Goal: Task Accomplishment & Management: Manage account settings

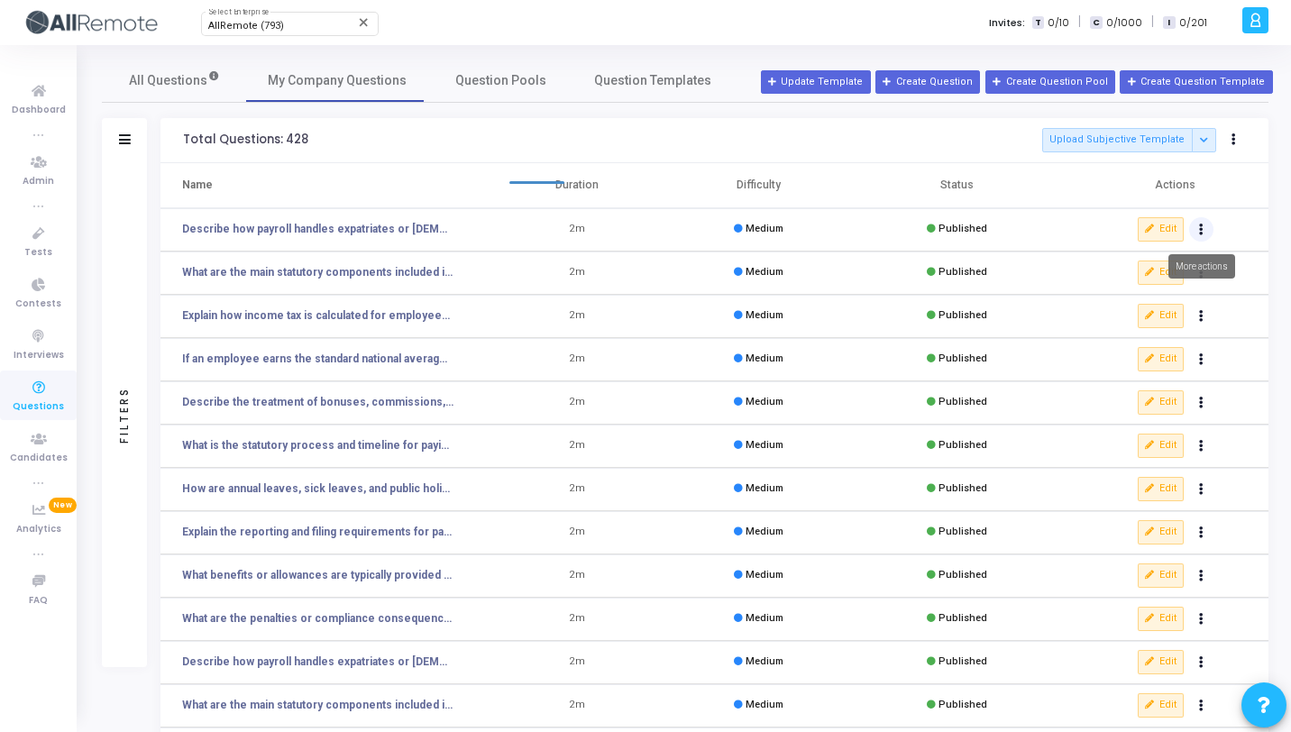
click at [1204, 229] on button "Actions" at bounding box center [1201, 229] width 25 height 25
click at [1143, 292] on button "delete Delete" at bounding box center [1144, 296] width 139 height 30
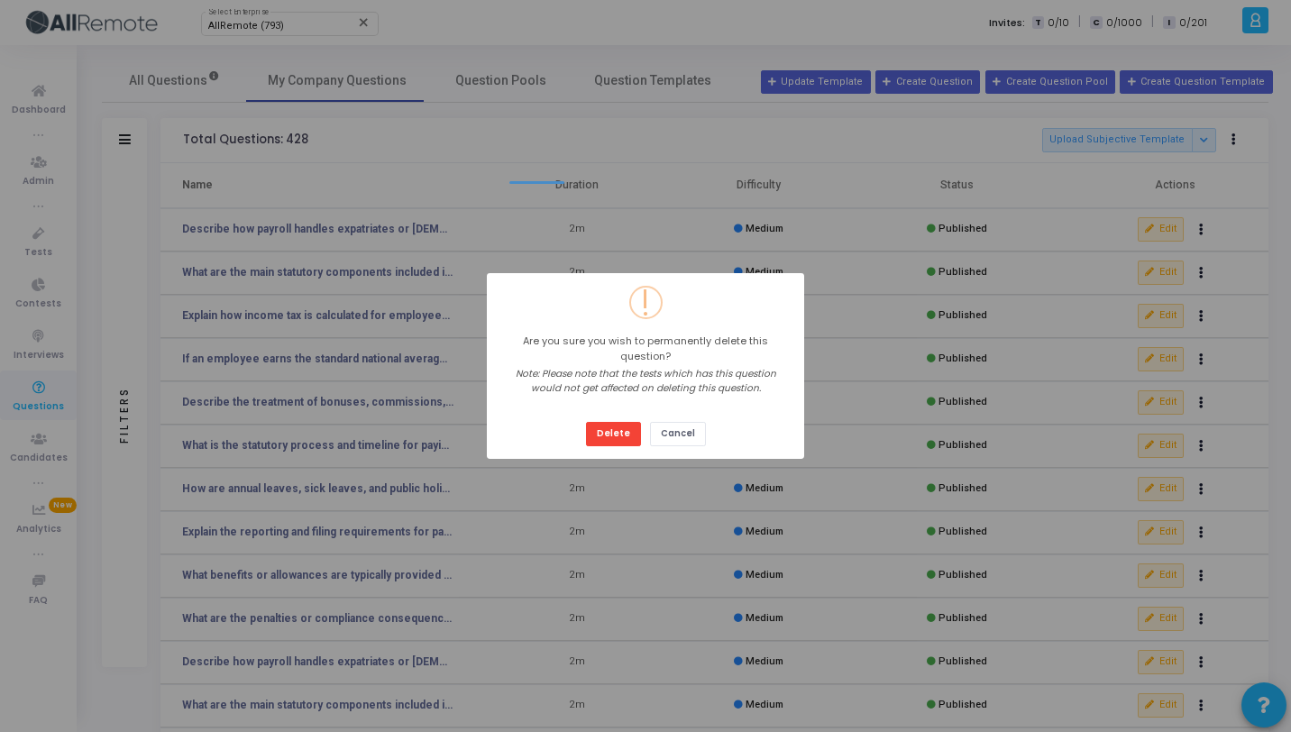
click at [586, 422] on button "Delete" at bounding box center [613, 434] width 55 height 24
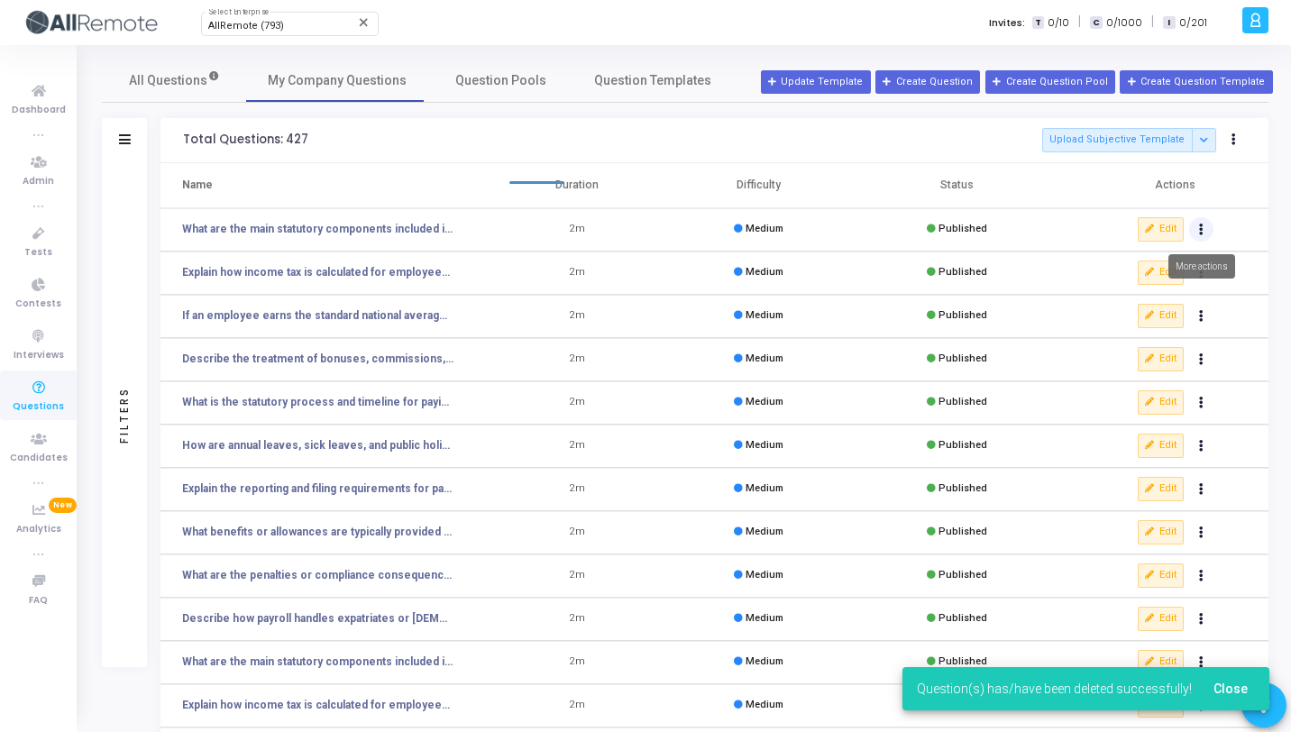
click at [1199, 228] on icon "Actions" at bounding box center [1201, 229] width 5 height 9
click at [1157, 308] on button "delete Delete" at bounding box center [1144, 296] width 139 height 30
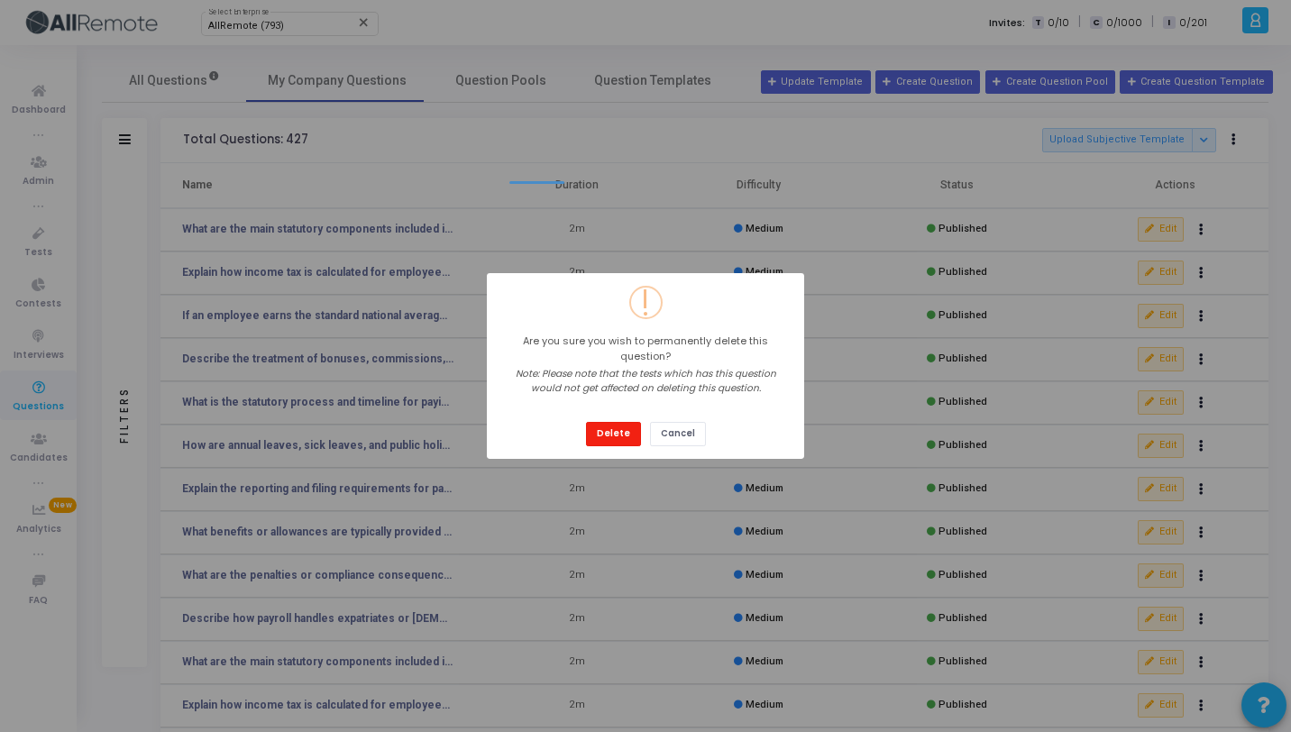
click at [603, 426] on button "Delete" at bounding box center [613, 434] width 55 height 24
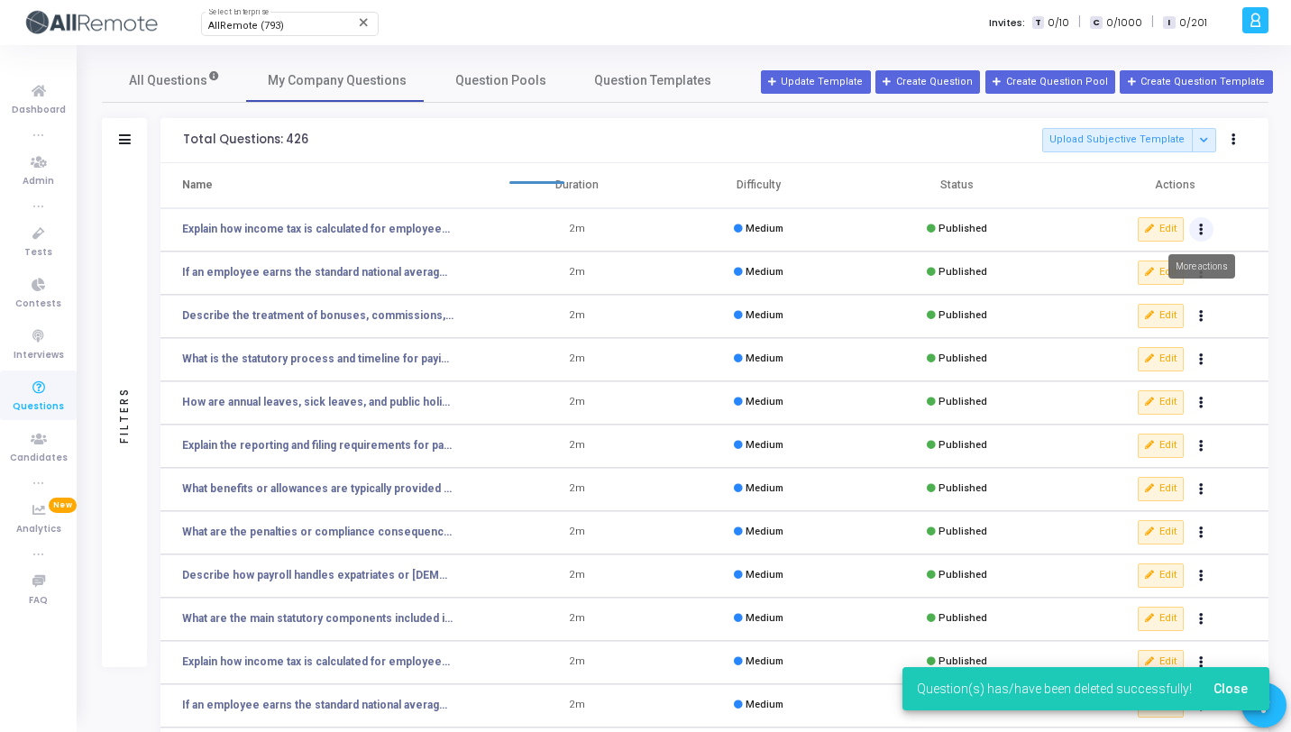
click at [1205, 227] on button "Actions" at bounding box center [1201, 229] width 25 height 25
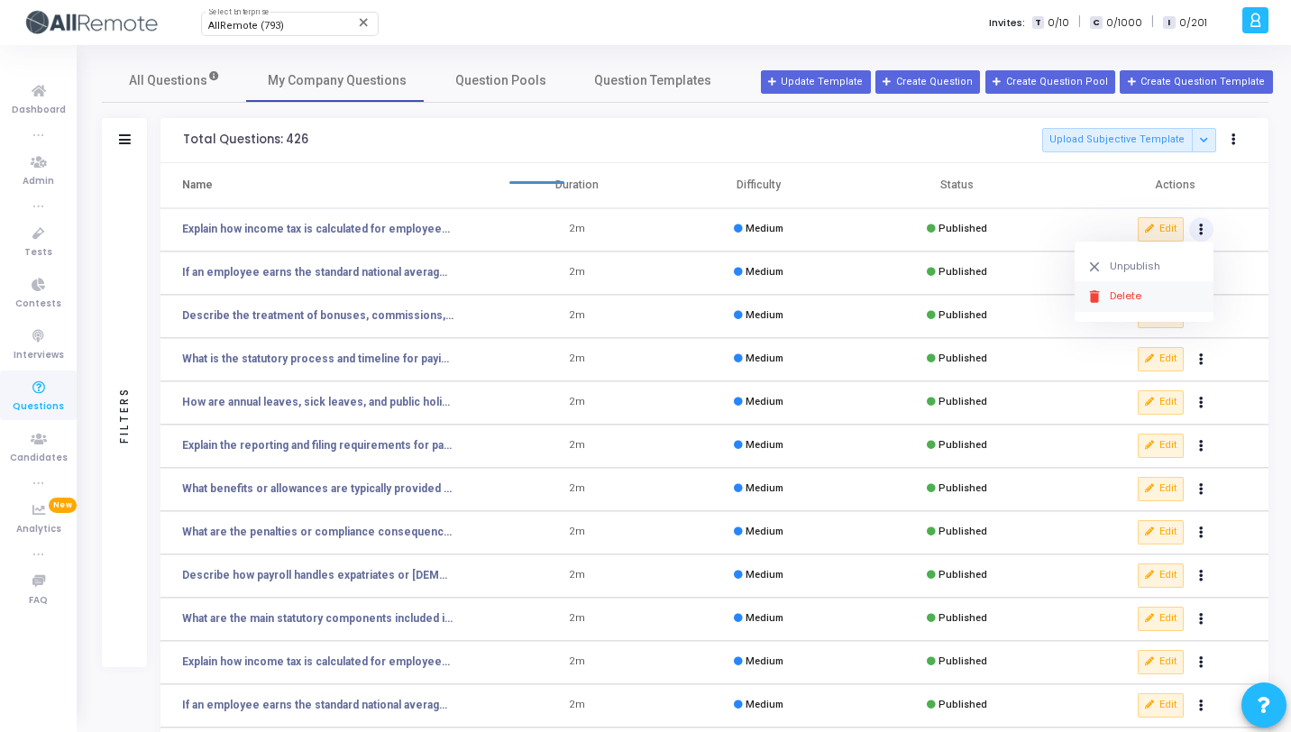
click at [1139, 307] on button "delete Delete" at bounding box center [1144, 296] width 139 height 30
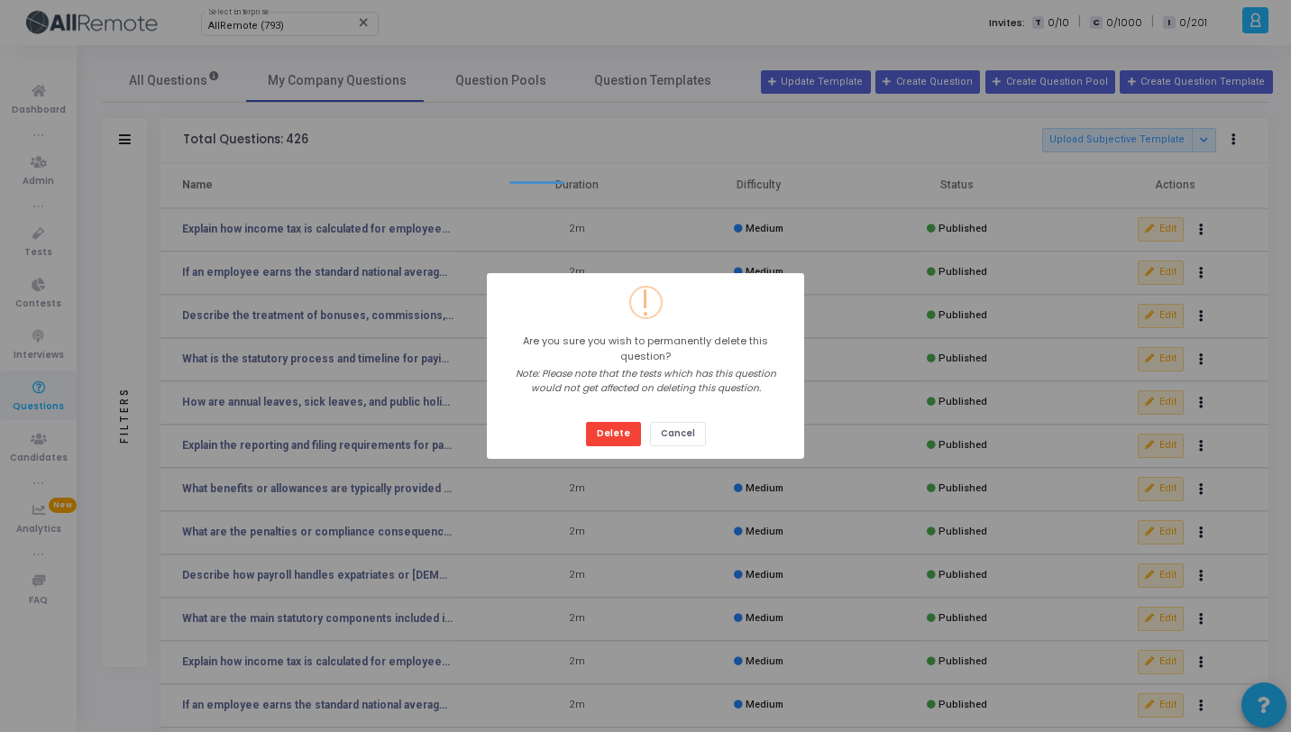
click at [586, 422] on button "Delete" at bounding box center [613, 434] width 55 height 24
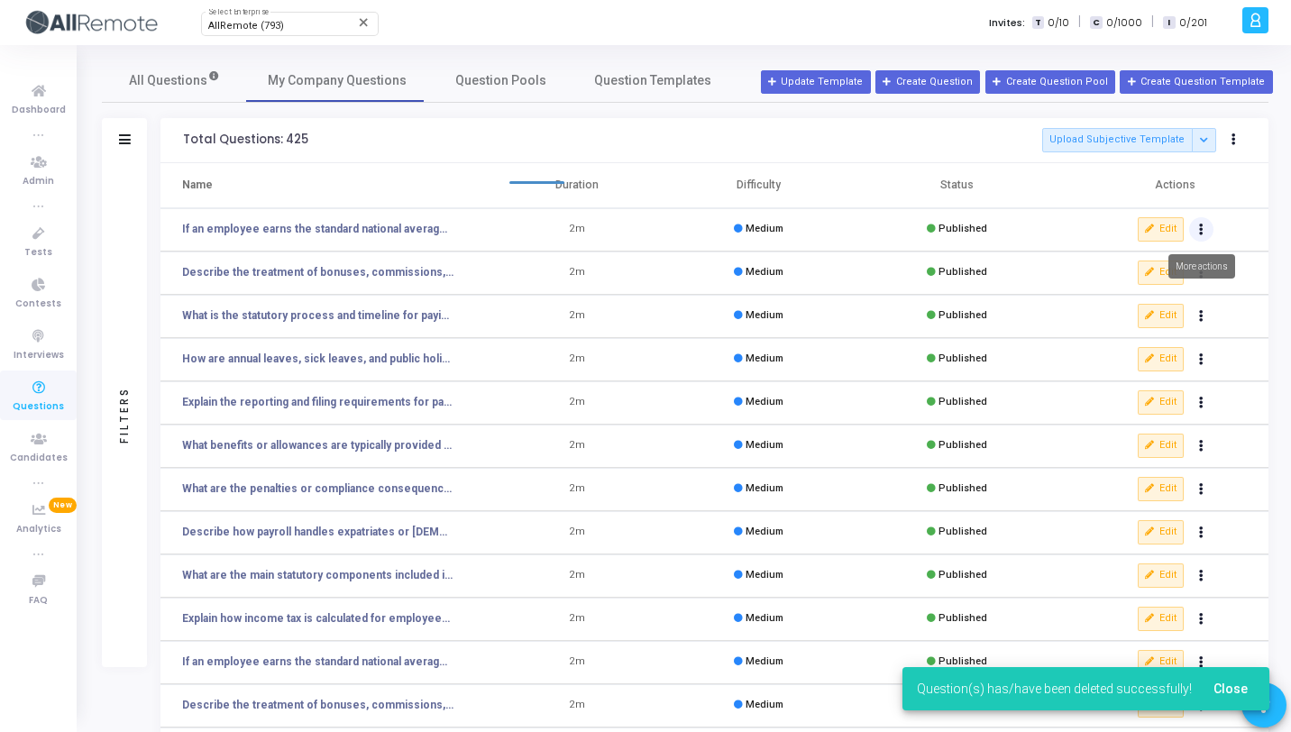
click at [1205, 231] on button "Actions" at bounding box center [1201, 229] width 25 height 25
click button "delete Delete" at bounding box center [1144, 296] width 139 height 30
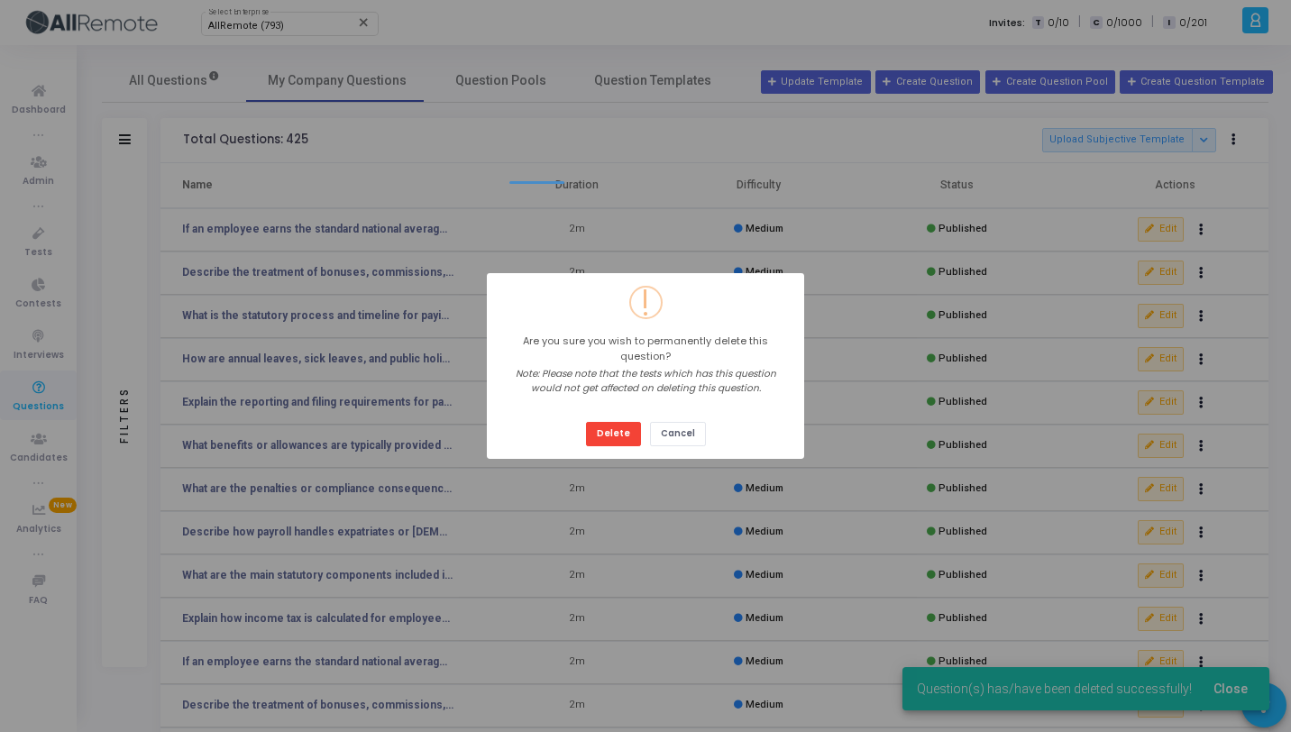
click at [586, 422] on button "Delete" at bounding box center [613, 434] width 55 height 24
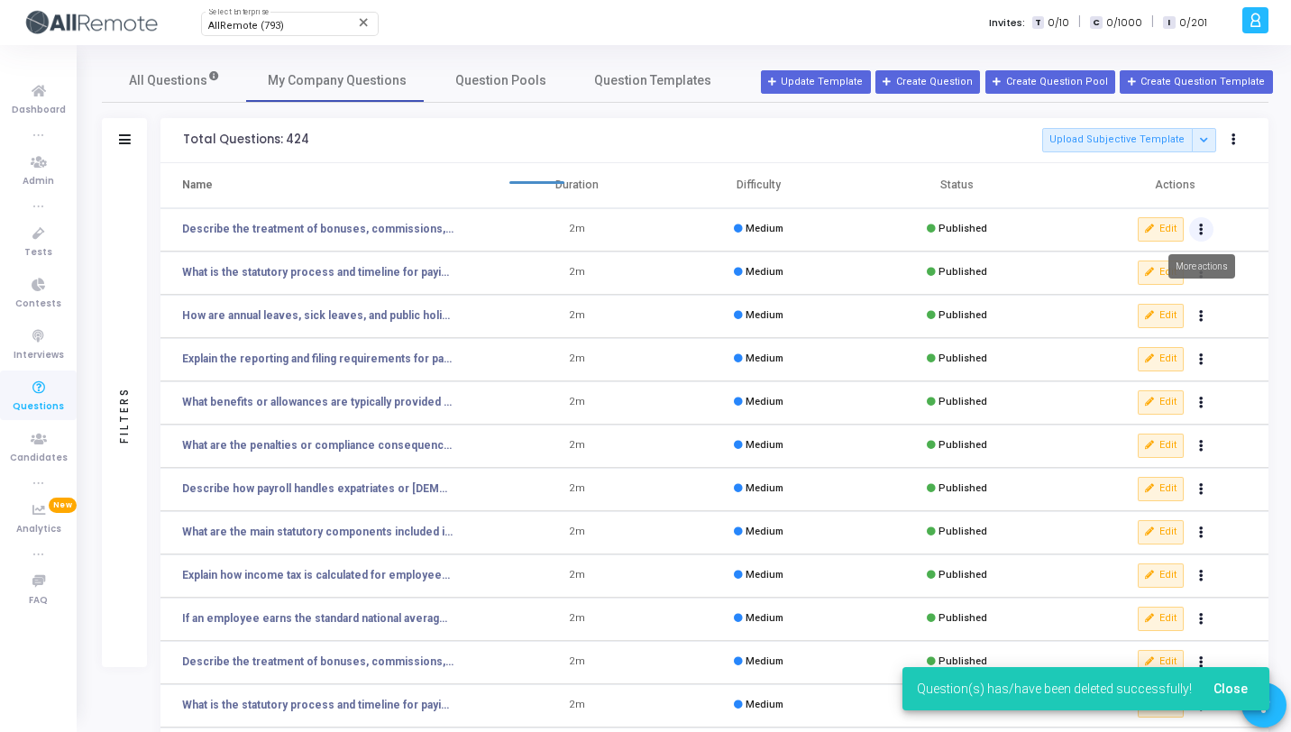
click at [1206, 230] on button "Actions" at bounding box center [1201, 229] width 25 height 25
click at [1153, 293] on button "delete Delete" at bounding box center [1144, 296] width 139 height 30
click at [1208, 230] on button "Actions" at bounding box center [1201, 229] width 25 height 25
click at [1149, 300] on button "delete Delete" at bounding box center [1144, 296] width 139 height 30
click at [1208, 234] on button "Actions" at bounding box center [1201, 229] width 25 height 25
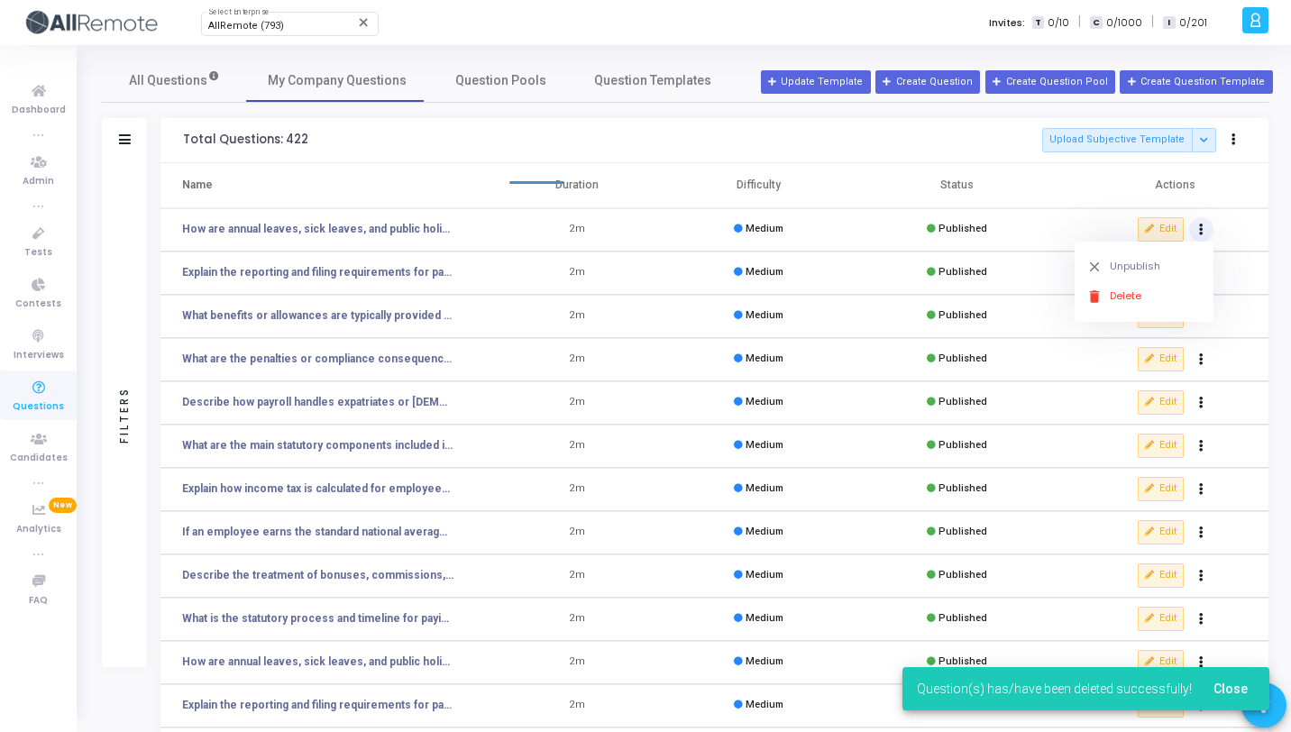
click at [1142, 312] on div "clear Unpublish delete Delete" at bounding box center [1144, 282] width 139 height 80
click at [1146, 296] on button "delete Delete" at bounding box center [1144, 296] width 139 height 30
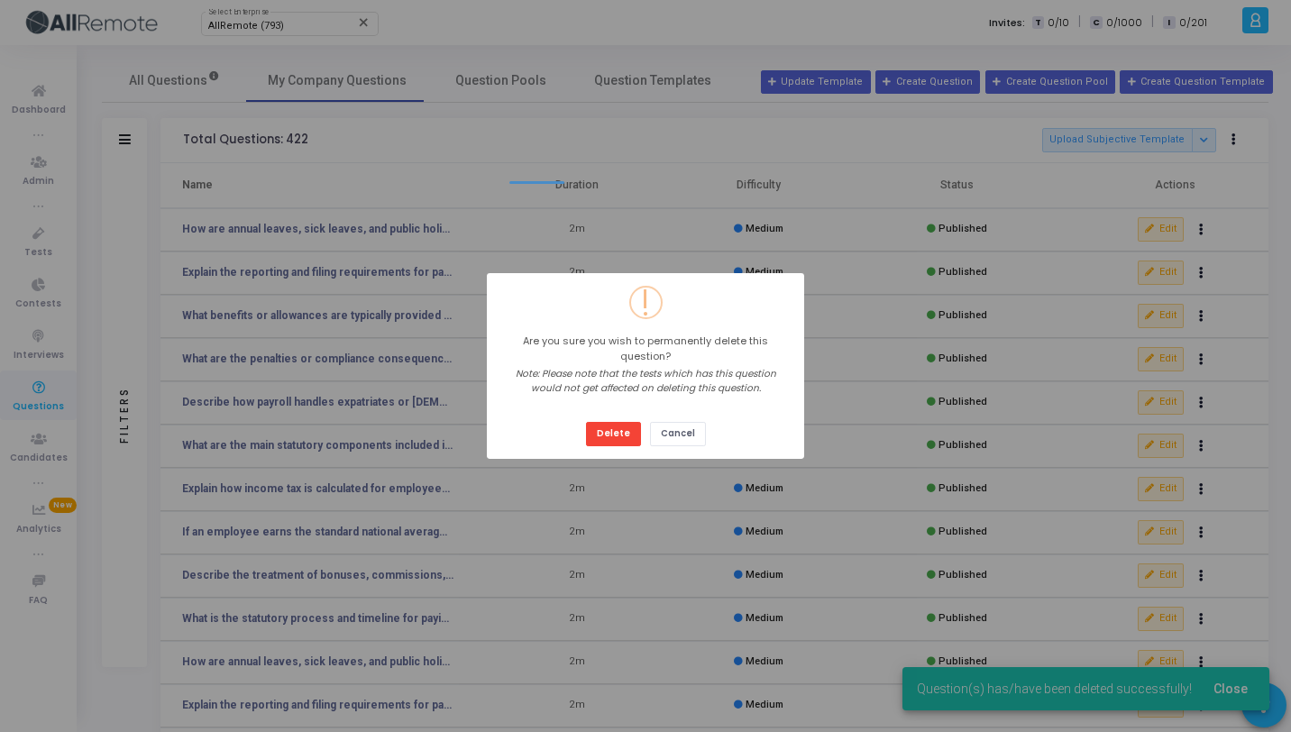
click at [586, 422] on button "Delete" at bounding box center [613, 434] width 55 height 24
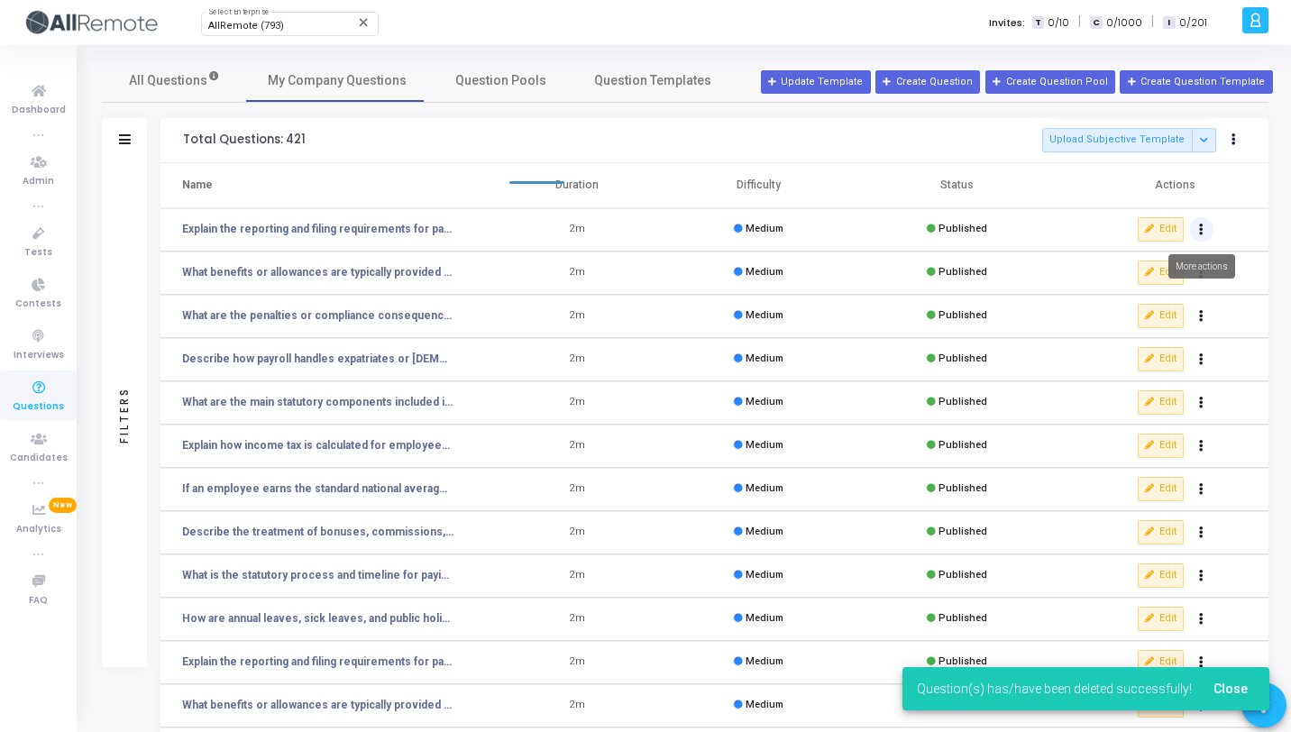
click at [1209, 233] on button "Actions" at bounding box center [1201, 229] width 25 height 25
click at [1132, 293] on button "delete Delete" at bounding box center [1144, 296] width 139 height 30
click at [1206, 234] on button "Actions" at bounding box center [1201, 229] width 25 height 25
drag, startPoint x: 1158, startPoint y: 280, endPoint x: 1210, endPoint y: 287, distance: 52.8
click at [1210, 287] on div "clear Unpublish delete Delete" at bounding box center [1144, 282] width 139 height 80
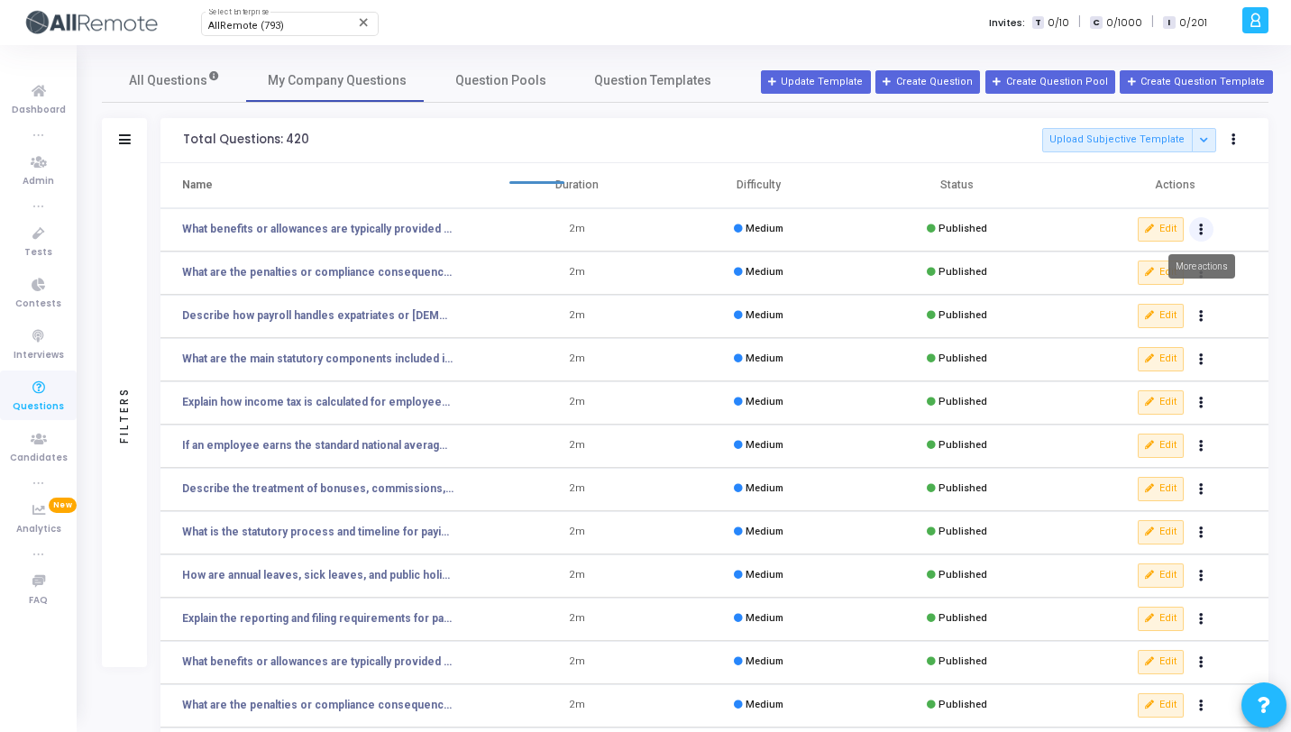
click at [1196, 224] on button "Actions" at bounding box center [1201, 229] width 25 height 25
click at [1134, 279] on button "clear Unpublish" at bounding box center [1144, 267] width 139 height 30
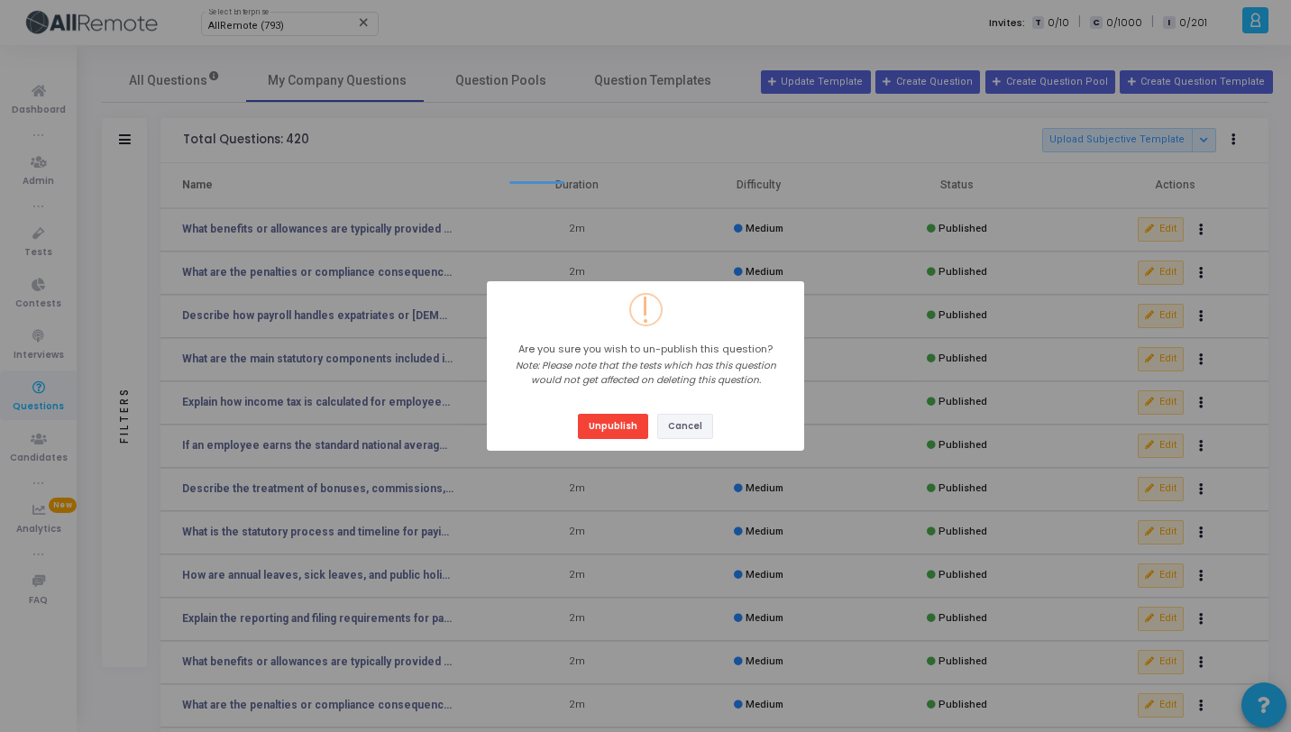
click at [691, 420] on button "Cancel" at bounding box center [685, 426] width 56 height 24
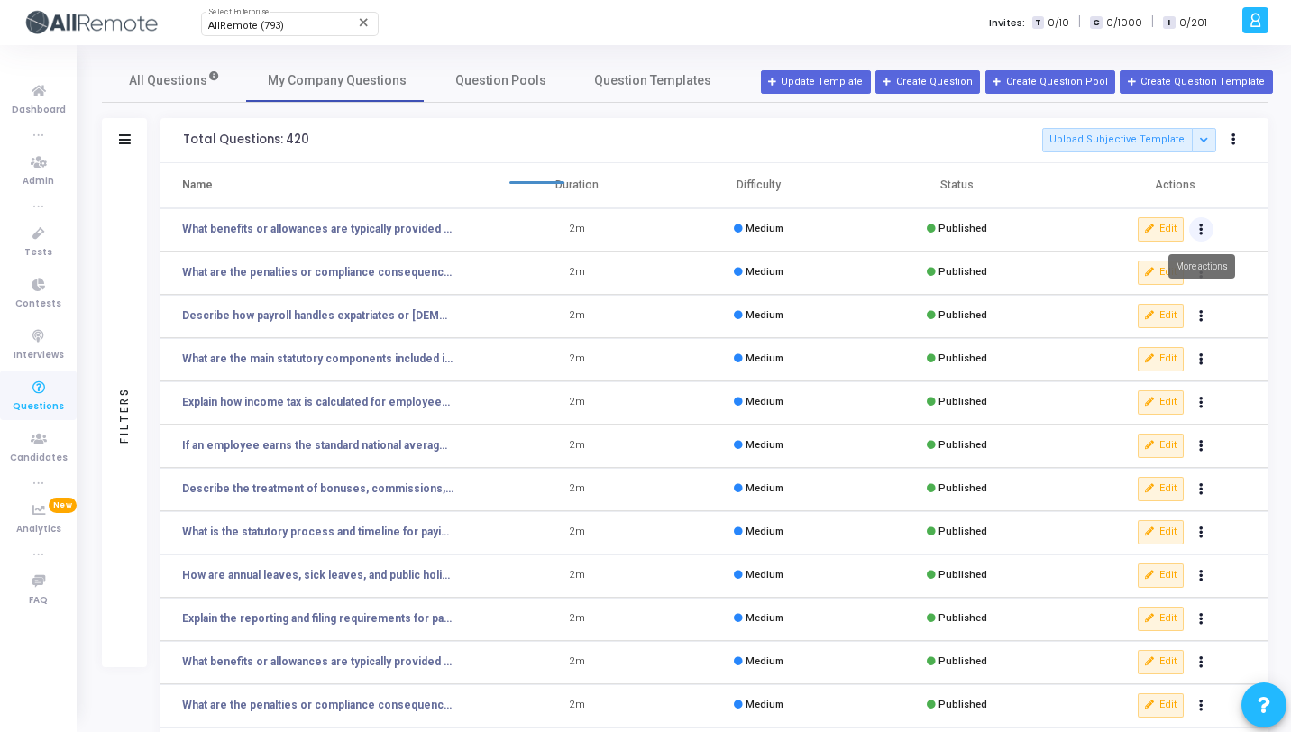
click at [1202, 229] on icon "Actions" at bounding box center [1201, 229] width 5 height 9
click at [1105, 304] on button "delete Delete" at bounding box center [1144, 296] width 139 height 30
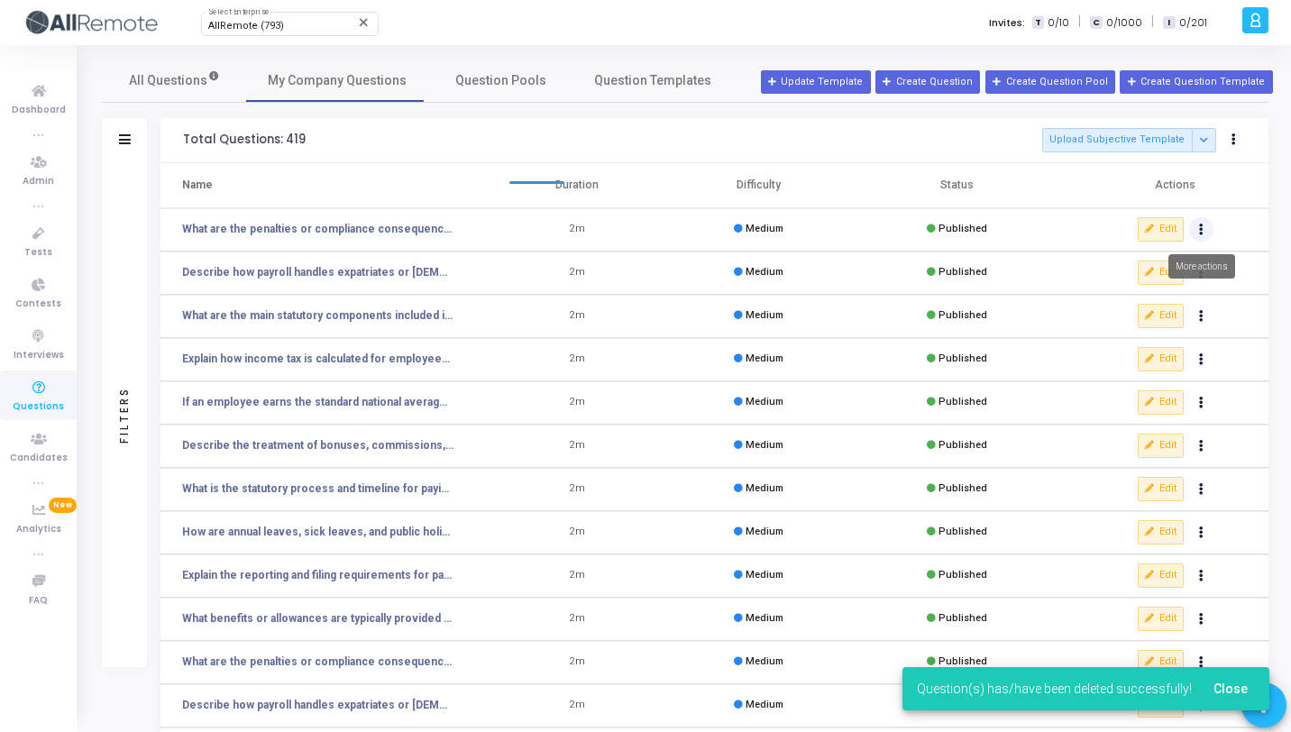
click at [1208, 232] on button "Actions" at bounding box center [1201, 229] width 25 height 25
click at [1156, 299] on button "delete Delete" at bounding box center [1144, 296] width 139 height 30
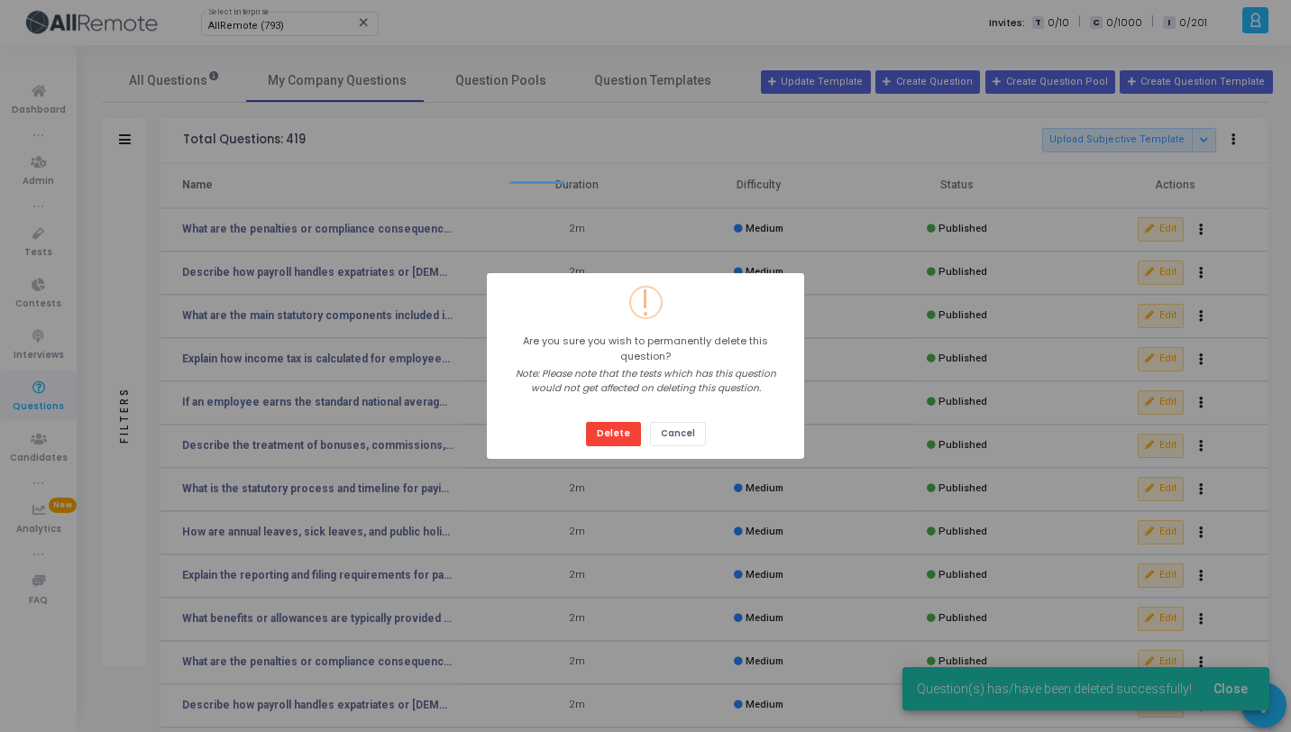
click at [586, 422] on button "Delete" at bounding box center [613, 434] width 55 height 24
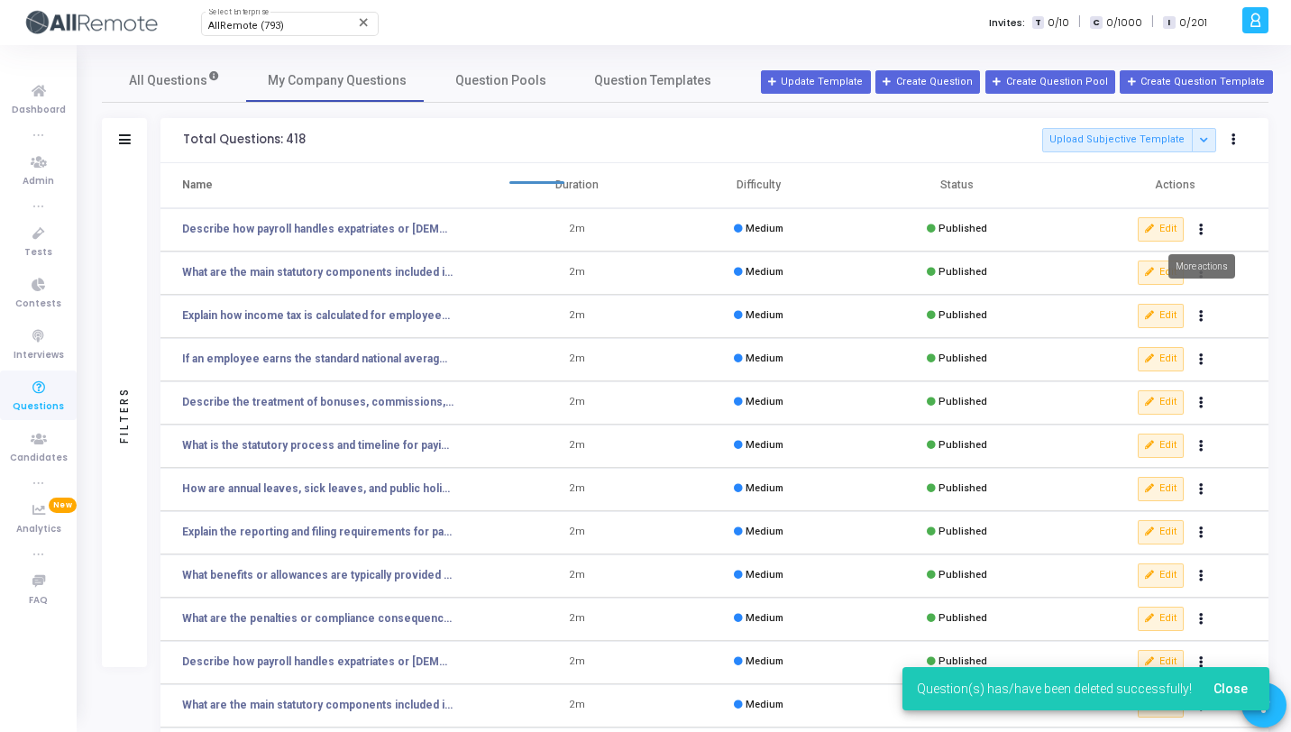
click at [1200, 230] on icon "Actions" at bounding box center [1201, 229] width 5 height 9
click at [1153, 297] on button "delete Delete" at bounding box center [1144, 296] width 139 height 30
click at [1204, 232] on button "Actions" at bounding box center [1201, 229] width 25 height 25
click at [1154, 300] on button "delete Delete" at bounding box center [1144, 296] width 139 height 30
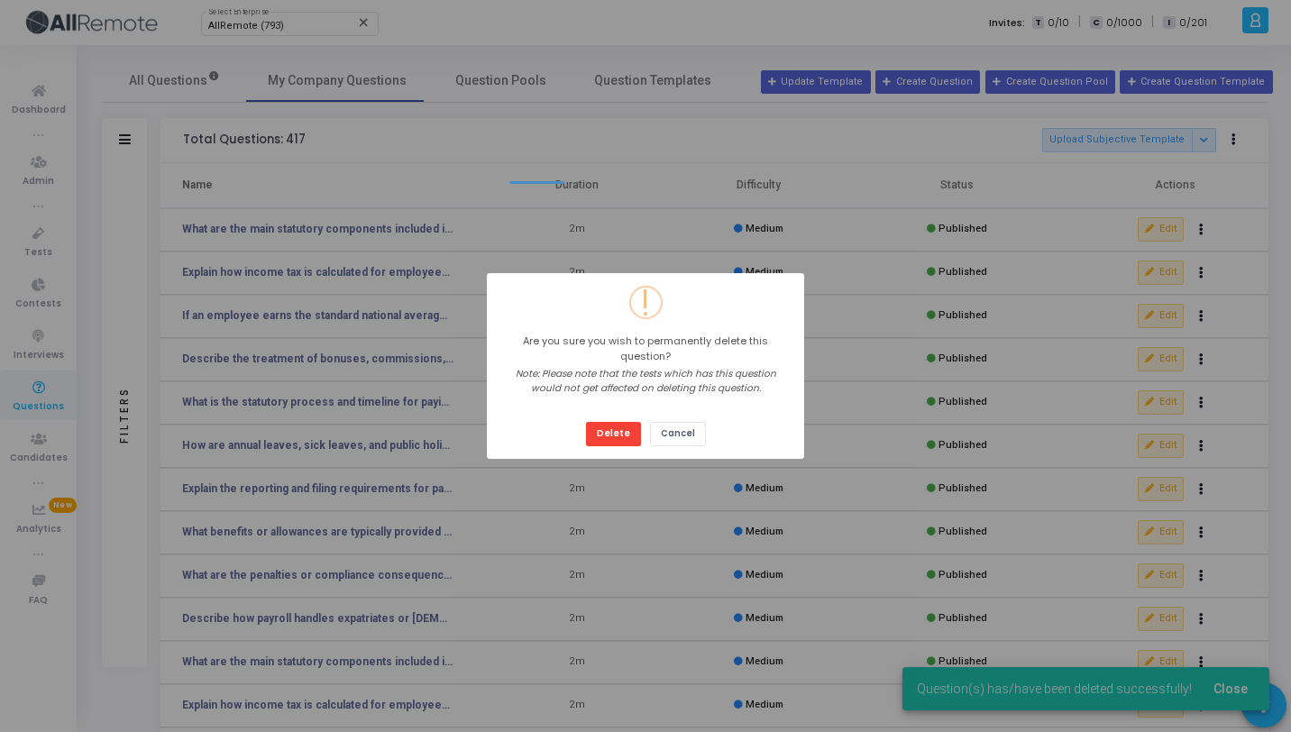
click at [586, 422] on button "Delete" at bounding box center [613, 434] width 55 height 24
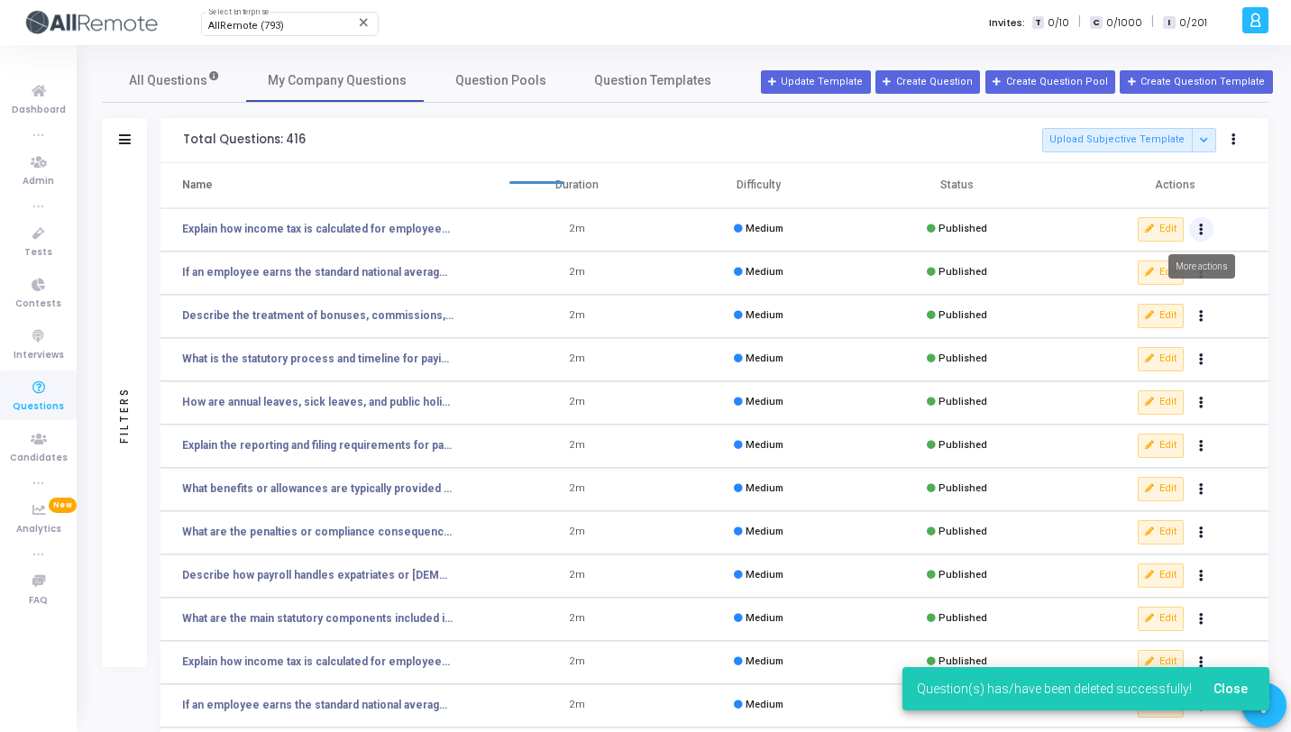
click at [1199, 231] on icon "Actions" at bounding box center [1201, 229] width 5 height 9
click at [1110, 306] on button "delete Delete" at bounding box center [1144, 296] width 139 height 30
click at [1201, 230] on icon "Actions" at bounding box center [1201, 229] width 5 height 9
click at [1124, 298] on button "delete Delete" at bounding box center [1144, 296] width 139 height 30
click at [1205, 234] on button "Actions" at bounding box center [1201, 229] width 25 height 25
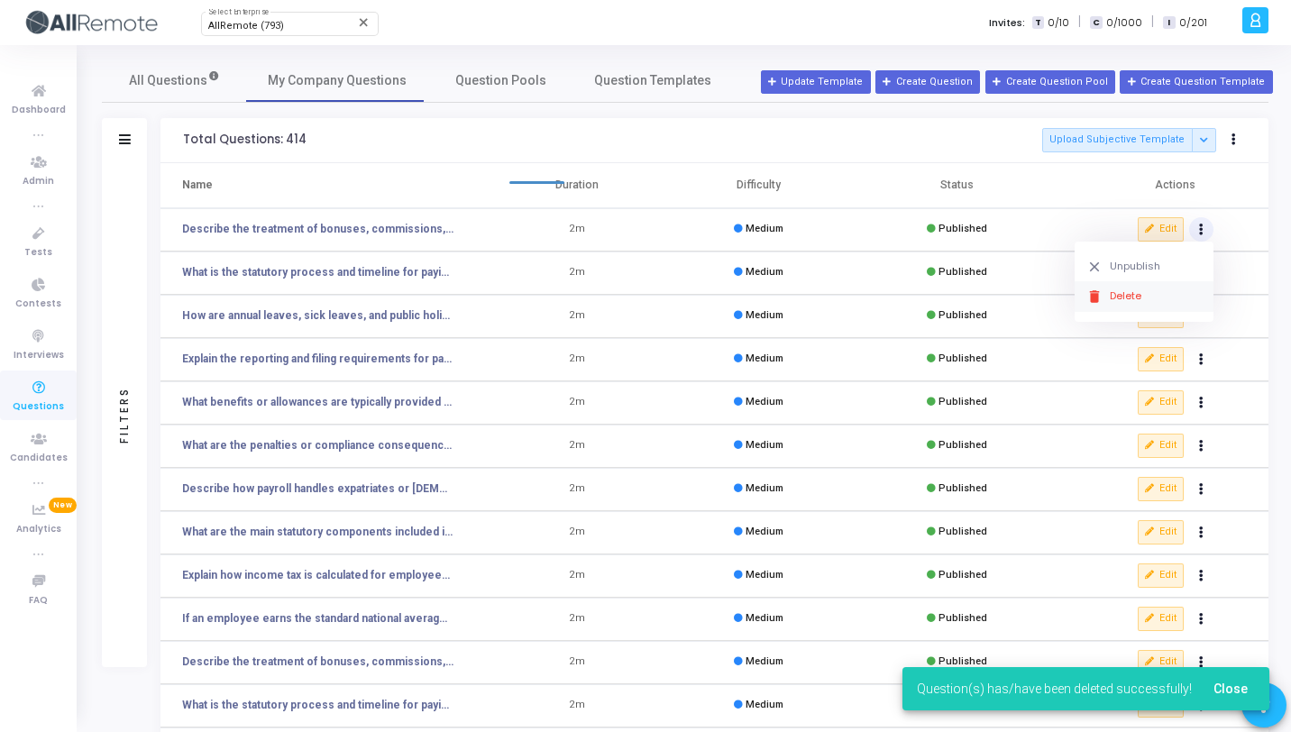
click at [1146, 291] on button "delete Delete" at bounding box center [1144, 296] width 139 height 30
click at [1206, 227] on button "Actions" at bounding box center [1201, 229] width 25 height 25
click at [1141, 299] on button "delete Delete" at bounding box center [1144, 296] width 139 height 30
click at [1206, 228] on button "Actions" at bounding box center [1201, 229] width 25 height 25
click at [1143, 289] on button "delete Delete" at bounding box center [1144, 296] width 139 height 30
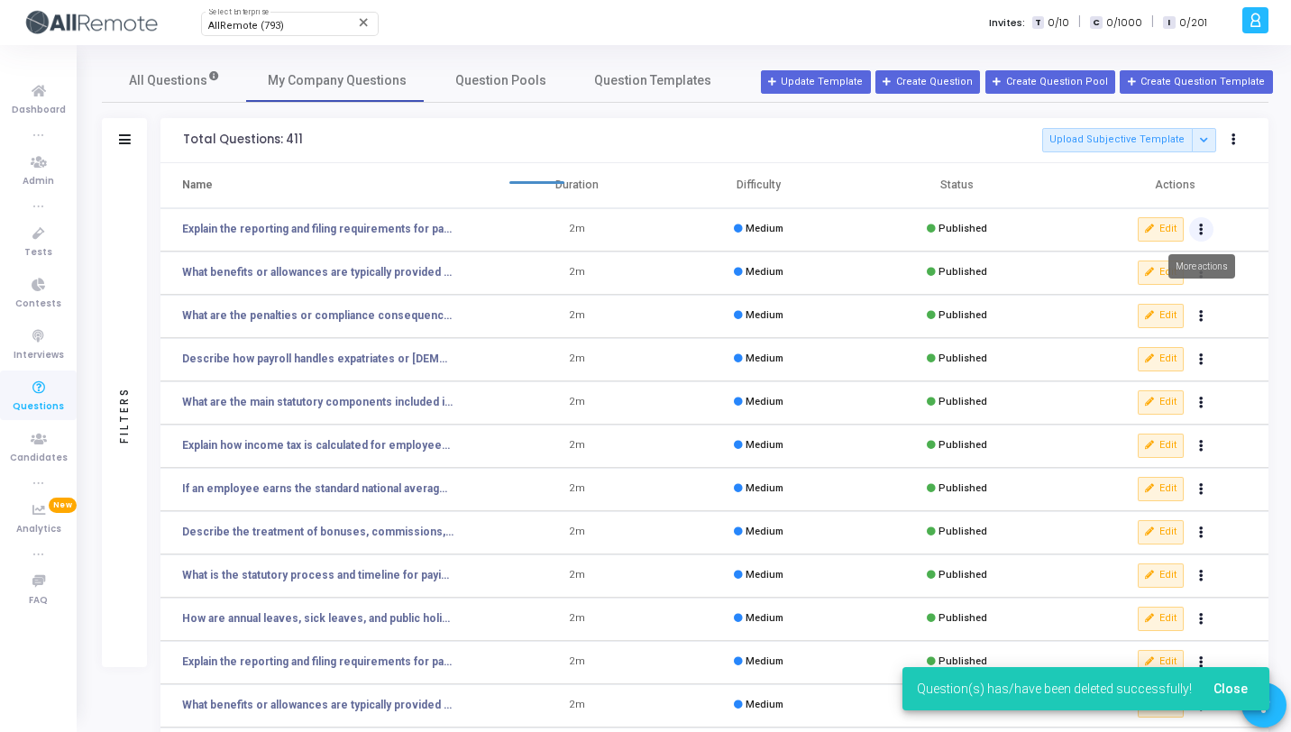
click at [1208, 228] on button "Actions" at bounding box center [1201, 229] width 25 height 25
click at [1177, 291] on button "delete Delete" at bounding box center [1144, 296] width 139 height 30
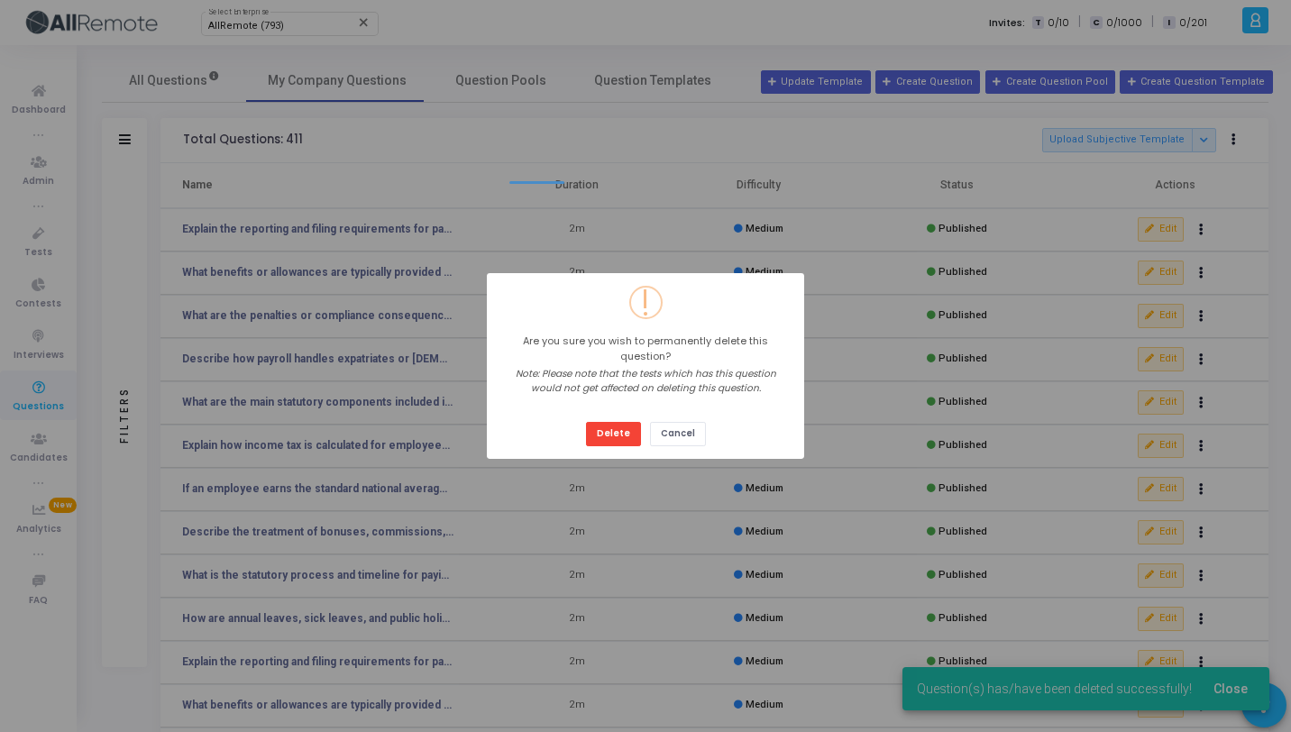
click at [586, 422] on button "Delete" at bounding box center [613, 434] width 55 height 24
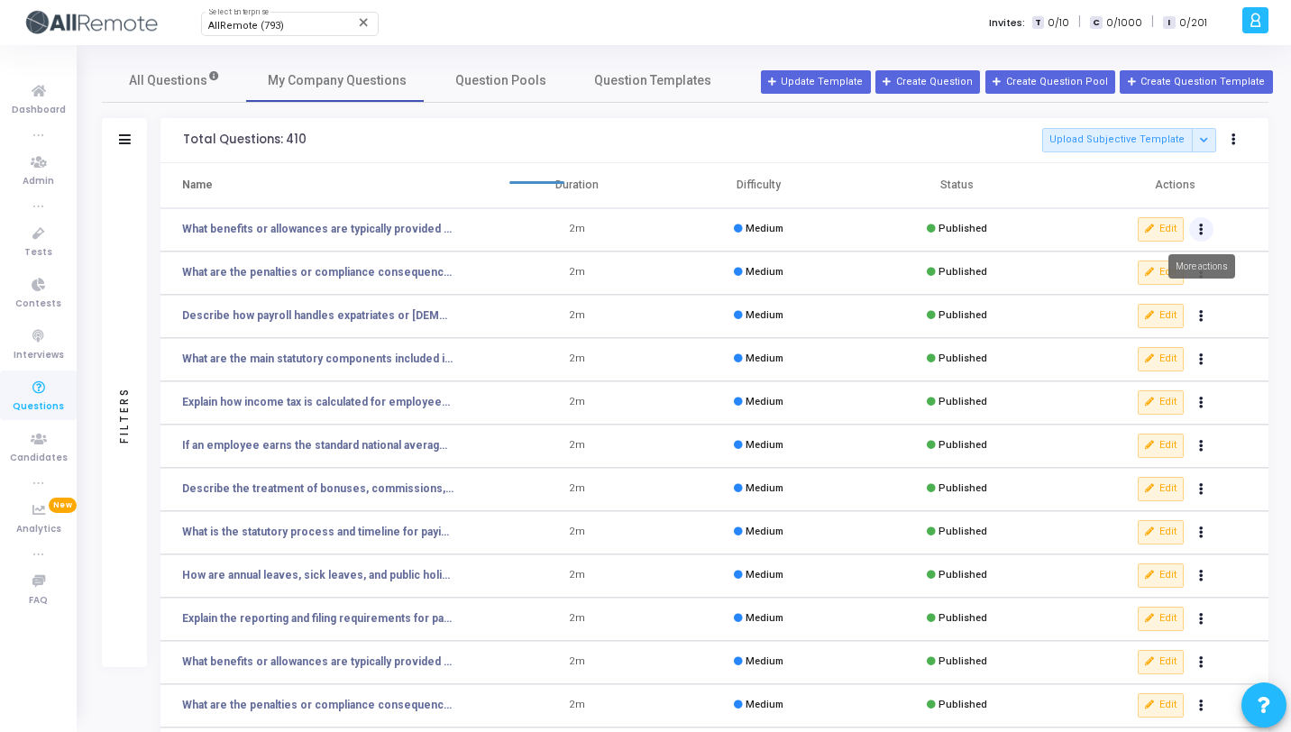
click at [1202, 225] on icon "Actions" at bounding box center [1201, 229] width 5 height 9
click at [1143, 290] on button "delete Delete" at bounding box center [1144, 296] width 139 height 30
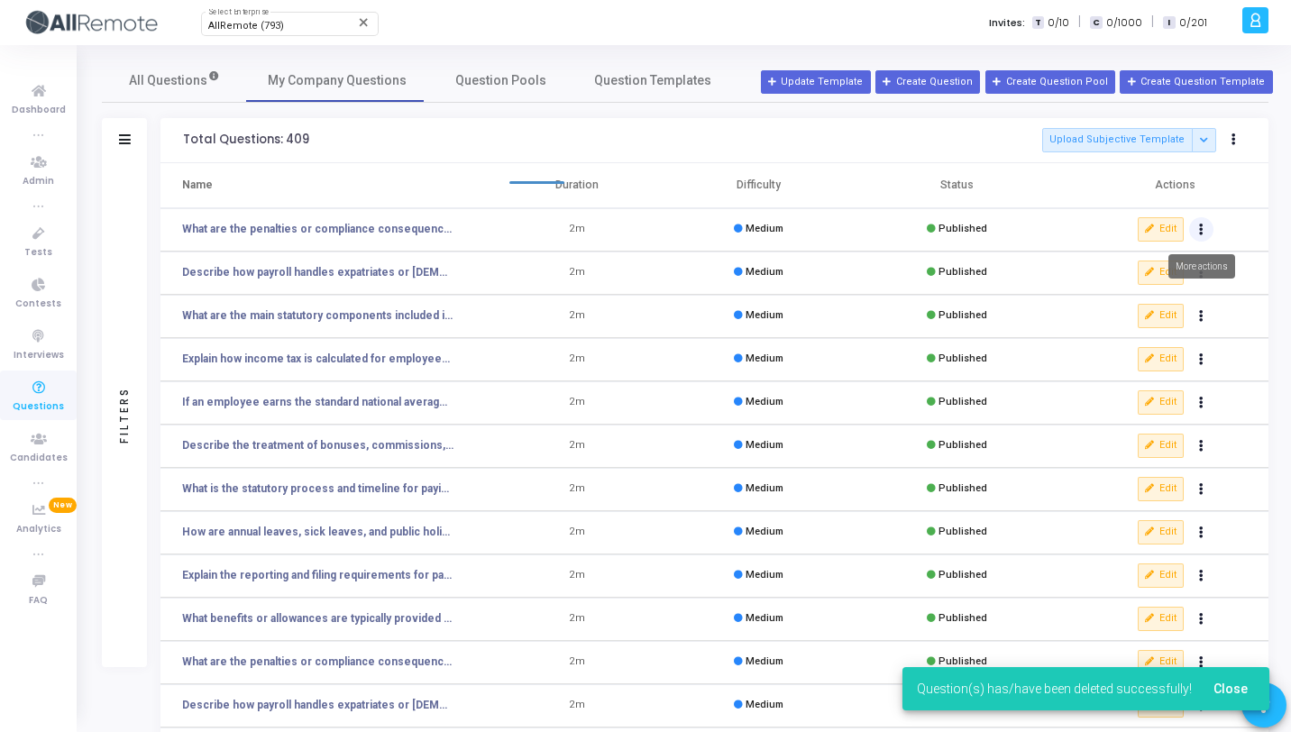
click at [1202, 227] on icon "Actions" at bounding box center [1201, 229] width 5 height 9
click at [1143, 285] on button "delete Delete" at bounding box center [1144, 296] width 139 height 30
click at [1204, 226] on button "Actions" at bounding box center [1201, 229] width 25 height 25
click at [1111, 299] on button "delete Delete" at bounding box center [1144, 296] width 139 height 30
click at [1205, 226] on button "Actions" at bounding box center [1201, 229] width 25 height 25
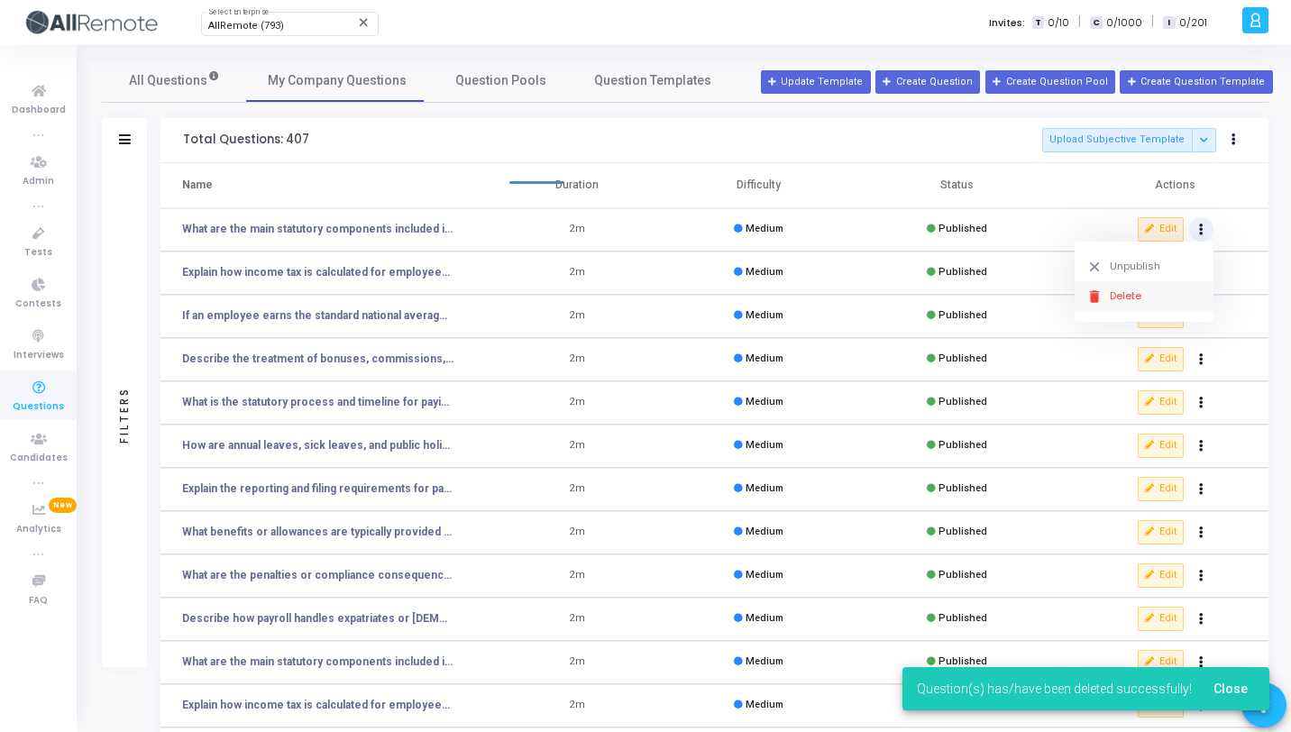
click at [1113, 291] on button "delete Delete" at bounding box center [1144, 296] width 139 height 30
click at [1201, 225] on icon "Actions" at bounding box center [1201, 229] width 5 height 9
click at [1147, 293] on button "delete Delete" at bounding box center [1144, 296] width 139 height 30
click at [1210, 226] on button "Actions" at bounding box center [1201, 229] width 25 height 25
click at [1128, 299] on button "delete Delete" at bounding box center [1144, 296] width 139 height 30
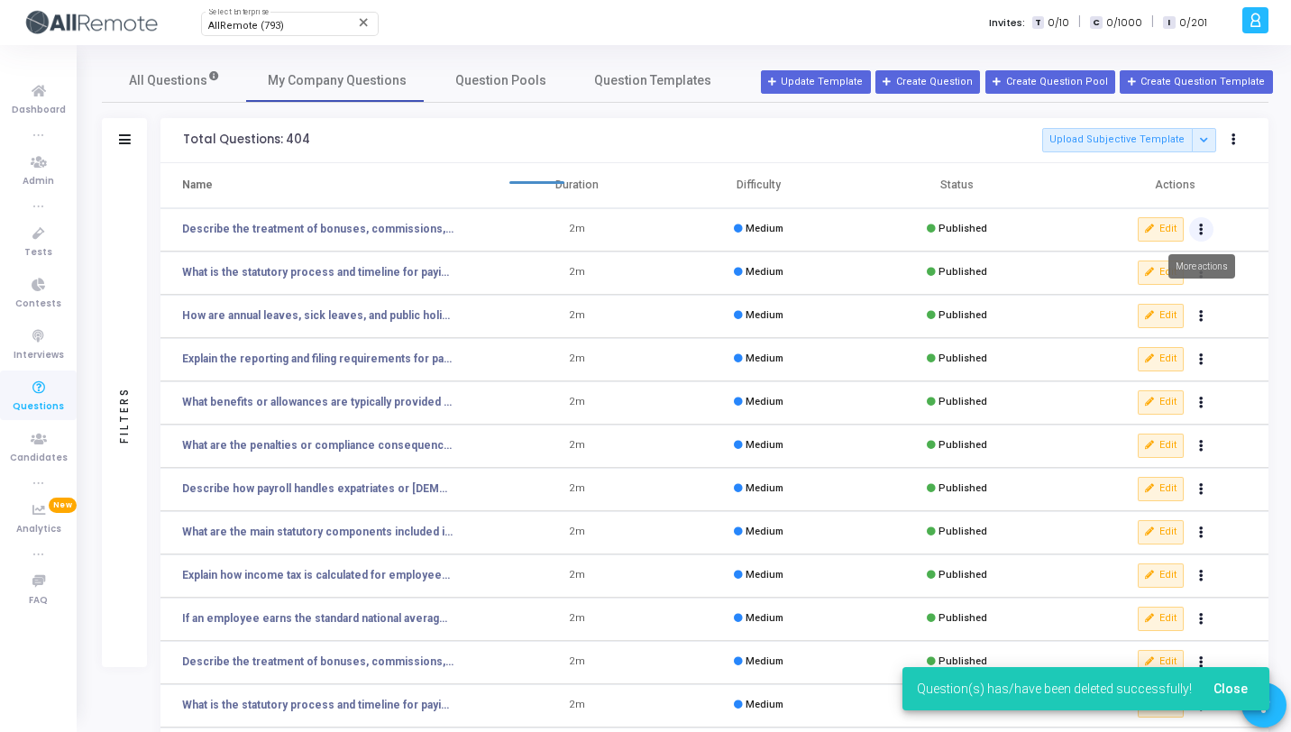
click at [1202, 222] on button "Actions" at bounding box center [1201, 229] width 25 height 25
click at [1113, 298] on button "delete Delete" at bounding box center [1144, 296] width 139 height 30
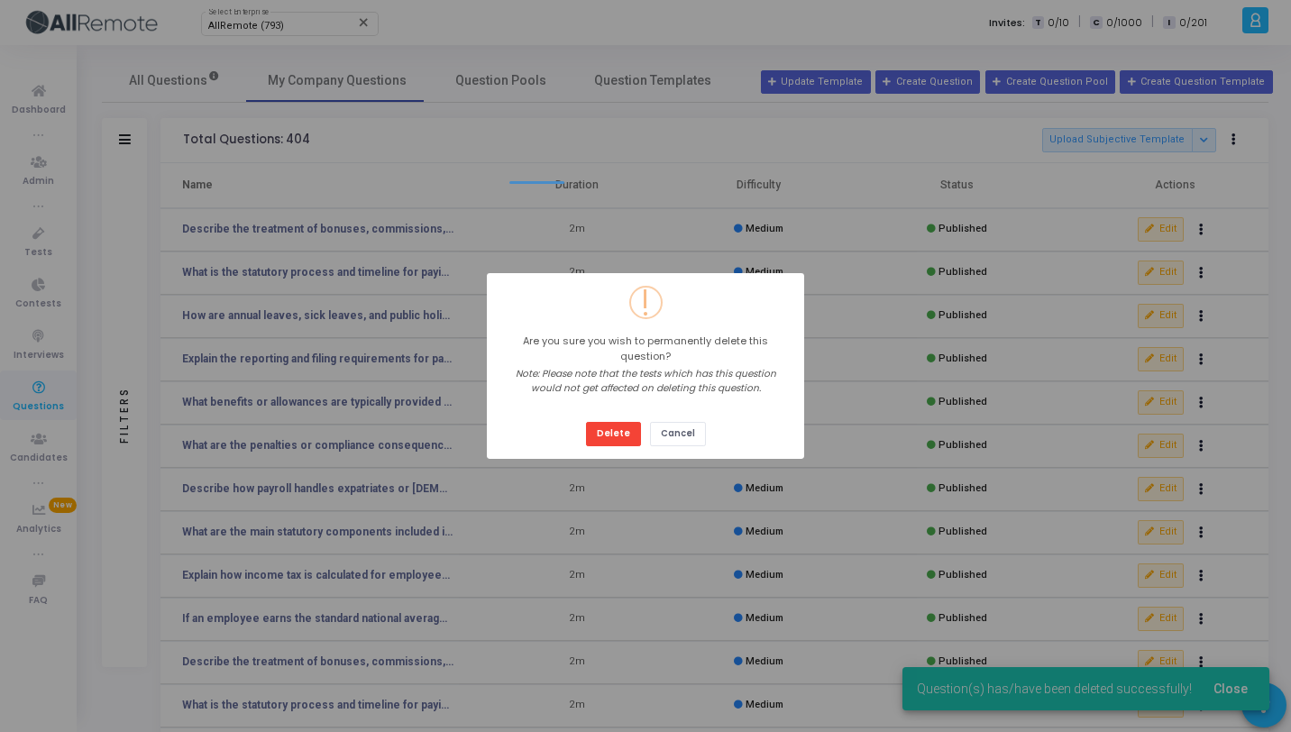
click at [586, 422] on button "Delete" at bounding box center [613, 434] width 55 height 24
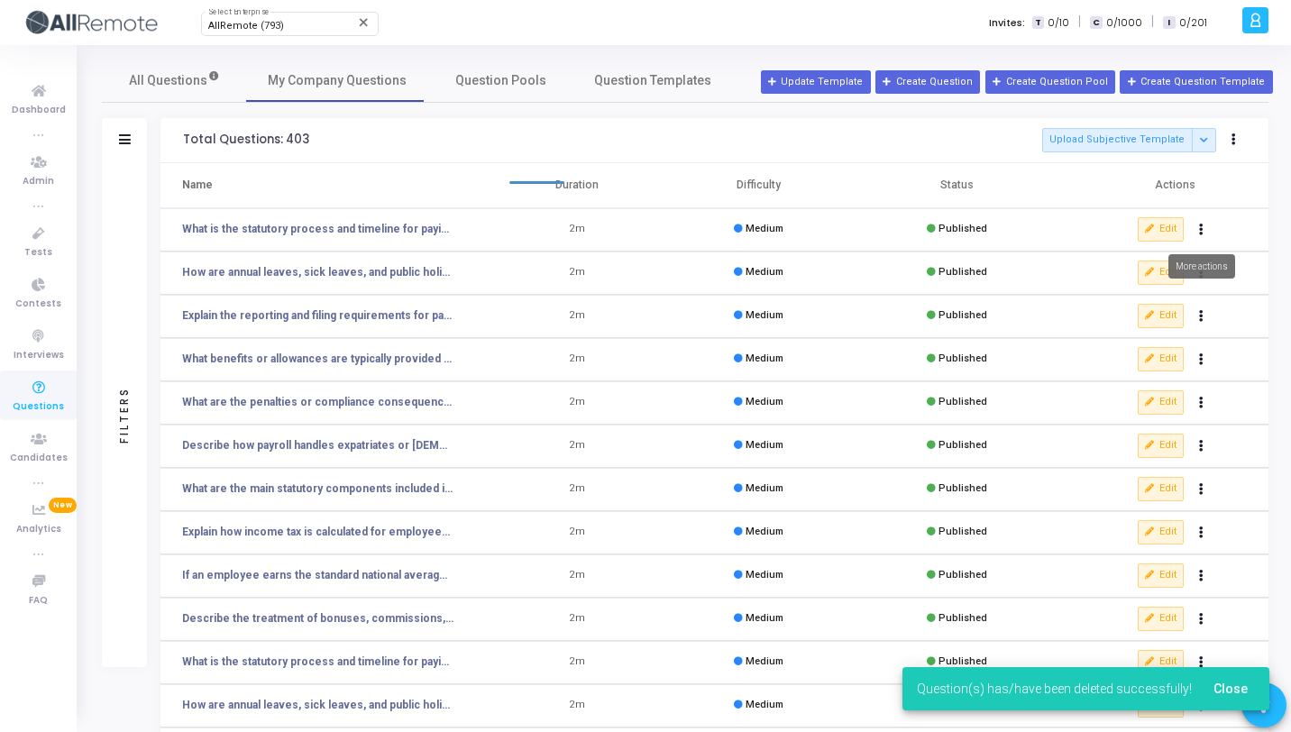
click at [1204, 231] on button "Actions" at bounding box center [1201, 229] width 25 height 25
click at [1105, 298] on button "delete Delete" at bounding box center [1144, 296] width 139 height 30
click at [1201, 235] on button "Actions" at bounding box center [1201, 229] width 25 height 25
click at [1121, 298] on button "delete Delete" at bounding box center [1144, 296] width 139 height 30
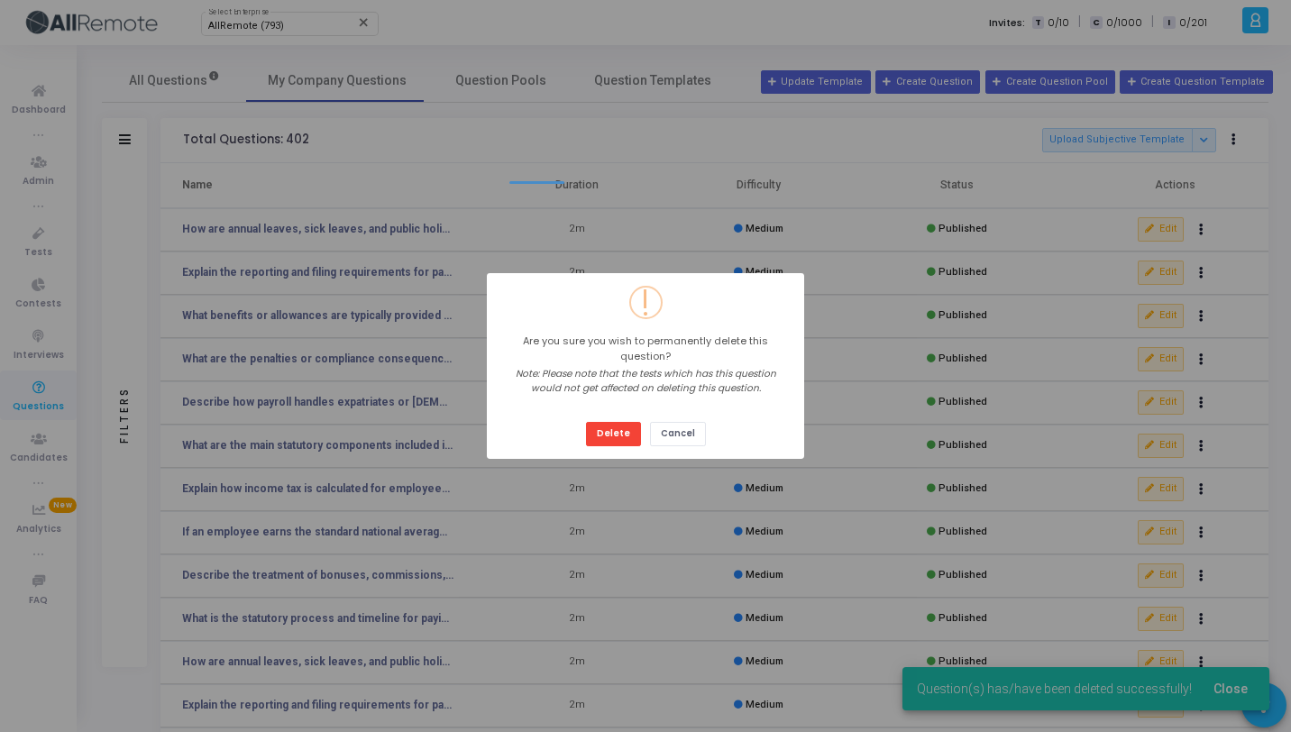
click at [586, 422] on button "Delete" at bounding box center [613, 434] width 55 height 24
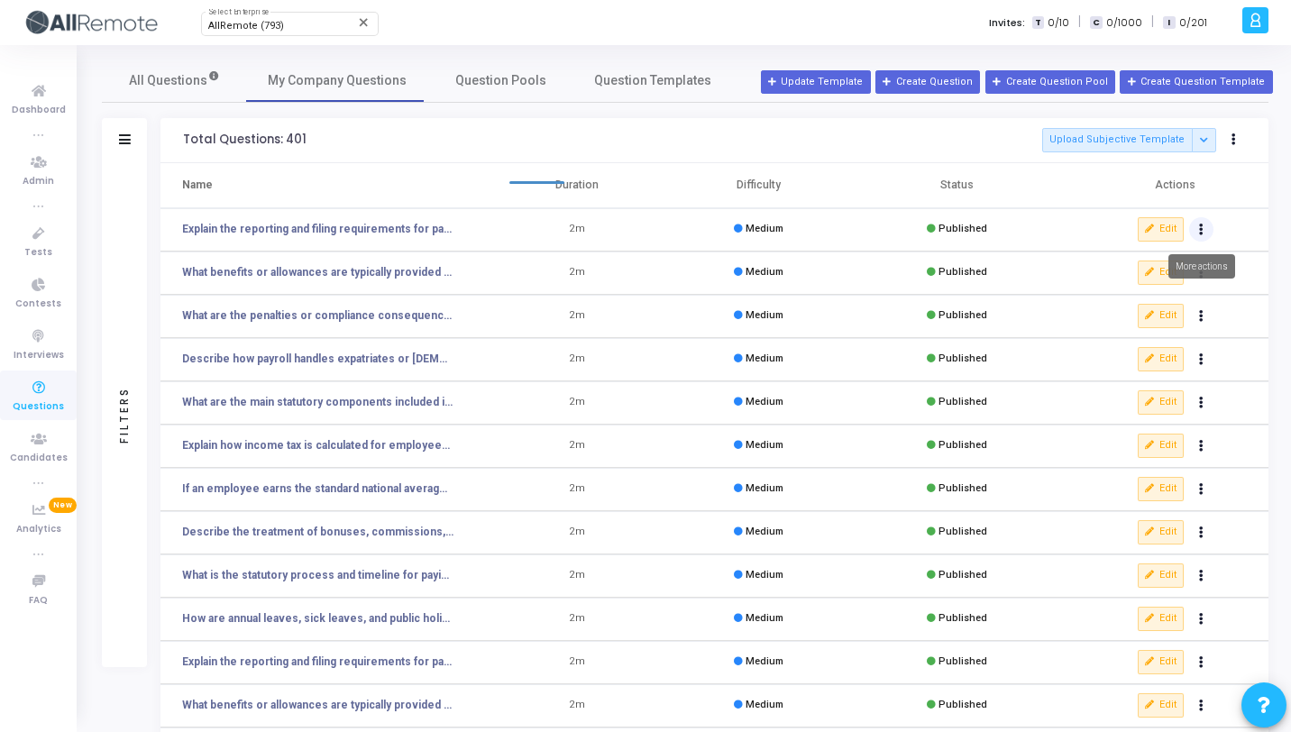
click at [1200, 227] on icon "Actions" at bounding box center [1201, 229] width 5 height 9
click at [1144, 298] on button "delete Delete" at bounding box center [1144, 296] width 139 height 30
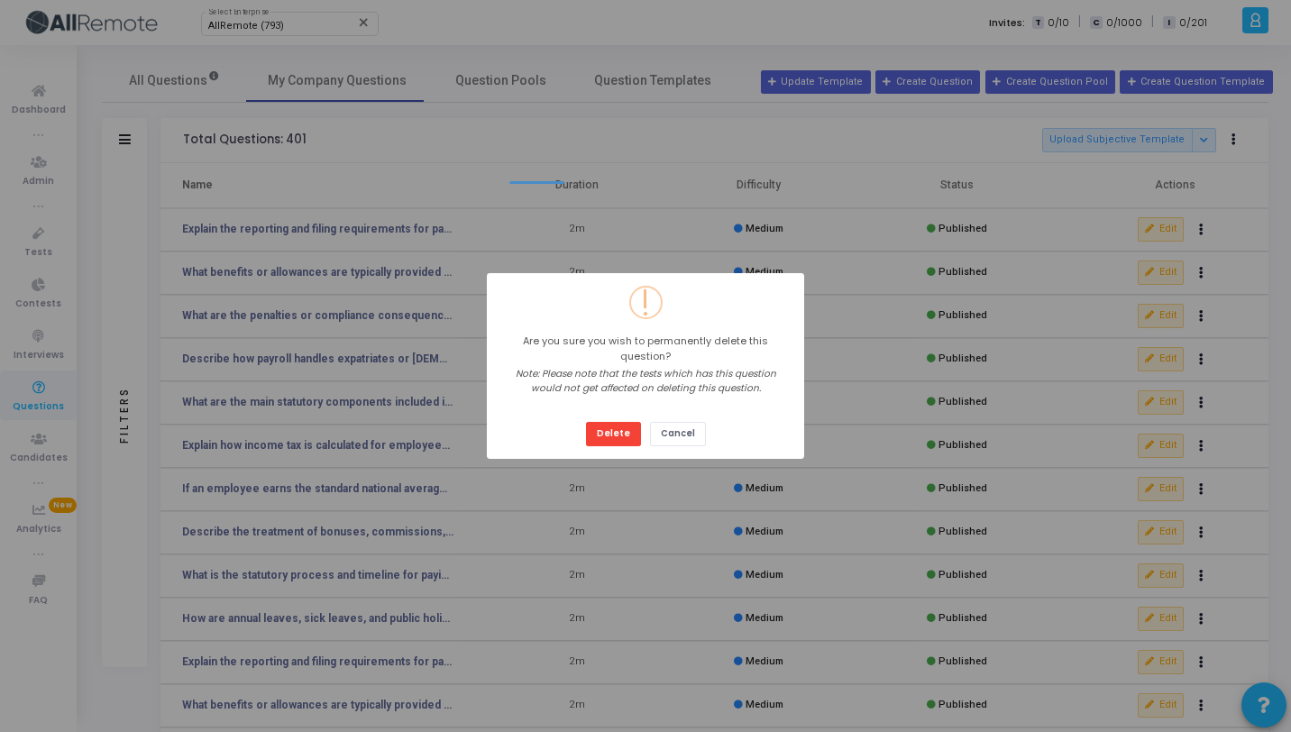
click at [586, 422] on button "Delete" at bounding box center [613, 434] width 55 height 24
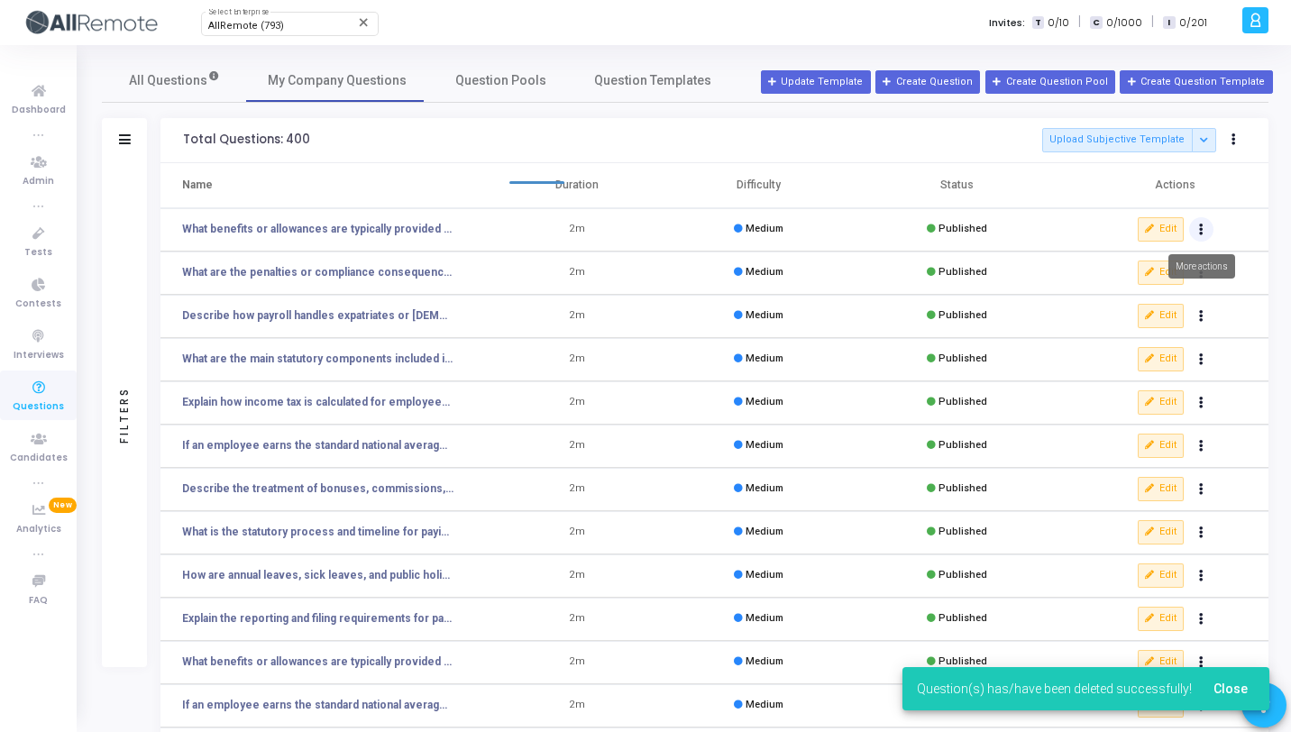
click at [1201, 228] on icon "Actions" at bounding box center [1201, 229] width 5 height 9
click at [1140, 308] on button "delete Delete" at bounding box center [1144, 296] width 139 height 30
click at [1204, 227] on button "Actions" at bounding box center [1201, 229] width 25 height 25
click at [1147, 297] on button "delete Delete" at bounding box center [1144, 296] width 139 height 30
click at [1204, 234] on button "Actions" at bounding box center [1201, 229] width 25 height 25
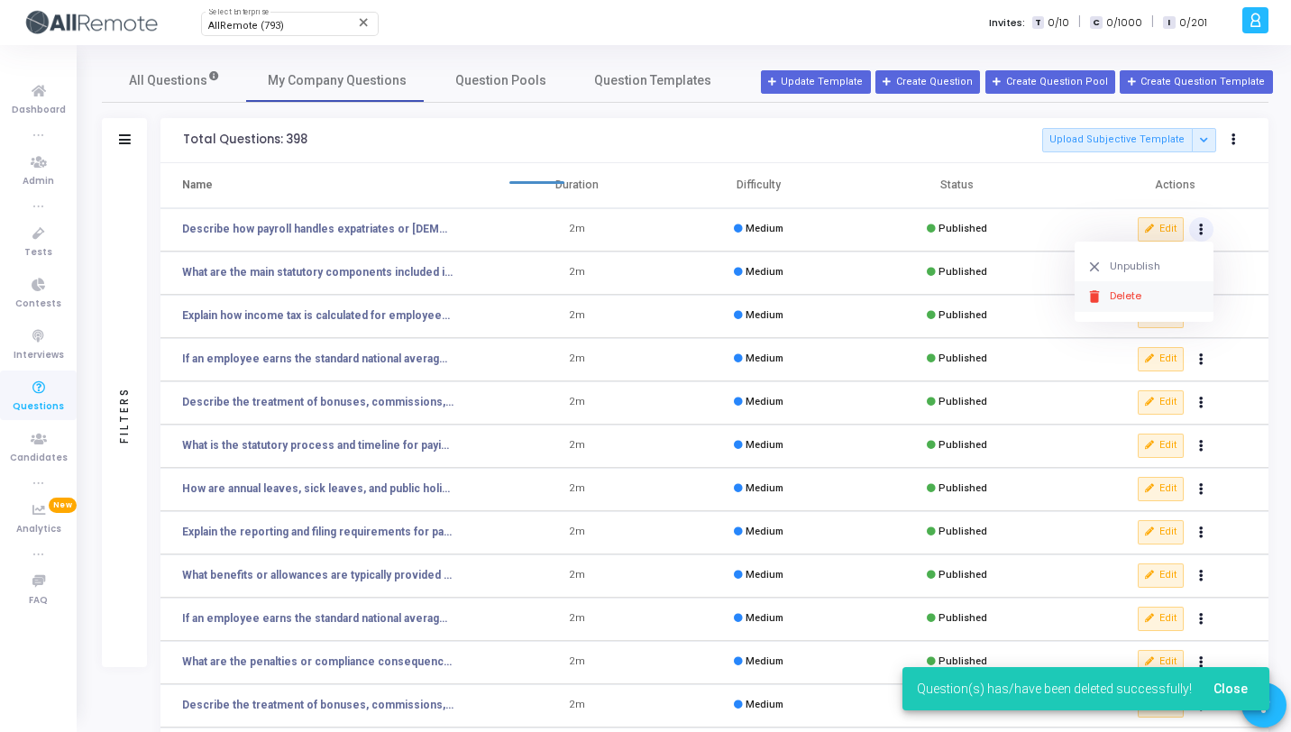
click at [1139, 296] on button "delete Delete" at bounding box center [1144, 296] width 139 height 30
click at [1204, 234] on button "Actions" at bounding box center [1201, 229] width 25 height 25
click at [1131, 298] on button "delete Delete" at bounding box center [1144, 296] width 139 height 30
click at [1200, 235] on button "Actions" at bounding box center [1201, 229] width 25 height 25
click at [1138, 294] on button "delete Delete" at bounding box center [1144, 296] width 139 height 30
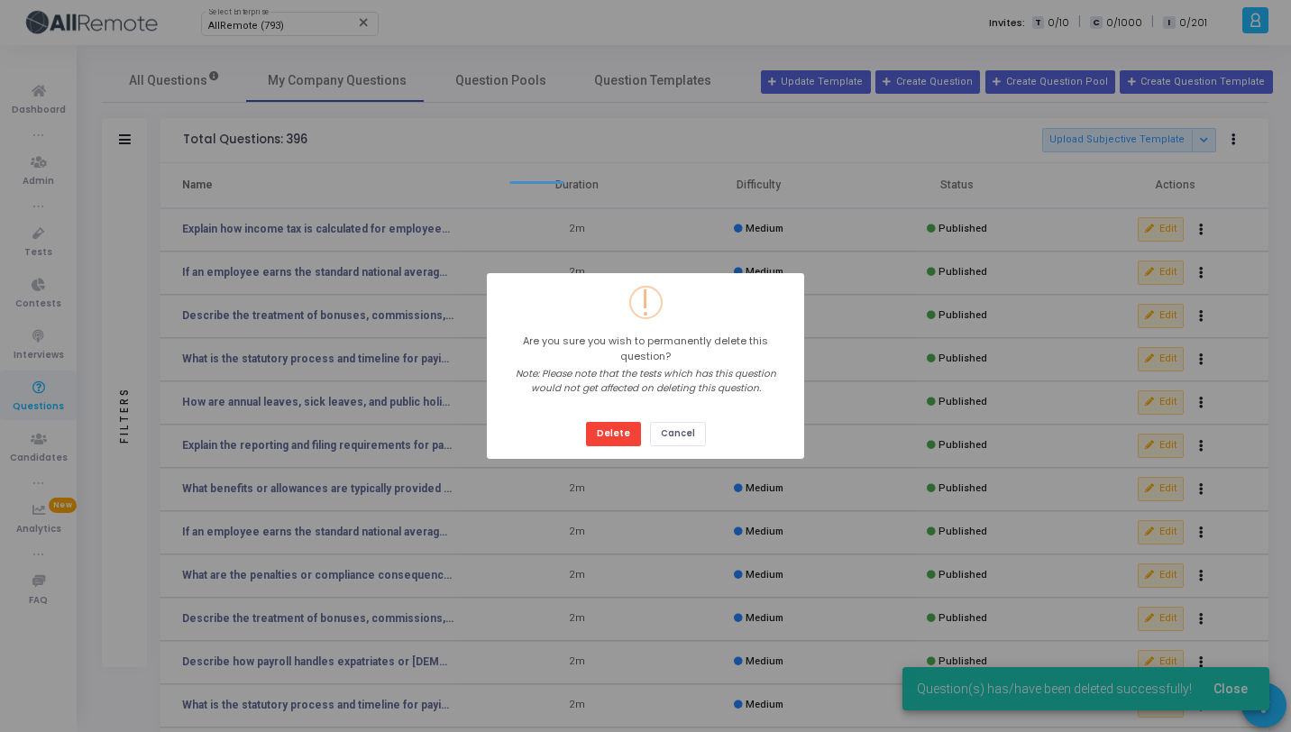
click at [586, 422] on button "Delete" at bounding box center [613, 434] width 55 height 24
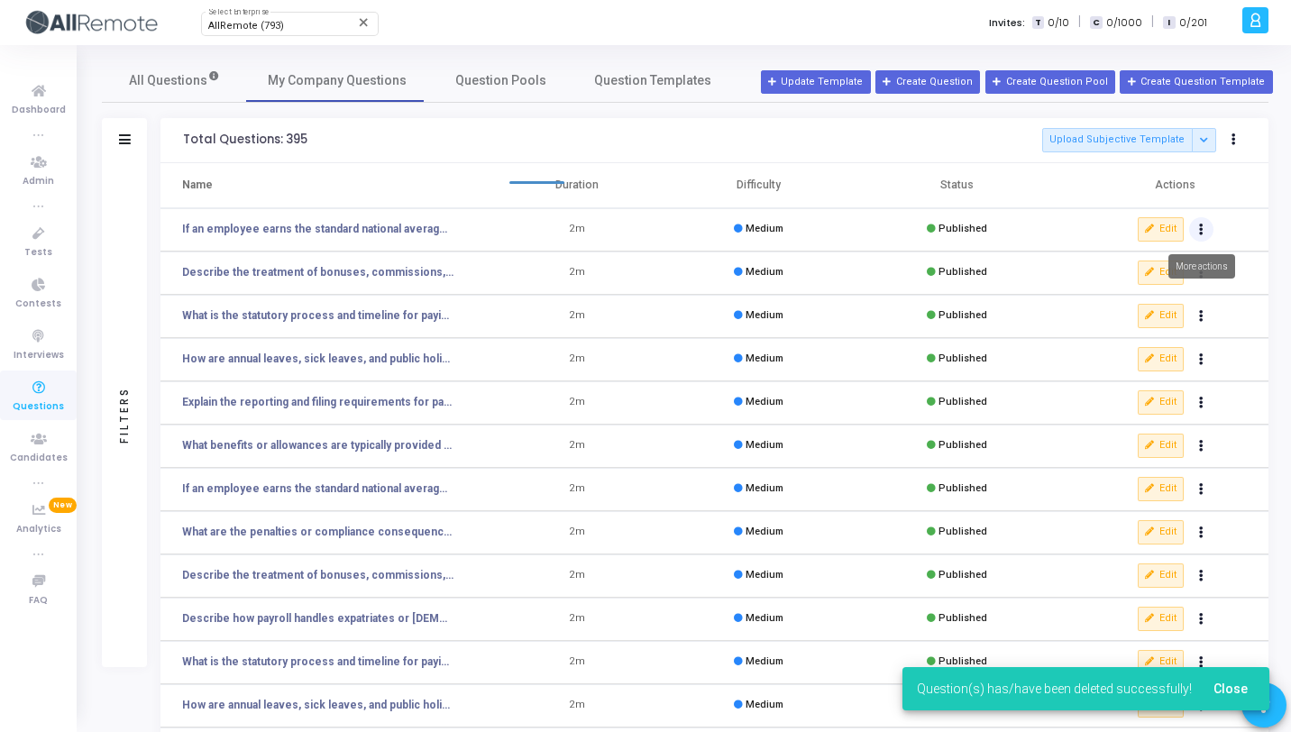
click at [1203, 234] on button "Actions" at bounding box center [1201, 229] width 25 height 25
click at [1137, 300] on button "delete Delete" at bounding box center [1144, 296] width 139 height 30
click at [1203, 234] on button "Actions" at bounding box center [1201, 229] width 25 height 25
click at [1140, 282] on button "delete Delete" at bounding box center [1144, 296] width 139 height 30
click at [1206, 232] on icon "Actions" at bounding box center [1208, 229] width 5 height 9
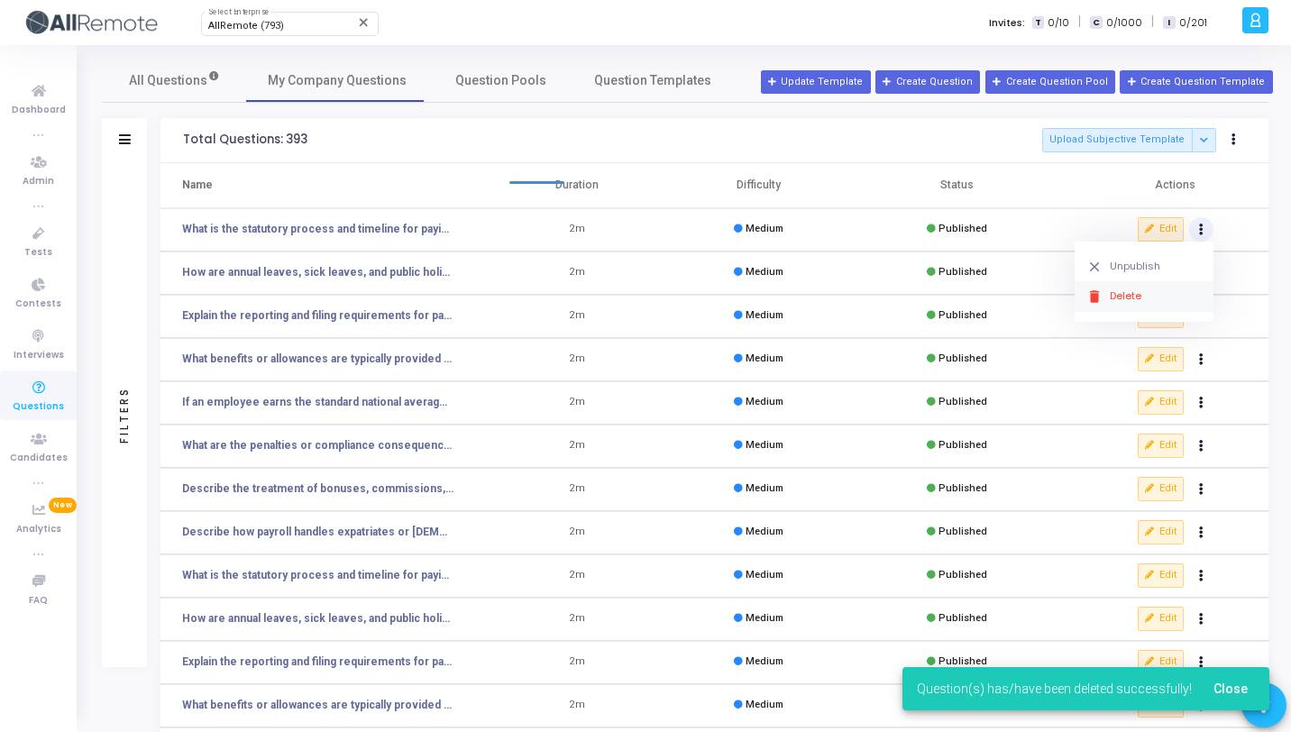
click button "delete Delete" at bounding box center [1144, 296] width 139 height 30
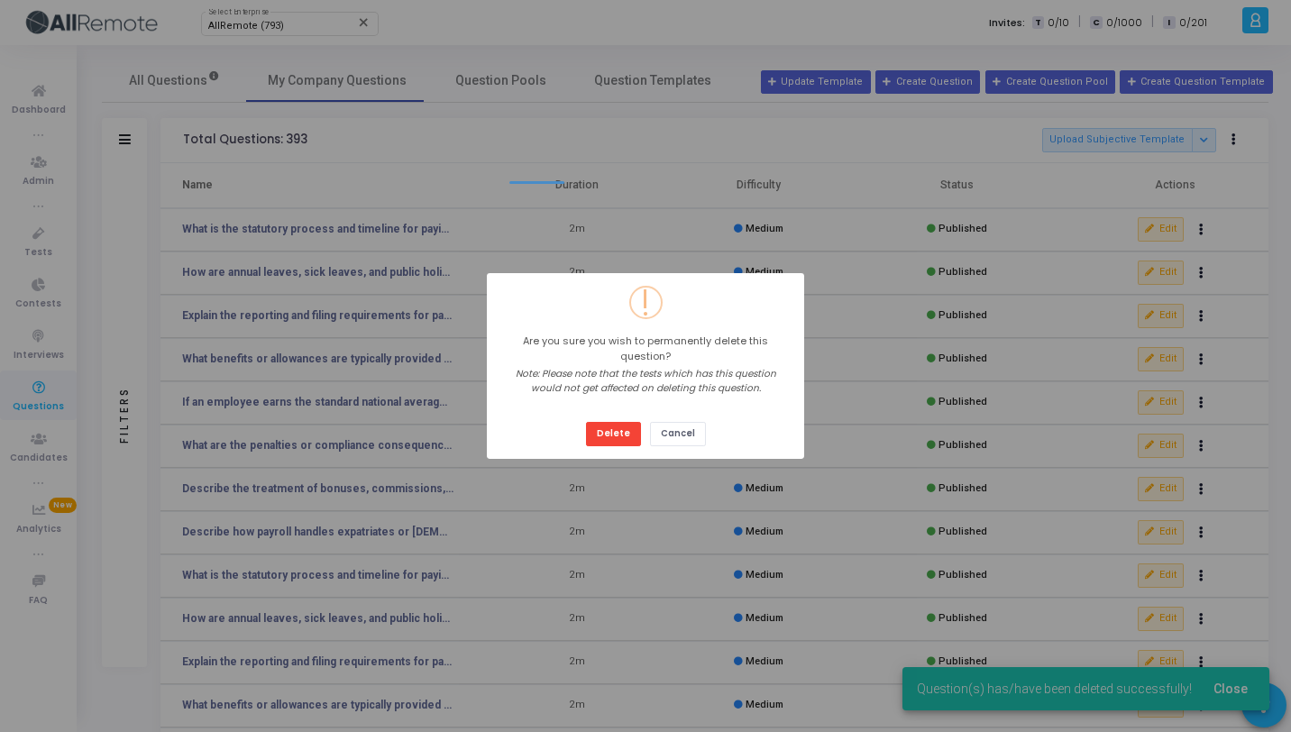
click at [586, 422] on button "Delete" at bounding box center [613, 434] width 55 height 24
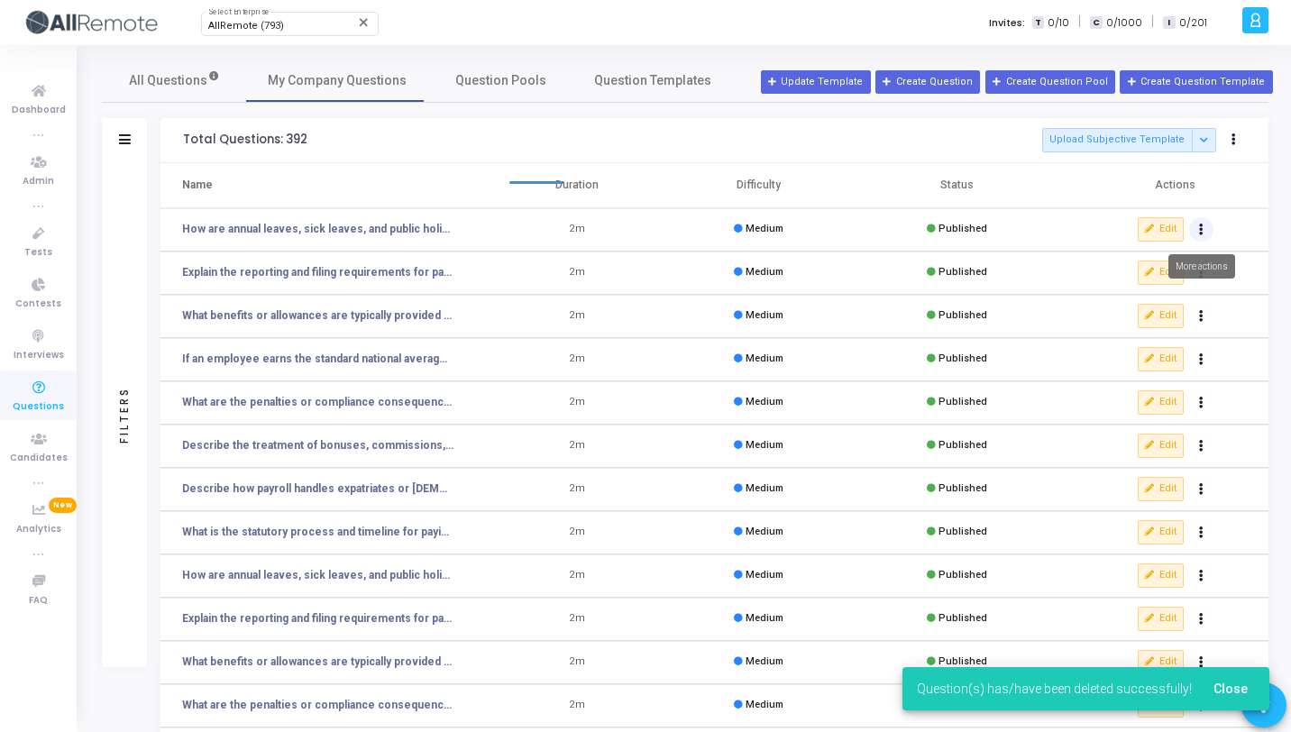
click at [1204, 231] on button "Actions" at bounding box center [1201, 229] width 25 height 25
click button "delete Delete" at bounding box center [1144, 296] width 139 height 30
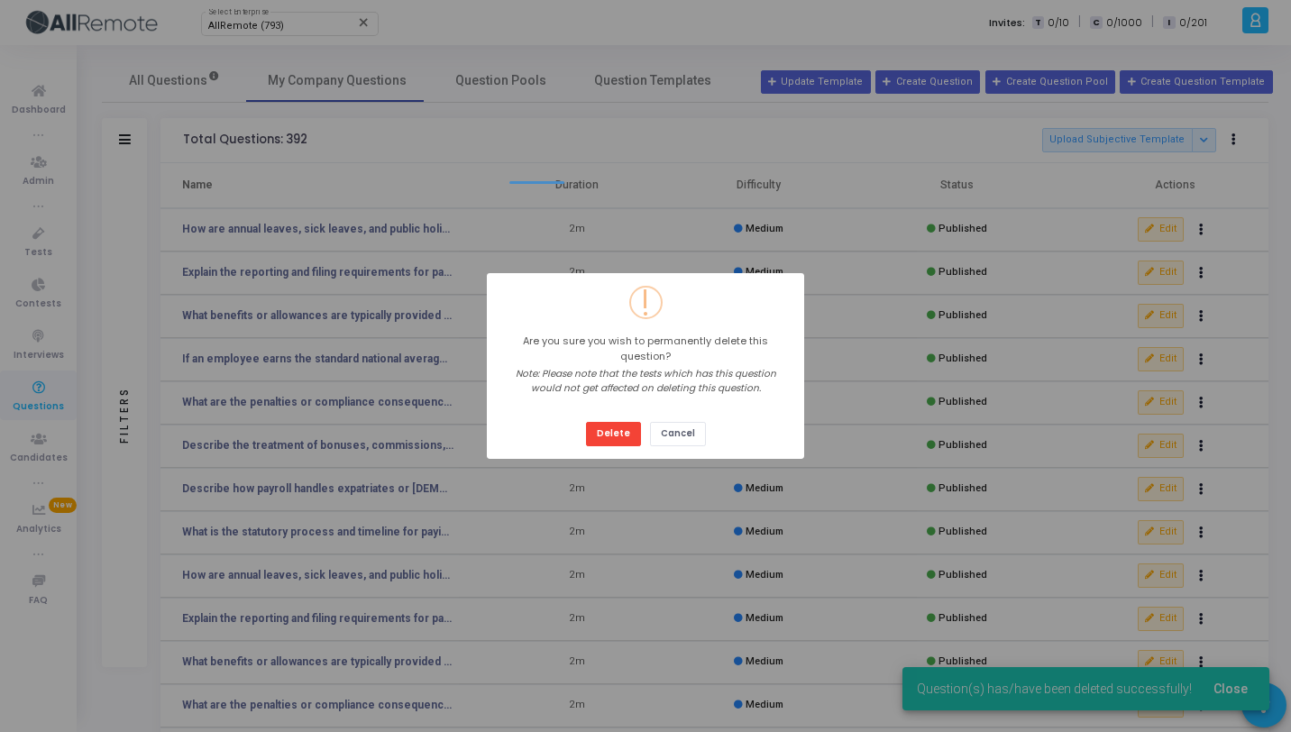
click at [586, 422] on button "Delete" at bounding box center [613, 434] width 55 height 24
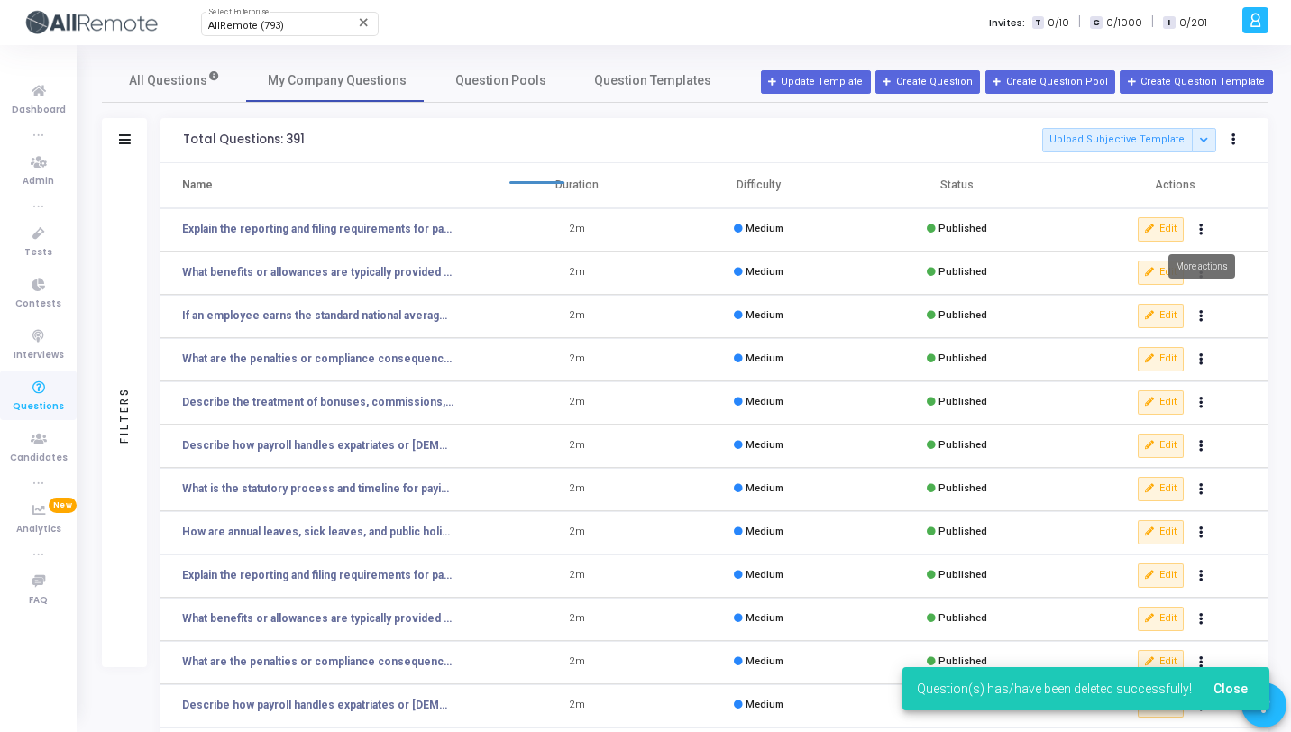
click at [1205, 231] on button "Actions" at bounding box center [1201, 229] width 25 height 25
click at [1152, 296] on button "delete Delete" at bounding box center [1144, 296] width 139 height 30
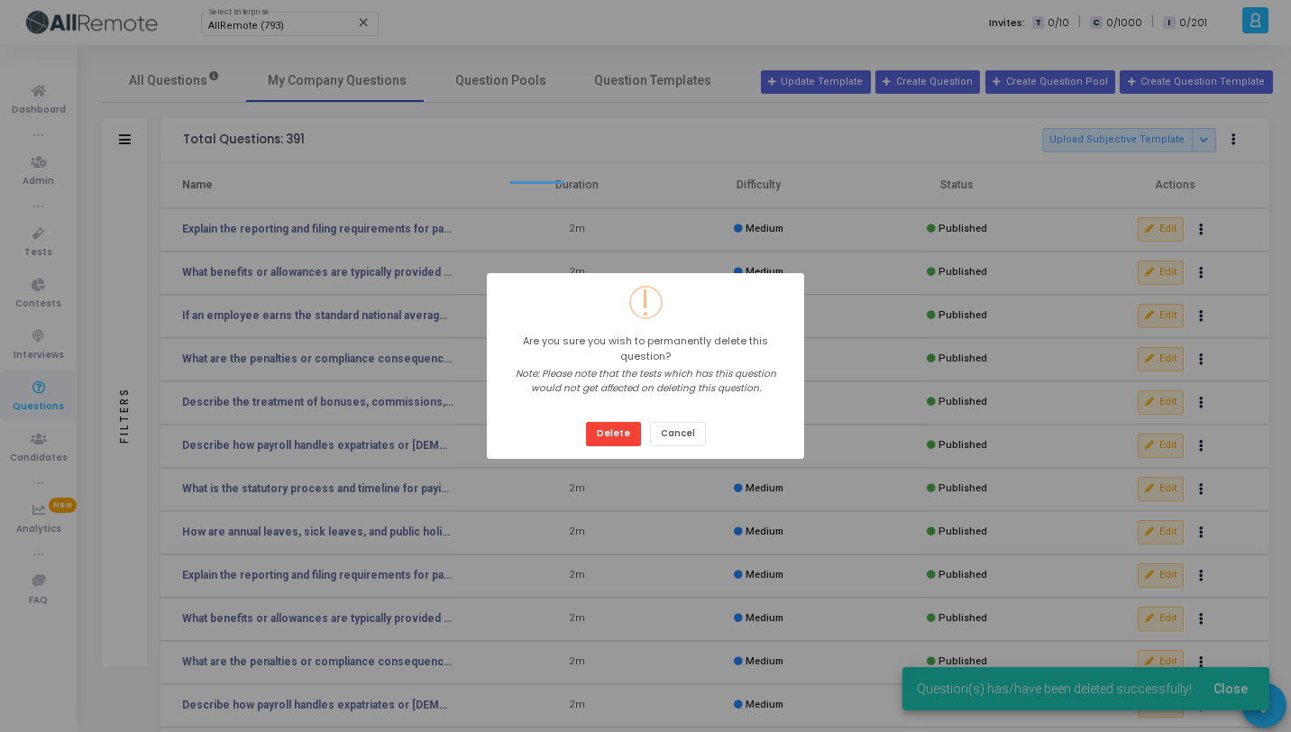
click at [586, 422] on button "Delete" at bounding box center [613, 434] width 55 height 24
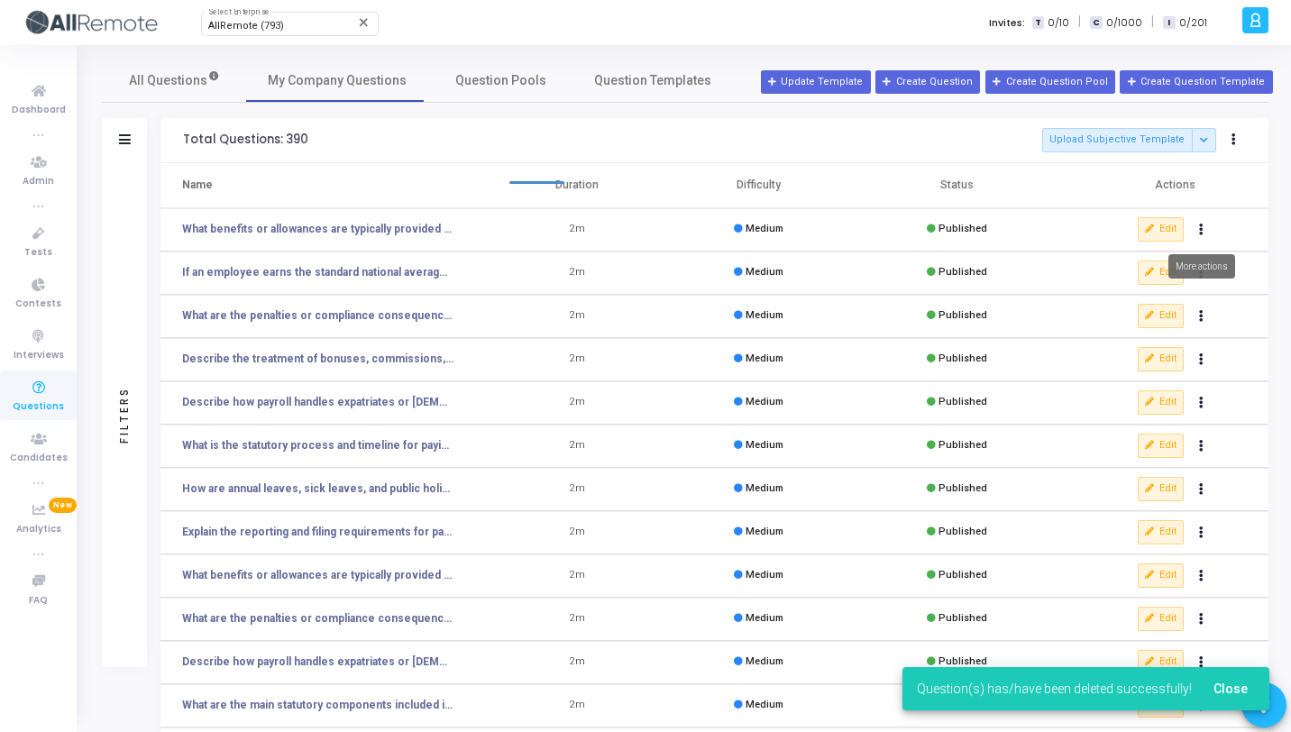
click at [1204, 229] on button "Actions" at bounding box center [1201, 229] width 25 height 25
click at [1132, 297] on button "delete Delete" at bounding box center [1144, 296] width 139 height 30
click at [1204, 228] on button "Actions" at bounding box center [1201, 229] width 25 height 25
click at [1126, 295] on button "delete Delete" at bounding box center [1144, 296] width 139 height 30
click at [1198, 225] on button "Actions" at bounding box center [1201, 229] width 25 height 25
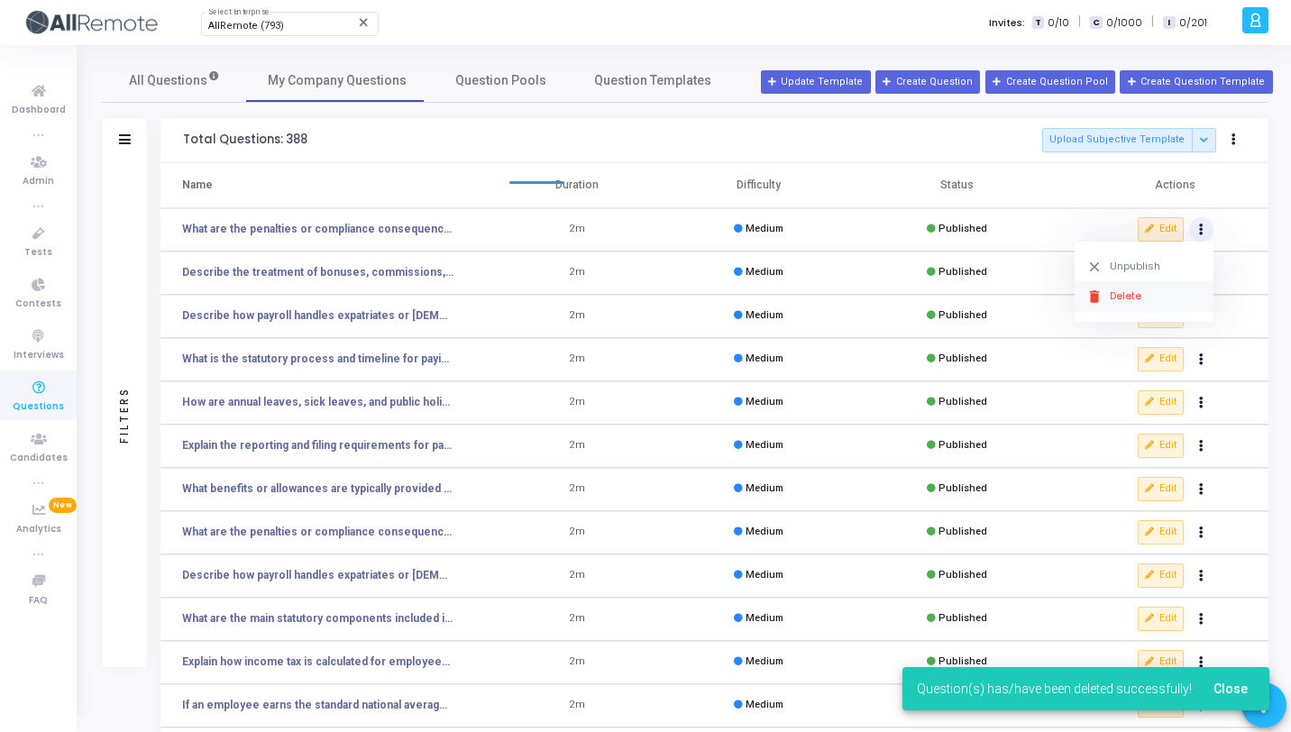
click at [1122, 302] on button "delete Delete" at bounding box center [1144, 296] width 139 height 30
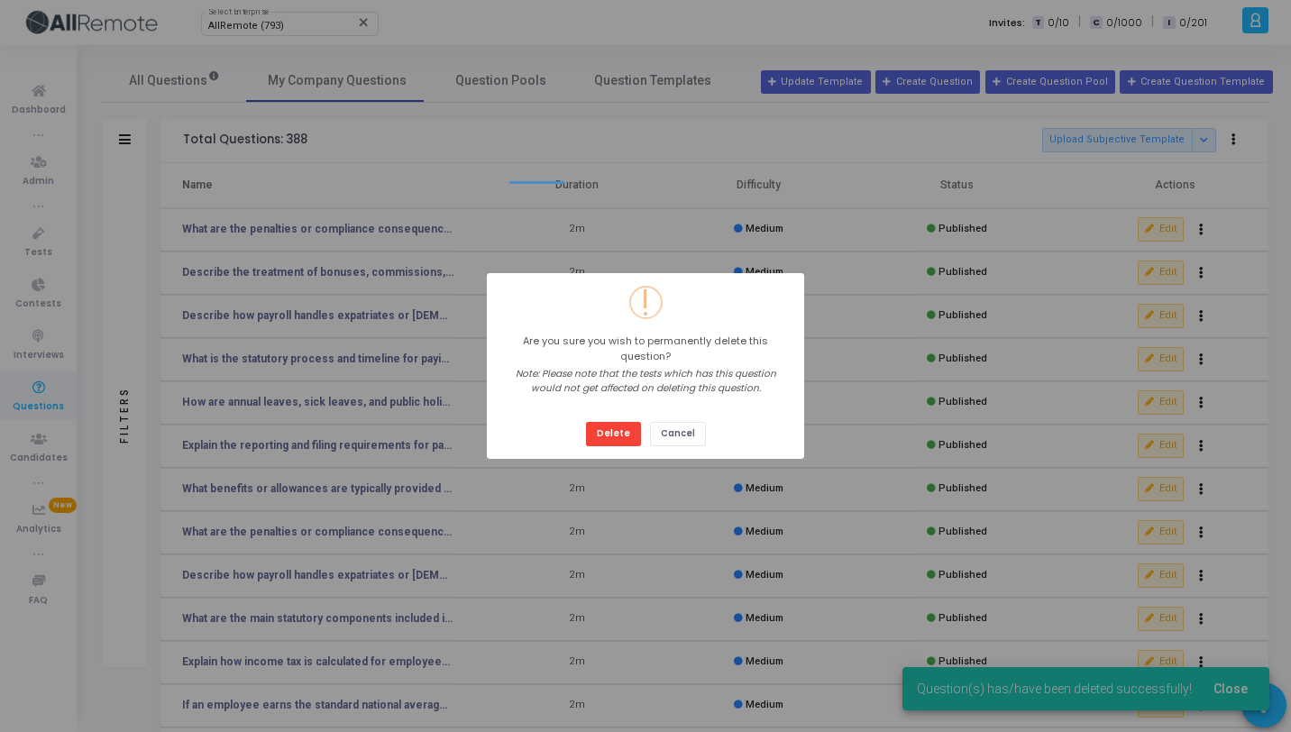
click at [586, 422] on button "Delete" at bounding box center [613, 434] width 55 height 24
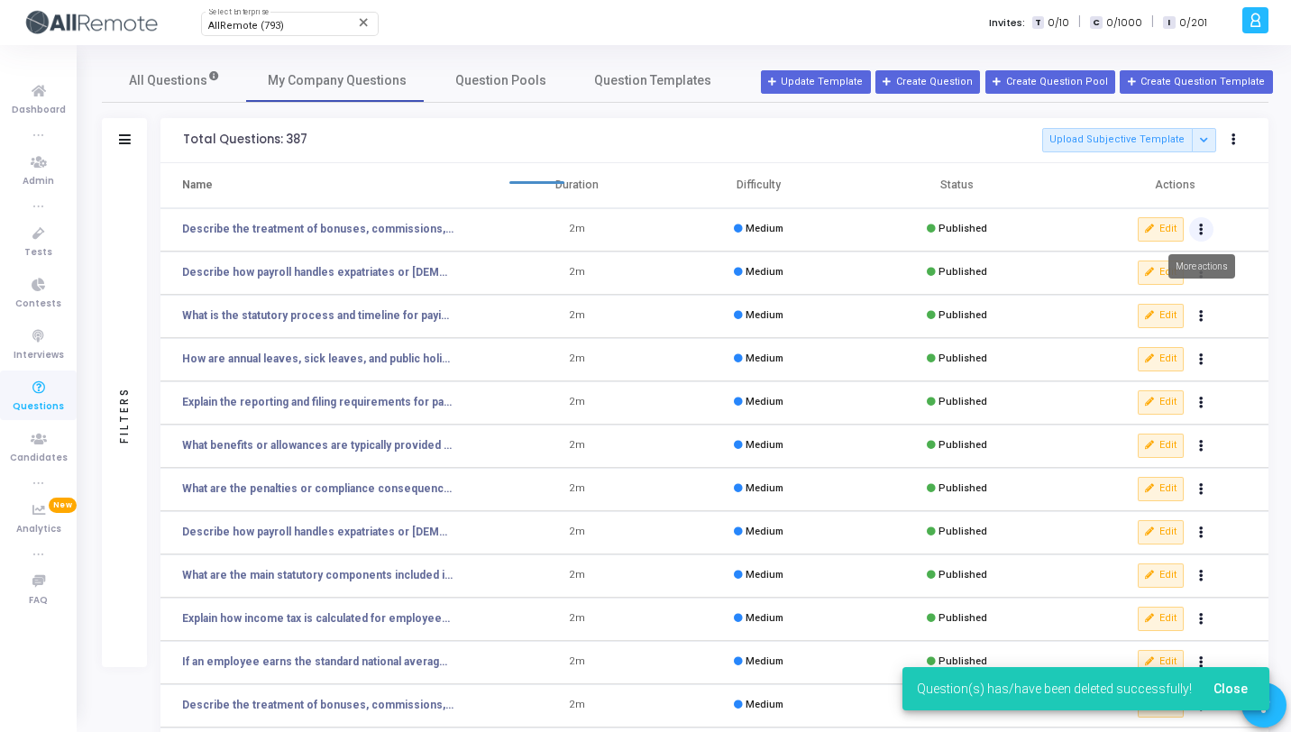
click at [1196, 226] on button "Actions" at bounding box center [1201, 229] width 25 height 25
click at [1141, 289] on button "delete Delete" at bounding box center [1144, 296] width 139 height 30
click at [1198, 234] on button "Actions" at bounding box center [1201, 229] width 25 height 25
click at [1125, 298] on button "delete Delete" at bounding box center [1144, 296] width 139 height 30
click at [1201, 234] on icon "Actions" at bounding box center [1201, 229] width 5 height 9
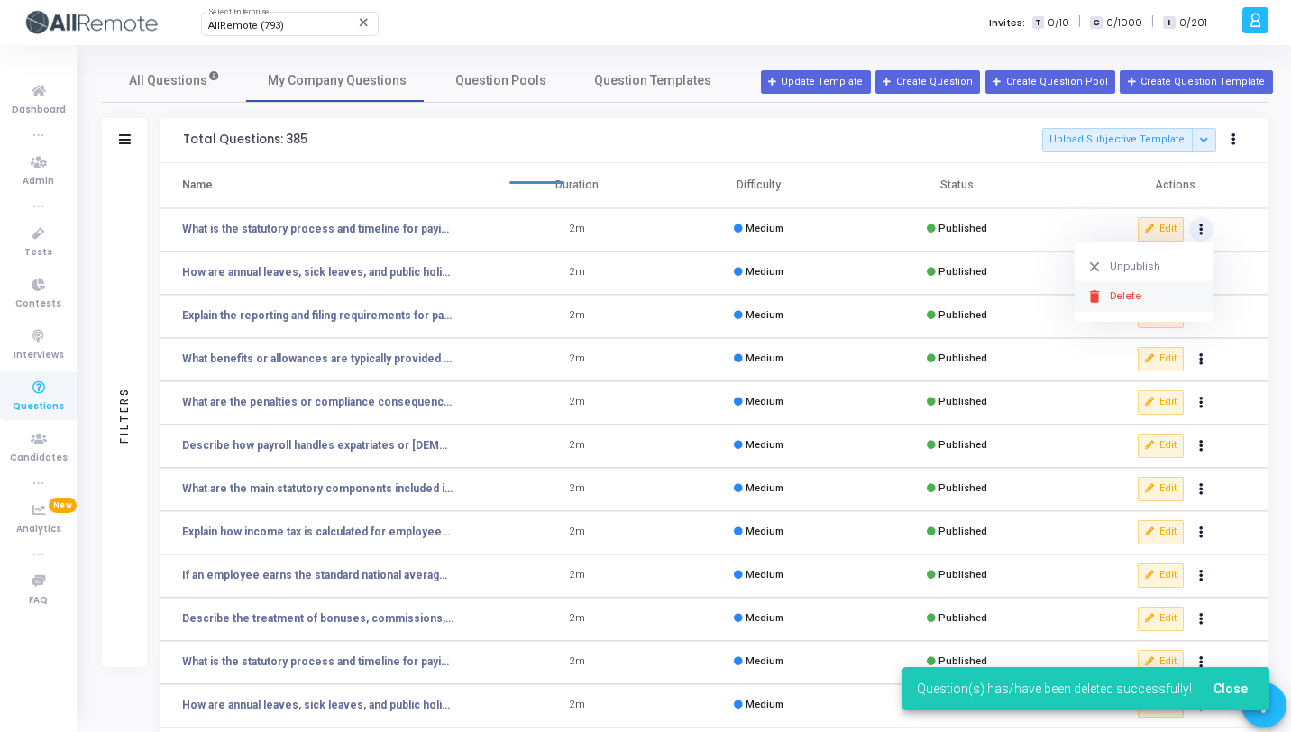
click at [1137, 294] on button "delete Delete" at bounding box center [1144, 296] width 139 height 30
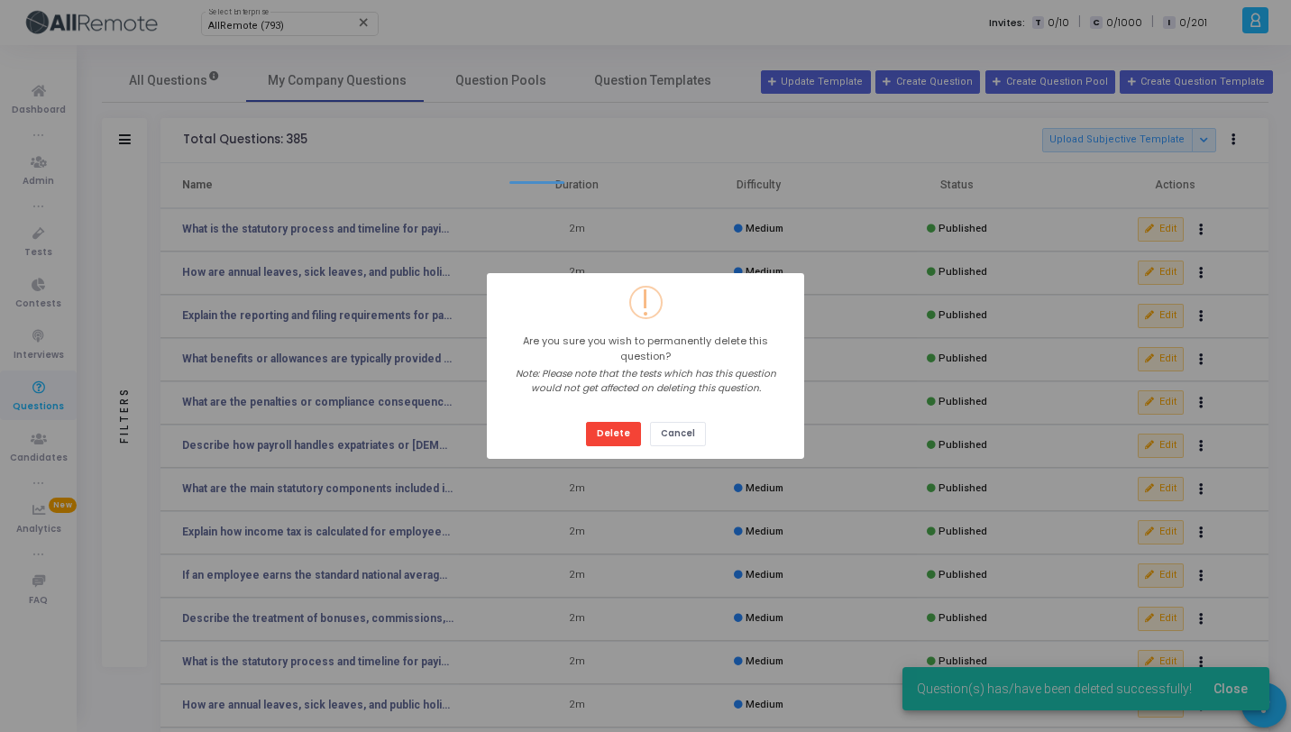
click at [586, 422] on button "Delete" at bounding box center [613, 434] width 55 height 24
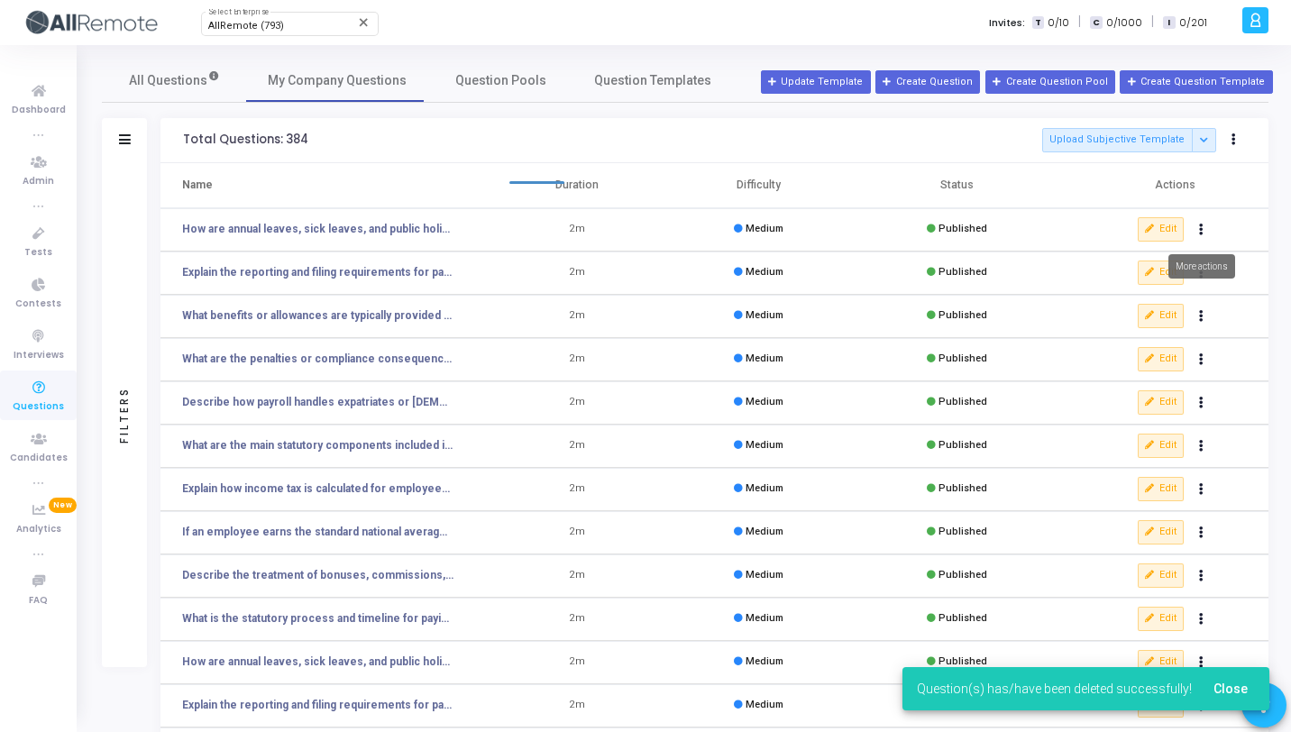
click at [1198, 234] on button "Actions" at bounding box center [1201, 229] width 25 height 25
click at [1139, 283] on button "delete Delete" at bounding box center [1144, 296] width 139 height 30
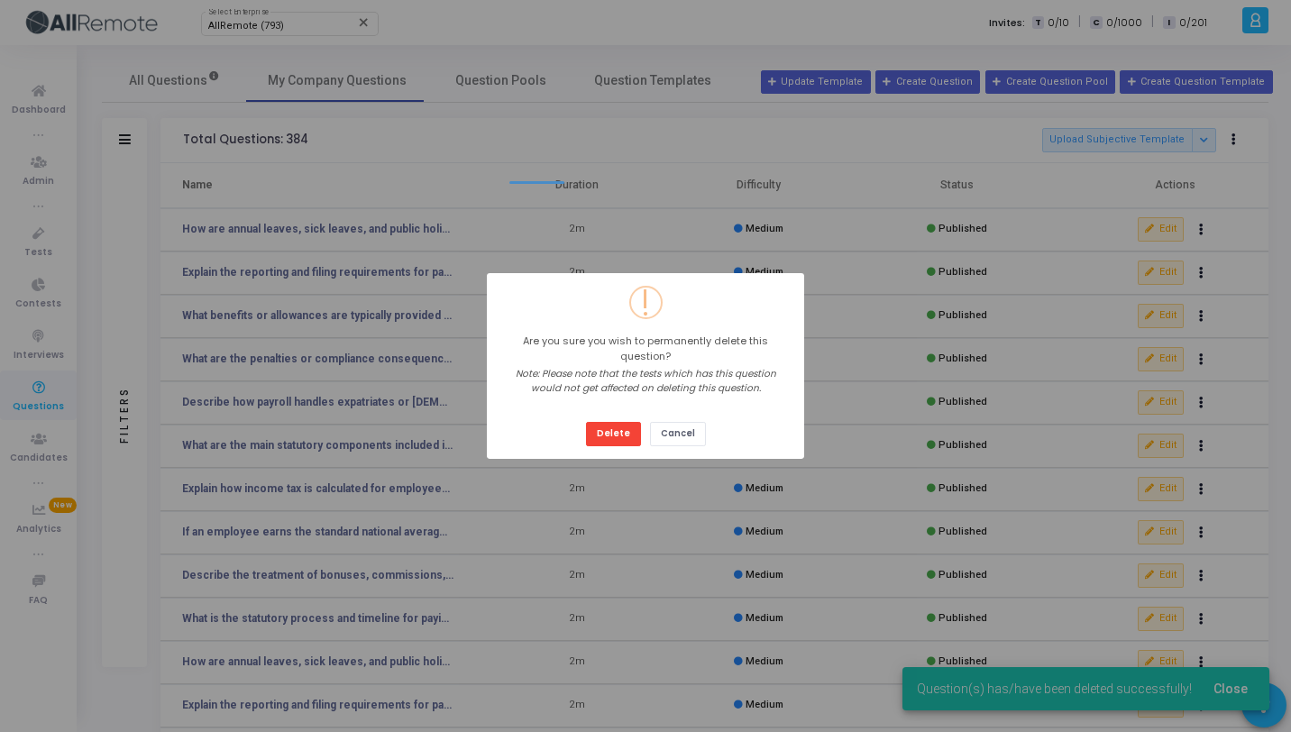
click at [586, 422] on button "Delete" at bounding box center [613, 434] width 55 height 24
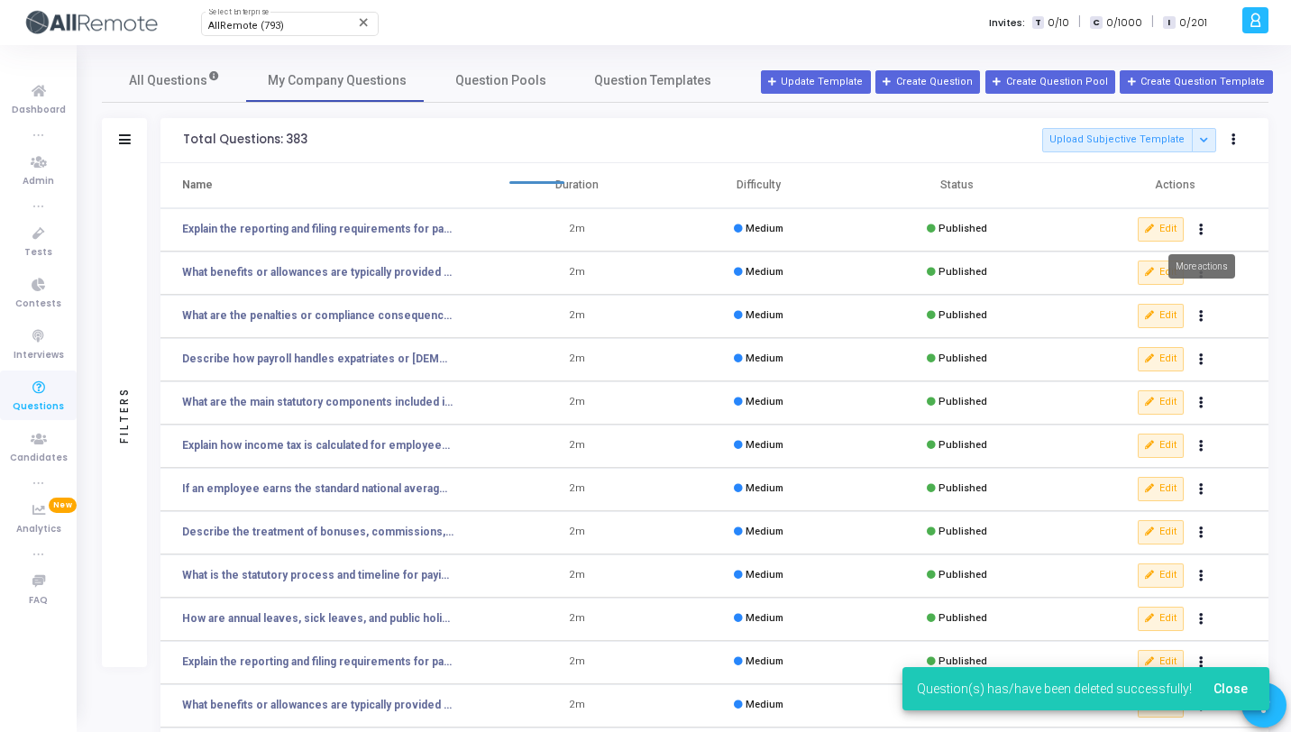
click at [1204, 232] on button "Actions" at bounding box center [1201, 229] width 25 height 25
click at [1138, 288] on button "delete Delete" at bounding box center [1144, 296] width 139 height 30
click at [1206, 226] on button "Actions" at bounding box center [1201, 229] width 25 height 25
click at [1139, 285] on button "delete Delete" at bounding box center [1144, 296] width 139 height 30
click at [1207, 230] on button "Actions" at bounding box center [1201, 229] width 25 height 25
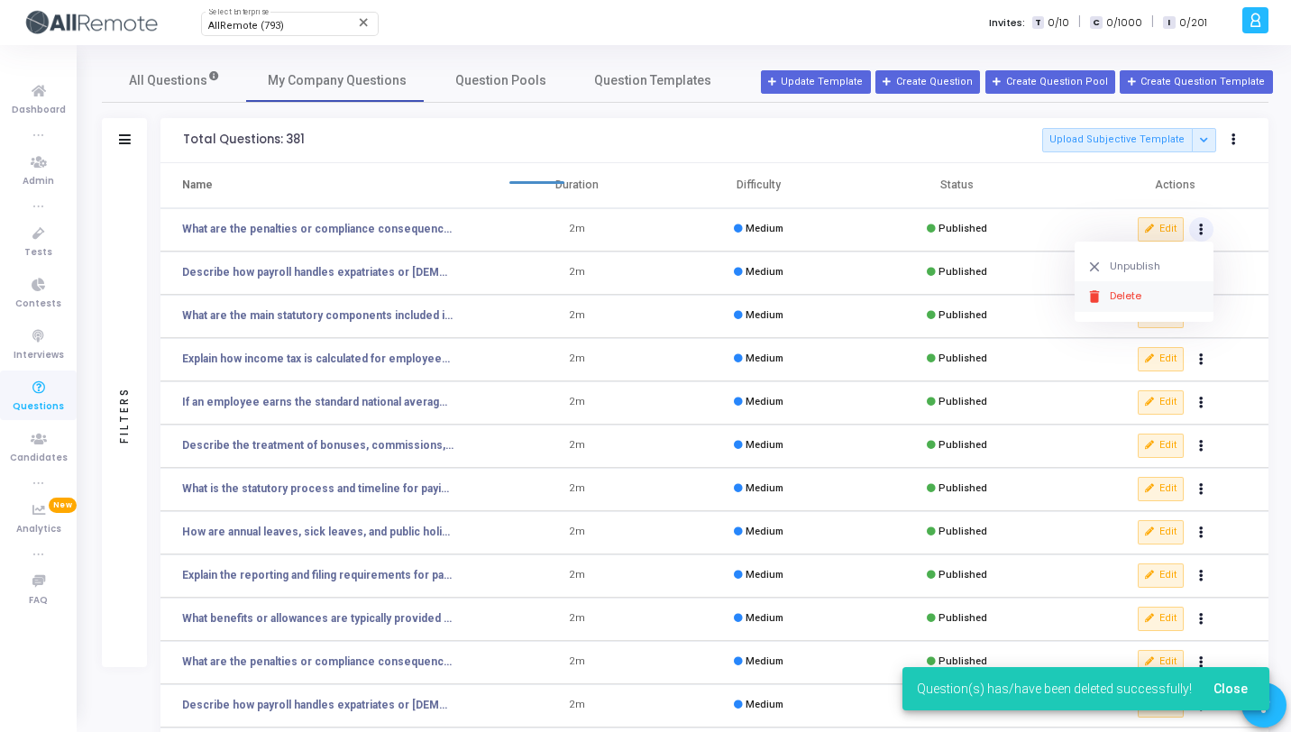
click at [1144, 291] on button "delete Delete" at bounding box center [1144, 296] width 139 height 30
click at [1204, 234] on button "Actions" at bounding box center [1201, 229] width 25 height 25
click at [1152, 288] on button "delete Delete" at bounding box center [1144, 296] width 139 height 30
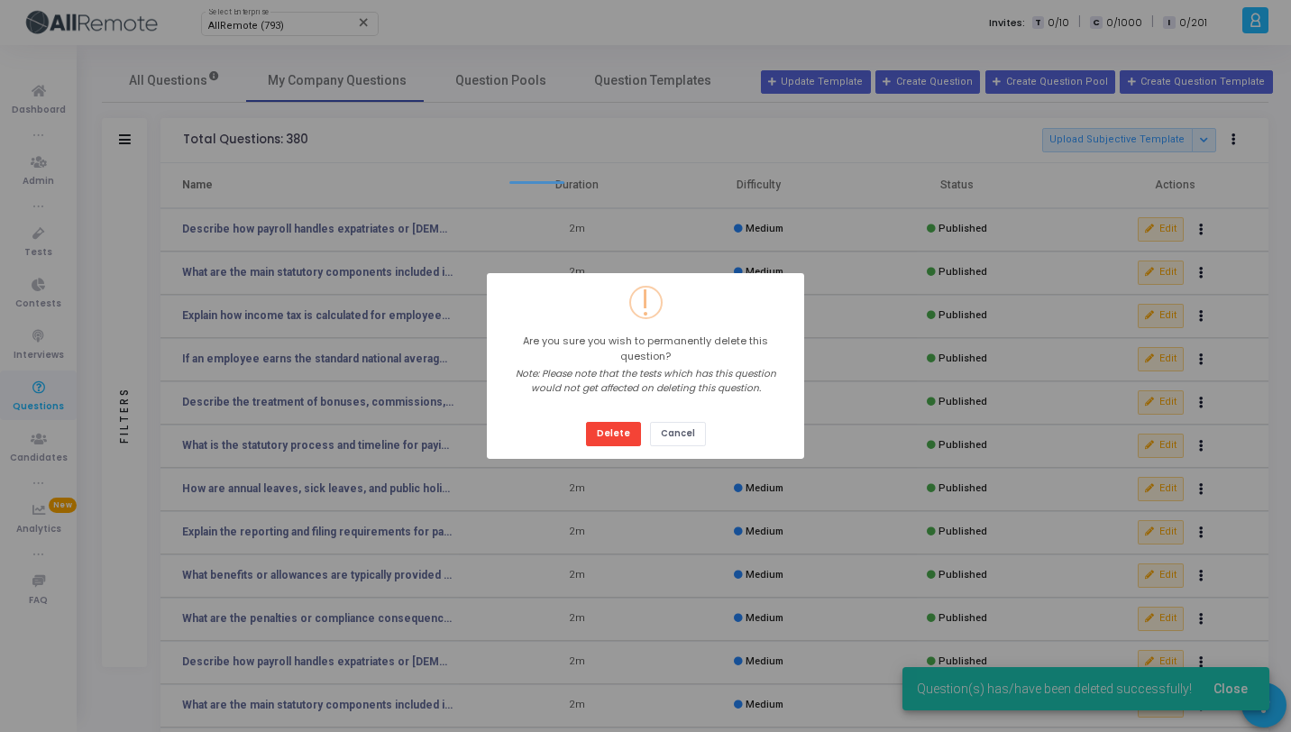
click at [586, 422] on button "Delete" at bounding box center [613, 434] width 55 height 24
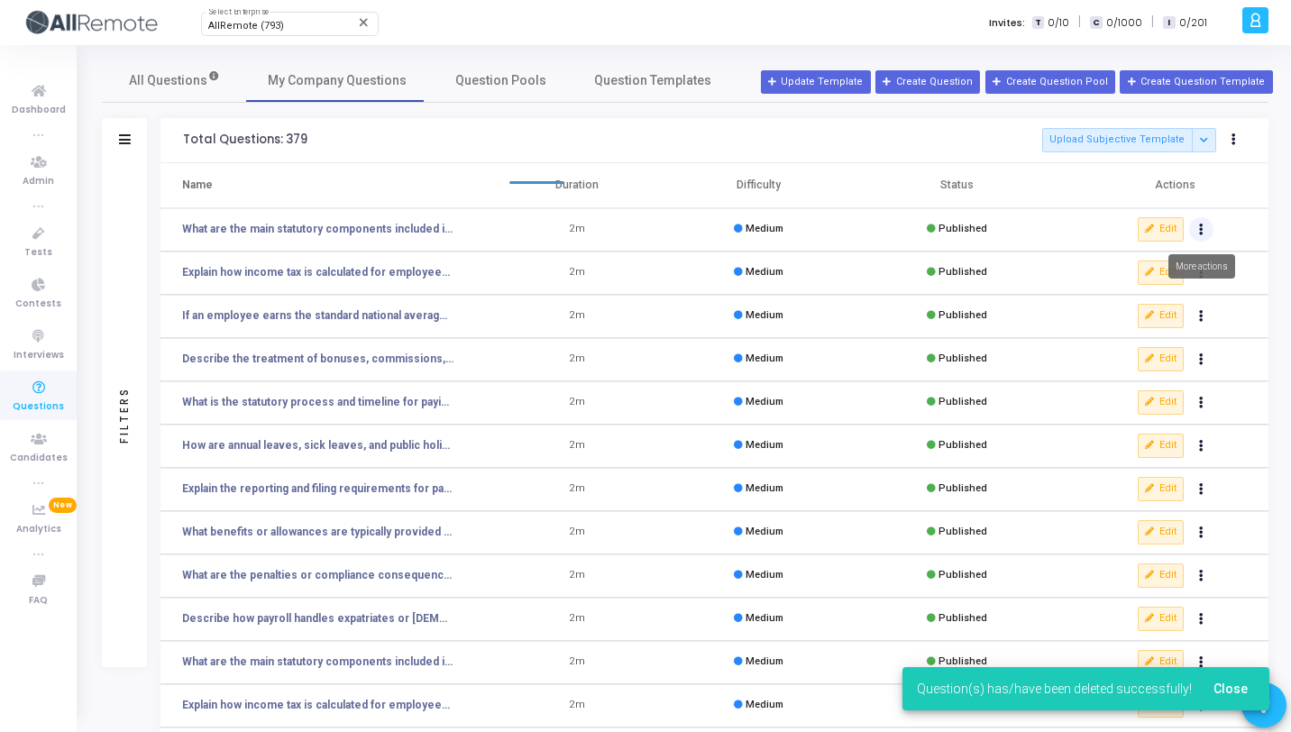
click at [1204, 230] on button "Actions" at bounding box center [1201, 229] width 25 height 25
click at [1141, 306] on button "delete Delete" at bounding box center [1144, 296] width 139 height 30
click at [1208, 226] on button "Actions" at bounding box center [1201, 229] width 25 height 25
click at [1100, 301] on icon "delete" at bounding box center [1095, 297] width 16 height 16
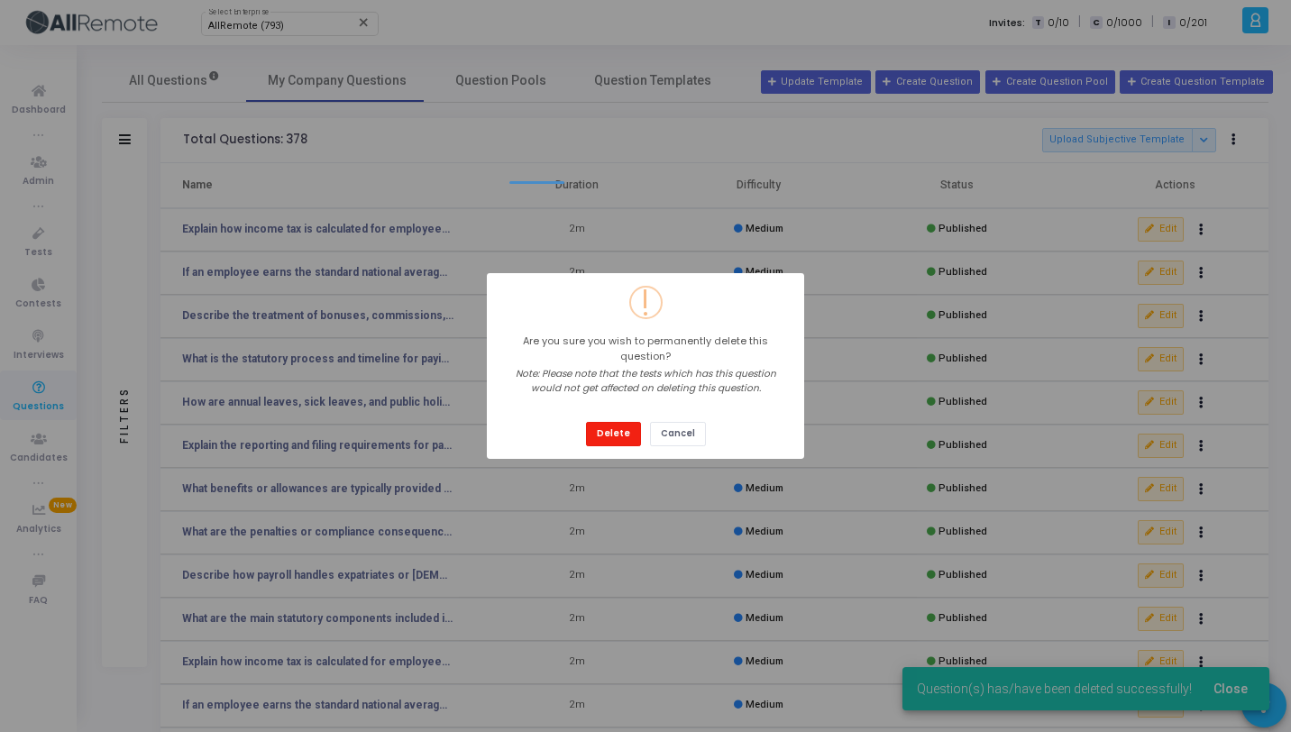
click at [611, 429] on button "Delete" at bounding box center [613, 434] width 55 height 24
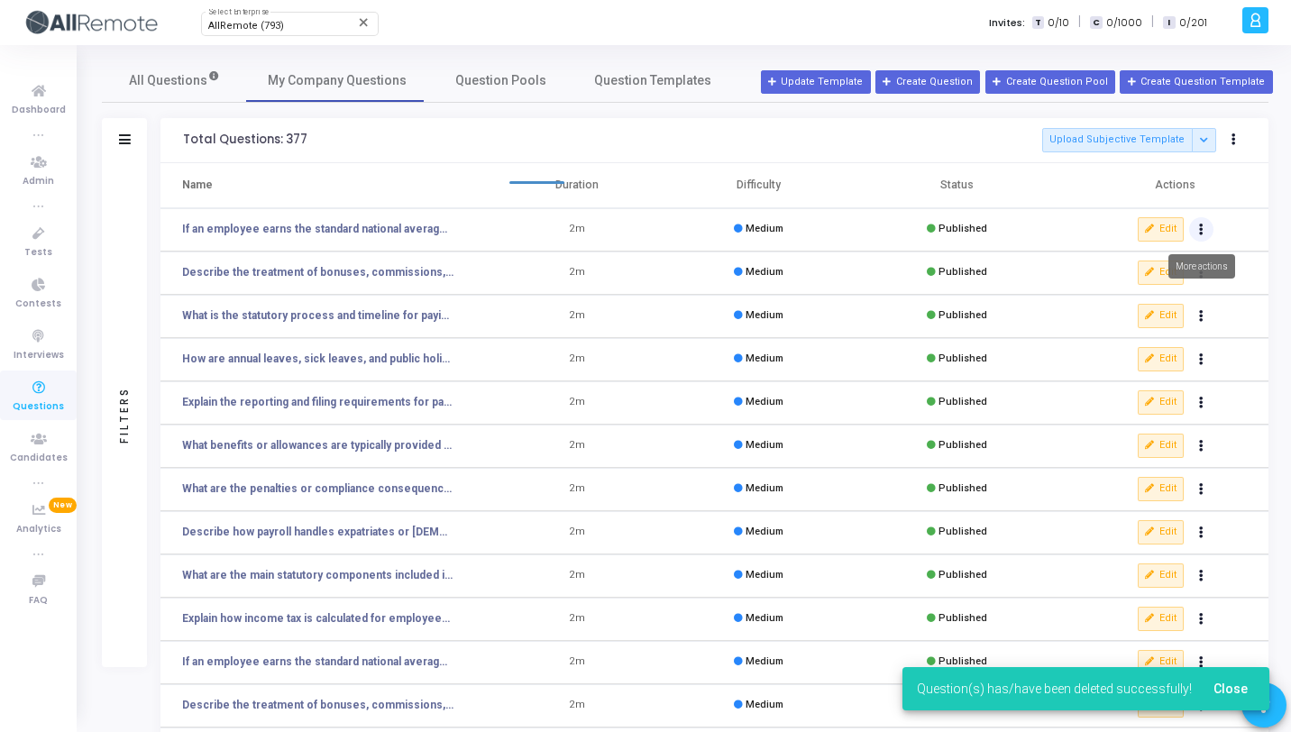
click at [1193, 234] on button "Actions" at bounding box center [1201, 229] width 25 height 25
click at [1144, 285] on button "delete Delete" at bounding box center [1144, 296] width 139 height 30
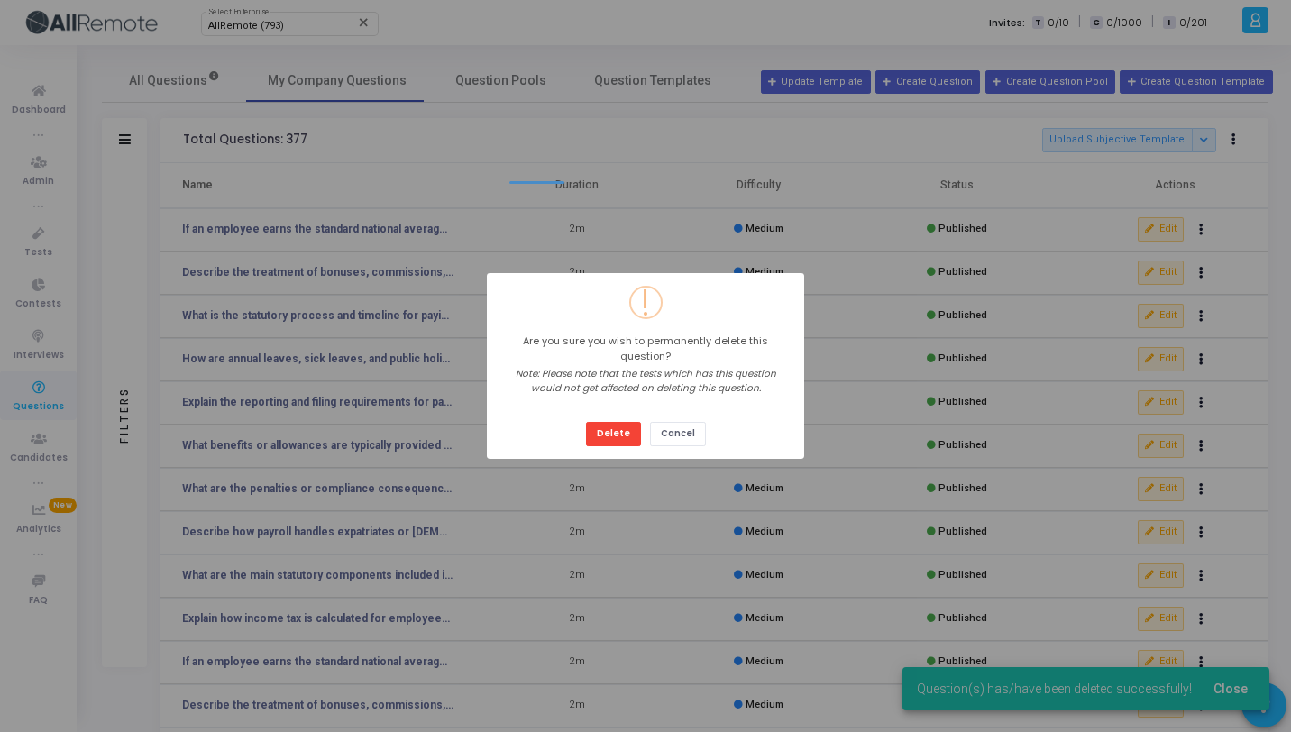
click at [586, 422] on button "Delete" at bounding box center [613, 434] width 55 height 24
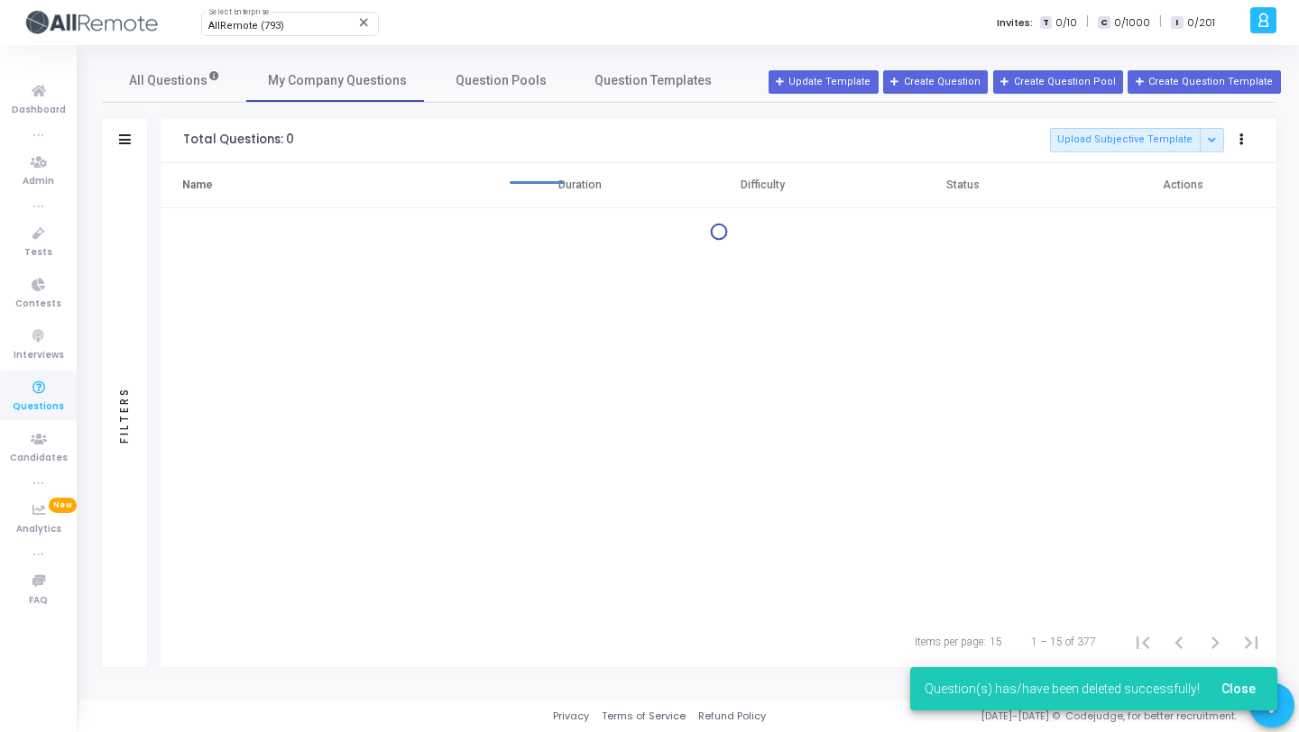
click at [1202, 227] on div at bounding box center [719, 232] width 1116 height 18
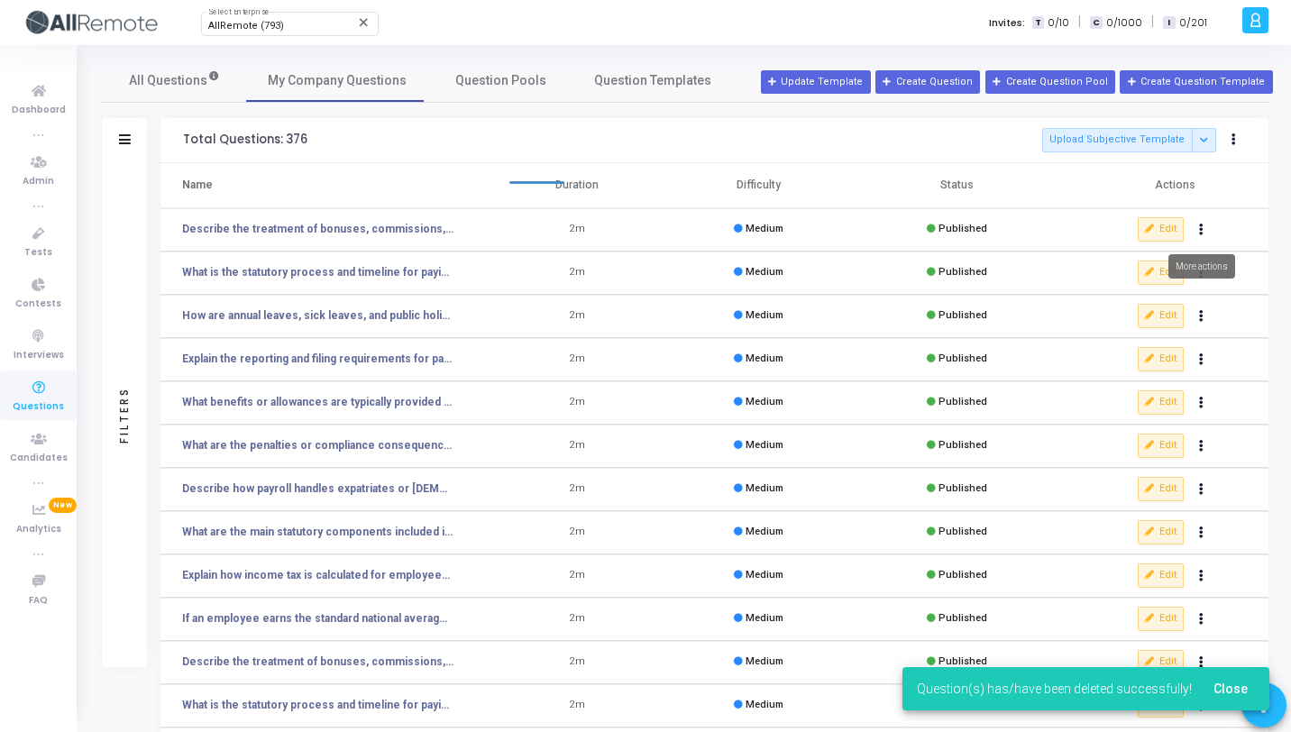
click at [1202, 227] on icon "Actions" at bounding box center [1201, 229] width 5 height 9
click at [1125, 289] on button "delete Delete" at bounding box center [1144, 296] width 139 height 30
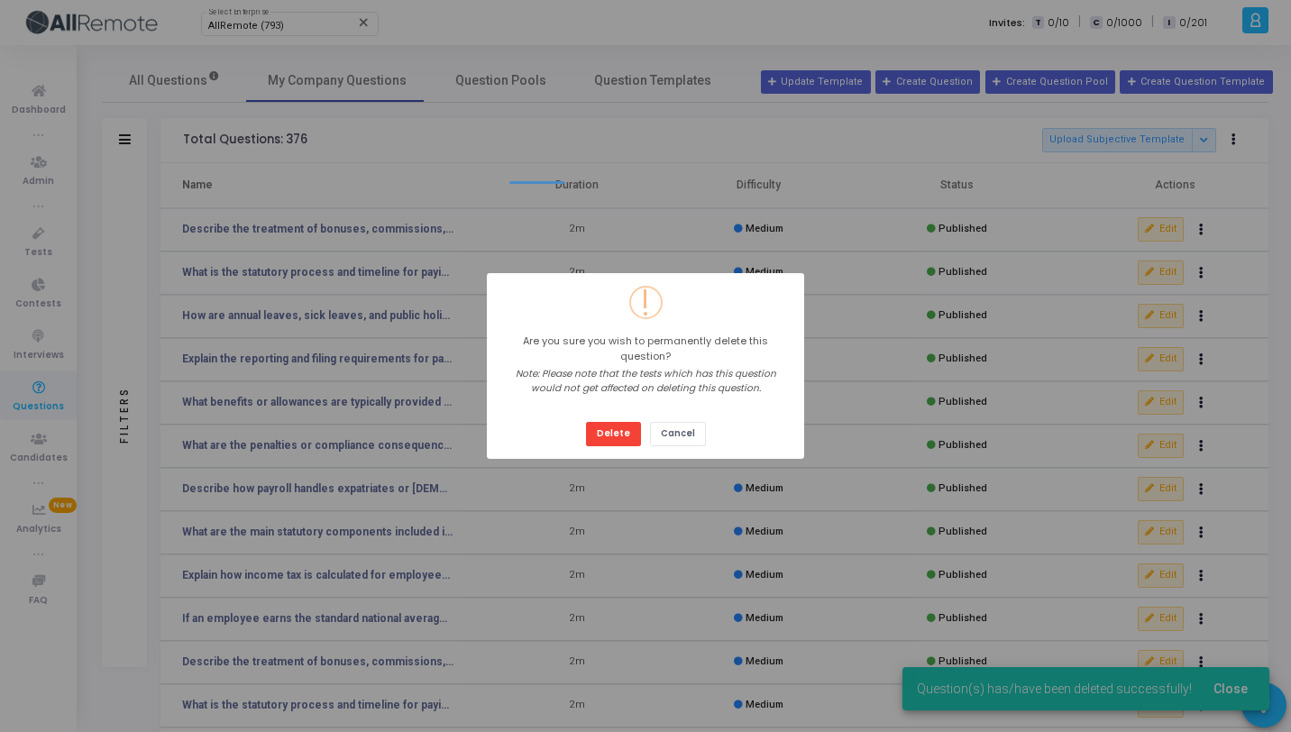
click at [586, 422] on button "Delete" at bounding box center [613, 434] width 55 height 24
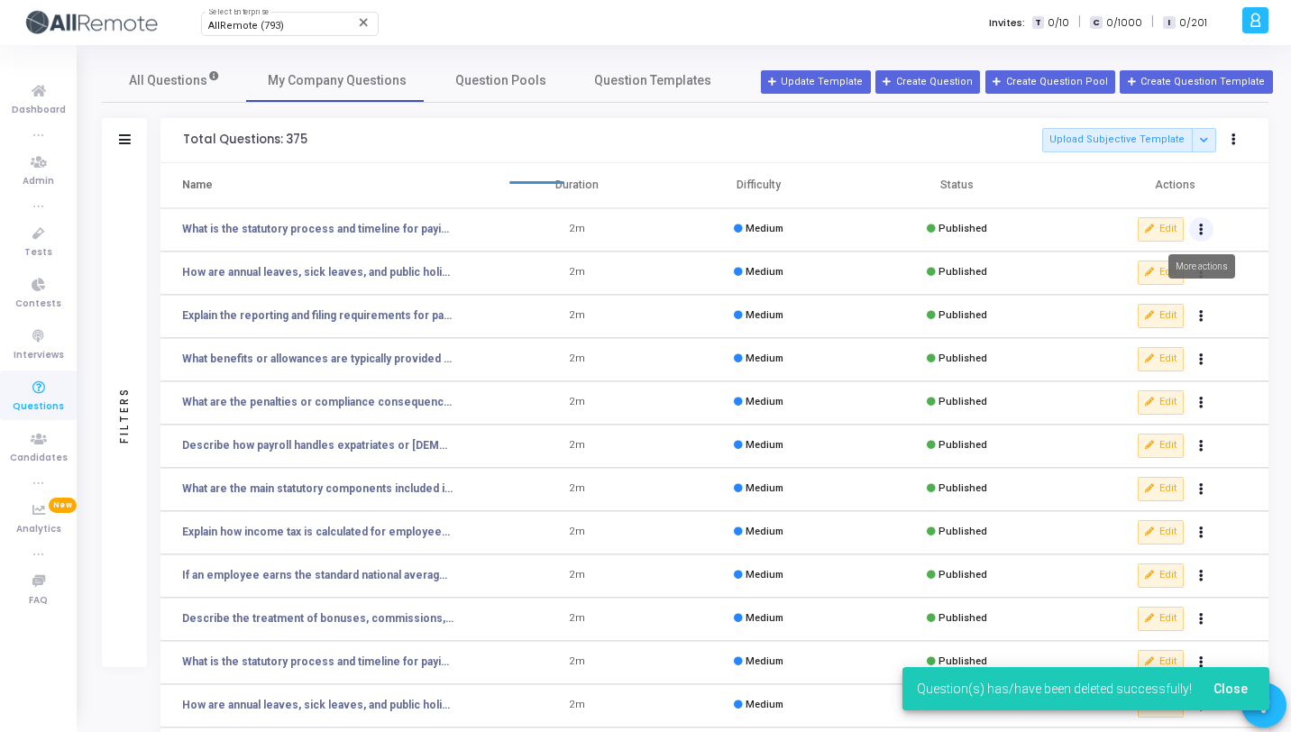
click at [1199, 223] on button "Actions" at bounding box center [1201, 229] width 25 height 25
click at [1144, 299] on button "delete Delete" at bounding box center [1144, 296] width 139 height 30
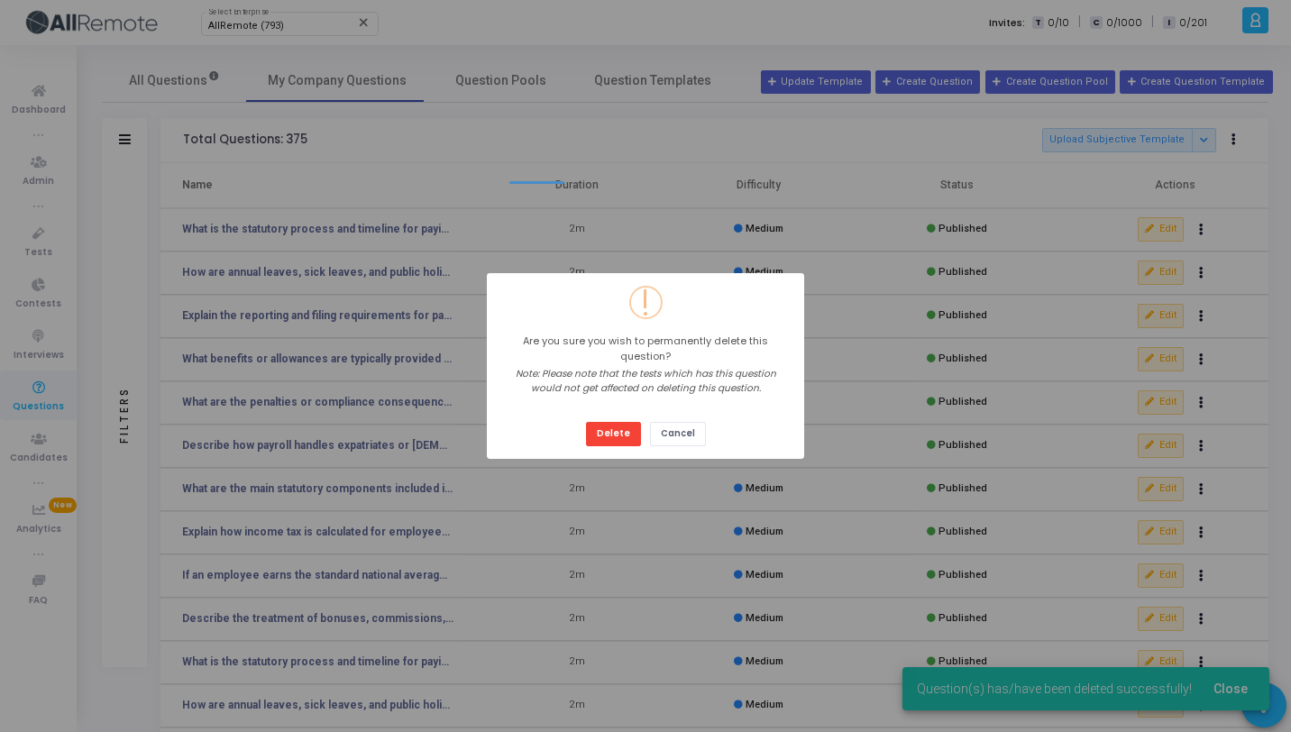
click at [586, 422] on button "Delete" at bounding box center [613, 434] width 55 height 24
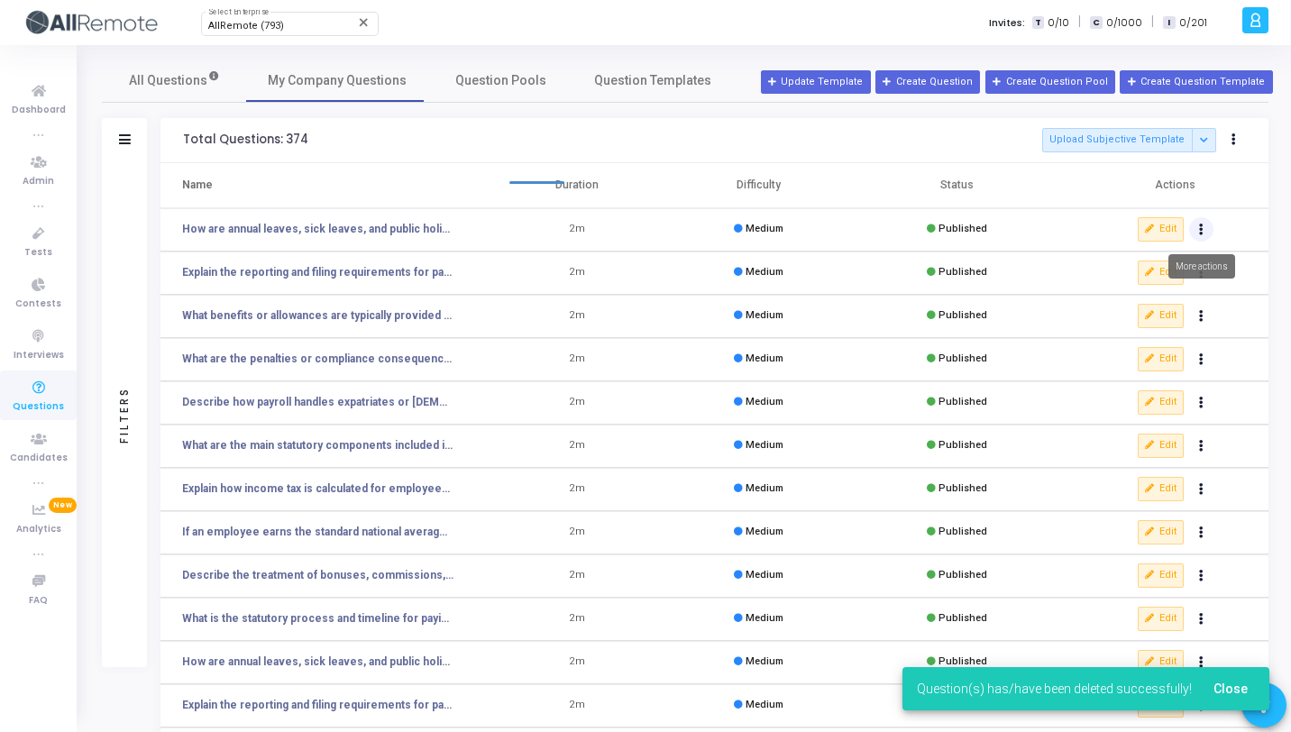
click at [1206, 228] on button "Actions" at bounding box center [1201, 229] width 25 height 25
click at [1149, 299] on button "delete Delete" at bounding box center [1144, 296] width 139 height 30
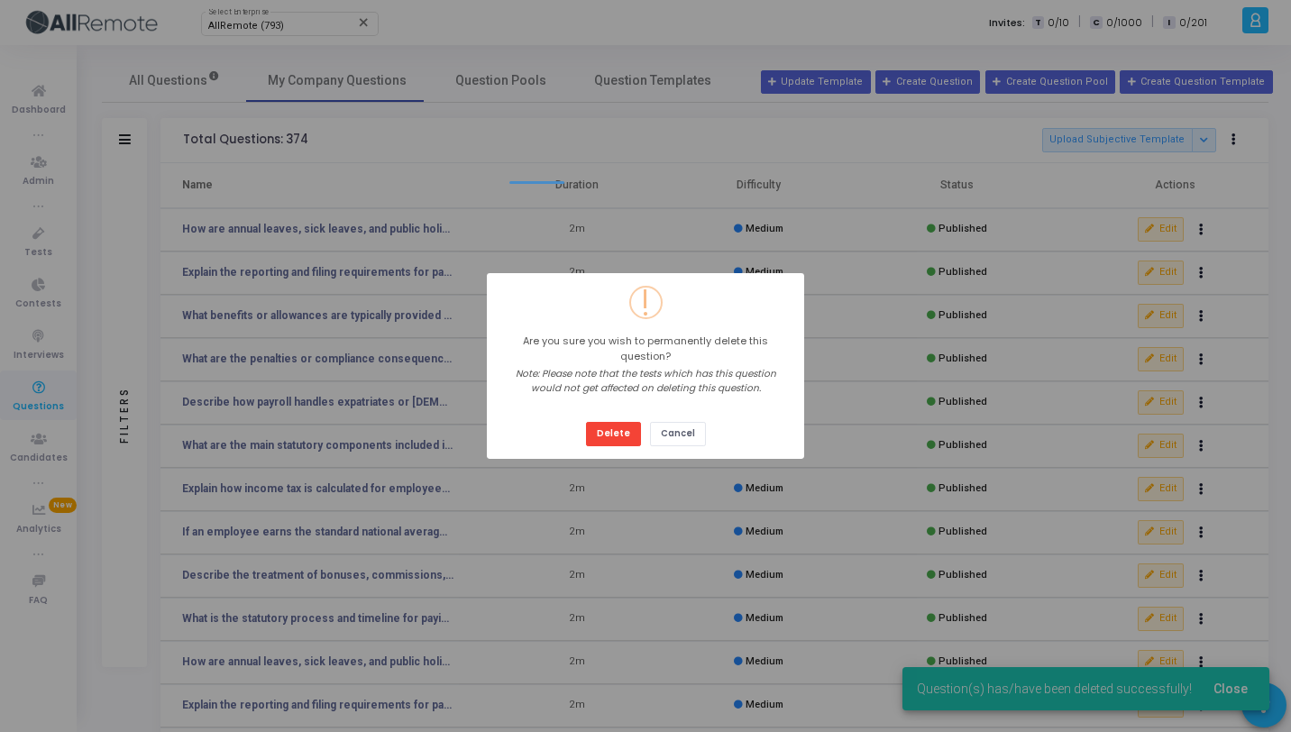
click at [586, 422] on button "Delete" at bounding box center [613, 434] width 55 height 24
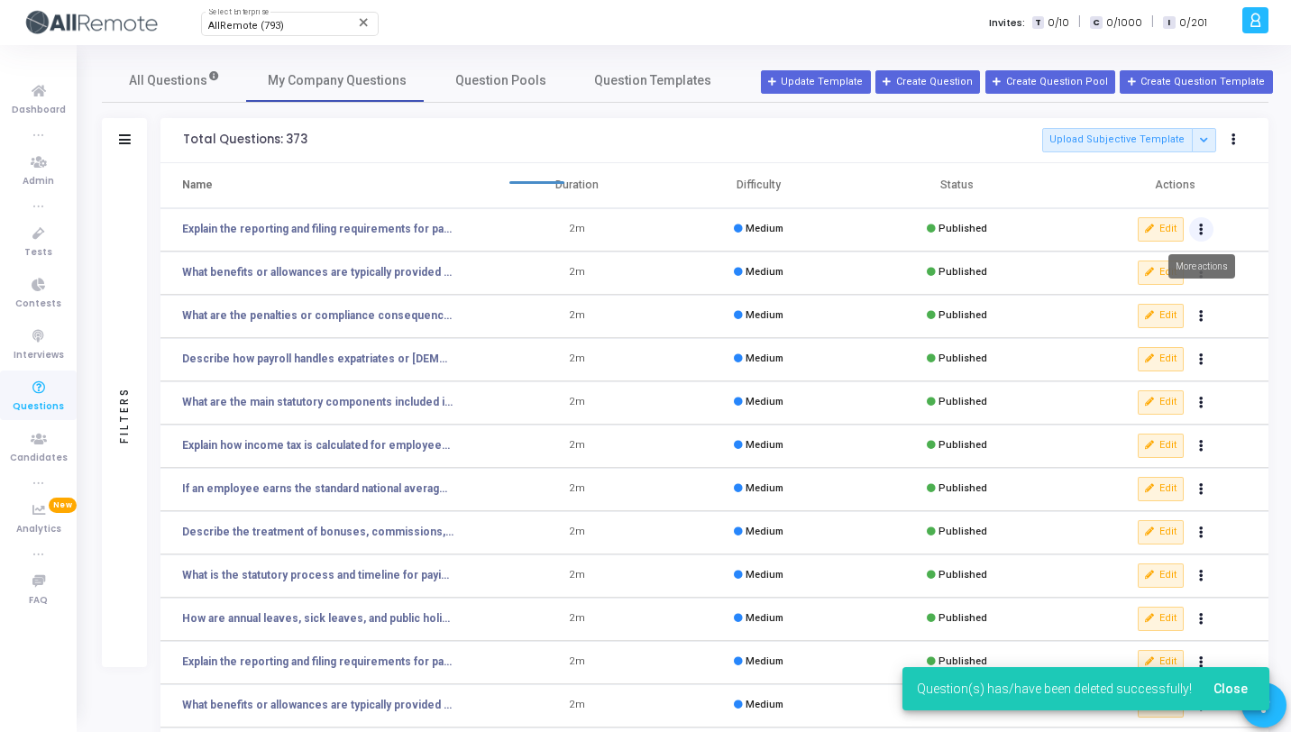
click at [1206, 229] on button "Actions" at bounding box center [1201, 229] width 25 height 25
click at [1162, 301] on button "delete Delete" at bounding box center [1144, 296] width 139 height 30
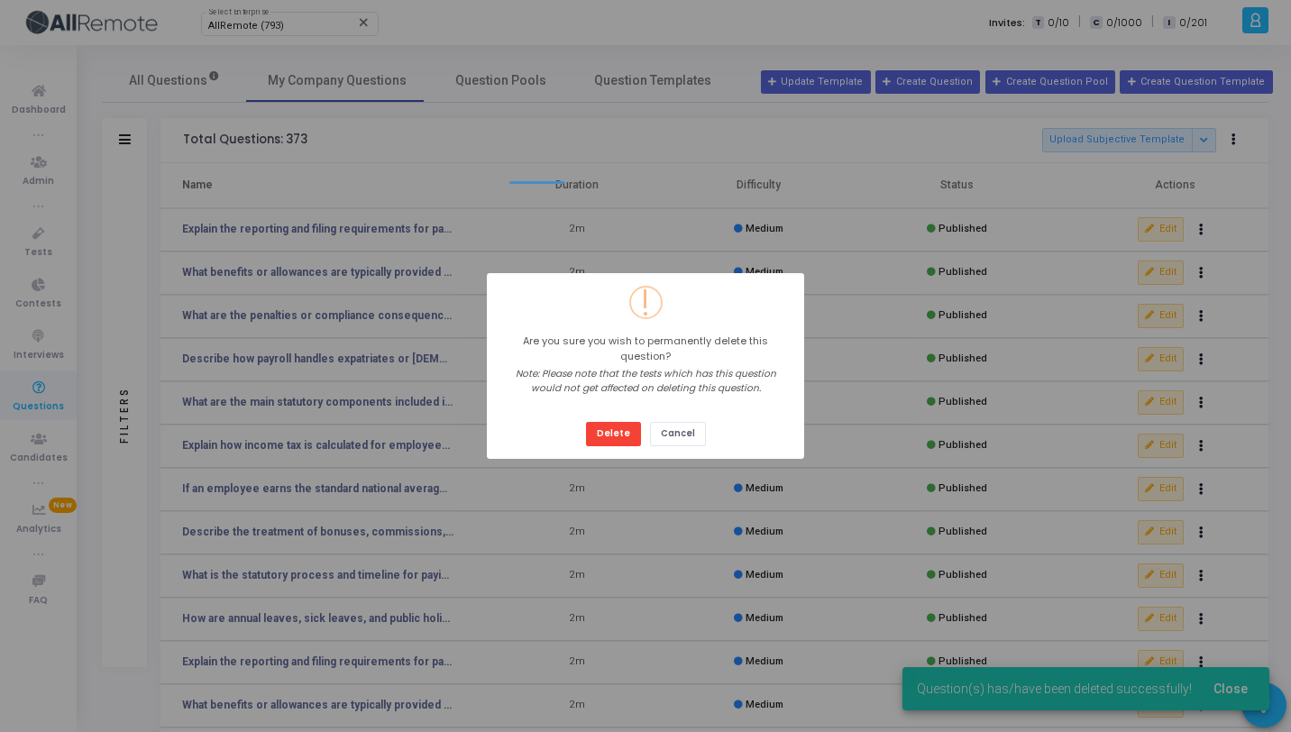
click at [586, 422] on button "Delete" at bounding box center [613, 434] width 55 height 24
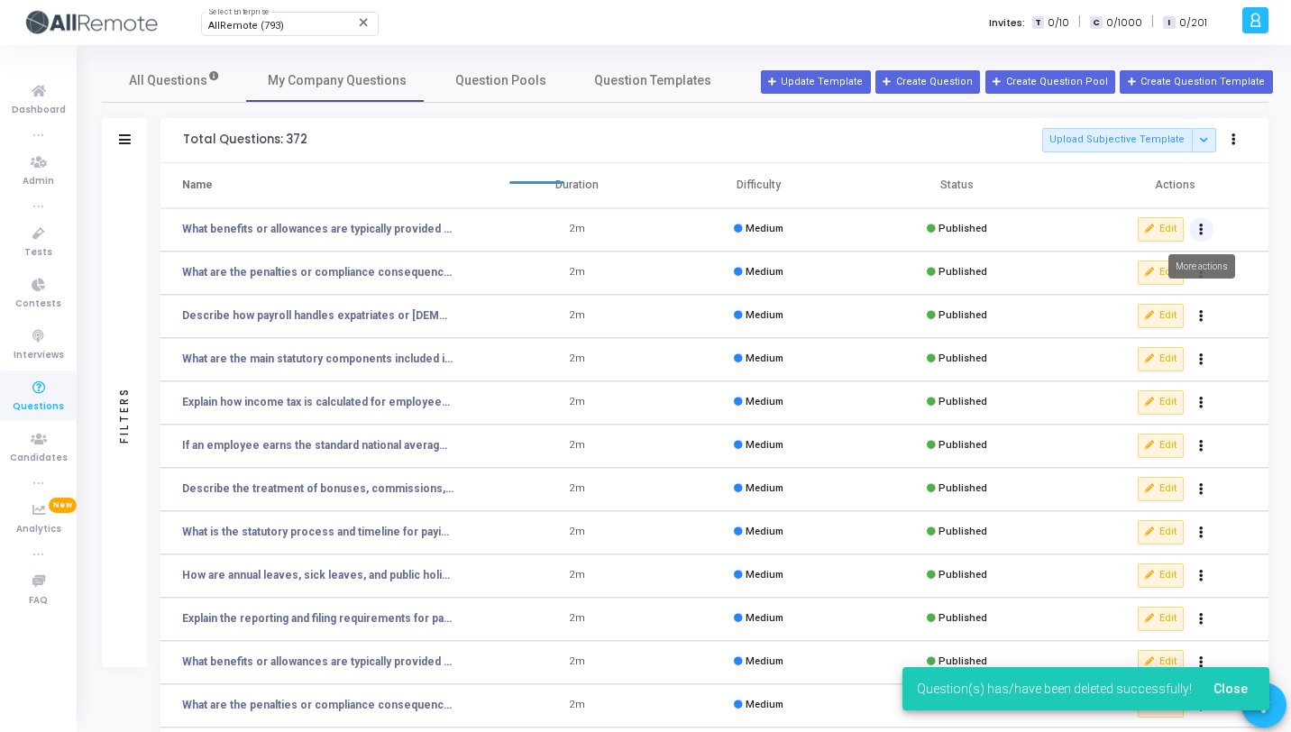
click at [1202, 234] on icon "Actions" at bounding box center [1201, 229] width 5 height 9
click at [1153, 301] on button "delete Delete" at bounding box center [1144, 296] width 139 height 30
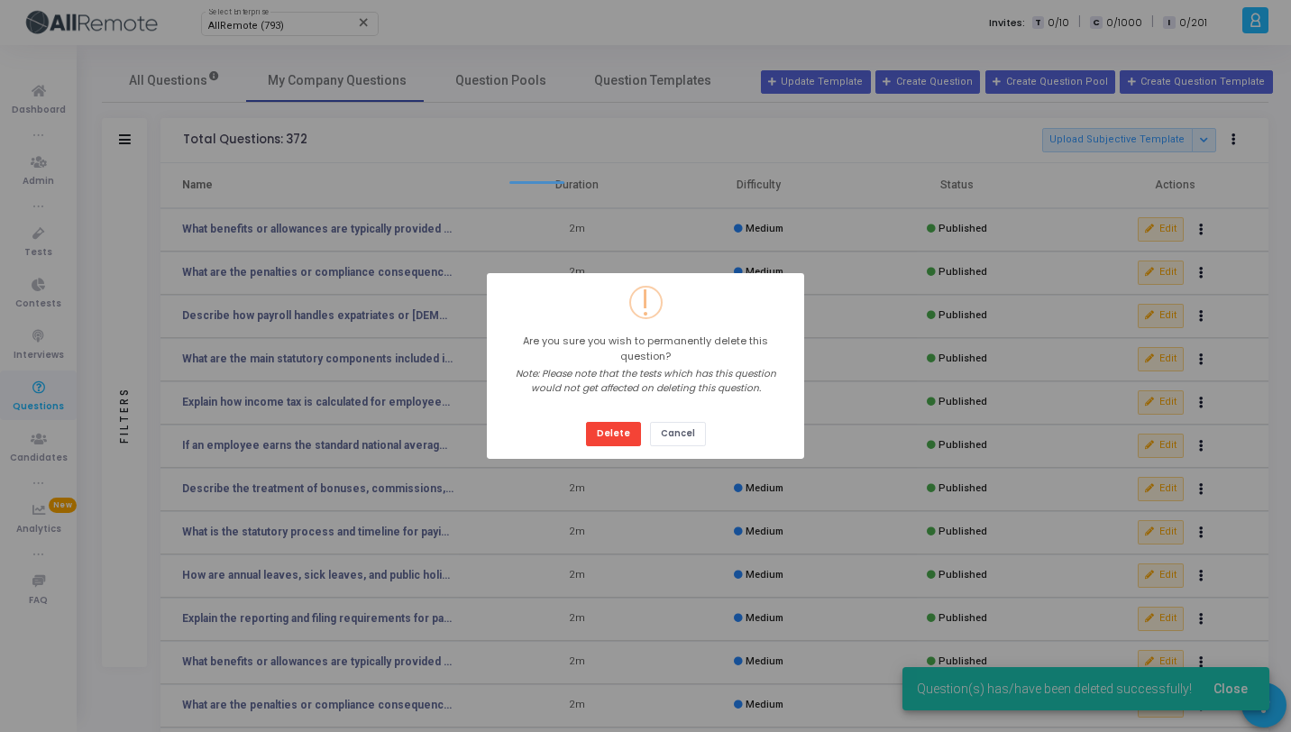
click at [586, 422] on button "Delete" at bounding box center [613, 434] width 55 height 24
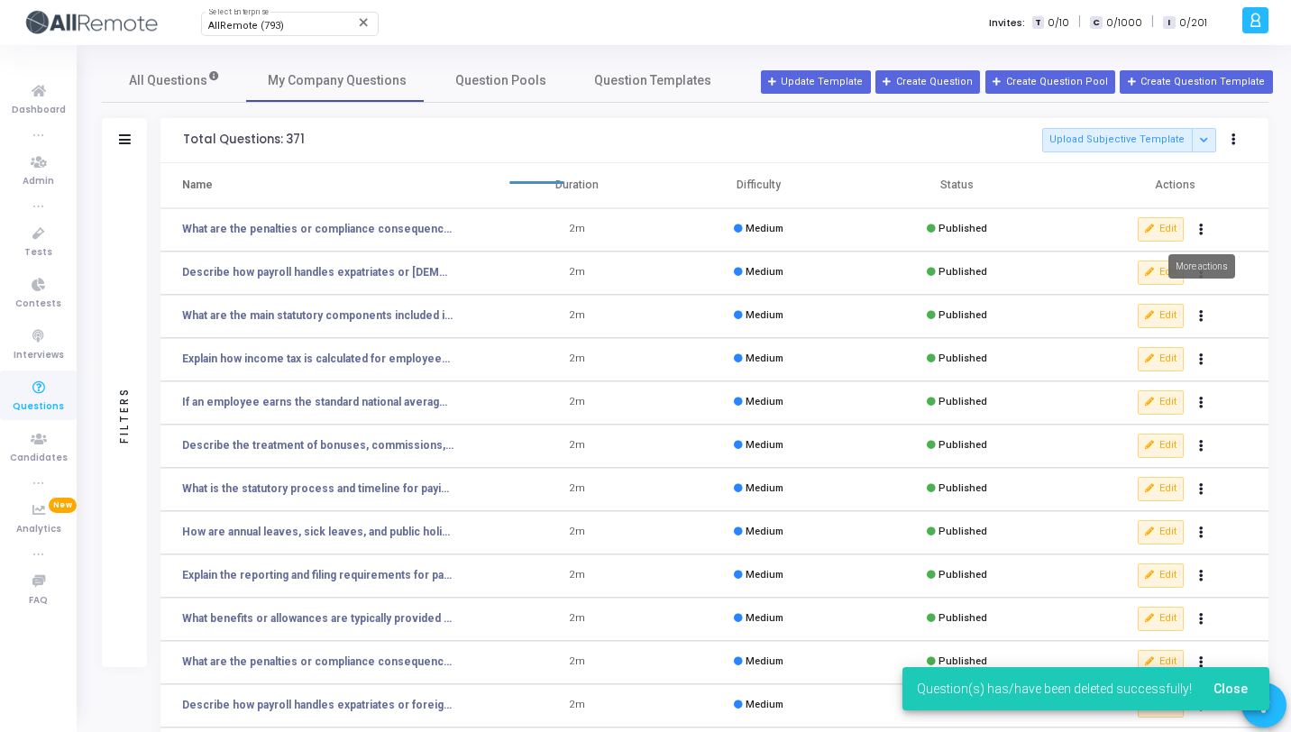
click at [1206, 231] on button "Actions" at bounding box center [1201, 229] width 25 height 25
click at [1152, 299] on button "delete Delete" at bounding box center [1144, 296] width 139 height 30
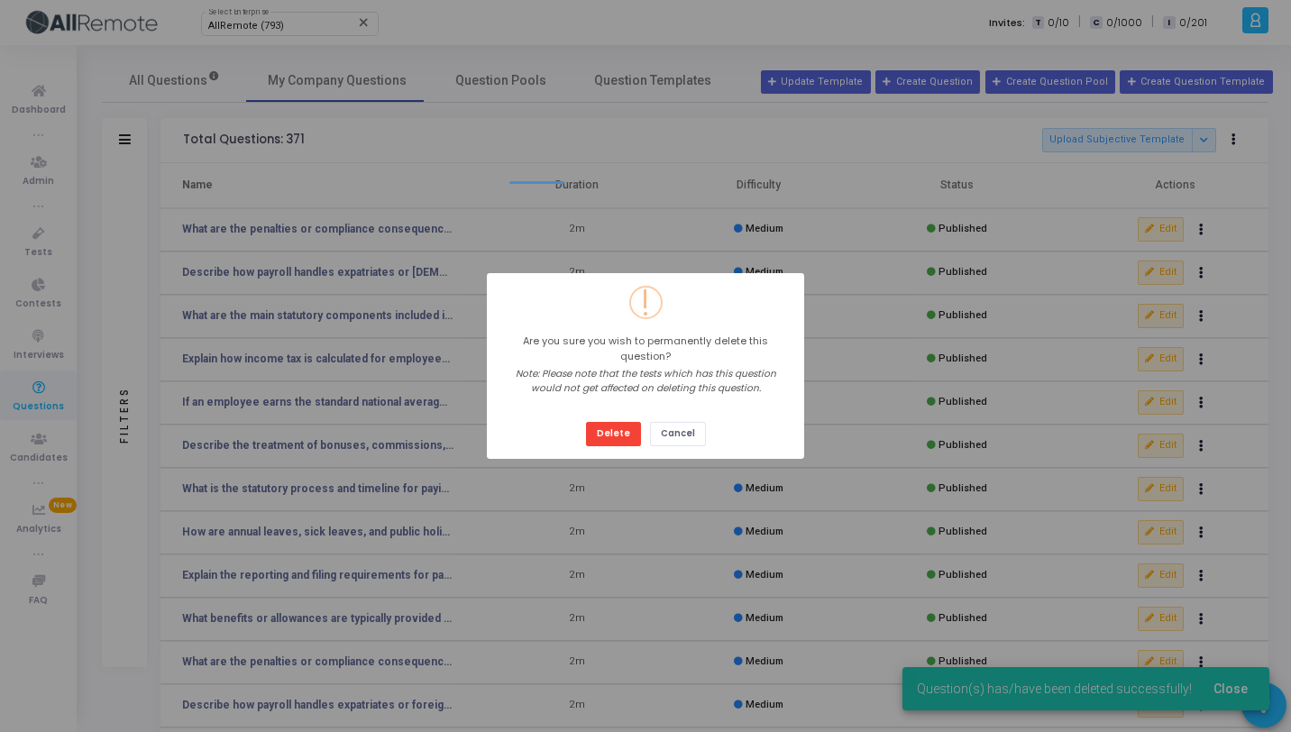
click at [586, 422] on button "Delete" at bounding box center [613, 434] width 55 height 24
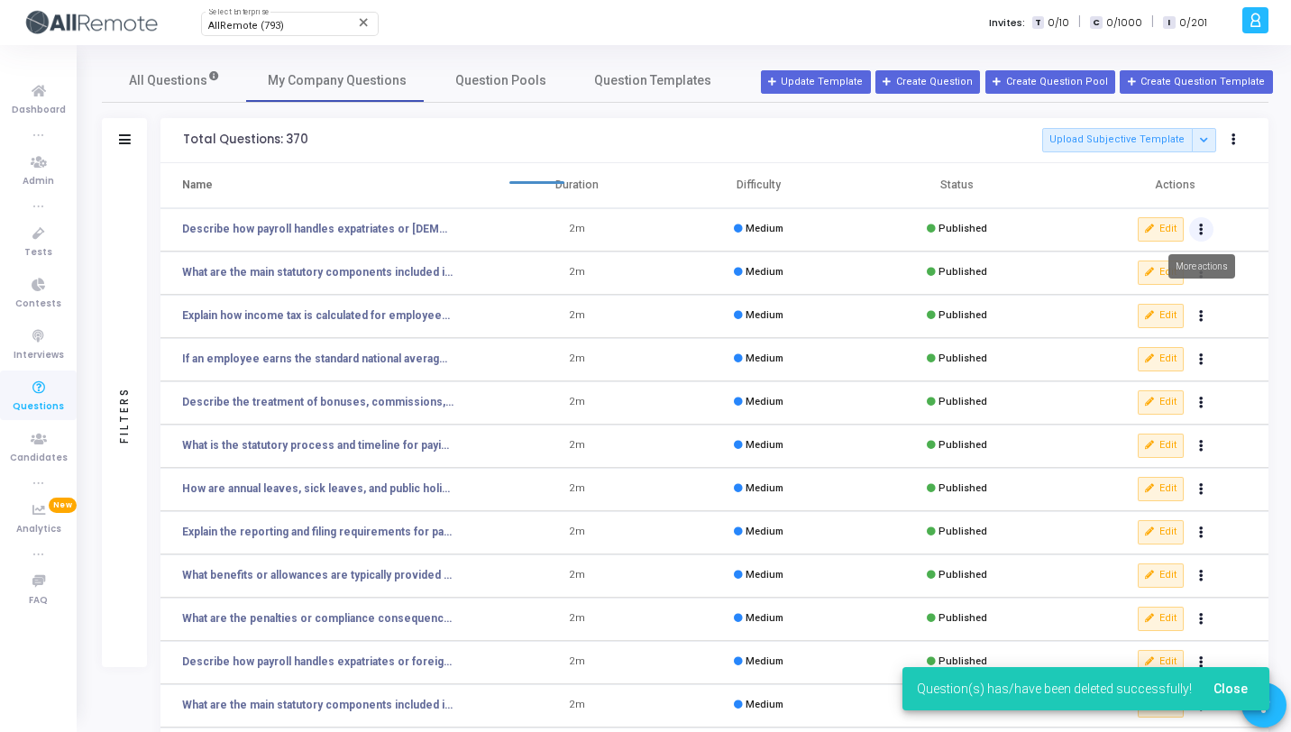
click at [1209, 226] on button "Actions" at bounding box center [1201, 229] width 25 height 25
click at [1167, 289] on button "delete Delete" at bounding box center [1144, 296] width 139 height 30
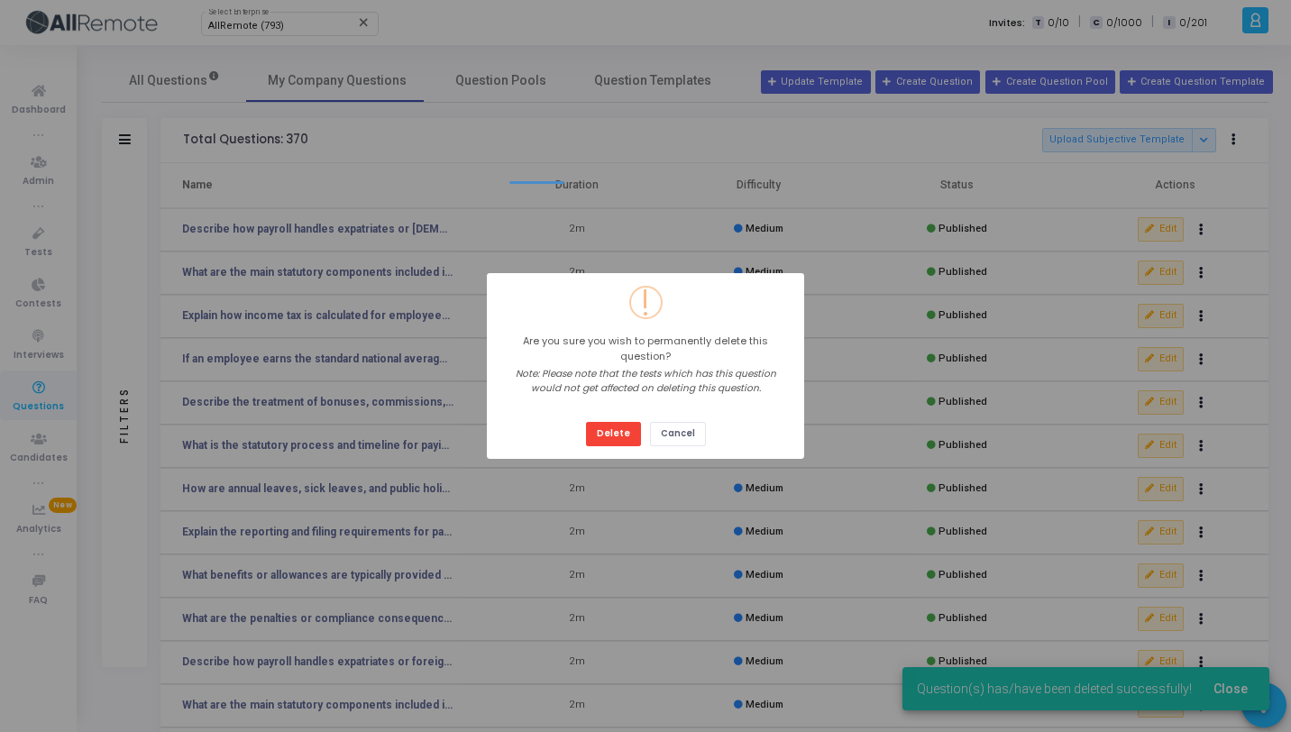
click at [586, 422] on button "Delete" at bounding box center [613, 434] width 55 height 24
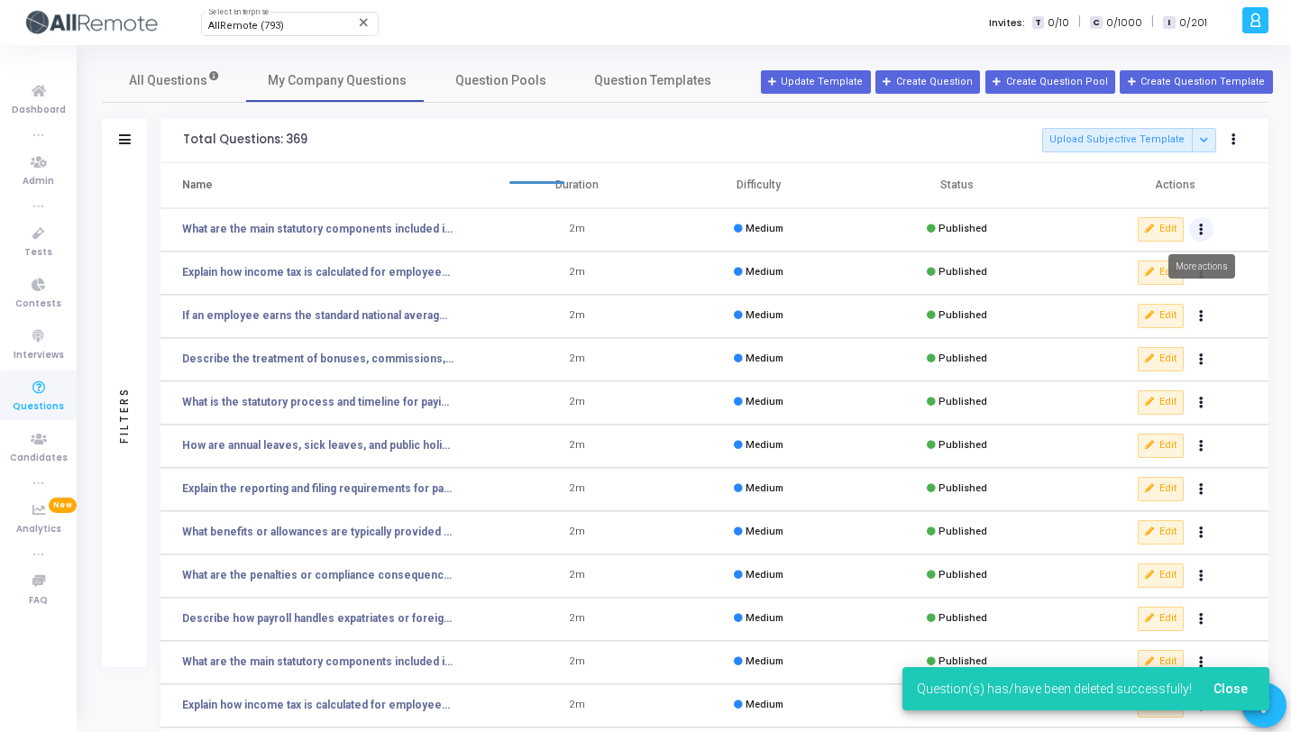
click at [1203, 234] on icon "Actions" at bounding box center [1201, 229] width 5 height 9
click at [1147, 299] on button "delete Delete" at bounding box center [1144, 296] width 139 height 30
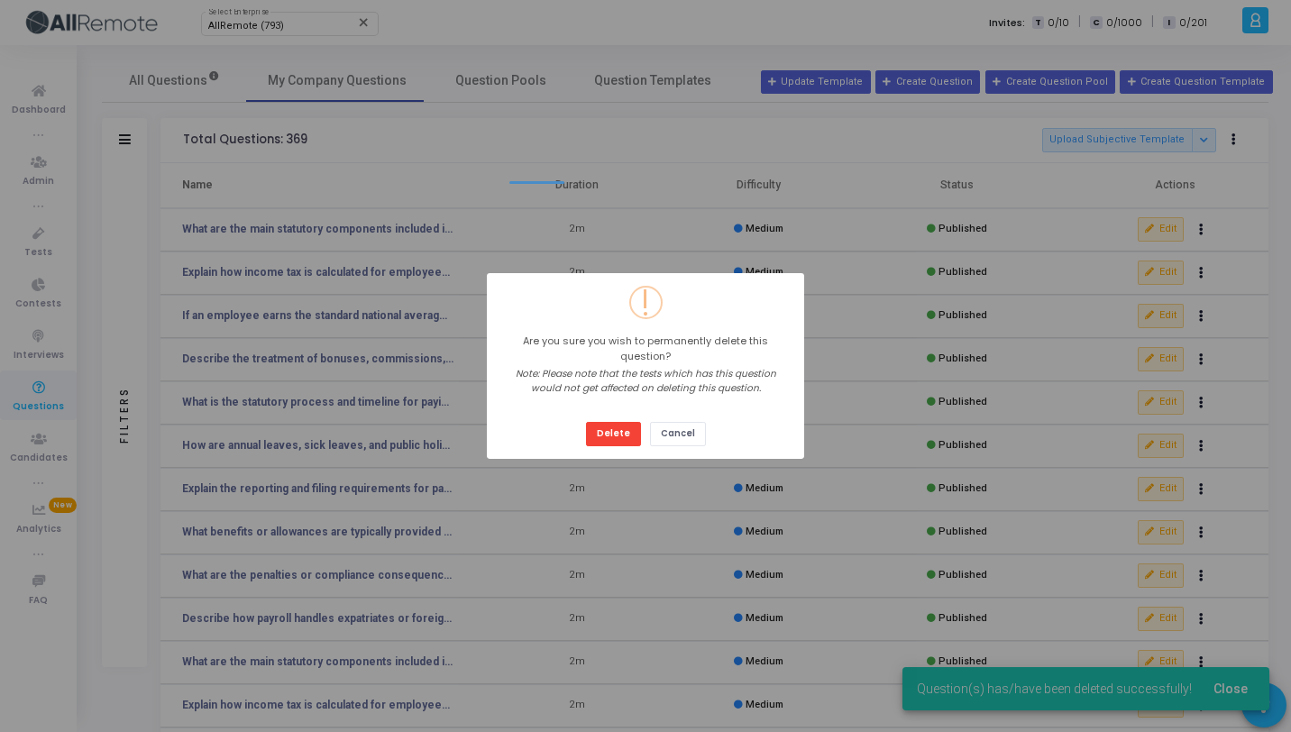
click at [586, 422] on button "Delete" at bounding box center [613, 434] width 55 height 24
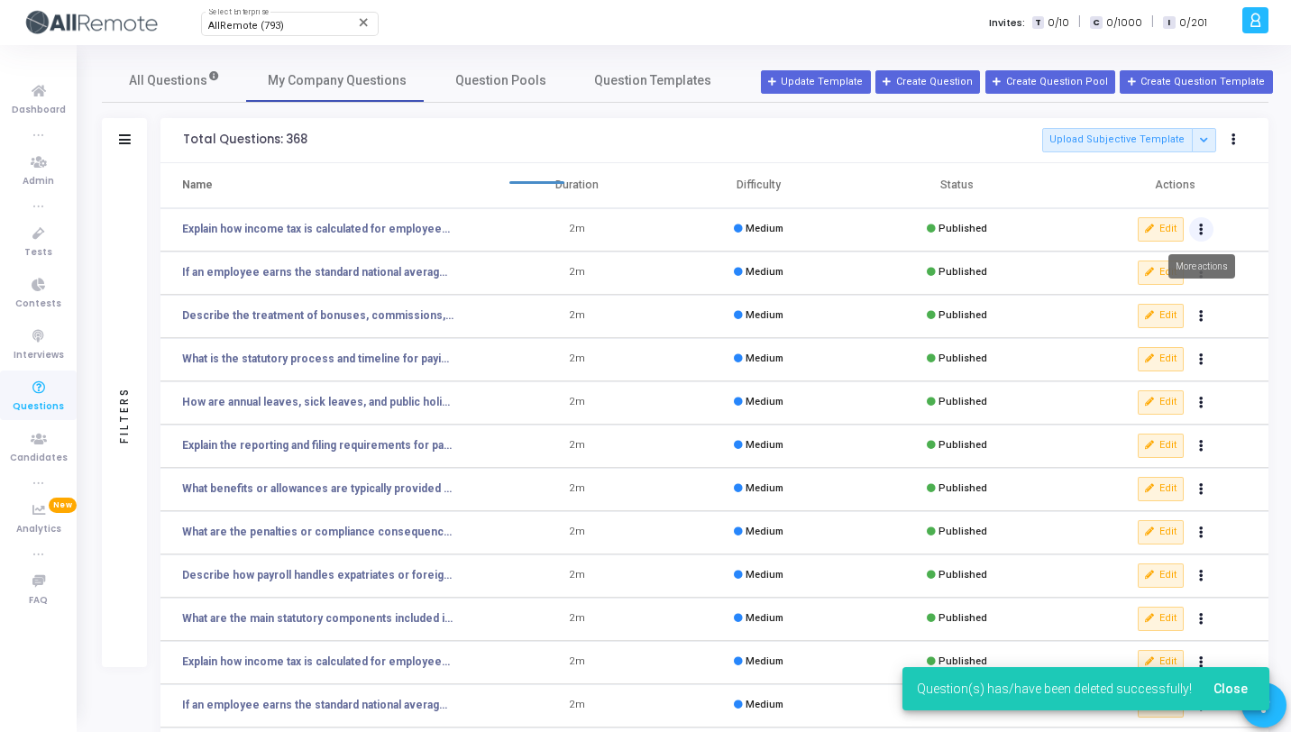
click at [1204, 228] on button "Actions" at bounding box center [1201, 229] width 25 height 25
click at [1136, 289] on button "delete Delete" at bounding box center [1144, 296] width 139 height 30
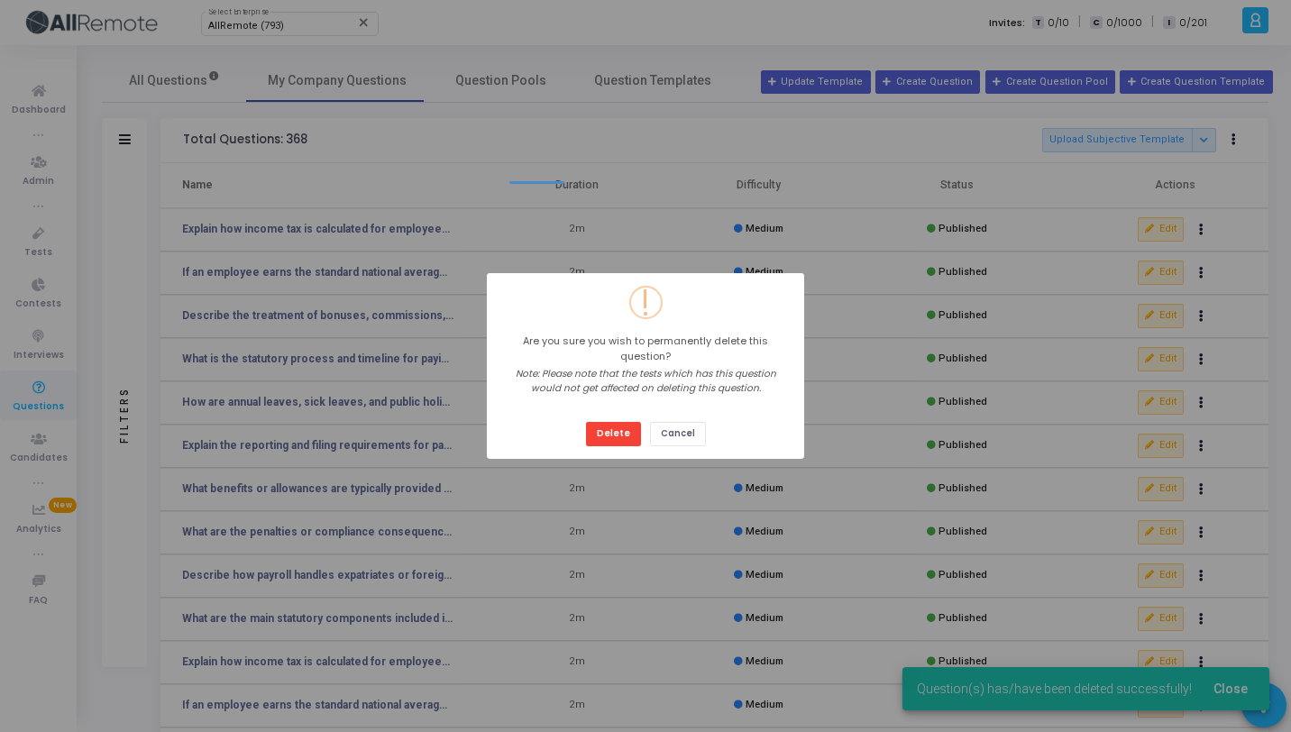
click at [586, 422] on button "Delete" at bounding box center [613, 434] width 55 height 24
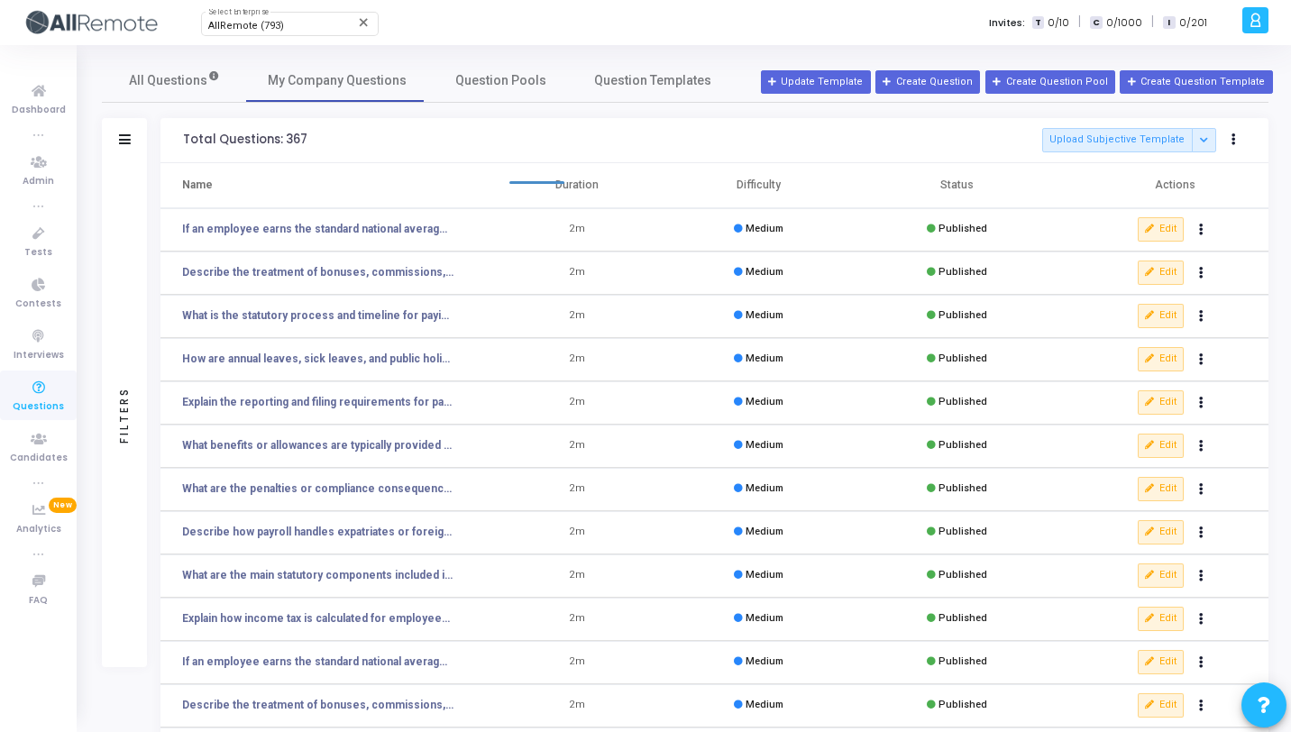
click at [124, 234] on div "Filters" at bounding box center [124, 415] width 45 height 504
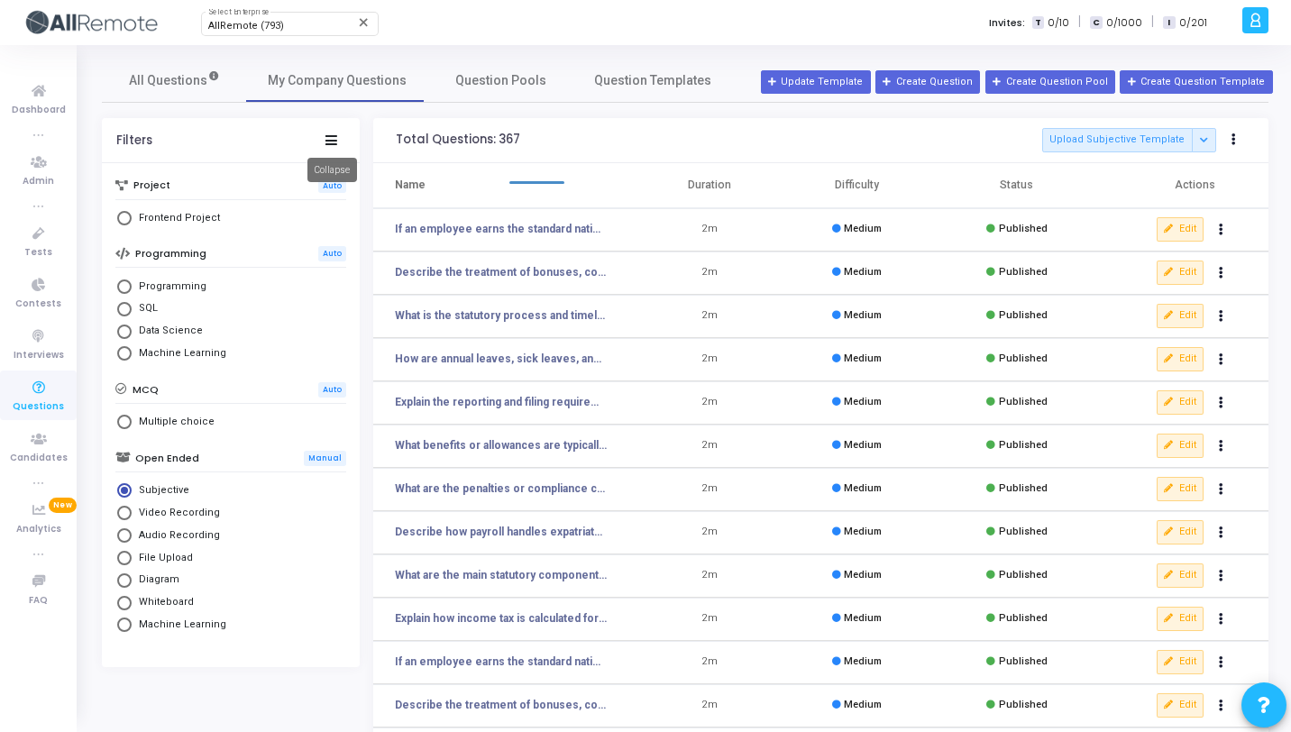
click at [328, 143] on icon at bounding box center [332, 140] width 12 height 10
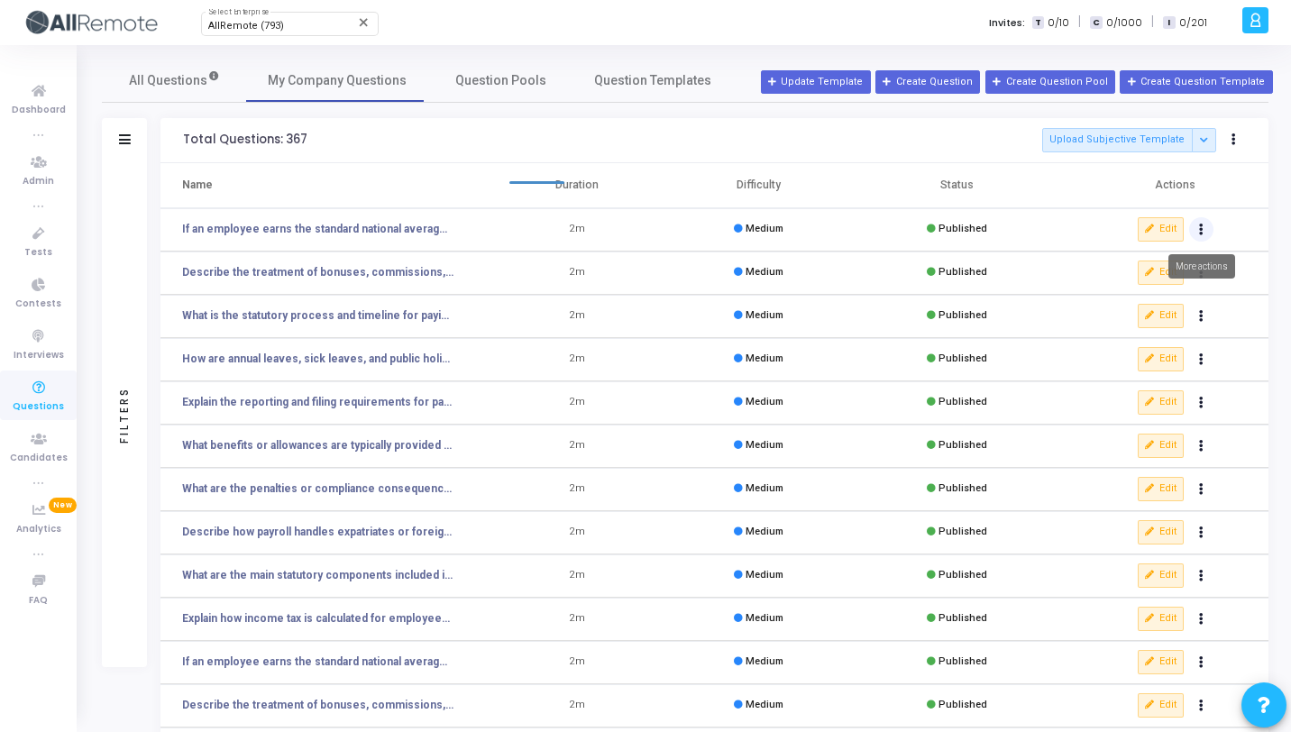
click at [1201, 230] on icon "Actions" at bounding box center [1201, 229] width 5 height 9
click at [1144, 289] on button "delete Delete" at bounding box center [1144, 296] width 139 height 30
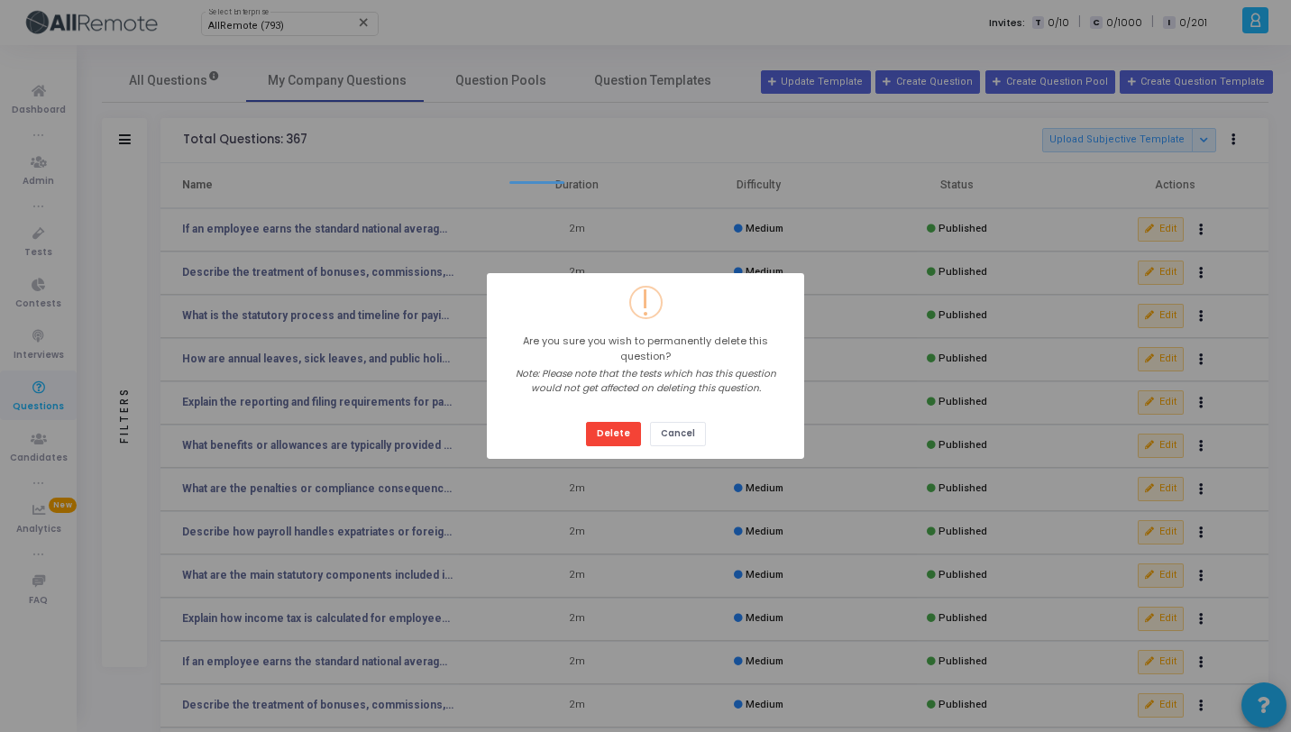
click at [586, 422] on button "Delete" at bounding box center [613, 434] width 55 height 24
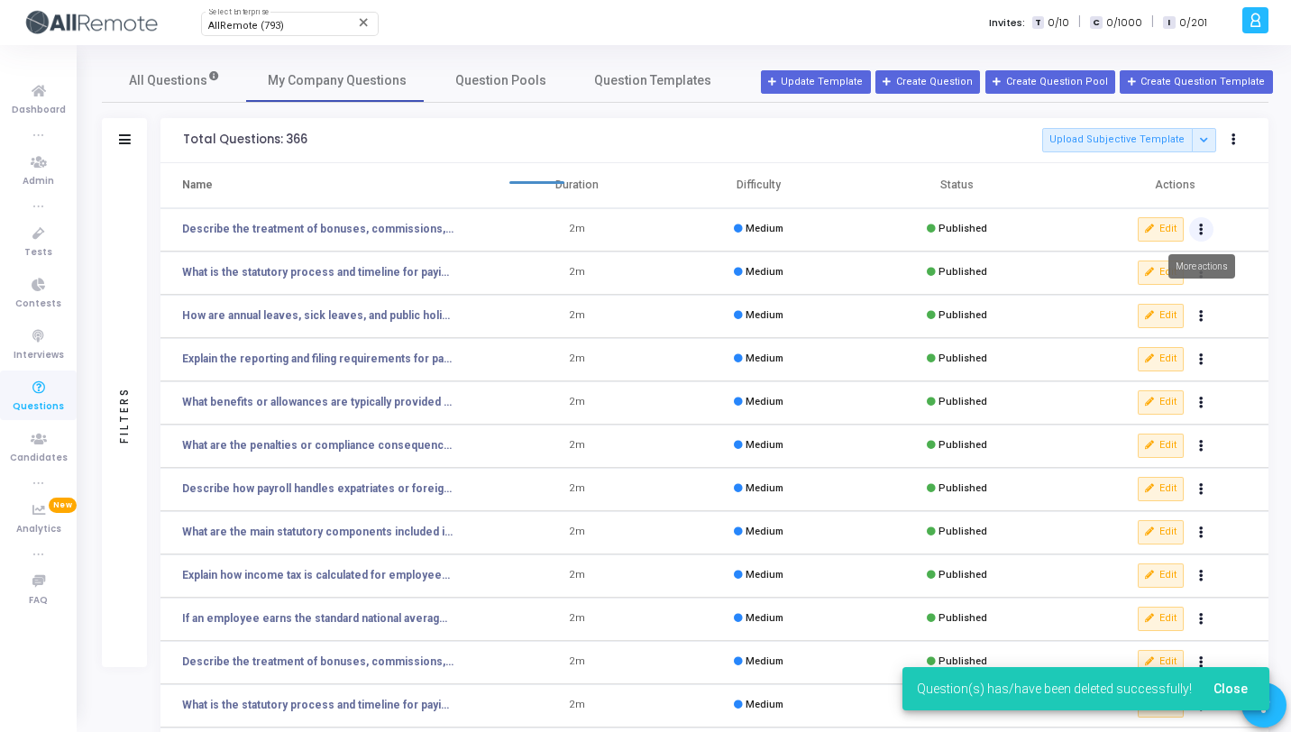
click at [1205, 232] on button "Actions" at bounding box center [1201, 229] width 25 height 25
click at [1150, 299] on button "delete Delete" at bounding box center [1144, 296] width 139 height 30
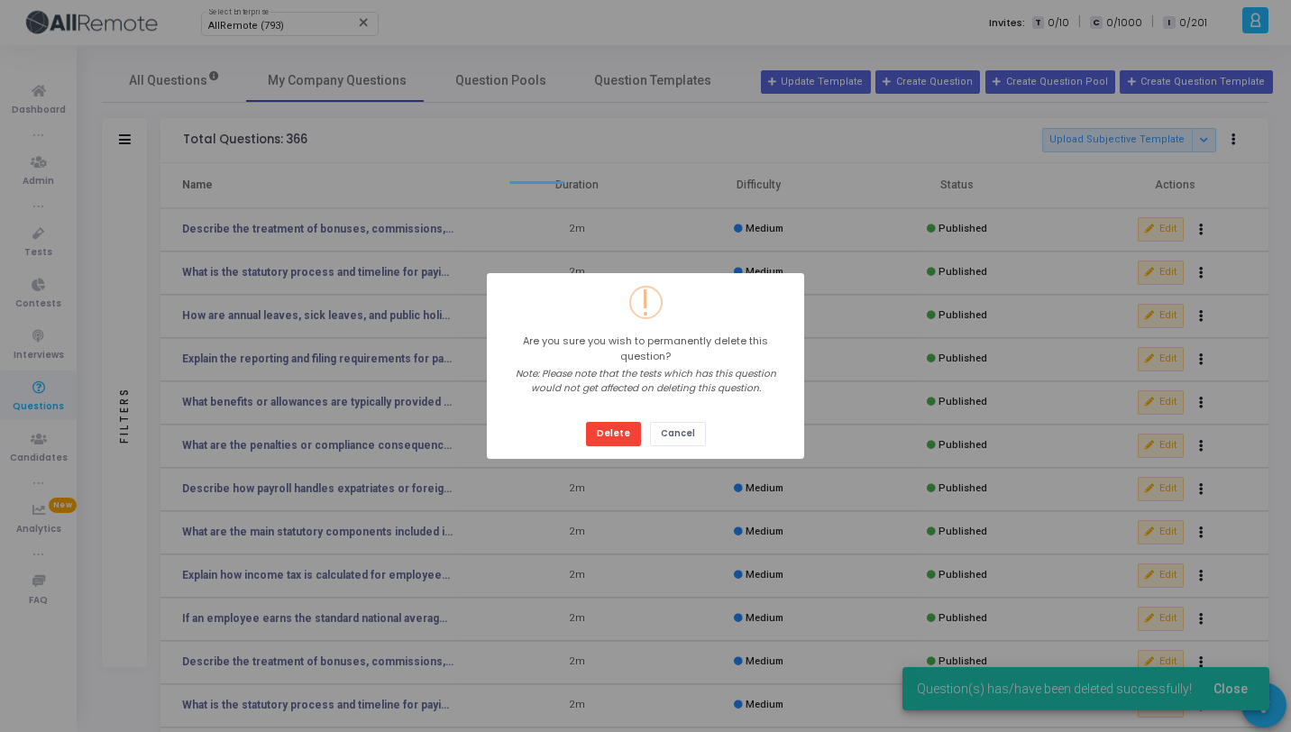
click at [586, 422] on button "Delete" at bounding box center [613, 434] width 55 height 24
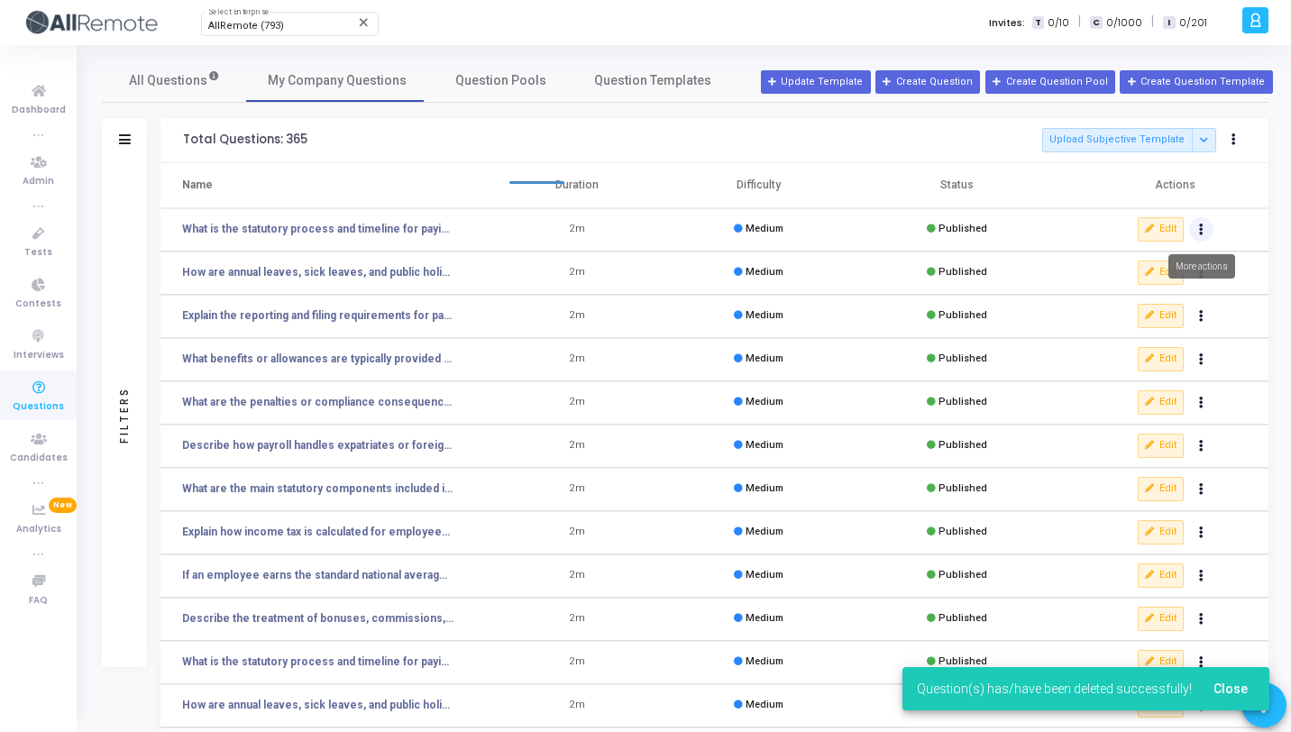
click at [1205, 236] on button "Actions" at bounding box center [1201, 229] width 25 height 25
click at [1144, 293] on button "delete Delete" at bounding box center [1144, 296] width 139 height 30
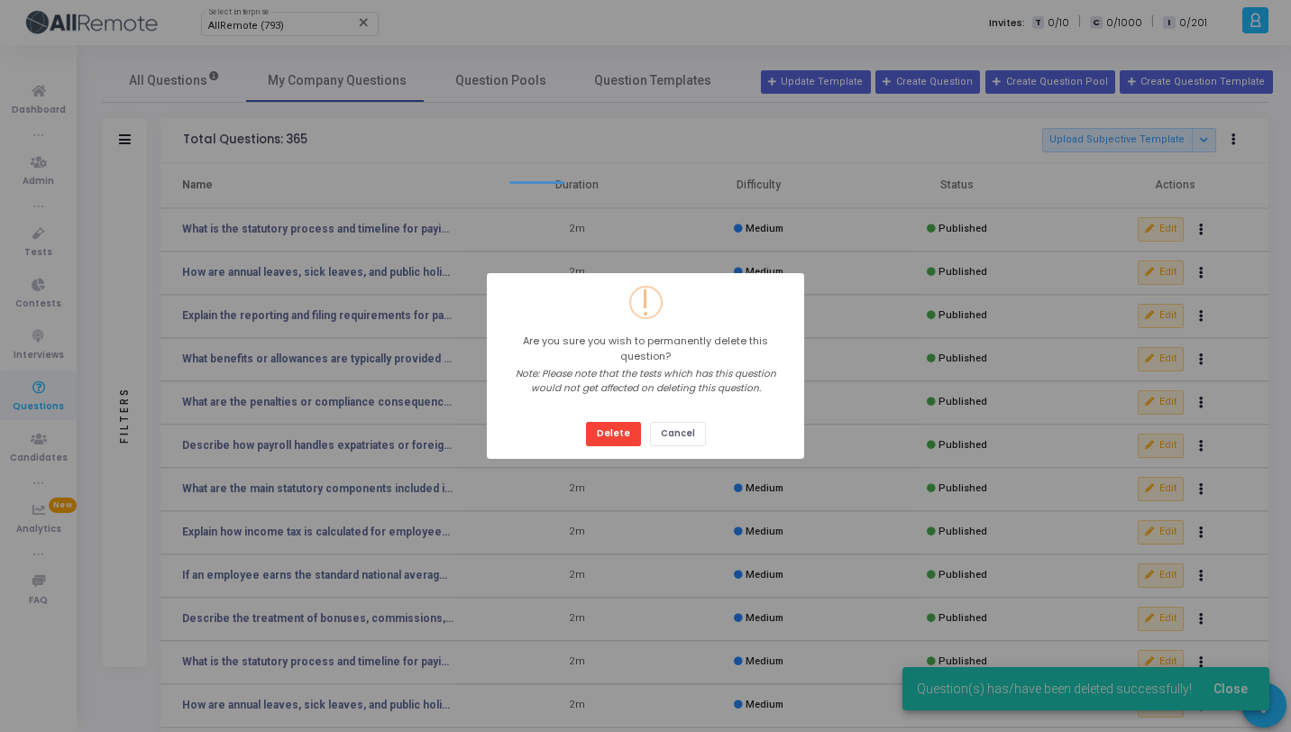
click at [586, 422] on button "Delete" at bounding box center [613, 434] width 55 height 24
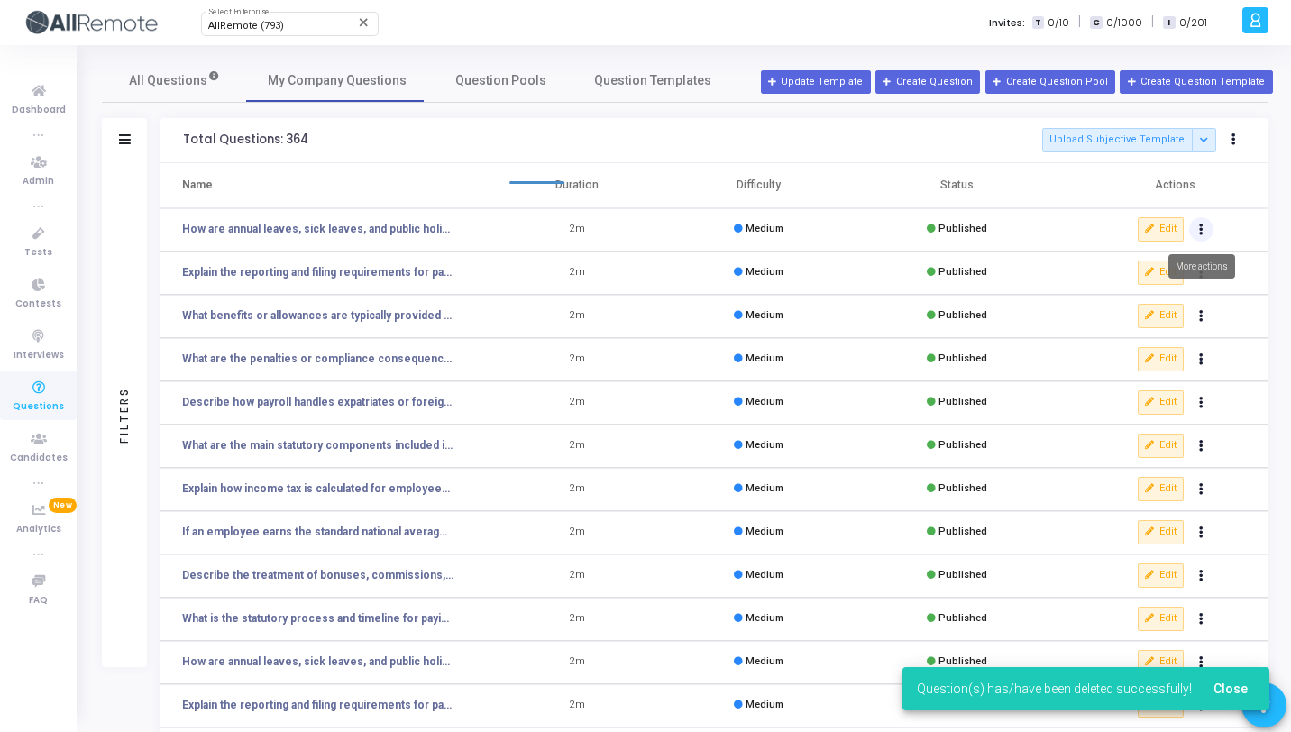
click at [1197, 225] on button "Actions" at bounding box center [1201, 229] width 25 height 25
click at [1115, 293] on button "delete Delete" at bounding box center [1144, 296] width 139 height 30
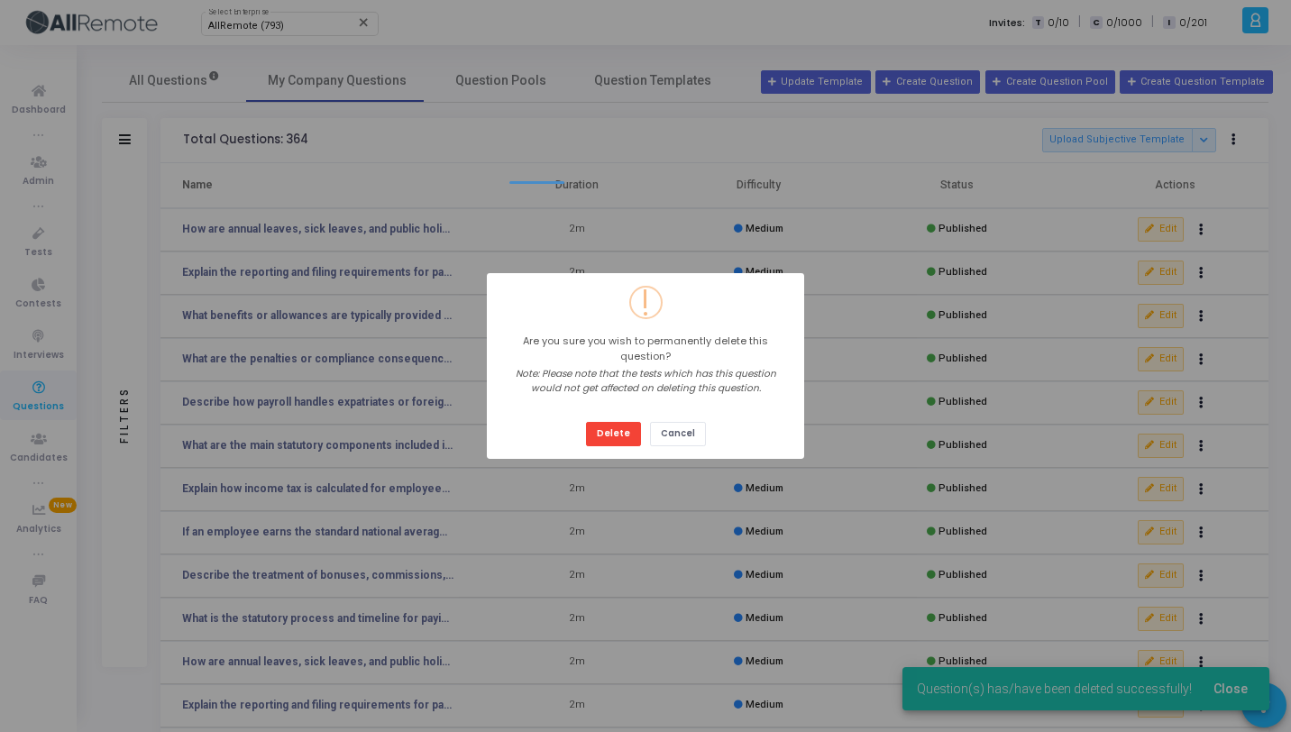
click at [586, 422] on button "Delete" at bounding box center [613, 434] width 55 height 24
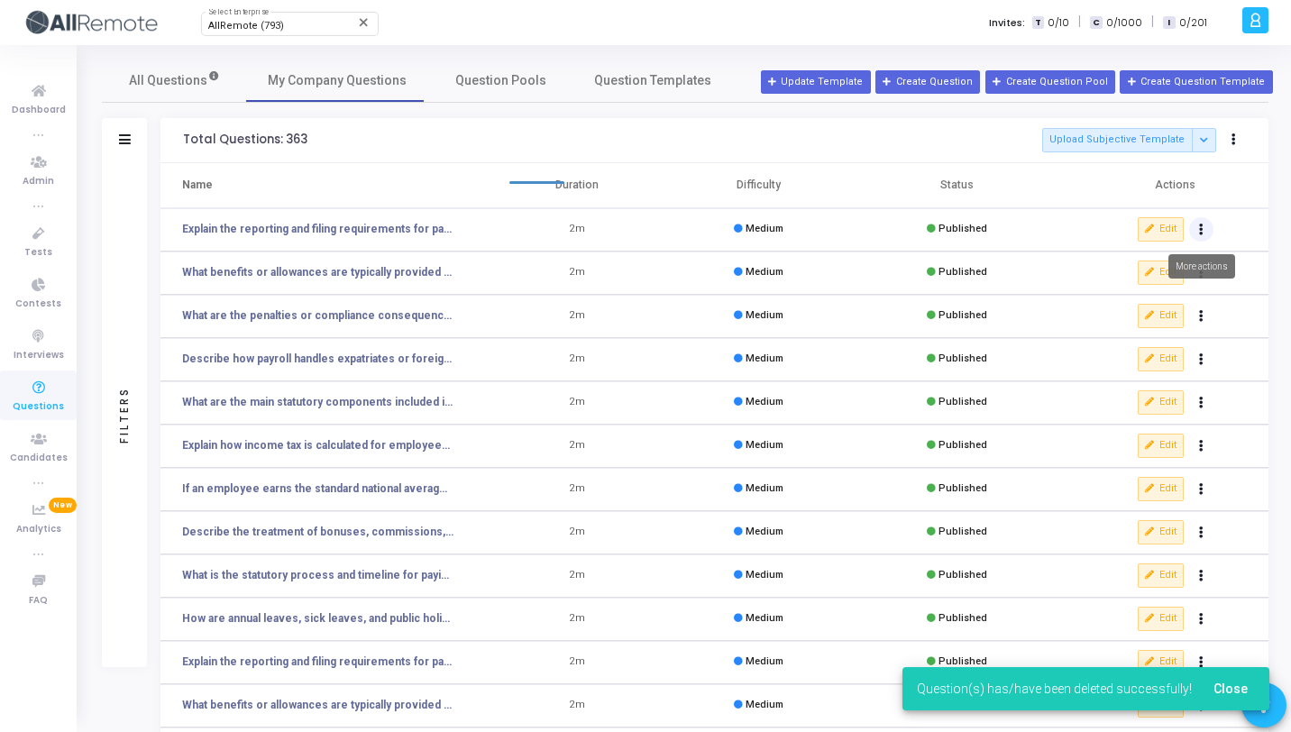
click at [1199, 233] on icon "Actions" at bounding box center [1201, 229] width 5 height 9
click at [1129, 297] on button "delete Delete" at bounding box center [1144, 296] width 139 height 30
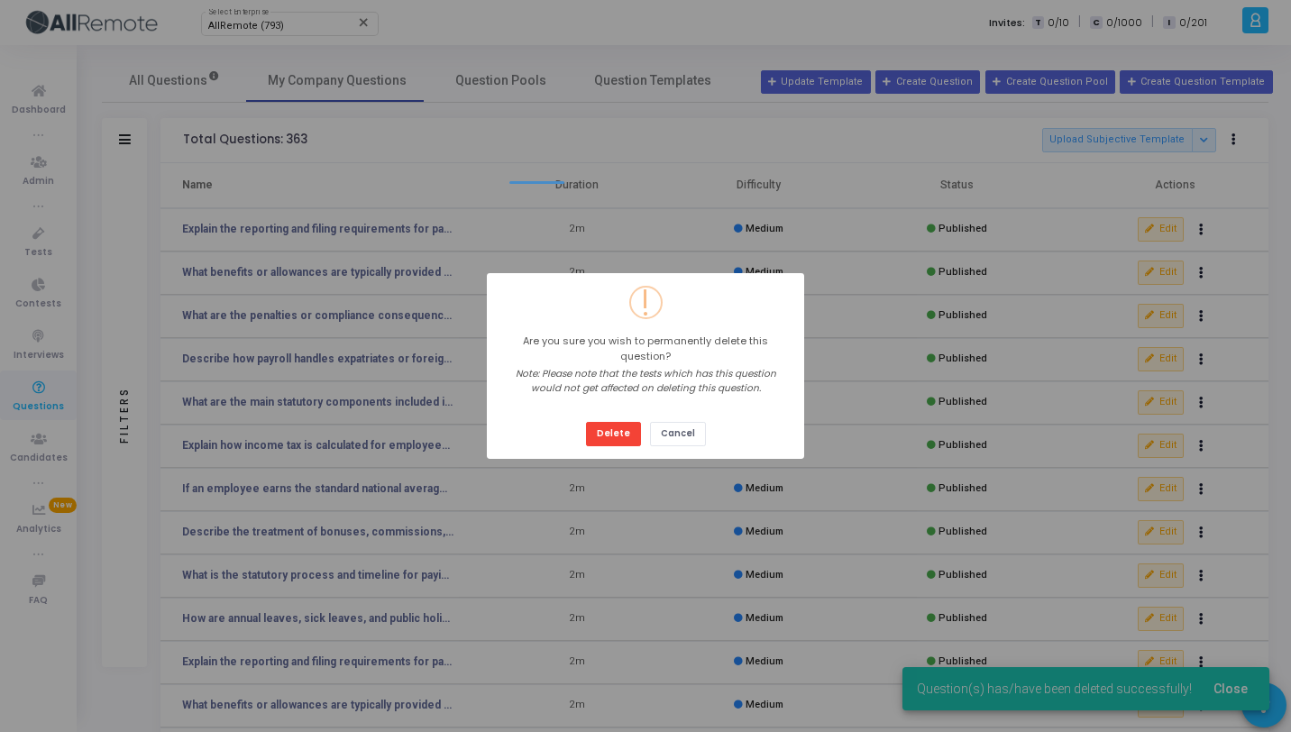
click at [586, 422] on button "Delete" at bounding box center [613, 434] width 55 height 24
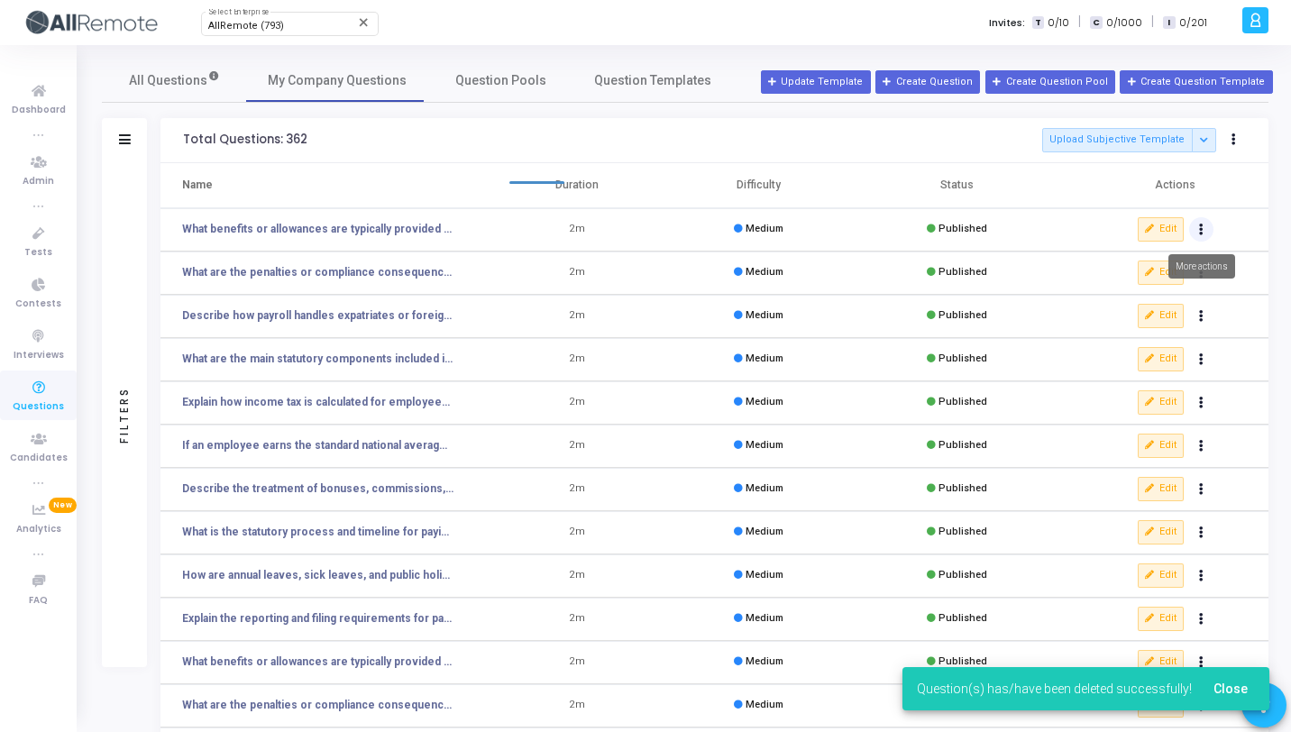
click at [1208, 235] on button "Actions" at bounding box center [1201, 229] width 25 height 25
click at [1125, 307] on button "delete Delete" at bounding box center [1144, 296] width 139 height 30
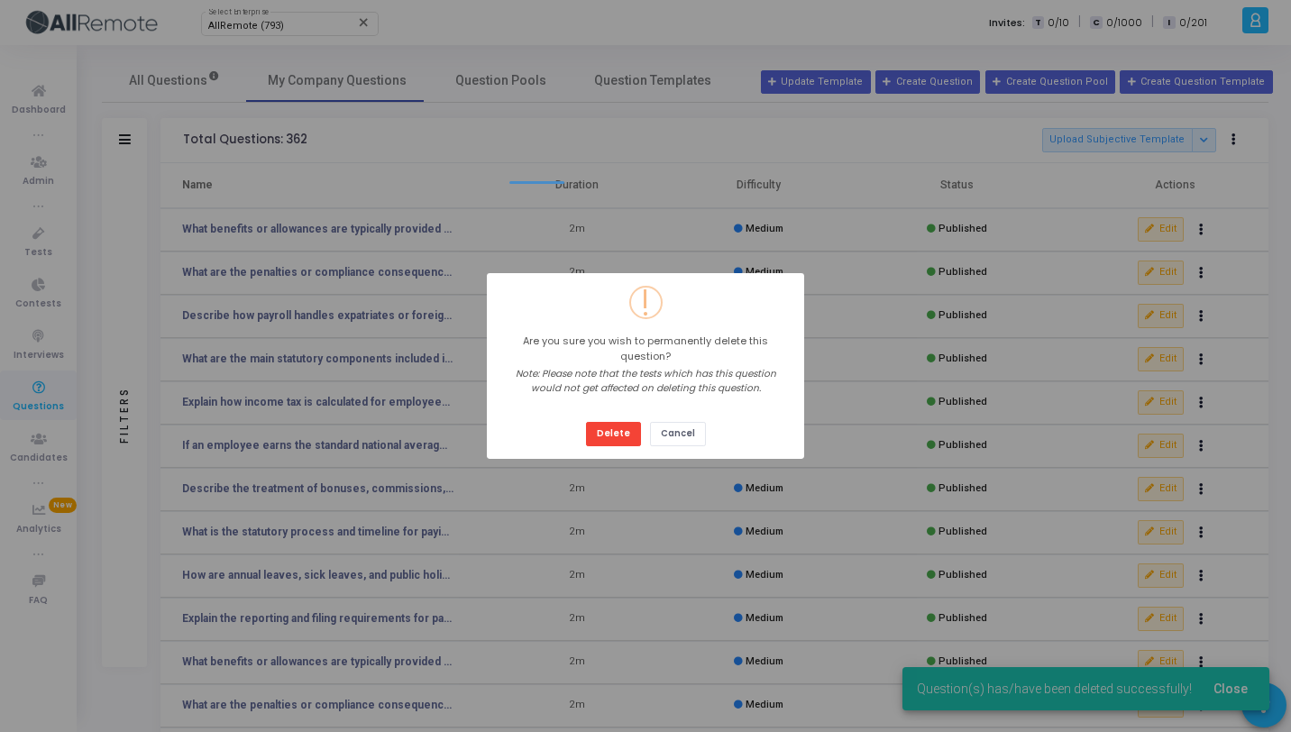
click at [586, 422] on button "Delete" at bounding box center [613, 434] width 55 height 24
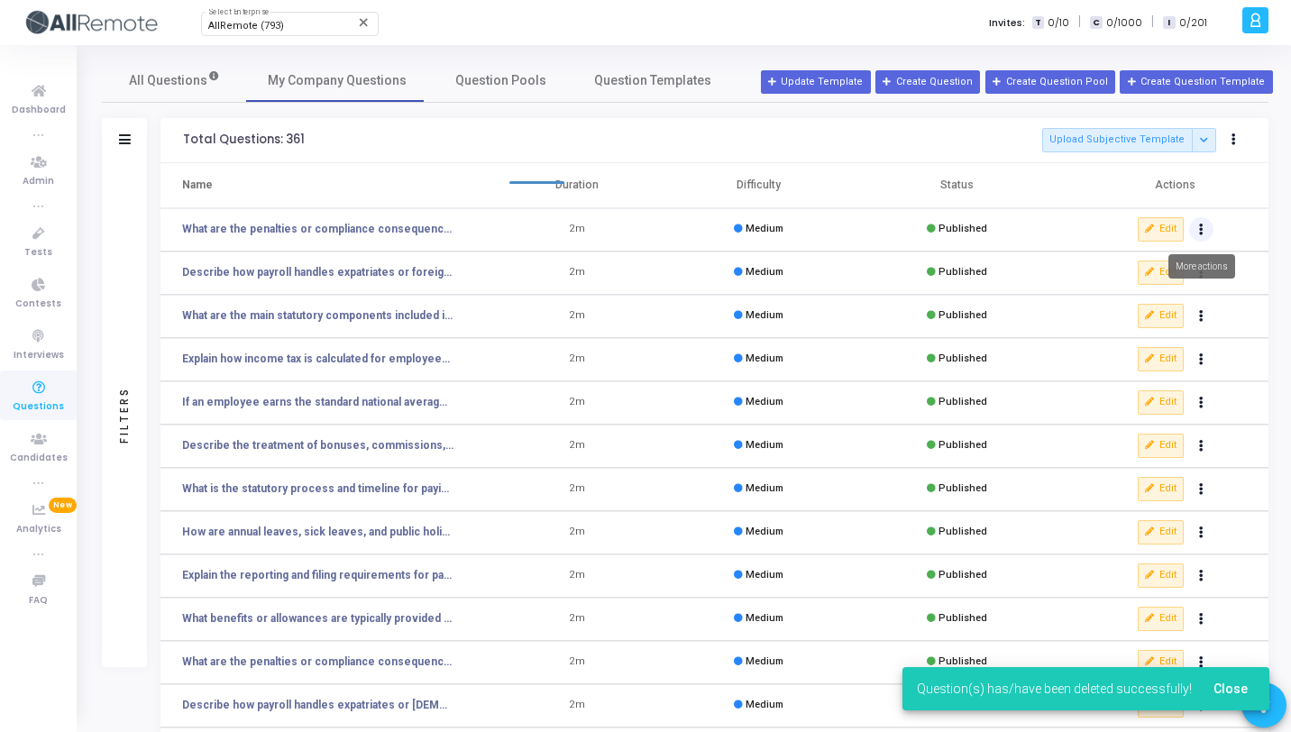
click at [1196, 233] on button "Actions" at bounding box center [1201, 229] width 25 height 25
click at [1115, 306] on button "delete Delete" at bounding box center [1144, 296] width 139 height 30
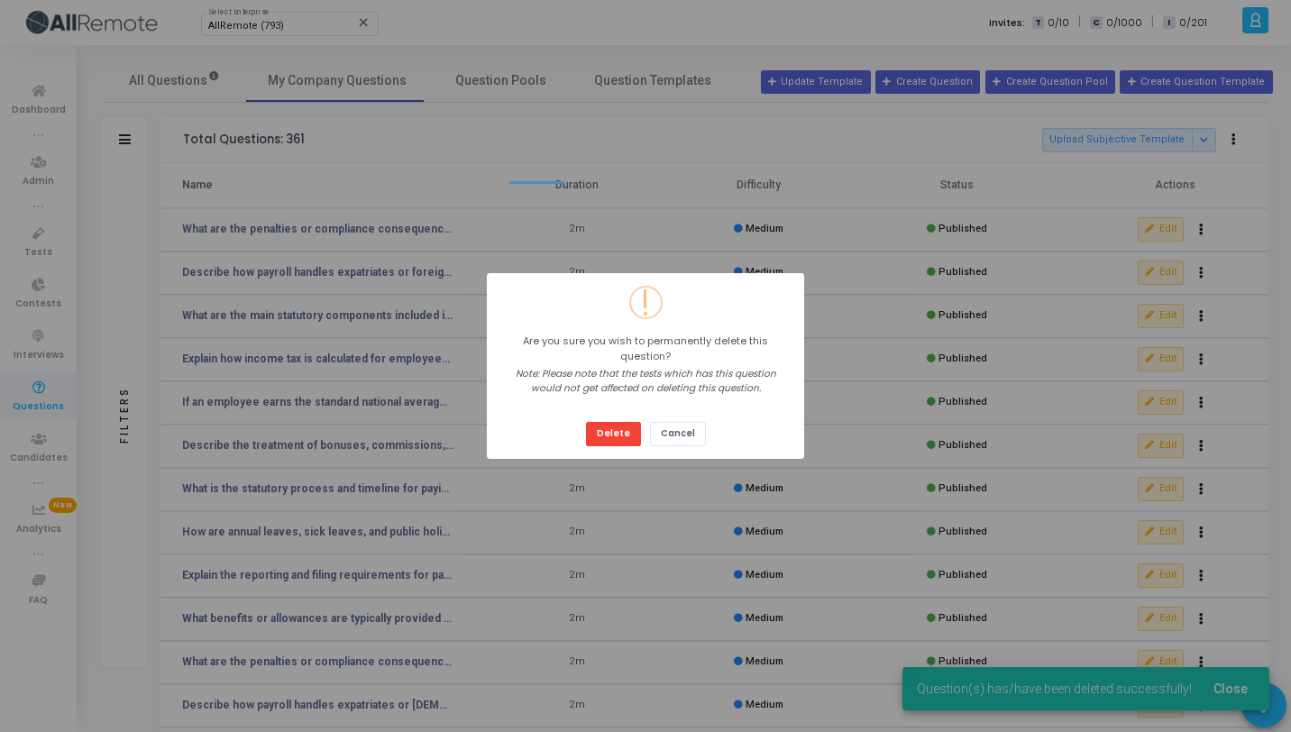
click at [586, 422] on button "Delete" at bounding box center [613, 434] width 55 height 24
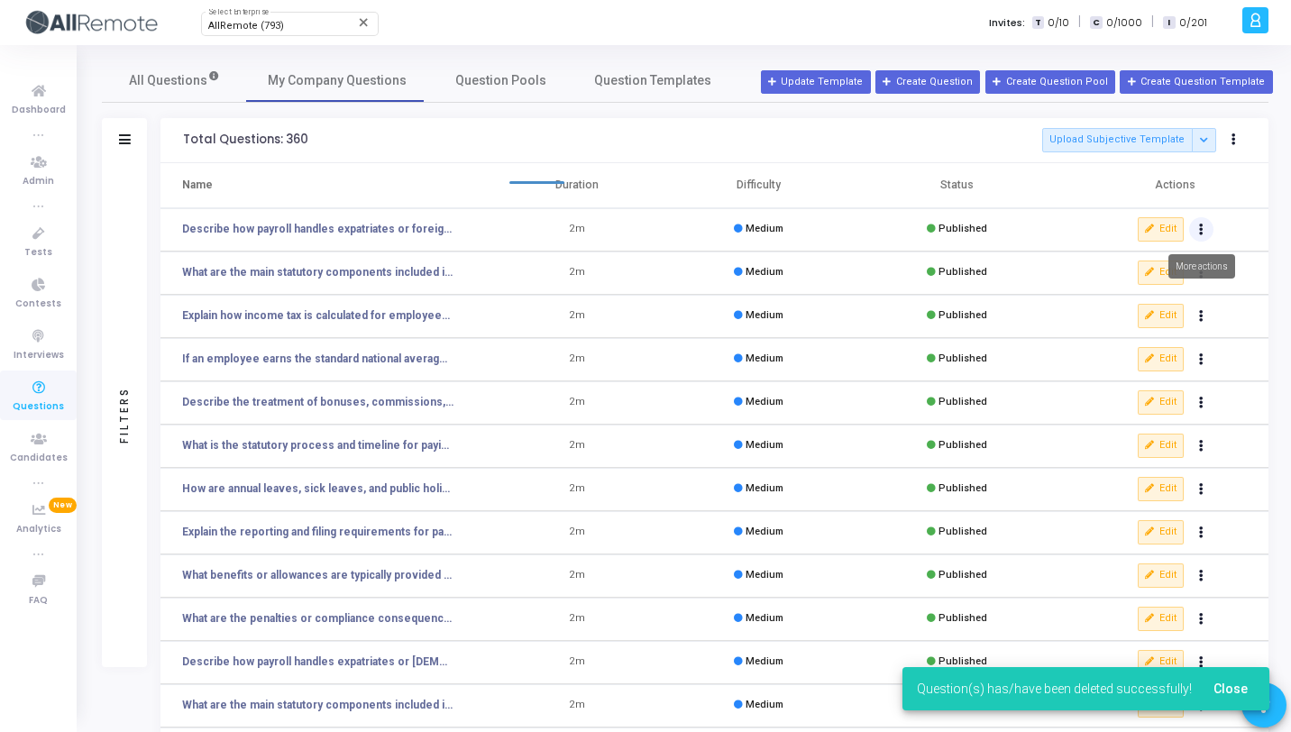
click at [1194, 231] on button "Actions" at bounding box center [1201, 229] width 25 height 25
click at [1112, 291] on button "delete Delete" at bounding box center [1144, 296] width 139 height 30
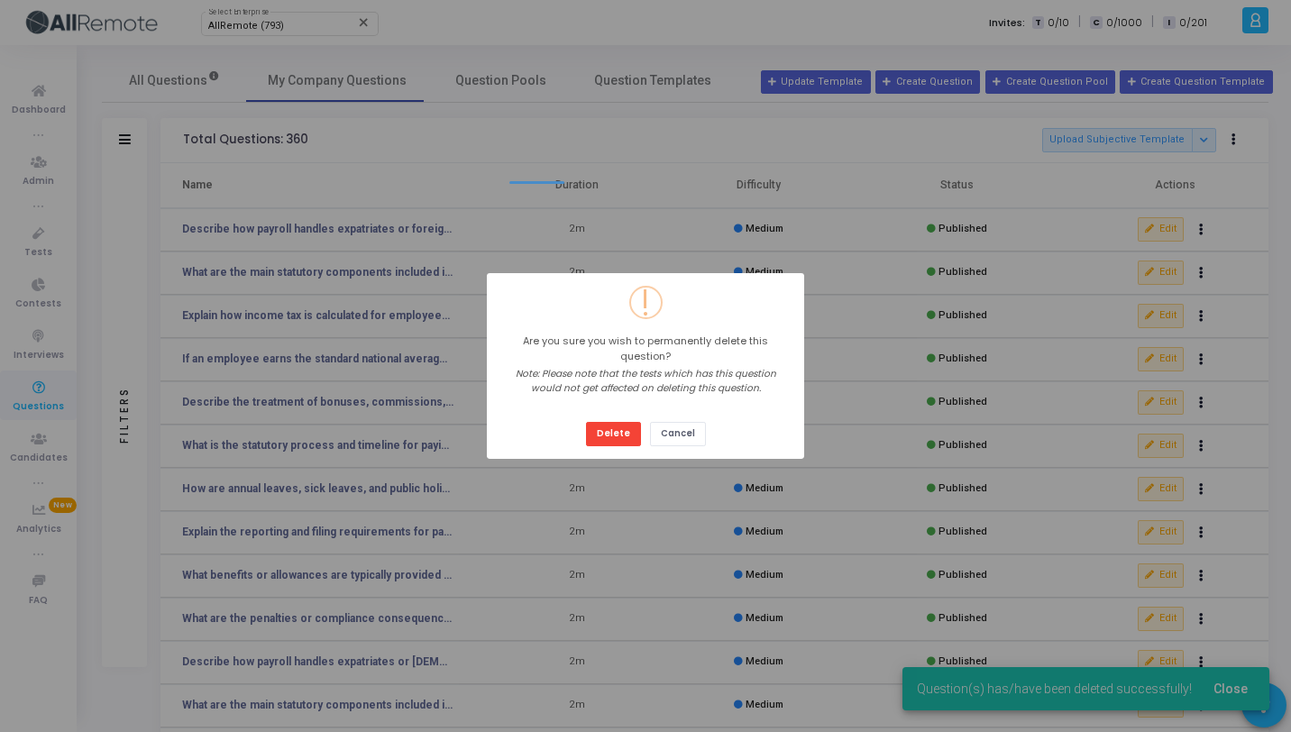
click at [586, 422] on button "Delete" at bounding box center [613, 434] width 55 height 24
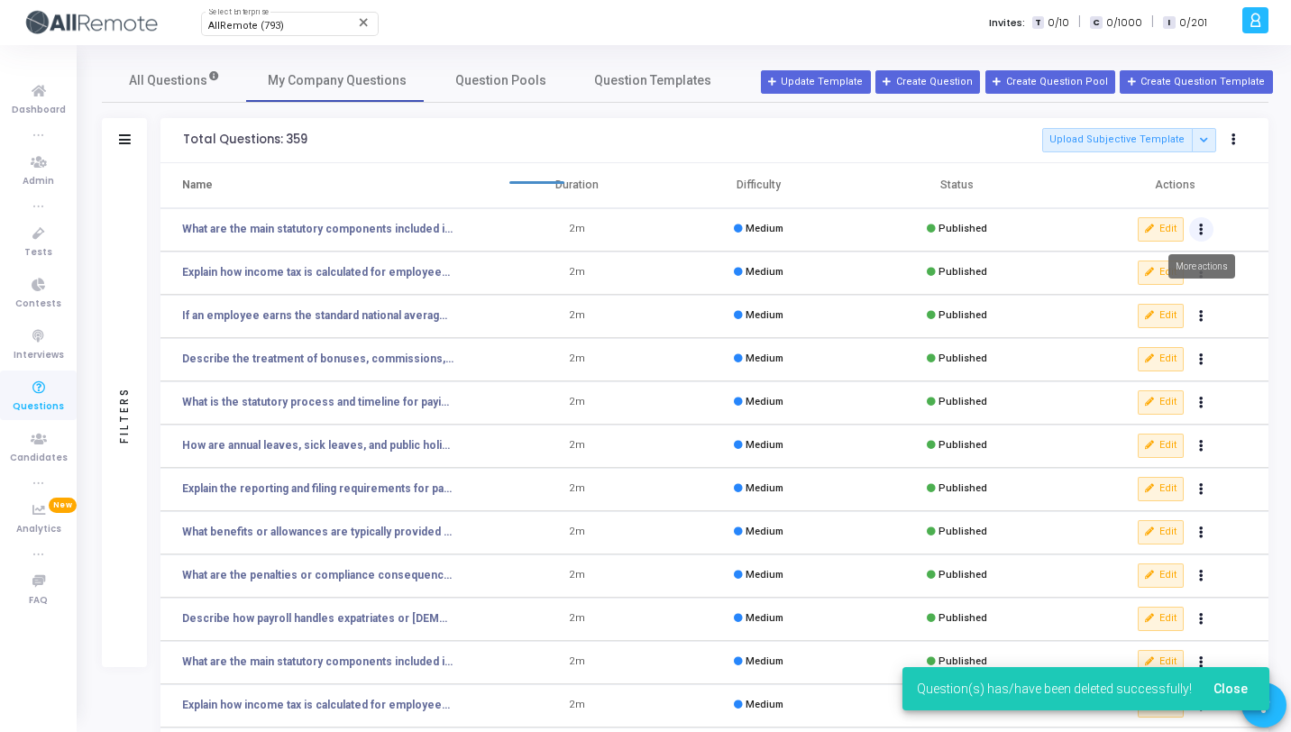
click at [1207, 224] on button "Actions" at bounding box center [1201, 229] width 25 height 25
click at [1144, 298] on button "delete Delete" at bounding box center [1144, 296] width 139 height 30
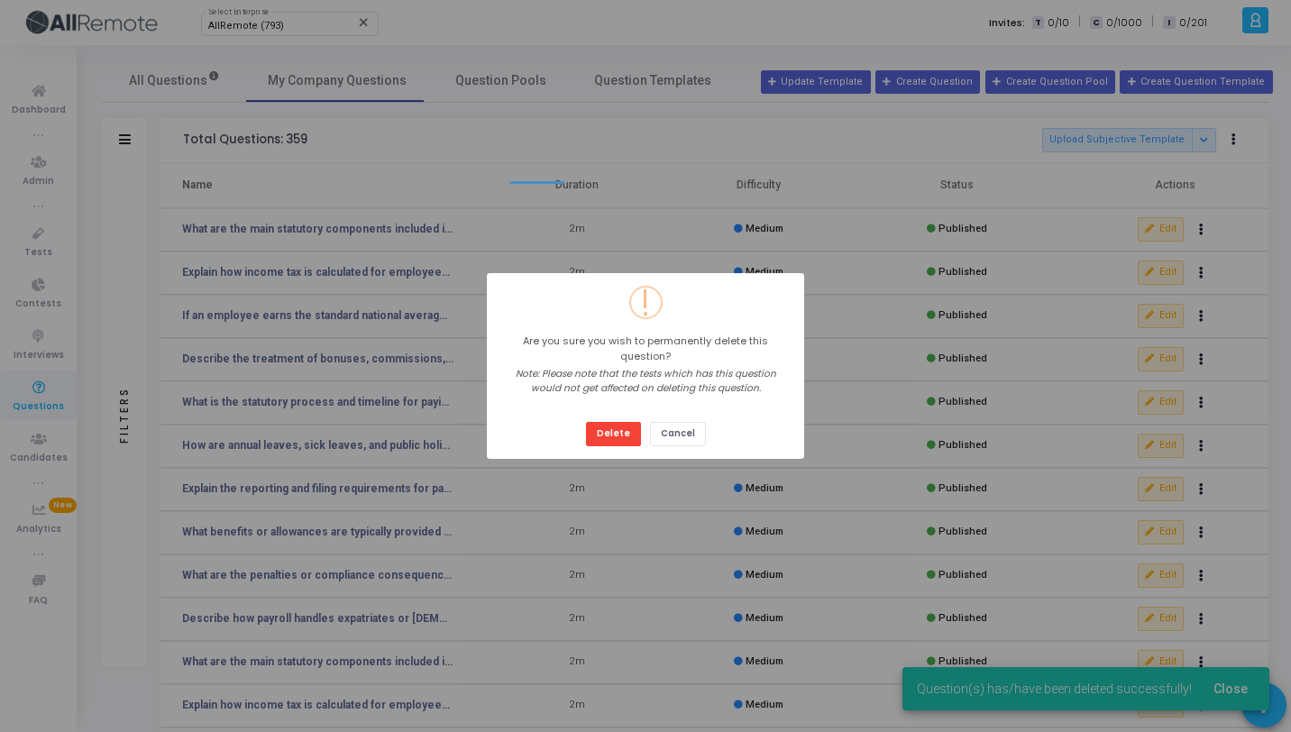
click at [586, 422] on button "Delete" at bounding box center [613, 434] width 55 height 24
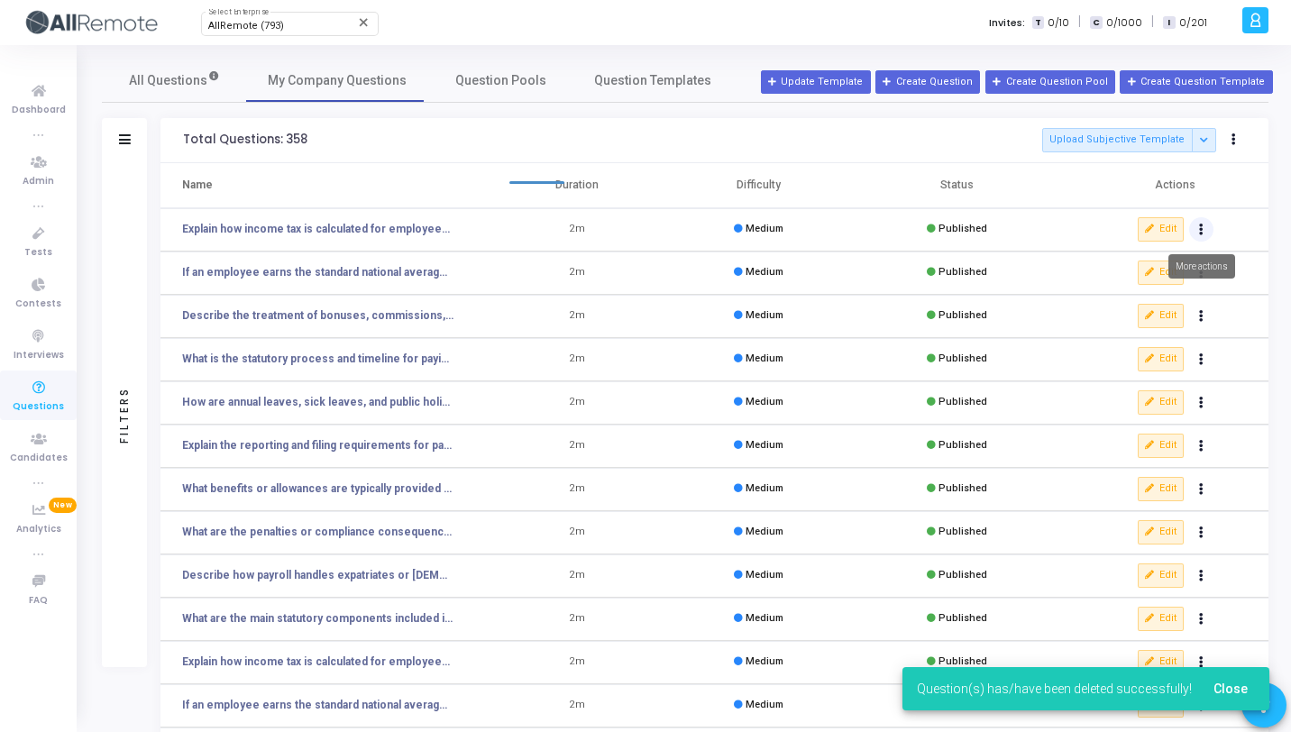
click at [1205, 219] on button "Actions" at bounding box center [1201, 229] width 25 height 25
click at [1137, 286] on button "delete Delete" at bounding box center [1144, 296] width 139 height 30
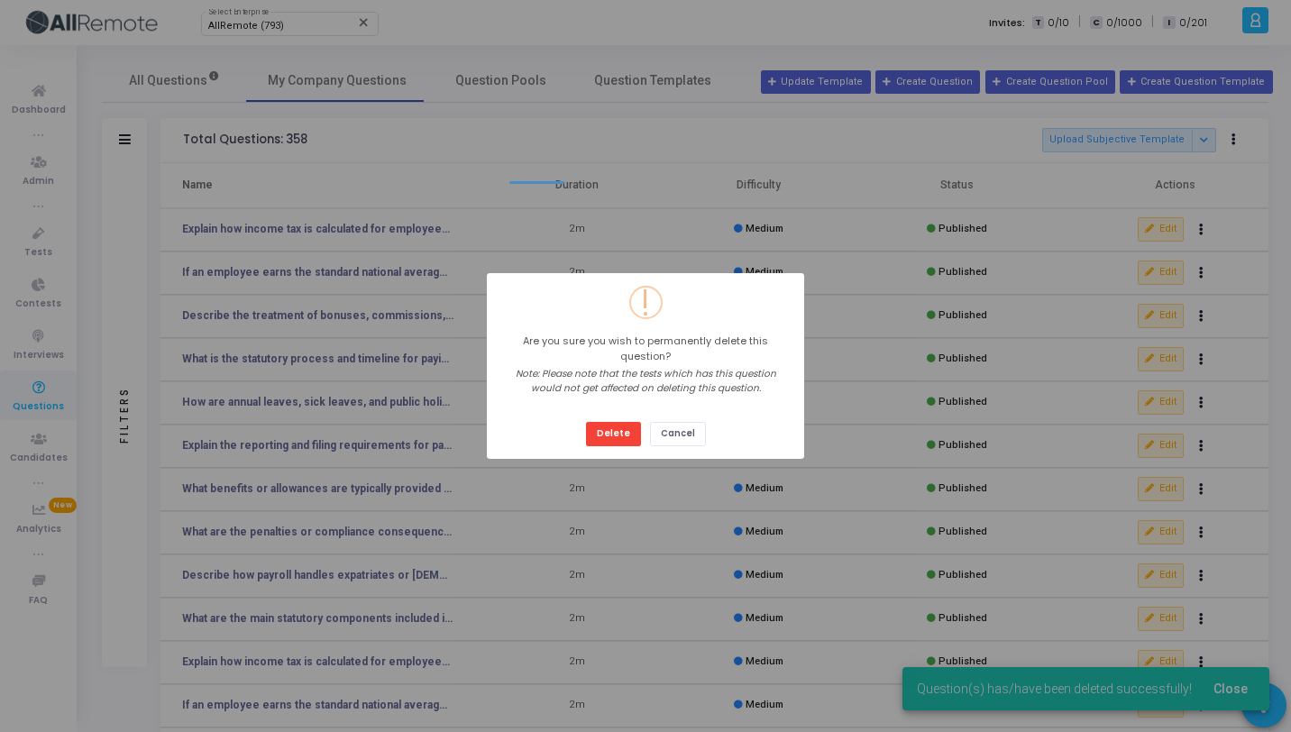
click at [586, 422] on button "Delete" at bounding box center [613, 434] width 55 height 24
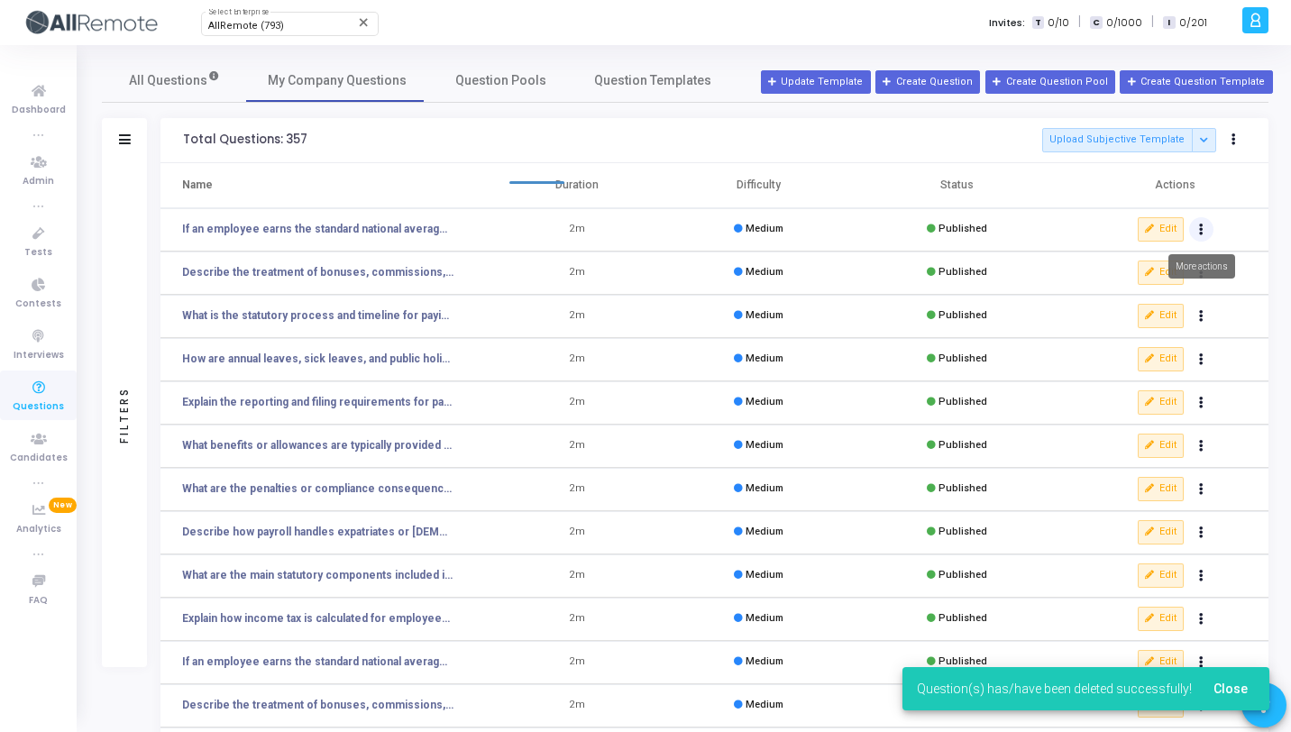
click at [1206, 239] on button "Actions" at bounding box center [1201, 229] width 25 height 25
click at [1116, 318] on div "clear Unpublish delete Delete" at bounding box center [1144, 282] width 139 height 80
click at [1118, 305] on button "delete Delete" at bounding box center [1144, 296] width 139 height 30
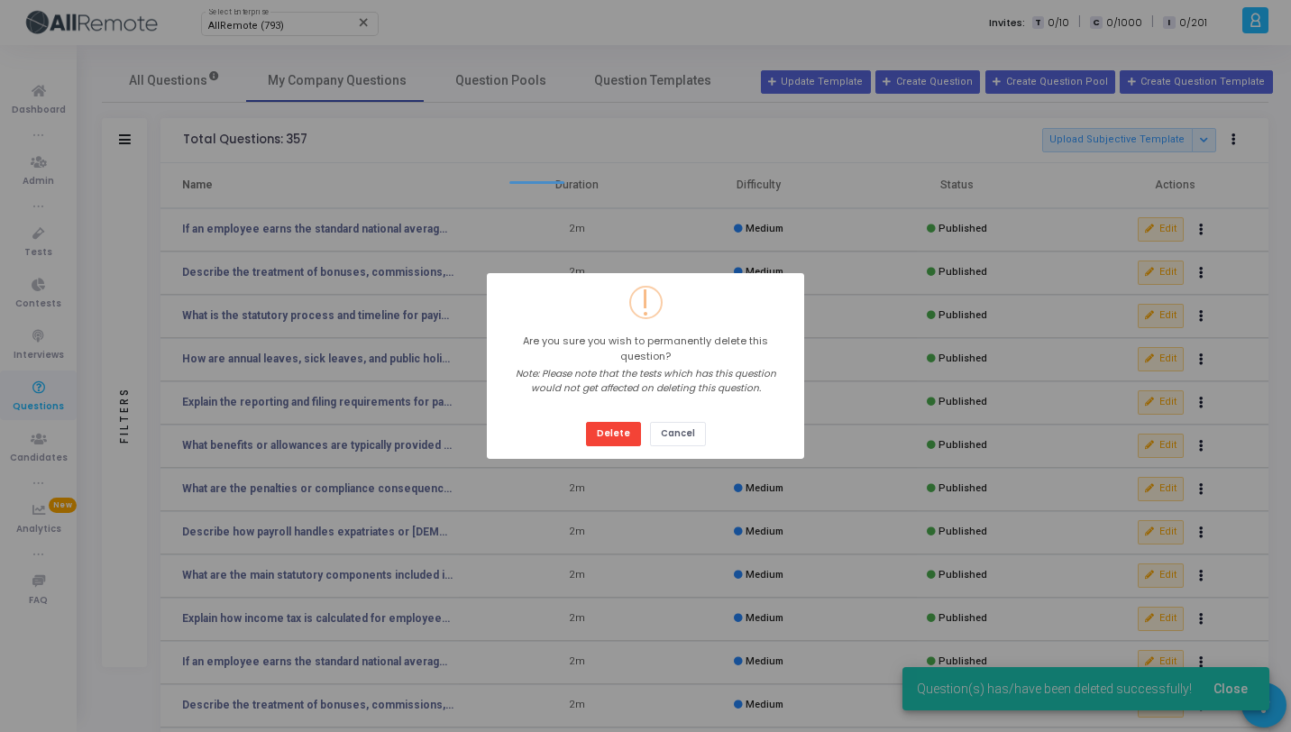
click at [586, 422] on button "Delete" at bounding box center [613, 434] width 55 height 24
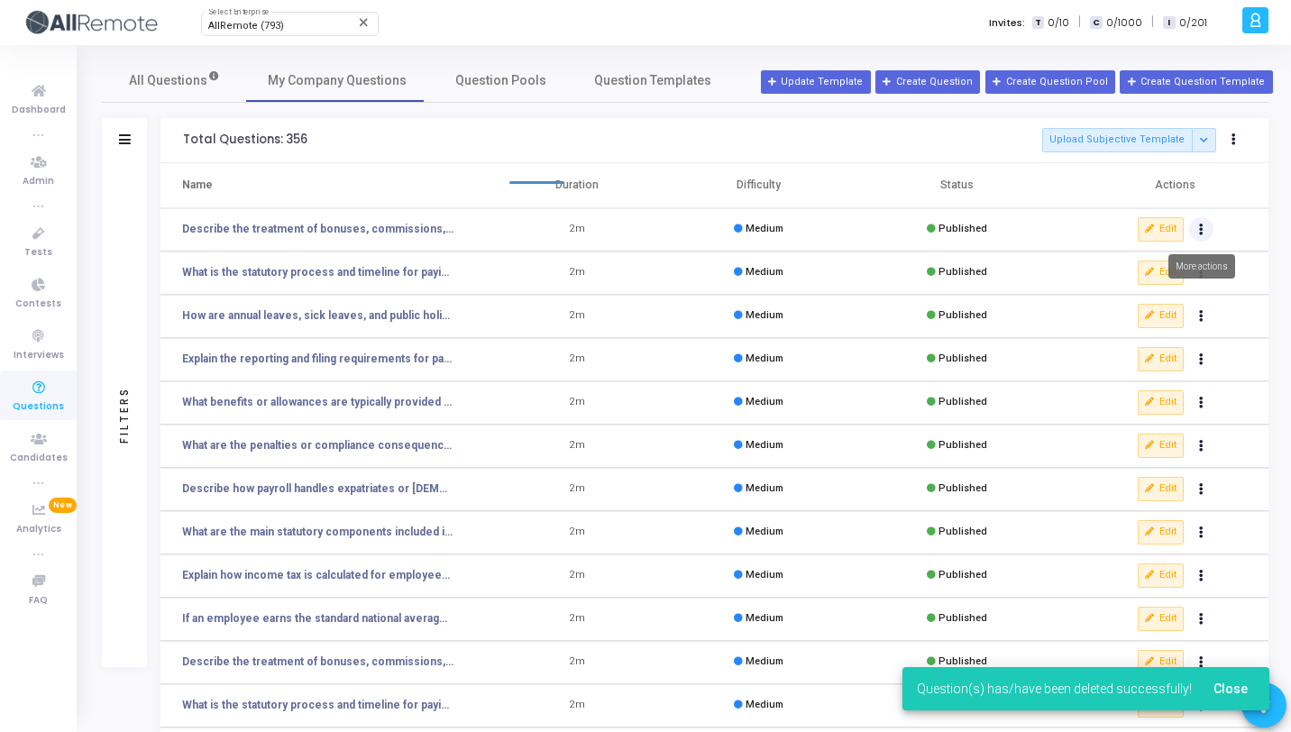
click at [1208, 232] on button "Actions" at bounding box center [1201, 229] width 25 height 25
click at [1171, 293] on button "delete Delete" at bounding box center [1144, 296] width 139 height 30
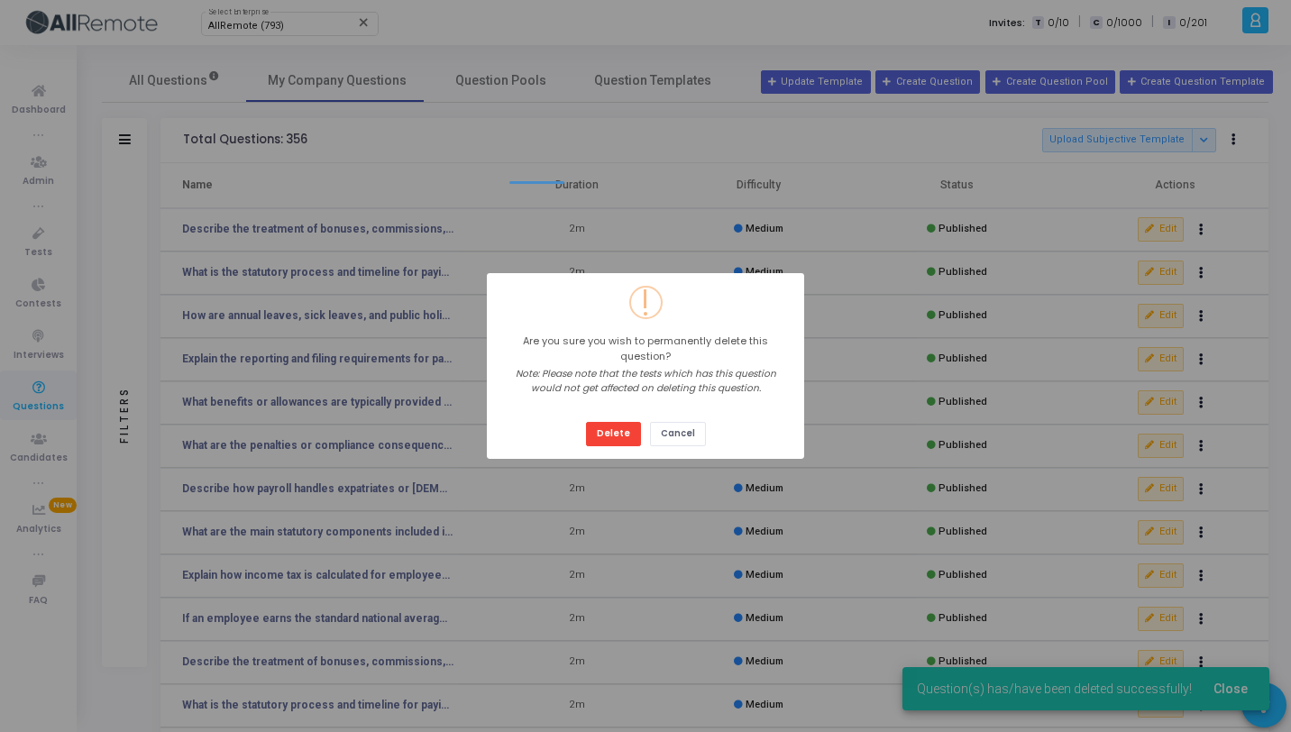
click at [586, 422] on button "Delete" at bounding box center [613, 434] width 55 height 24
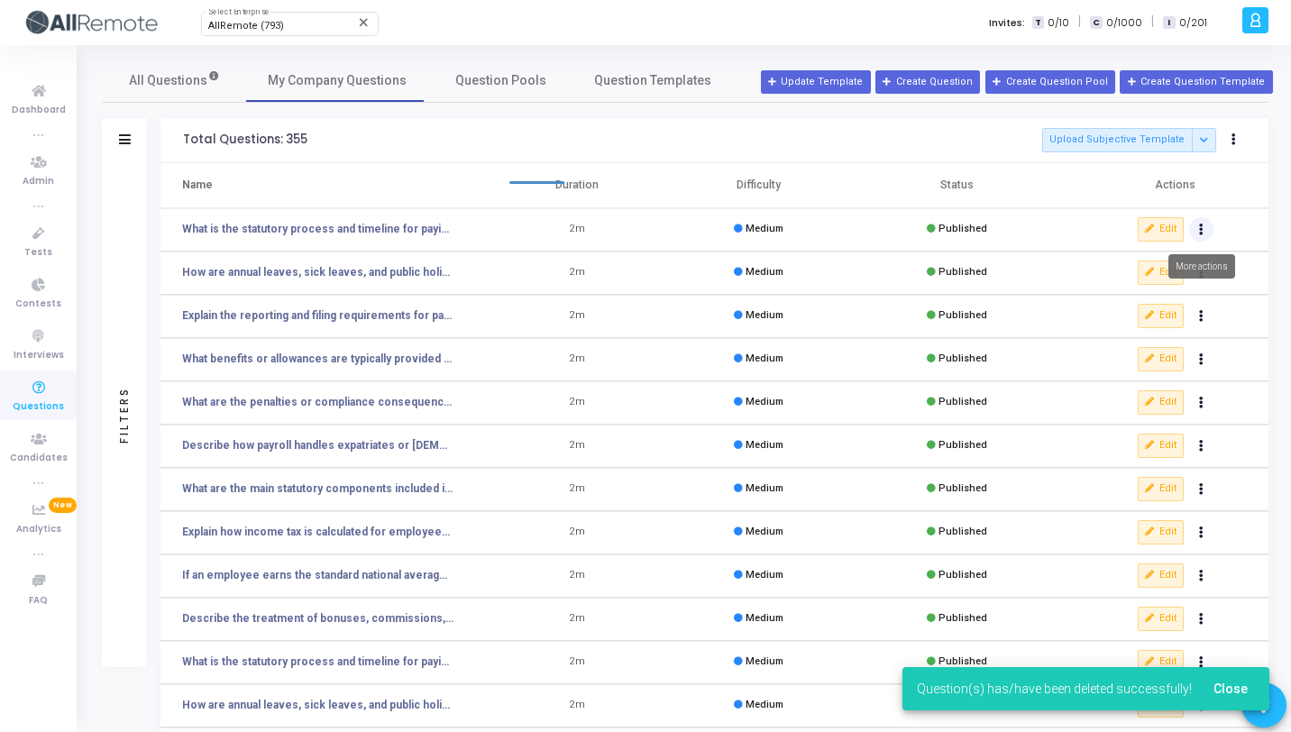
click at [1203, 231] on icon "Actions" at bounding box center [1201, 229] width 5 height 9
click at [1151, 290] on button "delete Delete" at bounding box center [1144, 296] width 139 height 30
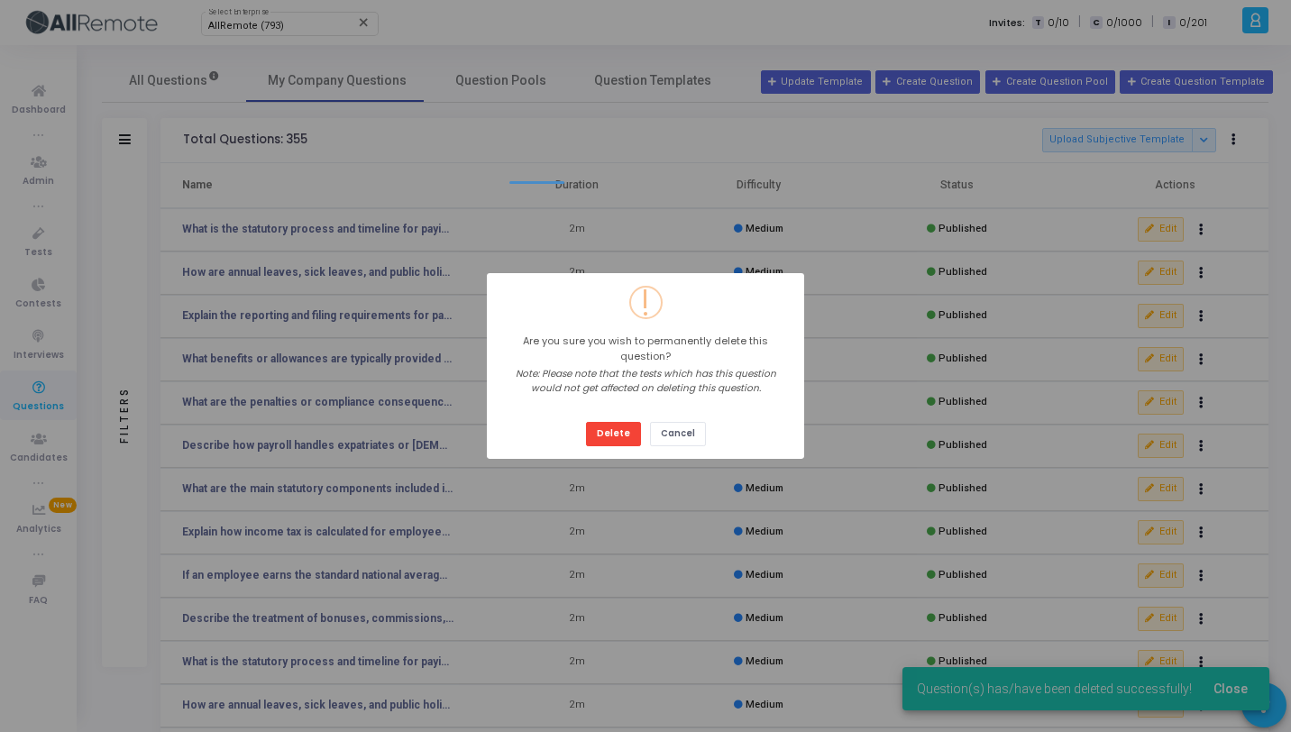
click at [586, 422] on button "Delete" at bounding box center [613, 434] width 55 height 24
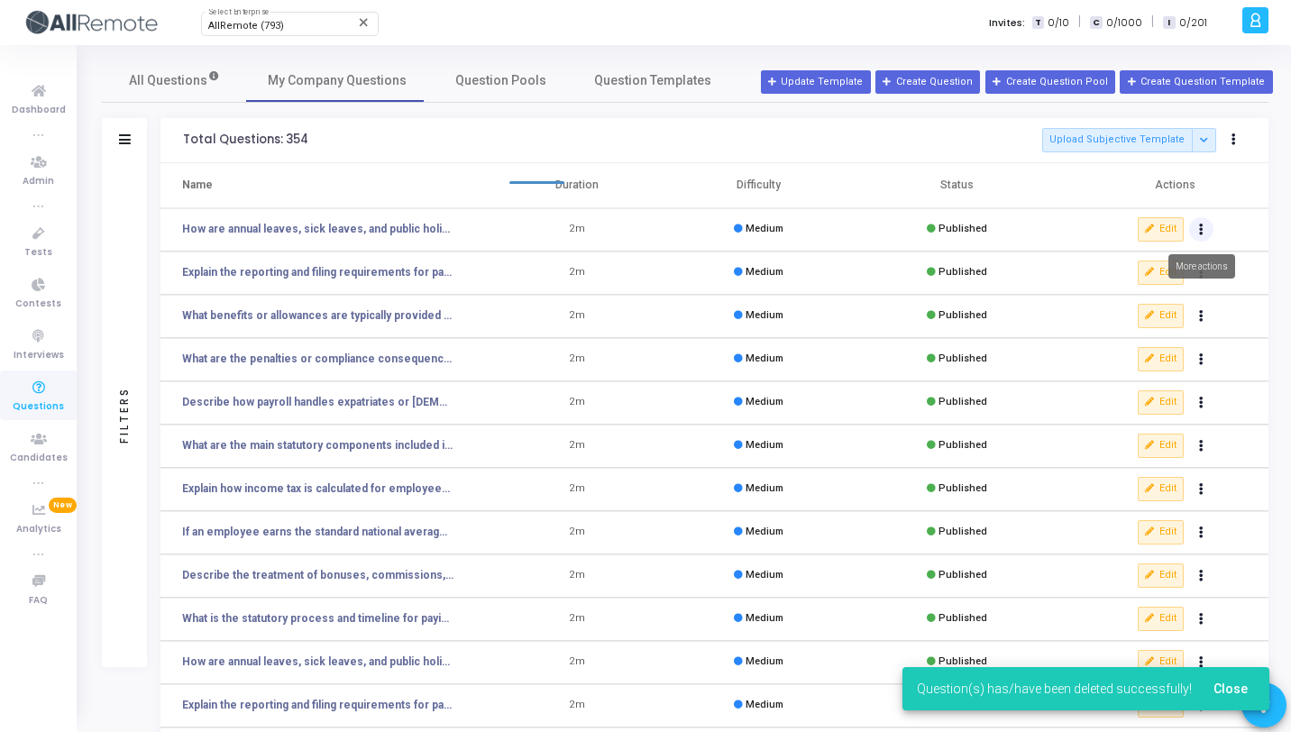
click at [1206, 234] on button "Actions" at bounding box center [1201, 229] width 25 height 25
click at [1090, 294] on icon "delete" at bounding box center [1095, 297] width 16 height 16
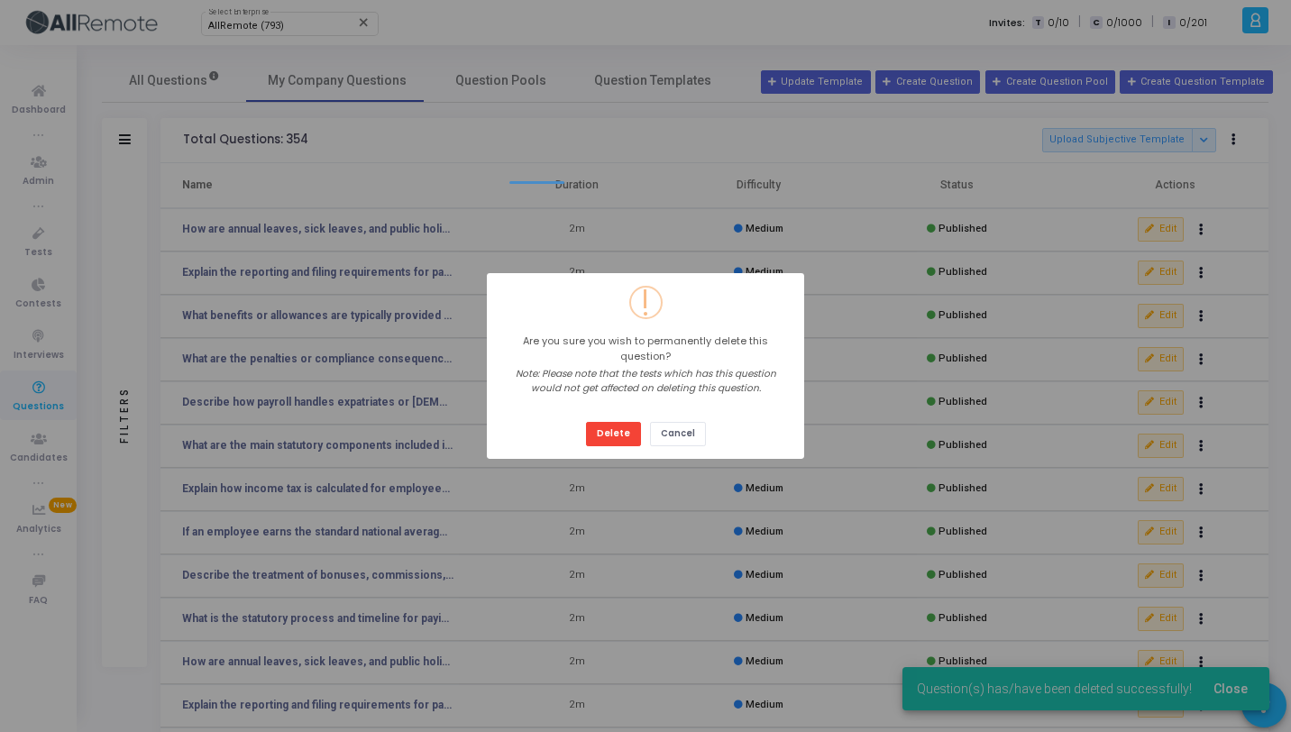
click at [586, 422] on button "Delete" at bounding box center [613, 434] width 55 height 24
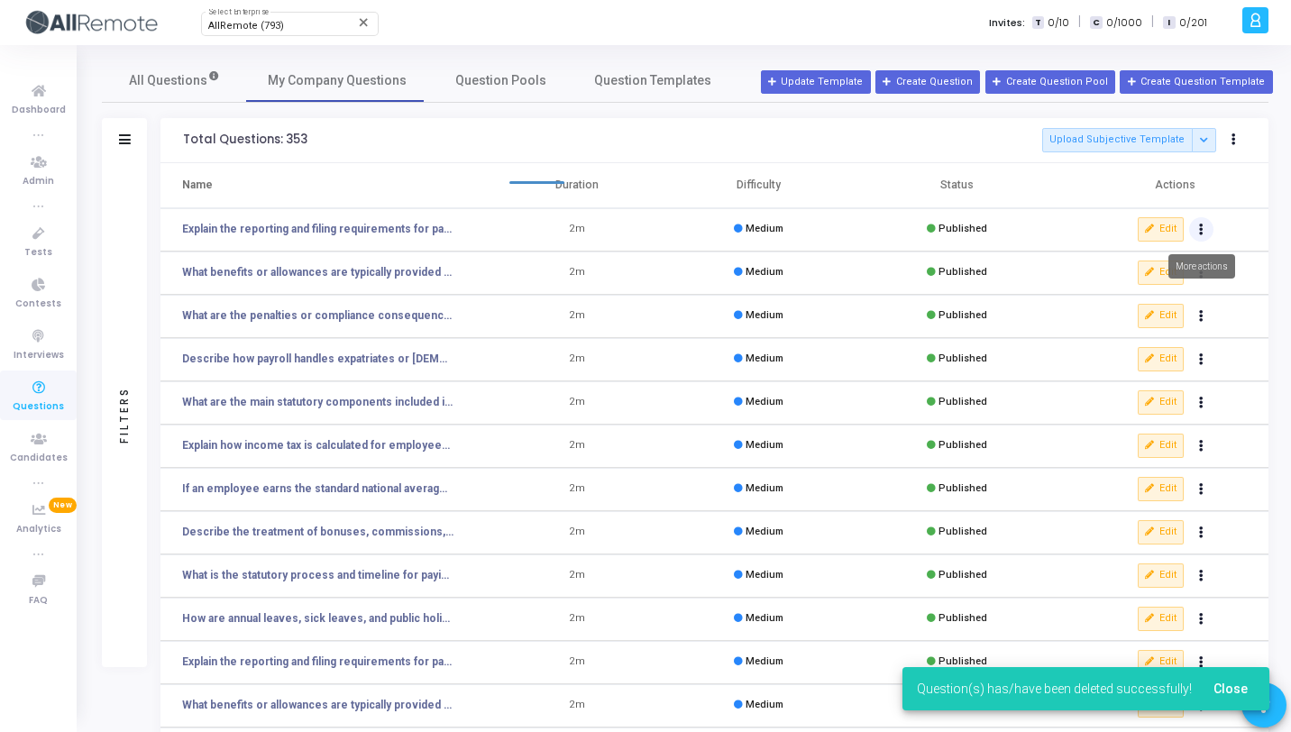
click at [1208, 233] on button "Actions" at bounding box center [1201, 229] width 25 height 25
click at [1121, 303] on button "delete Delete" at bounding box center [1144, 296] width 139 height 30
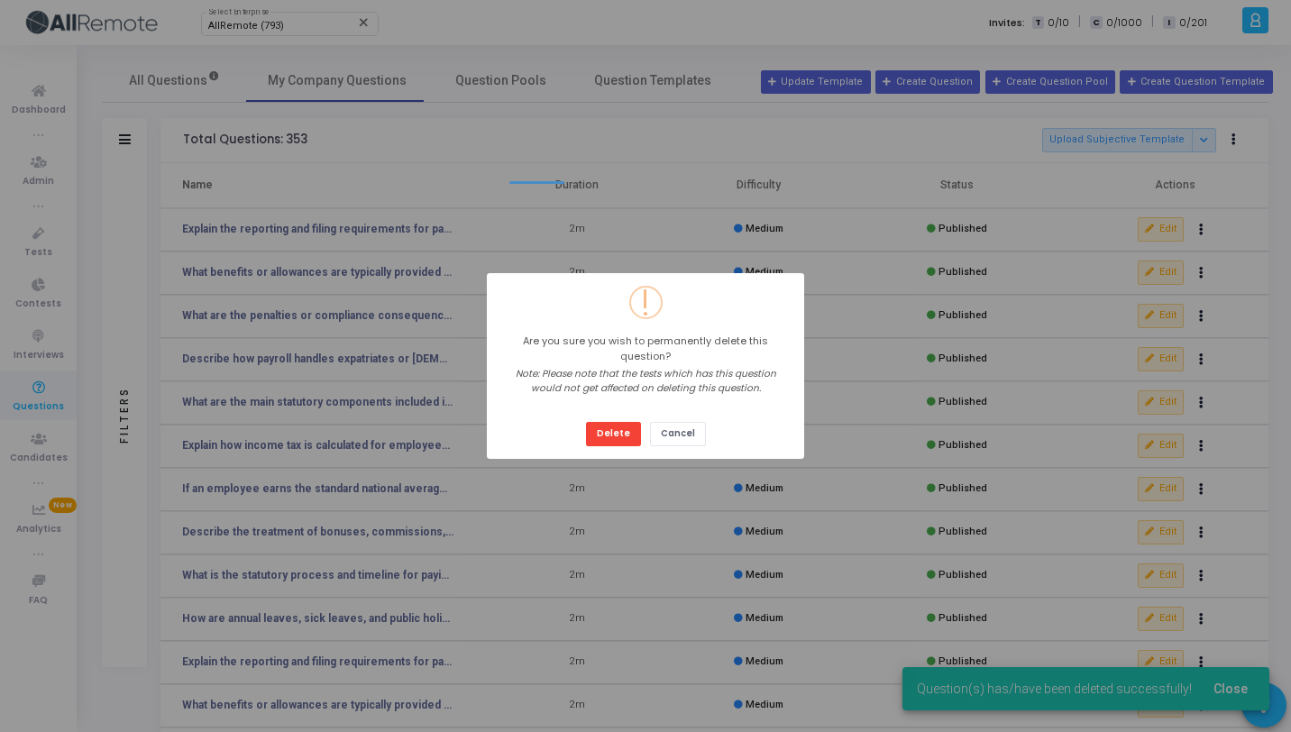
click at [586, 422] on button "Delete" at bounding box center [613, 434] width 55 height 24
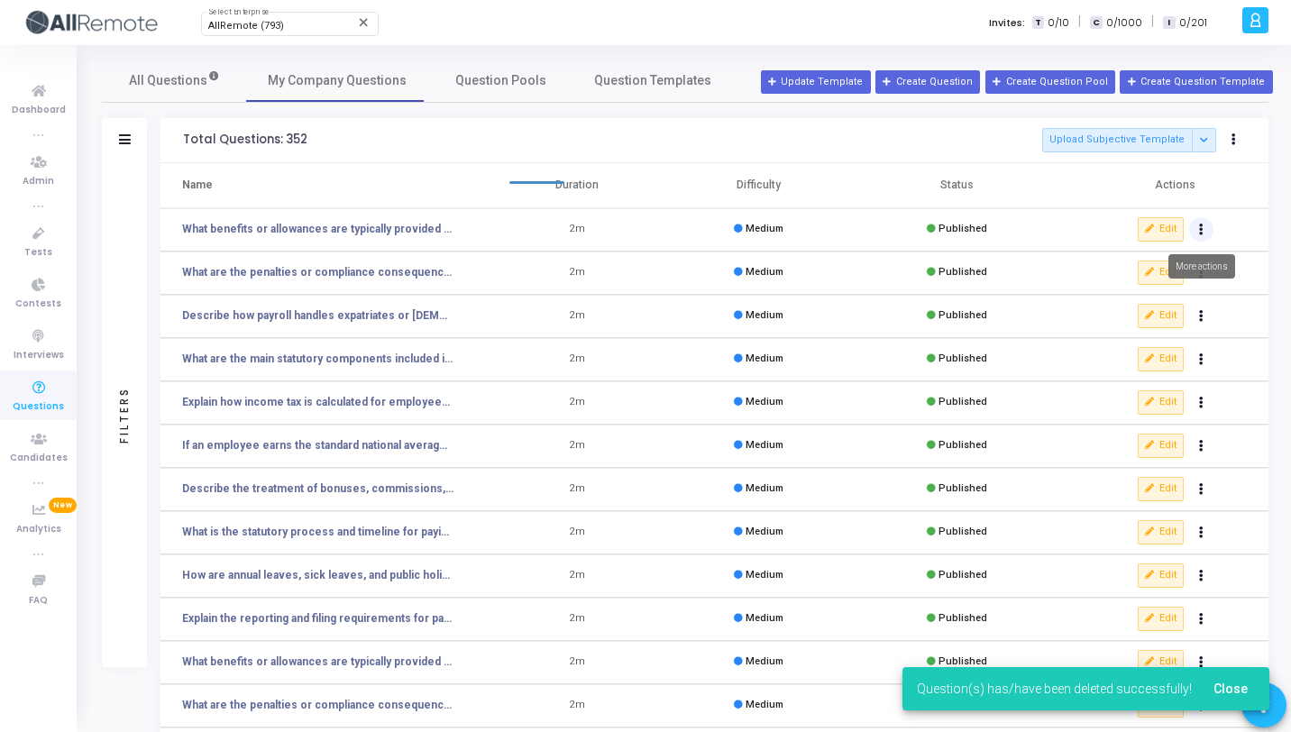
click at [1201, 234] on icon "Actions" at bounding box center [1201, 229] width 5 height 9
click at [1090, 291] on icon "delete" at bounding box center [1095, 297] width 16 height 16
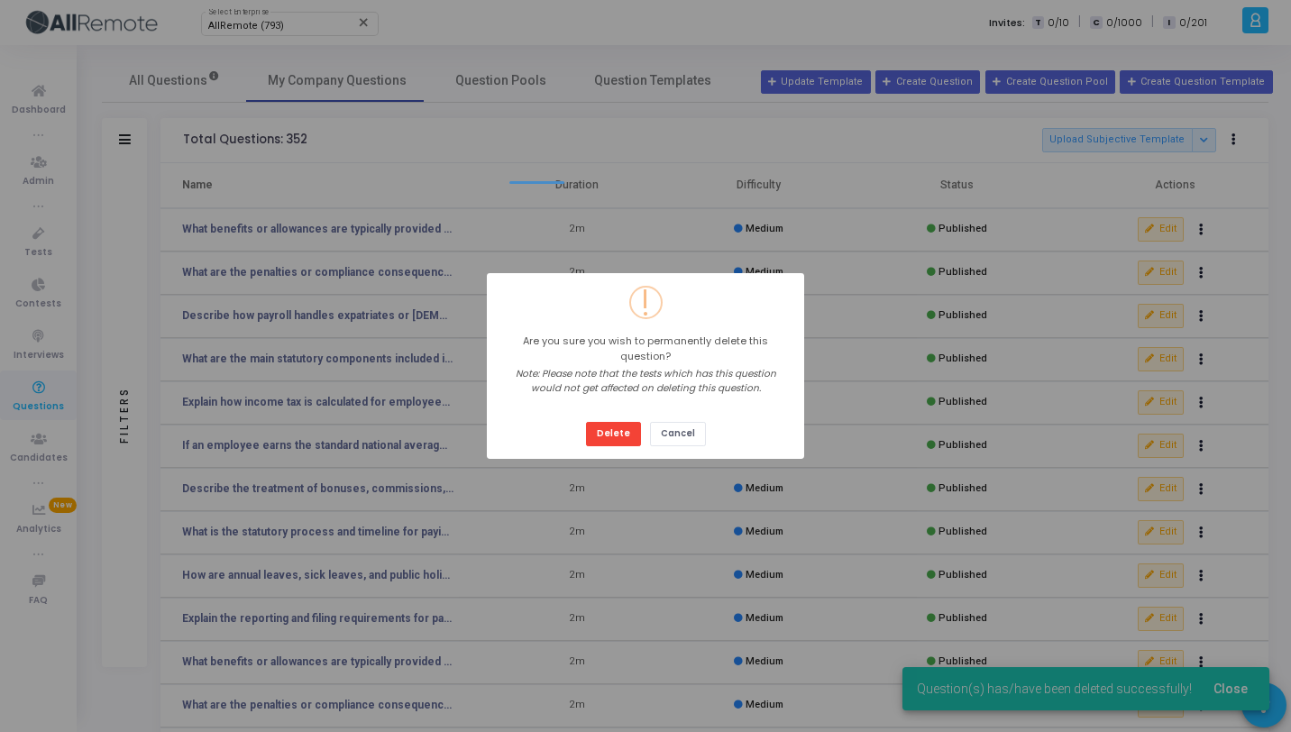
click at [586, 422] on button "Delete" at bounding box center [613, 434] width 55 height 24
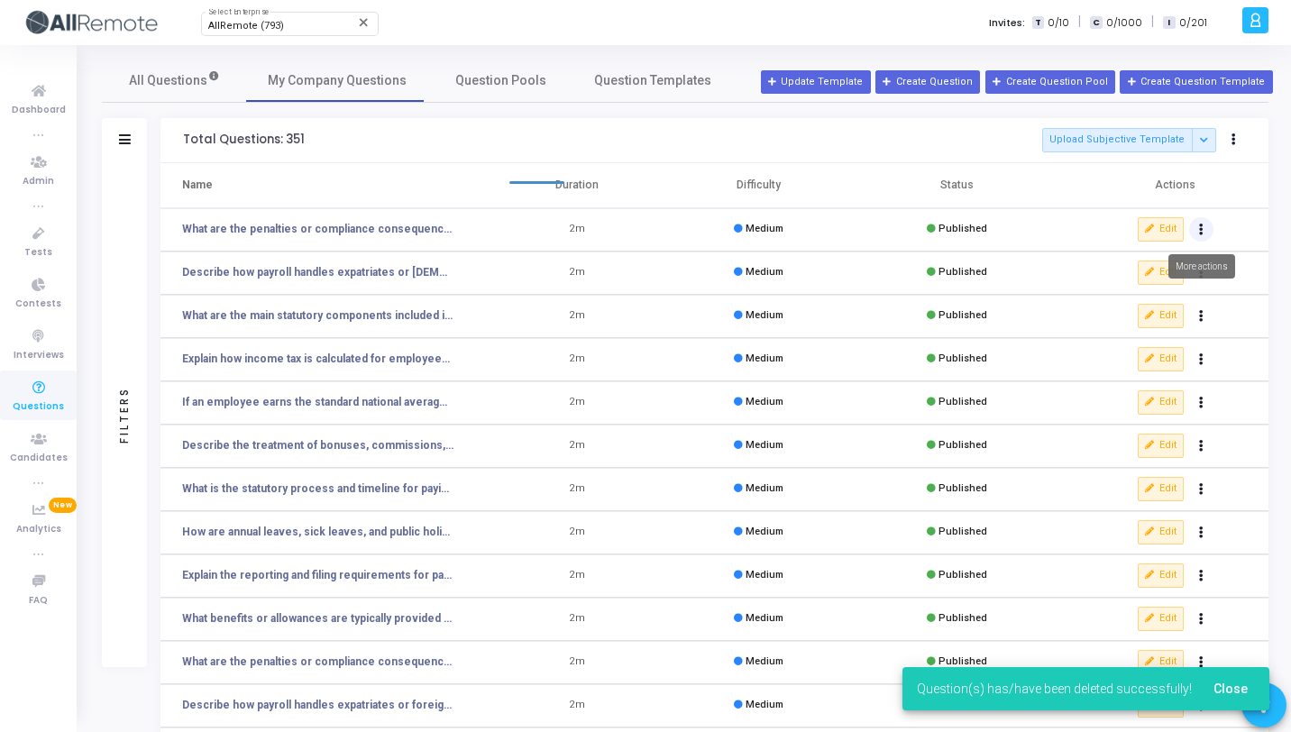
click at [1204, 223] on button "Actions" at bounding box center [1201, 229] width 25 height 25
click at [1158, 294] on button "delete Delete" at bounding box center [1144, 296] width 139 height 30
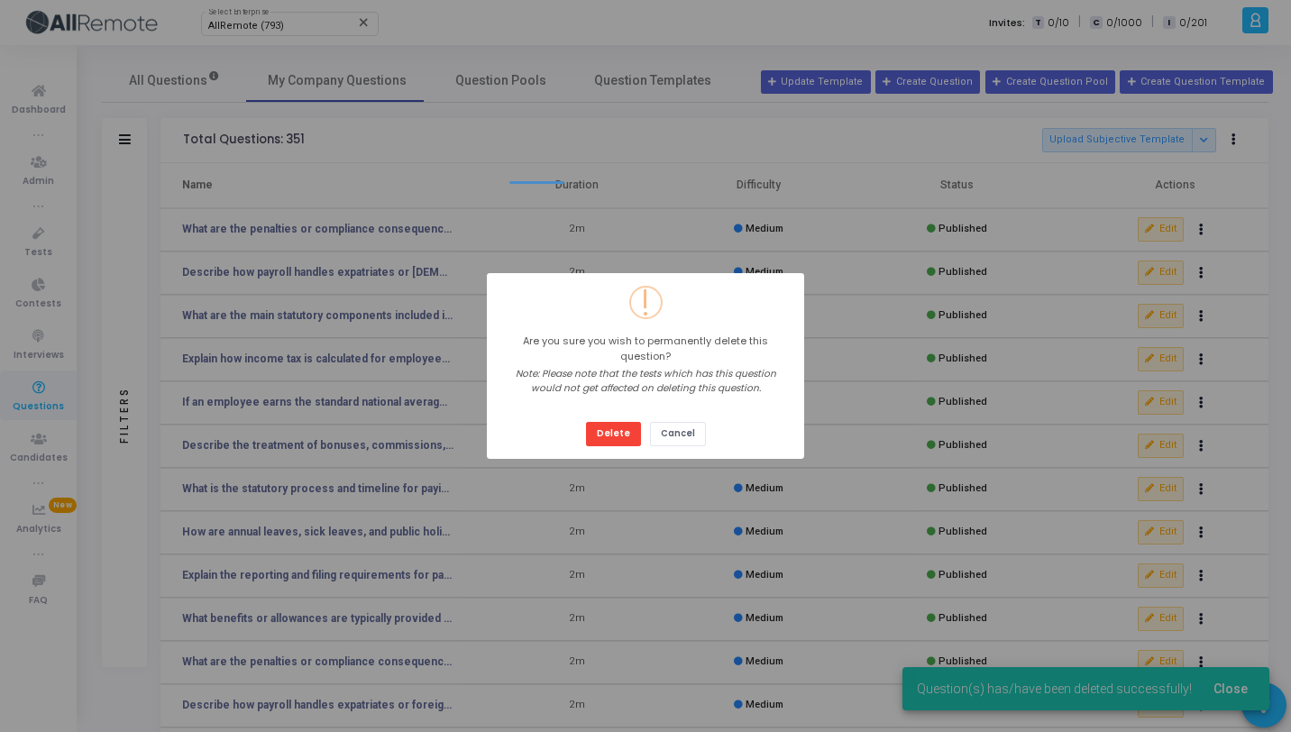
click at [586, 422] on button "Delete" at bounding box center [613, 434] width 55 height 24
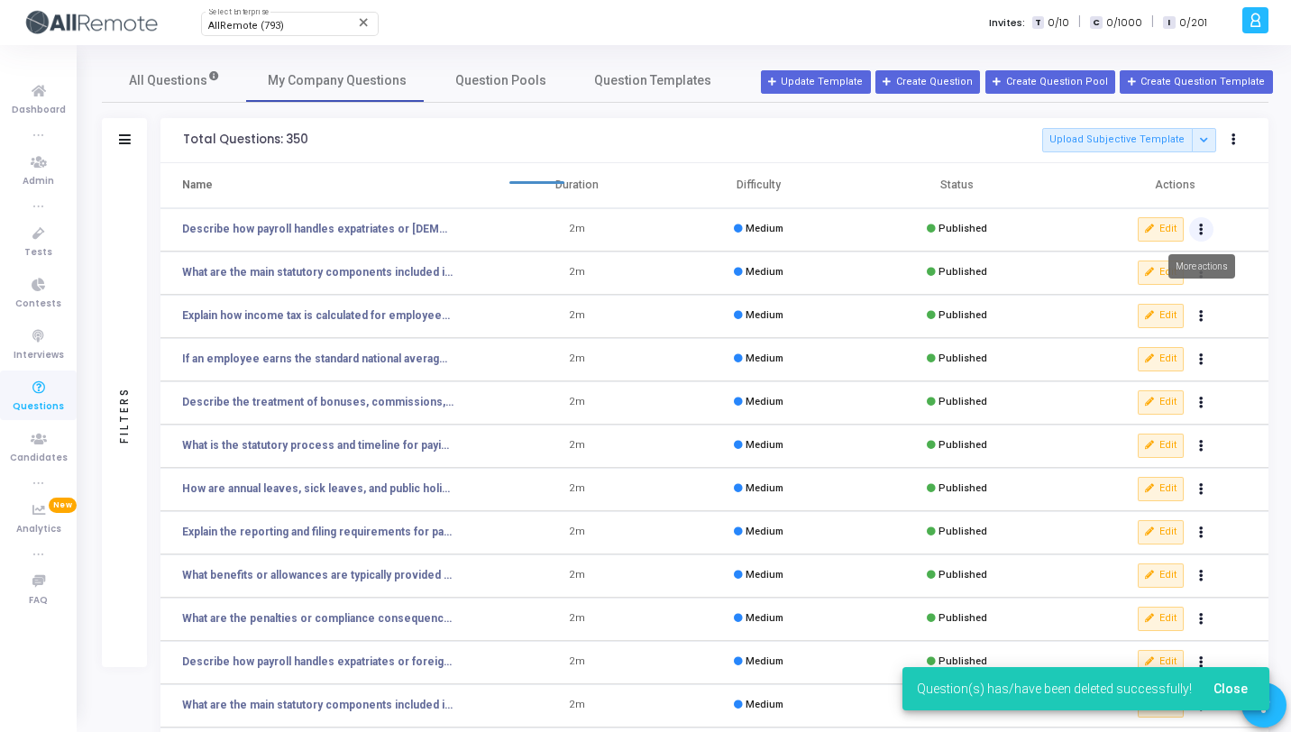
click at [1204, 234] on button "Actions" at bounding box center [1201, 229] width 25 height 25
click at [1160, 284] on button "delete Delete" at bounding box center [1144, 296] width 139 height 30
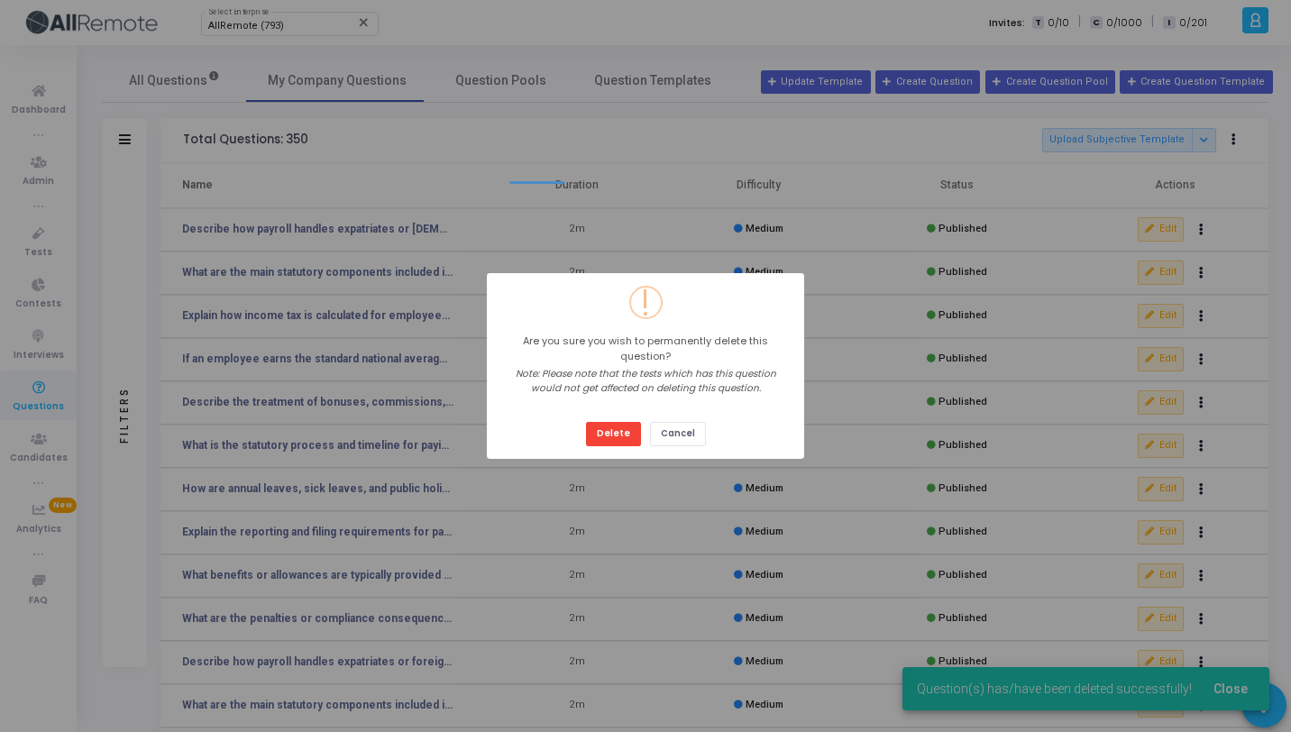
click at [586, 422] on button "Delete" at bounding box center [613, 434] width 55 height 24
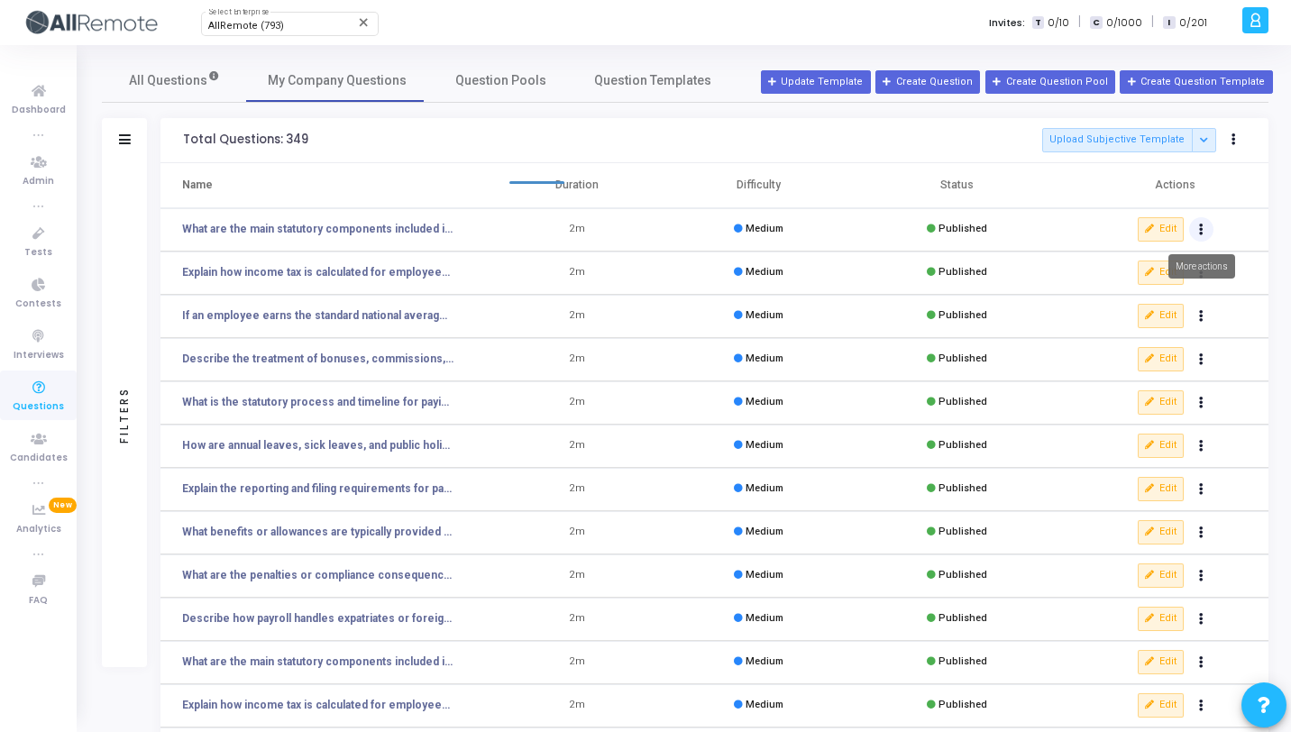
click at [1203, 229] on icon "Actions" at bounding box center [1201, 229] width 5 height 9
click at [1145, 302] on button "delete Delete" at bounding box center [1144, 296] width 139 height 30
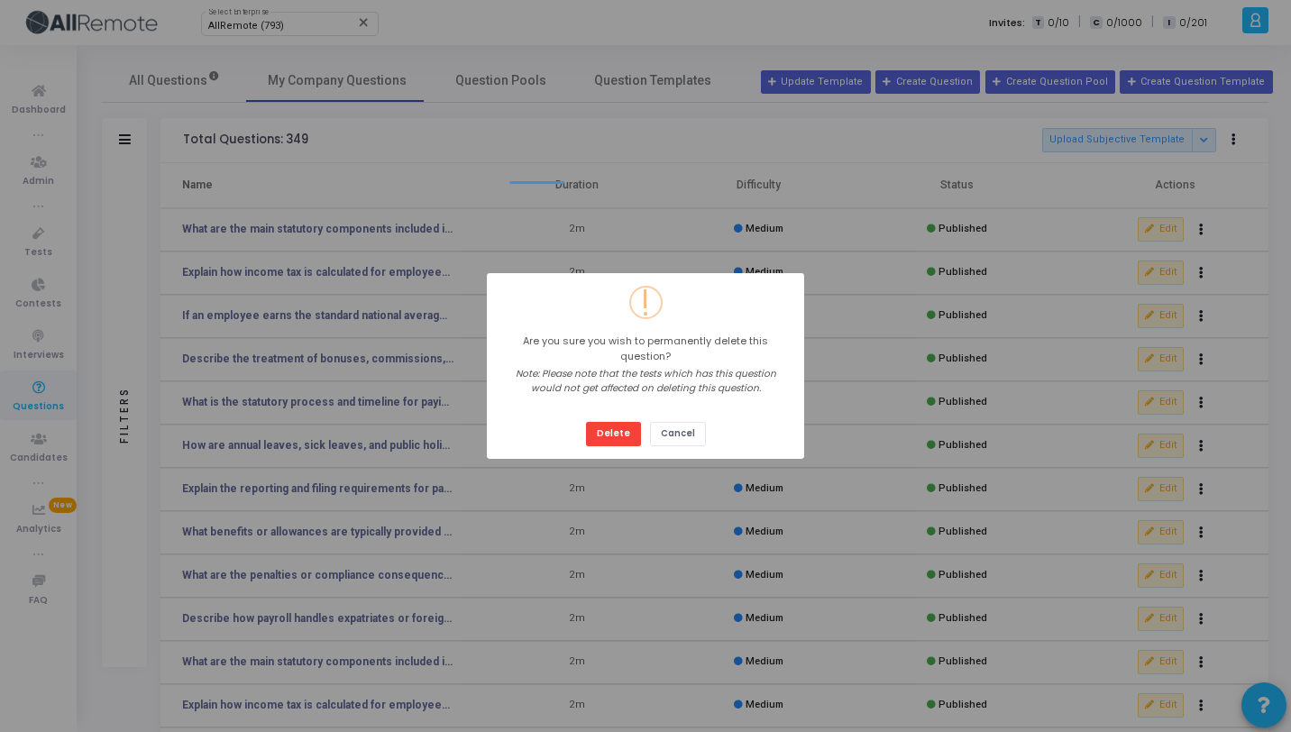
click at [586, 422] on button "Delete" at bounding box center [613, 434] width 55 height 24
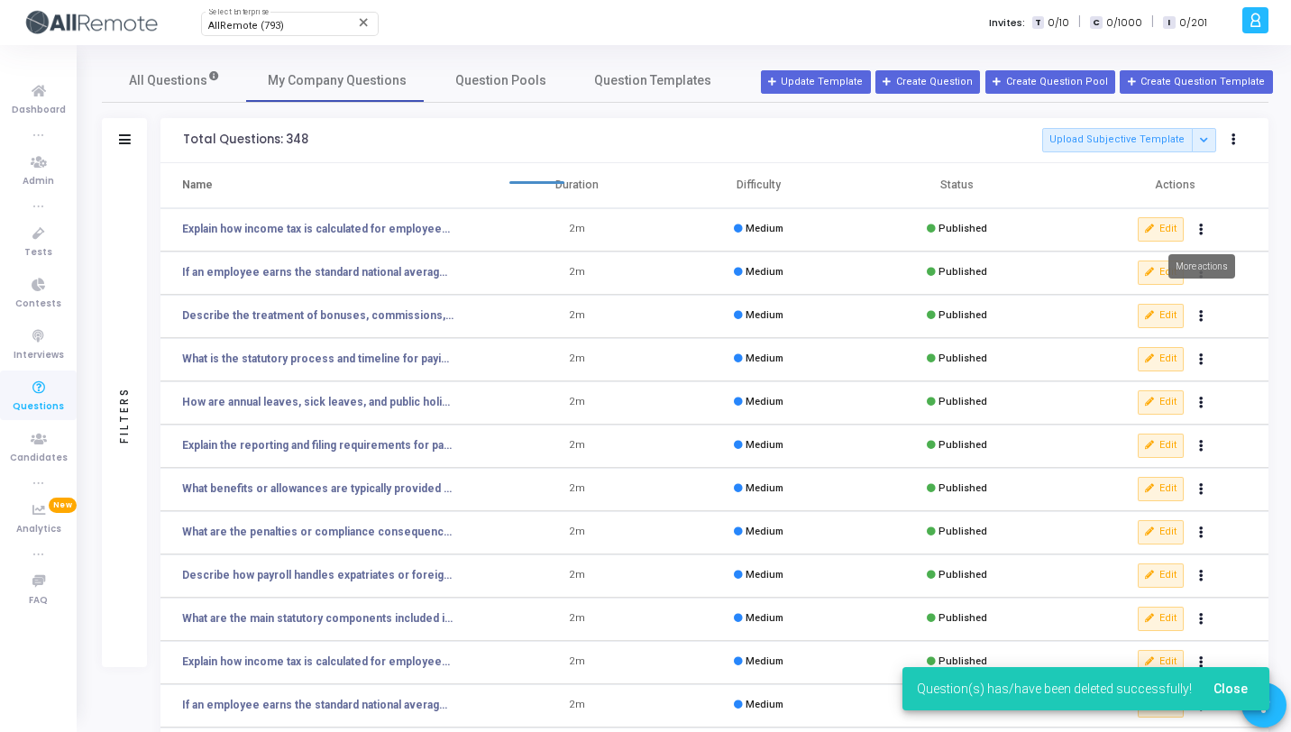
click at [1198, 230] on button "Actions" at bounding box center [1201, 229] width 25 height 25
click at [1147, 290] on button "delete Delete" at bounding box center [1144, 296] width 139 height 30
click at [1205, 233] on button "Actions" at bounding box center [1201, 229] width 25 height 25
click at [1165, 288] on button "delete Delete" at bounding box center [1144, 296] width 139 height 30
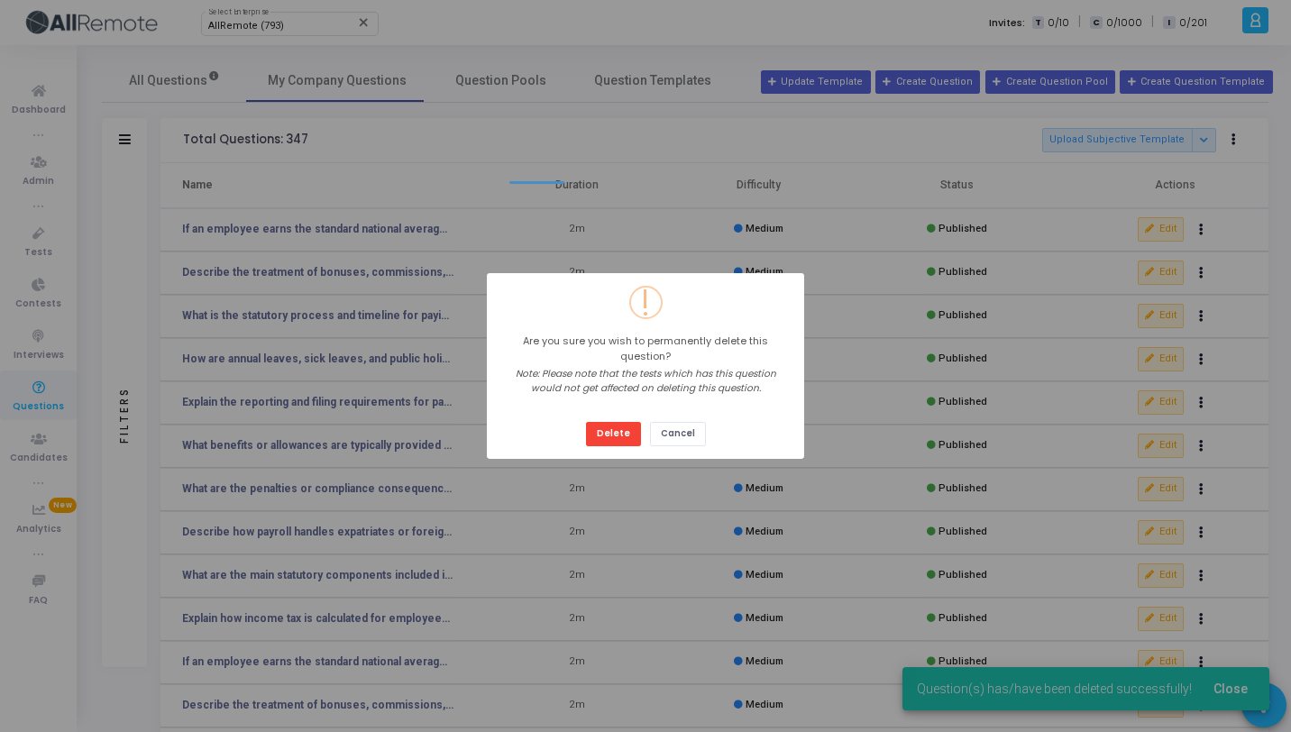
click at [586, 422] on button "Delete" at bounding box center [613, 434] width 55 height 24
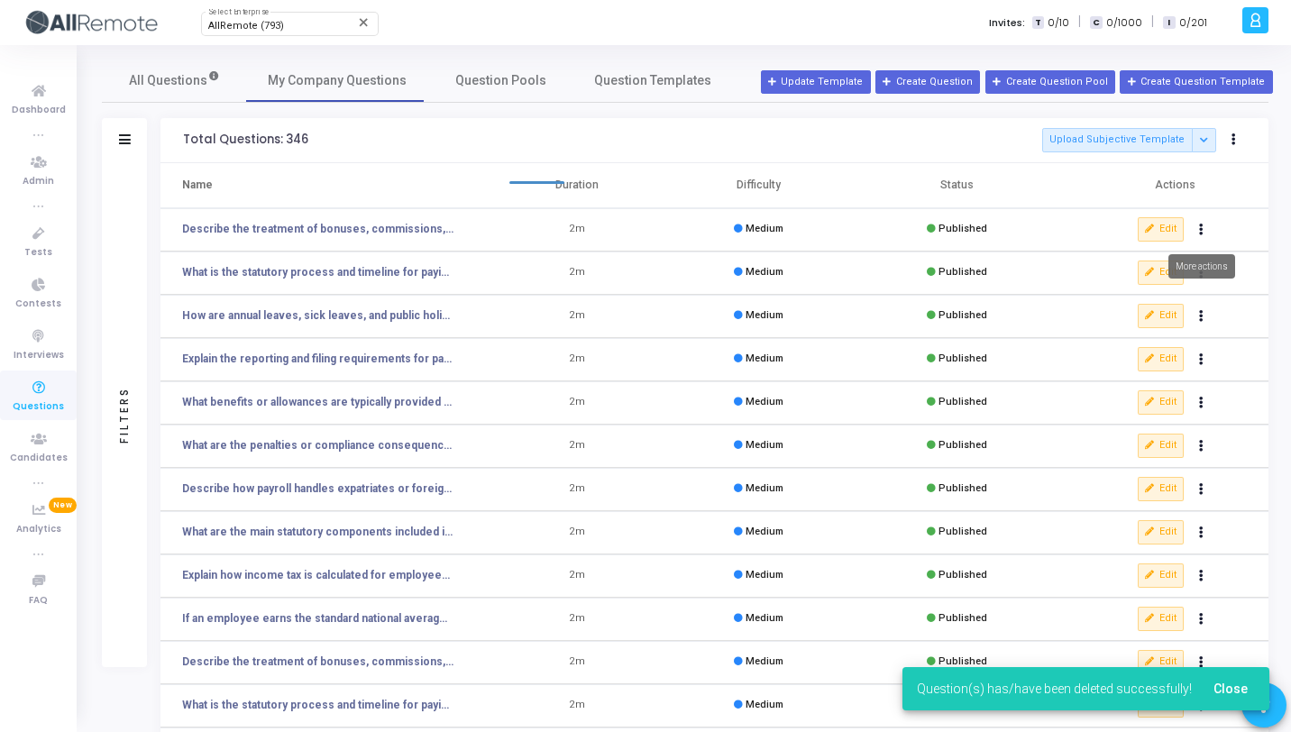
click at [1200, 233] on icon "Actions" at bounding box center [1201, 229] width 5 height 9
click at [1160, 295] on button "delete Delete" at bounding box center [1144, 296] width 139 height 30
click at [1206, 231] on button "Actions" at bounding box center [1201, 229] width 25 height 25
click at [1147, 292] on button "delete Delete" at bounding box center [1144, 296] width 139 height 30
click at [1205, 229] on button "Actions" at bounding box center [1201, 229] width 25 height 25
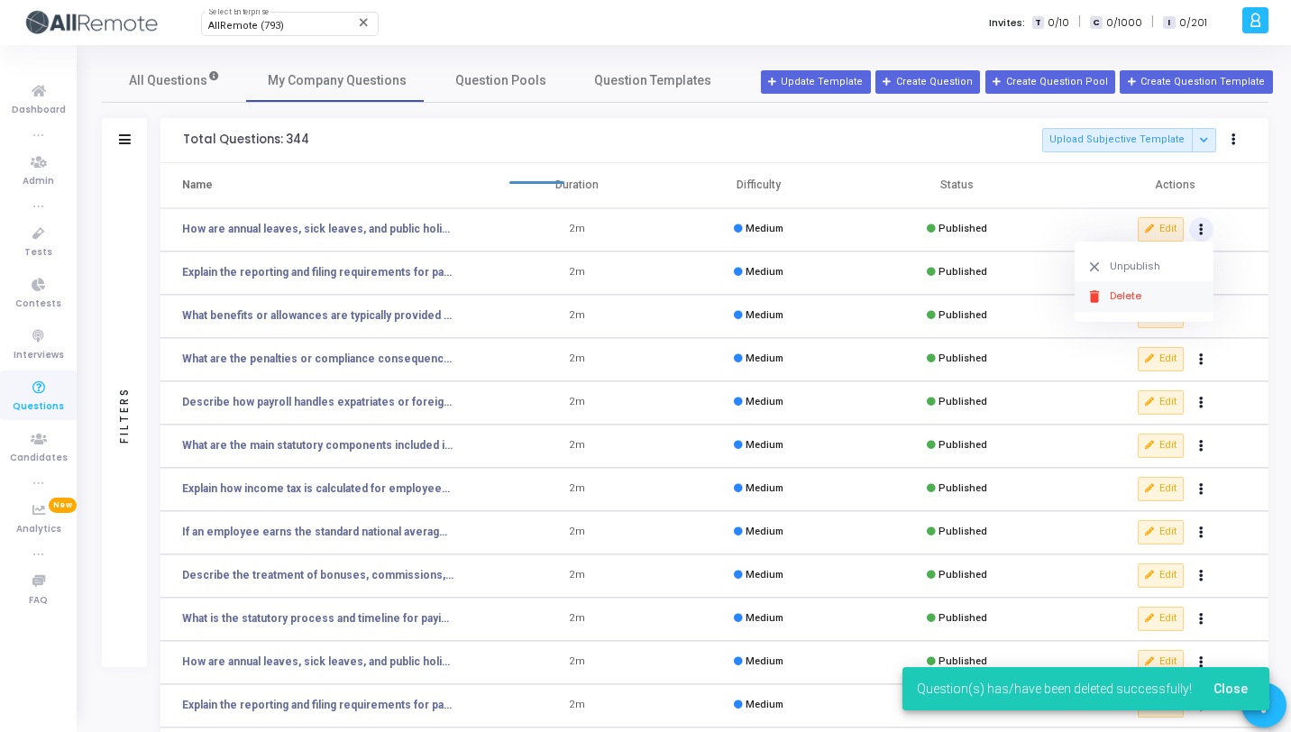
click at [1149, 295] on button "delete Delete" at bounding box center [1144, 296] width 139 height 30
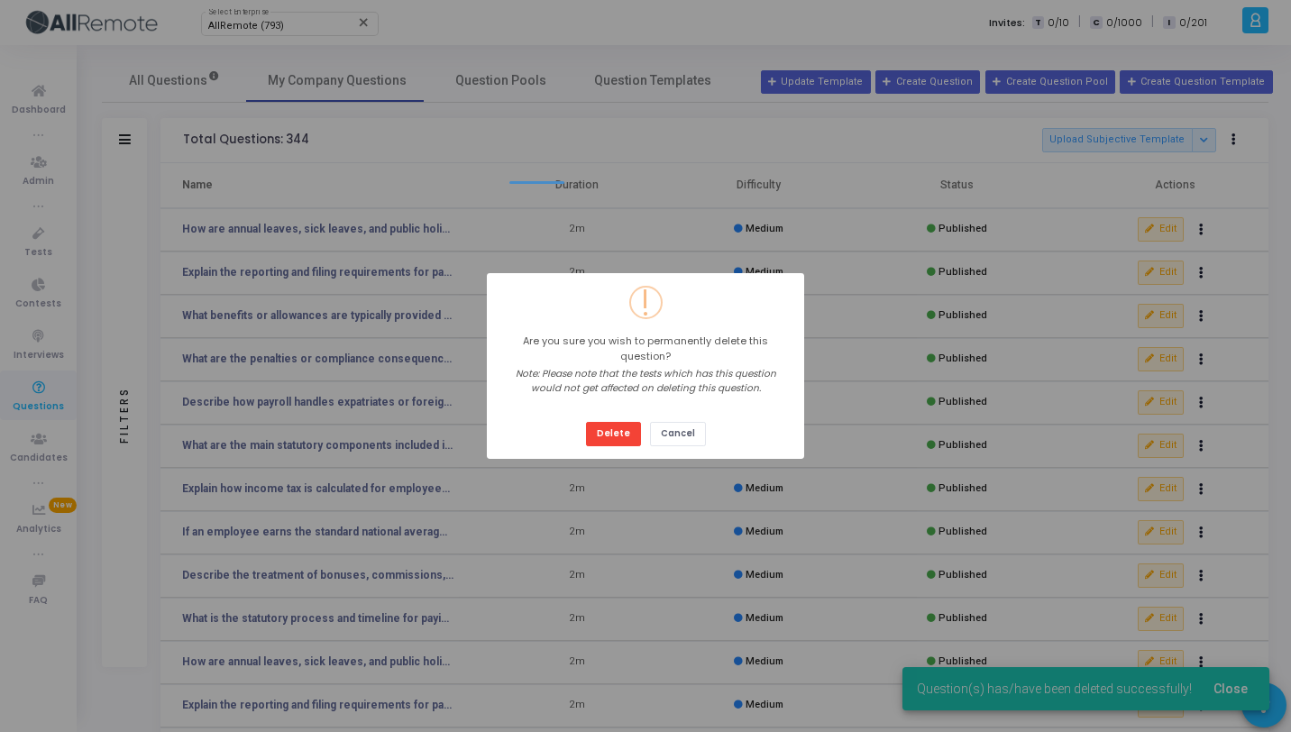
click at [586, 422] on button "Delete" at bounding box center [613, 434] width 55 height 24
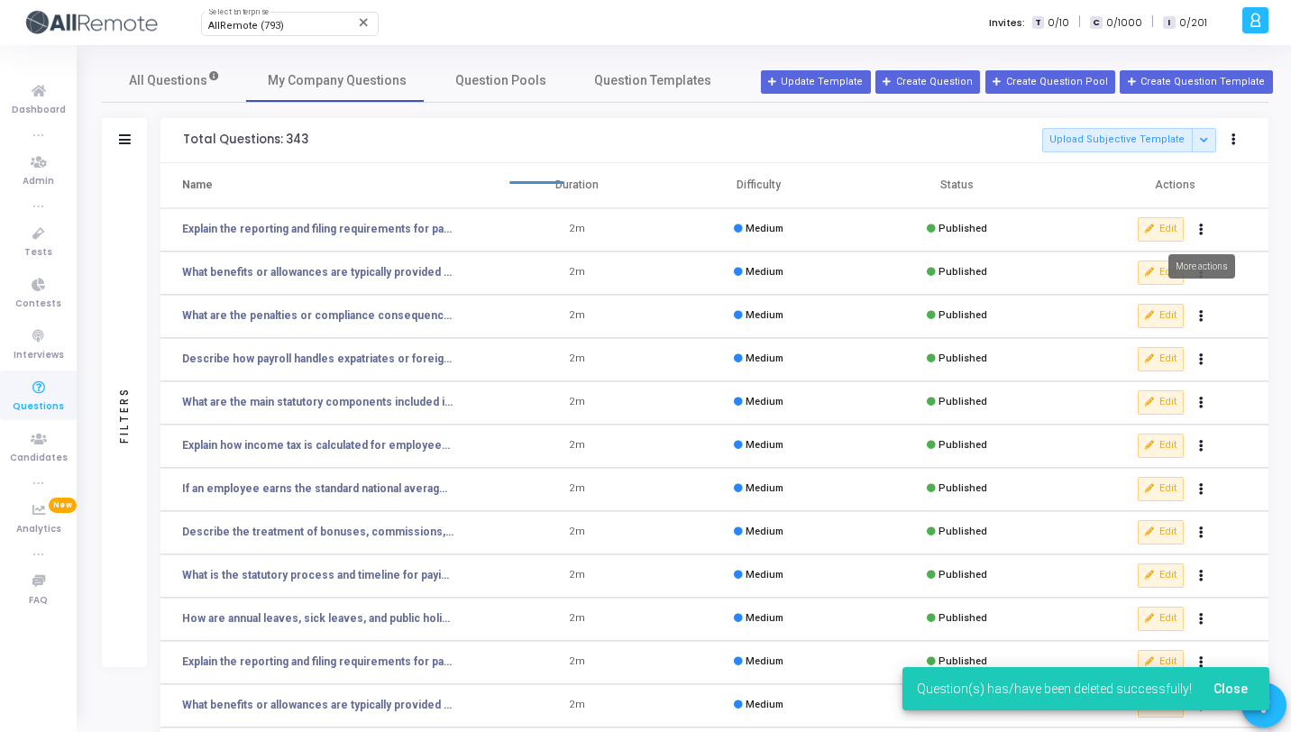
click at [1209, 231] on button "Actions" at bounding box center [1201, 229] width 25 height 25
click at [1145, 296] on button "delete Delete" at bounding box center [1144, 296] width 139 height 30
click at [1206, 230] on button "Actions" at bounding box center [1201, 229] width 25 height 25
click at [1149, 296] on button "delete Delete" at bounding box center [1144, 296] width 139 height 30
click at [1207, 227] on button "Actions" at bounding box center [1201, 229] width 25 height 25
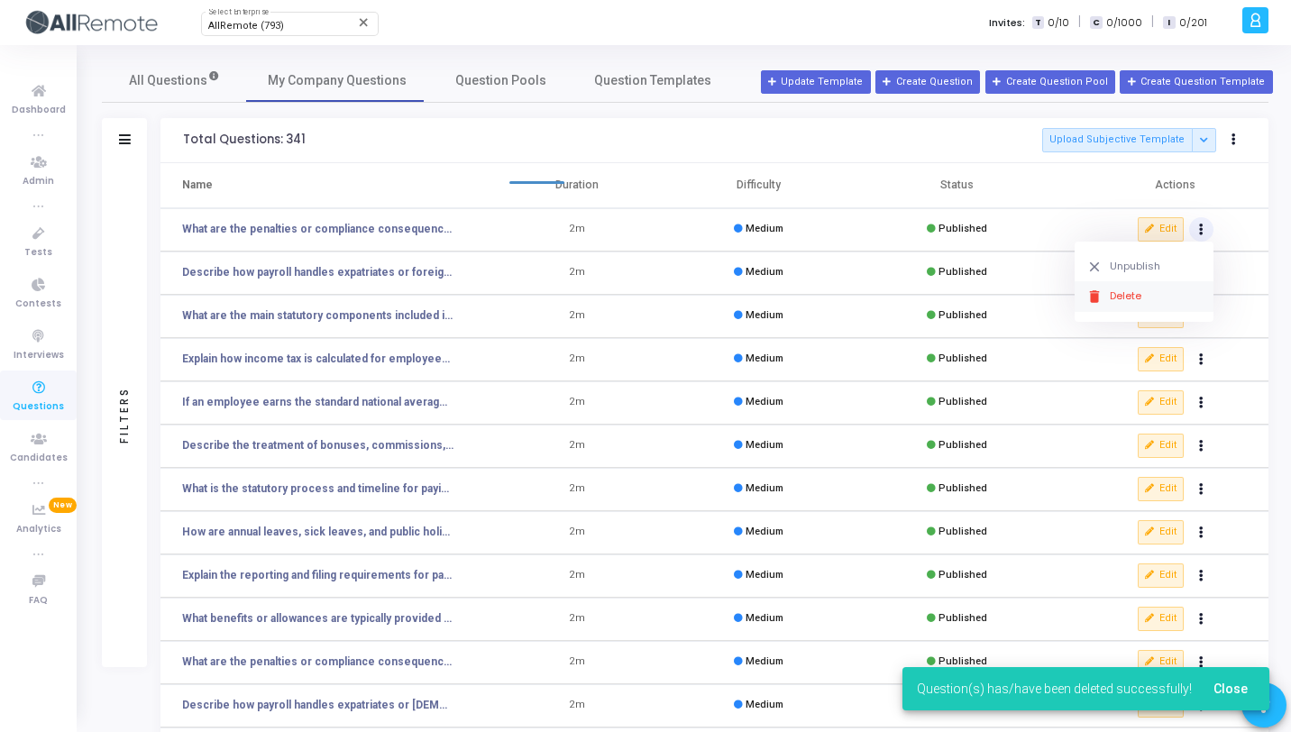
click at [1163, 288] on button "delete Delete" at bounding box center [1144, 296] width 139 height 30
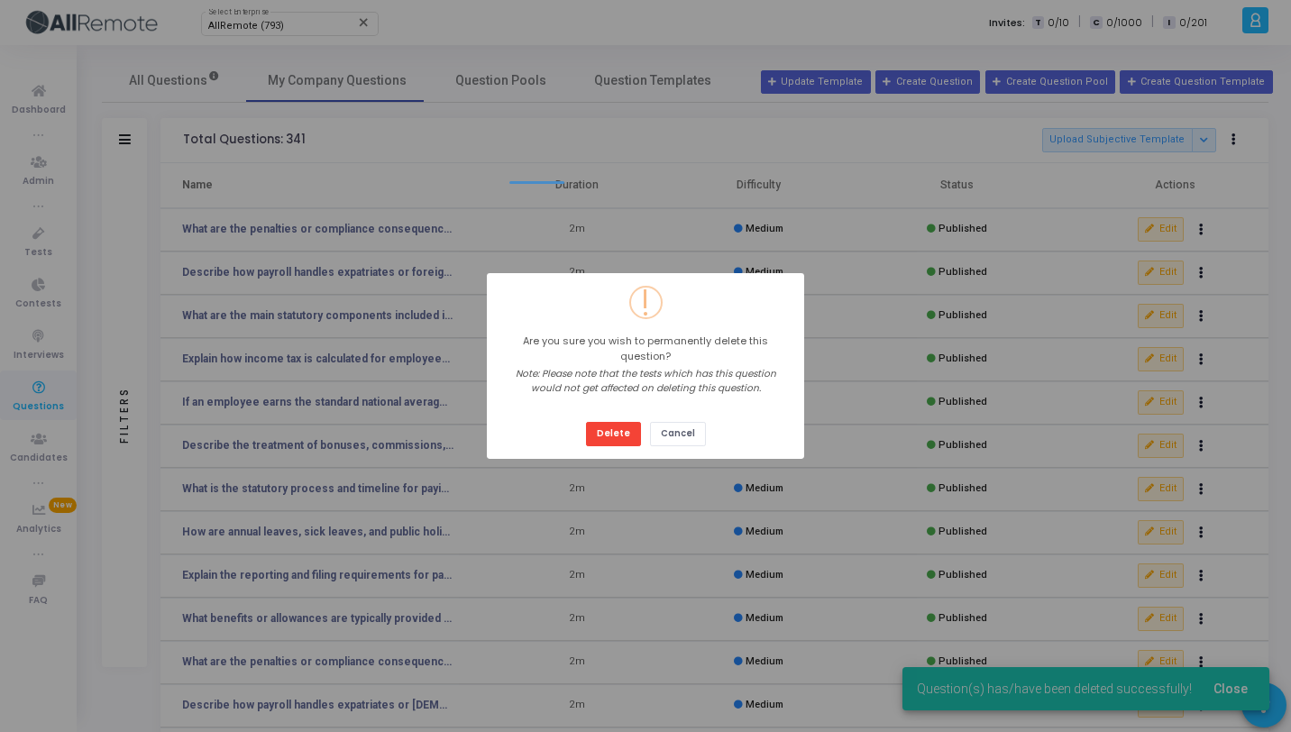
click at [586, 422] on button "Delete" at bounding box center [613, 434] width 55 height 24
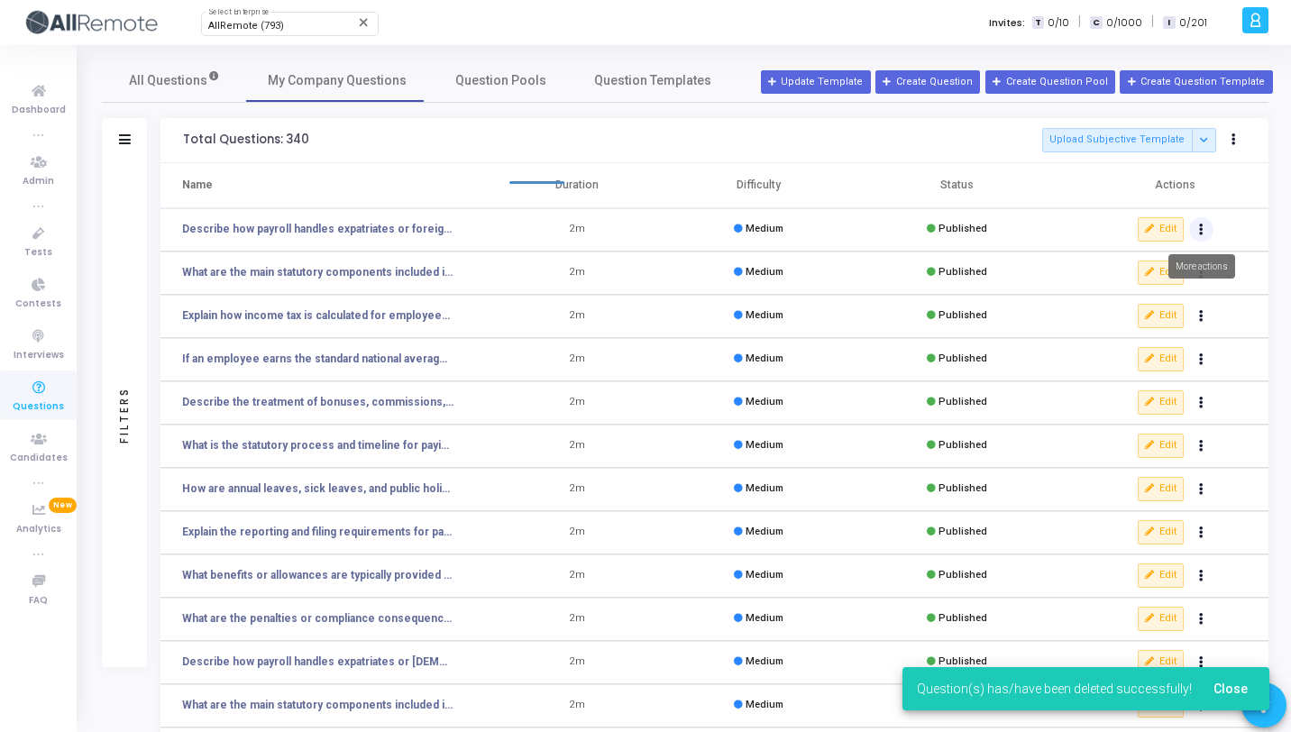
click at [1199, 227] on icon "Actions" at bounding box center [1201, 229] width 5 height 9
click at [1122, 291] on button "delete Delete" at bounding box center [1144, 296] width 139 height 30
click at [1205, 235] on button "Actions" at bounding box center [1201, 229] width 25 height 25
click at [1153, 288] on button "delete Delete" at bounding box center [1144, 296] width 139 height 30
click at [1202, 236] on button "Actions" at bounding box center [1201, 229] width 25 height 25
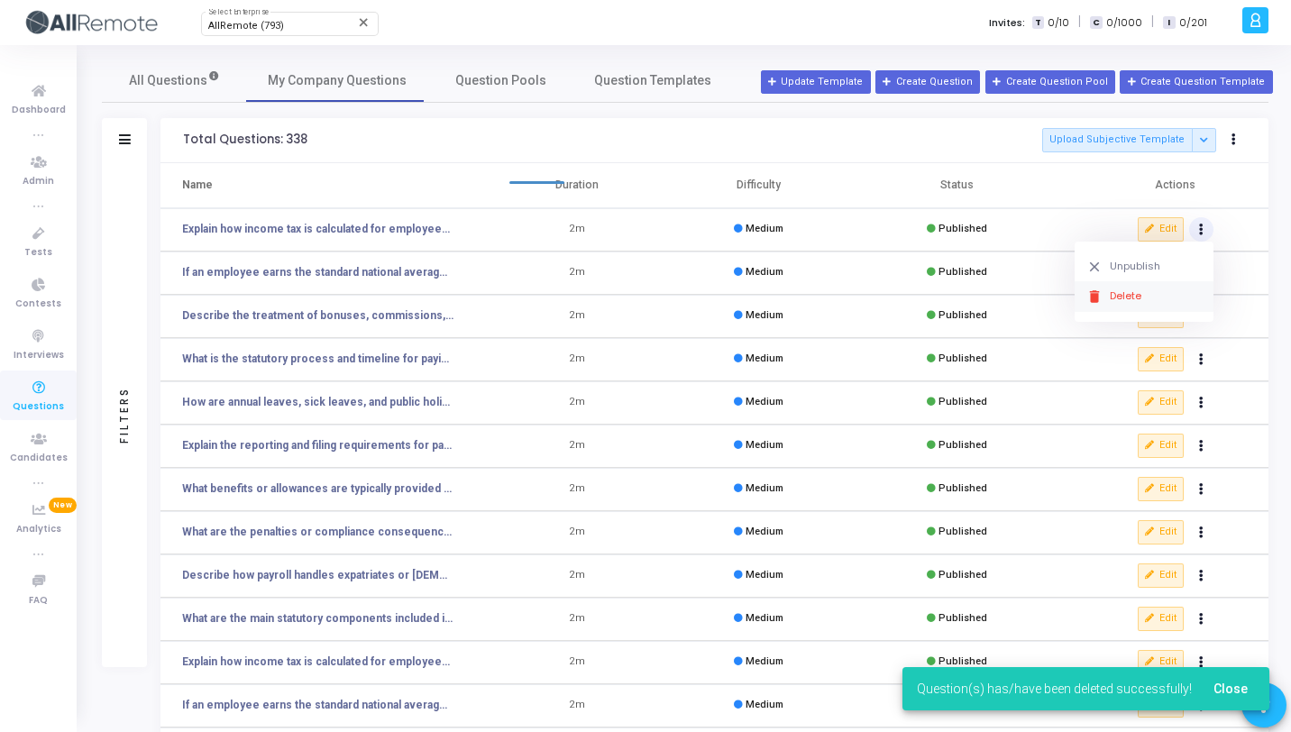
click at [1144, 287] on button "delete Delete" at bounding box center [1144, 296] width 139 height 30
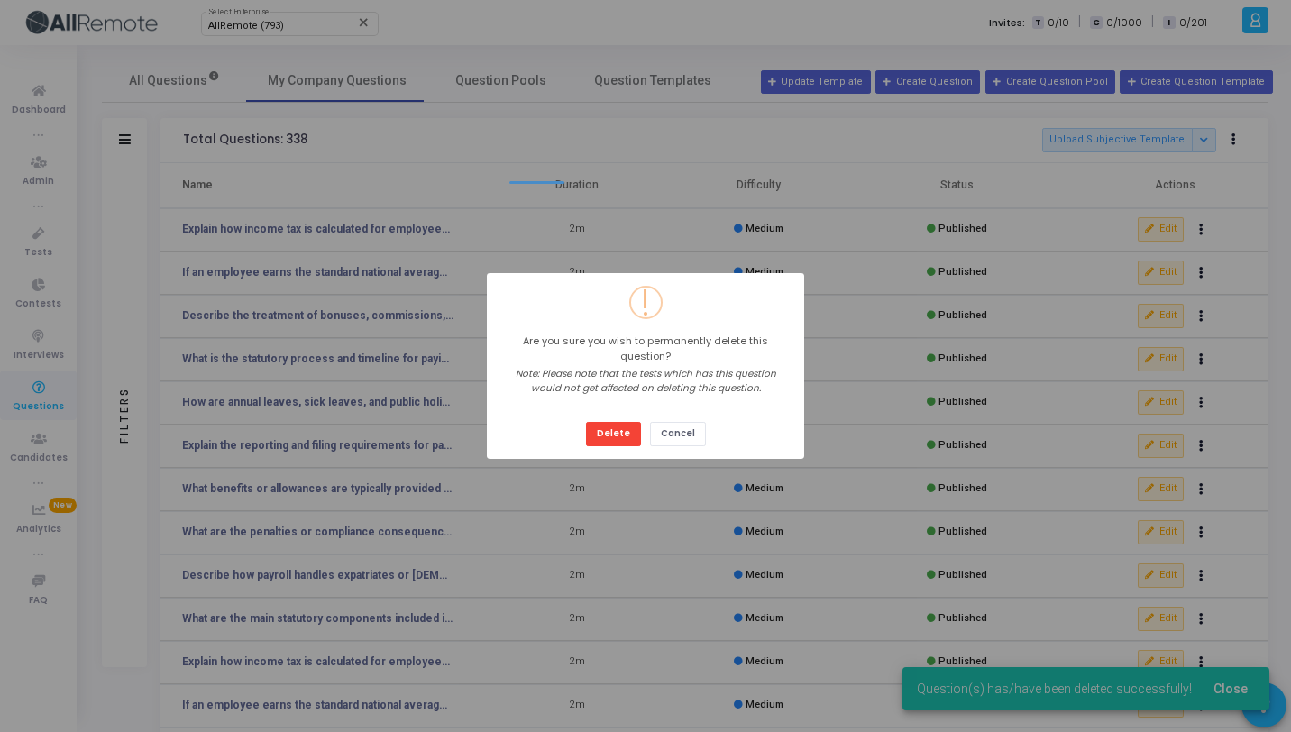
click at [586, 422] on button "Delete" at bounding box center [613, 434] width 55 height 24
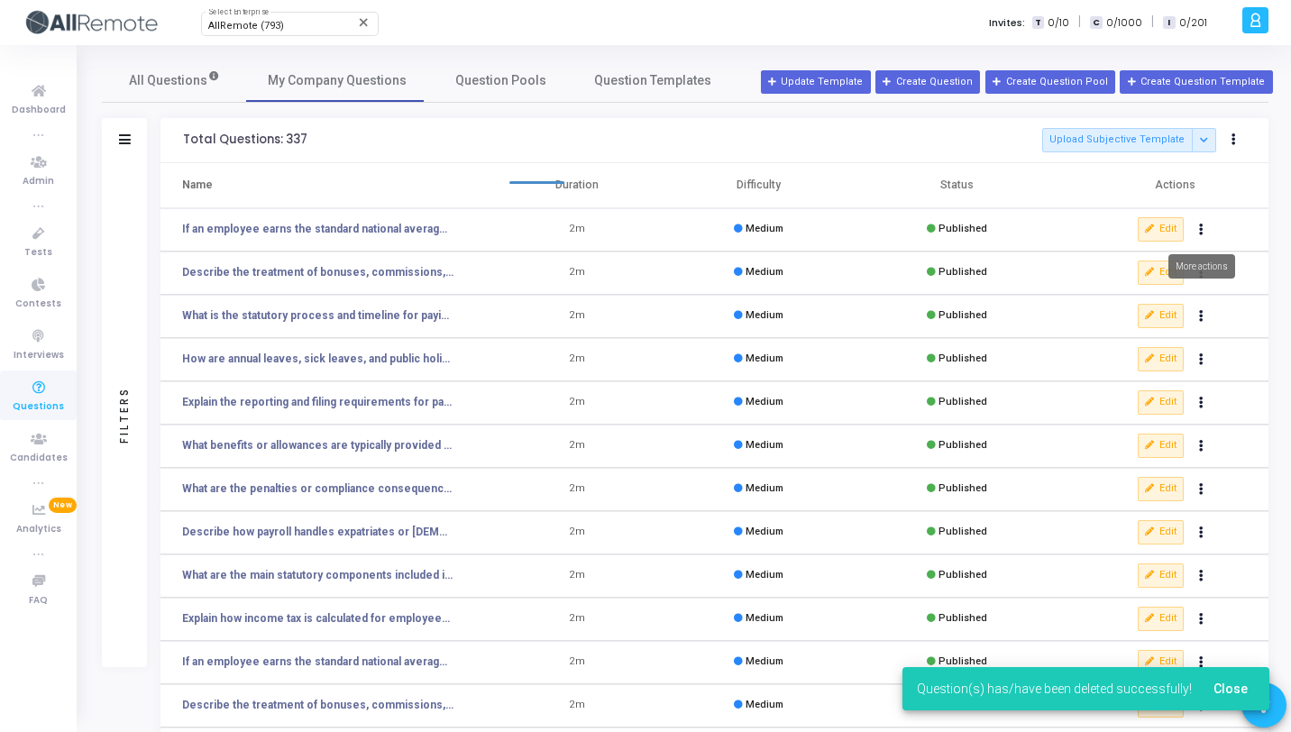
click at [1202, 240] on button "Actions" at bounding box center [1201, 229] width 25 height 25
click at [1148, 291] on button "delete Delete" at bounding box center [1144, 296] width 139 height 30
click at [1206, 239] on button "Actions" at bounding box center [1201, 229] width 25 height 25
click at [1144, 302] on button "delete Delete" at bounding box center [1144, 296] width 139 height 30
click at [1202, 236] on button "Actions" at bounding box center [1201, 229] width 25 height 25
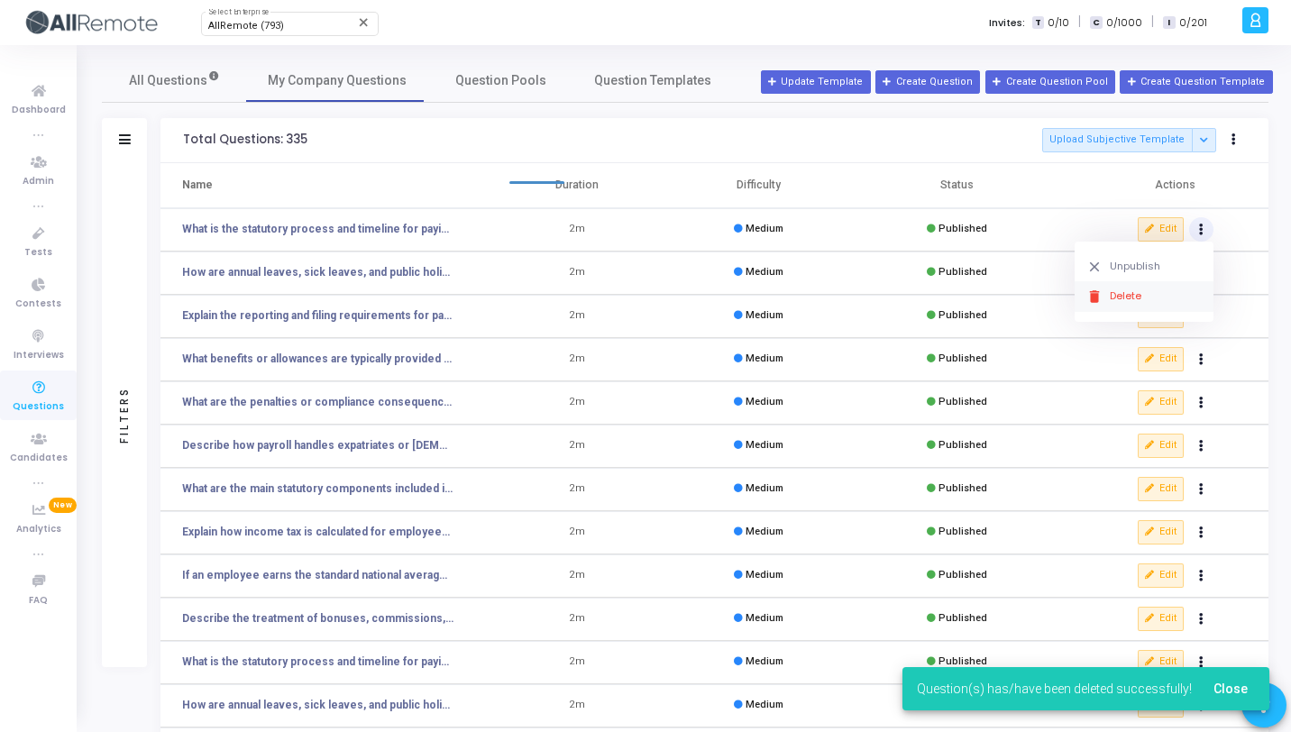
click at [1138, 290] on button "delete Delete" at bounding box center [1144, 296] width 139 height 30
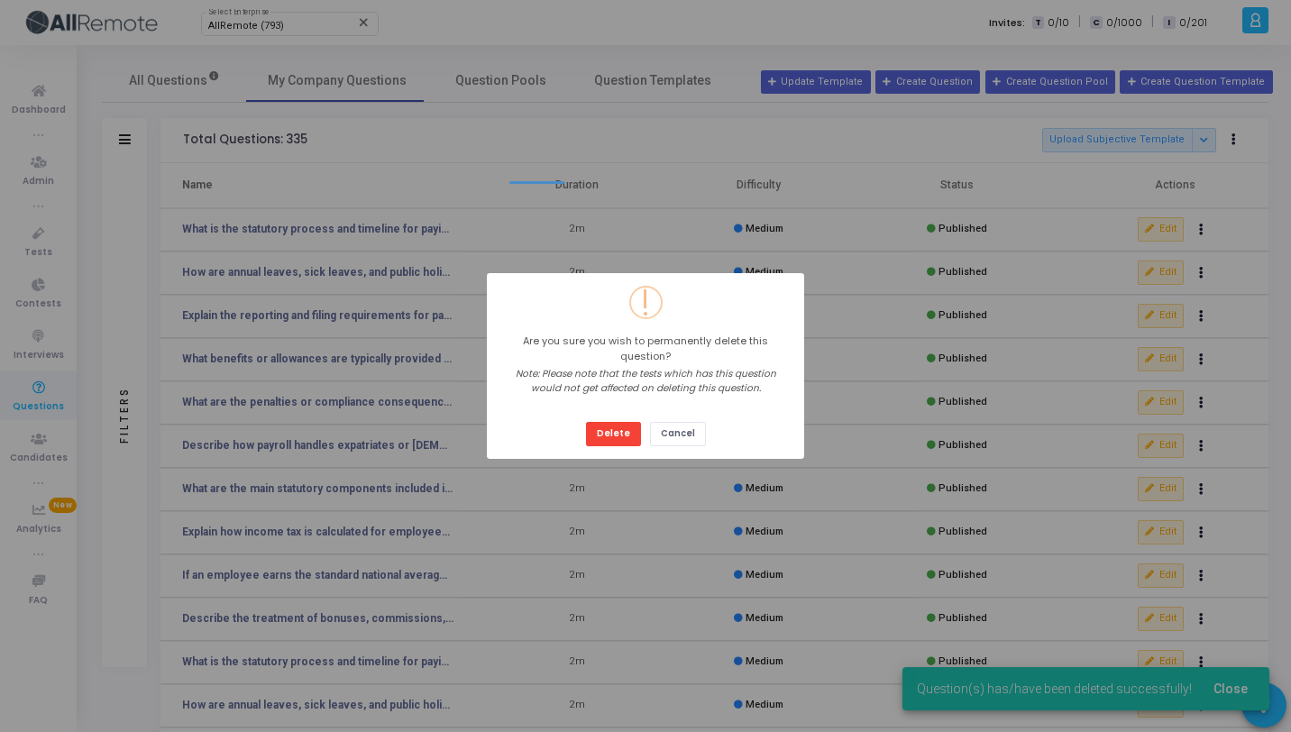
click at [586, 422] on button "Delete" at bounding box center [613, 434] width 55 height 24
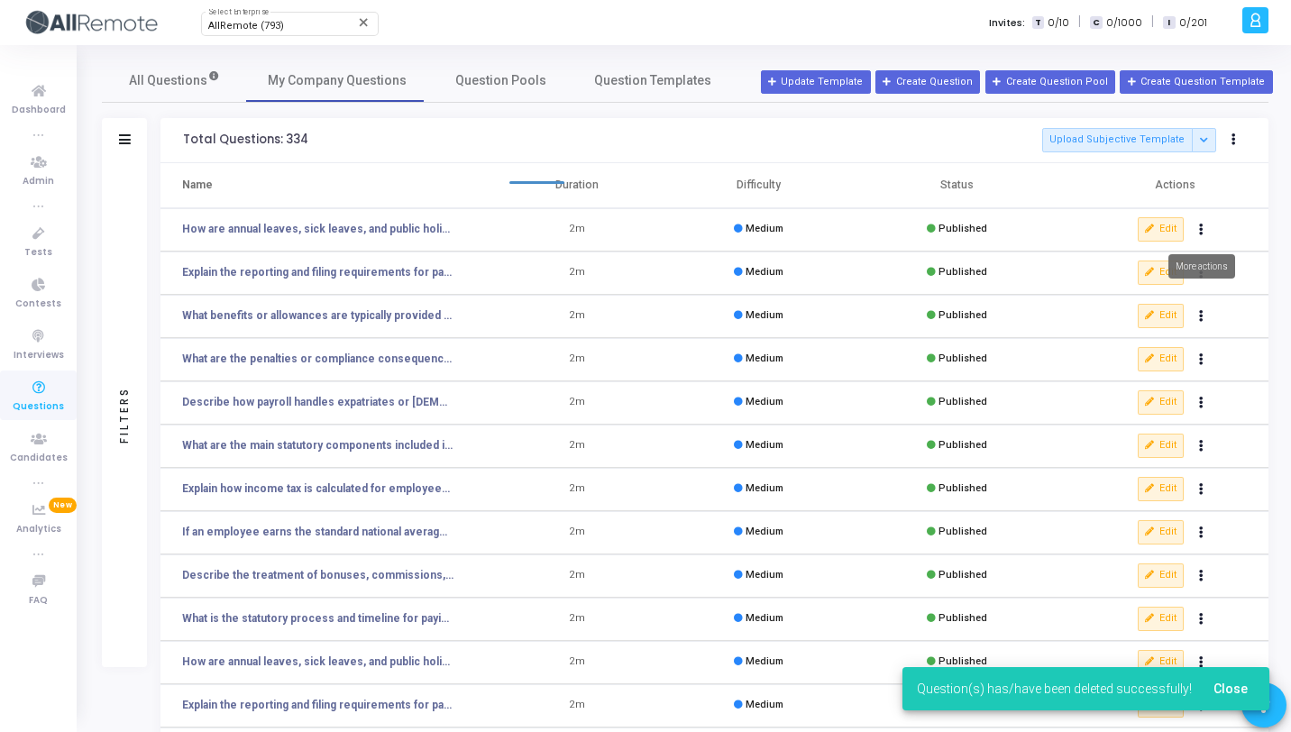
click at [1200, 231] on icon "Actions" at bounding box center [1201, 229] width 5 height 9
click at [1140, 297] on button "delete Delete" at bounding box center [1144, 296] width 139 height 30
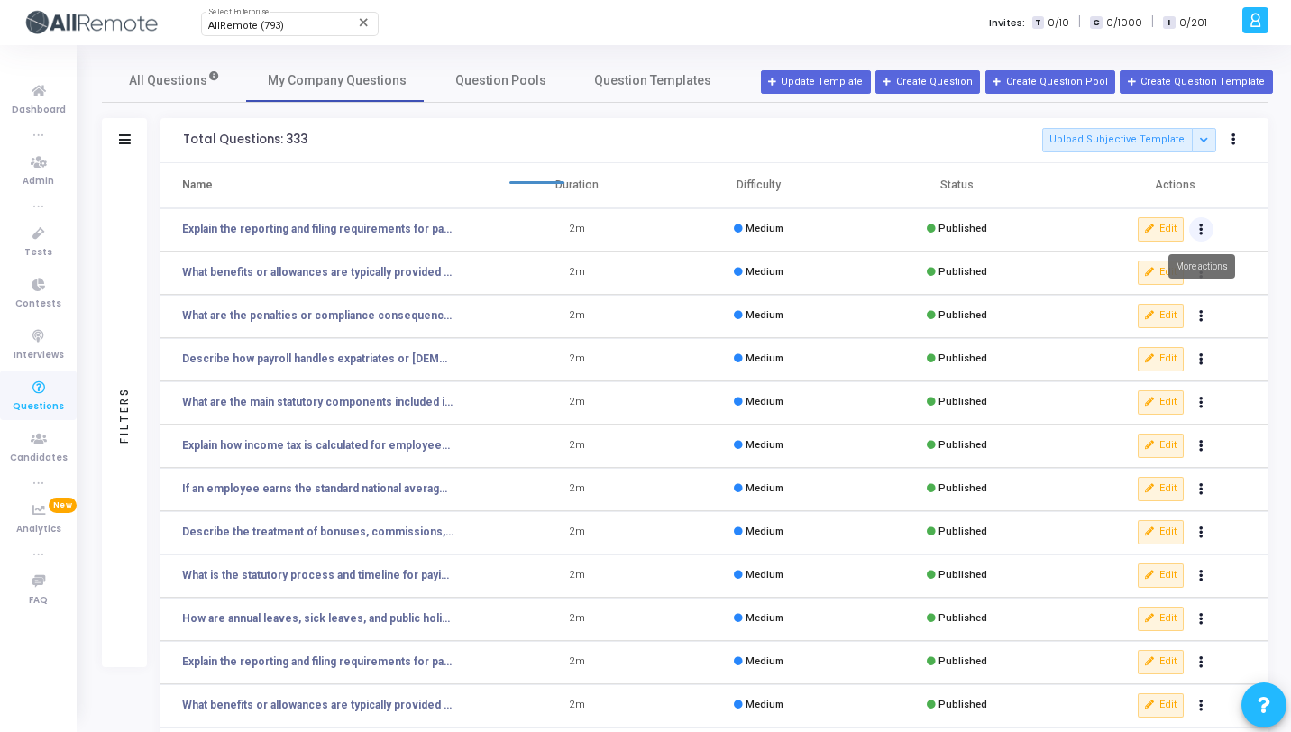
click at [1199, 233] on button "Actions" at bounding box center [1201, 229] width 25 height 25
click at [1123, 299] on button "delete Delete" at bounding box center [1144, 296] width 139 height 30
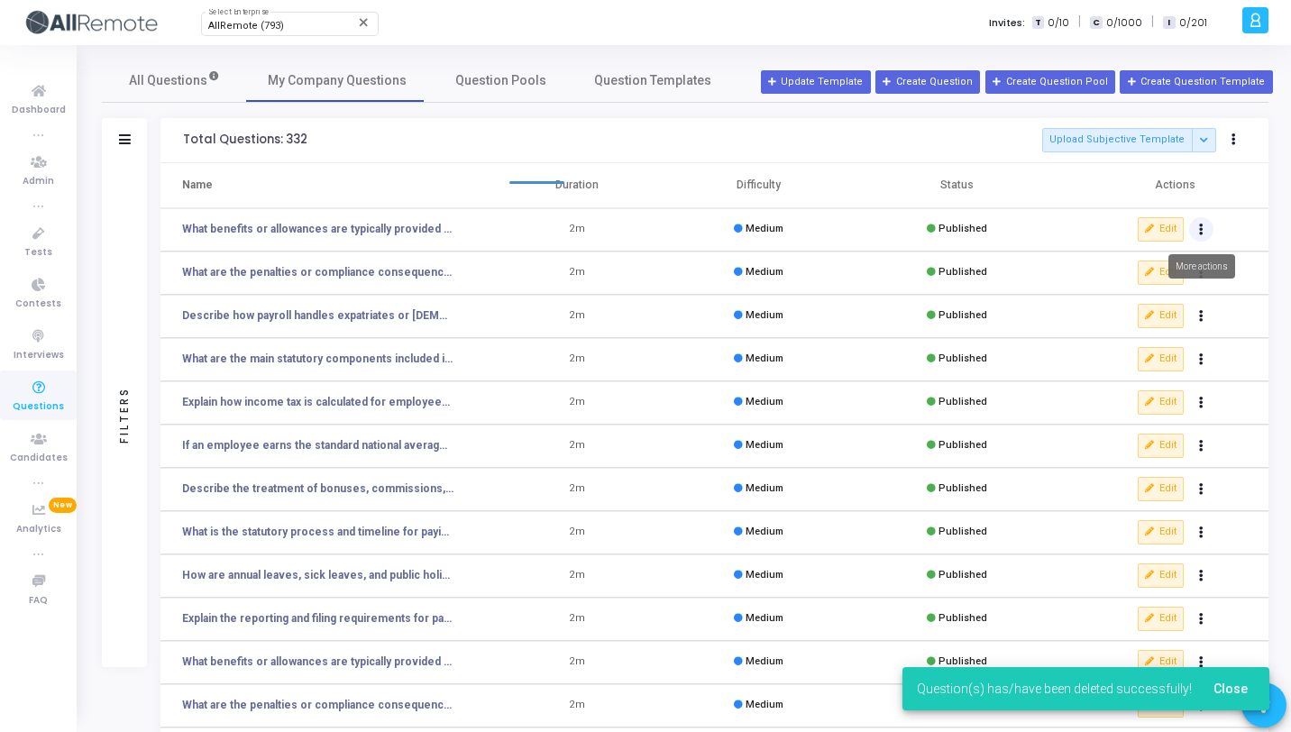
click at [1206, 230] on button "Actions" at bounding box center [1201, 229] width 25 height 25
click button "delete Delete" at bounding box center [1144, 296] width 139 height 30
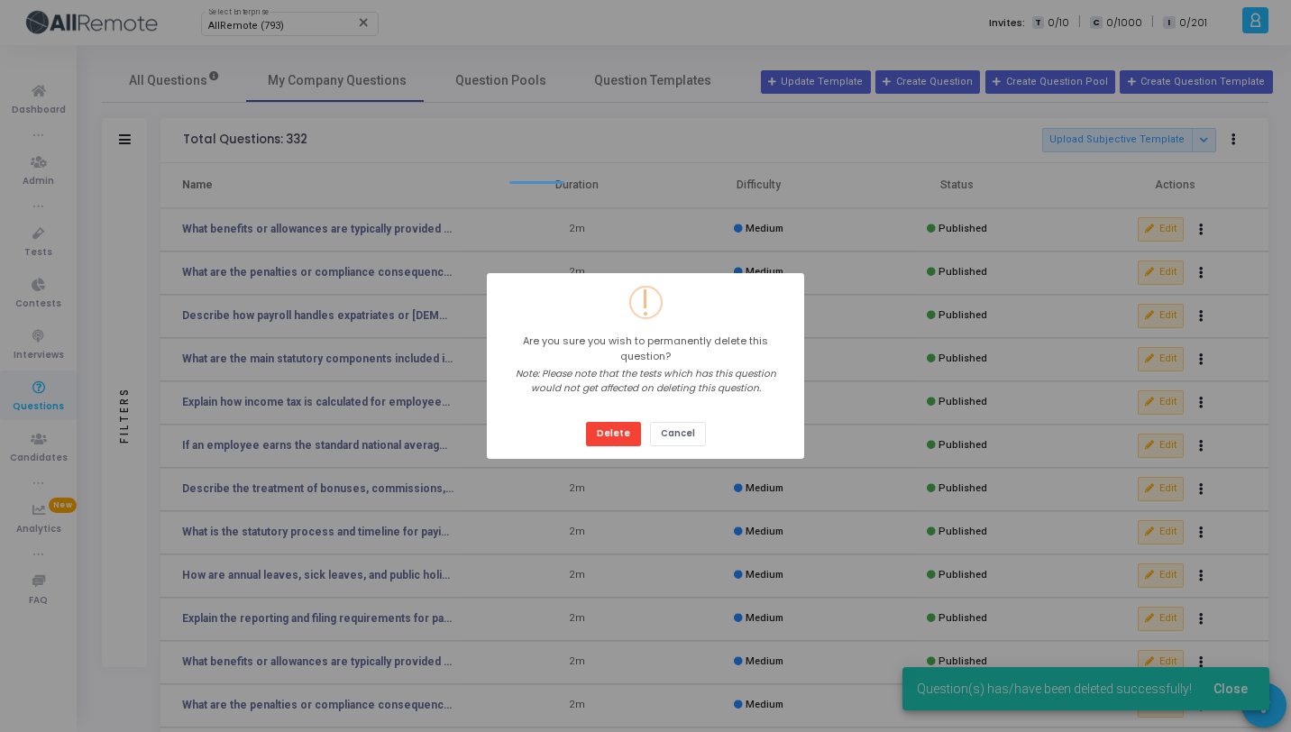
click at [586, 422] on button "Delete" at bounding box center [613, 434] width 55 height 24
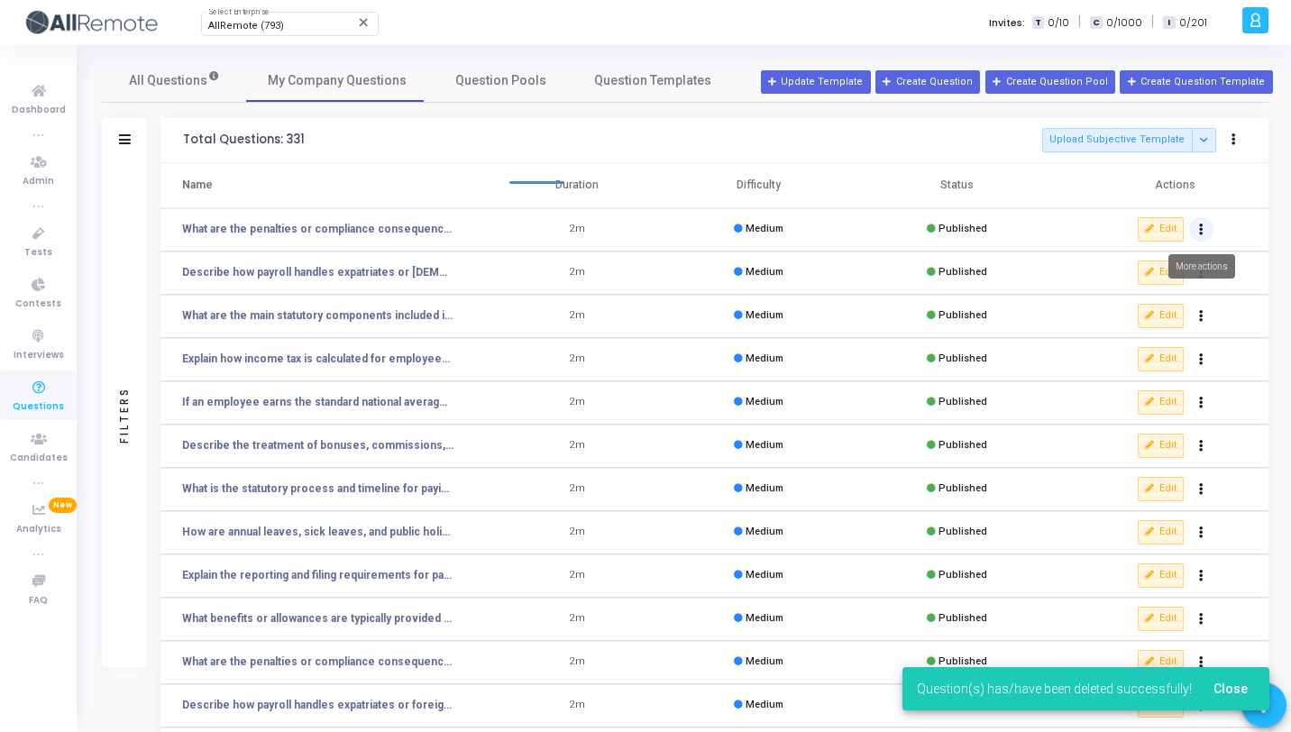
click at [1199, 232] on icon "Actions" at bounding box center [1201, 229] width 5 height 9
click at [1137, 291] on button "delete Delete" at bounding box center [1144, 296] width 139 height 30
click at [1201, 230] on icon "Actions" at bounding box center [1201, 229] width 5 height 9
click at [1129, 301] on button "delete Delete" at bounding box center [1144, 296] width 139 height 30
click at [1200, 228] on icon "Actions" at bounding box center [1201, 229] width 5 height 9
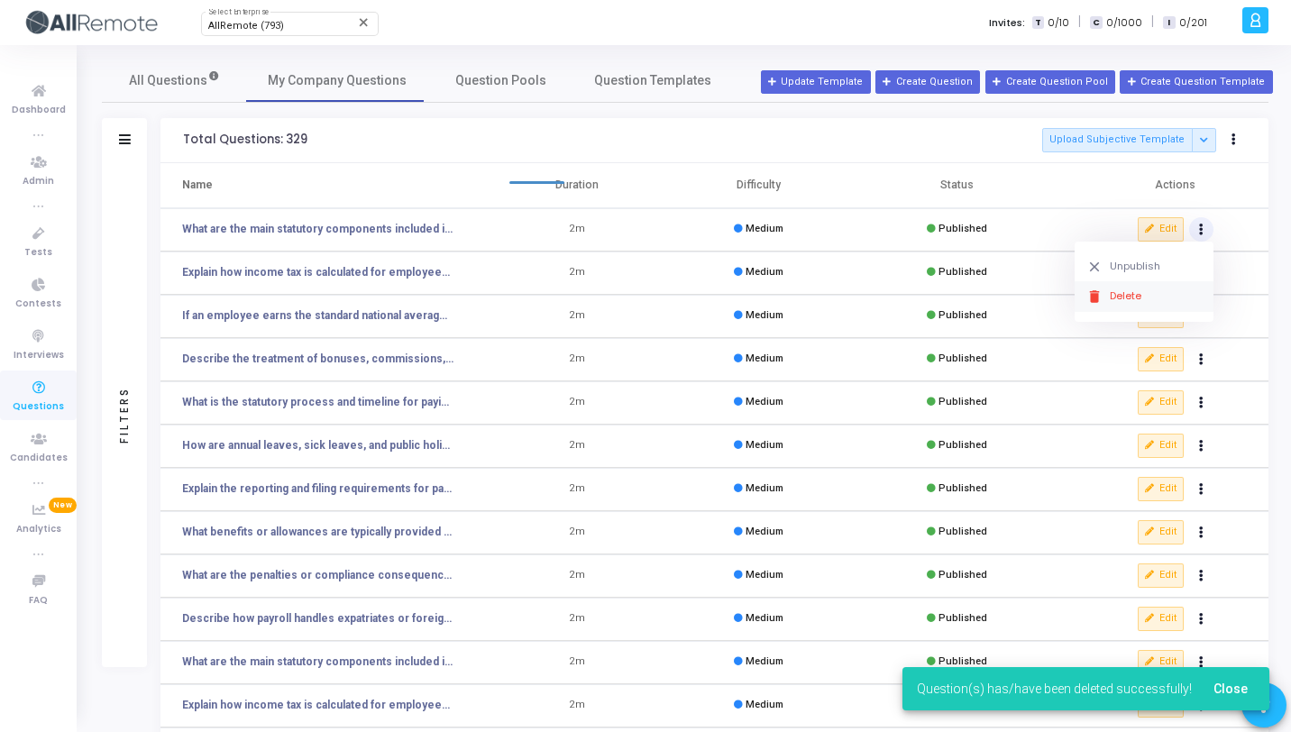
click at [1137, 290] on button "delete Delete" at bounding box center [1144, 296] width 139 height 30
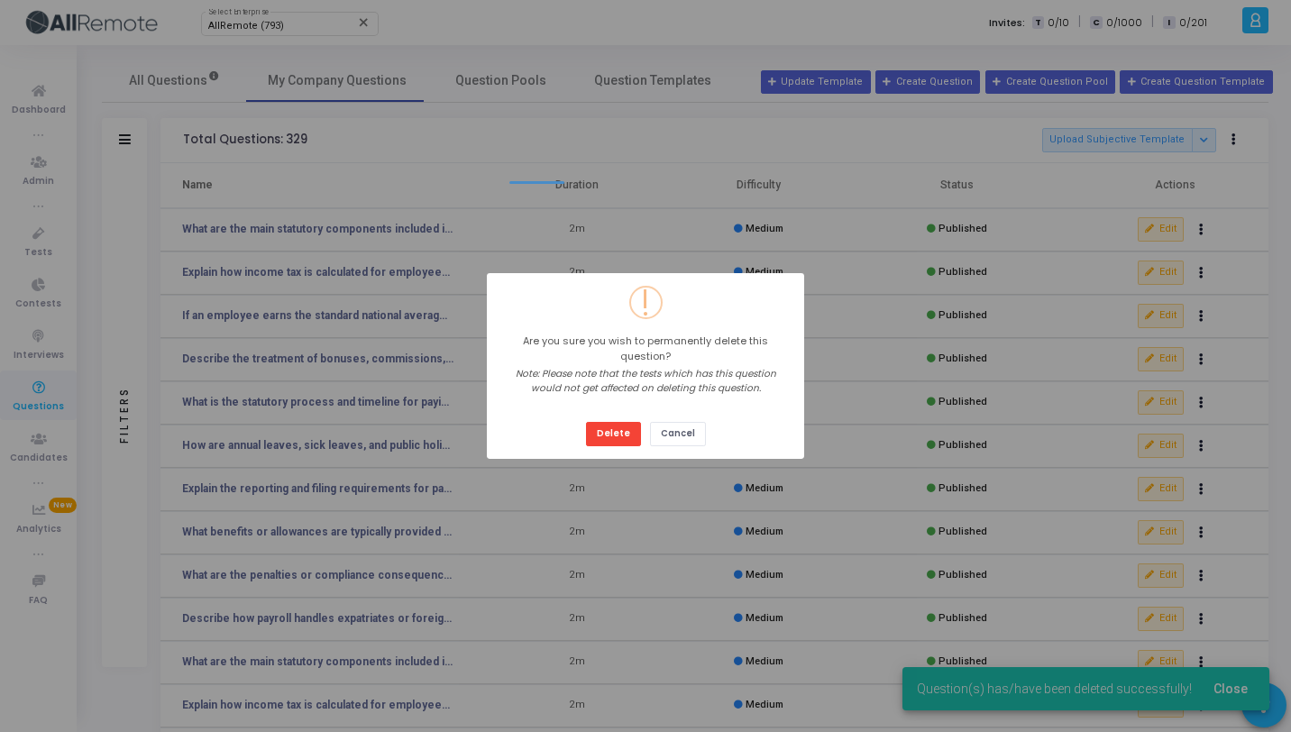
click at [586, 422] on button "Delete" at bounding box center [613, 434] width 55 height 24
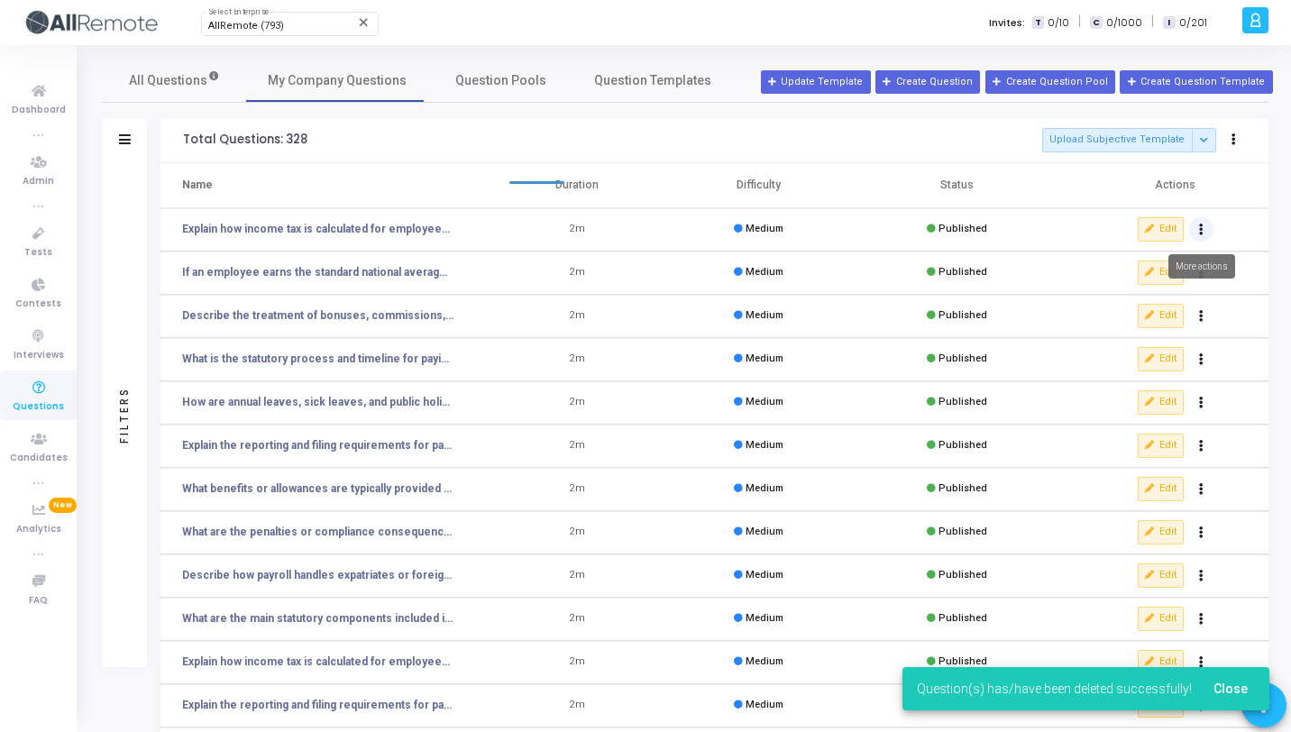
click at [1206, 231] on button "Actions" at bounding box center [1201, 229] width 25 height 25
click at [1117, 301] on button "delete Delete" at bounding box center [1144, 296] width 139 height 30
click at [1202, 233] on icon "Actions" at bounding box center [1201, 229] width 5 height 9
click at [1134, 300] on button "delete Delete" at bounding box center [1144, 296] width 139 height 30
click at [1202, 237] on button "Actions" at bounding box center [1201, 229] width 25 height 25
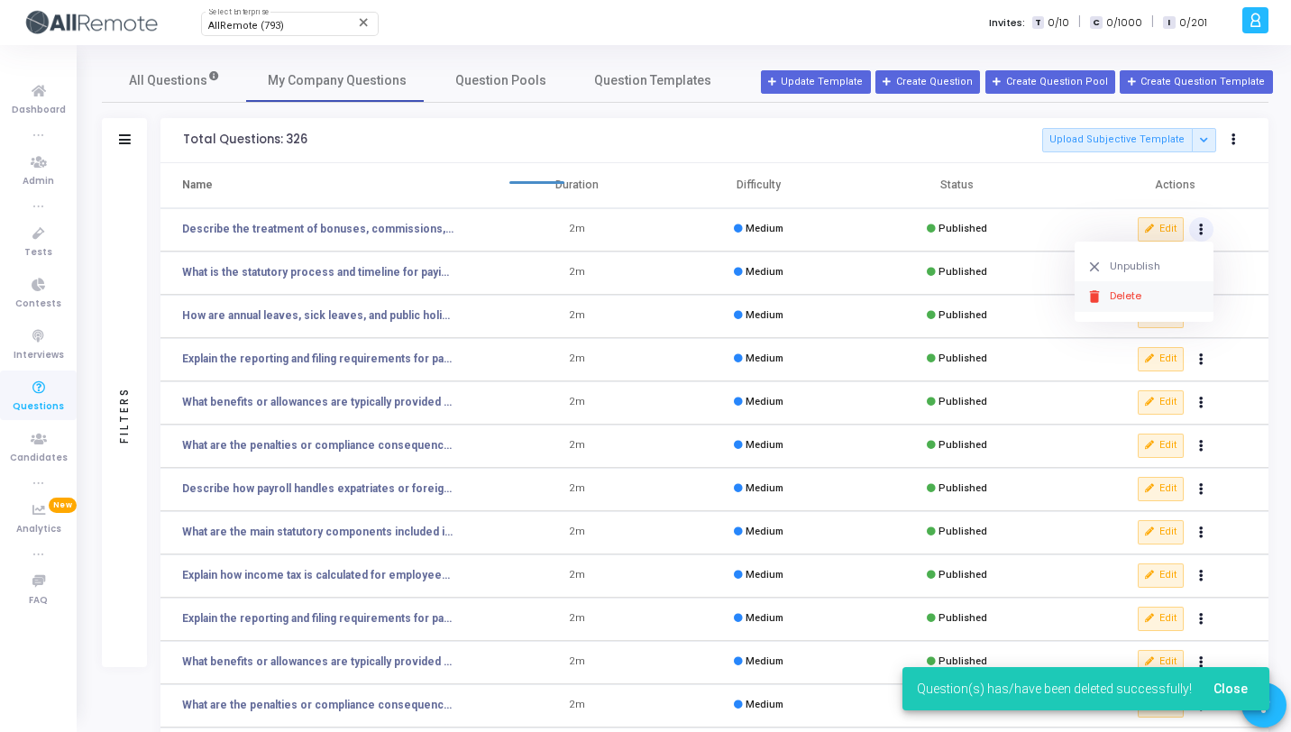
click at [1149, 292] on button "delete Delete" at bounding box center [1144, 296] width 139 height 30
click at [1202, 237] on button "Actions" at bounding box center [1201, 229] width 25 height 25
click at [1169, 289] on button "delete Delete" at bounding box center [1144, 296] width 139 height 30
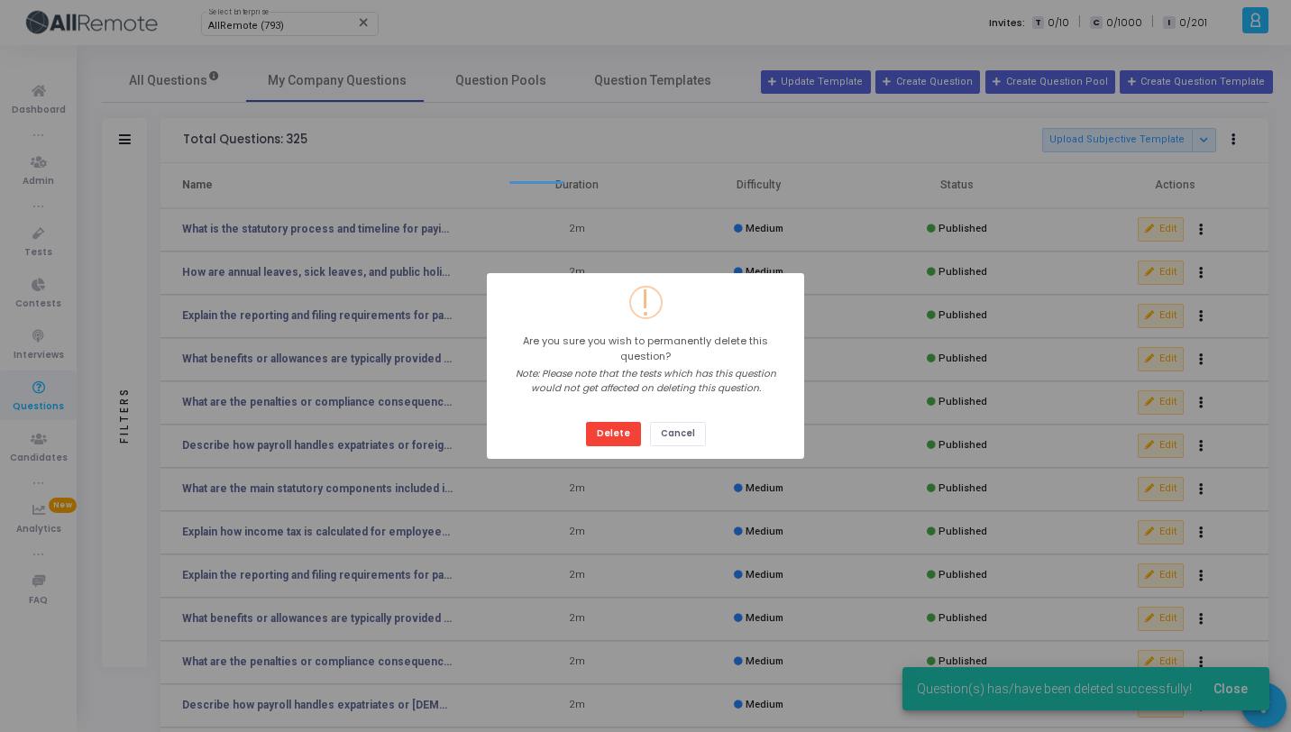
click at [586, 422] on button "Delete" at bounding box center [613, 434] width 55 height 24
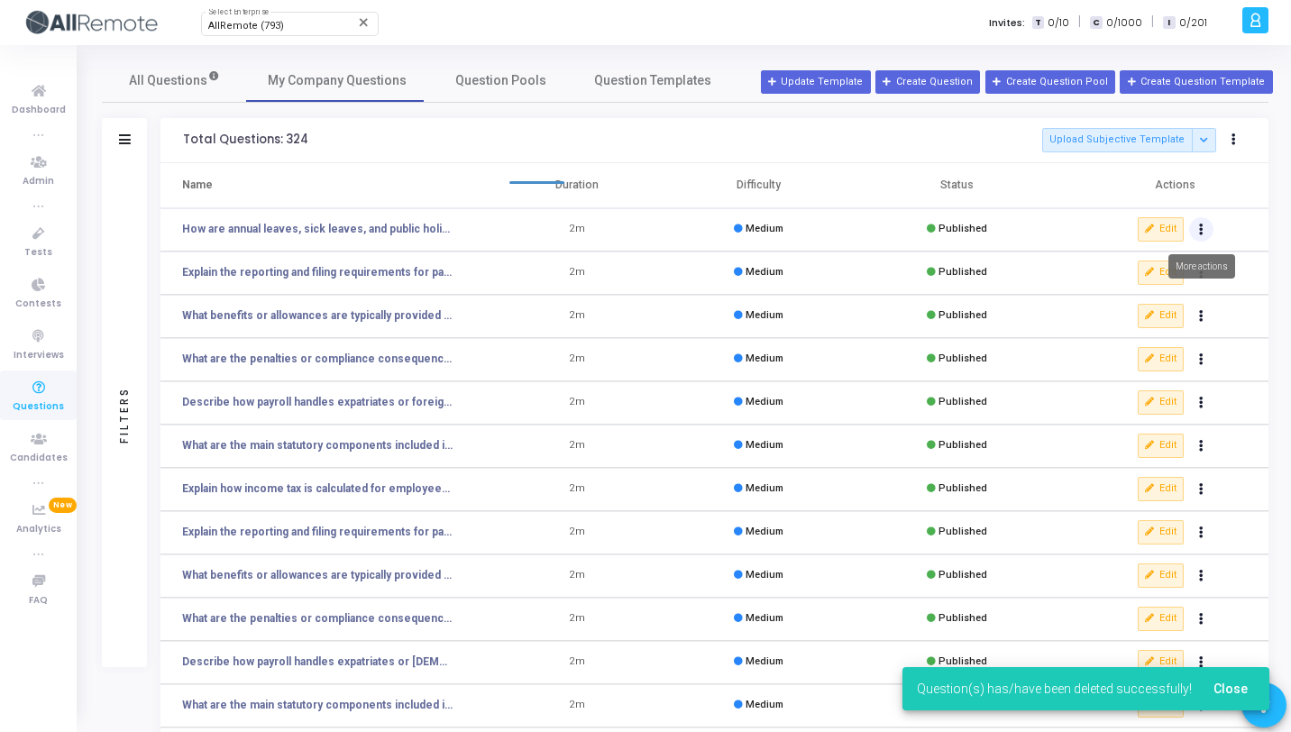
click at [1204, 234] on button "Actions" at bounding box center [1201, 229] width 25 height 25
click button "delete Delete" at bounding box center [1144, 296] width 139 height 30
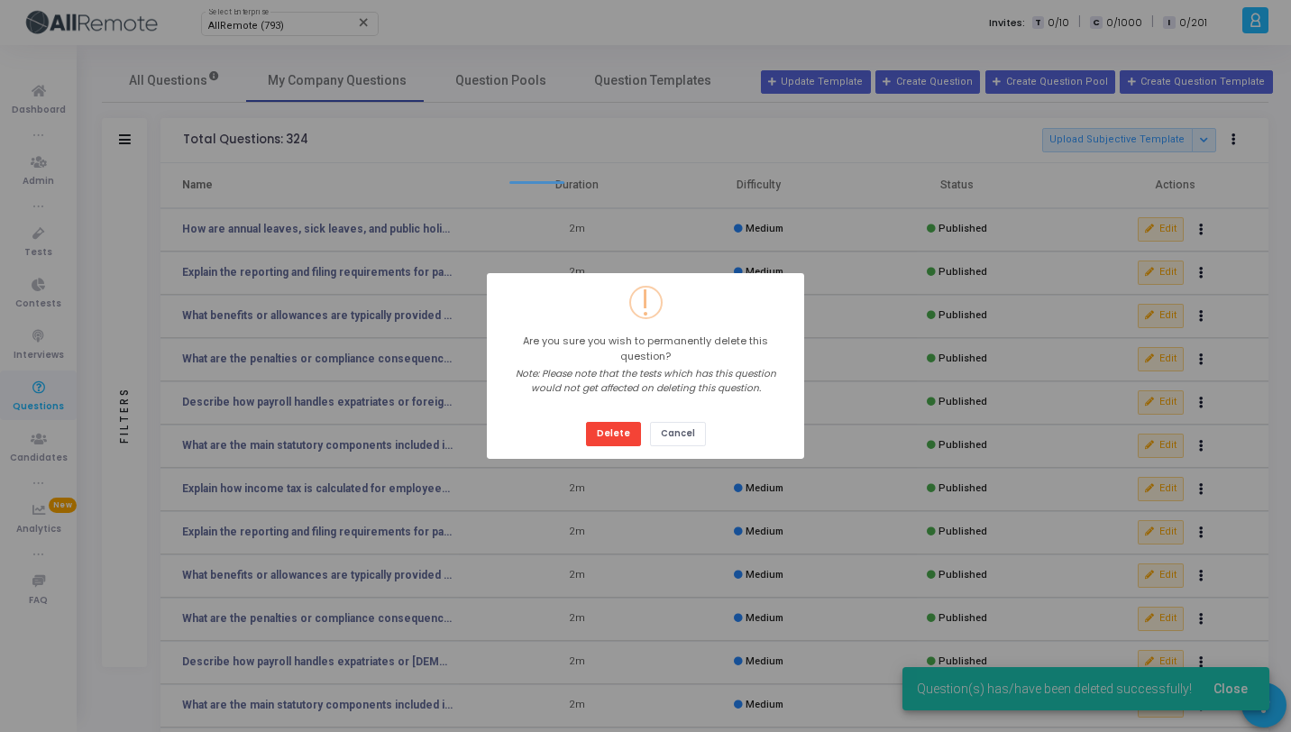
click at [586, 422] on button "Delete" at bounding box center [613, 434] width 55 height 24
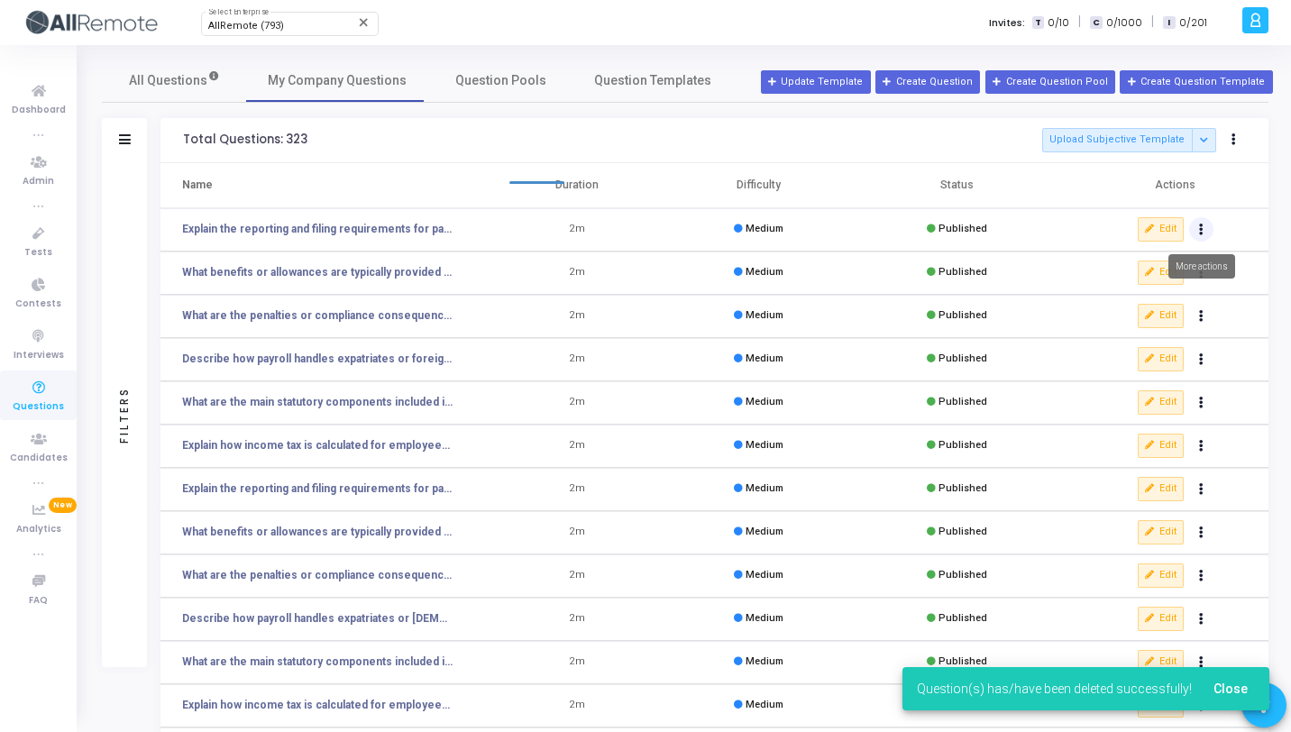
click at [1201, 225] on icon "Actions" at bounding box center [1201, 229] width 5 height 9
click at [1127, 289] on button "delete Delete" at bounding box center [1144, 296] width 139 height 30
click at [1207, 228] on button "Actions" at bounding box center [1201, 229] width 25 height 25
click at [1127, 302] on button "delete Delete" at bounding box center [1144, 296] width 139 height 30
click at [1201, 237] on button "Actions" at bounding box center [1201, 229] width 25 height 25
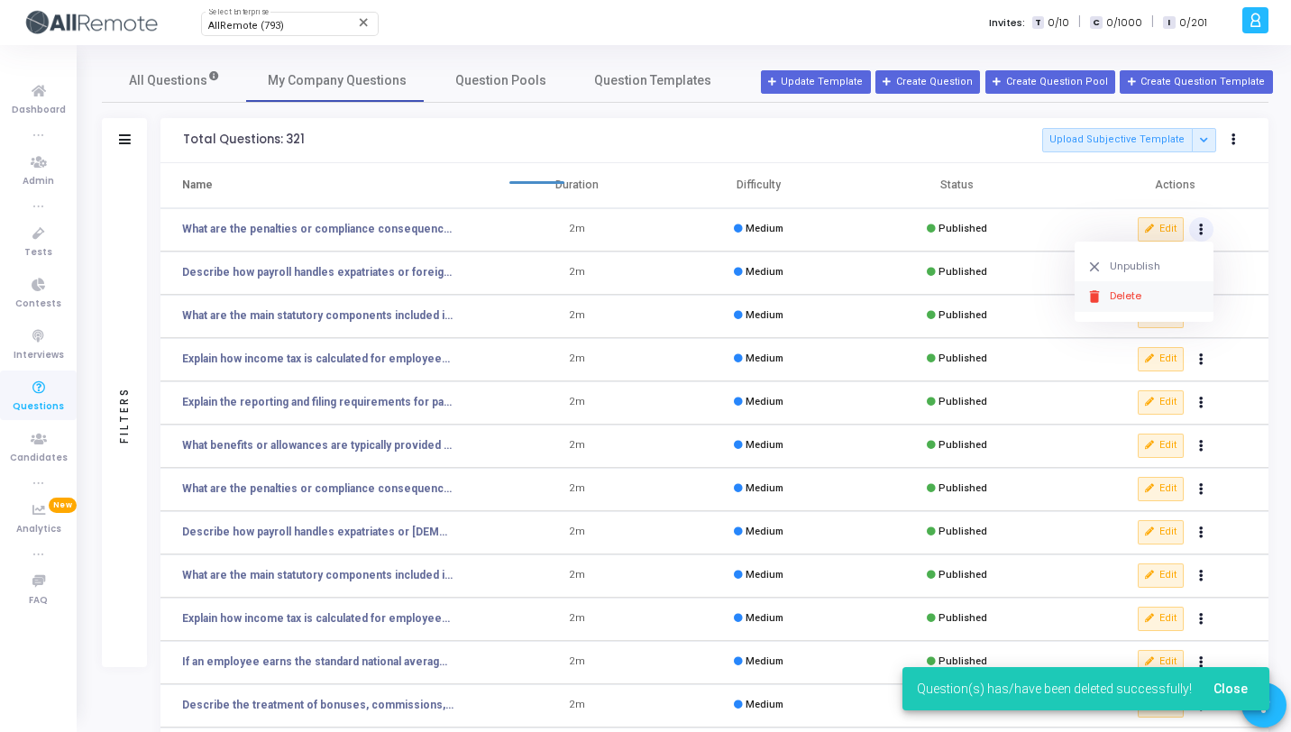
click at [1135, 304] on button "delete Delete" at bounding box center [1144, 296] width 139 height 30
click at [1198, 219] on button "Actions" at bounding box center [1201, 229] width 25 height 25
click at [1122, 293] on button "delete Delete" at bounding box center [1144, 296] width 139 height 30
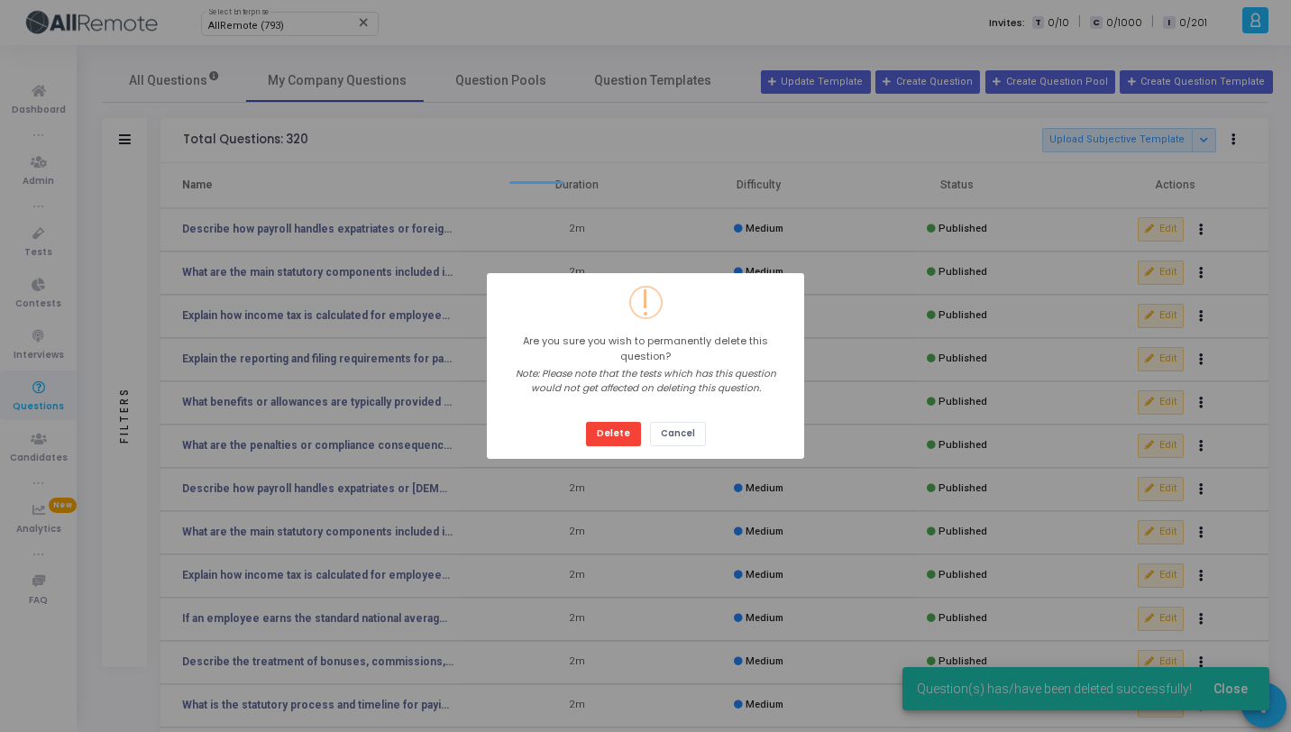
click at [586, 422] on button "Delete" at bounding box center [613, 434] width 55 height 24
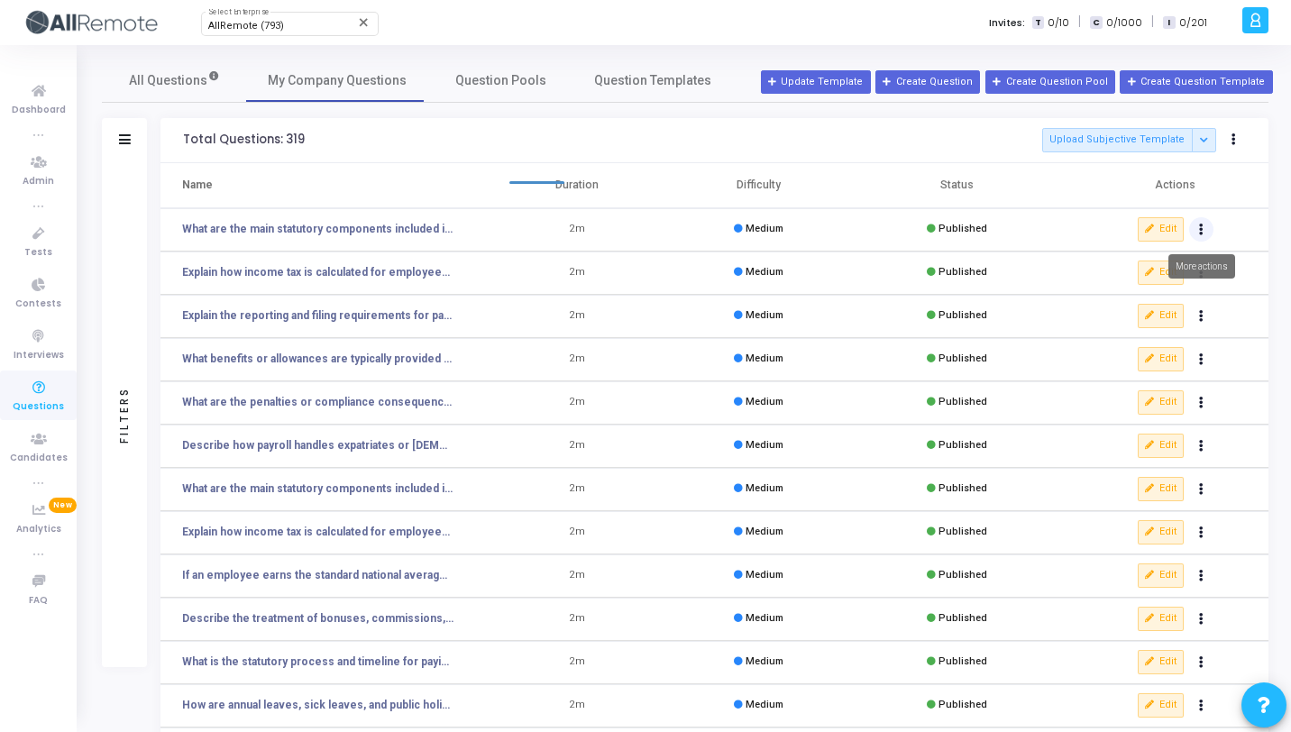
click at [1203, 226] on icon "Actions" at bounding box center [1201, 229] width 5 height 9
click at [1142, 287] on button "delete Delete" at bounding box center [1144, 296] width 139 height 30
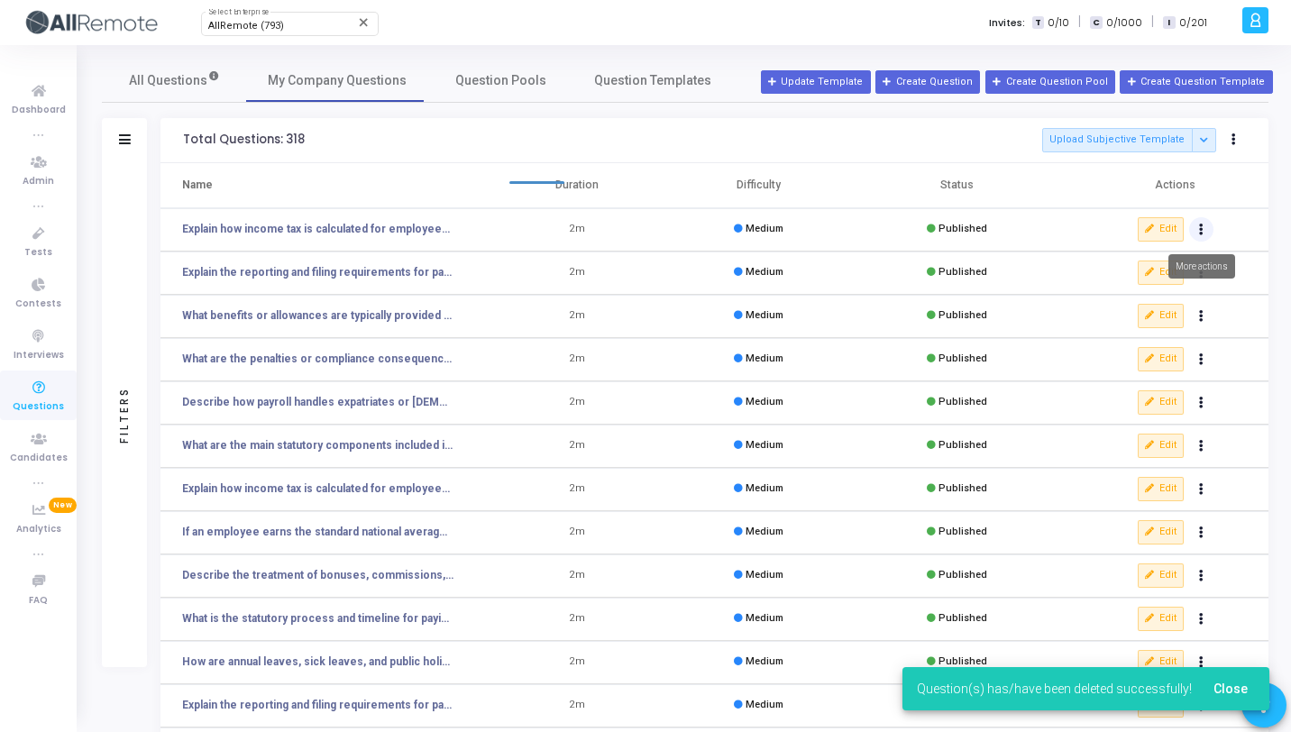
click at [1202, 227] on icon "Actions" at bounding box center [1201, 229] width 5 height 9
click button "delete Delete" at bounding box center [1144, 296] width 139 height 30
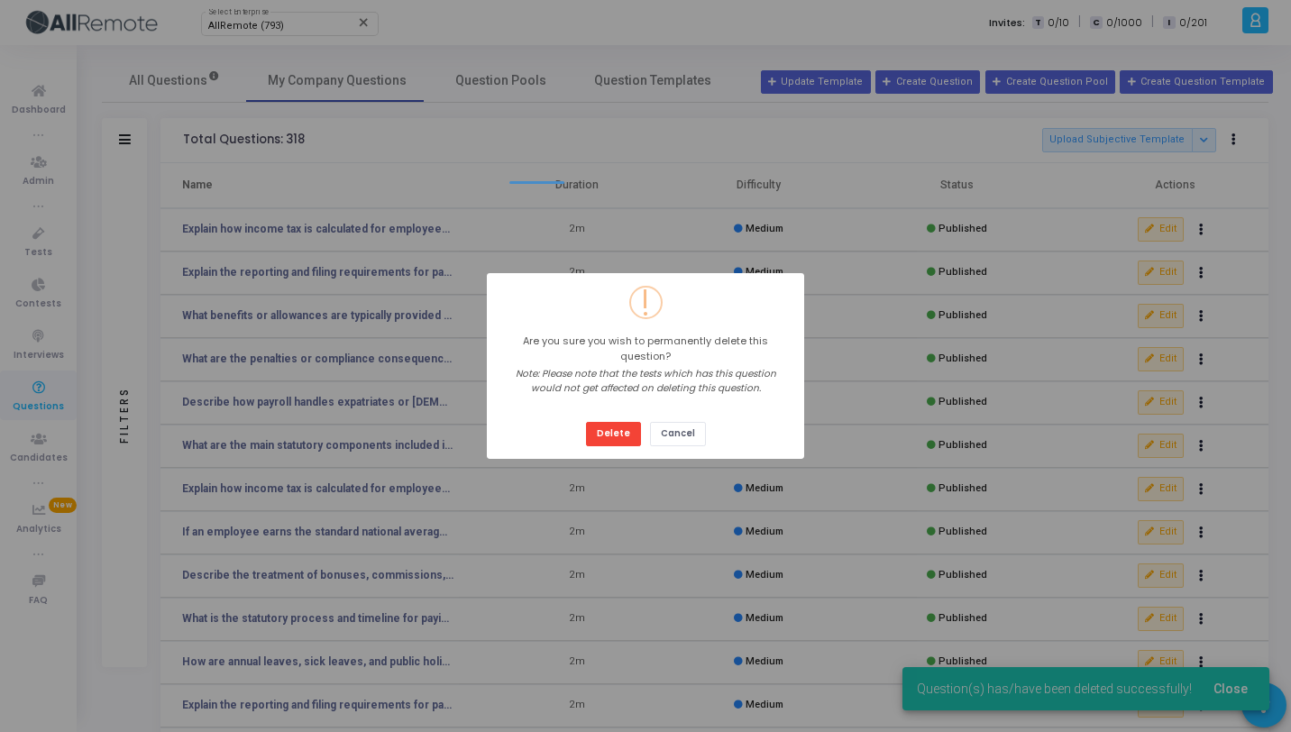
click at [586, 422] on button "Delete" at bounding box center [613, 434] width 55 height 24
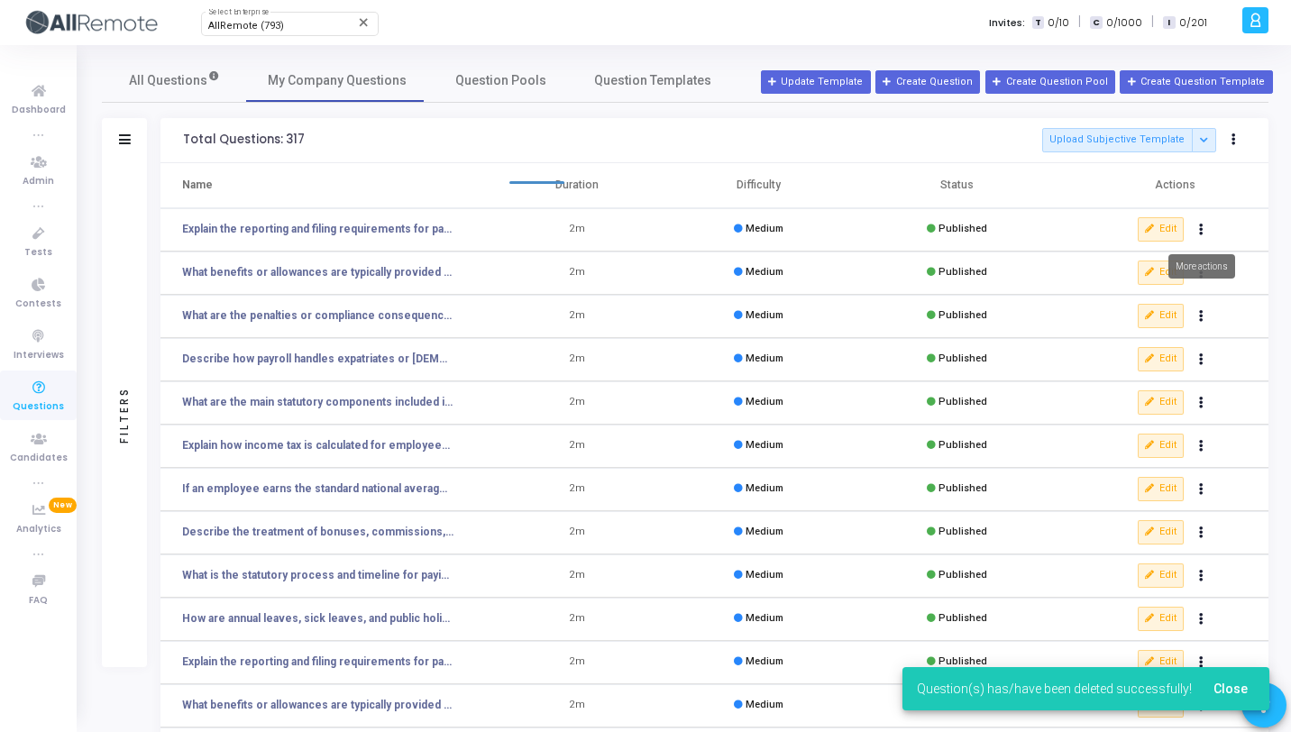
click at [1198, 230] on button "Actions" at bounding box center [1201, 229] width 25 height 25
click button "delete Delete" at bounding box center [1144, 296] width 139 height 30
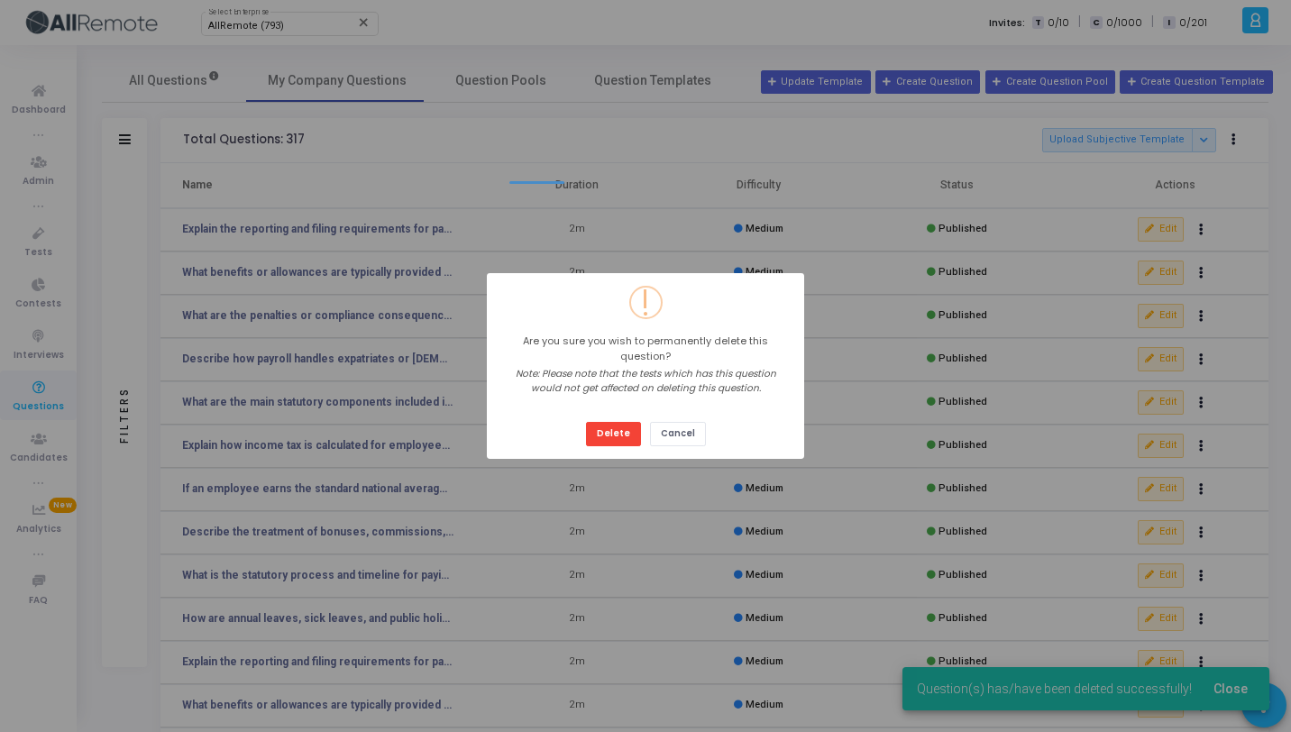
click at [586, 422] on button "Delete" at bounding box center [613, 434] width 55 height 24
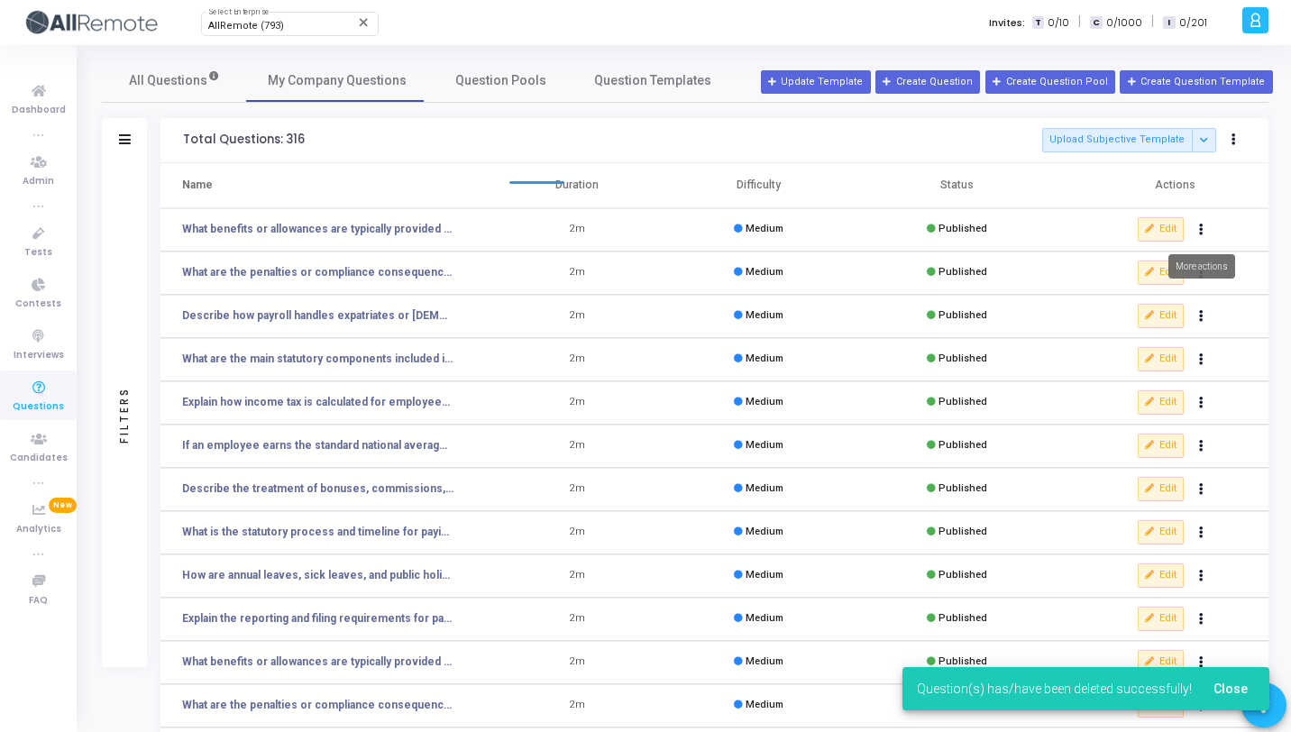
click at [1199, 229] on button "Actions" at bounding box center [1201, 229] width 25 height 25
click at [1121, 300] on button "delete Delete" at bounding box center [1144, 296] width 139 height 30
click at [1199, 233] on icon "Actions" at bounding box center [1201, 229] width 5 height 9
click at [1139, 297] on button "delete Delete" at bounding box center [1144, 296] width 139 height 30
click at [1199, 234] on icon "Actions" at bounding box center [1201, 229] width 5 height 9
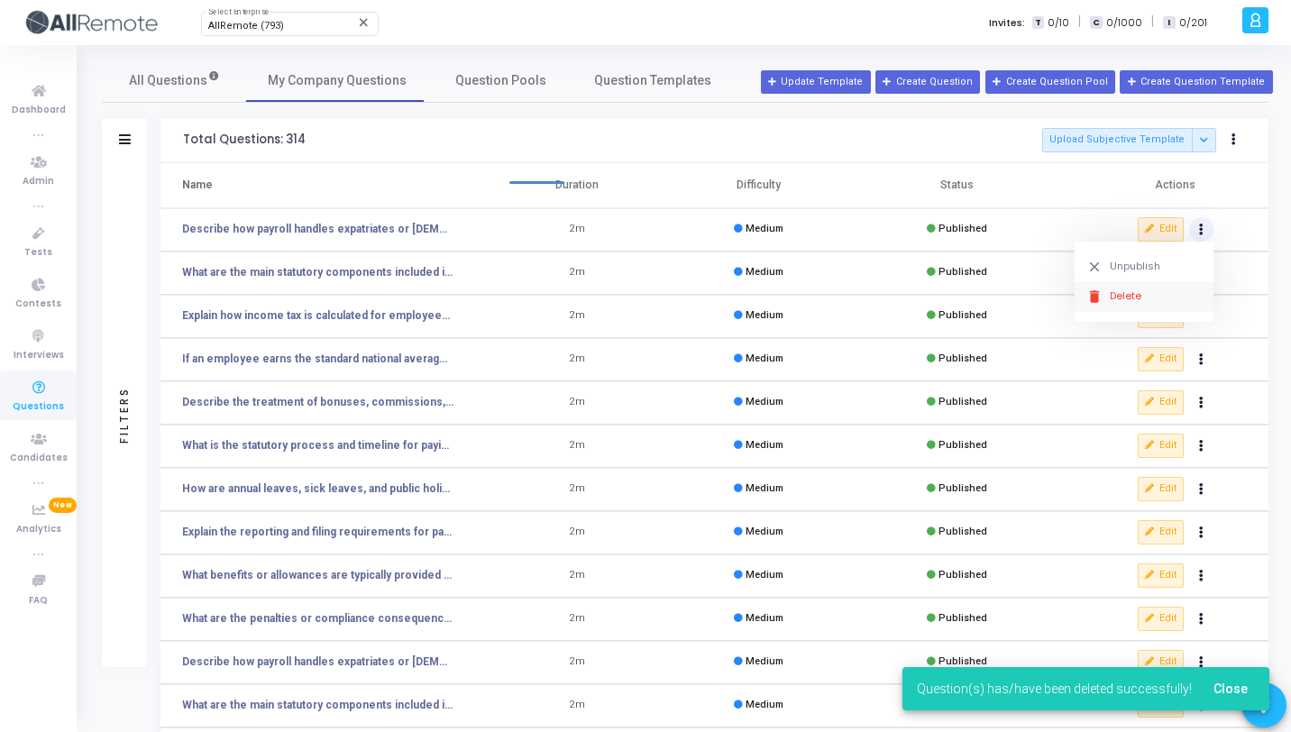
click at [1125, 305] on button "delete Delete" at bounding box center [1144, 296] width 139 height 30
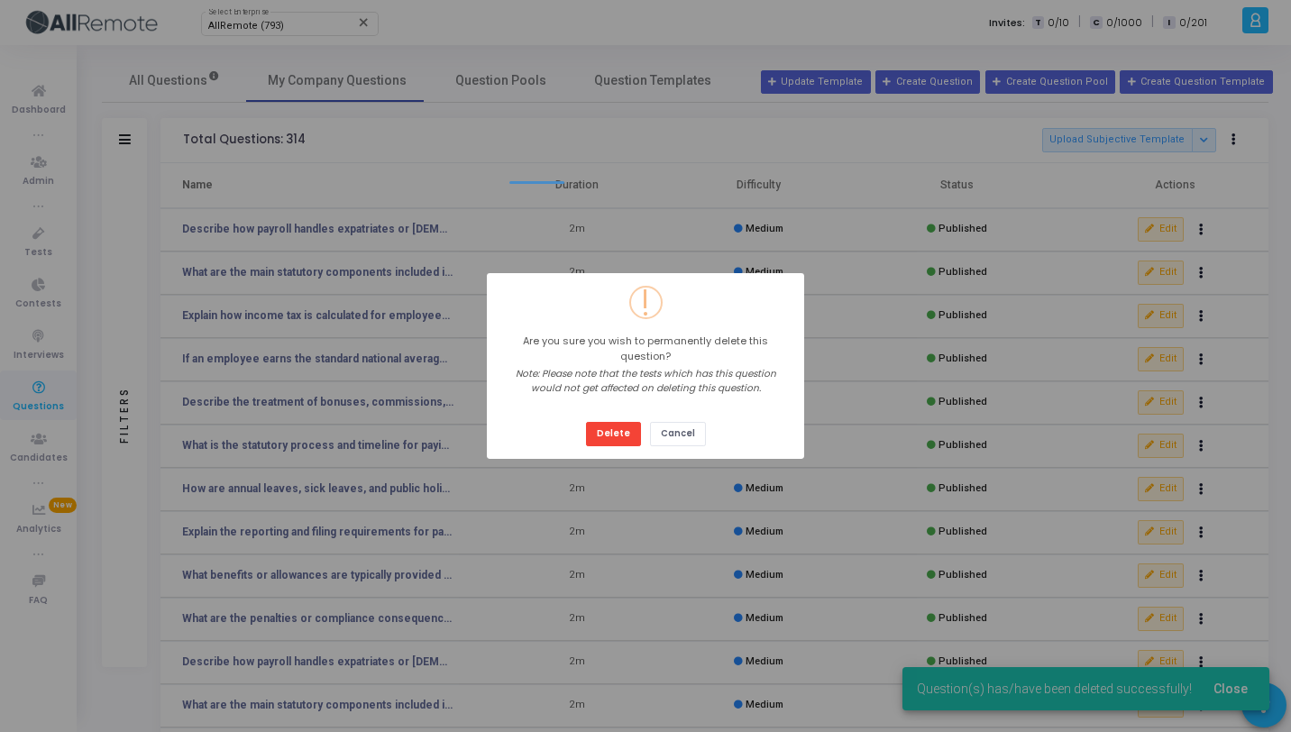
click at [586, 422] on button "Delete" at bounding box center [613, 434] width 55 height 24
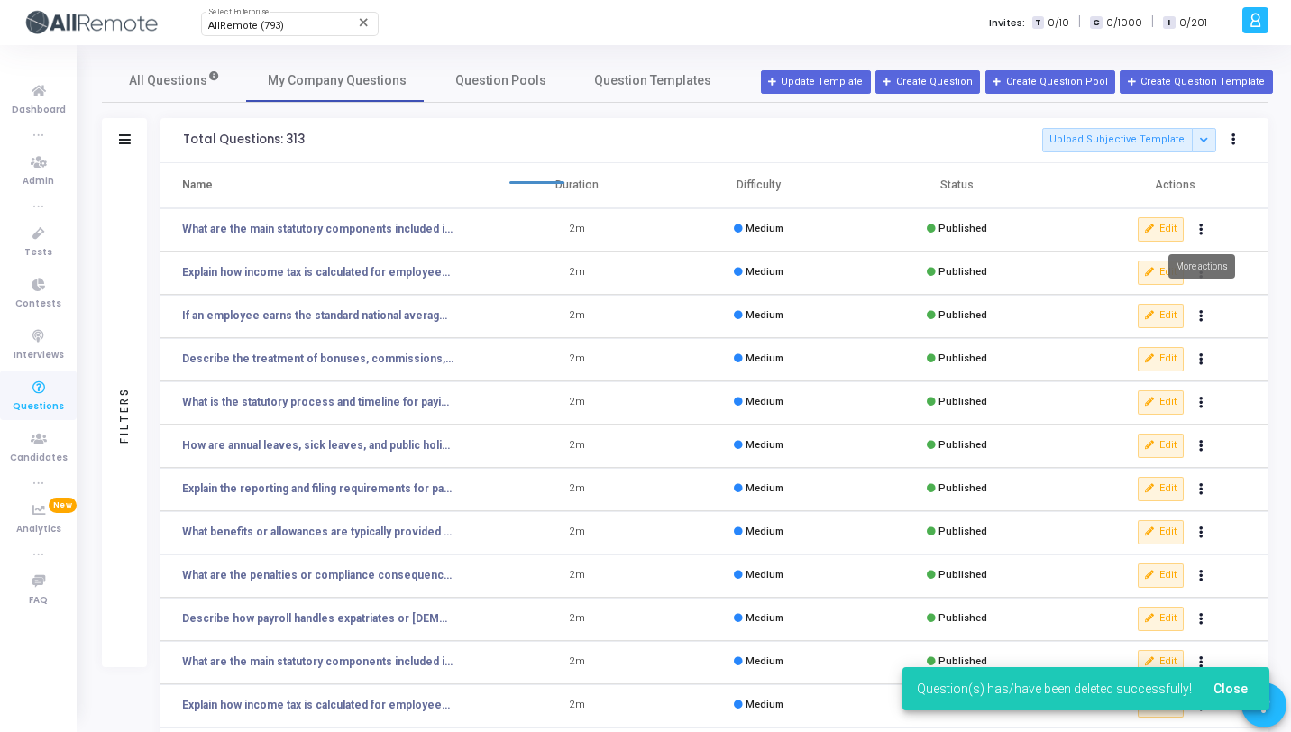
click at [1202, 234] on button "Actions" at bounding box center [1201, 229] width 25 height 25
click at [1128, 285] on button "delete Delete" at bounding box center [1144, 296] width 139 height 30
click at [1207, 234] on button "Actions" at bounding box center [1201, 229] width 25 height 25
click at [1134, 289] on button "delete Delete" at bounding box center [1144, 296] width 139 height 30
click at [1205, 228] on button "Actions" at bounding box center [1201, 229] width 25 height 25
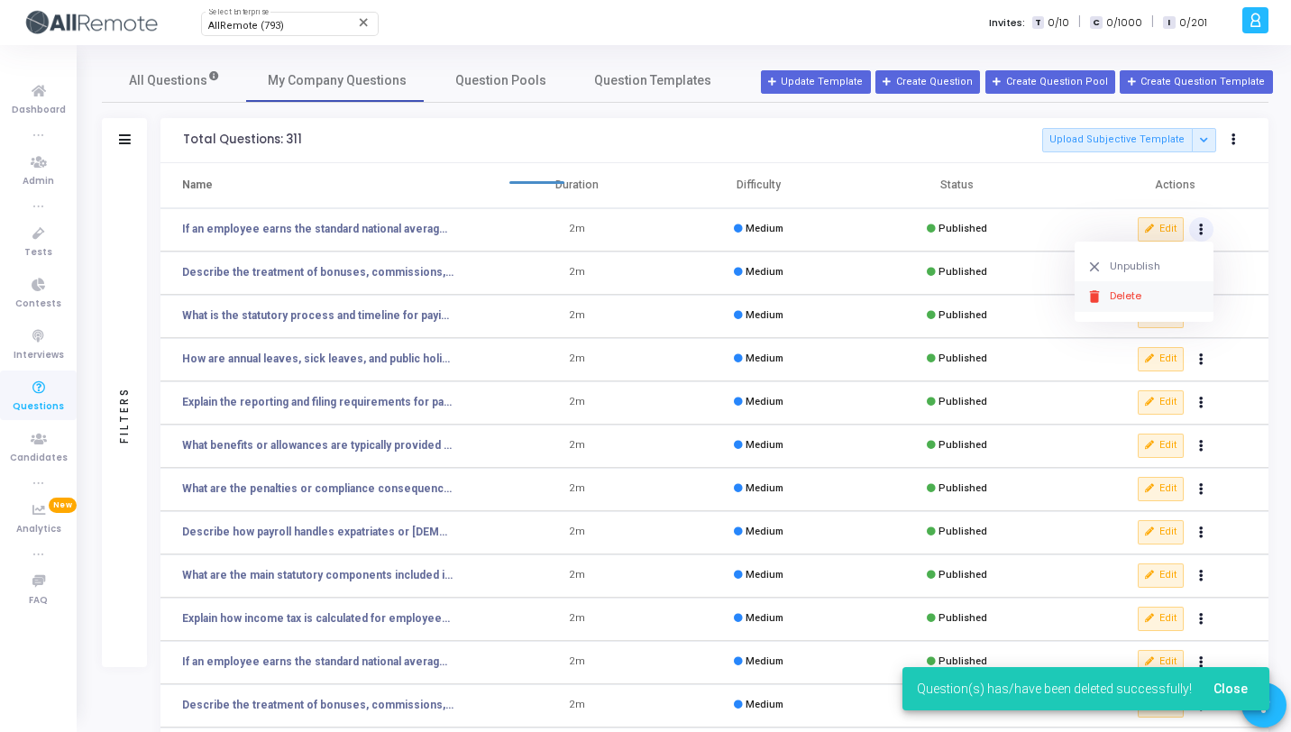
click at [1149, 291] on button "delete Delete" at bounding box center [1144, 296] width 139 height 30
click at [1206, 225] on button "Actions" at bounding box center [1201, 229] width 25 height 25
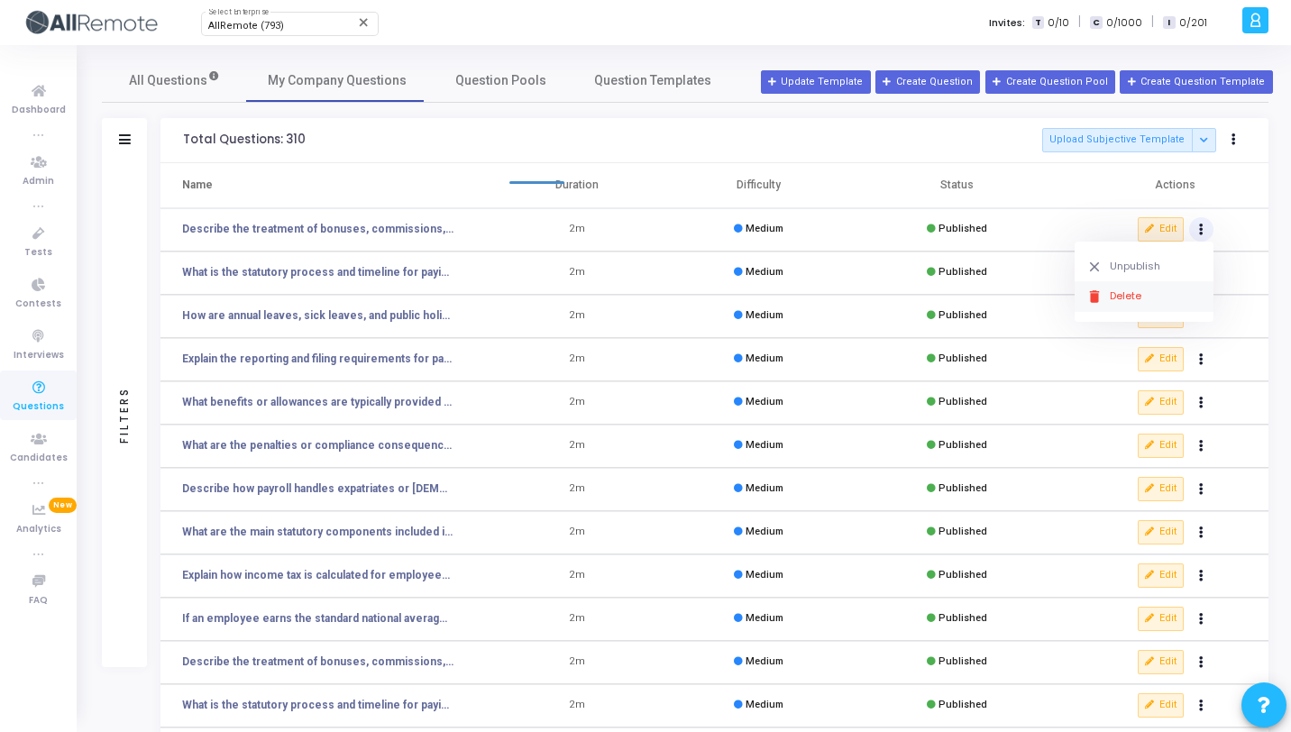
click at [1142, 290] on button "delete Delete" at bounding box center [1144, 296] width 139 height 30
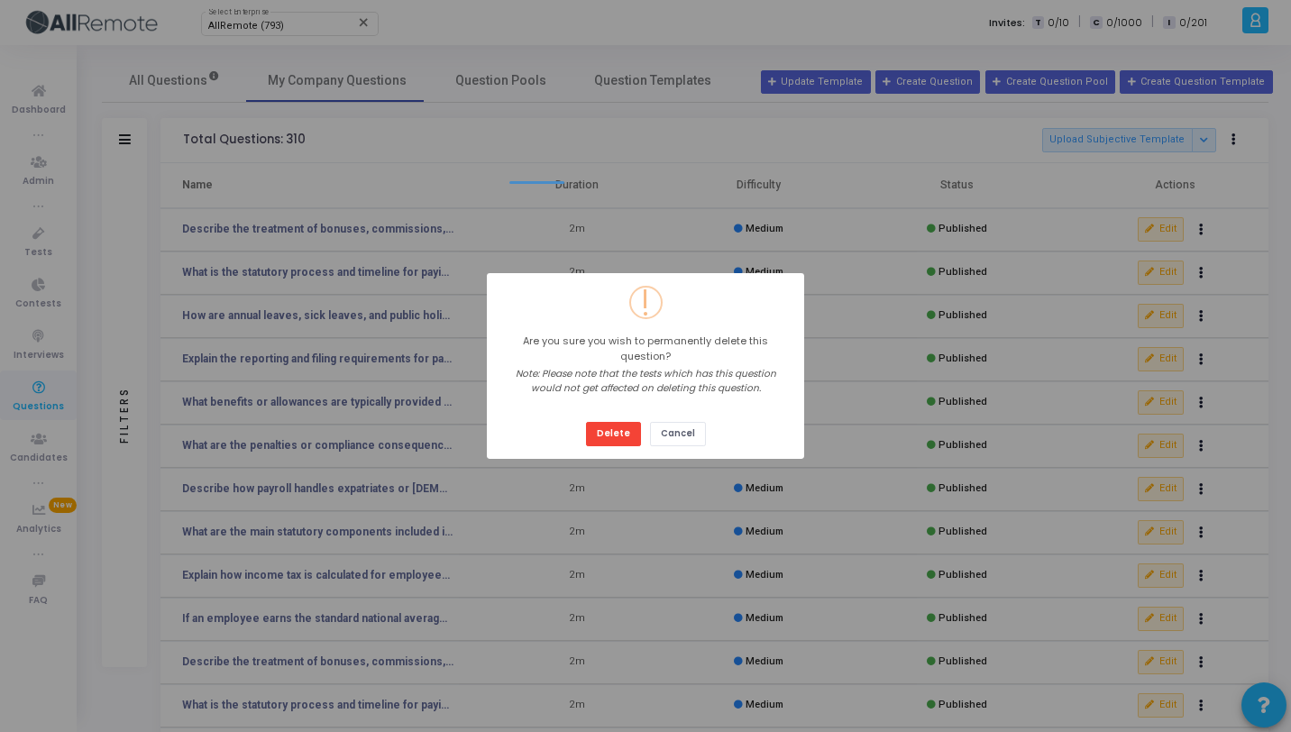
click at [586, 422] on button "Delete" at bounding box center [613, 434] width 55 height 24
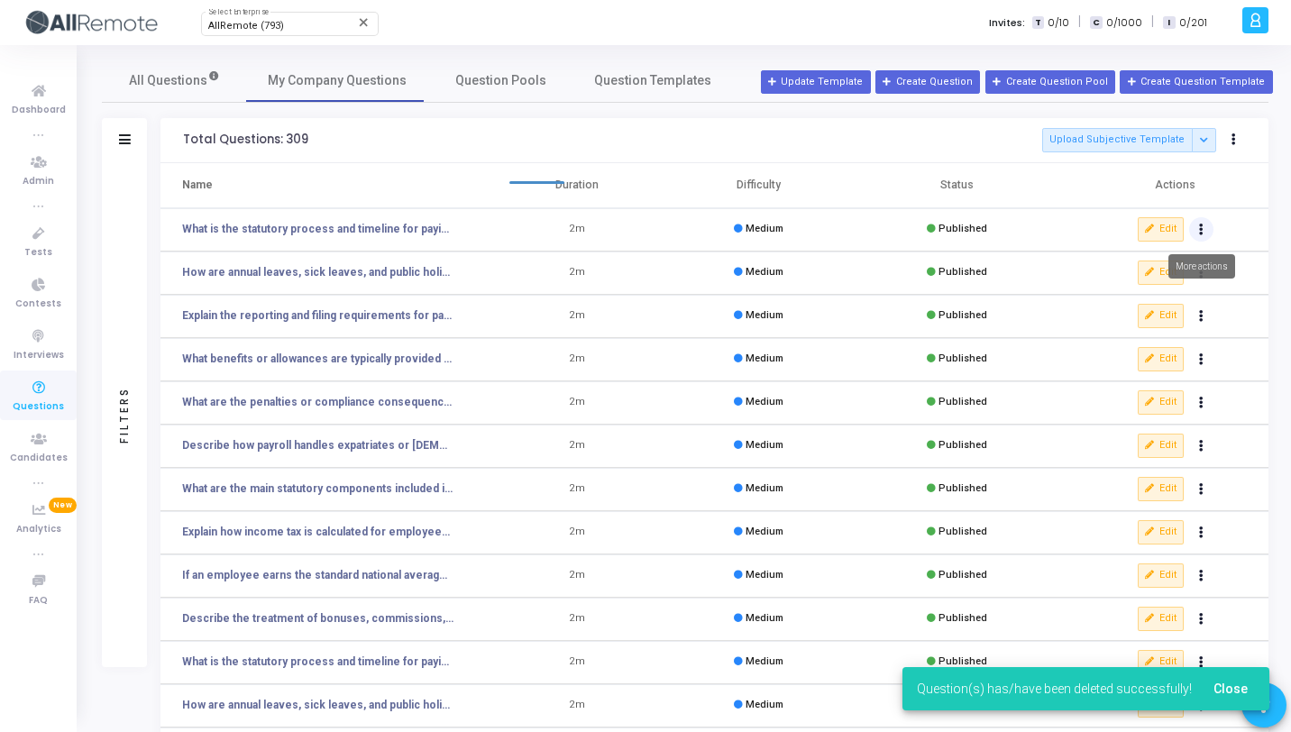
click at [1194, 232] on button "Actions" at bounding box center [1201, 229] width 25 height 25
click at [1126, 292] on button "delete Delete" at bounding box center [1144, 296] width 139 height 30
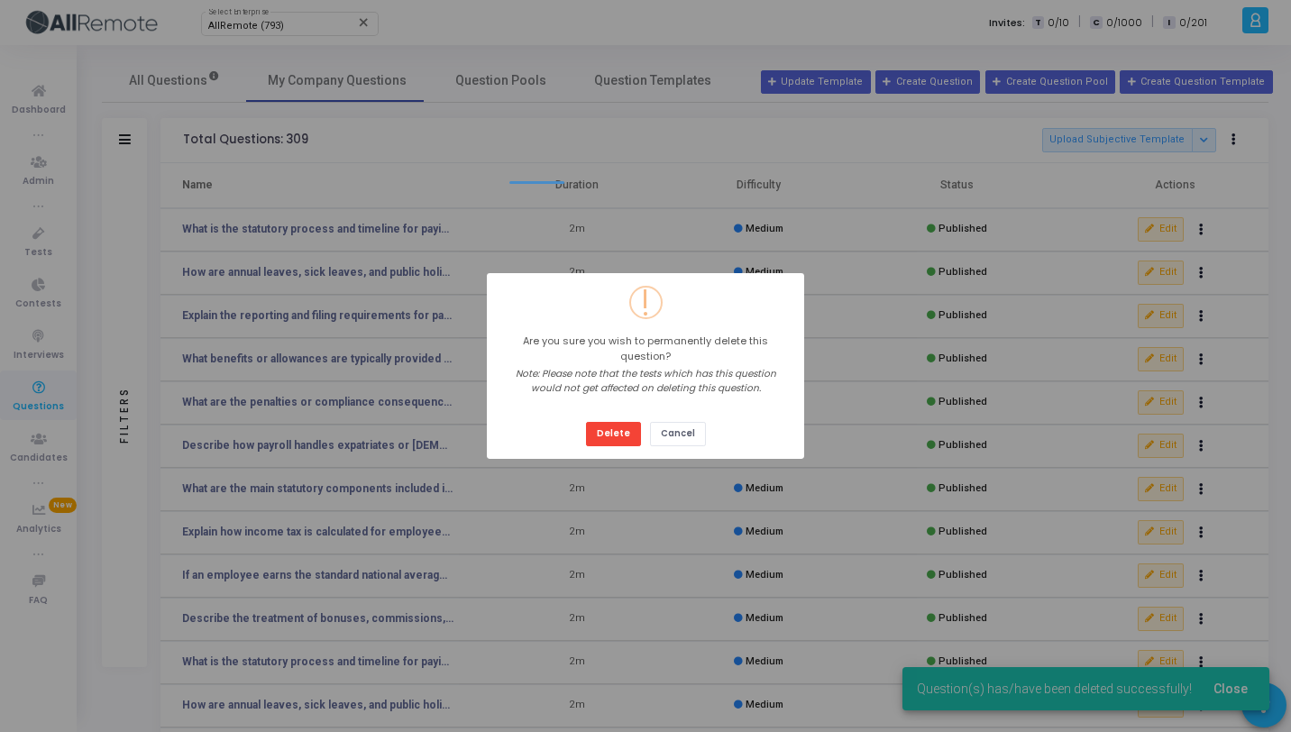
click at [586, 422] on button "Delete" at bounding box center [613, 434] width 55 height 24
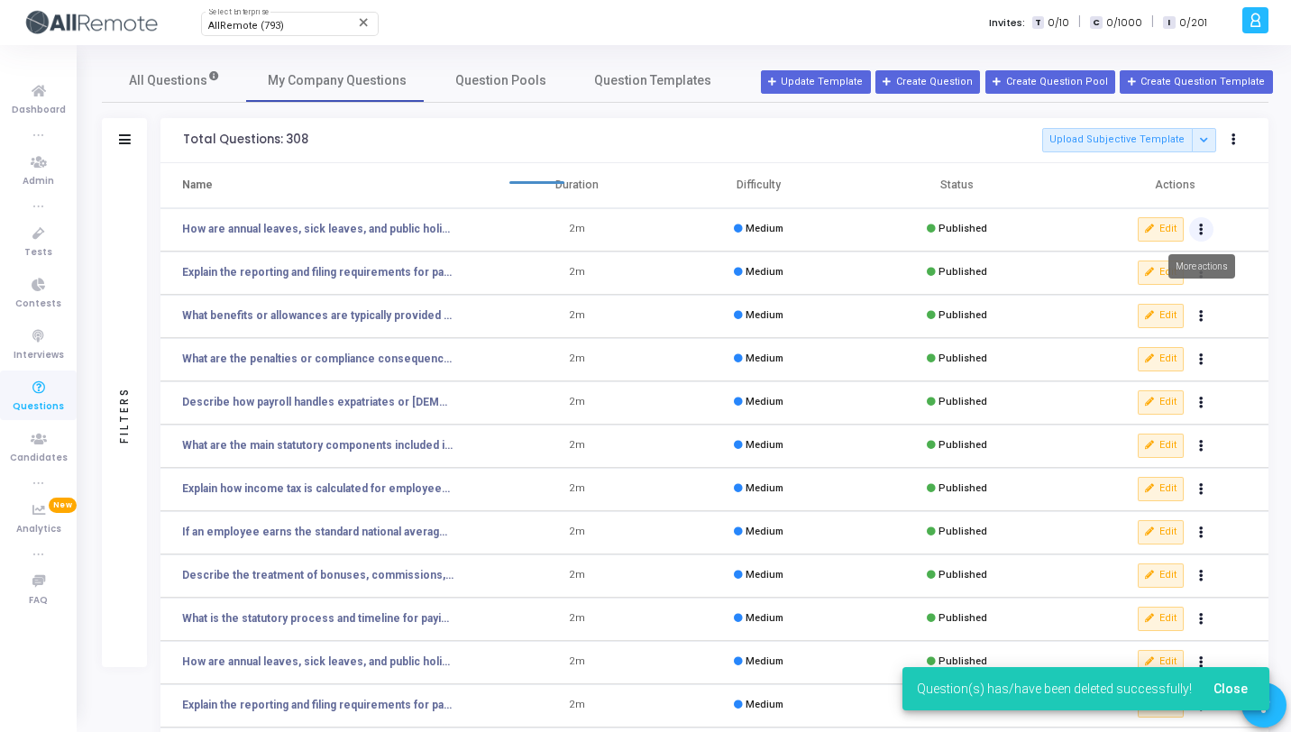
click at [1201, 233] on icon "Actions" at bounding box center [1201, 229] width 5 height 9
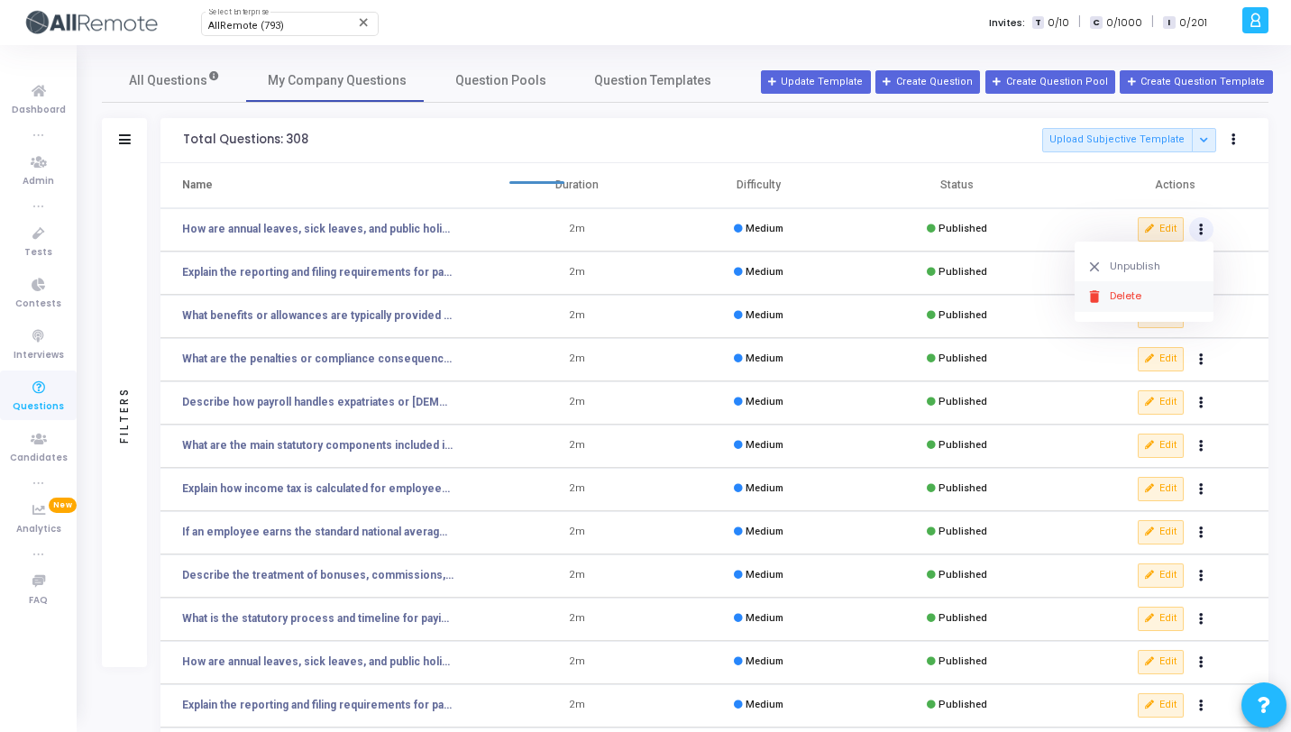
click button "delete Delete" at bounding box center [1144, 296] width 139 height 30
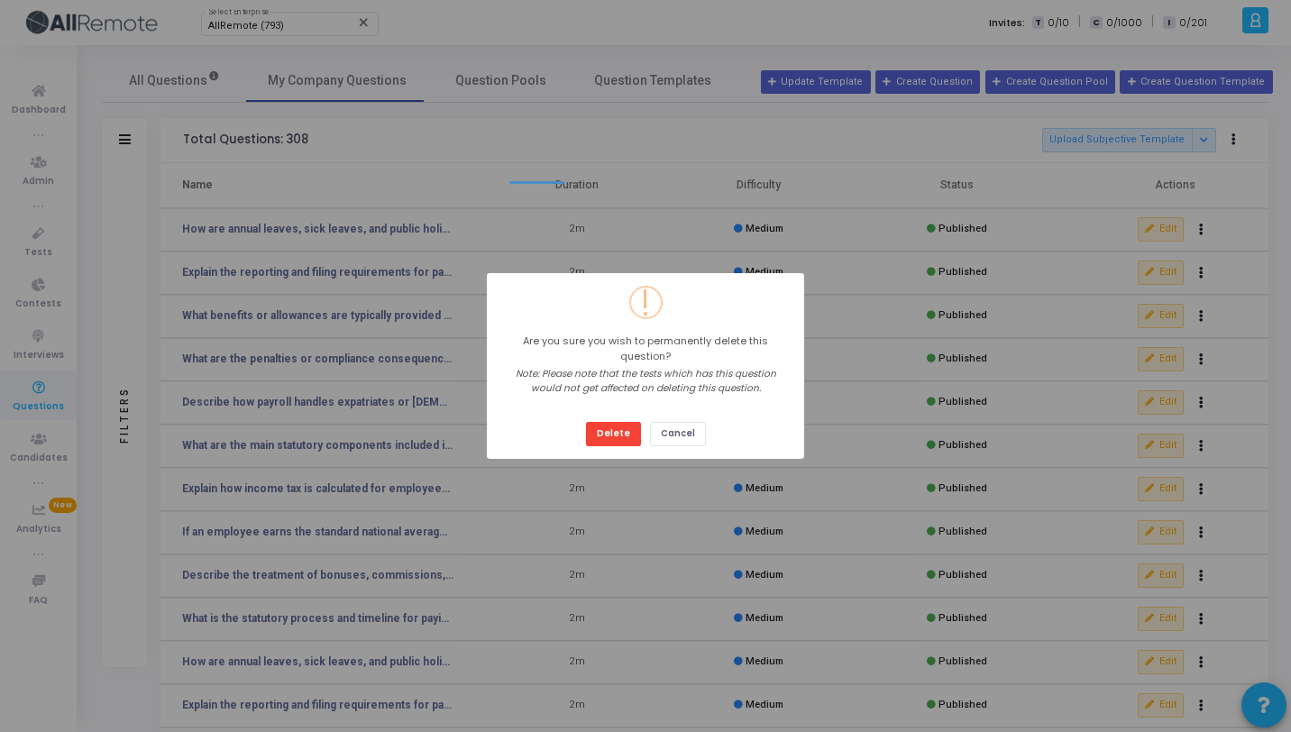
click at [586, 422] on button "Delete" at bounding box center [613, 434] width 55 height 24
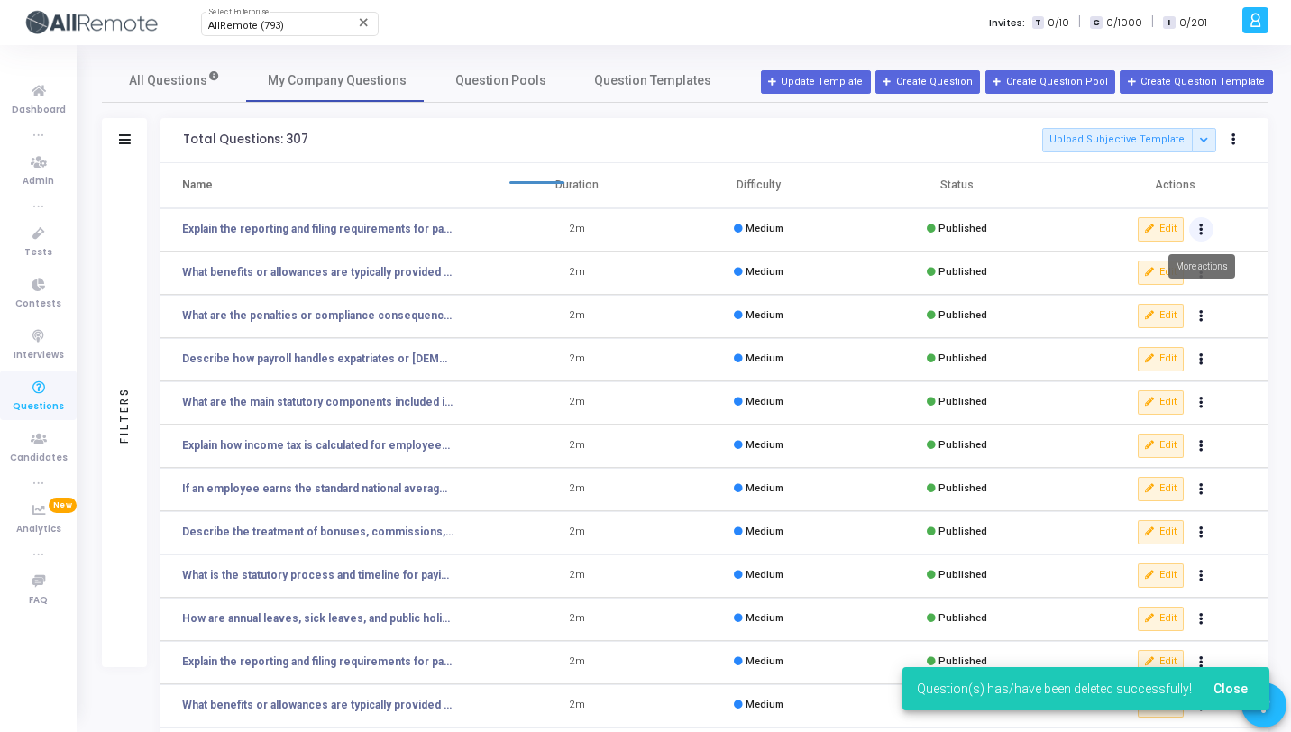
click at [1204, 236] on button "Actions" at bounding box center [1201, 229] width 25 height 25
click at [1153, 296] on button "delete Delete" at bounding box center [1144, 296] width 139 height 30
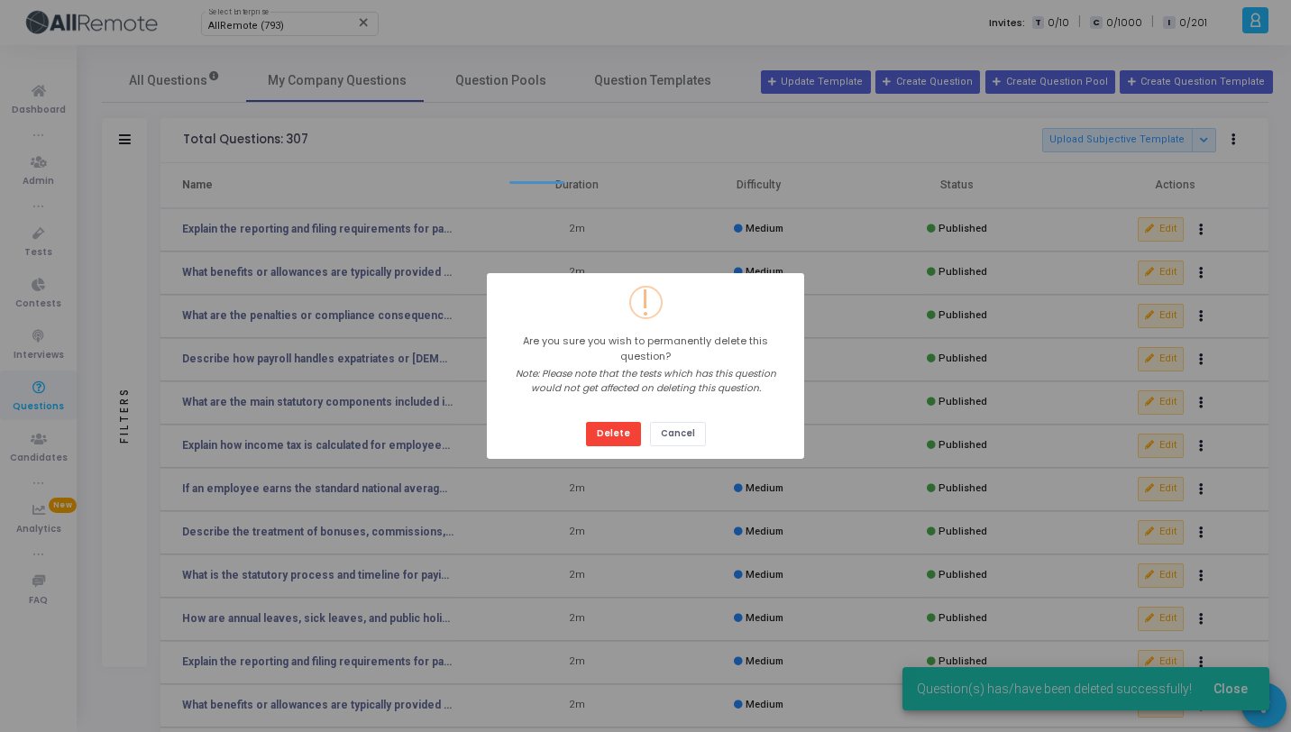
click at [586, 422] on button "Delete" at bounding box center [613, 434] width 55 height 24
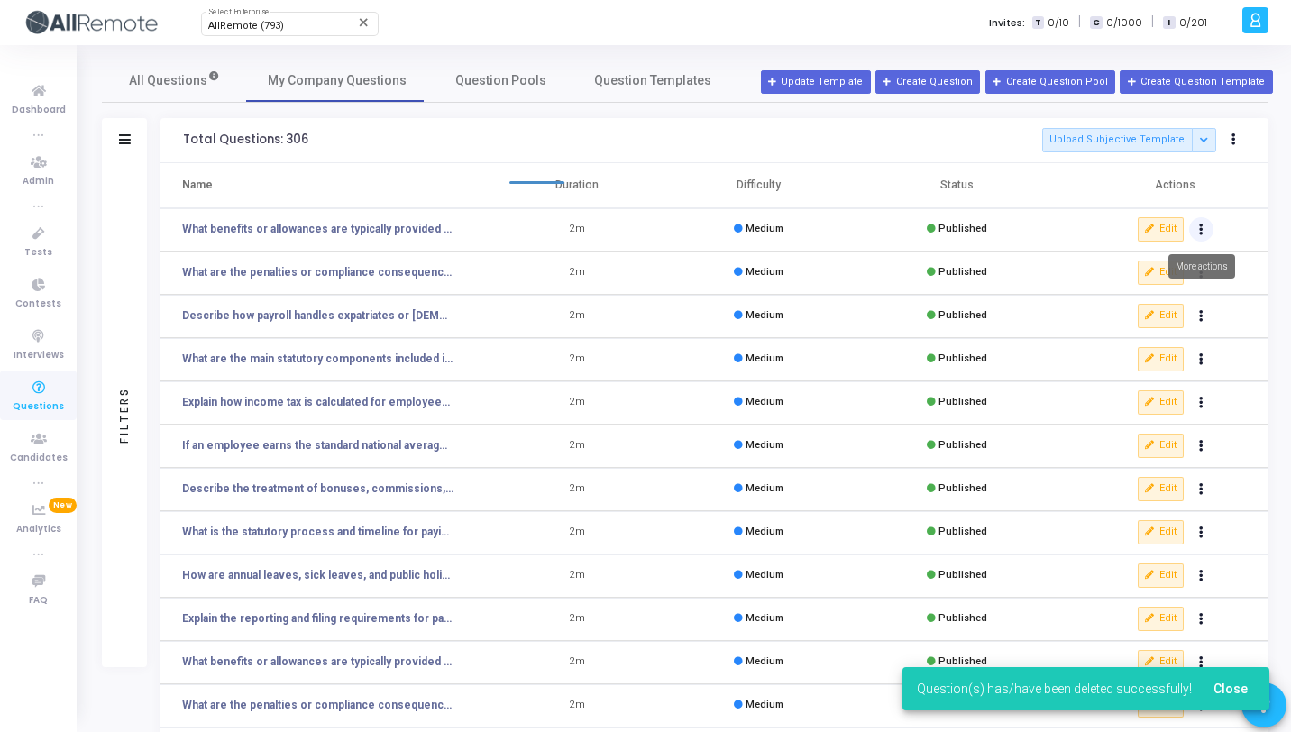
click at [1203, 221] on button "Actions" at bounding box center [1201, 229] width 25 height 25
click at [1133, 294] on button "delete Delete" at bounding box center [1144, 296] width 139 height 30
click at [1201, 228] on icon "Actions" at bounding box center [1201, 229] width 5 height 9
click at [1128, 296] on button "delete Delete" at bounding box center [1144, 296] width 139 height 30
click at [1209, 232] on button "Actions" at bounding box center [1201, 229] width 25 height 25
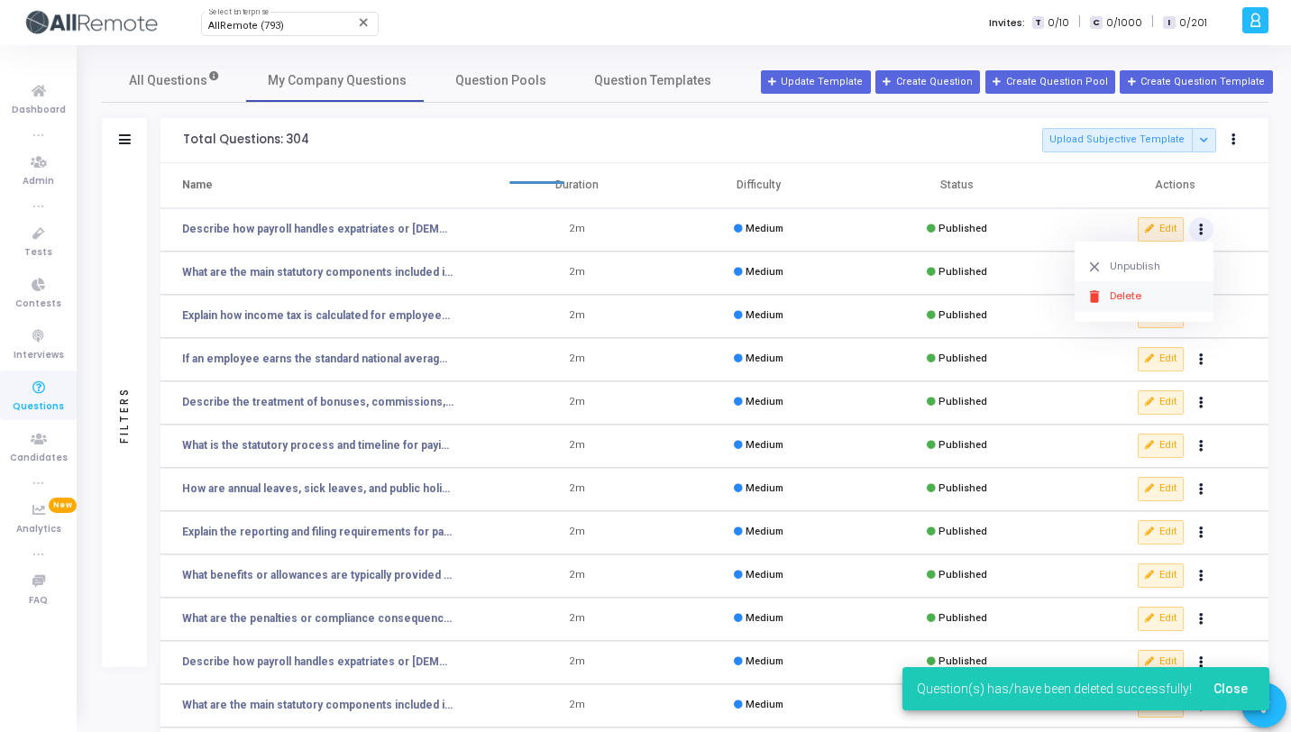
click at [1133, 291] on button "delete Delete" at bounding box center [1144, 296] width 139 height 30
click at [1197, 233] on button "Actions" at bounding box center [1201, 229] width 25 height 25
click at [1146, 289] on button "delete Delete" at bounding box center [1144, 296] width 139 height 30
click at [1204, 235] on button "Actions" at bounding box center [1201, 229] width 25 height 25
click button "delete Delete" at bounding box center [1144, 296] width 139 height 30
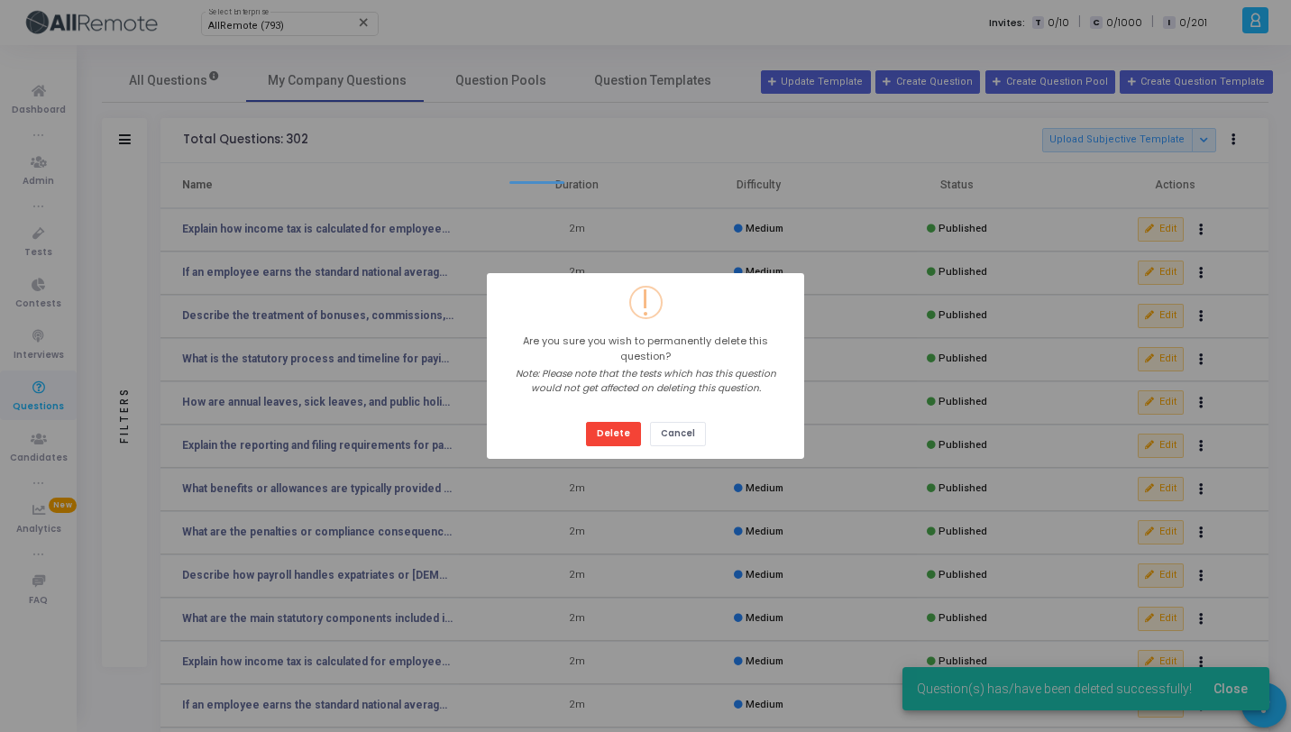
click at [586, 422] on button "Delete" at bounding box center [613, 434] width 55 height 24
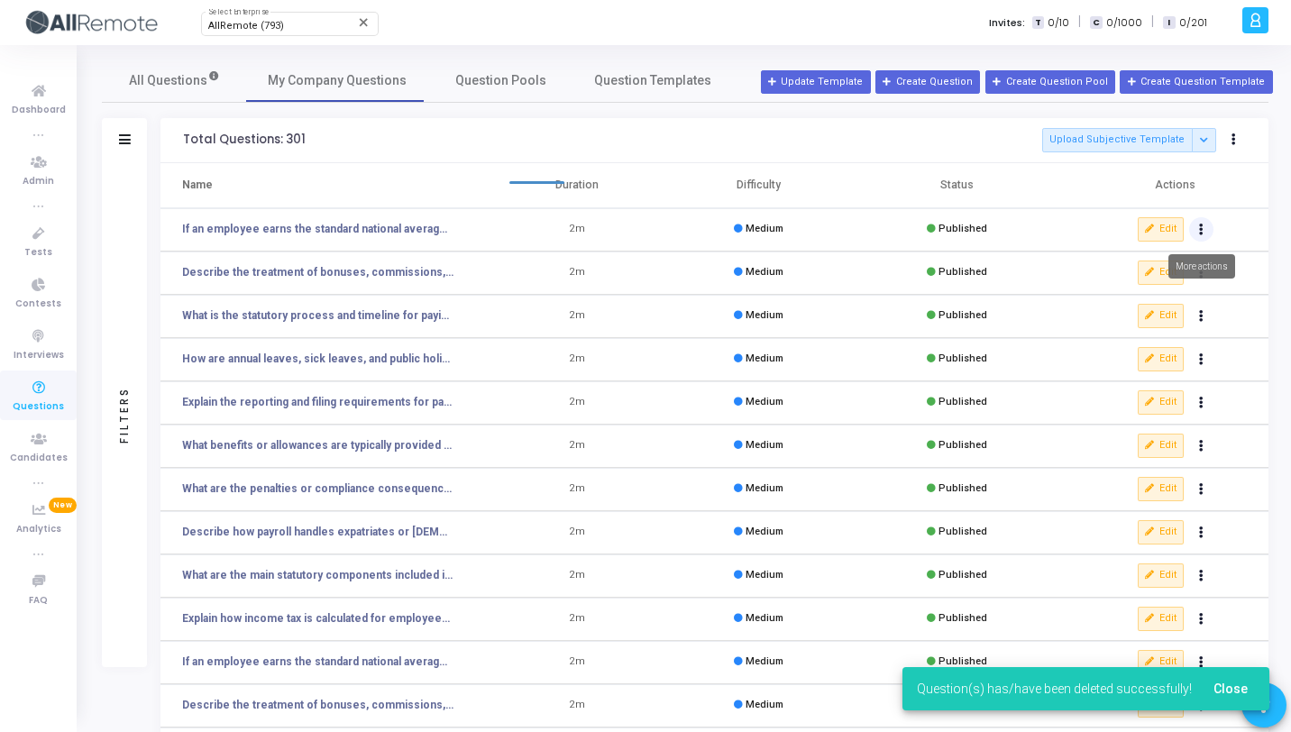
click at [1206, 229] on button "Actions" at bounding box center [1201, 229] width 25 height 25
click at [1134, 297] on button "delete Delete" at bounding box center [1144, 296] width 139 height 30
click at [1200, 232] on icon "Actions" at bounding box center [1201, 229] width 5 height 9
click at [1122, 295] on button "delete Delete" at bounding box center [1144, 296] width 139 height 30
click at [1205, 231] on button "Actions" at bounding box center [1201, 229] width 25 height 25
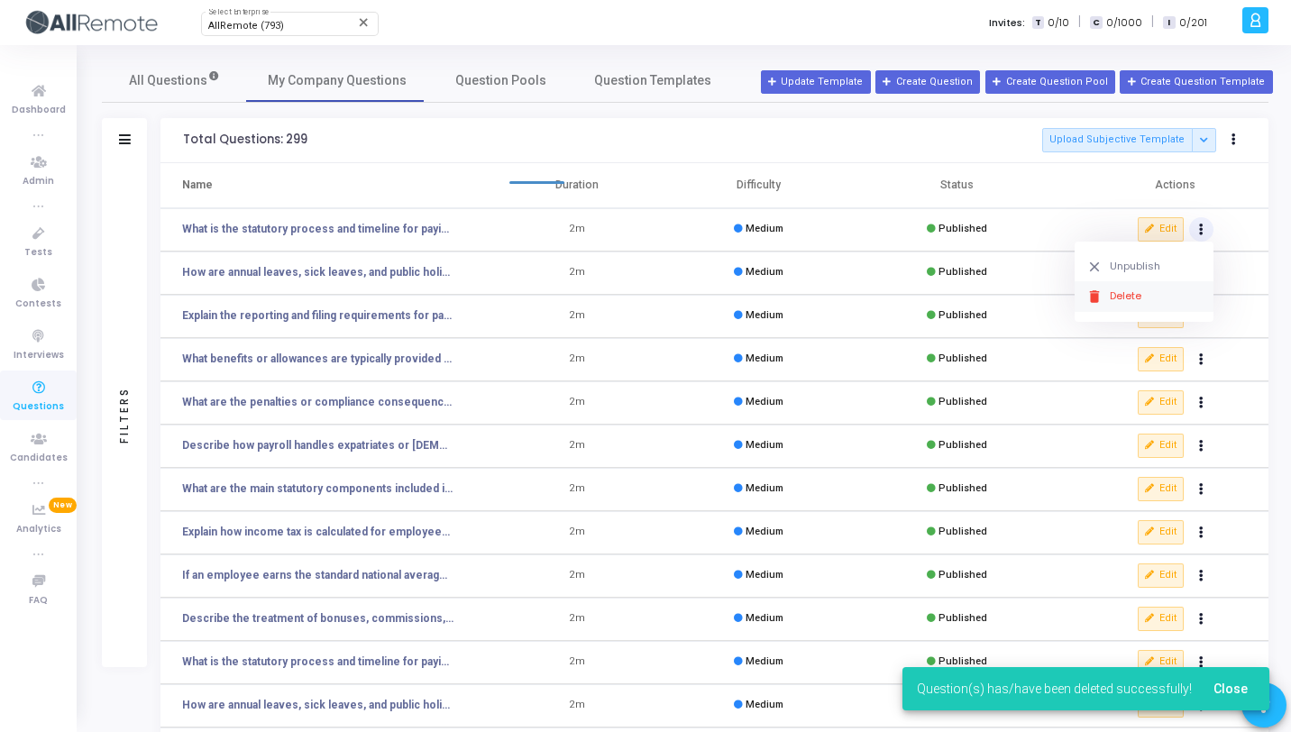
click at [1135, 289] on button "delete Delete" at bounding box center [1144, 296] width 139 height 30
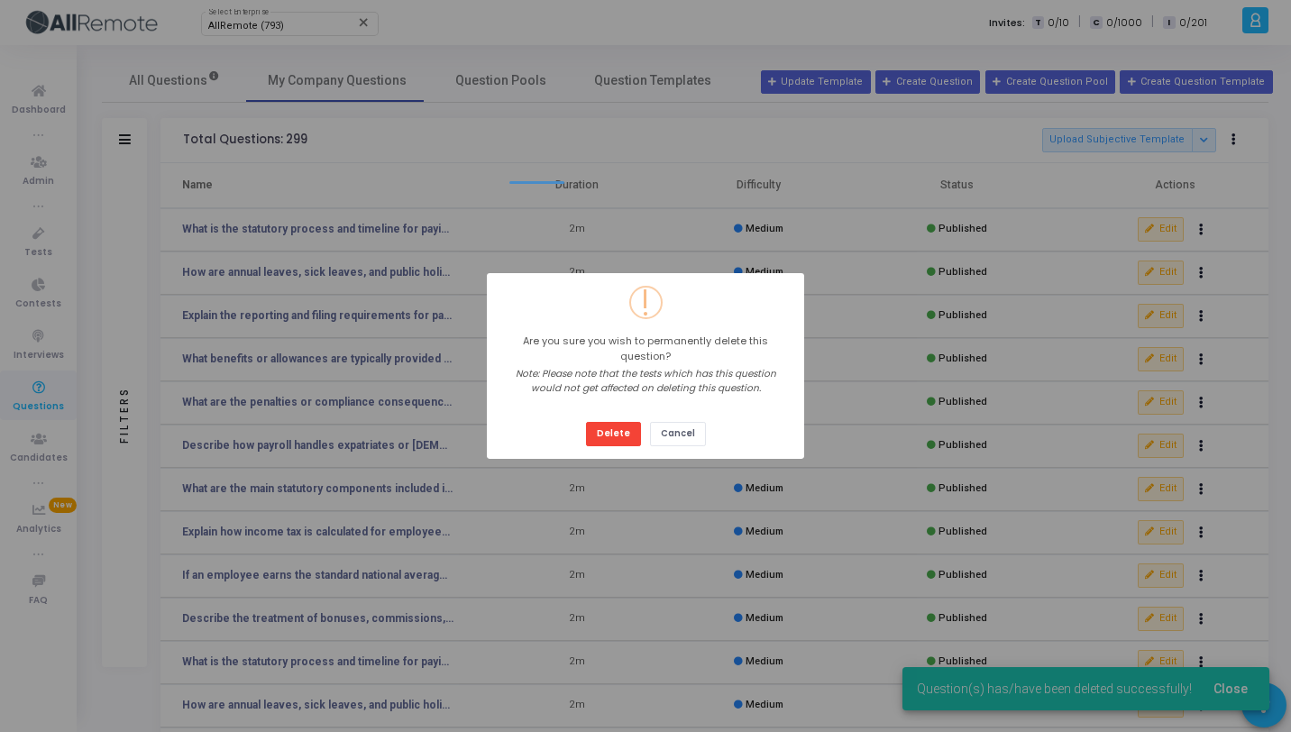
click at [586, 422] on button "Delete" at bounding box center [613, 434] width 55 height 24
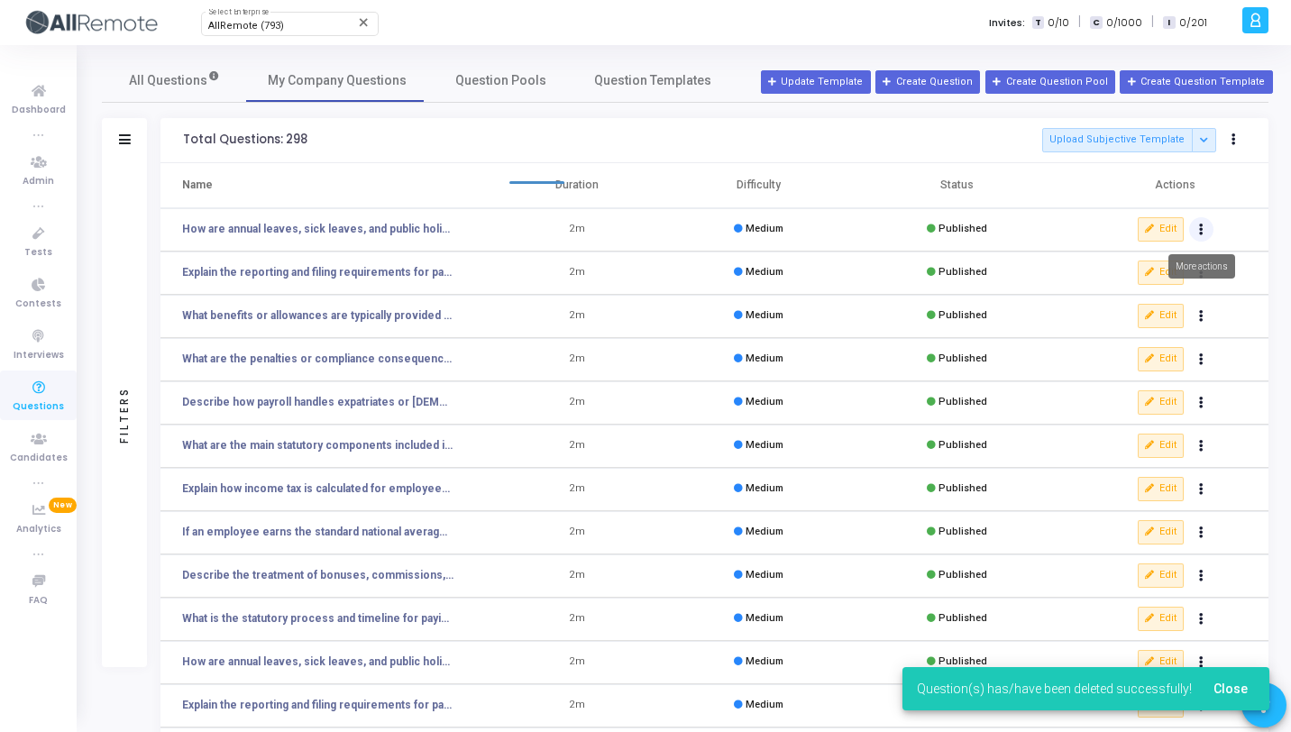
click at [1205, 234] on button "Actions" at bounding box center [1201, 229] width 25 height 25
click at [1143, 293] on button "delete Delete" at bounding box center [1144, 296] width 139 height 30
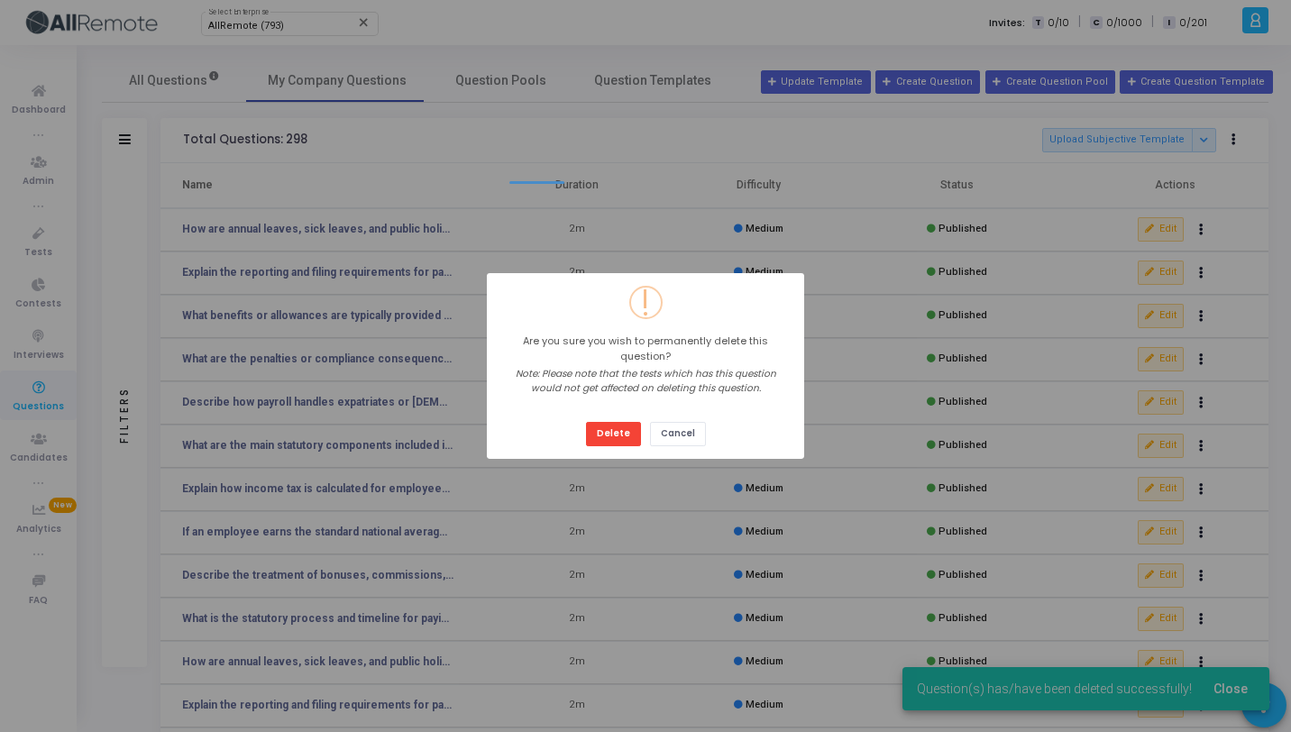
click at [586, 422] on button "Delete" at bounding box center [613, 434] width 55 height 24
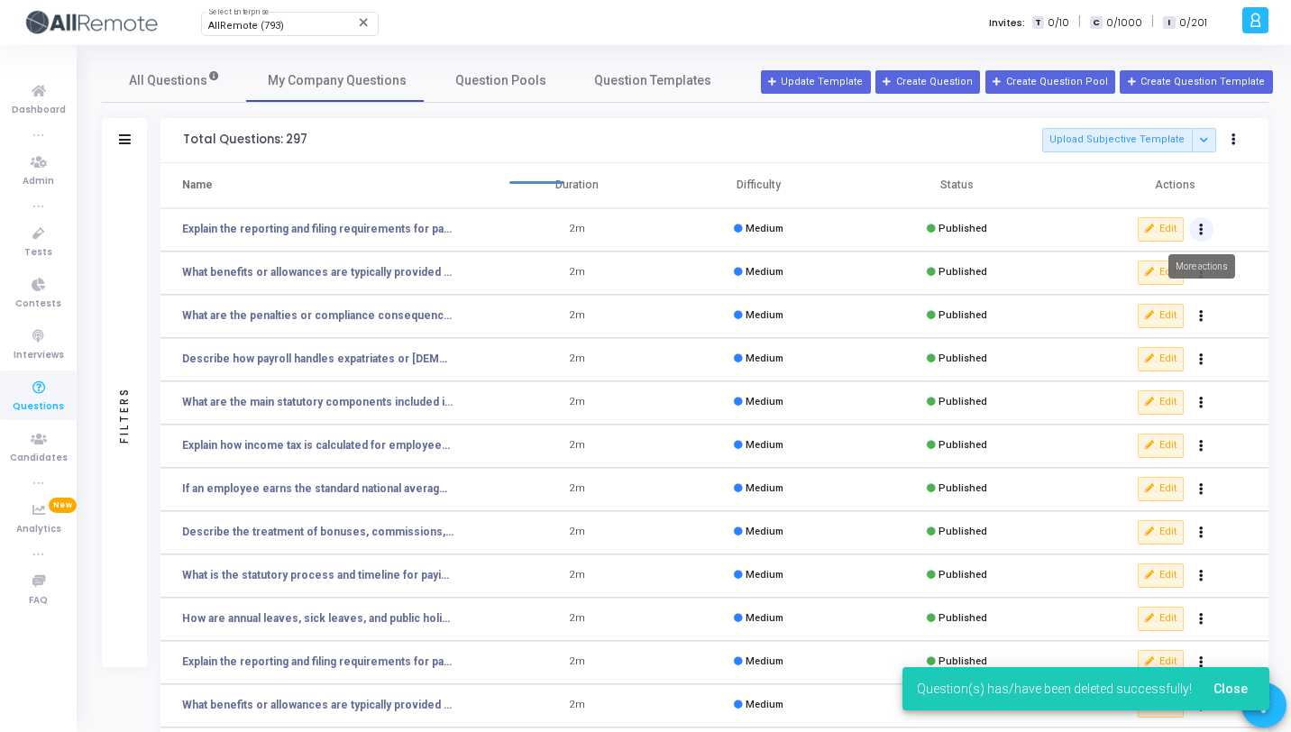
click at [1205, 232] on button "Actions" at bounding box center [1201, 229] width 25 height 25
click at [1123, 303] on button "delete Delete" at bounding box center [1144, 296] width 139 height 30
click at [1199, 232] on icon "Actions" at bounding box center [1201, 229] width 5 height 9
click at [1134, 292] on button "delete Delete" at bounding box center [1144, 296] width 139 height 30
click at [1208, 230] on button "Actions" at bounding box center [1201, 229] width 25 height 25
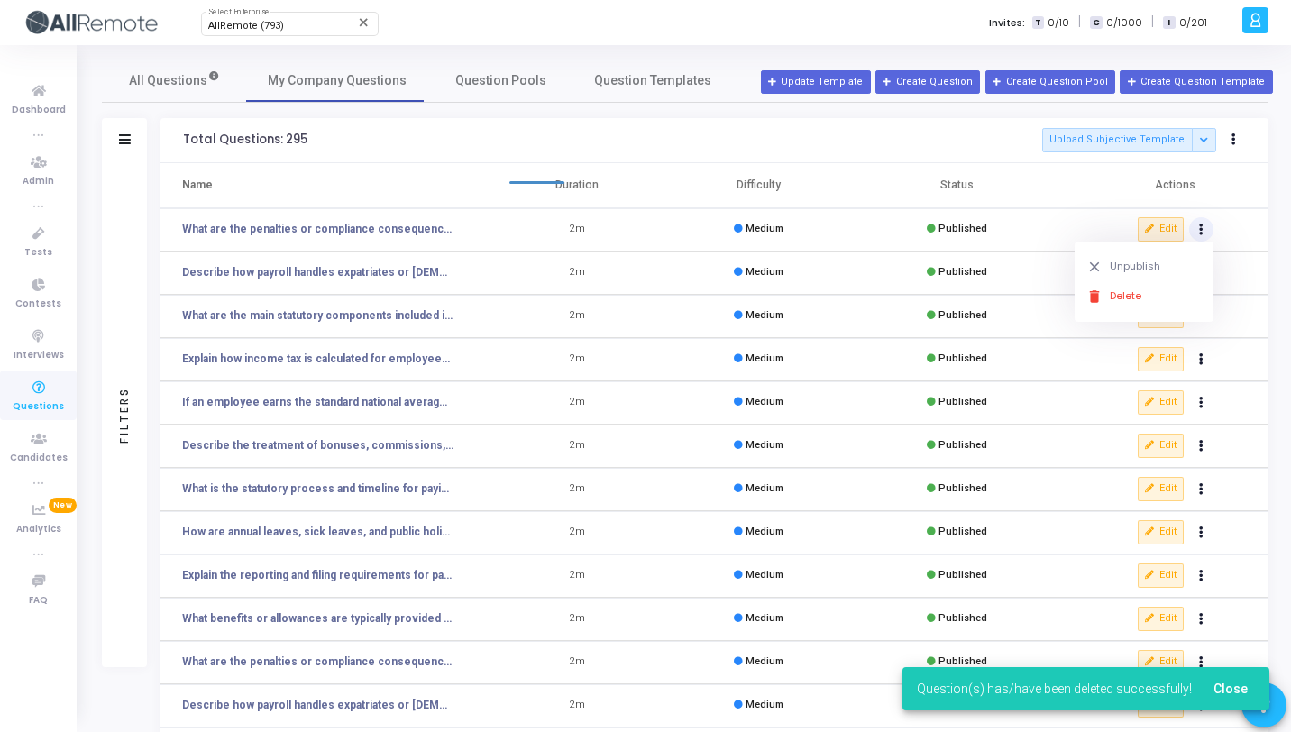
click at [1189, 217] on button "Actions" at bounding box center [1201, 229] width 25 height 25
click at [1142, 293] on td "Edit clear Unpublish delete Delete" at bounding box center [1167, 273] width 204 height 43
click at [1208, 234] on button "Actions" at bounding box center [1201, 229] width 25 height 25
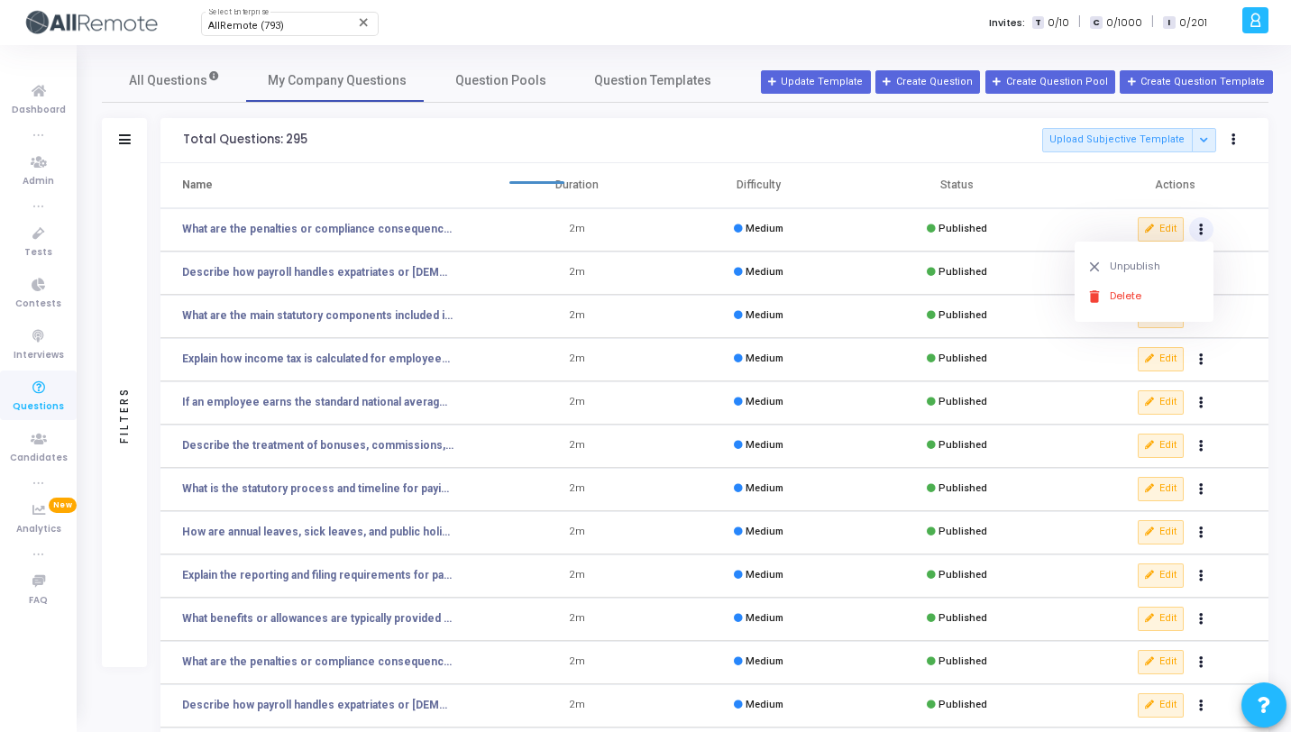
click at [1110, 322] on td "Edit clear Unpublish delete Delete" at bounding box center [1167, 316] width 204 height 43
click at [1114, 307] on td "Edit clear Unpublish delete Delete" at bounding box center [1167, 316] width 204 height 43
click at [1196, 232] on button "Actions" at bounding box center [1201, 229] width 25 height 25
click at [1125, 293] on button "delete Delete" at bounding box center [1144, 296] width 139 height 30
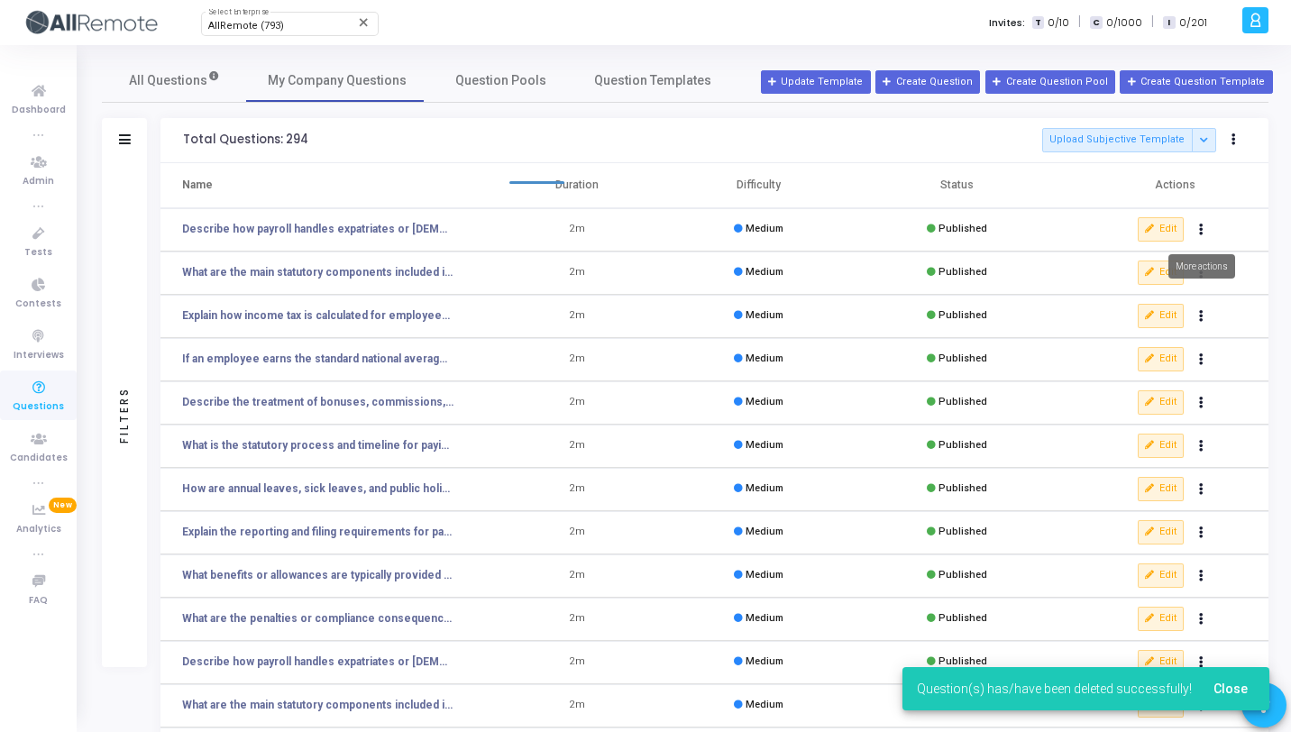
click at [1203, 235] on button "Actions" at bounding box center [1201, 229] width 25 height 25
click at [1157, 290] on button "delete Delete" at bounding box center [1144, 296] width 139 height 30
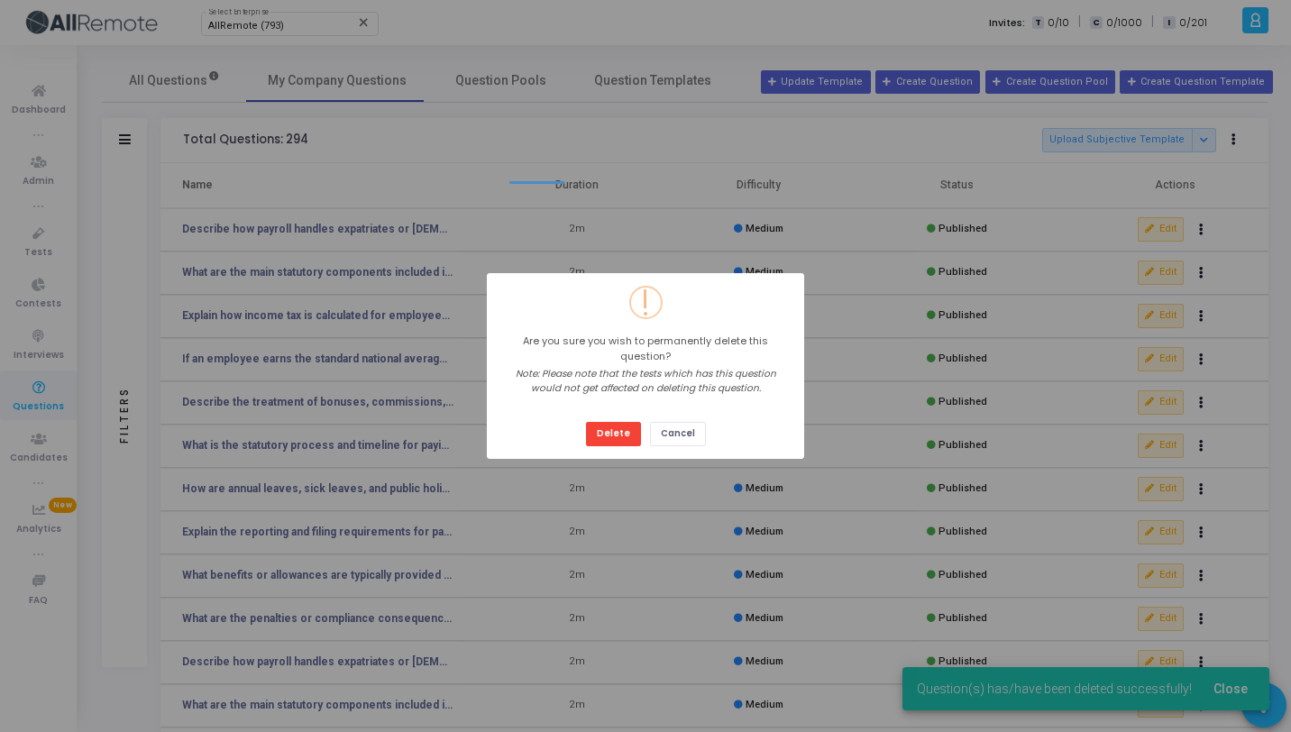
click at [586, 422] on button "Delete" at bounding box center [613, 434] width 55 height 24
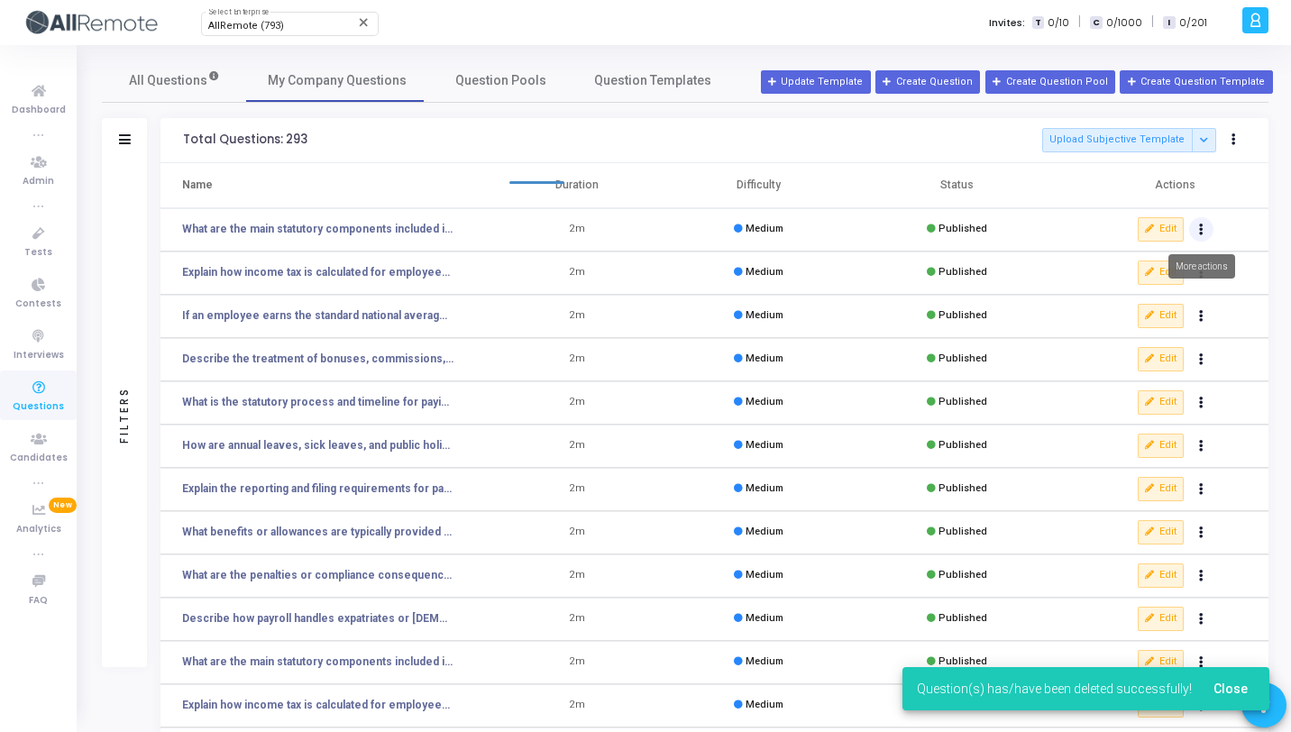
click at [1205, 233] on button "Actions" at bounding box center [1201, 229] width 25 height 25
click at [1143, 297] on button "delete Delete" at bounding box center [1144, 296] width 139 height 30
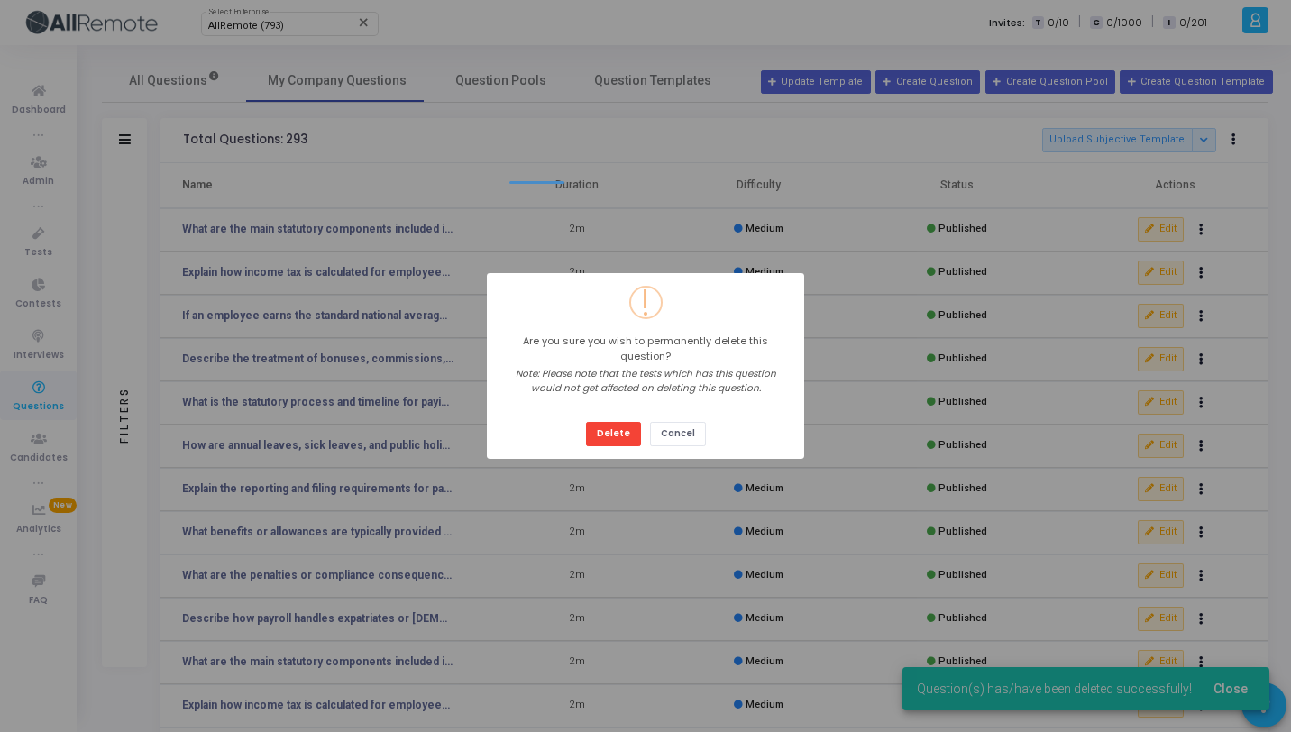
click at [586, 422] on button "Delete" at bounding box center [613, 434] width 55 height 24
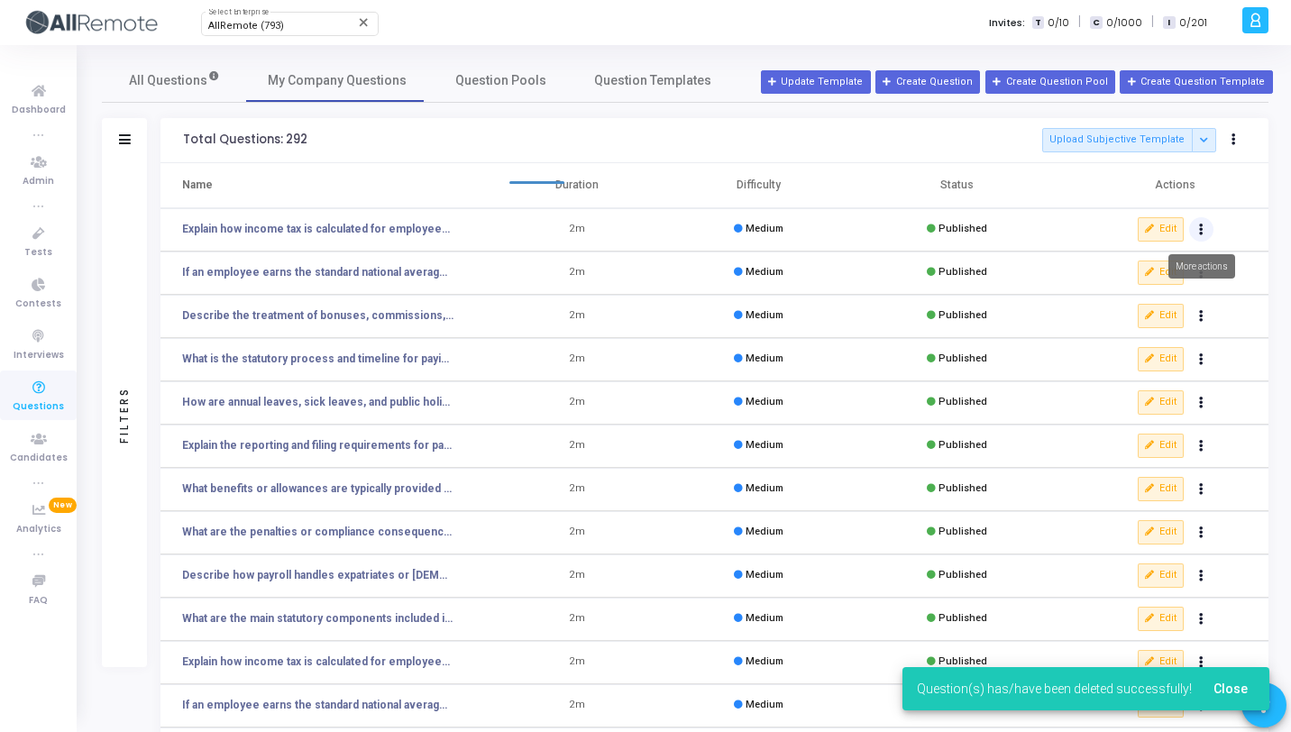
click at [1201, 234] on icon "Actions" at bounding box center [1201, 229] width 5 height 9
click at [1162, 291] on button "delete Delete" at bounding box center [1144, 296] width 139 height 30
click at [1202, 235] on button "Actions" at bounding box center [1201, 229] width 25 height 25
click at [1151, 289] on button "delete Delete" at bounding box center [1144, 296] width 139 height 30
click at [1204, 234] on button "Actions" at bounding box center [1201, 229] width 25 height 25
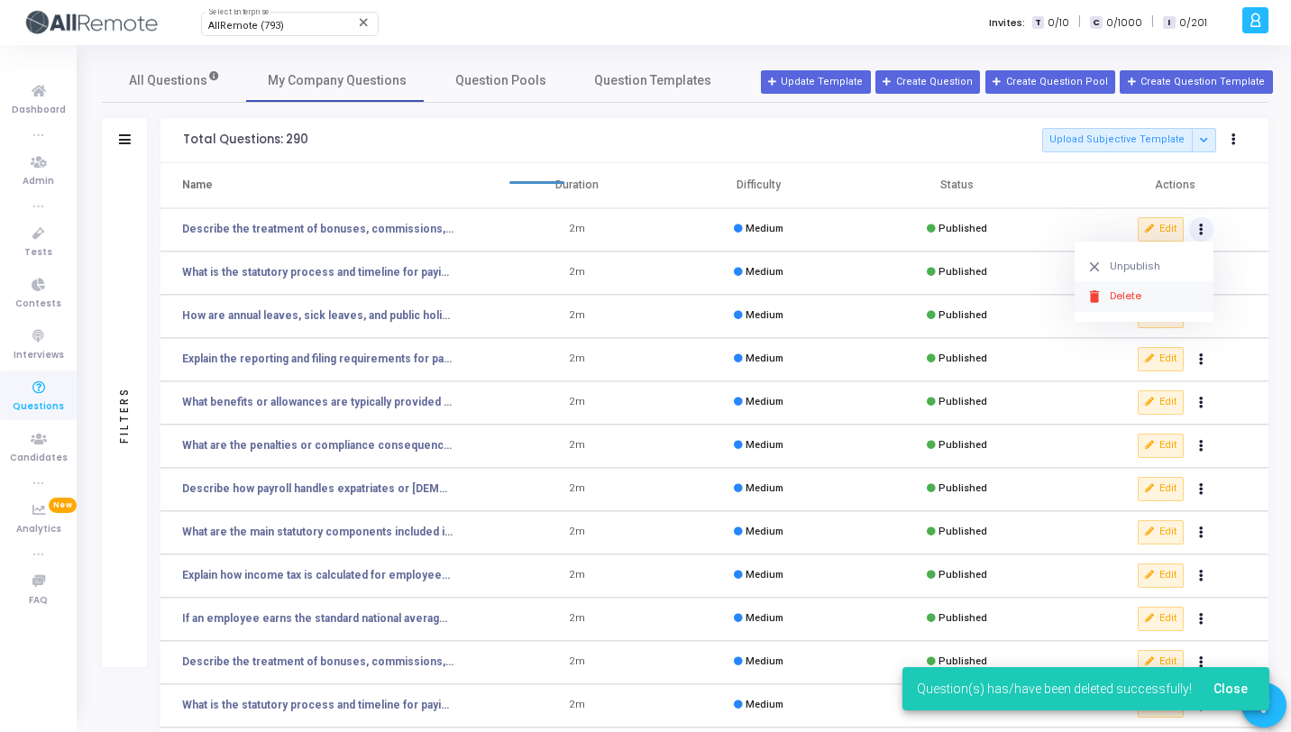
click at [1144, 304] on button "delete Delete" at bounding box center [1144, 296] width 139 height 30
click at [1199, 236] on button "Actions" at bounding box center [1201, 229] width 25 height 25
click at [1142, 299] on button "delete Delete" at bounding box center [1144, 296] width 139 height 30
click at [1206, 225] on button "Actions" at bounding box center [1201, 229] width 25 height 25
click at [1125, 291] on button "delete Delete" at bounding box center [1144, 296] width 139 height 30
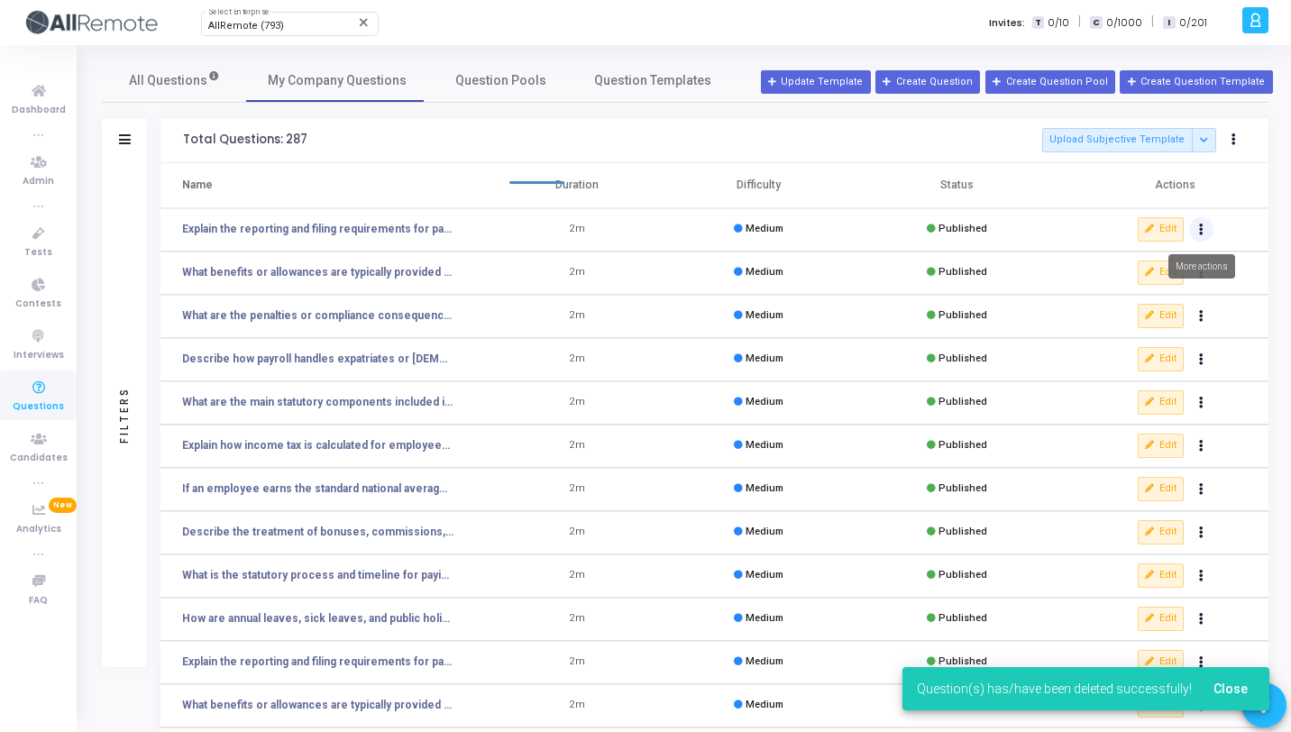
click at [1199, 233] on button "Actions" at bounding box center [1201, 229] width 25 height 25
click button "delete Delete" at bounding box center [1144, 296] width 139 height 30
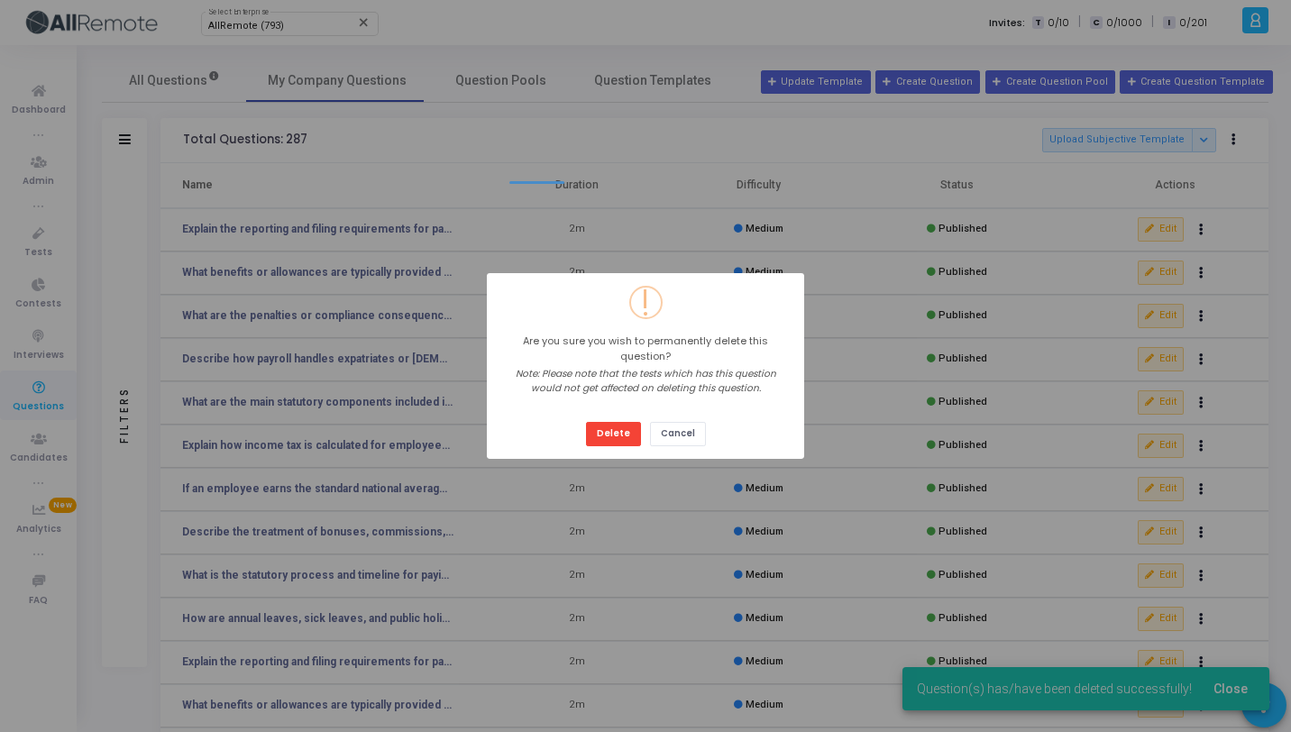
click at [586, 422] on button "Delete" at bounding box center [613, 434] width 55 height 24
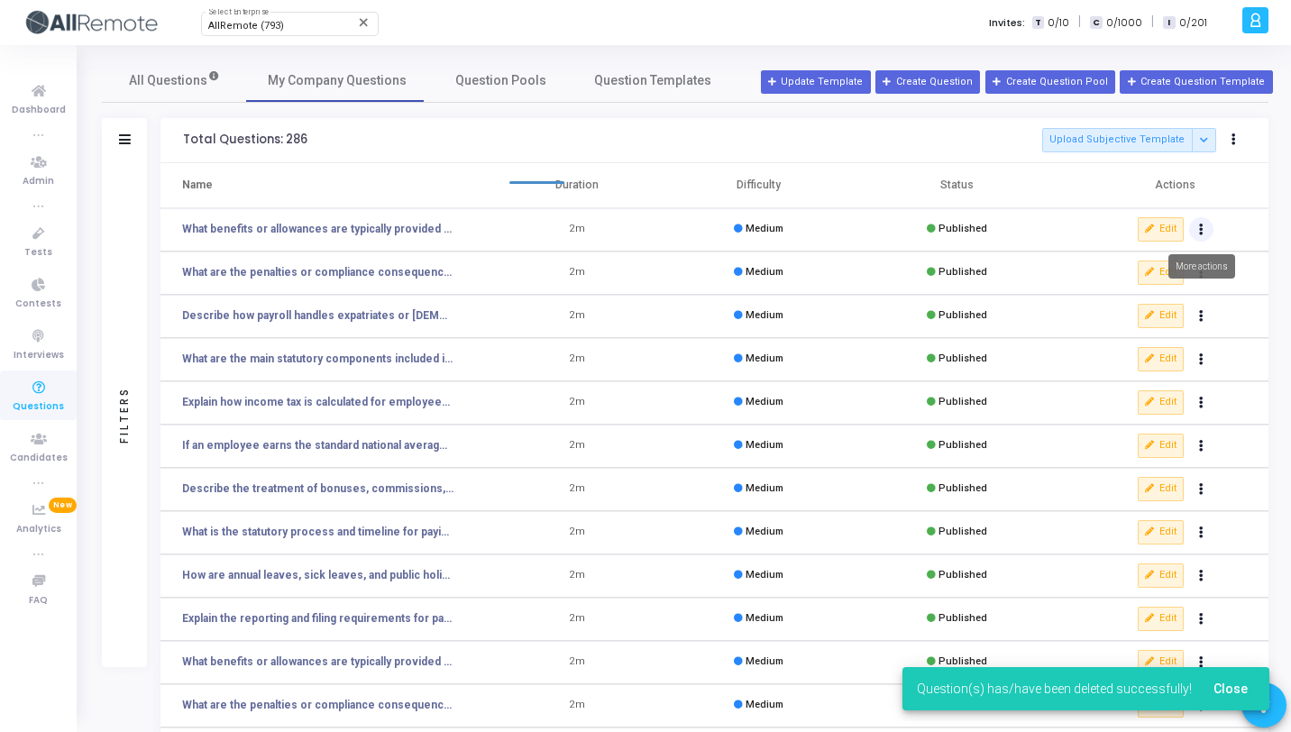
click at [1197, 231] on button "Actions" at bounding box center [1201, 229] width 25 height 25
click at [1112, 301] on button "delete Delete" at bounding box center [1144, 296] width 139 height 30
click at [1200, 232] on icon "Actions" at bounding box center [1201, 229] width 5 height 9
click at [1153, 292] on button "delete Delete" at bounding box center [1144, 296] width 139 height 30
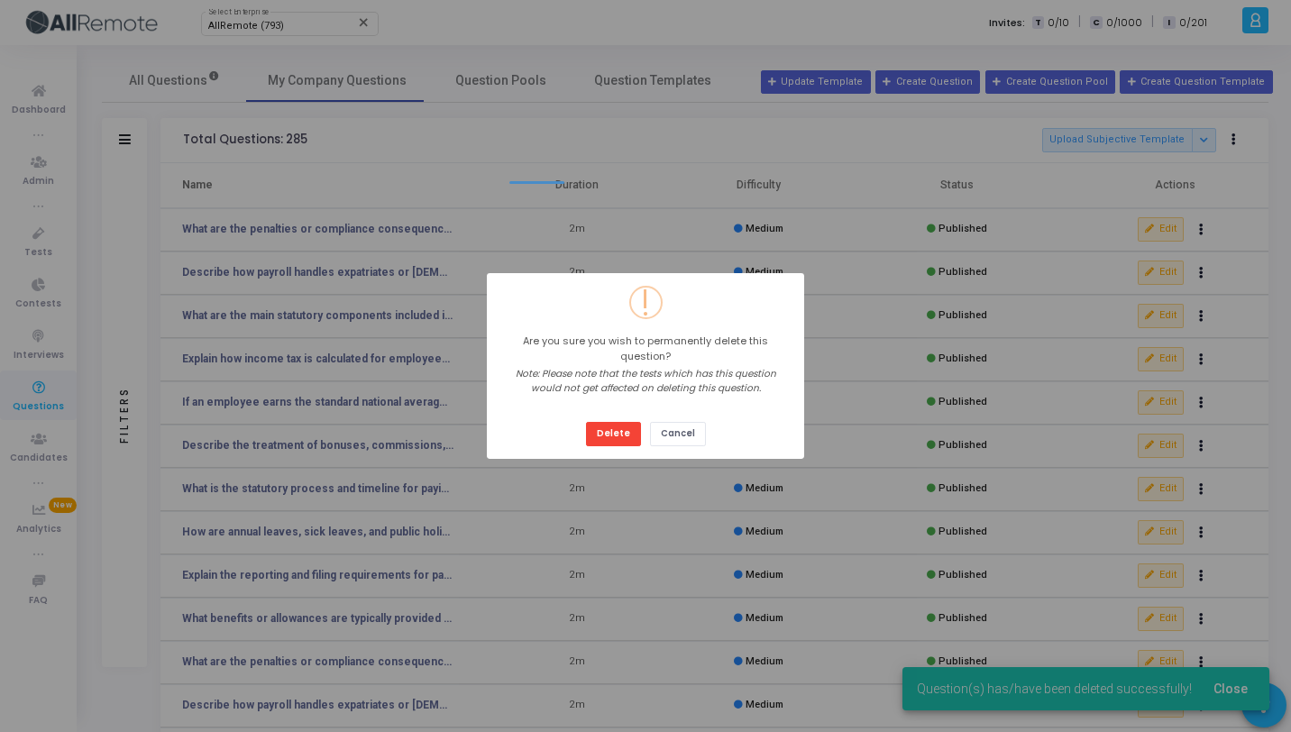
click at [586, 422] on button "Delete" at bounding box center [613, 434] width 55 height 24
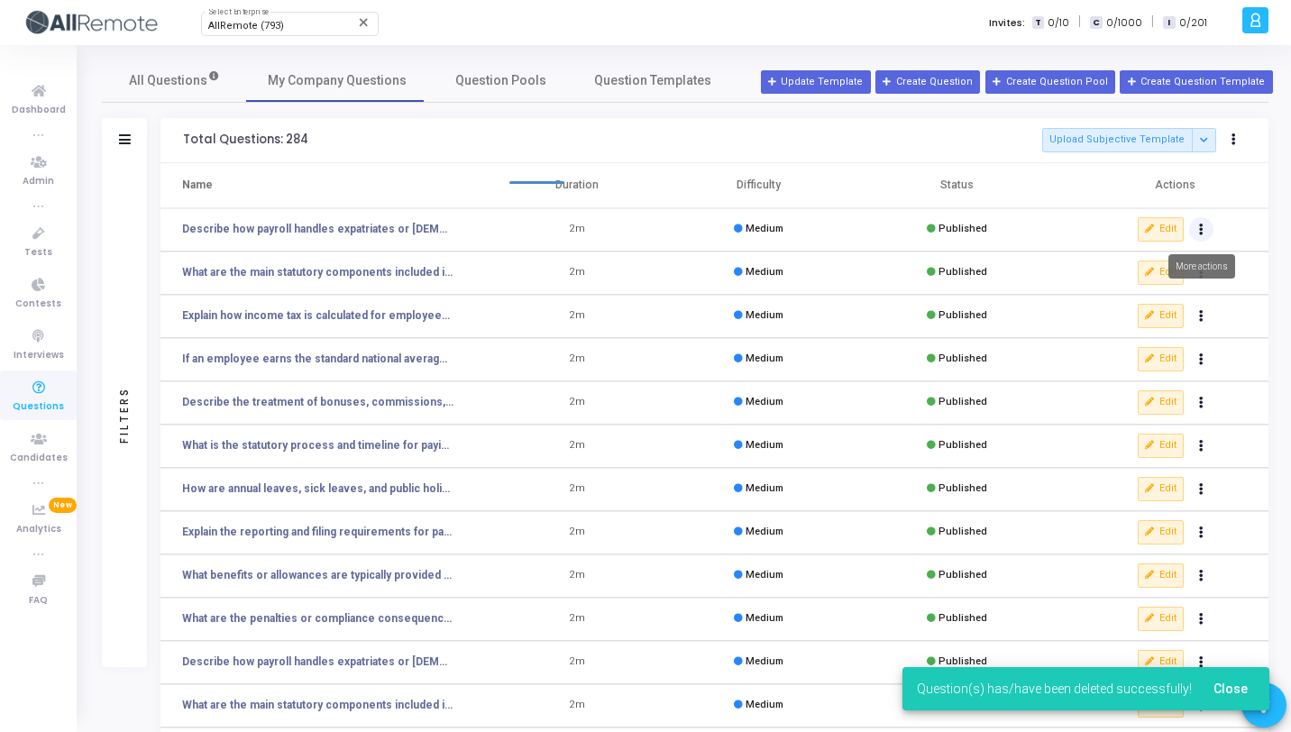
click at [1208, 233] on button "Actions" at bounding box center [1201, 229] width 25 height 25
click button "delete Delete" at bounding box center [1144, 296] width 139 height 30
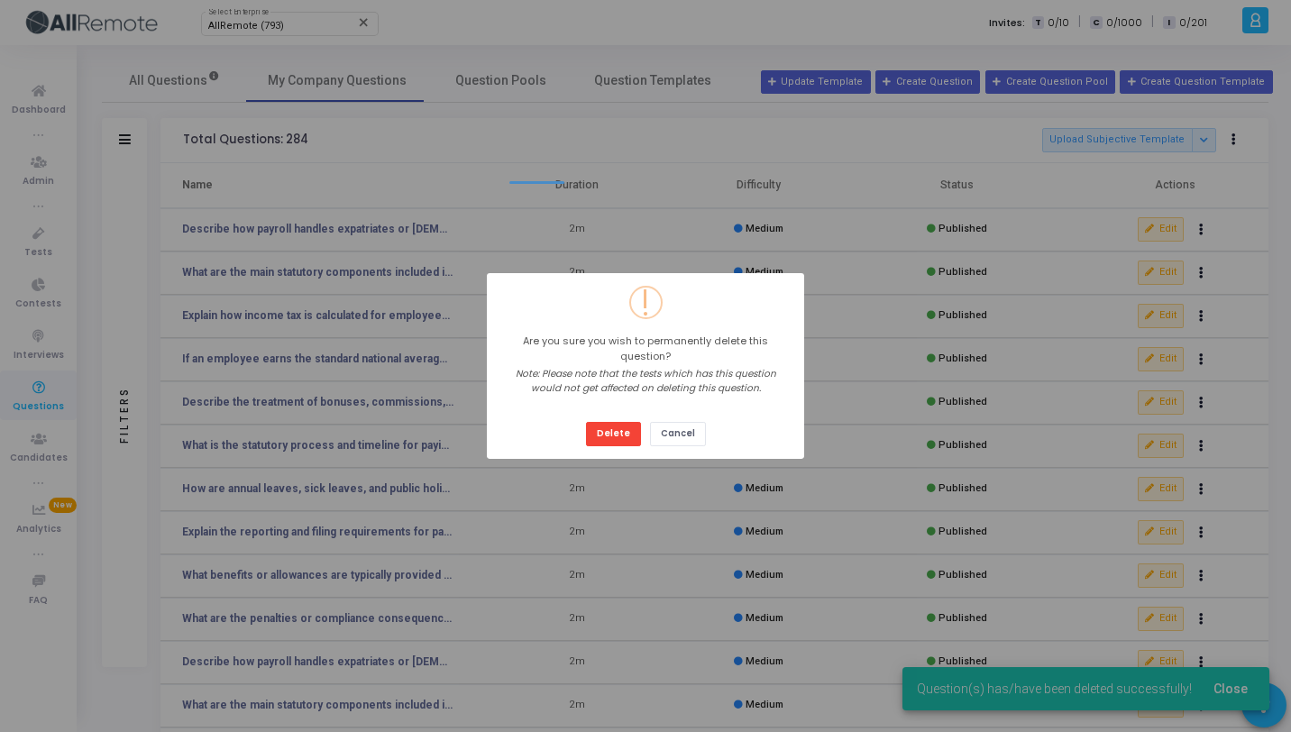
click at [586, 422] on button "Delete" at bounding box center [613, 434] width 55 height 24
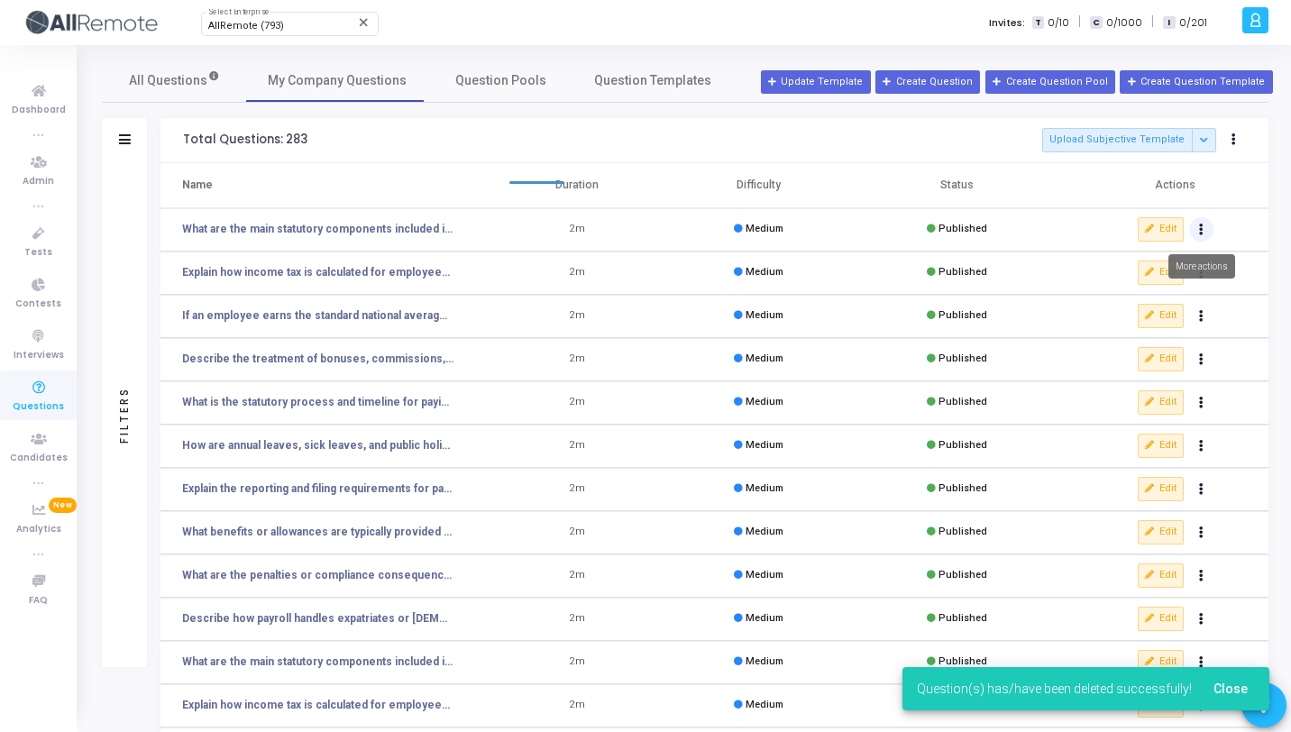
click at [1199, 226] on icon "Actions" at bounding box center [1201, 229] width 5 height 9
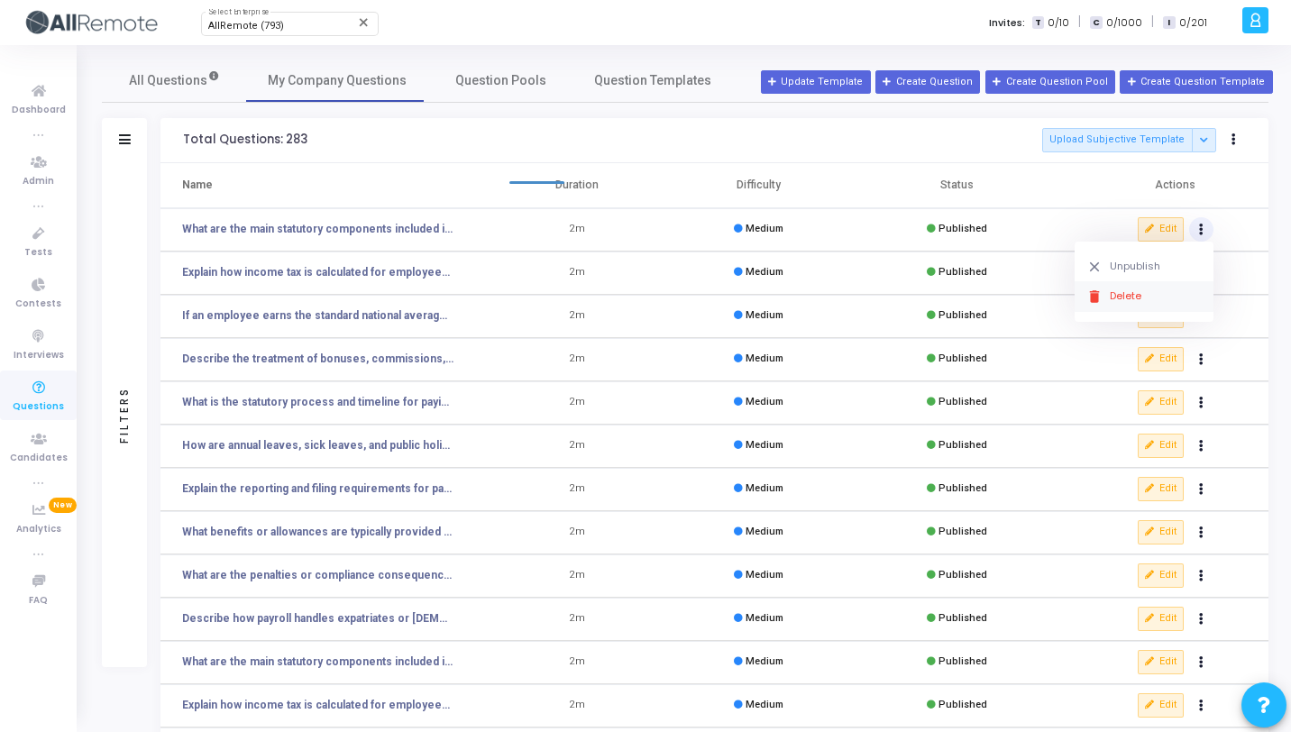
click button "delete Delete" at bounding box center [1144, 296] width 139 height 30
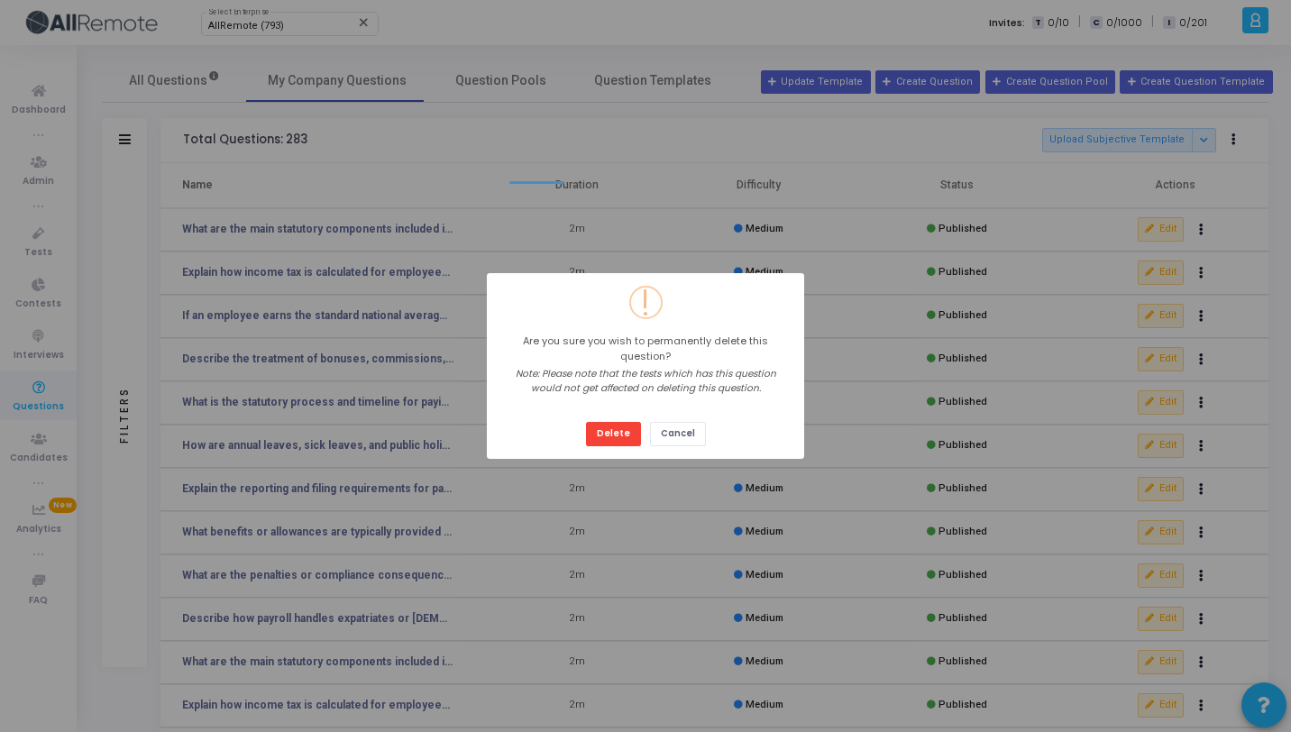
click at [586, 422] on button "Delete" at bounding box center [613, 434] width 55 height 24
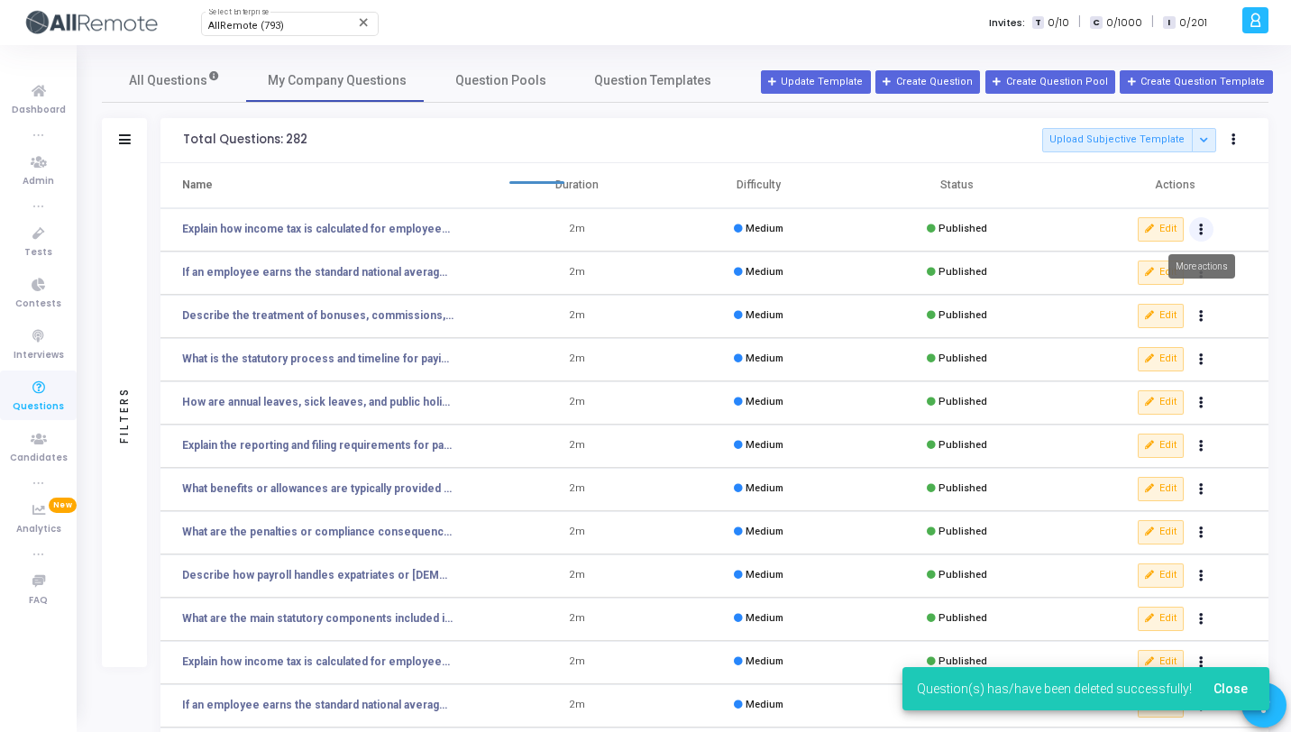
click at [1201, 227] on icon "Actions" at bounding box center [1201, 229] width 5 height 9
click at [1142, 308] on button "delete Delete" at bounding box center [1144, 296] width 139 height 30
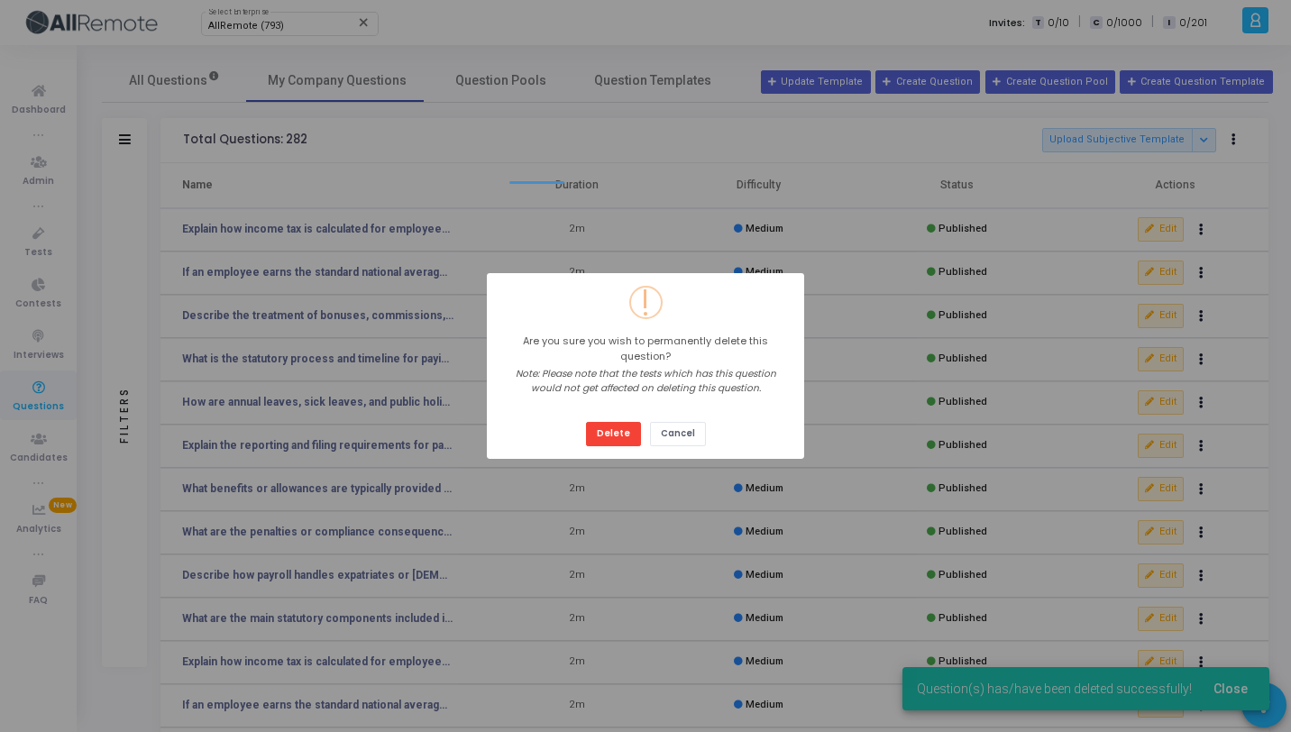
click at [586, 422] on button "Delete" at bounding box center [613, 434] width 55 height 24
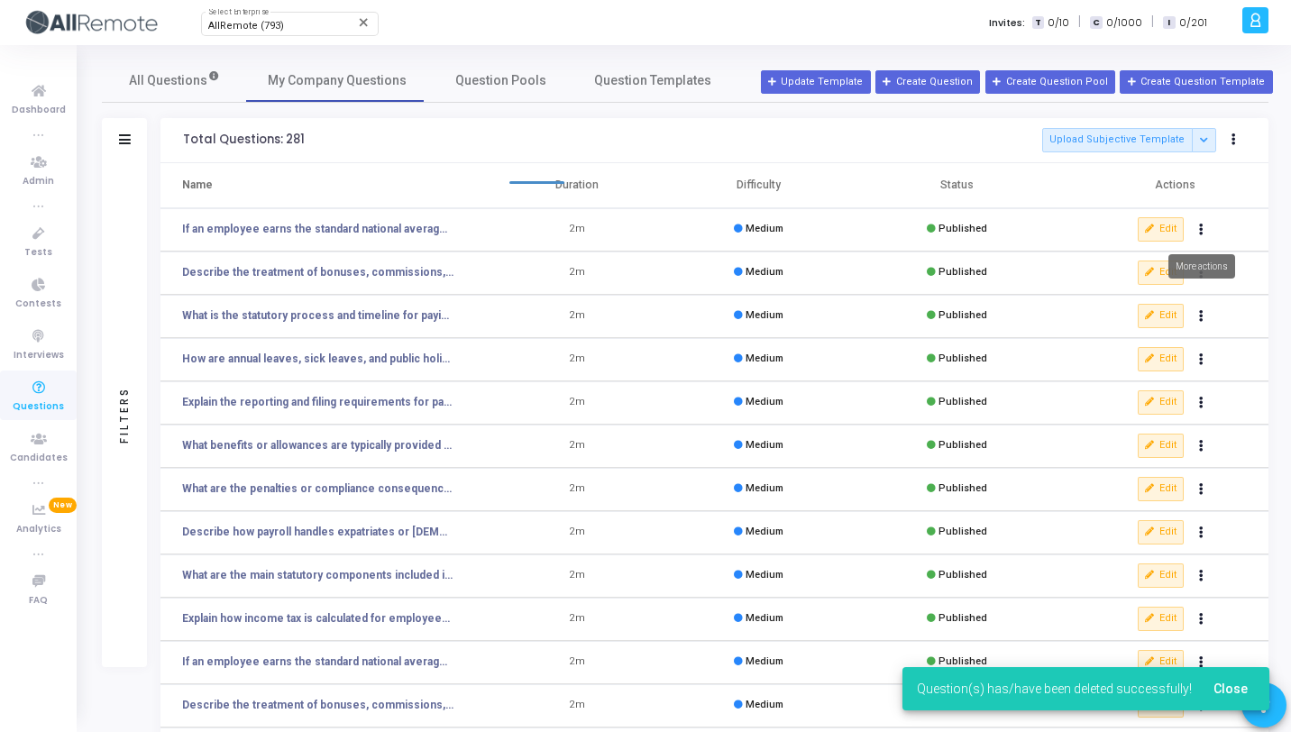
click at [1202, 226] on icon "Actions" at bounding box center [1201, 229] width 5 height 9
click button "delete Delete" at bounding box center [1144, 296] width 139 height 30
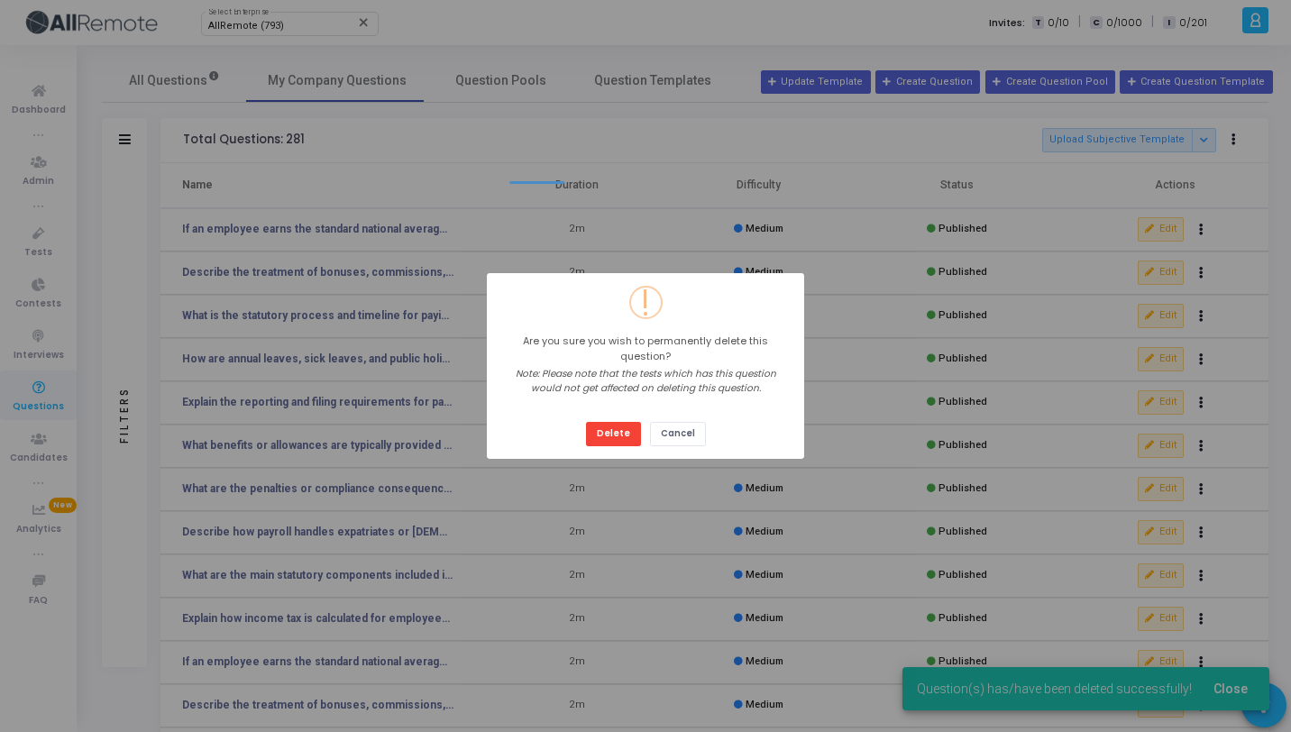
click at [586, 422] on button "Delete" at bounding box center [613, 434] width 55 height 24
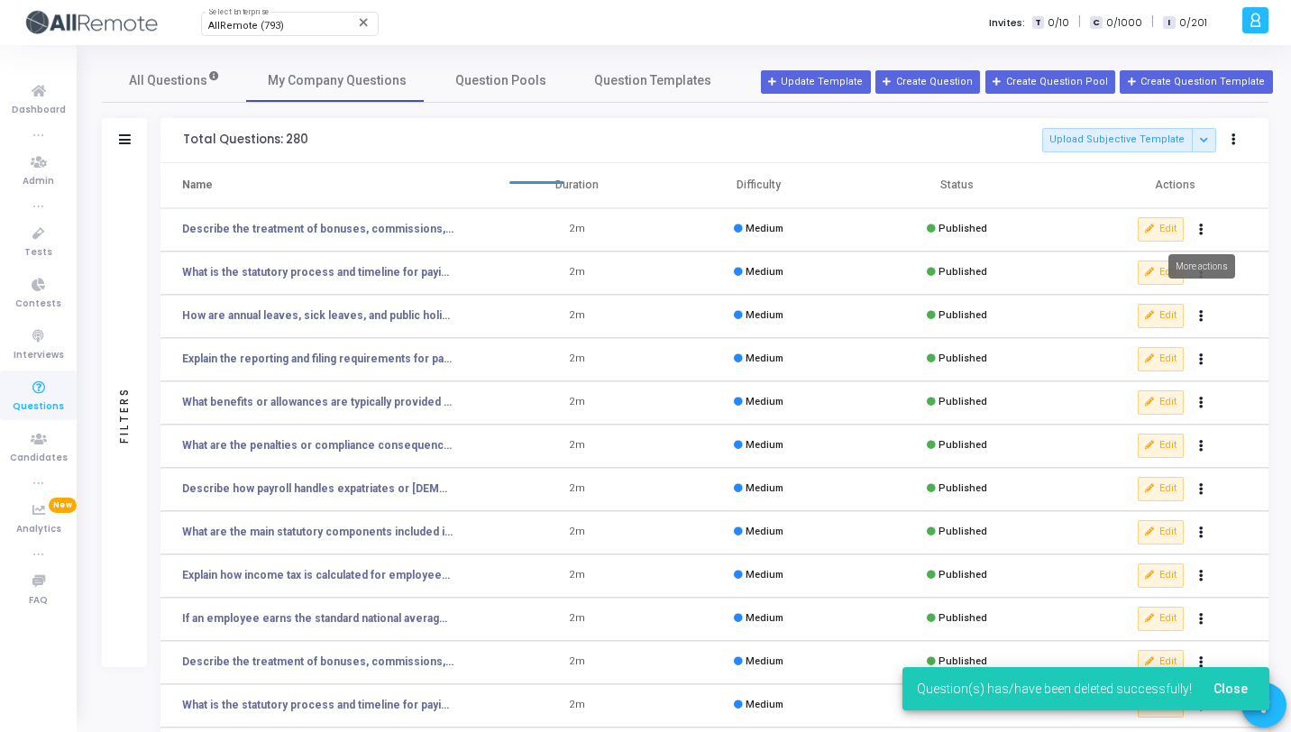
click at [1200, 229] on icon "Actions" at bounding box center [1201, 229] width 5 height 9
click at [1156, 282] on button "delete Delete" at bounding box center [1144, 296] width 139 height 30
click at [1206, 229] on button "Actions" at bounding box center [1201, 229] width 25 height 25
click at [1149, 288] on button "delete Delete" at bounding box center [1144, 296] width 139 height 30
click at [1200, 234] on button "Actions" at bounding box center [1201, 229] width 25 height 25
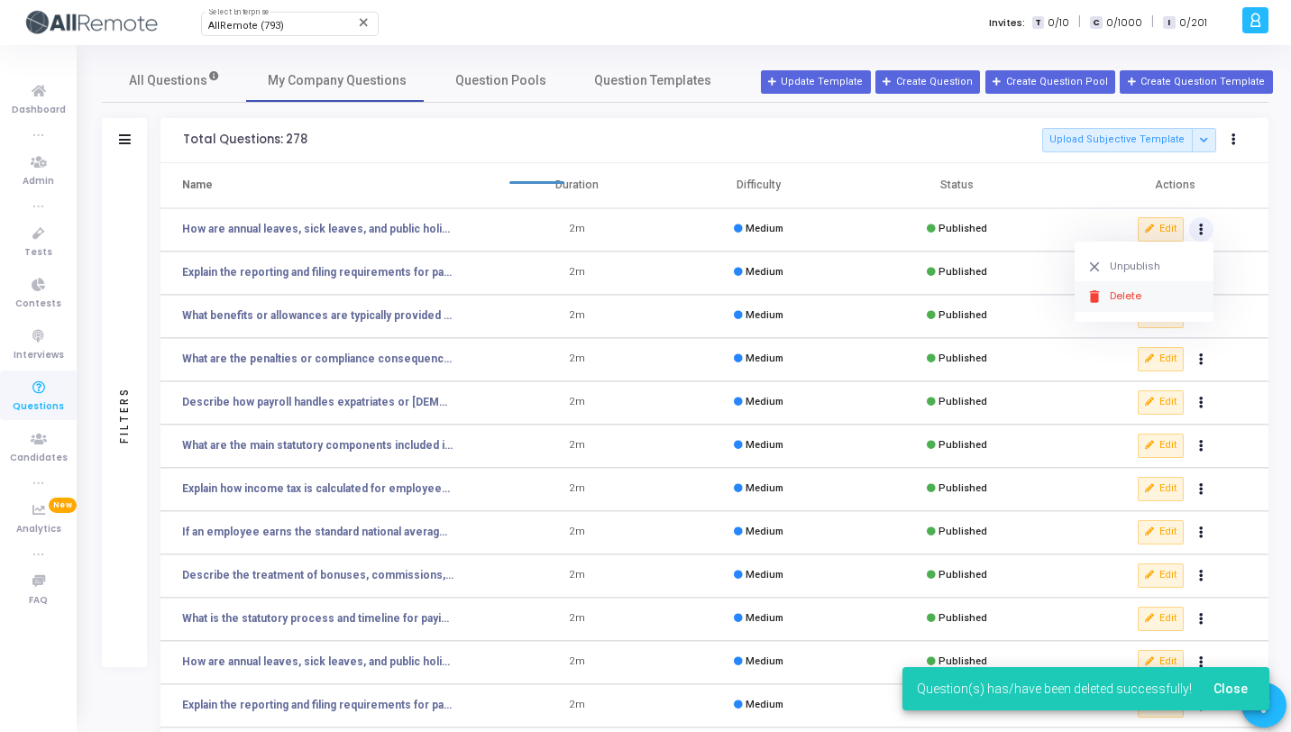
click button "delete Delete" at bounding box center [1144, 296] width 139 height 30
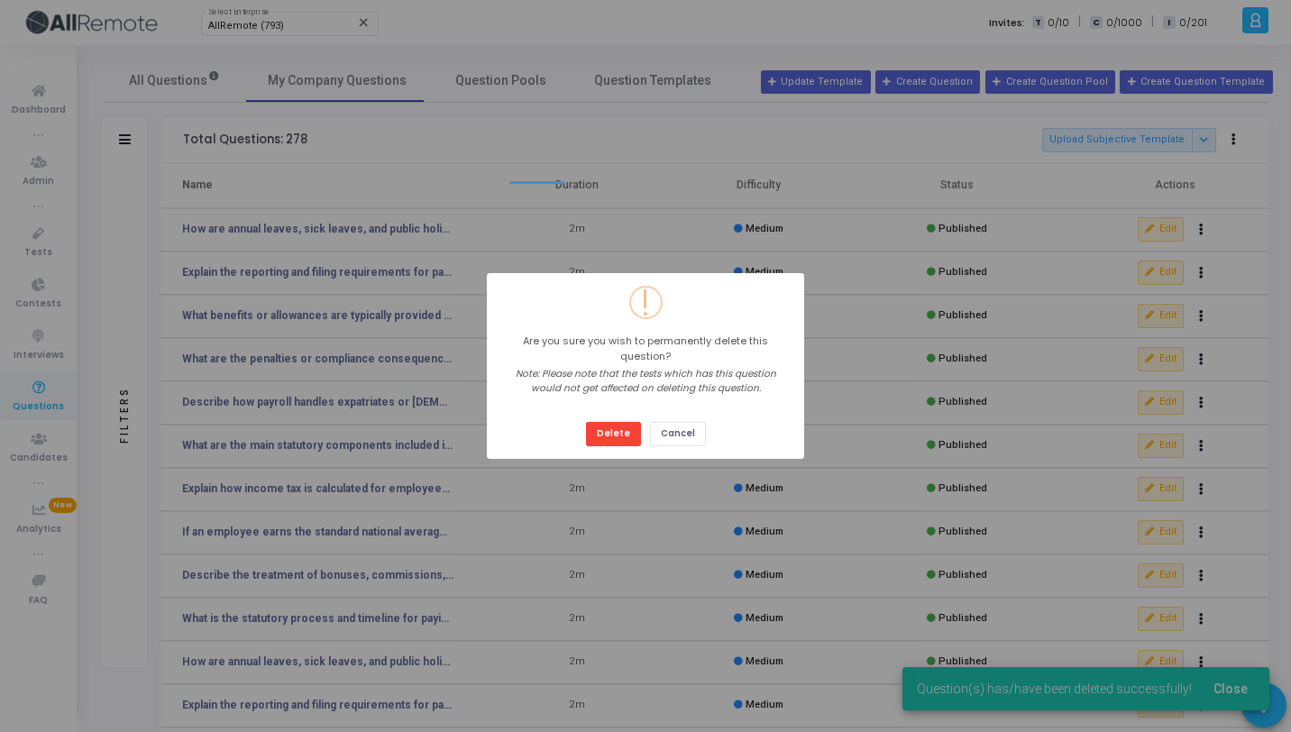
click at [586, 422] on button "Delete" at bounding box center [613, 434] width 55 height 24
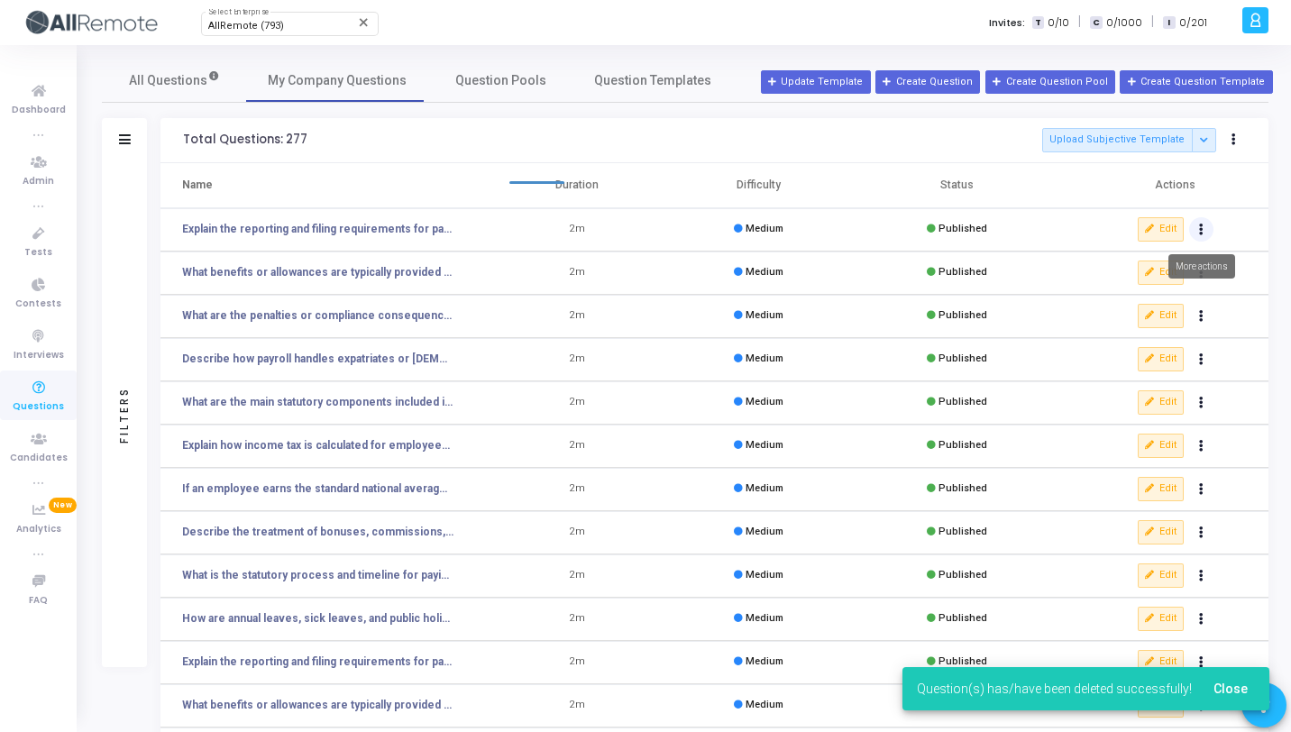
click at [1201, 228] on icon "Actions" at bounding box center [1201, 229] width 5 height 9
click at [1155, 294] on button "delete Delete" at bounding box center [1144, 296] width 139 height 30
click at [1208, 225] on button "Actions" at bounding box center [1201, 229] width 25 height 25
click button "delete Delete" at bounding box center [1144, 296] width 139 height 30
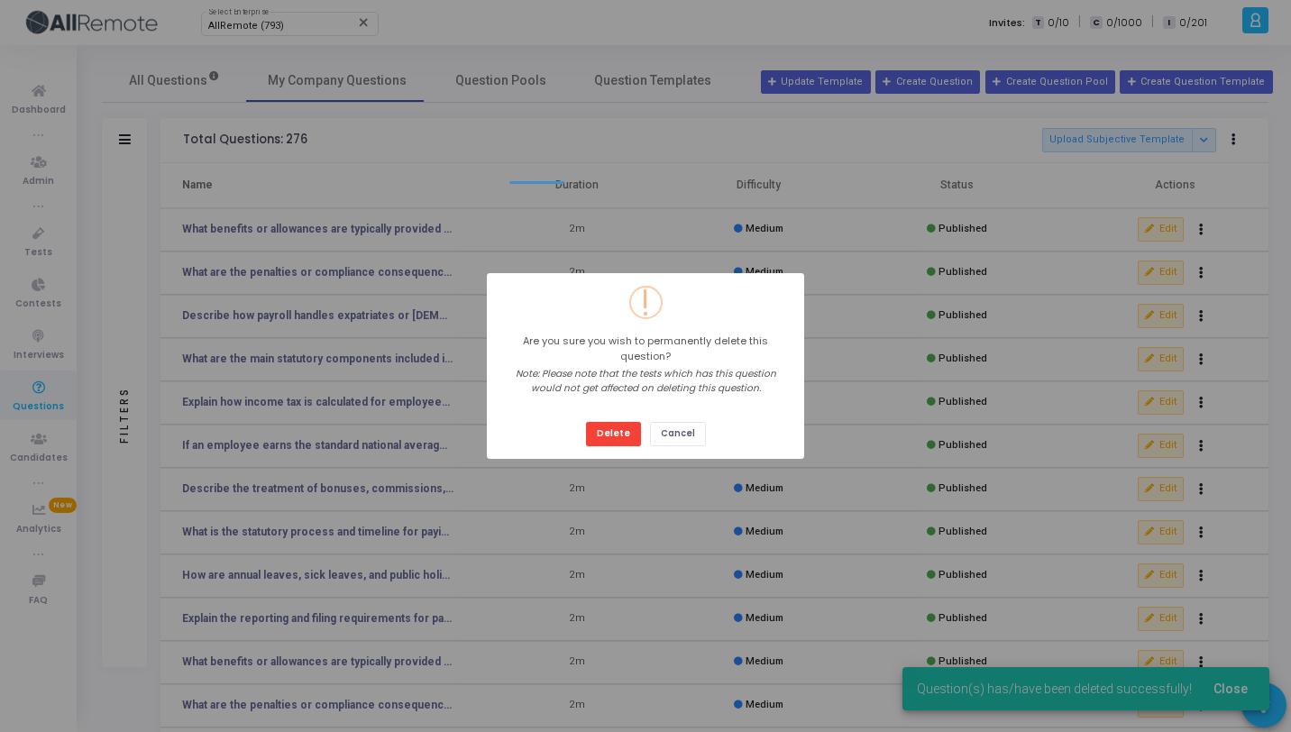
click at [586, 422] on button "Delete" at bounding box center [613, 434] width 55 height 24
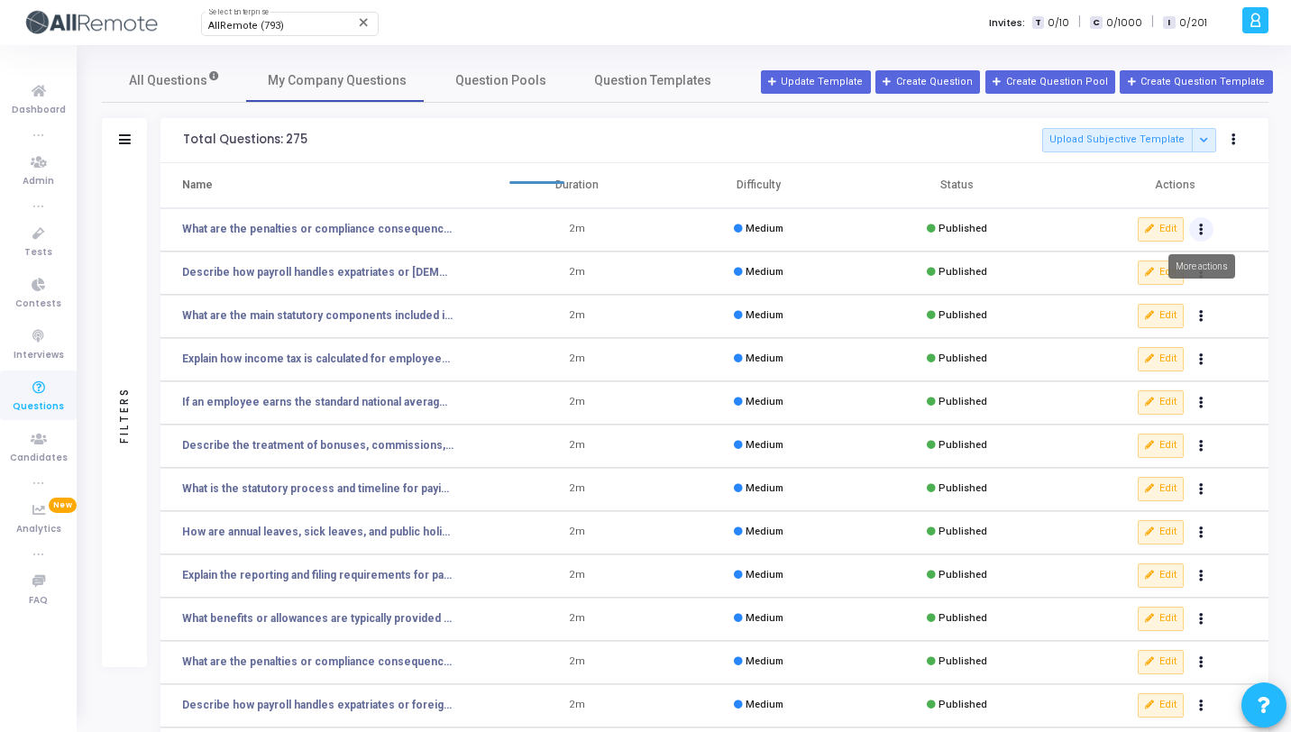
click at [1205, 234] on button "Actions" at bounding box center [1201, 229] width 25 height 25
click at [1130, 303] on button "delete Delete" at bounding box center [1144, 296] width 139 height 30
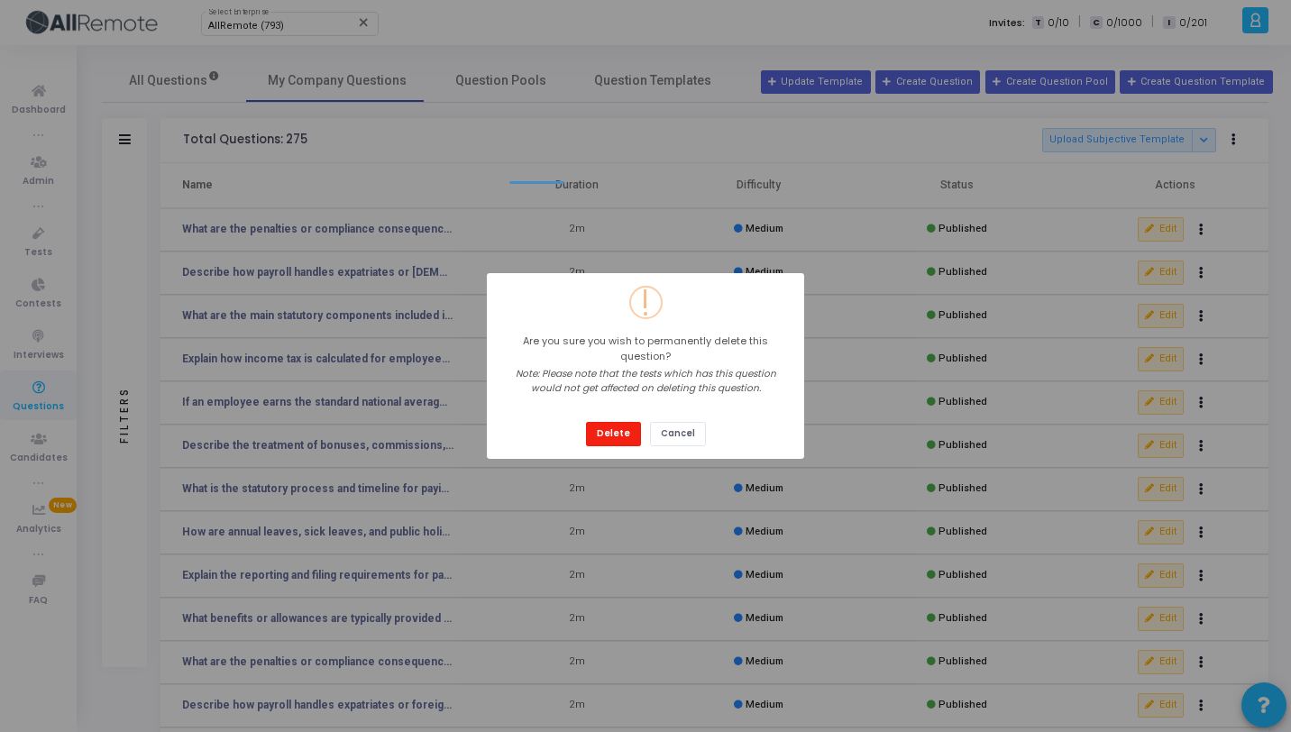
click at [618, 426] on button "Delete" at bounding box center [613, 434] width 55 height 24
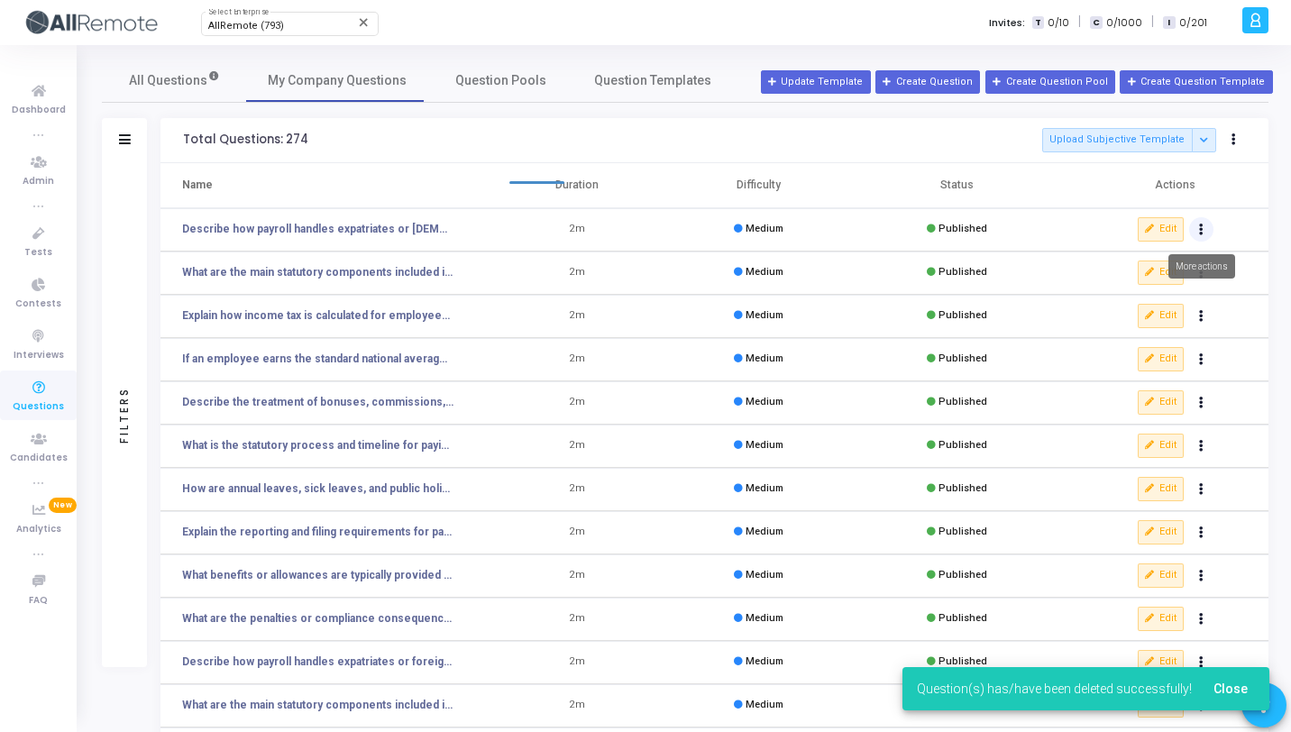
click at [1198, 229] on button "Actions" at bounding box center [1201, 229] width 25 height 25
click at [1134, 294] on button "delete Delete" at bounding box center [1144, 296] width 139 height 30
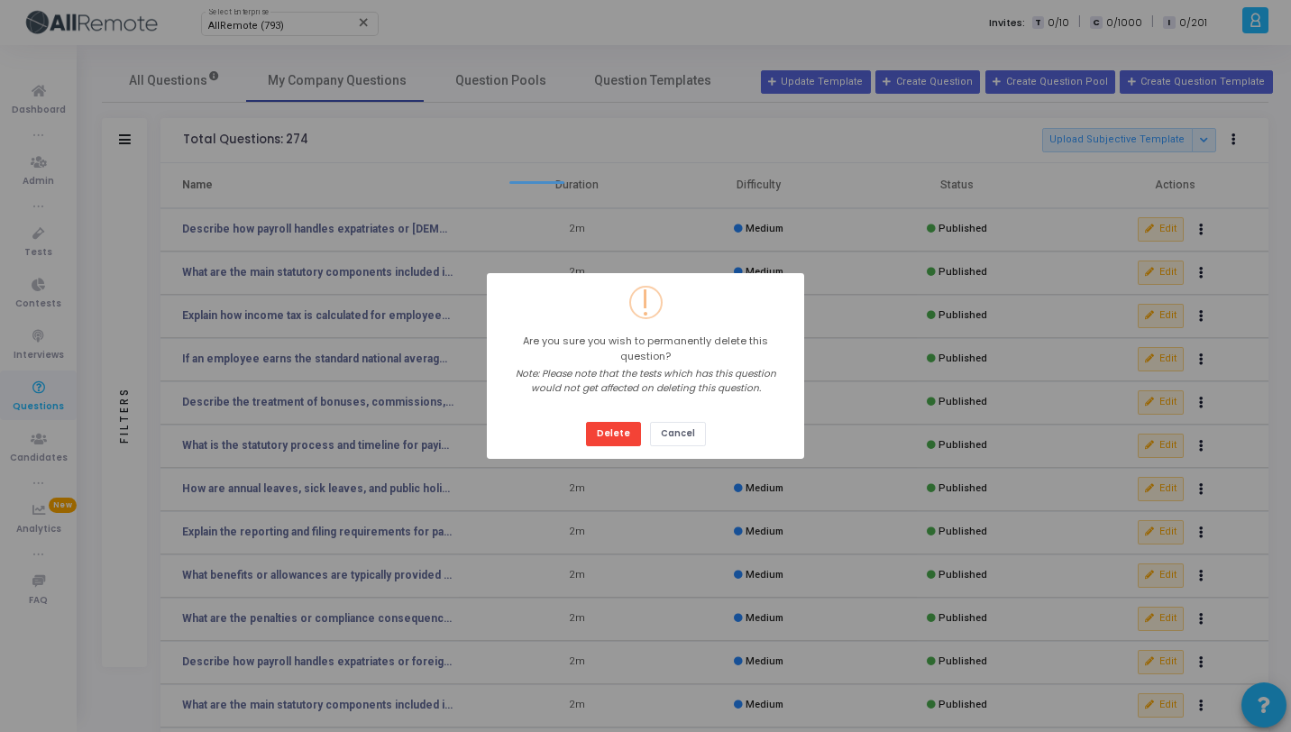
click at [586, 422] on button "Delete" at bounding box center [613, 434] width 55 height 24
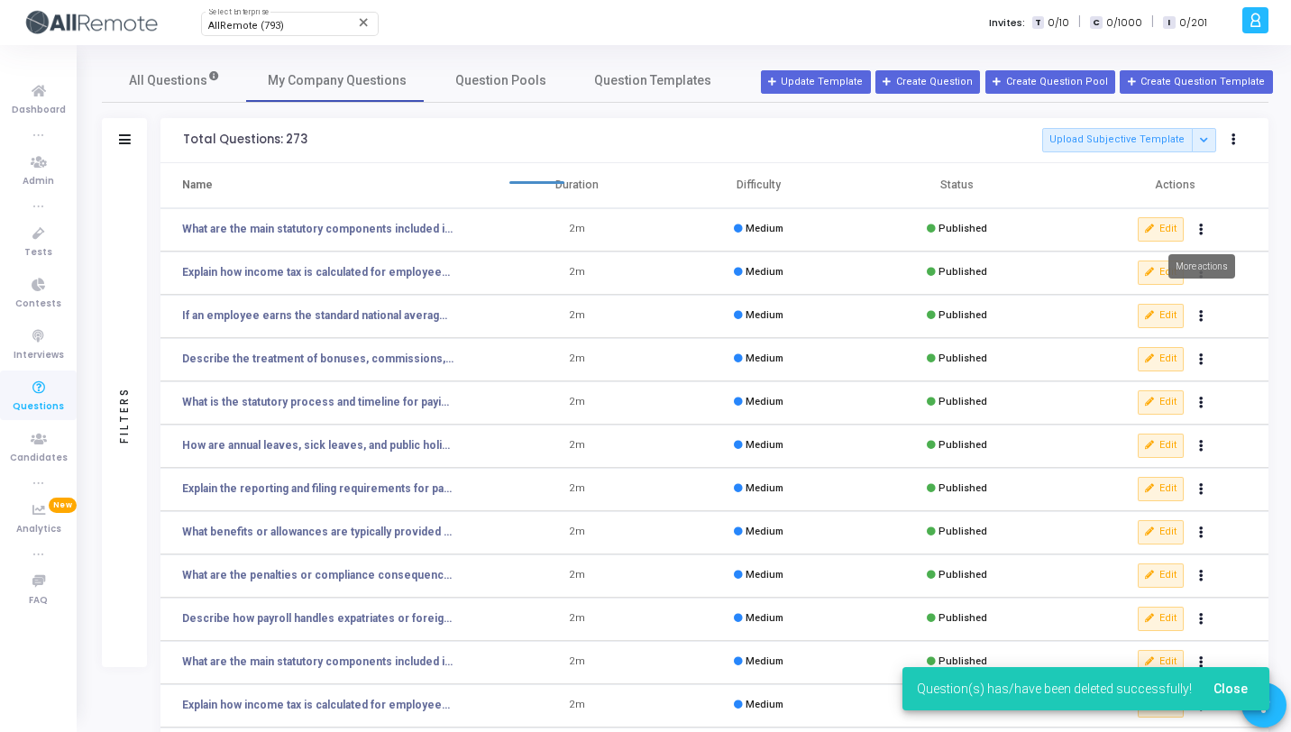
click at [1203, 234] on icon "Actions" at bounding box center [1201, 229] width 5 height 9
click at [1125, 291] on button "delete Delete" at bounding box center [1144, 296] width 139 height 30
click at [1199, 233] on button "Actions" at bounding box center [1201, 229] width 25 height 25
click at [1143, 292] on button "delete Delete" at bounding box center [1144, 296] width 139 height 30
click at [1196, 235] on button "Actions" at bounding box center [1201, 229] width 25 height 25
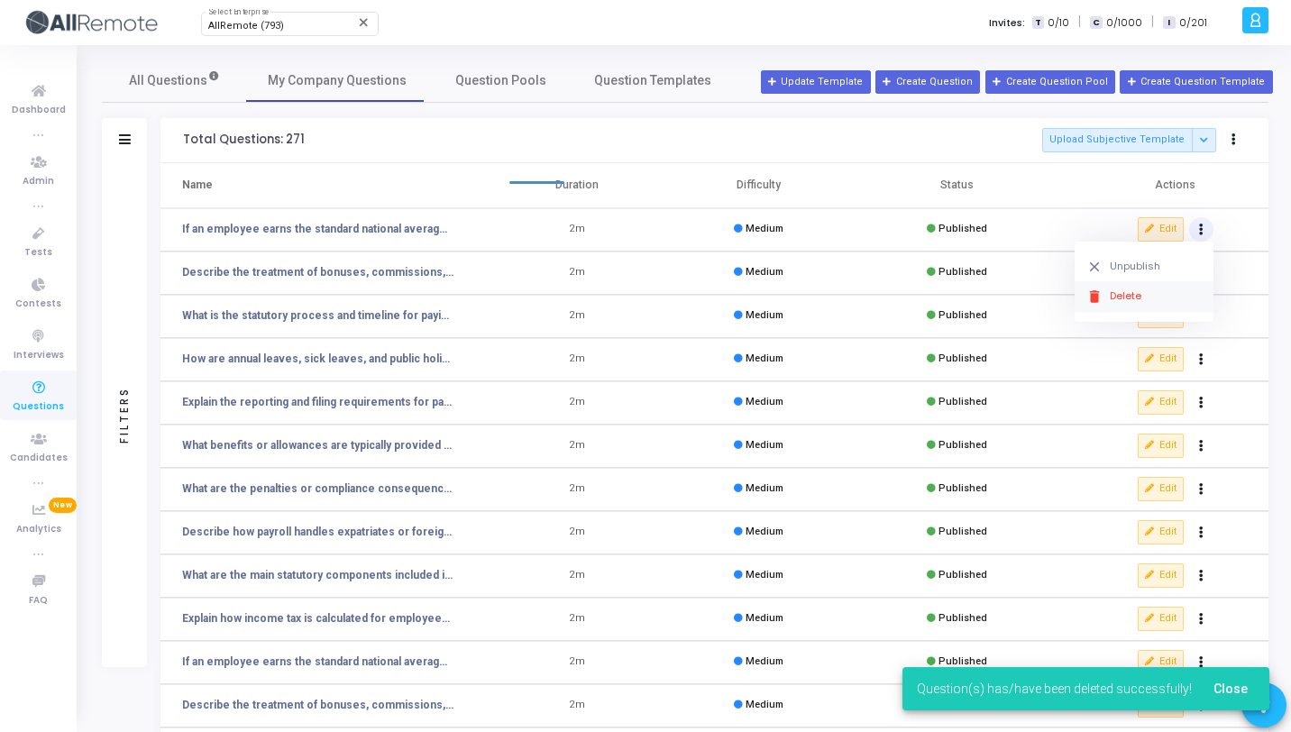
click at [1140, 308] on button "delete Delete" at bounding box center [1144, 296] width 139 height 30
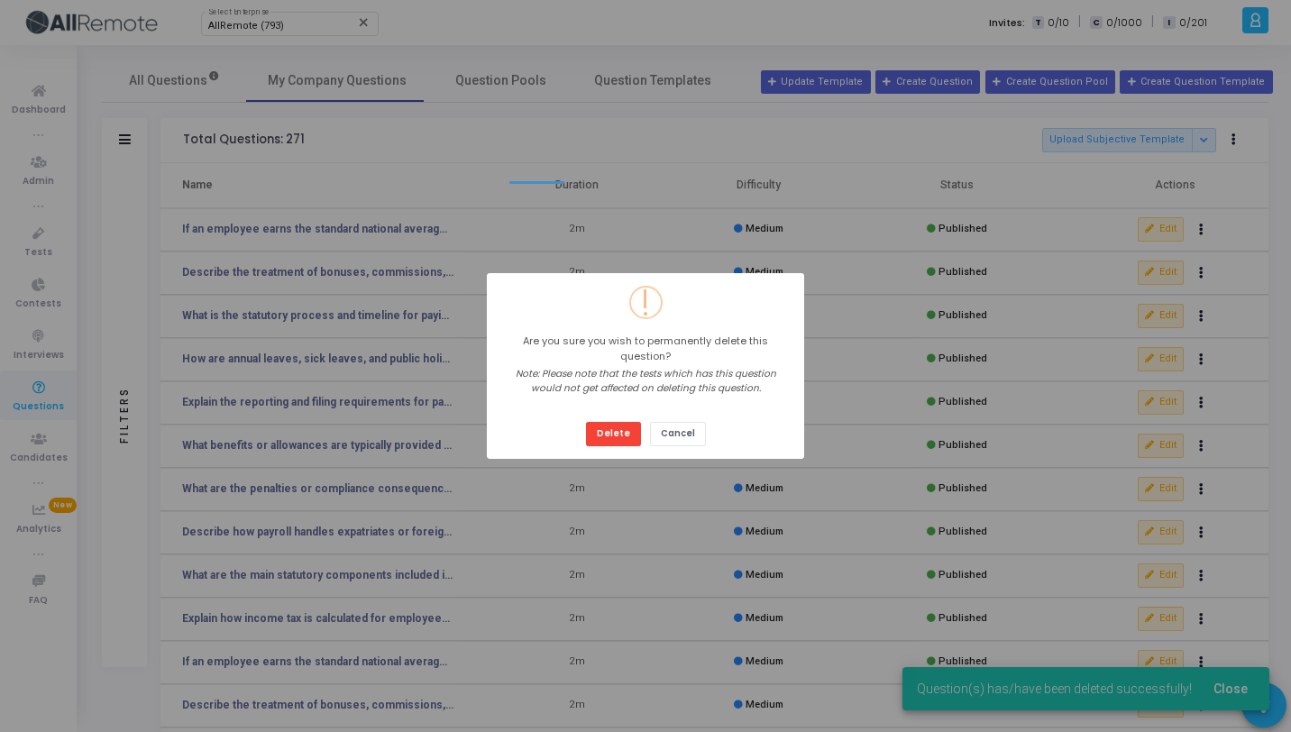
click at [586, 422] on button "Delete" at bounding box center [613, 434] width 55 height 24
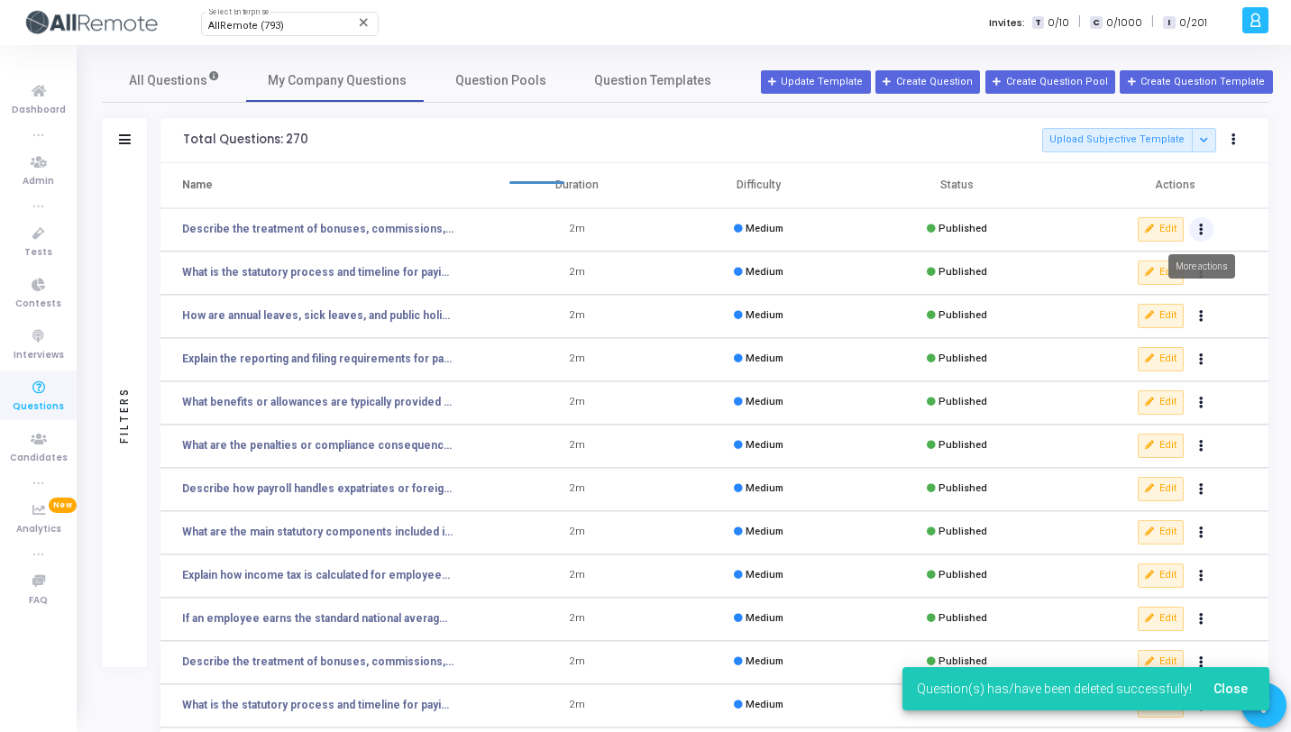
click at [1199, 232] on button "Actions" at bounding box center [1201, 229] width 25 height 25
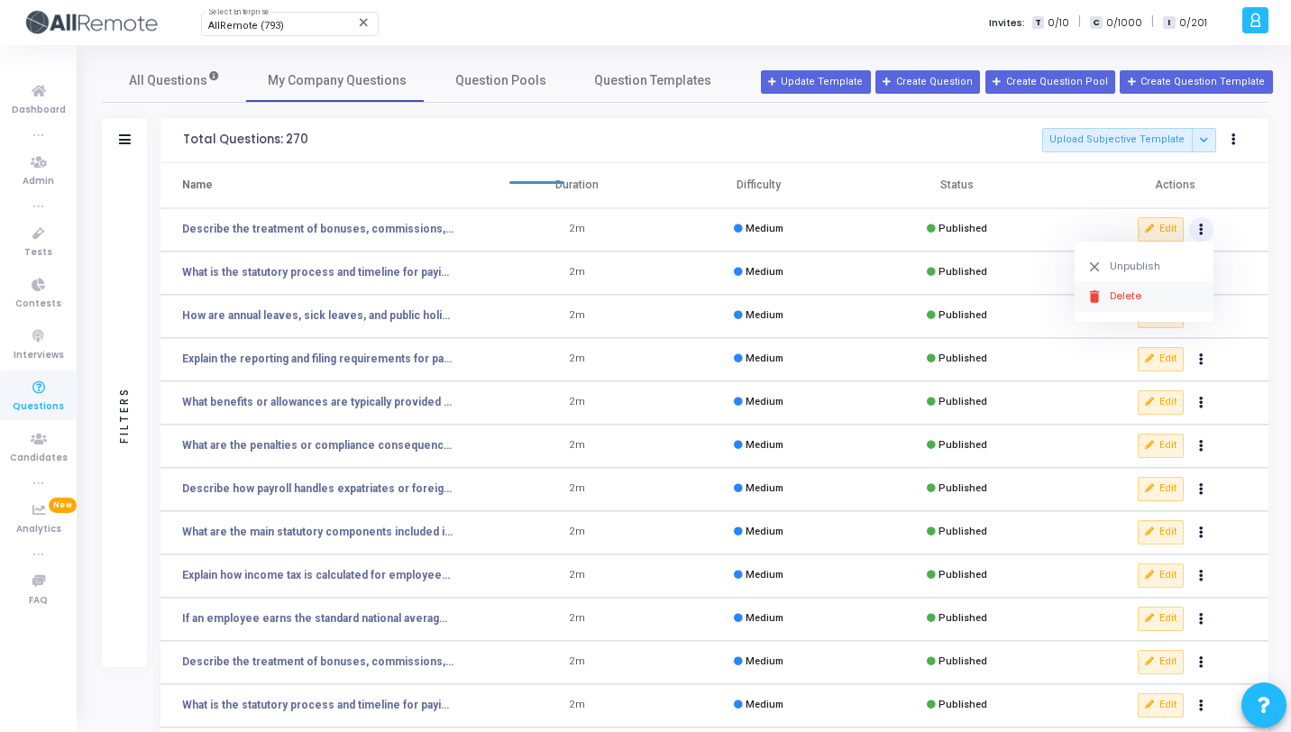
click at [1118, 293] on button "delete Delete" at bounding box center [1144, 296] width 139 height 30
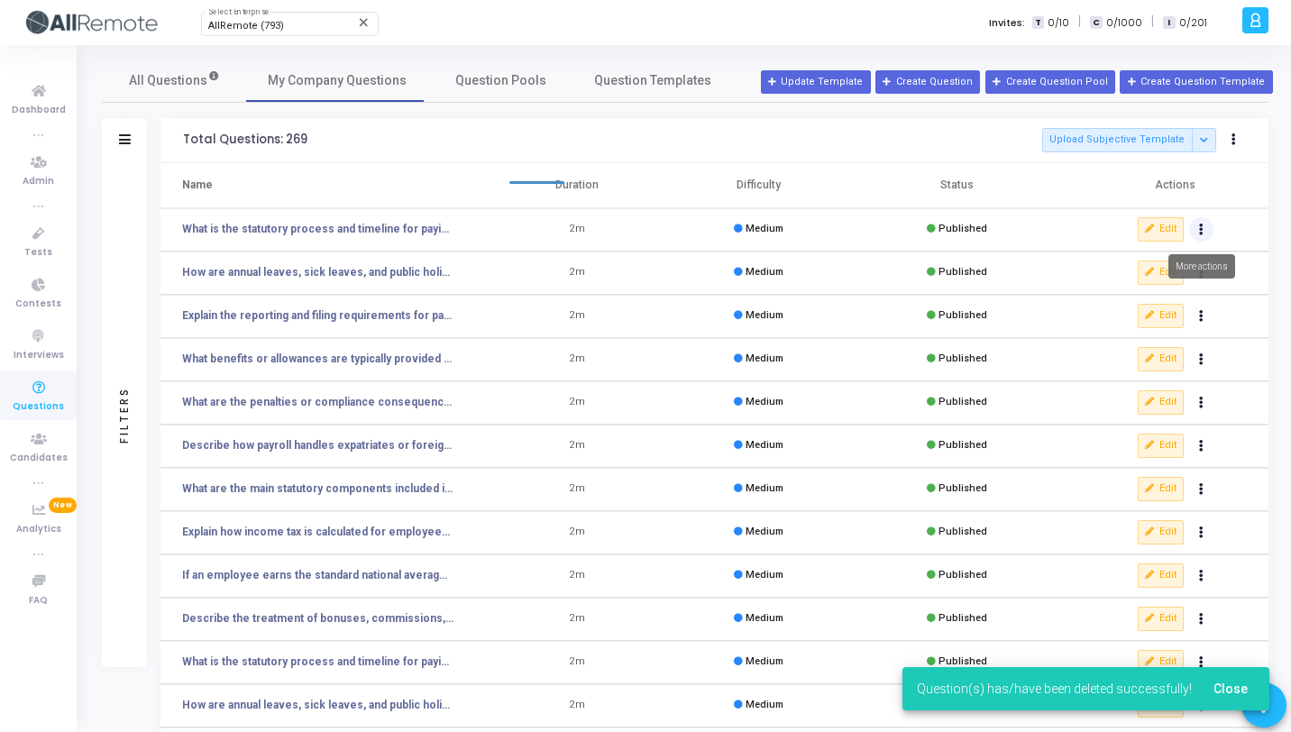
click at [1204, 234] on button "Actions" at bounding box center [1201, 229] width 25 height 25
click at [1163, 293] on button "delete Delete" at bounding box center [1144, 296] width 139 height 30
click at [1207, 235] on button "Actions" at bounding box center [1201, 229] width 25 height 25
click at [1153, 288] on button "delete Delete" at bounding box center [1144, 296] width 139 height 30
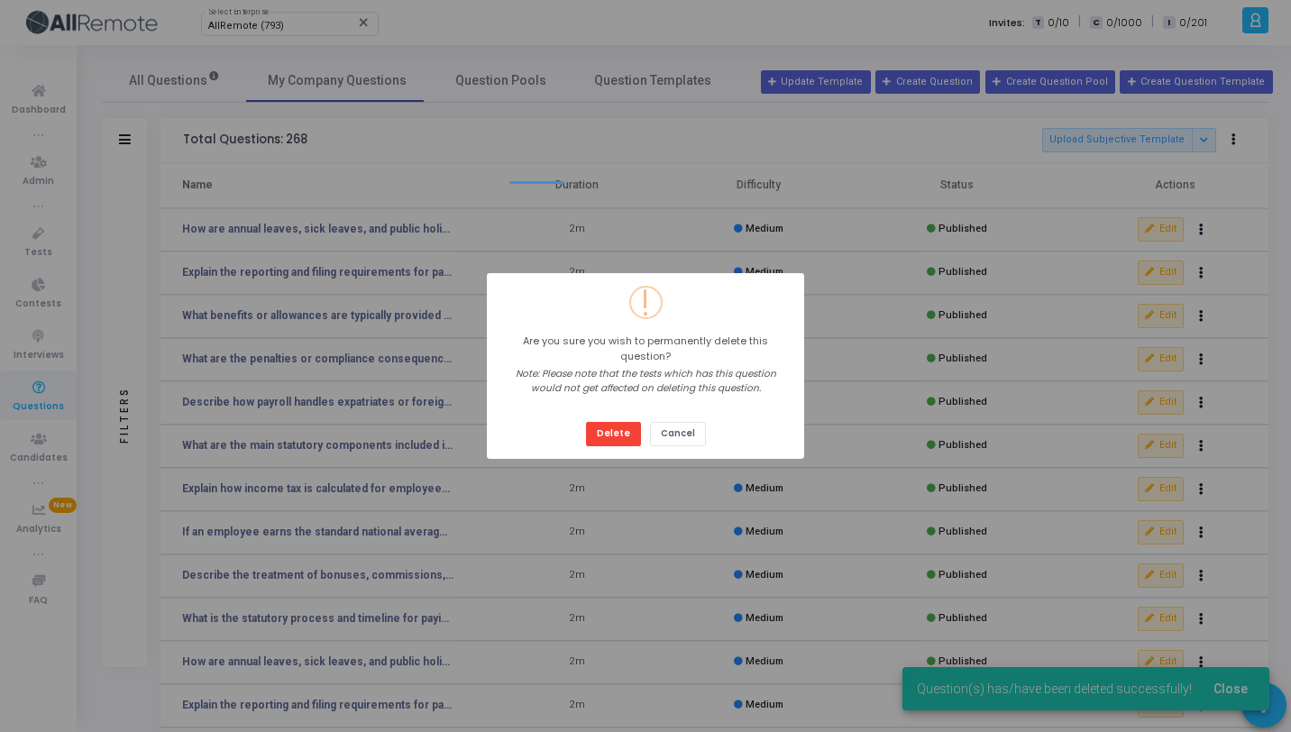
click at [586, 422] on button "Delete" at bounding box center [613, 434] width 55 height 24
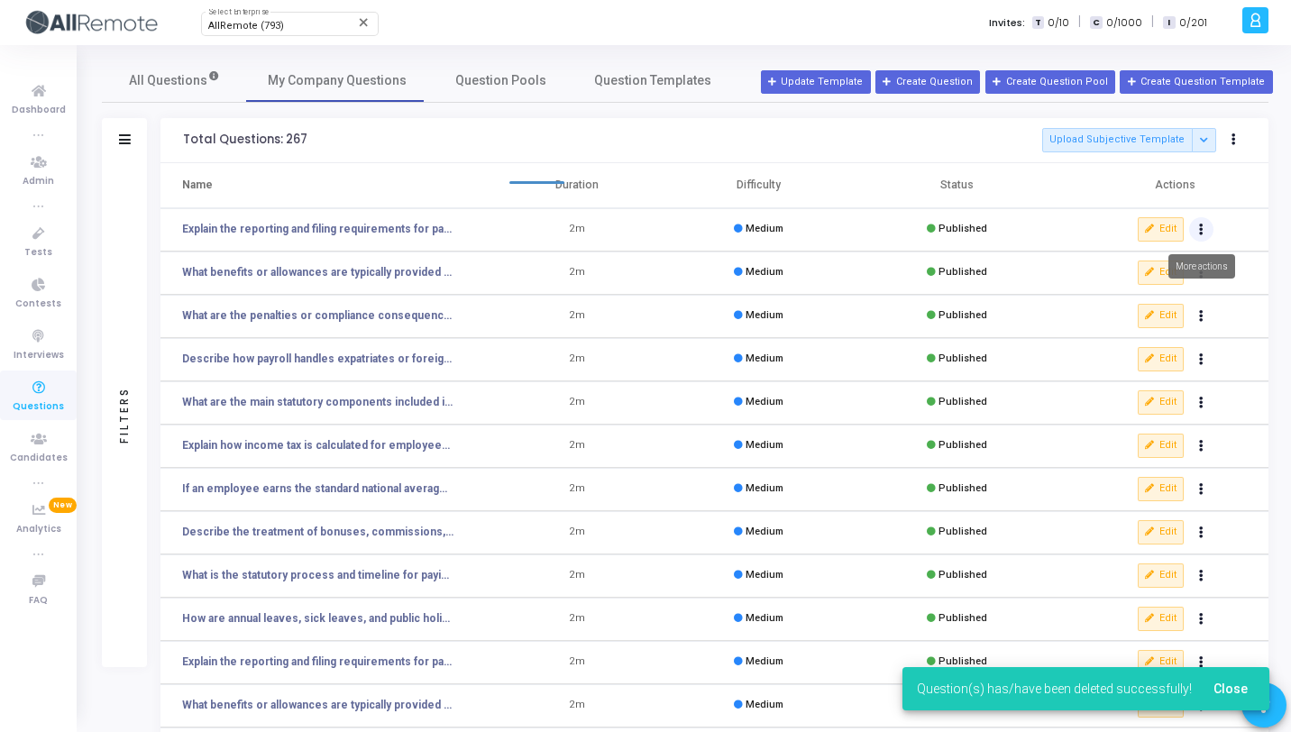
click at [1211, 228] on button "Actions" at bounding box center [1201, 229] width 25 height 25
click at [1147, 291] on button "delete Delete" at bounding box center [1144, 296] width 139 height 30
click at [1208, 235] on button "Actions" at bounding box center [1201, 229] width 25 height 25
click button "delete Delete" at bounding box center [1144, 296] width 139 height 30
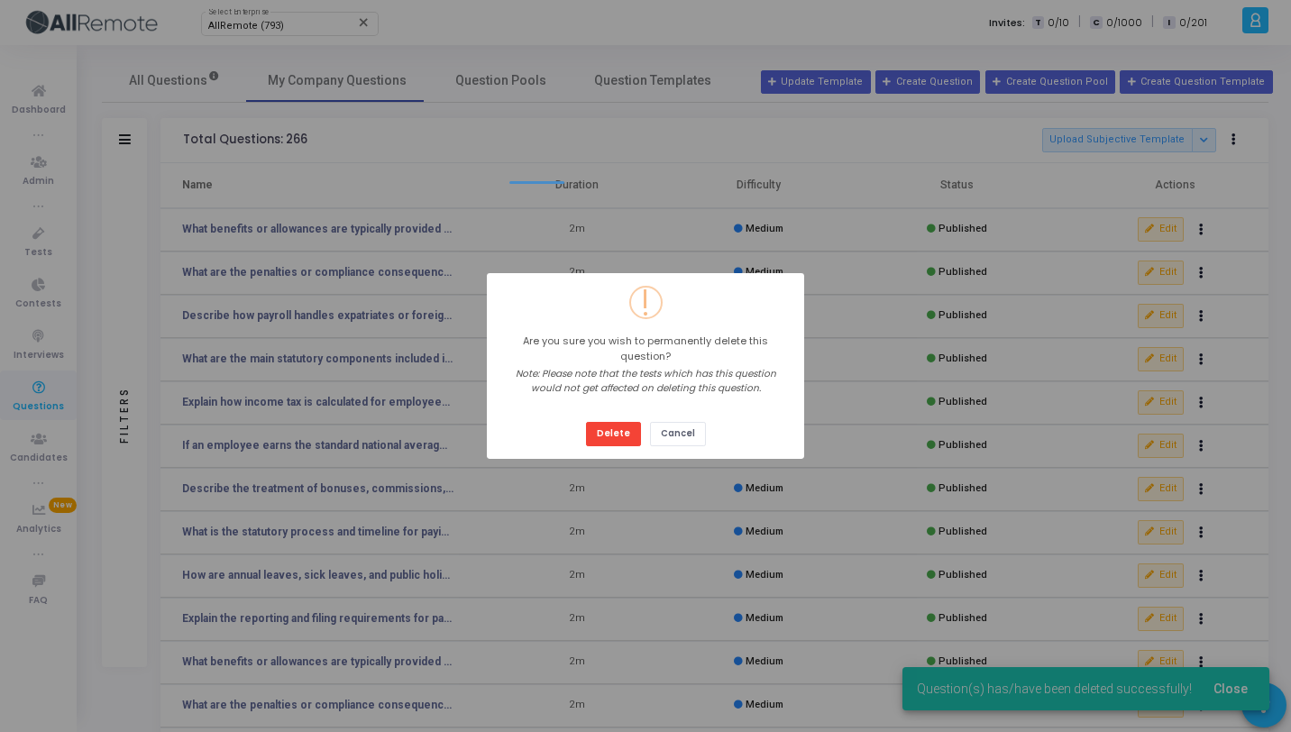
click at [586, 422] on button "Delete" at bounding box center [613, 434] width 55 height 24
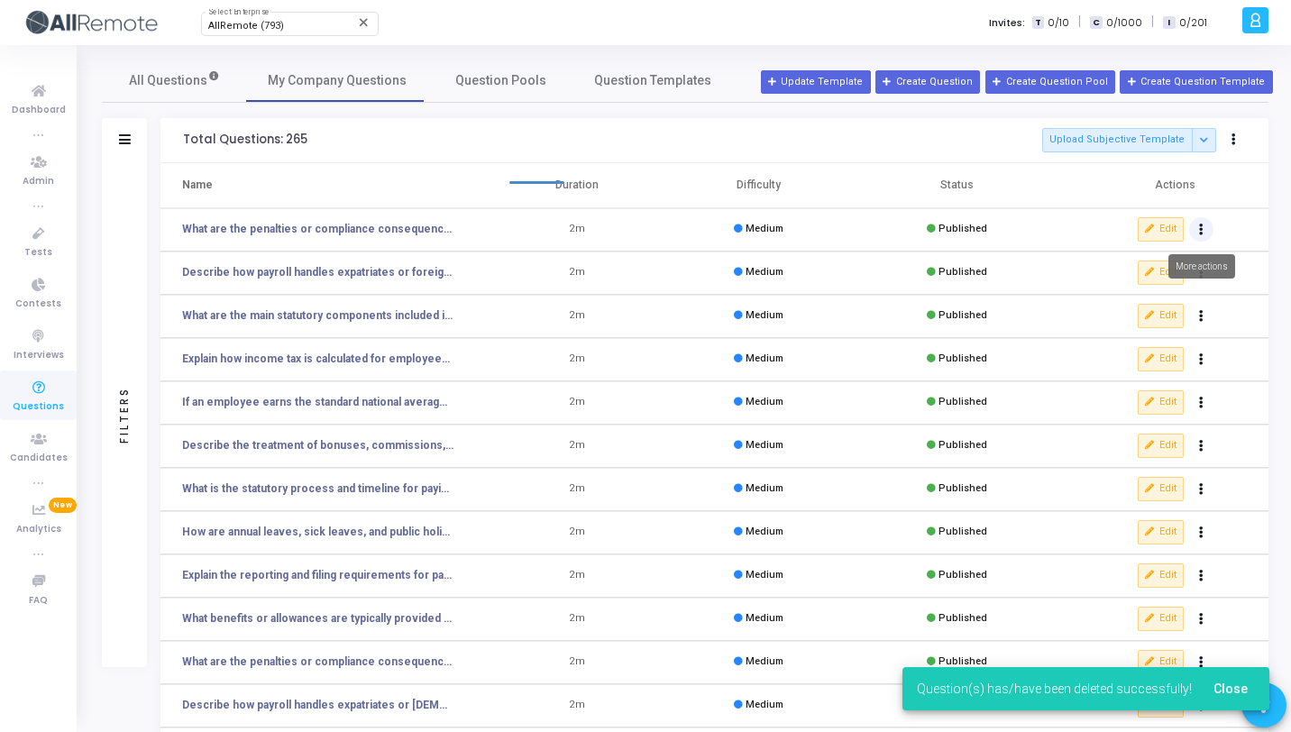
click at [1203, 227] on icon "Actions" at bounding box center [1201, 229] width 5 height 9
click at [1151, 289] on button "delete Delete" at bounding box center [1144, 296] width 139 height 30
click at [1205, 227] on button "Actions" at bounding box center [1201, 229] width 25 height 25
click at [1152, 290] on button "delete Delete" at bounding box center [1144, 296] width 139 height 30
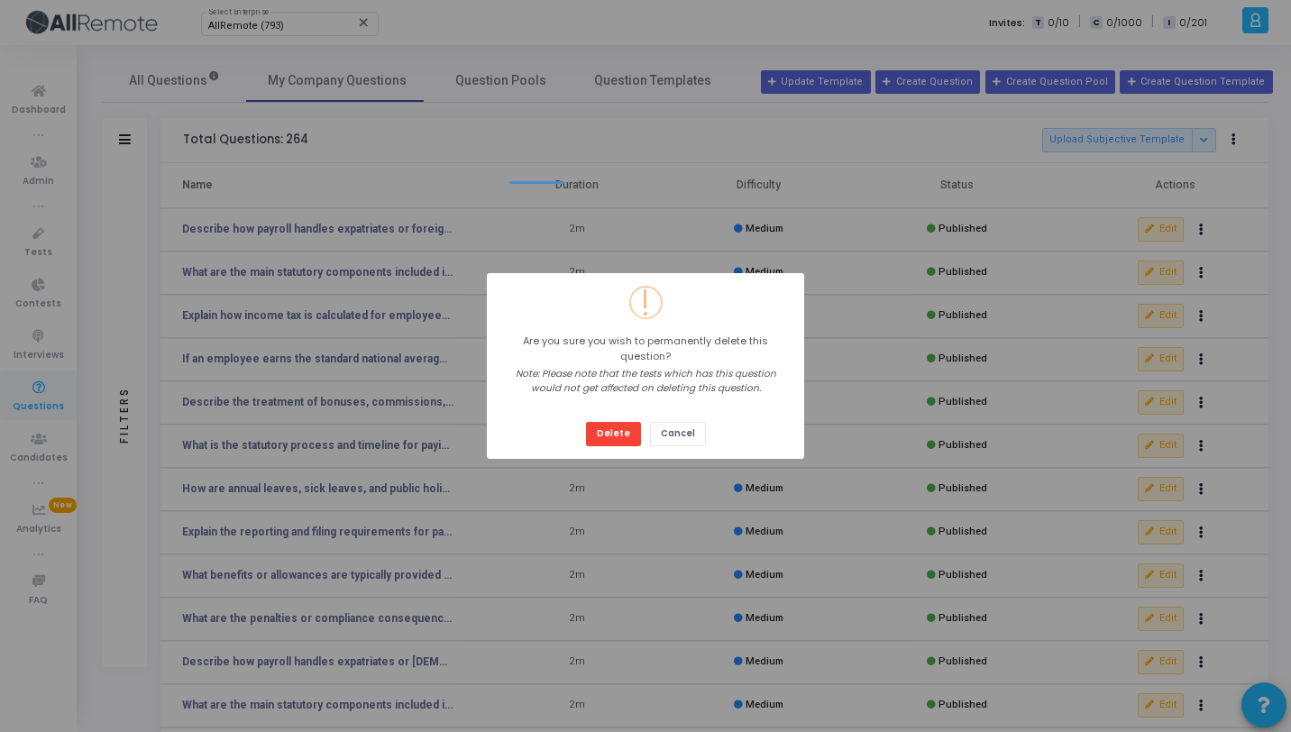
click at [586, 422] on button "Delete" at bounding box center [613, 434] width 55 height 24
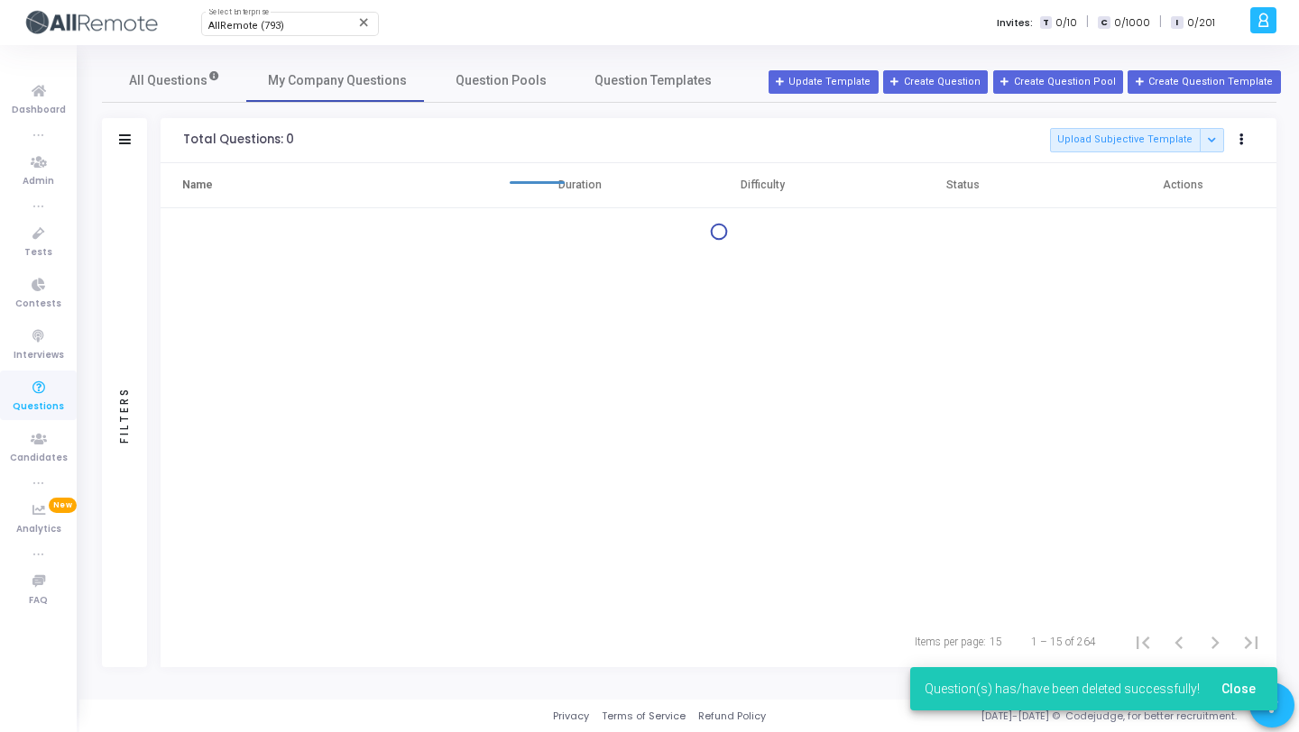
click at [1209, 233] on div at bounding box center [719, 232] width 1116 height 18
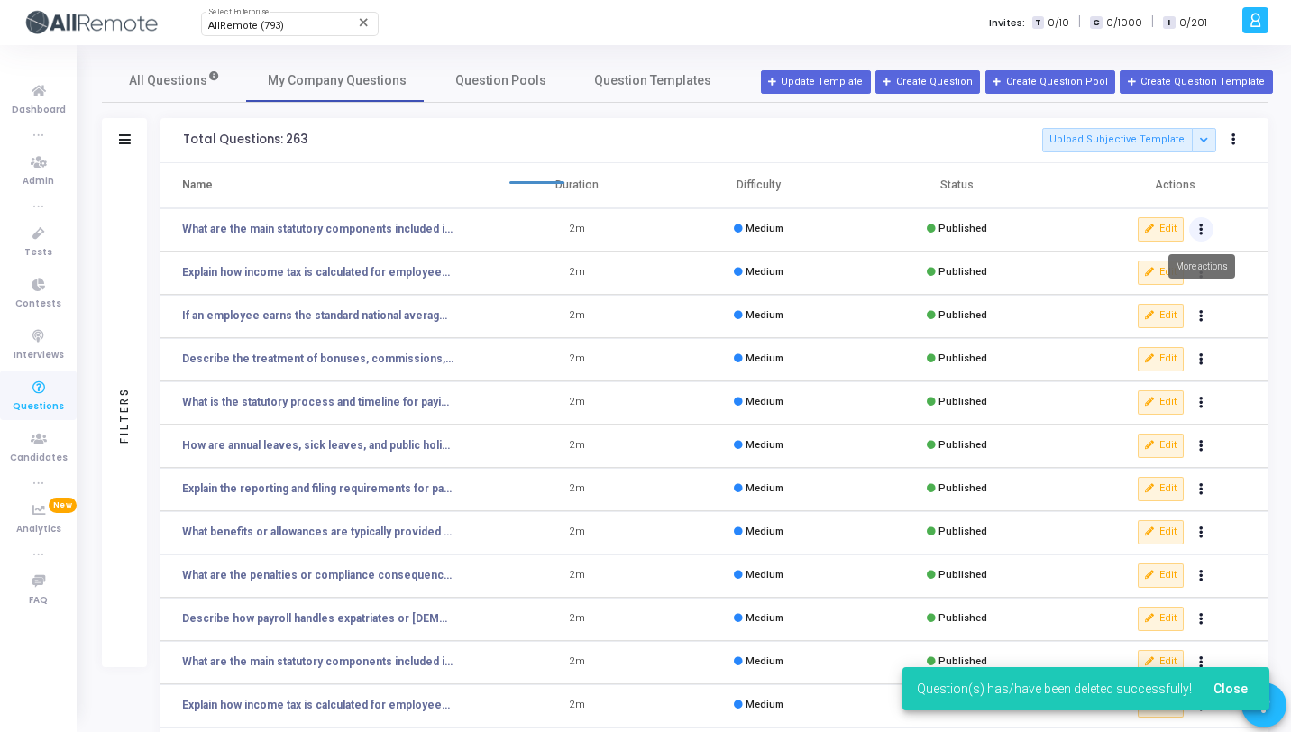
click at [1209, 233] on button "Actions" at bounding box center [1201, 229] width 25 height 25
click at [1144, 293] on button "delete Delete" at bounding box center [1144, 296] width 139 height 30
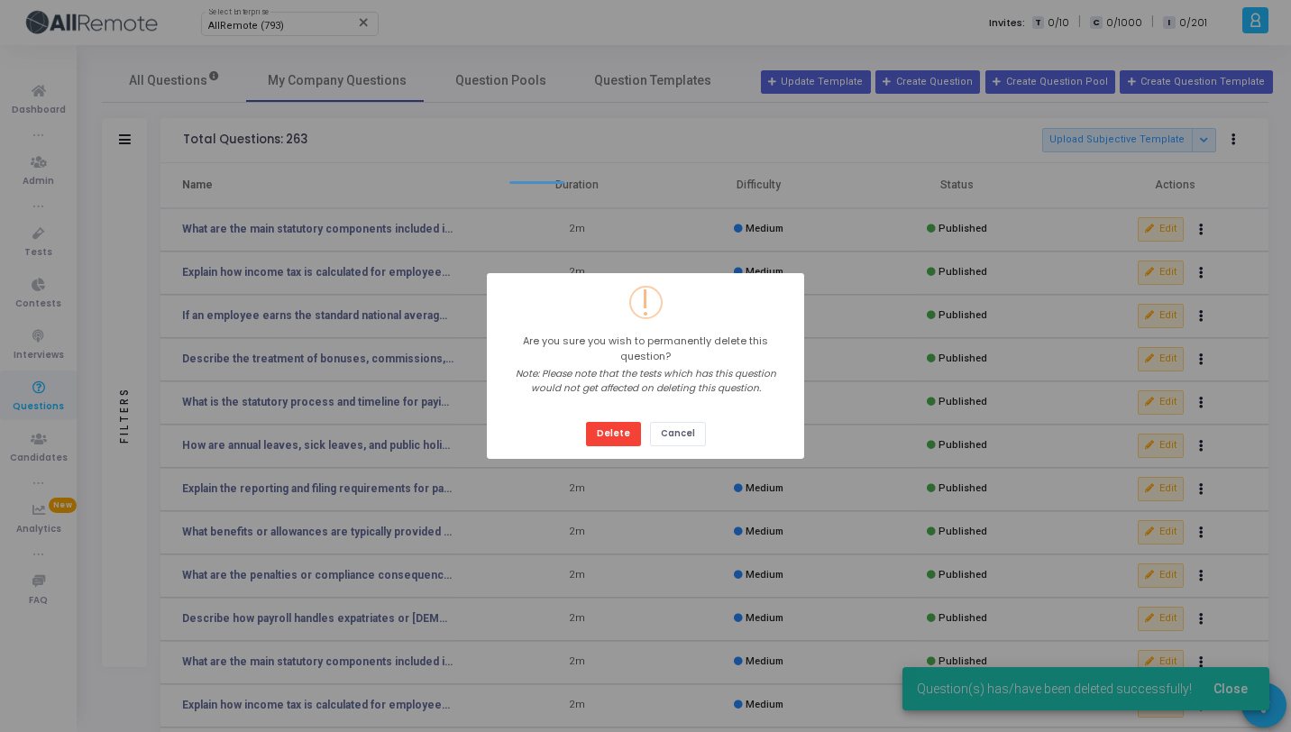
click at [586, 422] on button "Delete" at bounding box center [613, 434] width 55 height 24
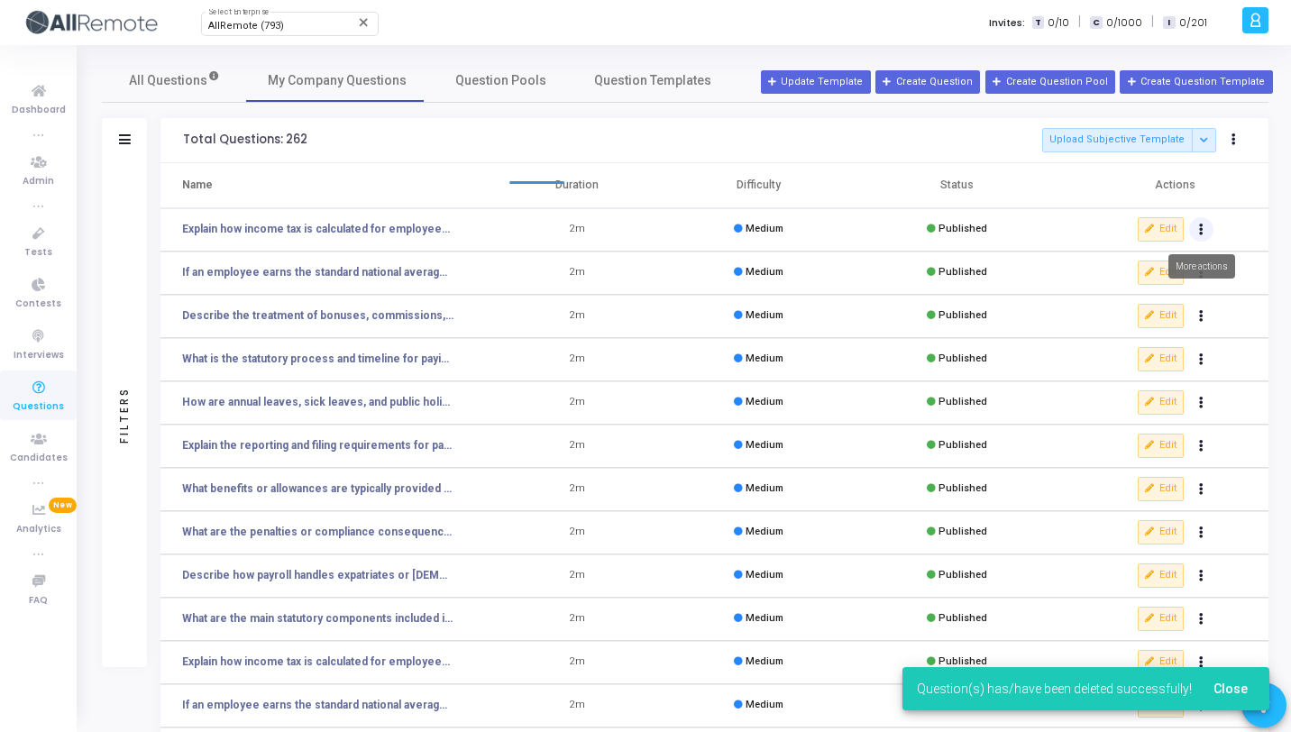
click at [1204, 233] on button "Actions" at bounding box center [1201, 229] width 25 height 25
click at [1154, 288] on button "delete Delete" at bounding box center [1144, 296] width 139 height 30
click at [1205, 235] on button "Actions" at bounding box center [1201, 229] width 25 height 25
click at [1158, 297] on button "delete Delete" at bounding box center [1144, 296] width 139 height 30
click at [1200, 236] on button "Actions" at bounding box center [1201, 229] width 25 height 25
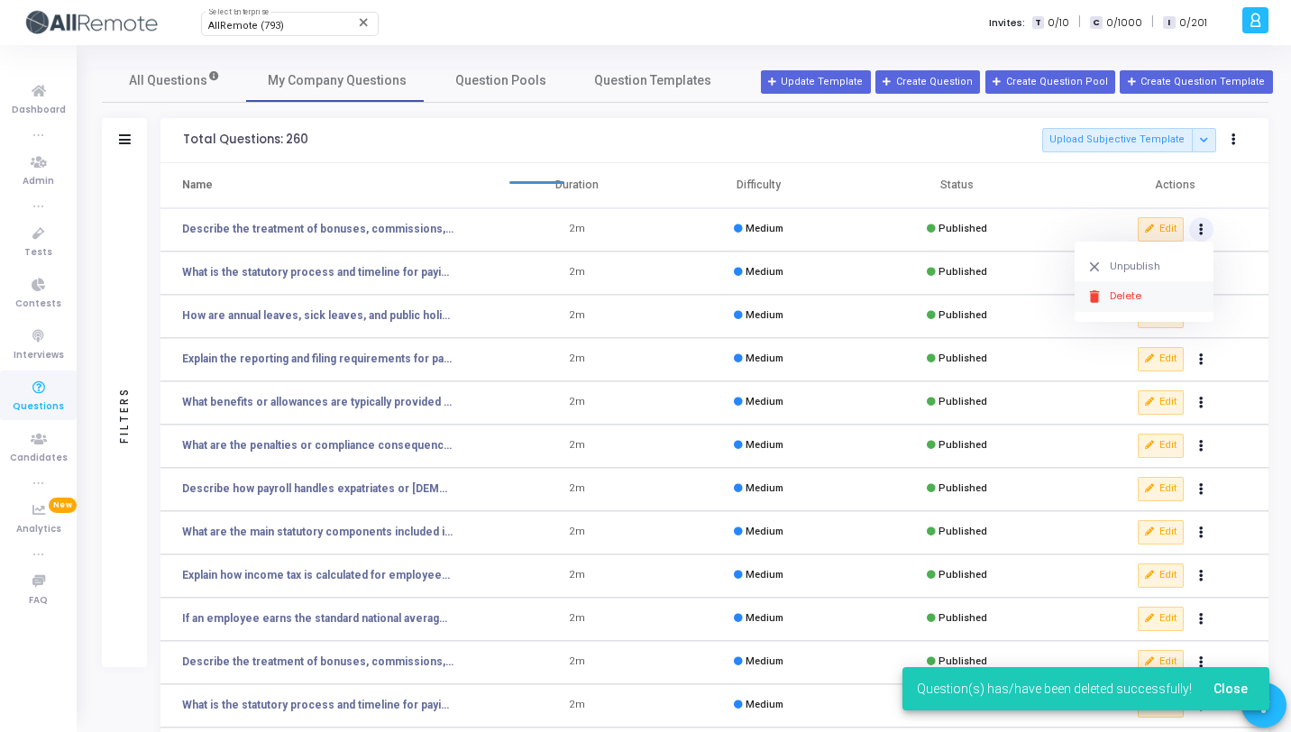
click at [1146, 293] on button "delete Delete" at bounding box center [1144, 296] width 139 height 30
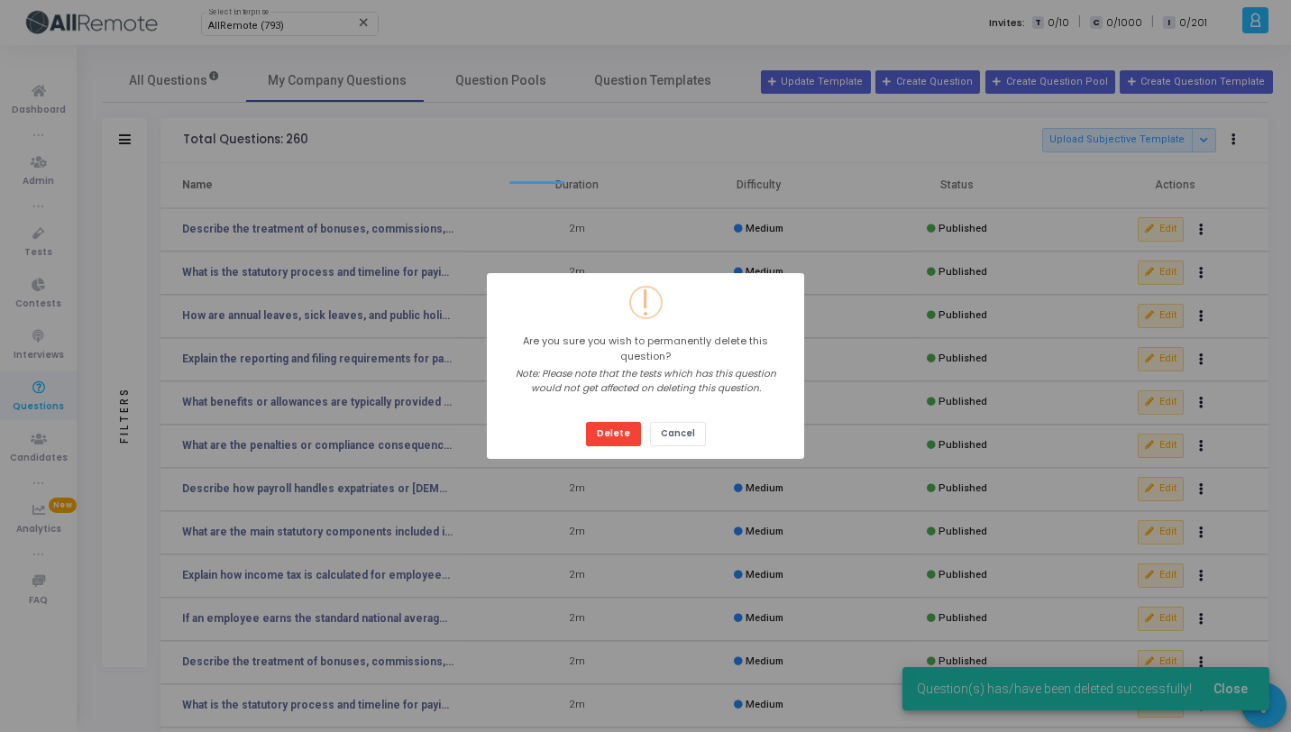
click at [586, 422] on button "Delete" at bounding box center [613, 434] width 55 height 24
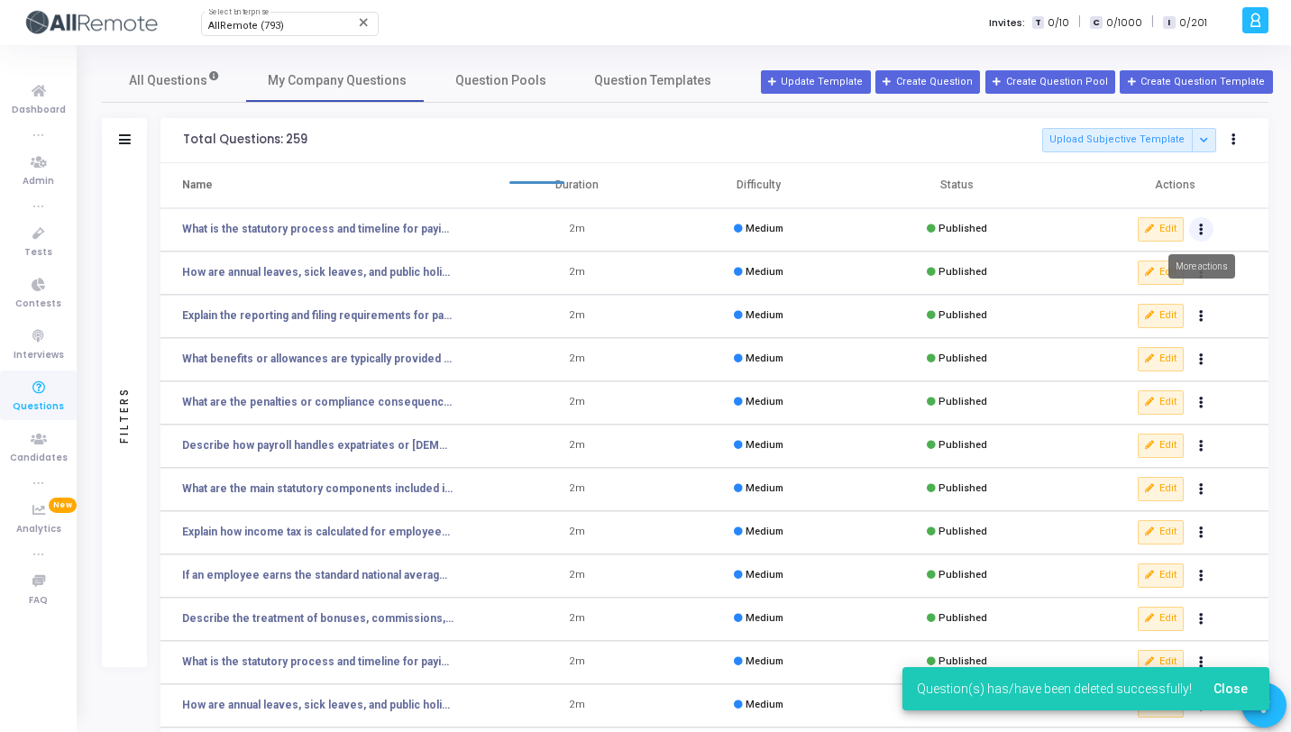
click at [1208, 234] on button "Actions" at bounding box center [1201, 229] width 25 height 25
click at [1142, 297] on button "delete Delete" at bounding box center [1144, 296] width 139 height 30
click at [1195, 233] on button "Actions" at bounding box center [1201, 229] width 25 height 25
click at [1161, 287] on button "delete Delete" at bounding box center [1144, 296] width 139 height 30
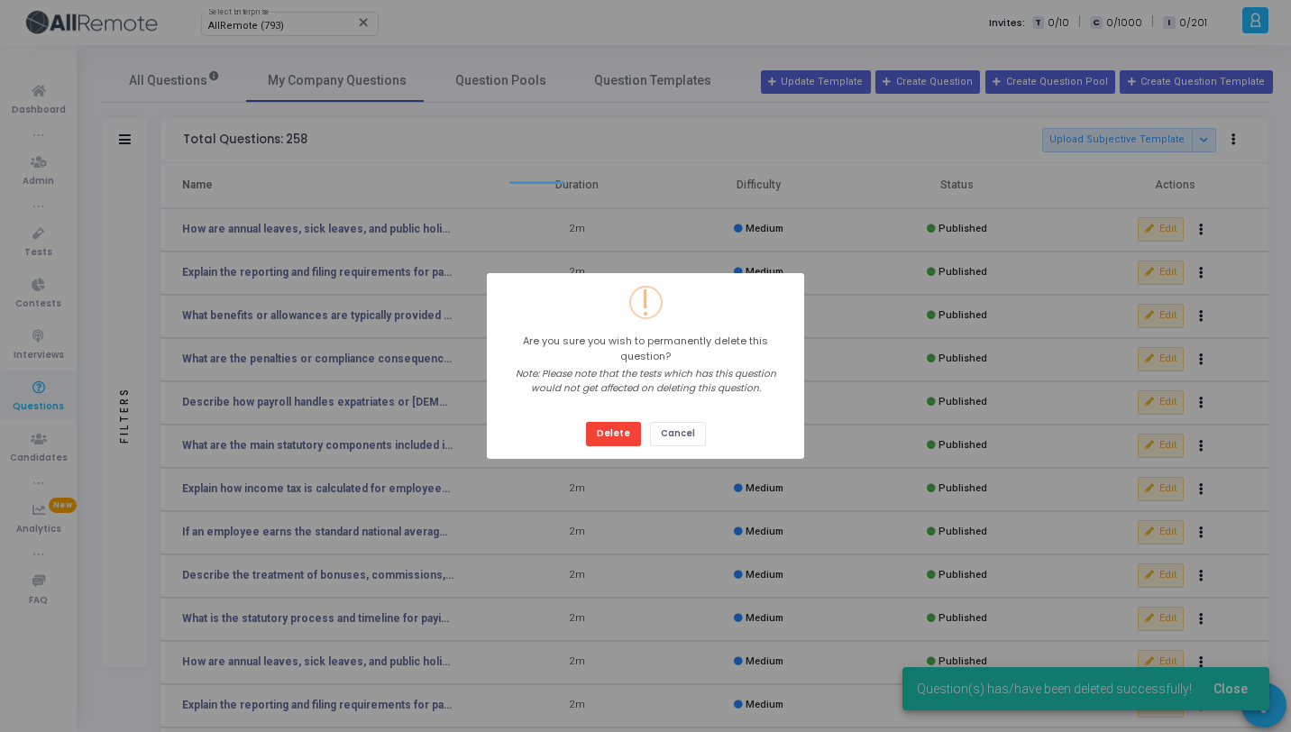
click at [586, 422] on button "Delete" at bounding box center [613, 434] width 55 height 24
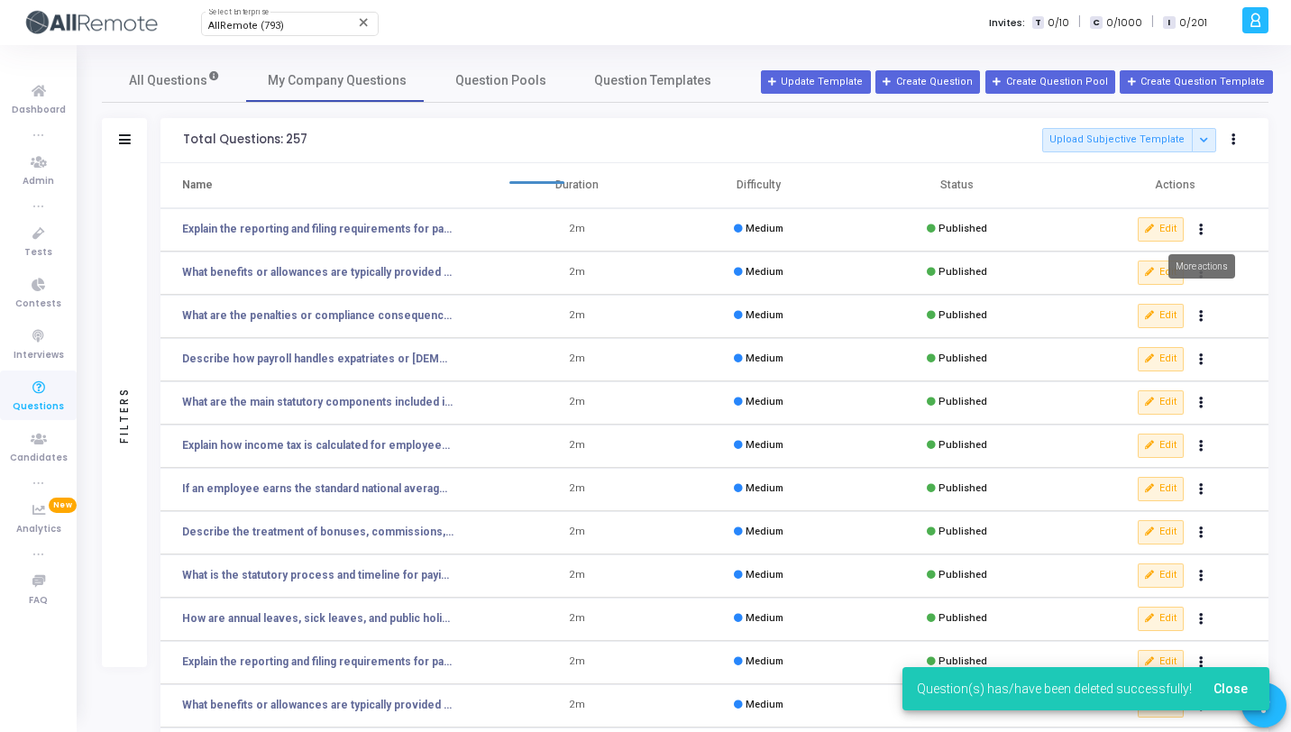
click at [1199, 236] on button "Actions" at bounding box center [1201, 229] width 25 height 25
click at [1166, 305] on button "delete Delete" at bounding box center [1144, 296] width 139 height 30
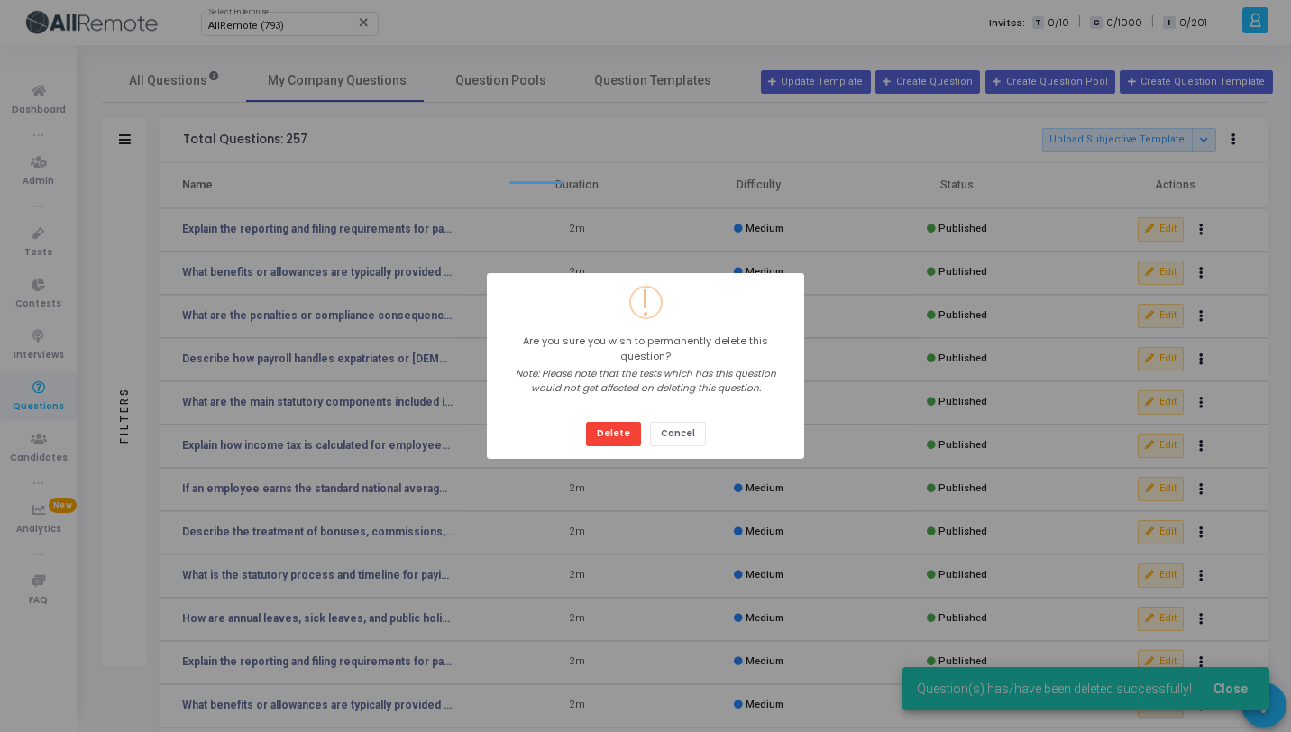
click at [586, 422] on button "Delete" at bounding box center [613, 434] width 55 height 24
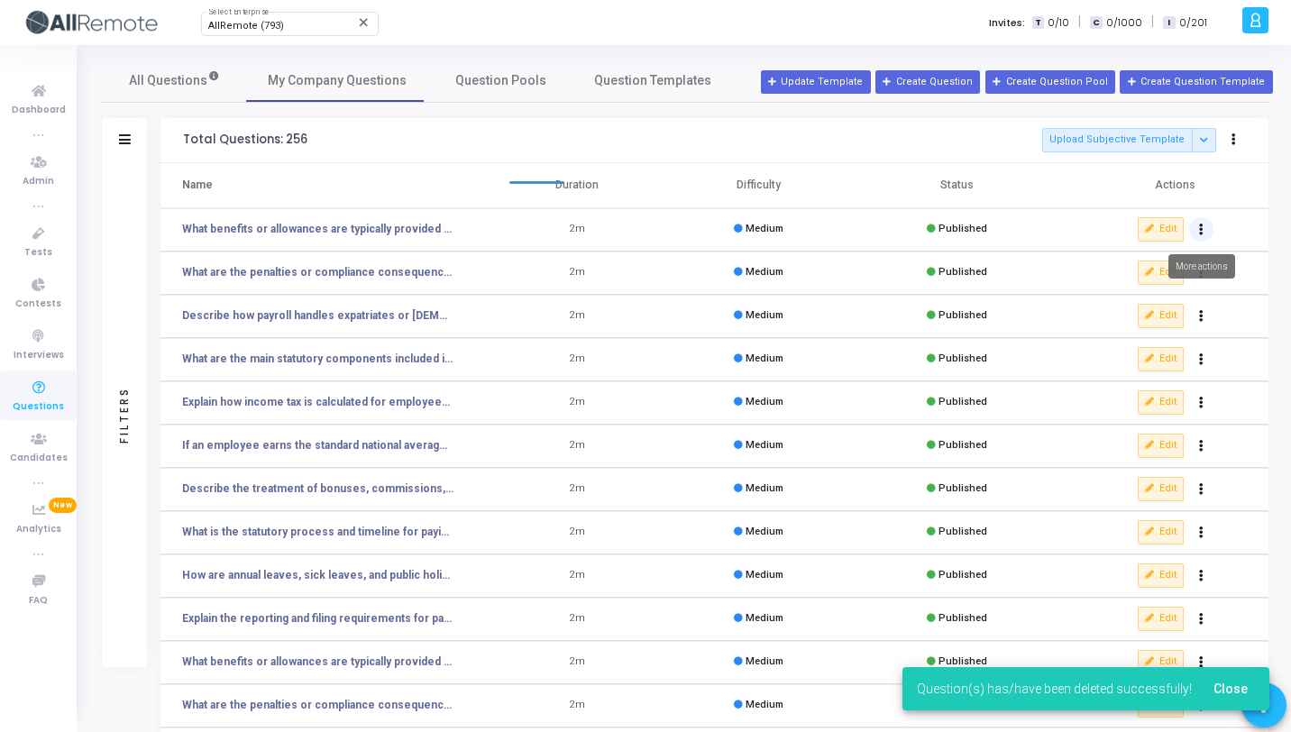
click at [1198, 238] on button "Actions" at bounding box center [1201, 229] width 25 height 25
click at [1149, 309] on button "delete Delete" at bounding box center [1144, 296] width 139 height 30
click at [1198, 233] on button "Actions" at bounding box center [1201, 229] width 25 height 25
click at [1157, 307] on button "delete Delete" at bounding box center [1144, 296] width 139 height 30
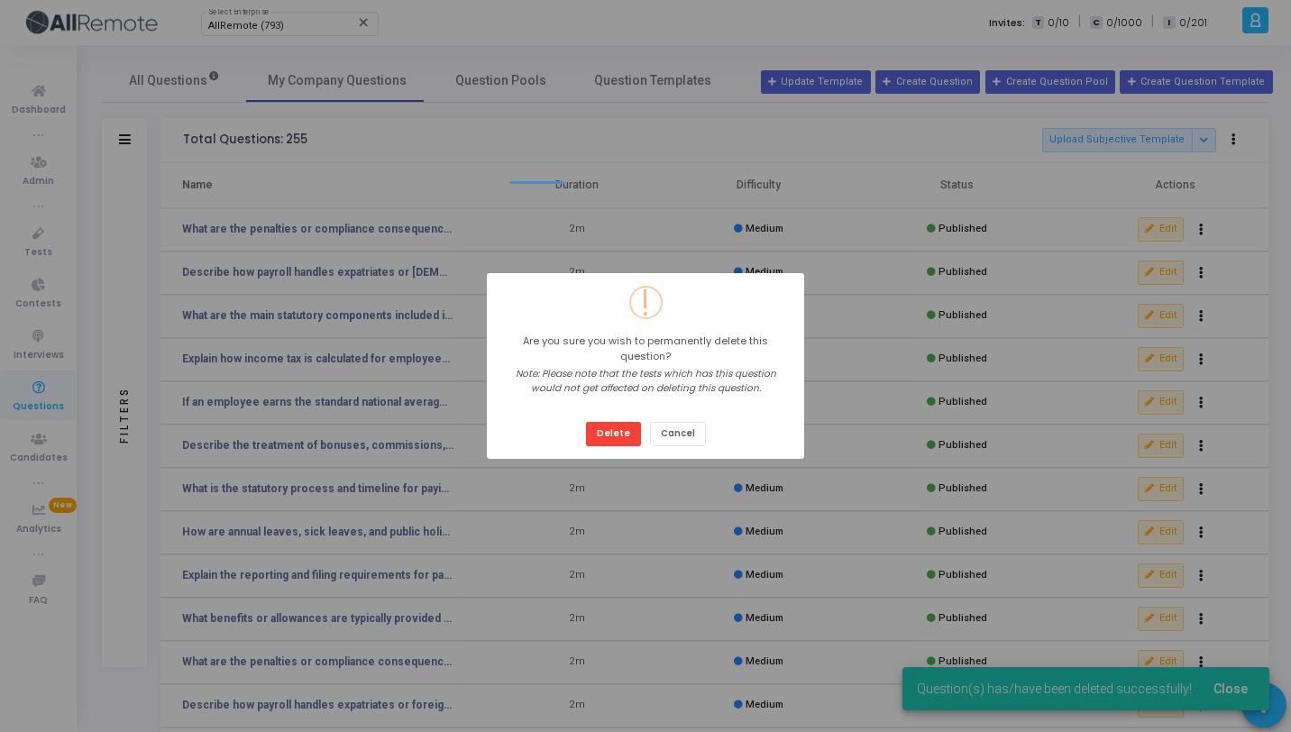
click at [586, 422] on button "Delete" at bounding box center [613, 434] width 55 height 24
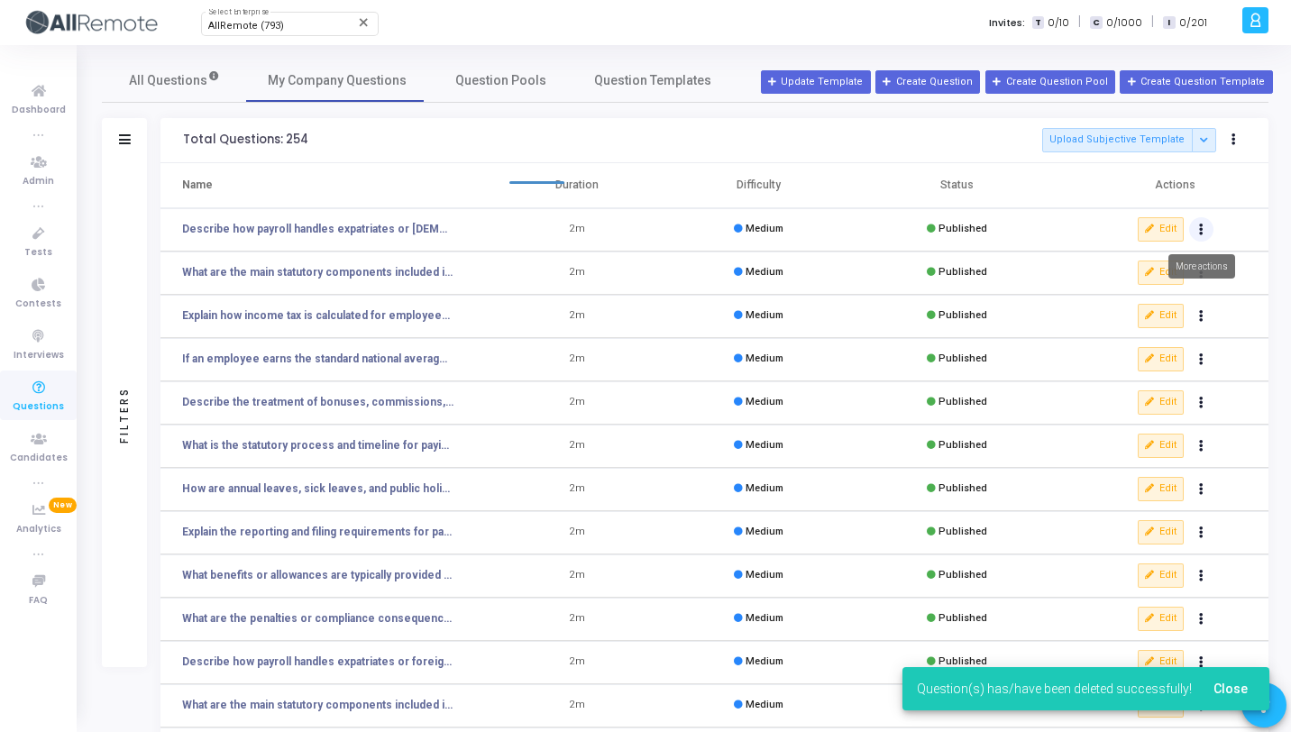
click at [1207, 228] on button "Actions" at bounding box center [1201, 229] width 25 height 25
click at [1163, 290] on button "delete Delete" at bounding box center [1144, 296] width 139 height 30
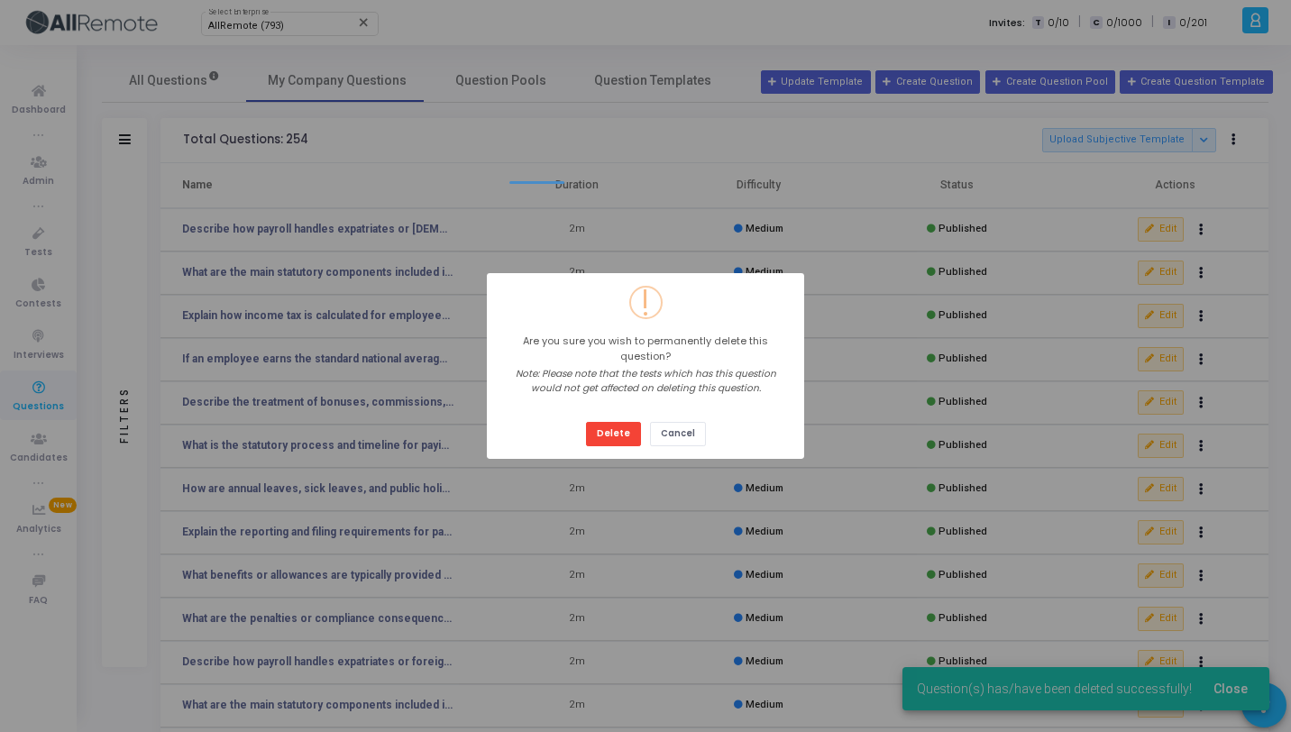
click at [586, 422] on button "Delete" at bounding box center [613, 434] width 55 height 24
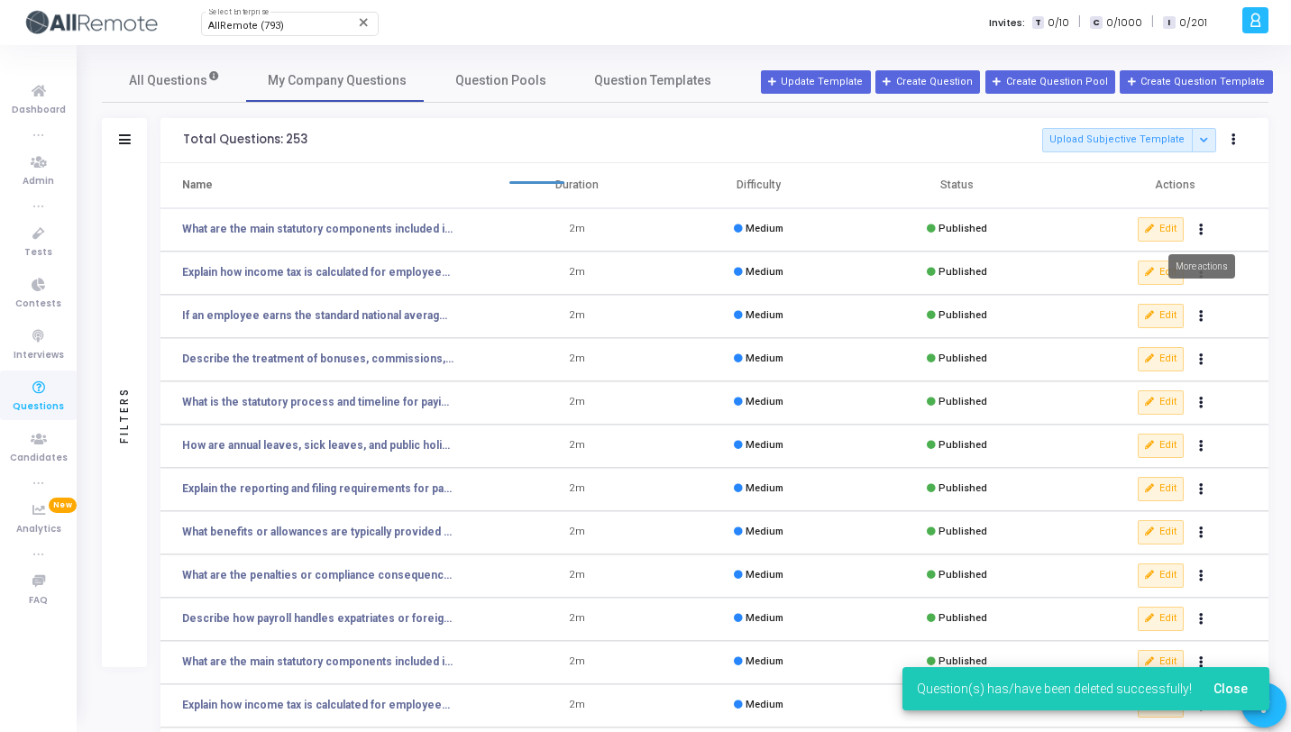
click at [1202, 235] on button "Actions" at bounding box center [1201, 229] width 25 height 25
click at [1160, 300] on button "delete Delete" at bounding box center [1144, 296] width 139 height 30
click at [1199, 243] on td "Edit clear Unpublish delete Delete" at bounding box center [1167, 229] width 204 height 43
click at [1199, 234] on icon "Actions" at bounding box center [1201, 229] width 5 height 9
click at [1149, 299] on button "delete Delete" at bounding box center [1144, 296] width 139 height 30
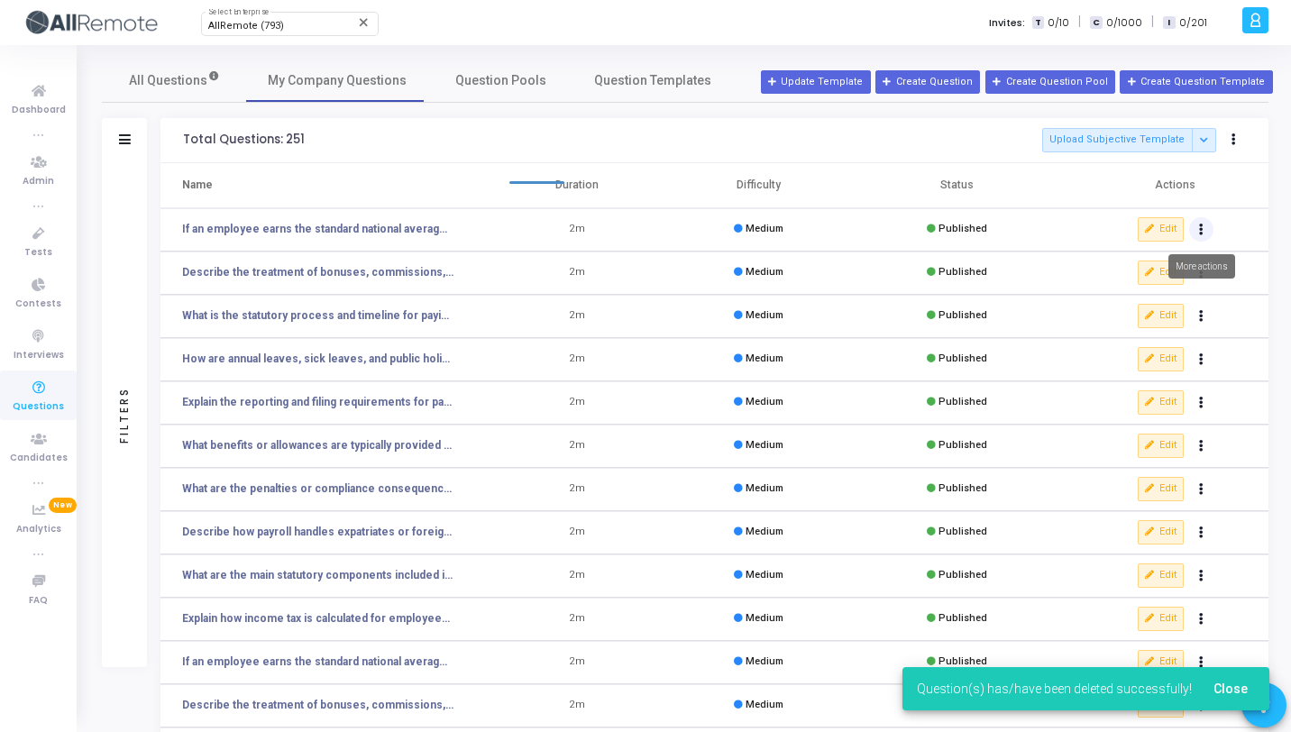
click at [1200, 237] on button "Actions" at bounding box center [1201, 229] width 25 height 25
click at [1145, 302] on button "delete Delete" at bounding box center [1144, 296] width 139 height 30
click at [1202, 232] on icon "Actions" at bounding box center [1201, 229] width 5 height 9
click at [1142, 285] on button "delete Delete" at bounding box center [1144, 296] width 139 height 30
click at [1193, 243] on td "Edit clear Unpublish delete Delete" at bounding box center [1167, 229] width 204 height 43
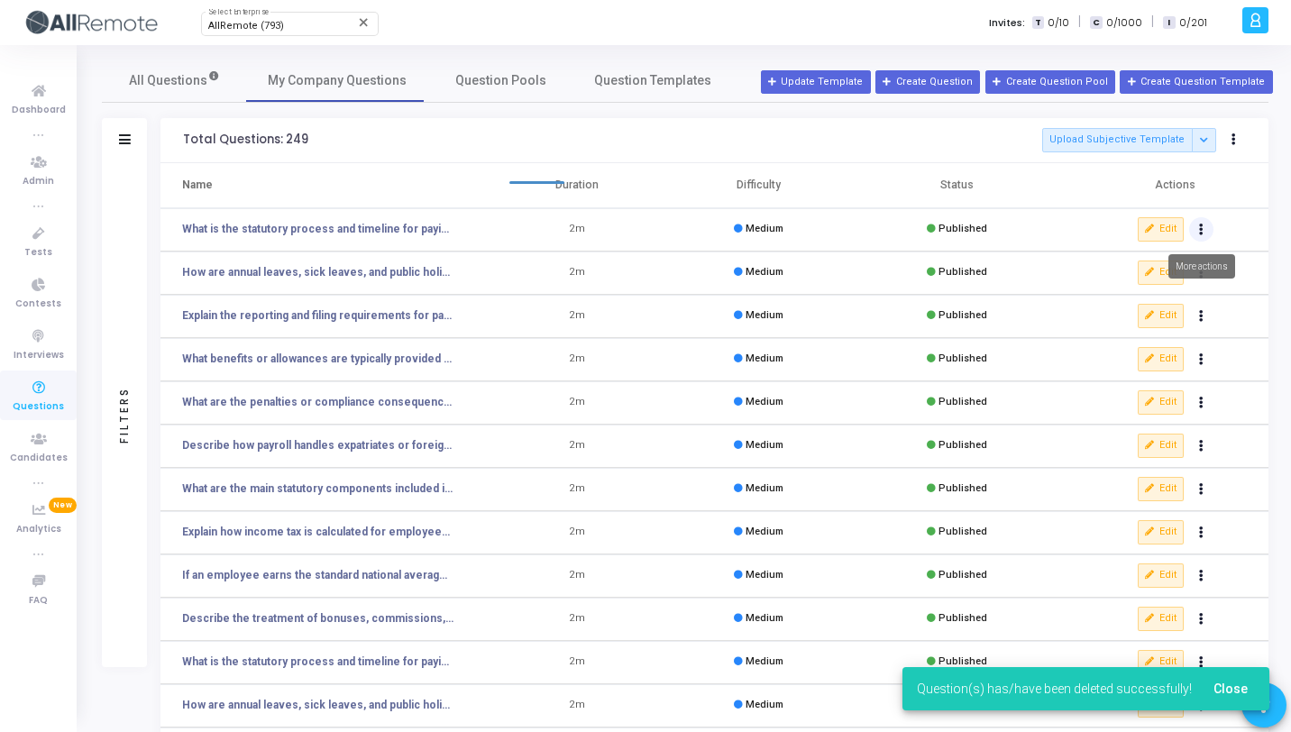
click at [1197, 233] on button "Actions" at bounding box center [1201, 229] width 25 height 25
click at [1152, 298] on button "delete Delete" at bounding box center [1144, 296] width 139 height 30
click at [1206, 234] on button "Actions" at bounding box center [1201, 229] width 25 height 25
click at [1172, 290] on button "delete Delete" at bounding box center [1144, 296] width 139 height 30
click at [1206, 233] on button "Actions" at bounding box center [1201, 229] width 25 height 25
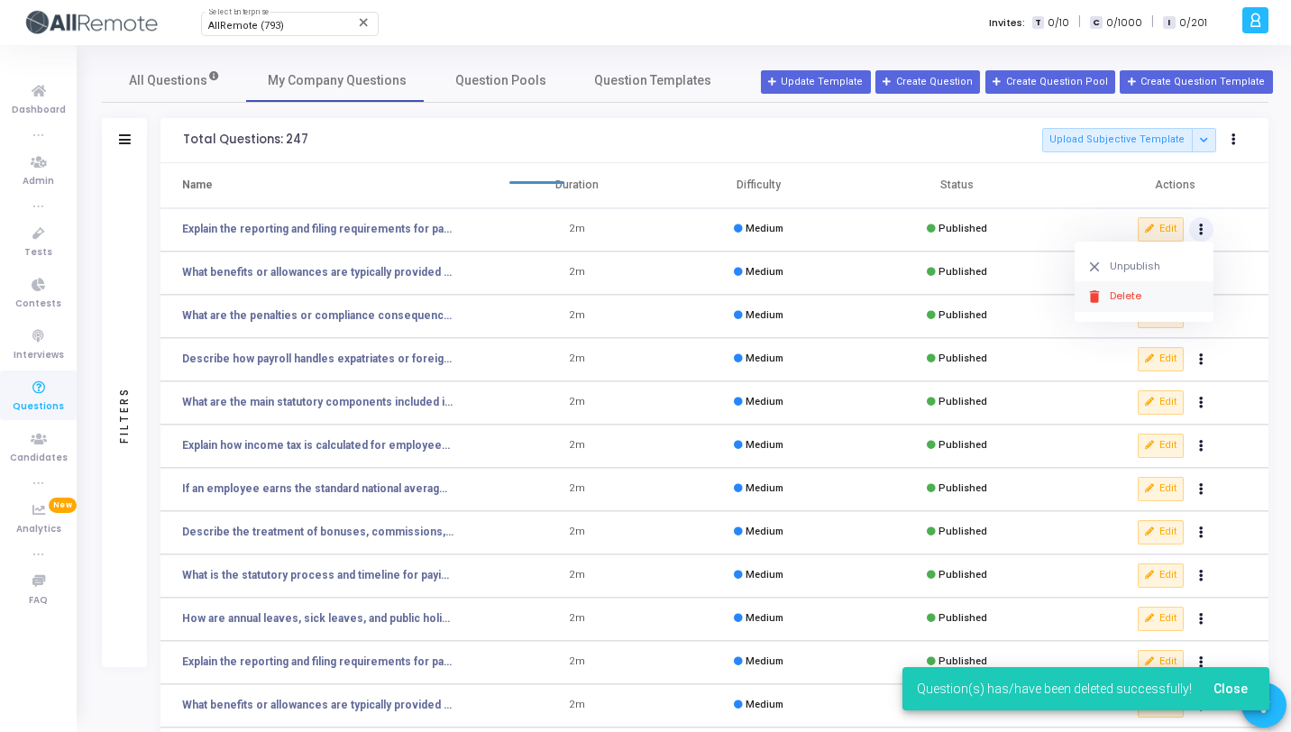
click at [1161, 296] on button "delete Delete" at bounding box center [1144, 296] width 139 height 30
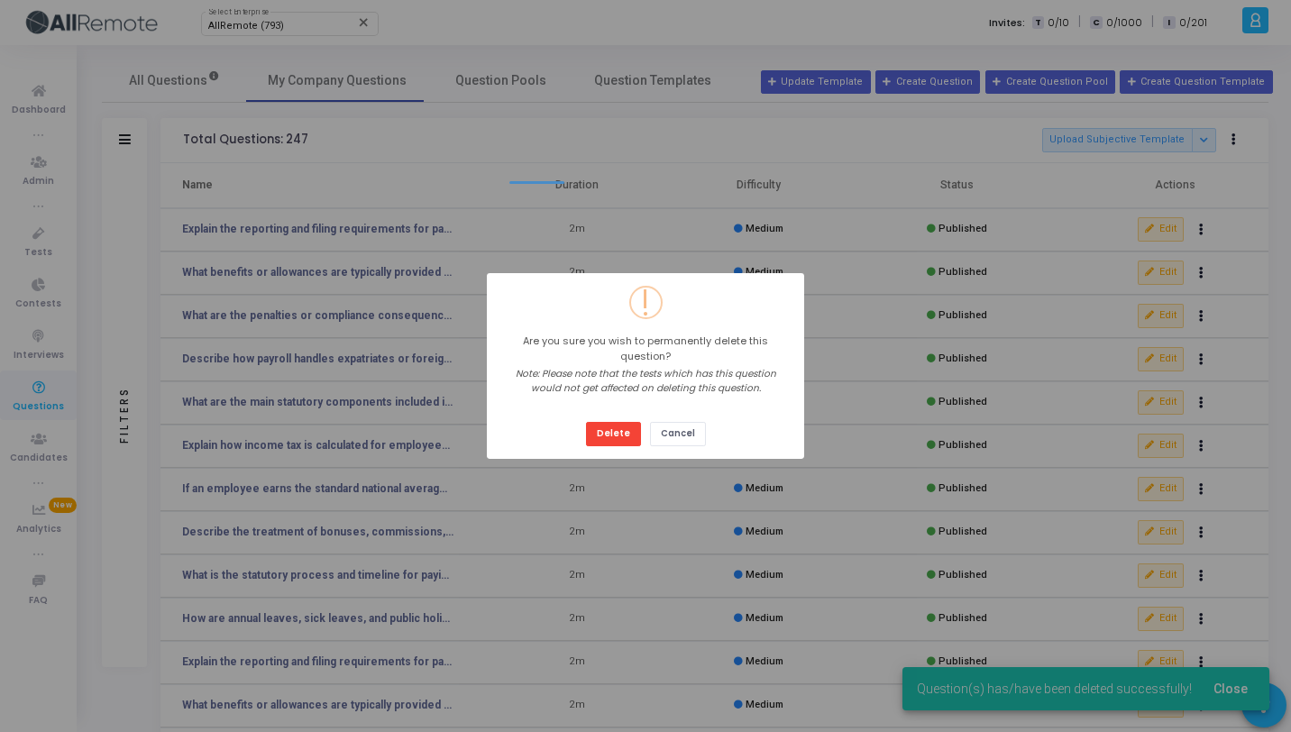
click at [586, 422] on button "Delete" at bounding box center [613, 434] width 55 height 24
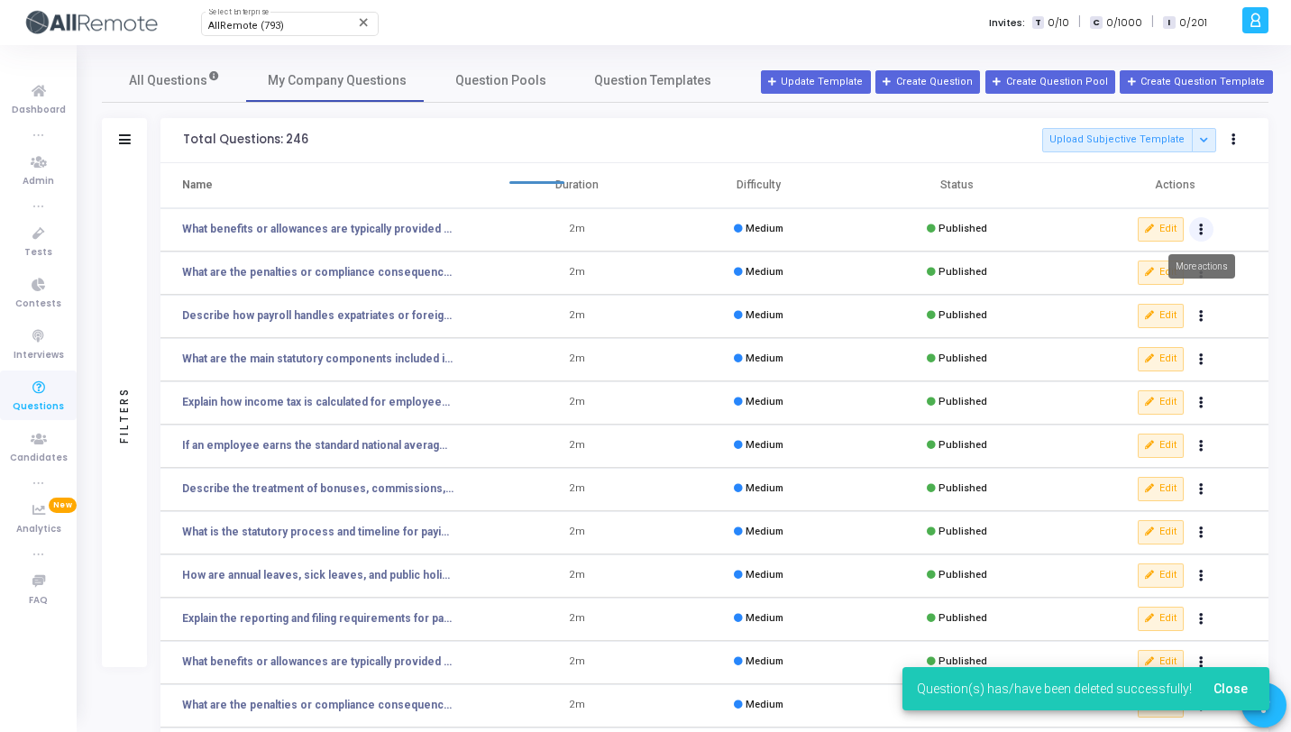
click at [1207, 232] on button "Actions" at bounding box center [1201, 229] width 25 height 25
click at [1155, 291] on button "delete Delete" at bounding box center [1144, 296] width 139 height 30
click at [1200, 236] on button "Actions" at bounding box center [1201, 229] width 25 height 25
click at [1164, 292] on button "delete Delete" at bounding box center [1144, 296] width 139 height 30
click at [1200, 233] on icon "Actions" at bounding box center [1201, 229] width 5 height 9
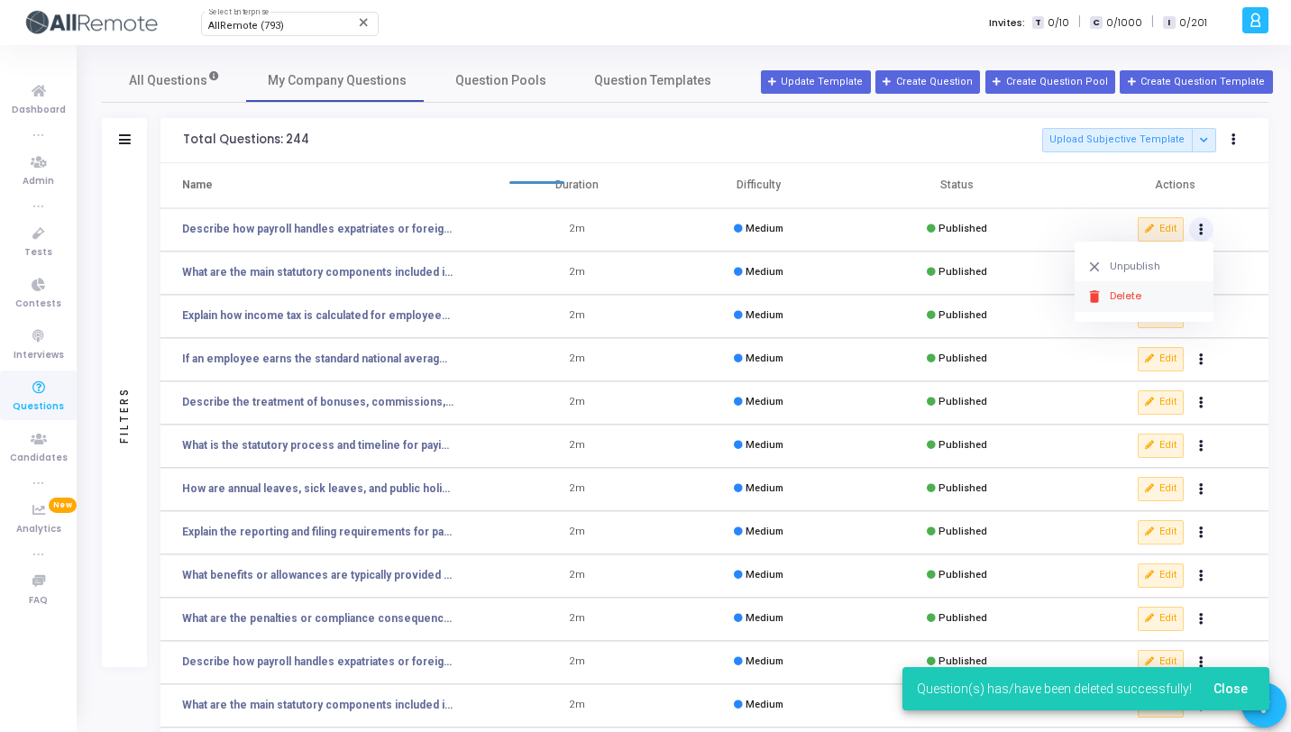
click at [1153, 286] on button "delete Delete" at bounding box center [1144, 296] width 139 height 30
click at [1205, 236] on button "Actions" at bounding box center [1201, 229] width 25 height 25
click at [1145, 297] on button "delete Delete" at bounding box center [1144, 296] width 139 height 30
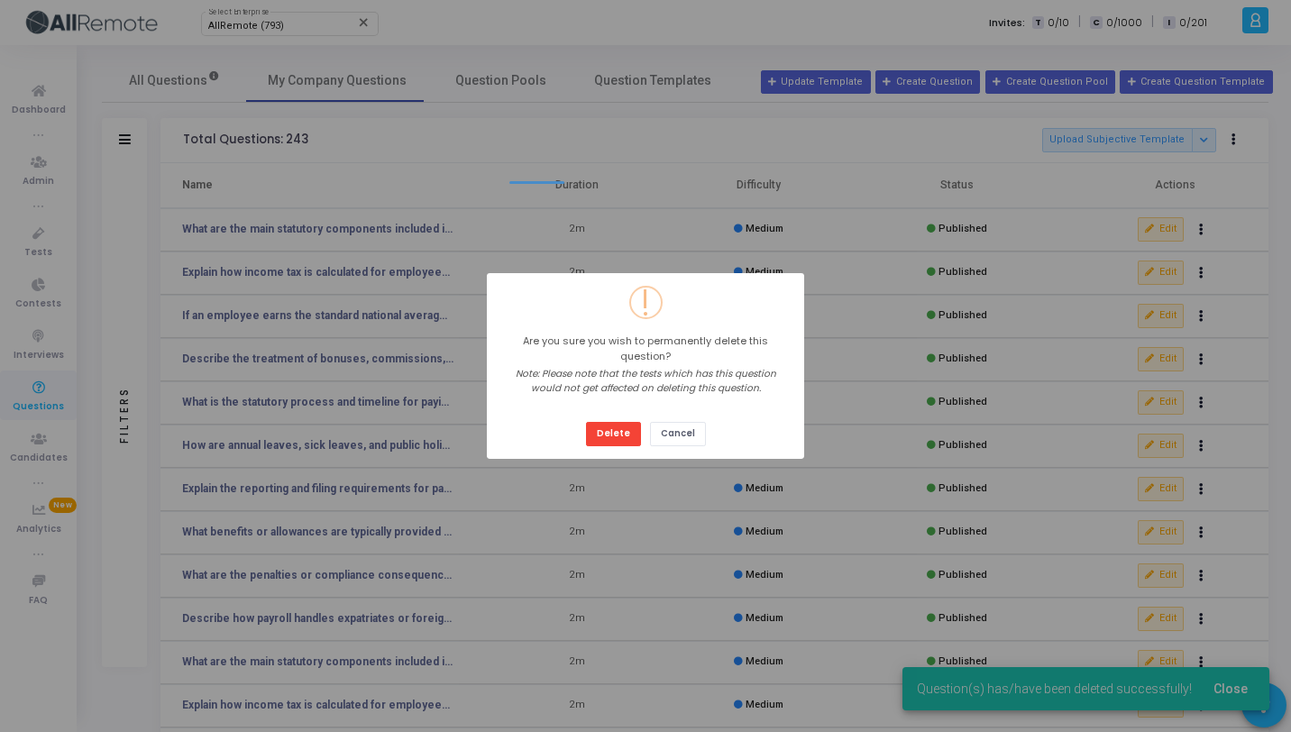
click at [586, 422] on button "Delete" at bounding box center [613, 434] width 55 height 24
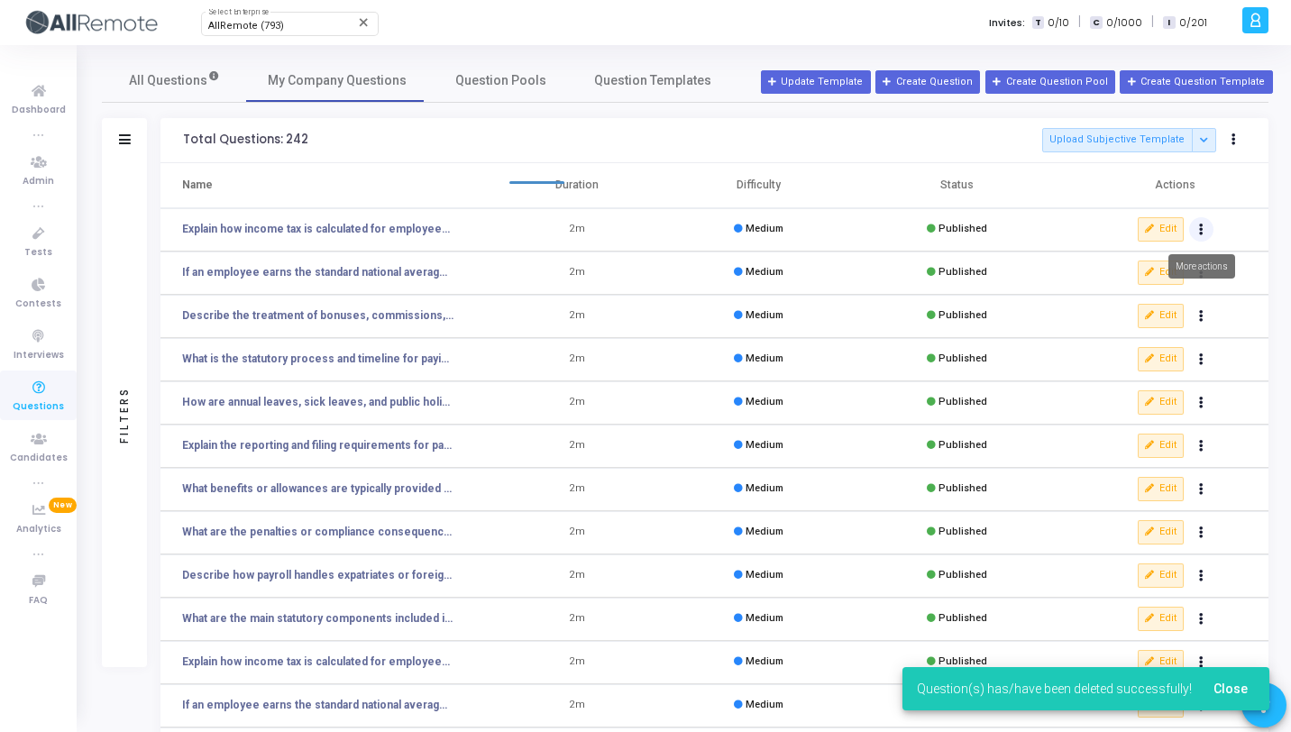
click at [1199, 235] on button "Actions" at bounding box center [1201, 229] width 25 height 25
click at [1154, 291] on button "delete Delete" at bounding box center [1144, 296] width 139 height 30
click at [1208, 234] on button "Actions" at bounding box center [1201, 229] width 25 height 25
click at [1159, 293] on button "delete Delete" at bounding box center [1144, 296] width 139 height 30
click at [1202, 237] on button "Actions" at bounding box center [1201, 229] width 25 height 25
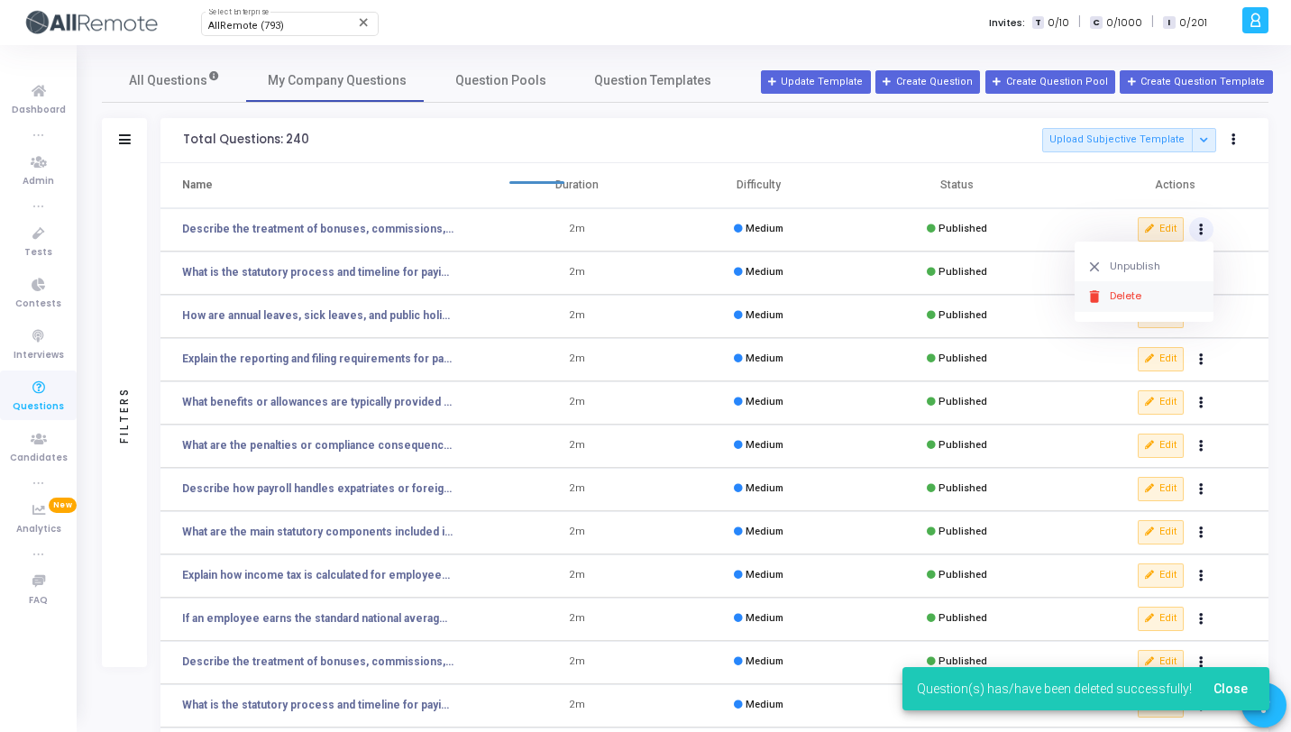
click at [1163, 293] on button "delete Delete" at bounding box center [1144, 296] width 139 height 30
click at [1207, 236] on button "Actions" at bounding box center [1201, 229] width 25 height 25
click at [1166, 289] on button "delete Delete" at bounding box center [1144, 296] width 139 height 30
click at [1205, 237] on button "Actions" at bounding box center [1201, 229] width 25 height 25
click at [1153, 296] on button "delete Delete" at bounding box center [1144, 296] width 139 height 30
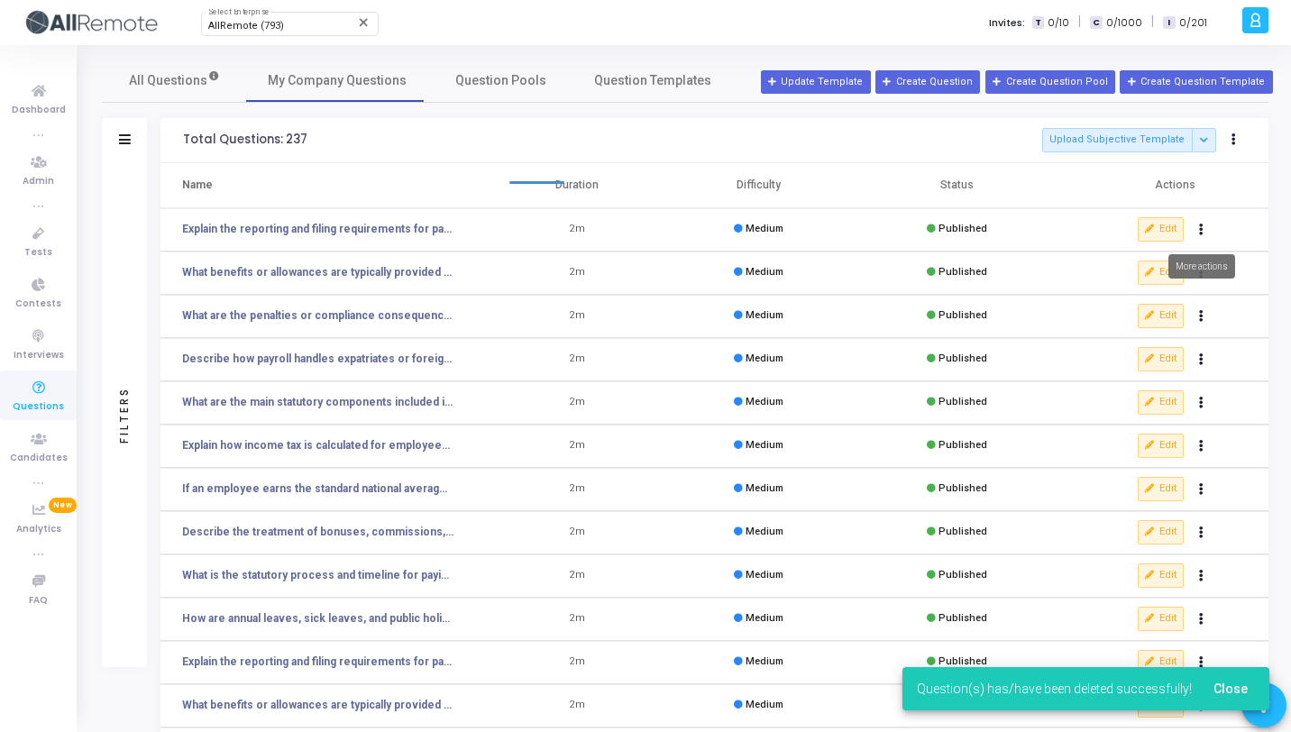
click at [1199, 238] on button "Actions" at bounding box center [1201, 229] width 25 height 25
click at [1147, 299] on button "delete Delete" at bounding box center [1144, 296] width 139 height 30
click at [1200, 233] on icon "Actions" at bounding box center [1201, 229] width 5 height 9
click at [1154, 291] on button "delete Delete" at bounding box center [1144, 296] width 139 height 30
click at [1200, 234] on icon "Actions" at bounding box center [1201, 229] width 5 height 9
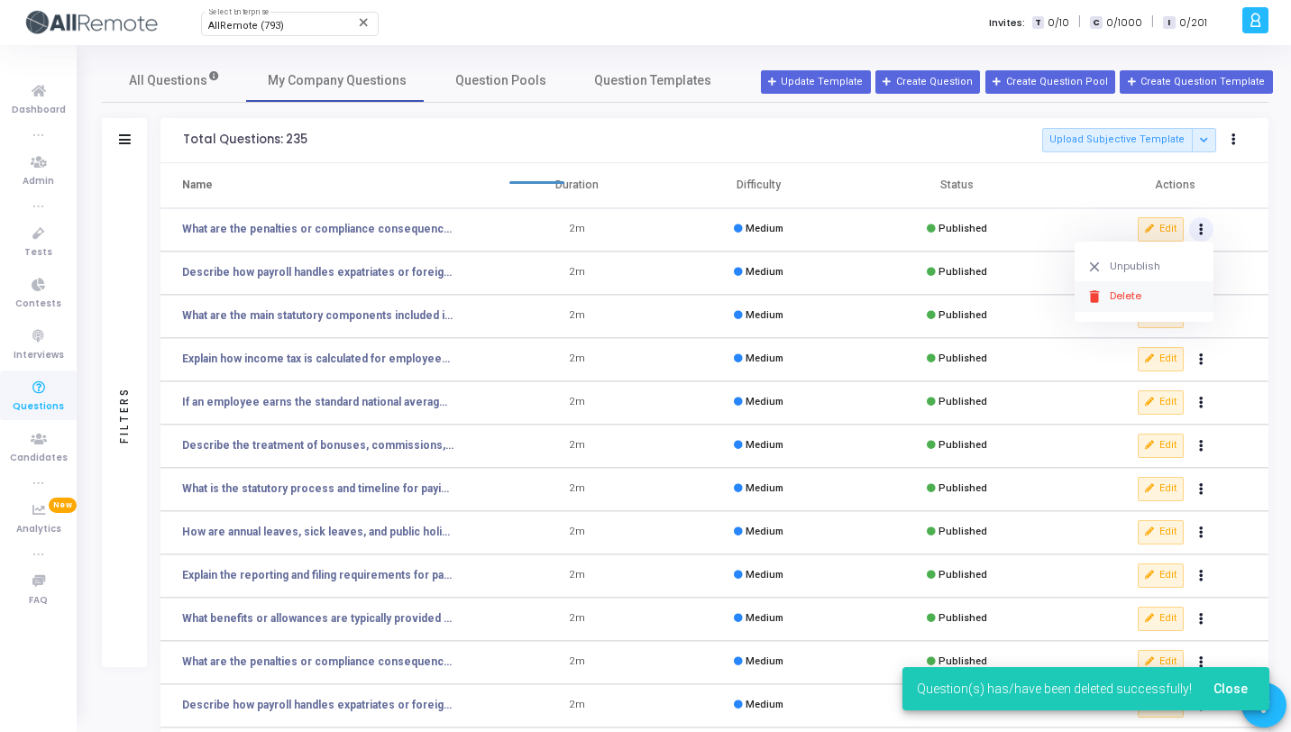
click at [1162, 291] on button "delete Delete" at bounding box center [1144, 296] width 139 height 30
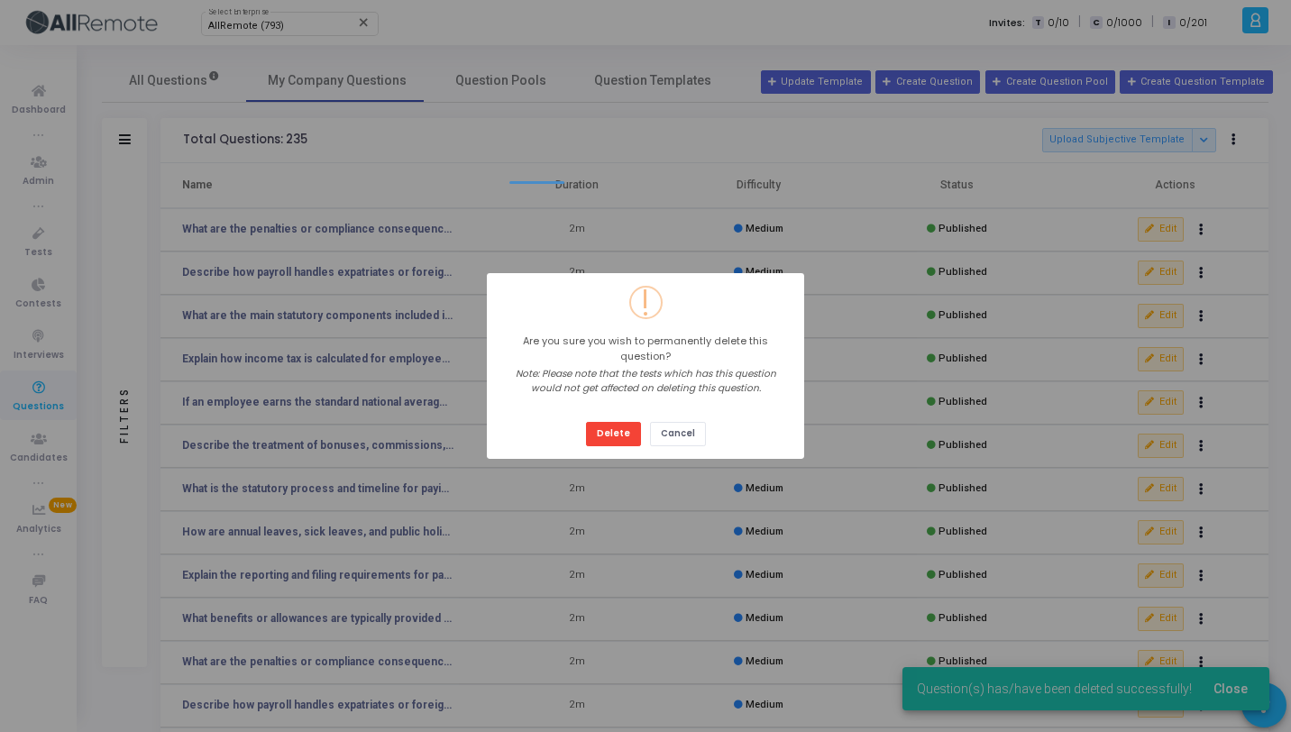
click at [586, 422] on button "Delete" at bounding box center [613, 434] width 55 height 24
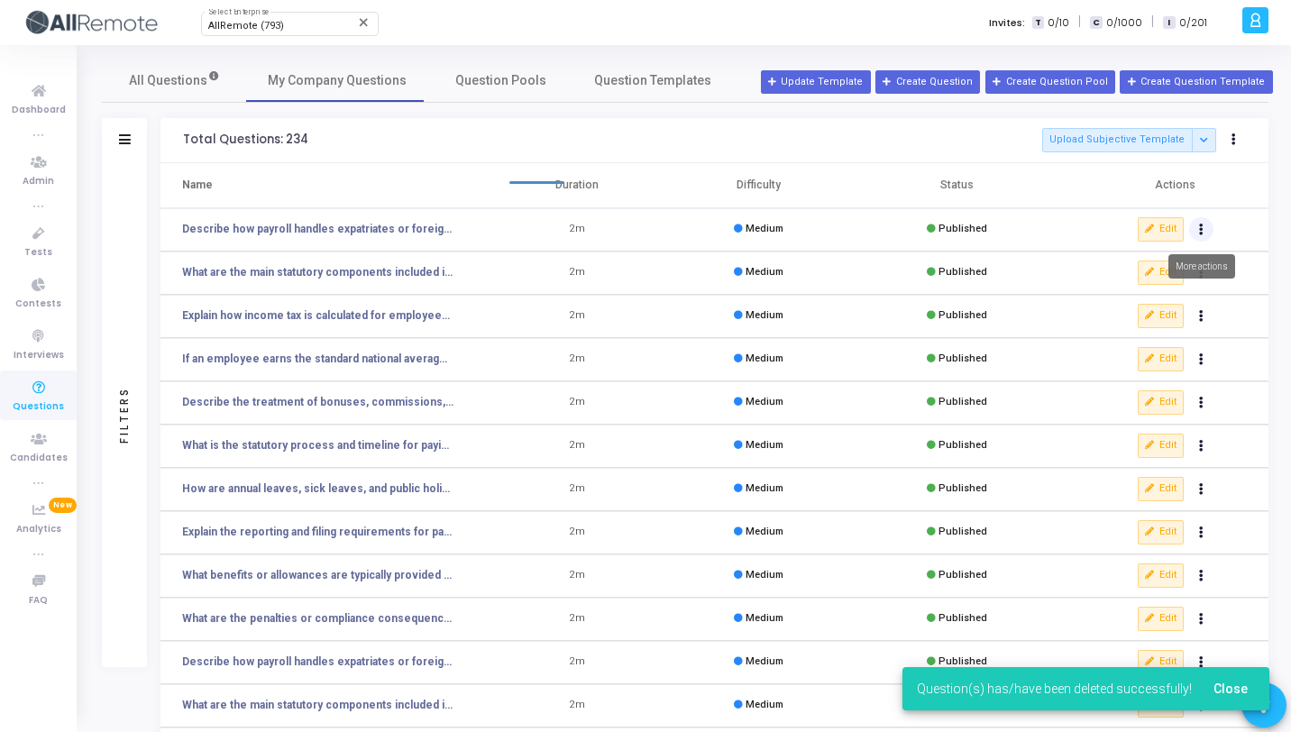
click at [1202, 239] on button "Actions" at bounding box center [1201, 229] width 25 height 25
click at [1166, 288] on button "delete Delete" at bounding box center [1144, 296] width 139 height 30
click at [1202, 240] on button "Actions" at bounding box center [1201, 229] width 25 height 25
click at [1140, 322] on button "Edit" at bounding box center [1161, 315] width 47 height 23
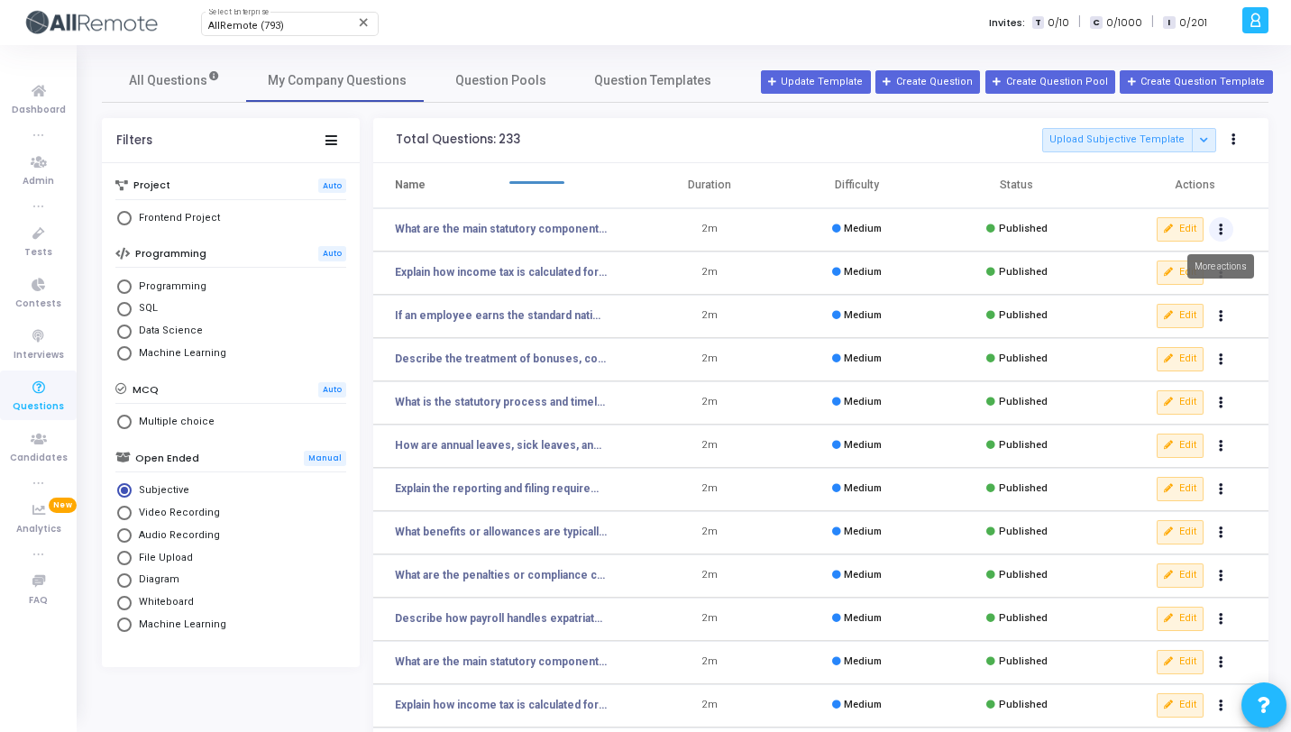
click at [1217, 230] on button "Actions" at bounding box center [1221, 229] width 25 height 25
click at [1191, 286] on button "delete Delete" at bounding box center [1164, 296] width 139 height 30
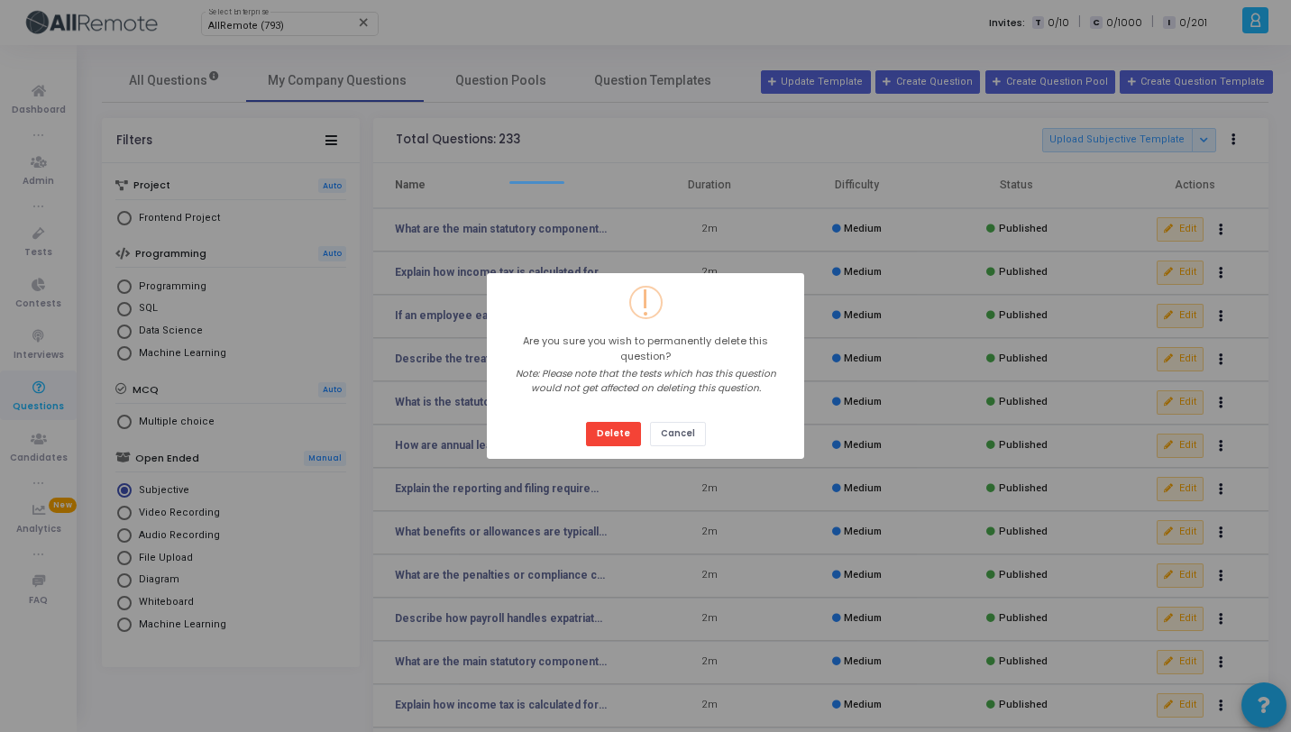
click at [586, 422] on button "Delete" at bounding box center [613, 434] width 55 height 24
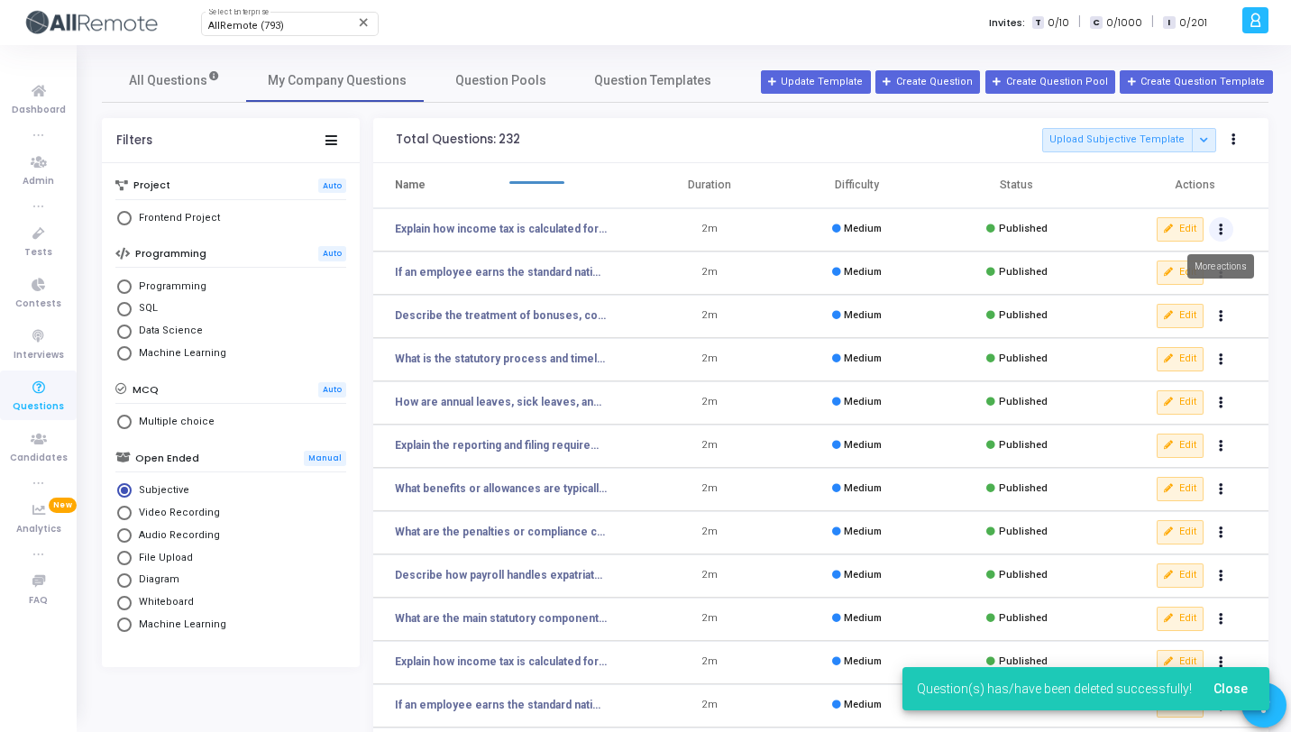
click at [1221, 229] on icon "Actions" at bounding box center [1221, 229] width 5 height 9
click at [1165, 300] on button "delete Delete" at bounding box center [1164, 296] width 139 height 30
click at [1226, 231] on button "Actions" at bounding box center [1221, 229] width 25 height 25
click at [1173, 301] on button "delete Delete" at bounding box center [1164, 296] width 139 height 30
click at [1219, 234] on icon "Actions" at bounding box center [1221, 229] width 5 height 9
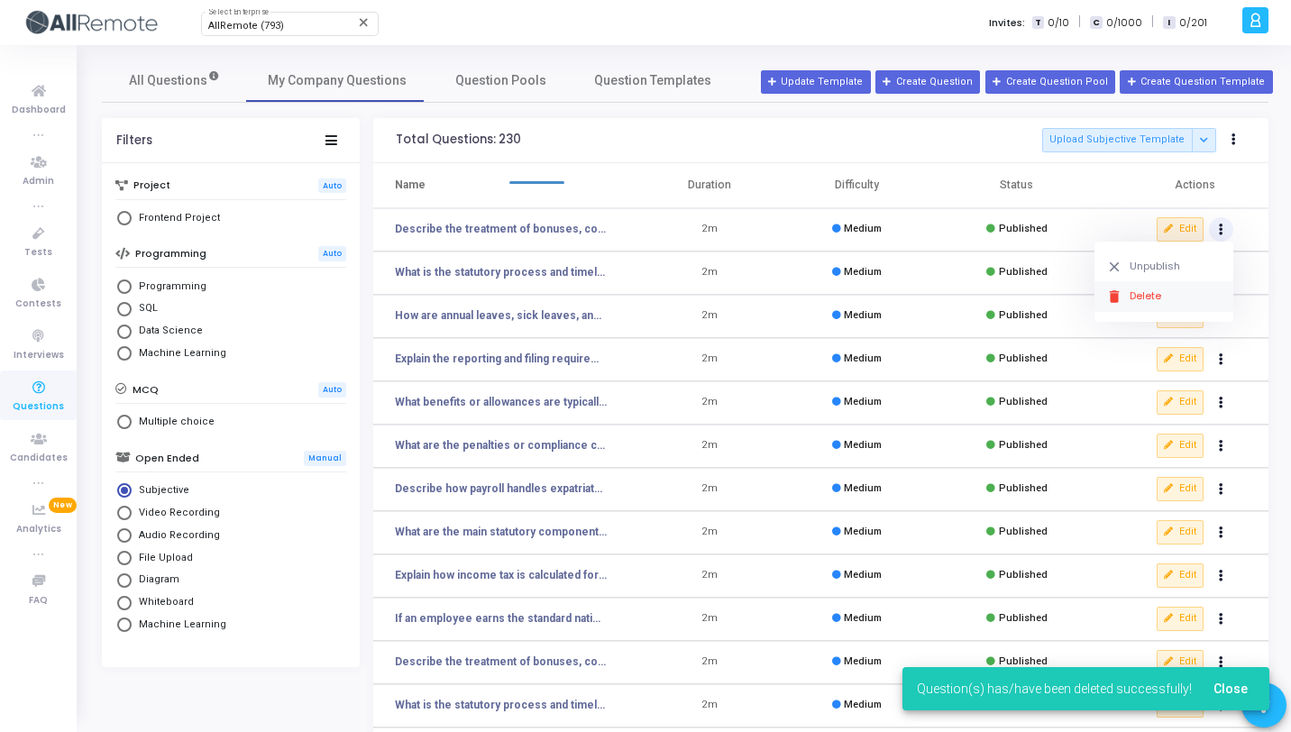
click at [1153, 293] on button "delete Delete" at bounding box center [1164, 296] width 139 height 30
click at [1216, 228] on button "Actions" at bounding box center [1221, 229] width 25 height 25
click at [1178, 300] on button "delete Delete" at bounding box center [1164, 296] width 139 height 30
click at [1222, 231] on icon "Actions" at bounding box center [1221, 229] width 5 height 9
click button "delete Delete" at bounding box center [1164, 296] width 139 height 30
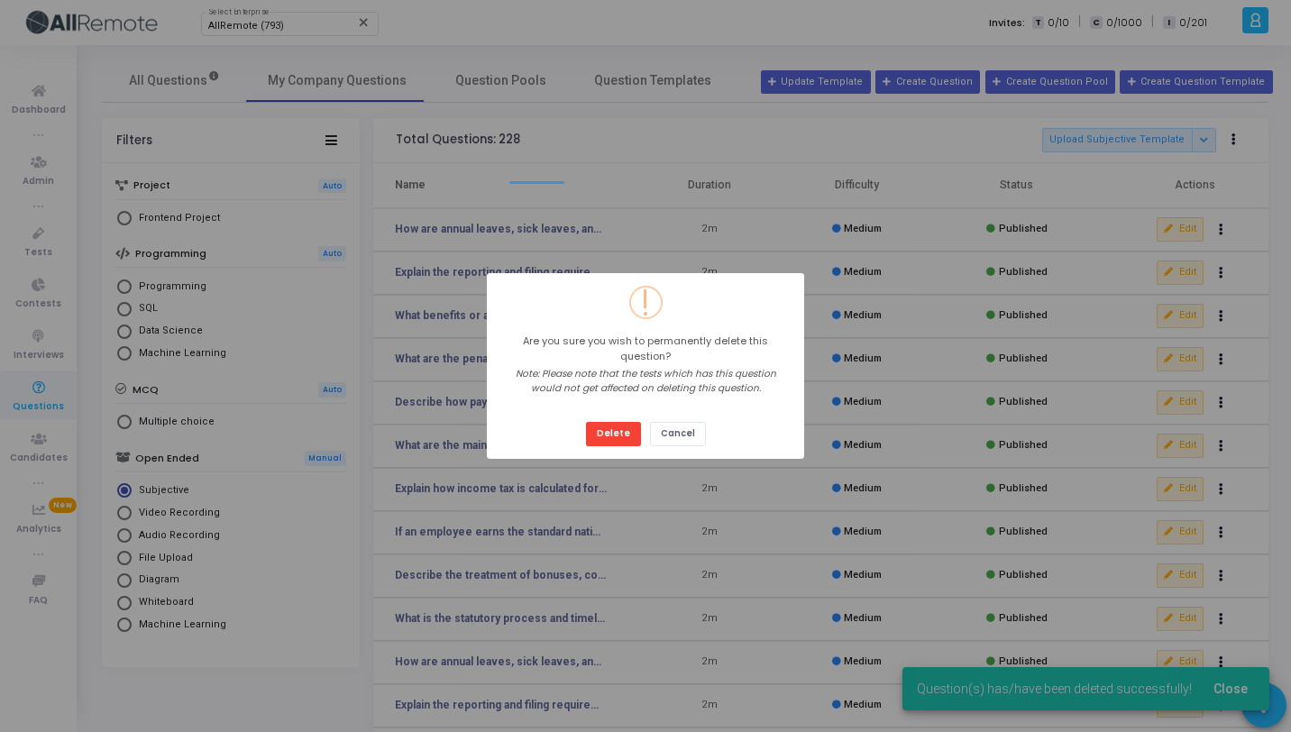
click at [586, 422] on button "Delete" at bounding box center [613, 434] width 55 height 24
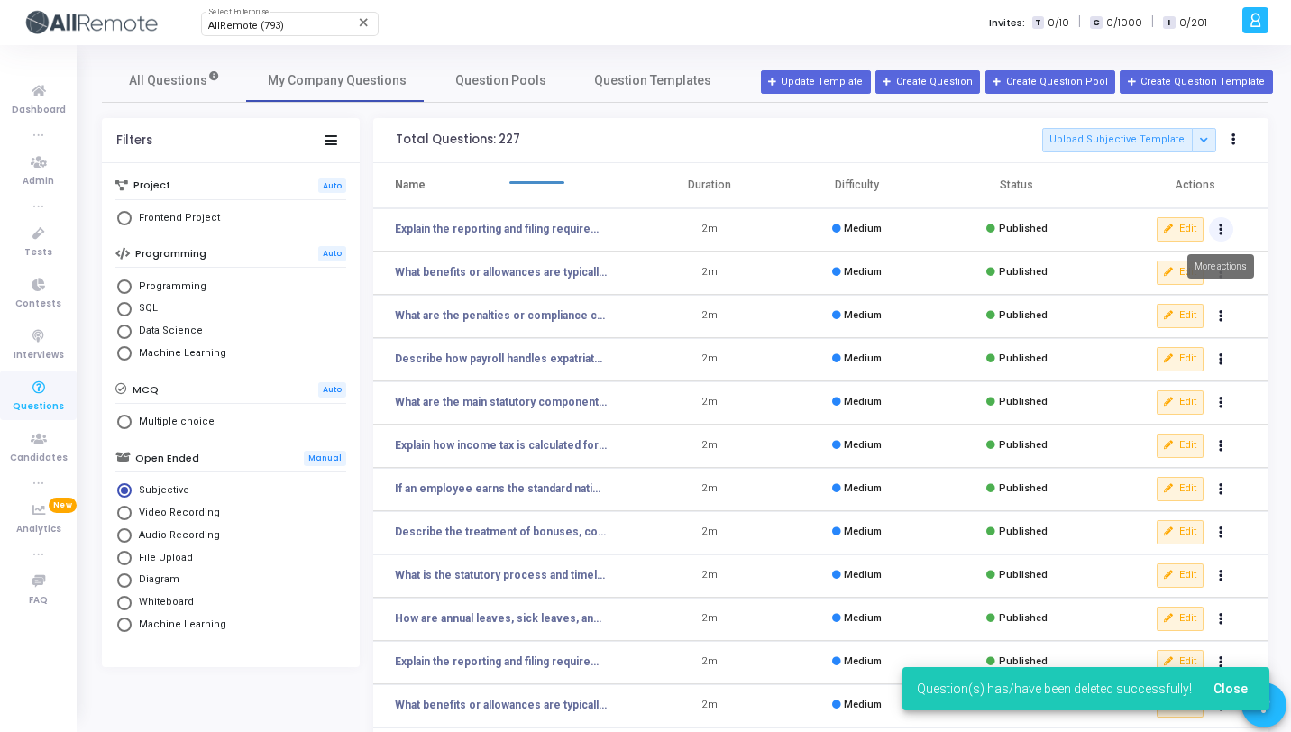
click at [1224, 235] on button "Actions" at bounding box center [1221, 229] width 25 height 25
click at [1181, 290] on button "delete Delete" at bounding box center [1164, 296] width 139 height 30
click at [1226, 228] on button "Actions" at bounding box center [1221, 229] width 25 height 25
click button "delete Delete" at bounding box center [1164, 296] width 139 height 30
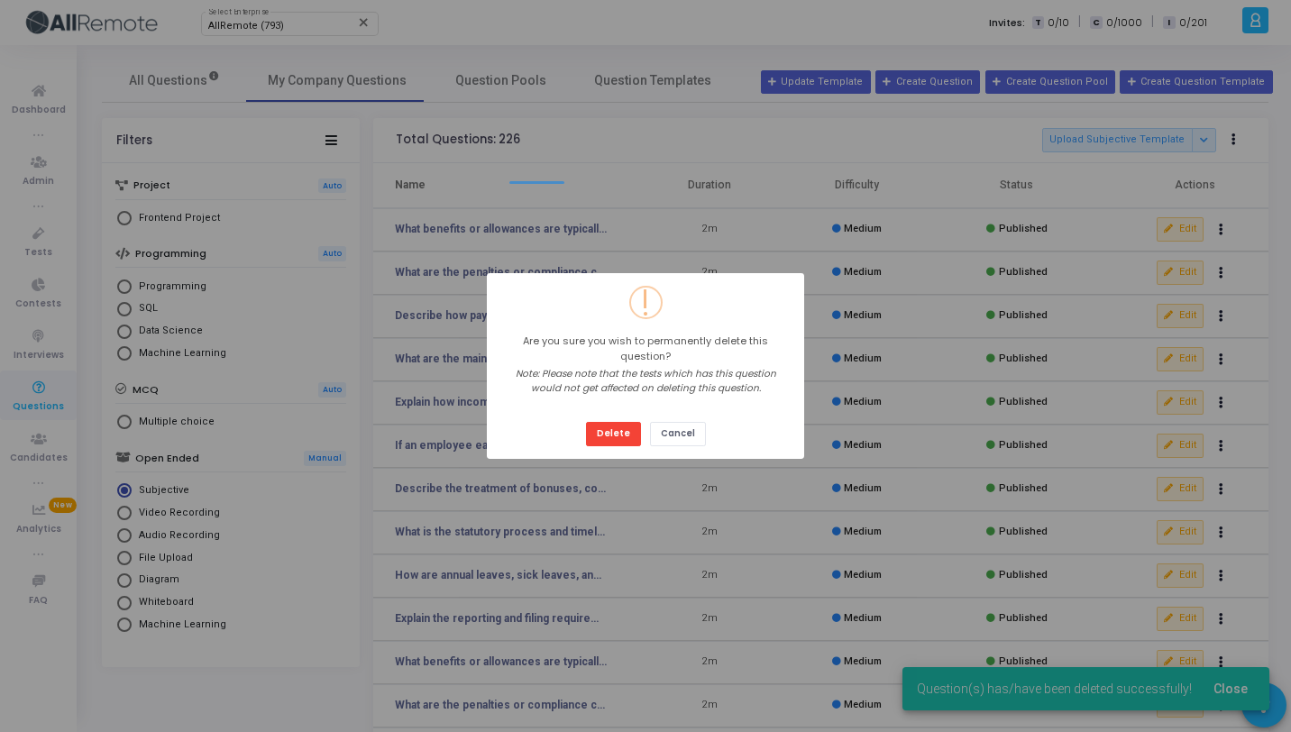
click at [586, 422] on button "Delete" at bounding box center [613, 434] width 55 height 24
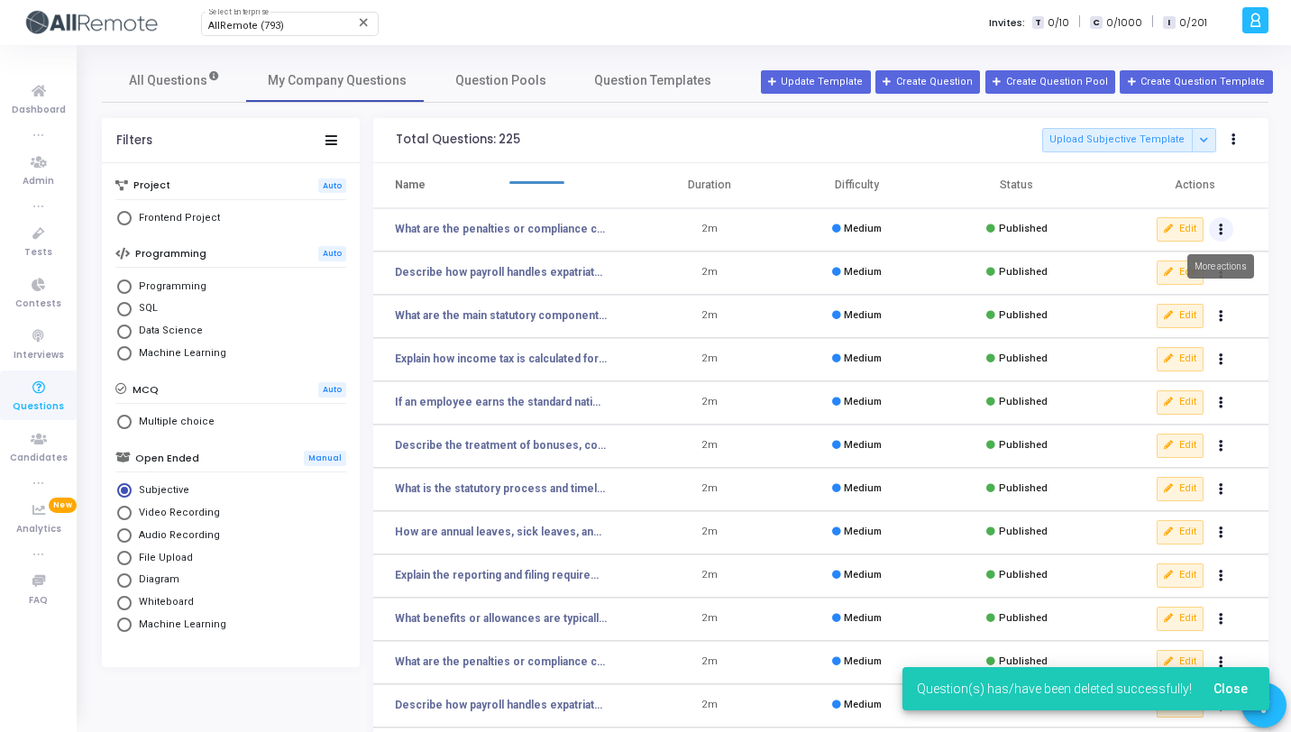
click at [1224, 236] on button "Actions" at bounding box center [1221, 229] width 25 height 25
click button "delete Delete" at bounding box center [1164, 296] width 139 height 30
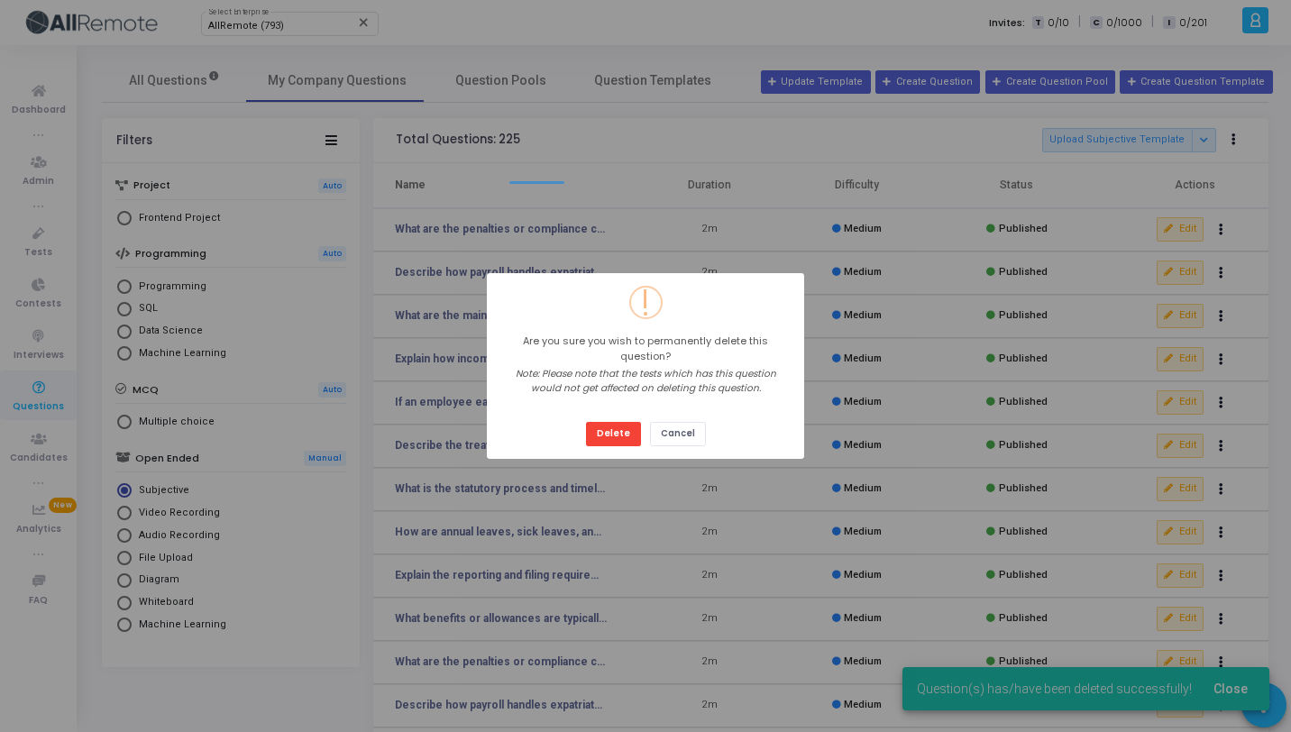
click at [586, 422] on button "Delete" at bounding box center [613, 434] width 55 height 24
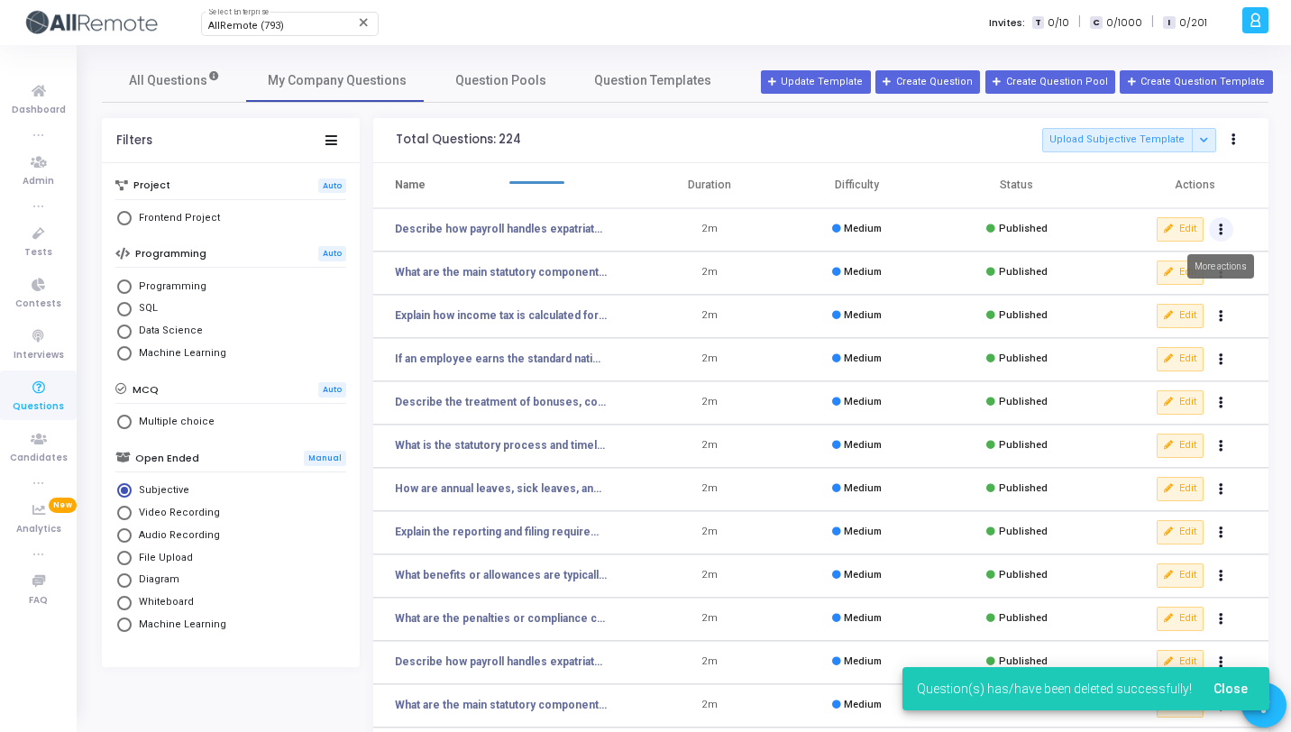
click at [1227, 229] on button "Actions" at bounding box center [1221, 229] width 25 height 25
click at [1159, 290] on button "delete Delete" at bounding box center [1164, 296] width 139 height 30
click at [1223, 228] on button "Actions" at bounding box center [1221, 229] width 25 height 25
click button "delete Delete" at bounding box center [1164, 296] width 139 height 30
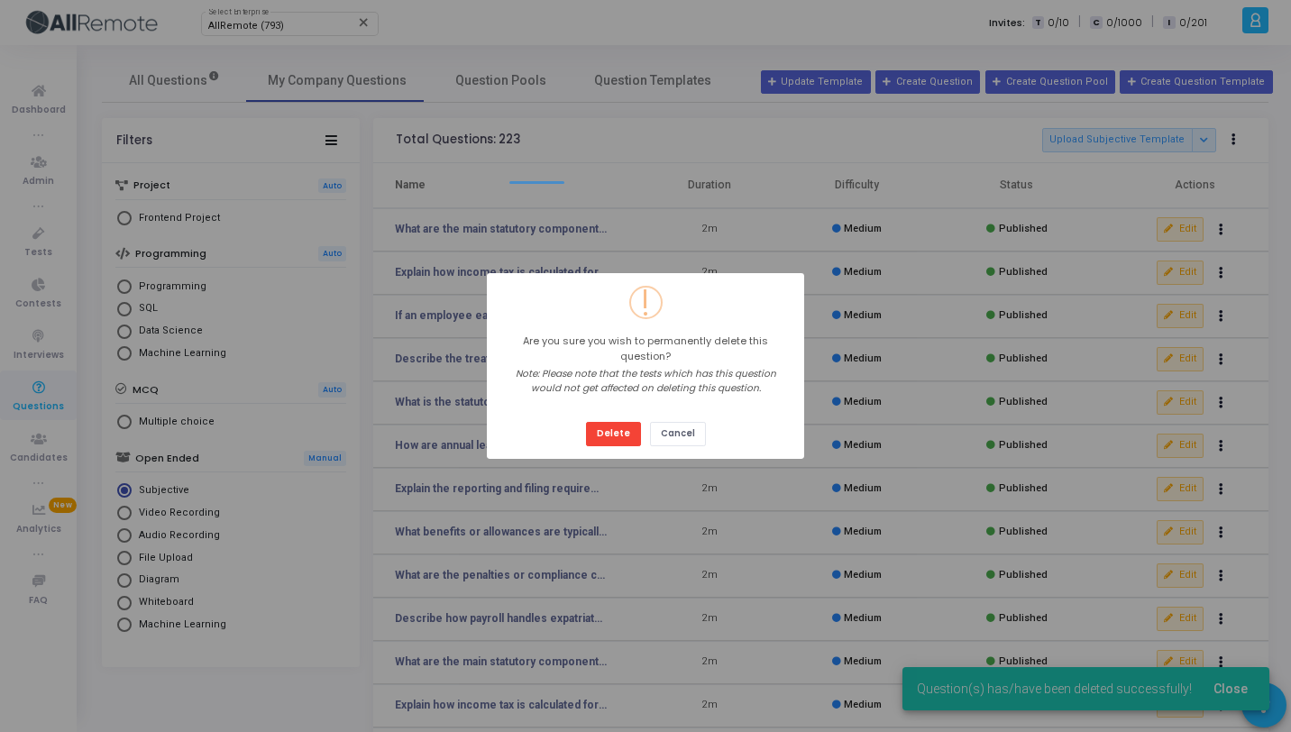
click at [586, 422] on button "Delete" at bounding box center [613, 434] width 55 height 24
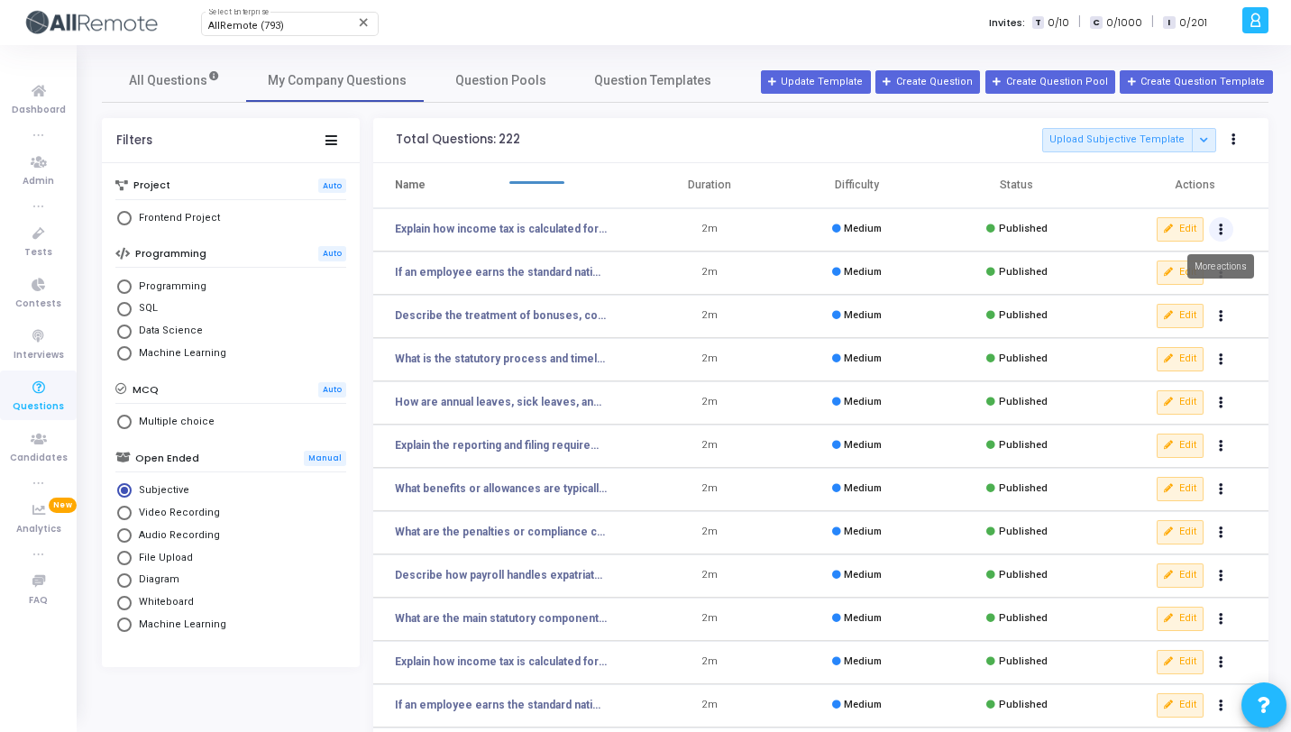
click at [1226, 233] on button "Actions" at bounding box center [1221, 229] width 25 height 25
click at [1162, 298] on button "delete Delete" at bounding box center [1164, 296] width 139 height 30
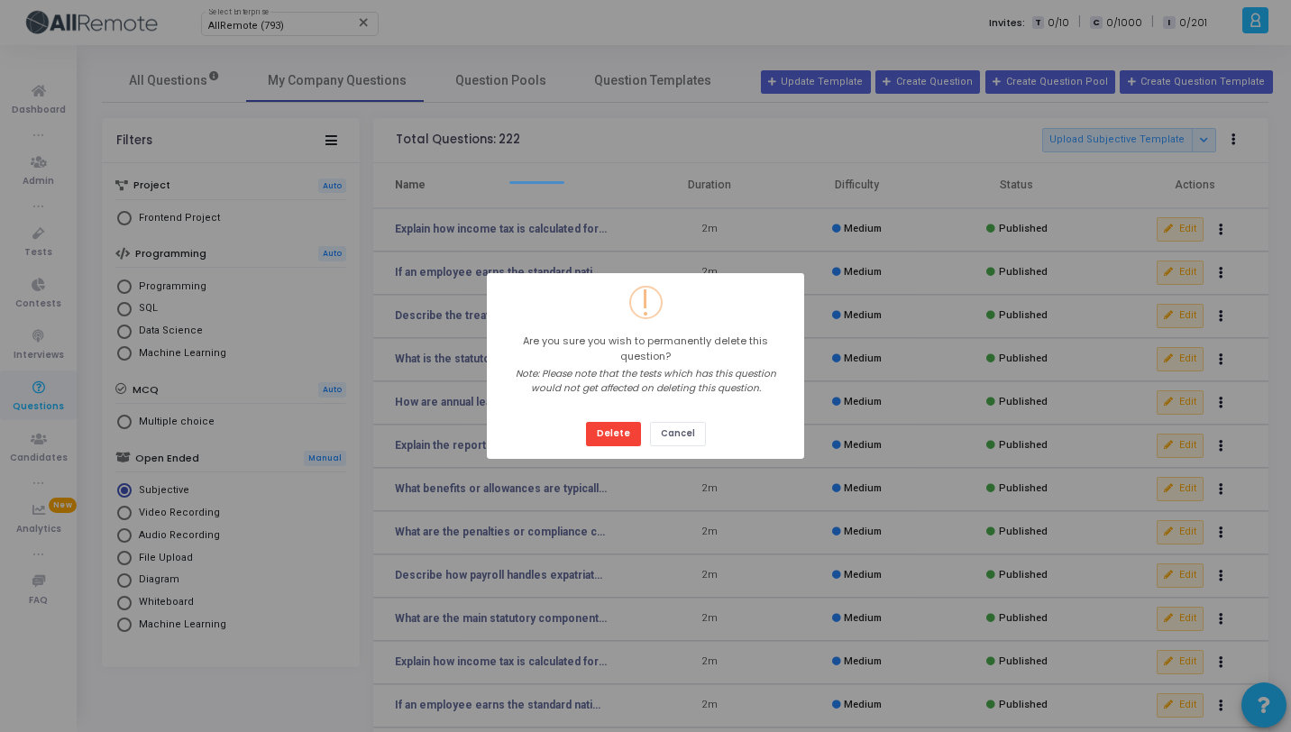
click at [586, 422] on button "Delete" at bounding box center [613, 434] width 55 height 24
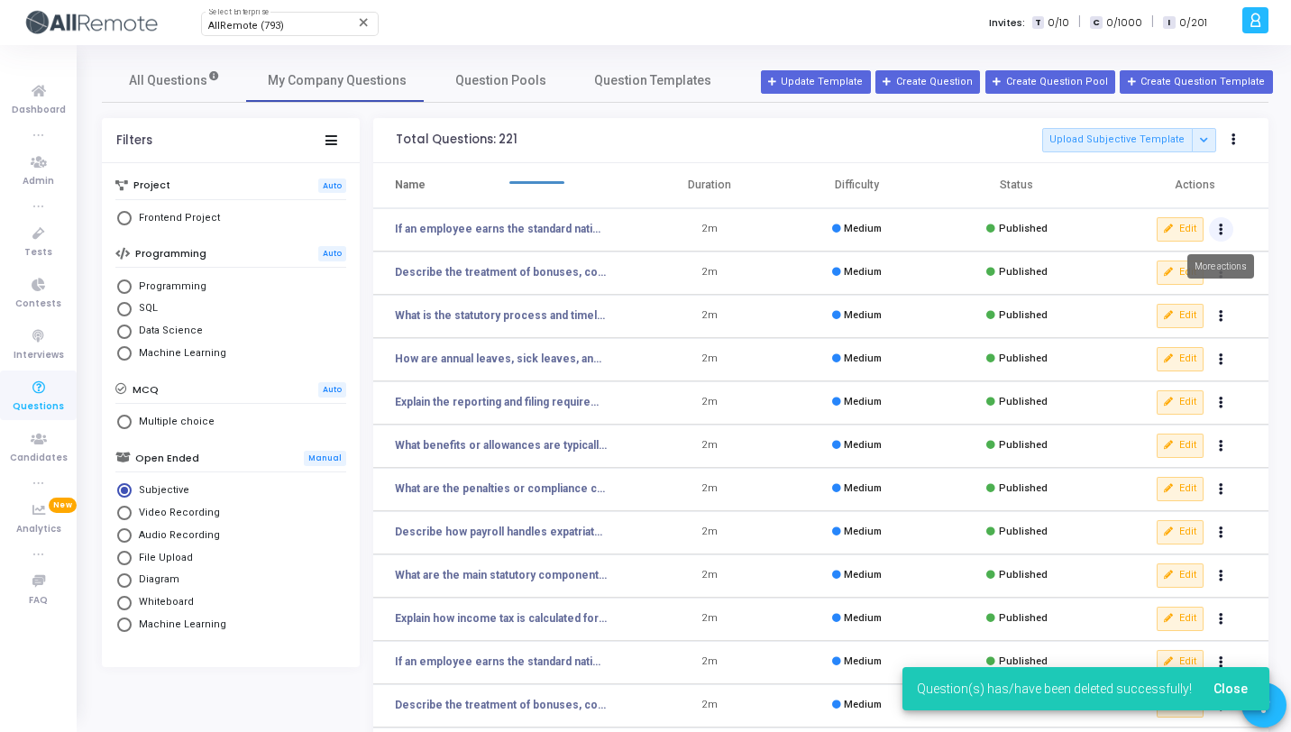
click at [1221, 225] on icon "Actions" at bounding box center [1221, 229] width 5 height 9
click button "delete Delete" at bounding box center [1164, 296] width 139 height 30
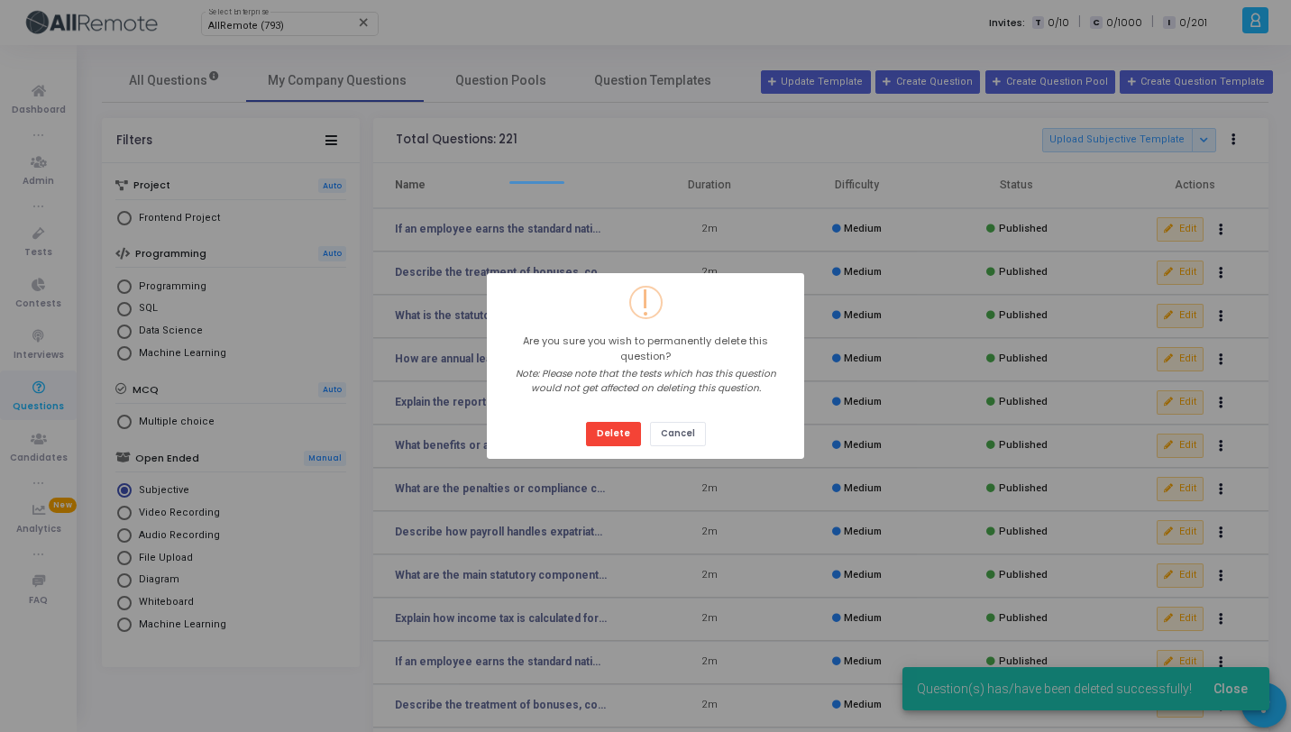
click at [586, 422] on button "Delete" at bounding box center [613, 434] width 55 height 24
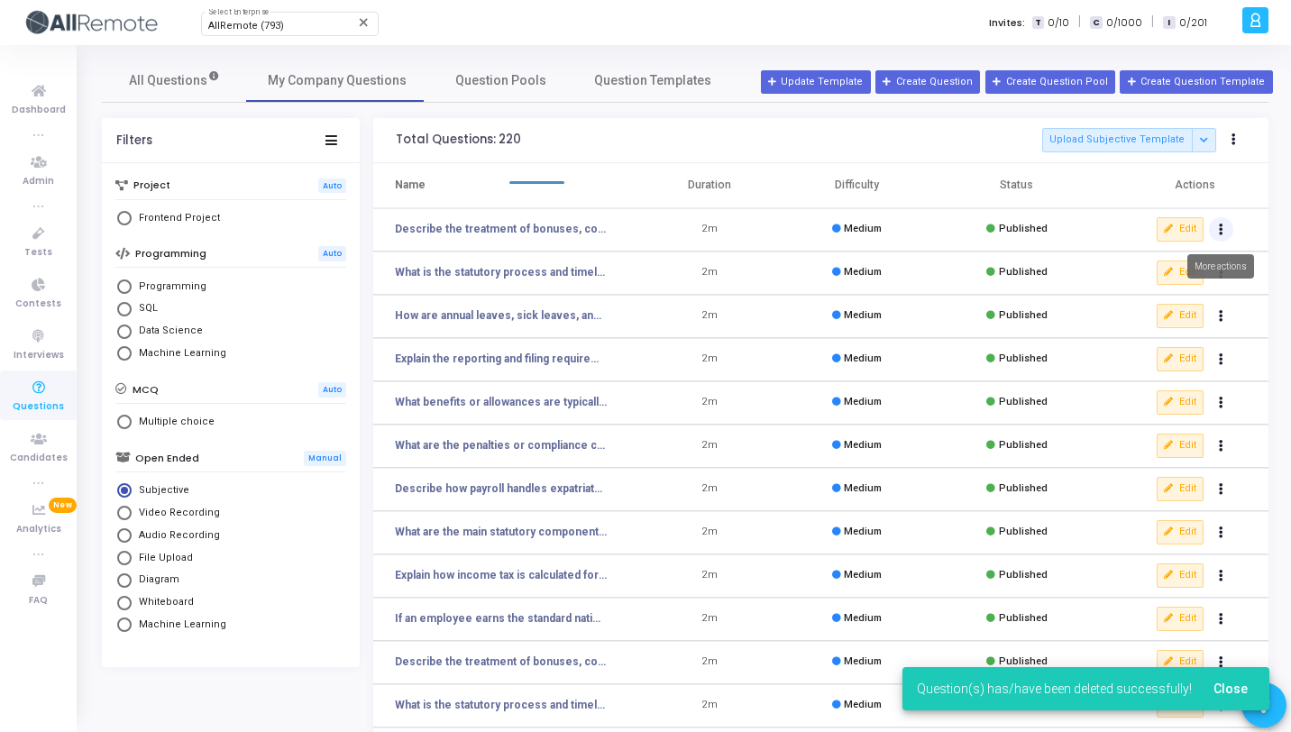
click at [1219, 232] on icon "Actions" at bounding box center [1221, 229] width 5 height 9
click at [1172, 299] on button "delete Delete" at bounding box center [1164, 296] width 139 height 30
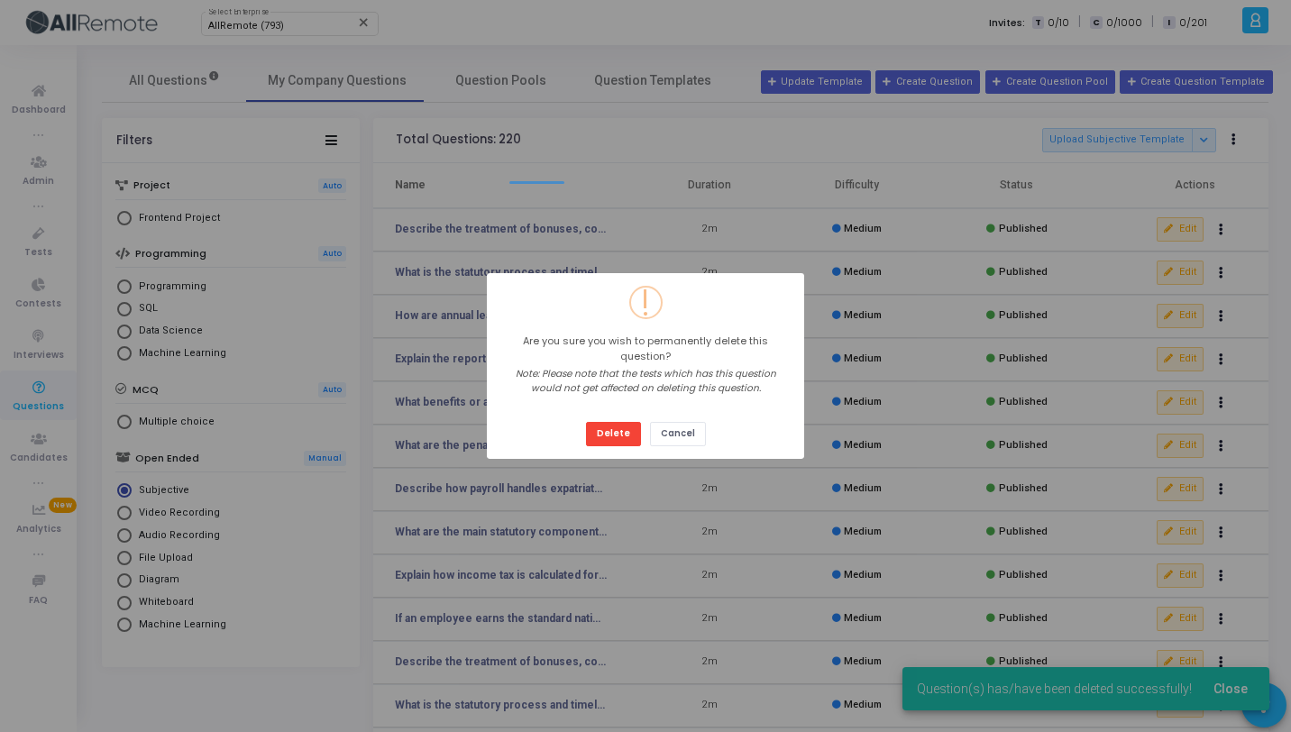
click at [586, 422] on button "Delete" at bounding box center [613, 434] width 55 height 24
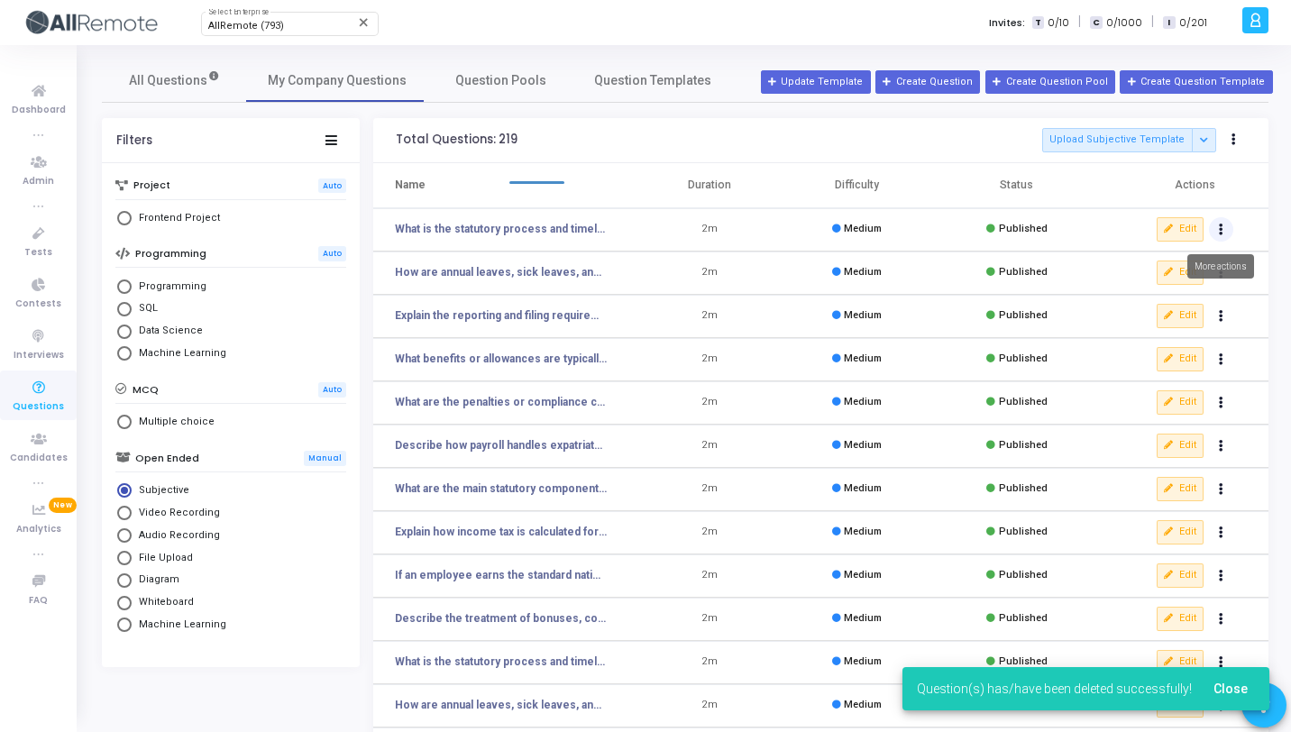
click at [1221, 238] on button "Actions" at bounding box center [1221, 229] width 25 height 25
click at [1187, 292] on button "delete Delete" at bounding box center [1164, 296] width 139 height 30
click at [1225, 232] on button "Actions" at bounding box center [1221, 229] width 25 height 25
click at [1199, 290] on button "delete Delete" at bounding box center [1164, 296] width 139 height 30
click at [1219, 236] on button "Actions" at bounding box center [1221, 229] width 25 height 25
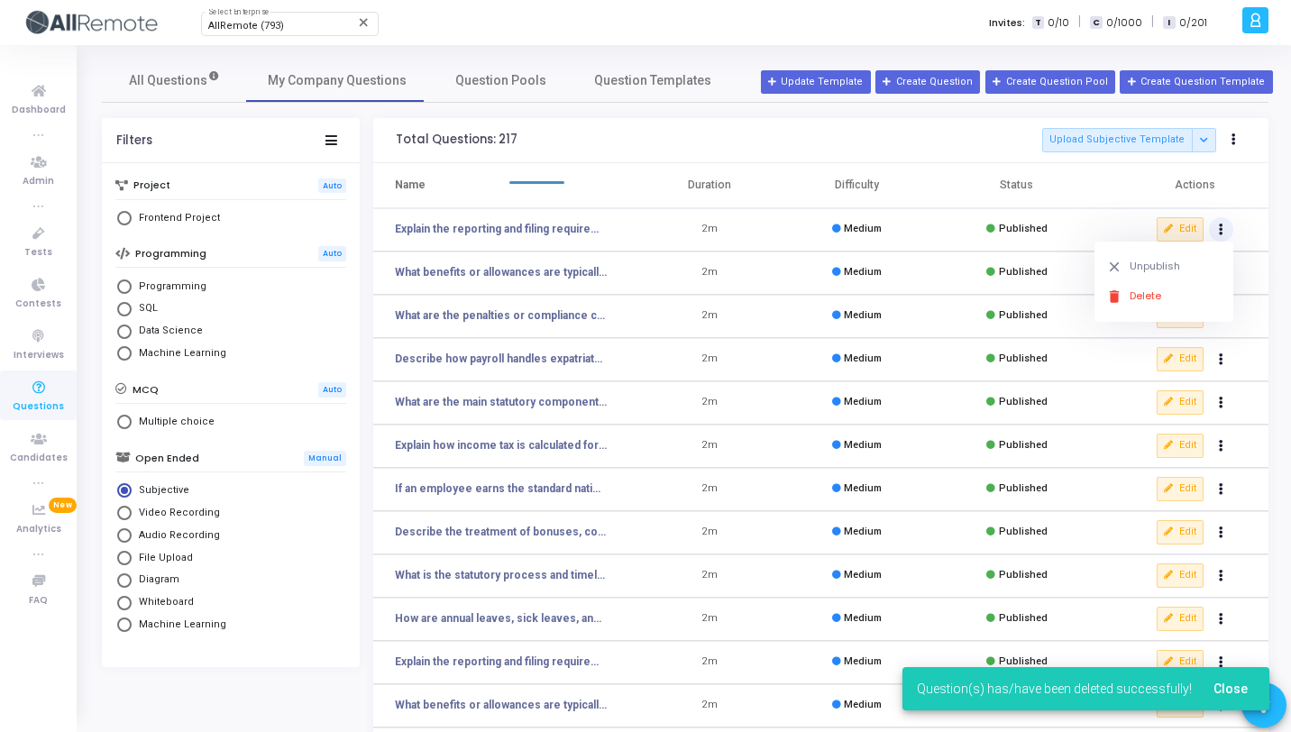
click at [1209, 217] on button "Actions" at bounding box center [1221, 229] width 25 height 25
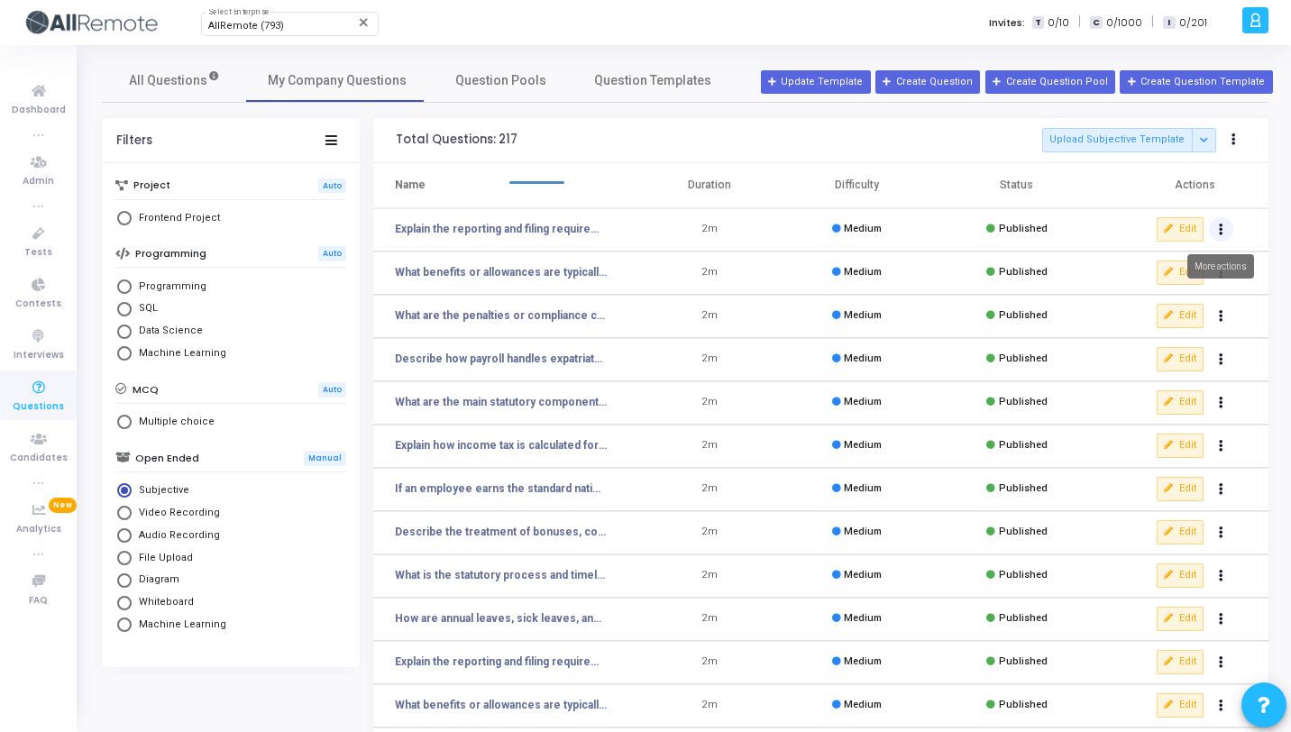
click at [1224, 239] on button "Actions" at bounding box center [1221, 229] width 25 height 25
click at [1164, 293] on button "delete Delete" at bounding box center [1164, 296] width 139 height 30
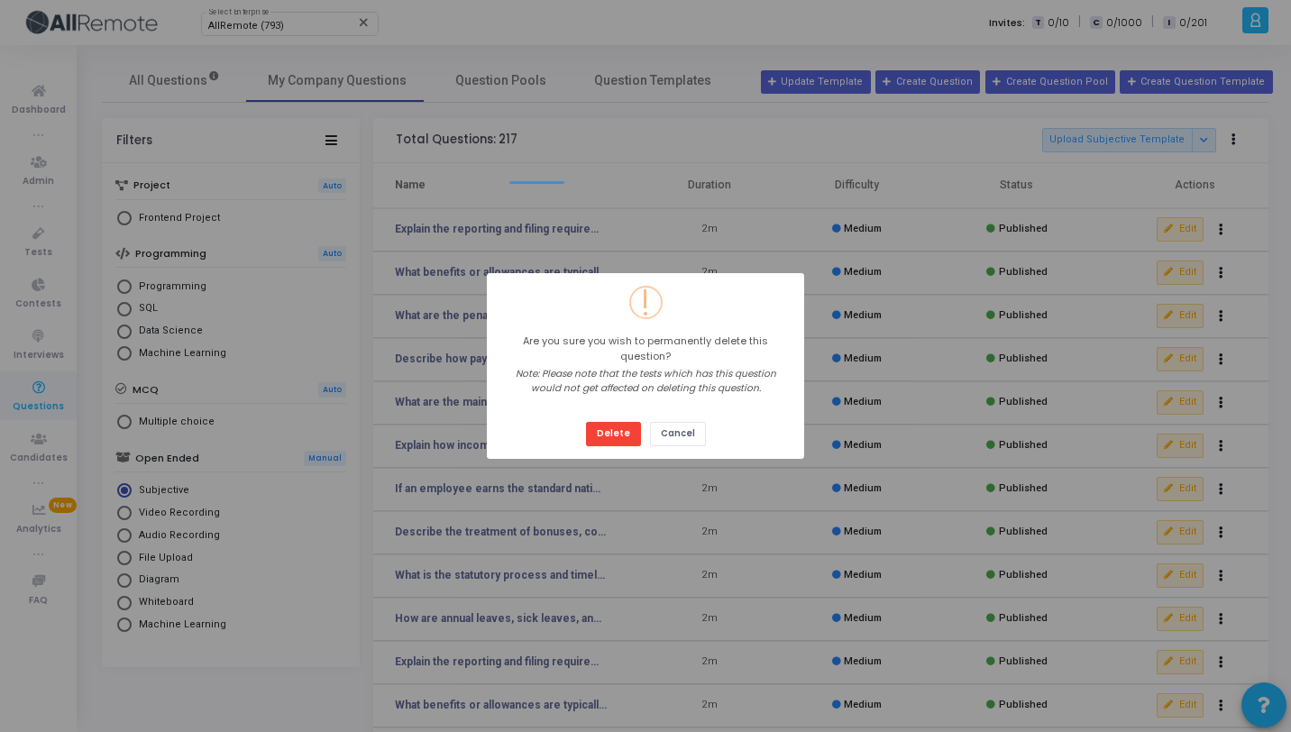
click at [586, 422] on button "Delete" at bounding box center [613, 434] width 55 height 24
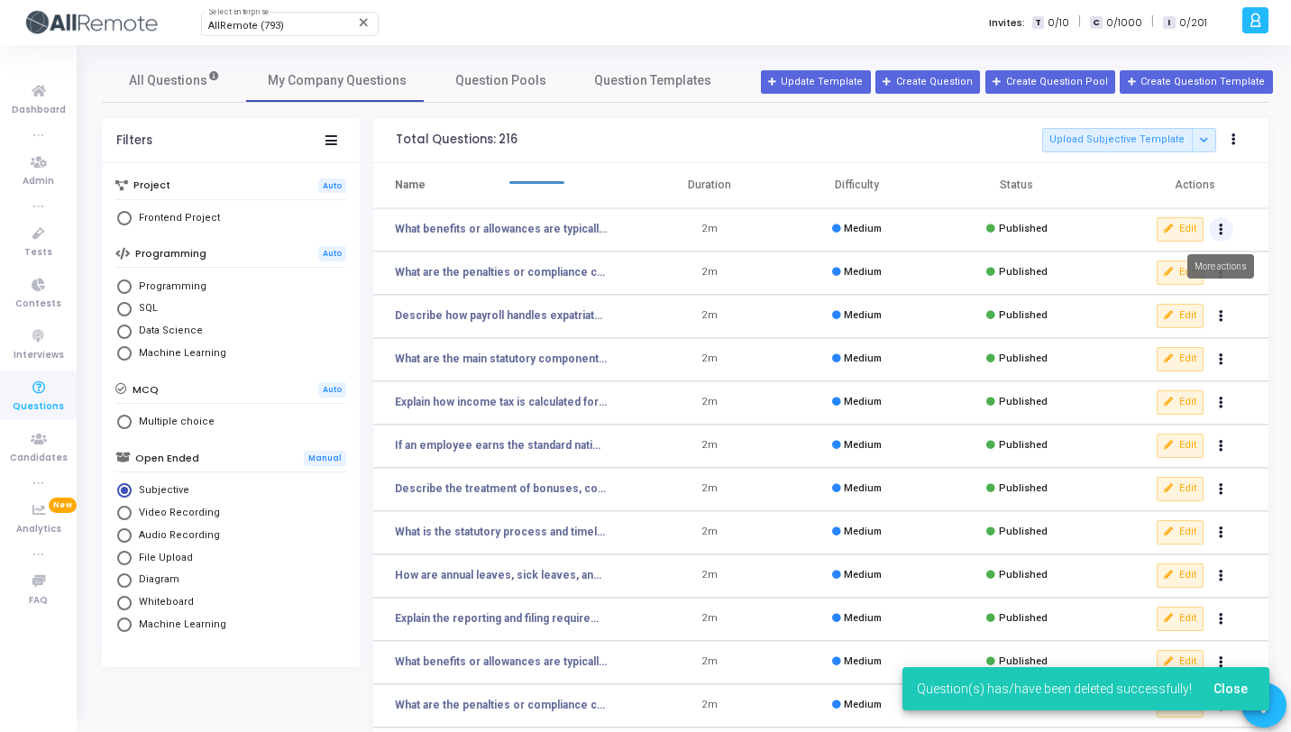
click at [1220, 231] on icon "Actions" at bounding box center [1221, 229] width 5 height 9
click at [1152, 296] on button "delete Delete" at bounding box center [1164, 296] width 139 height 30
click at [1220, 234] on icon "Actions" at bounding box center [1221, 229] width 5 height 9
click at [1151, 295] on button "delete Delete" at bounding box center [1164, 296] width 139 height 30
click at [1221, 230] on icon "Actions" at bounding box center [1221, 229] width 5 height 9
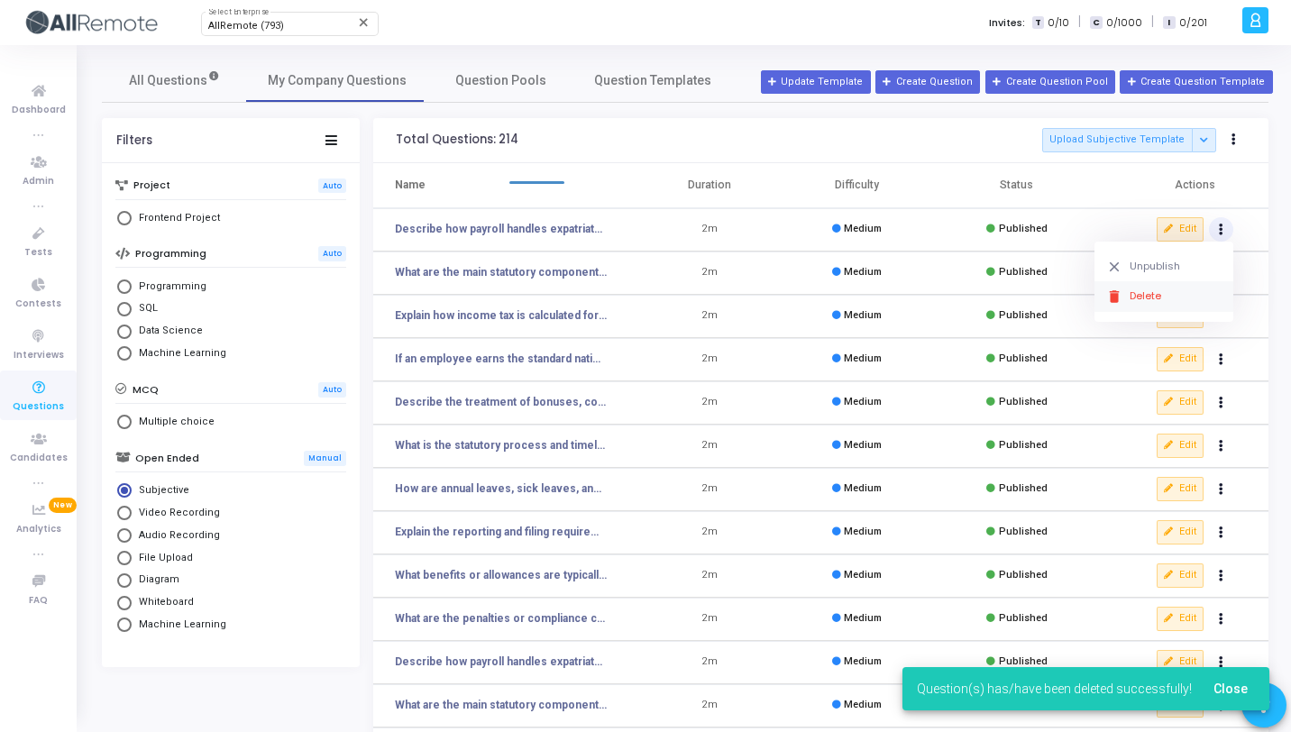
click at [1171, 294] on button "delete Delete" at bounding box center [1164, 296] width 139 height 30
click at [1225, 239] on button "Actions" at bounding box center [1221, 229] width 25 height 25
click at [1154, 307] on button "delete Delete" at bounding box center [1164, 296] width 139 height 30
click at [1219, 229] on icon "Actions" at bounding box center [1221, 229] width 5 height 9
click button "delete Delete" at bounding box center [1164, 296] width 139 height 30
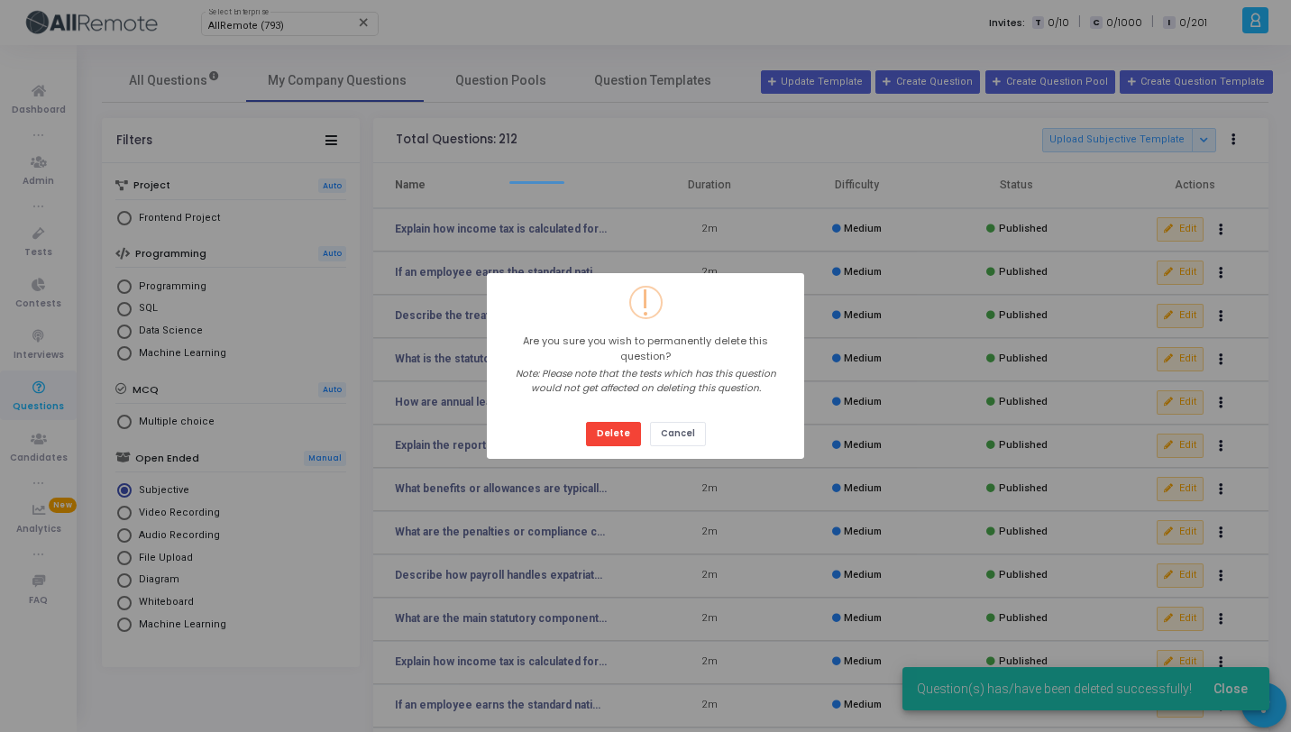
click at [586, 422] on button "Delete" at bounding box center [613, 434] width 55 height 24
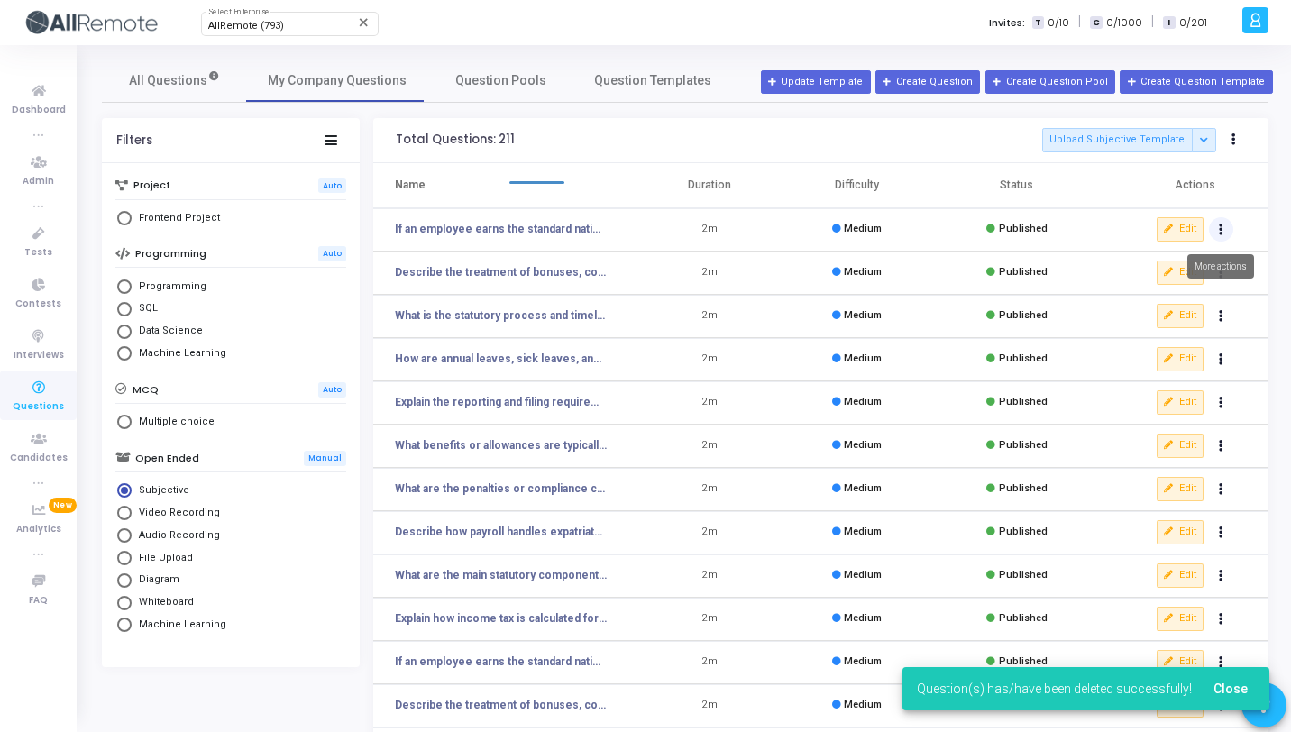
click at [1217, 225] on button "Actions" at bounding box center [1221, 229] width 25 height 25
click at [1172, 300] on button "delete Delete" at bounding box center [1164, 296] width 139 height 30
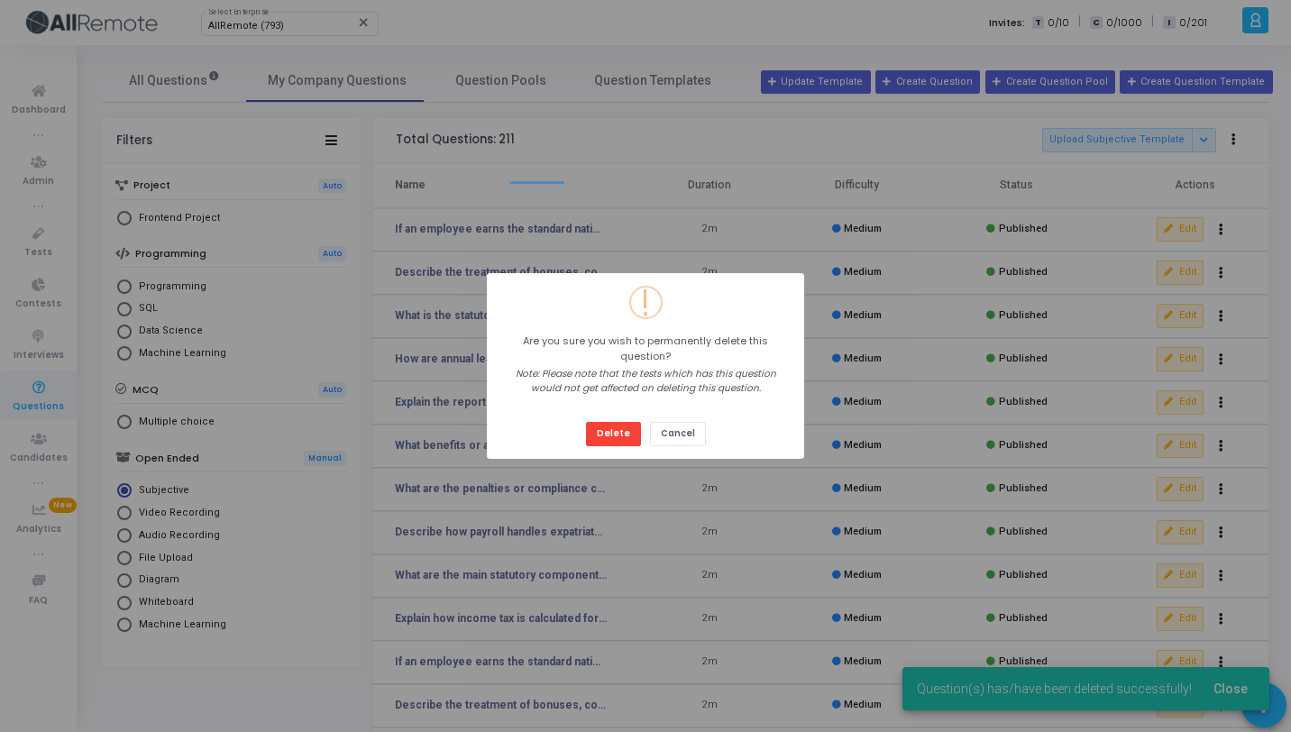
click at [586, 422] on button "Delete" at bounding box center [613, 434] width 55 height 24
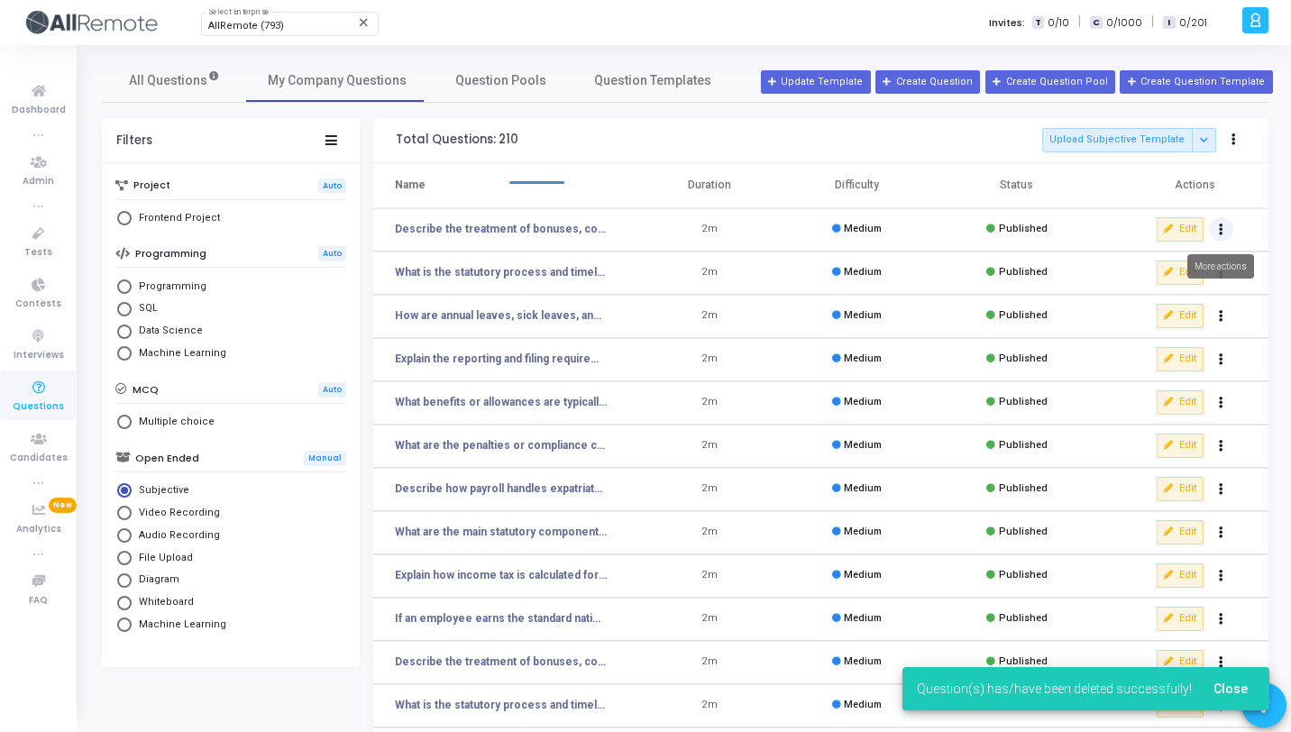
click at [1223, 233] on icon "Actions" at bounding box center [1221, 229] width 5 height 9
click button "delete Delete" at bounding box center [1164, 296] width 139 height 30
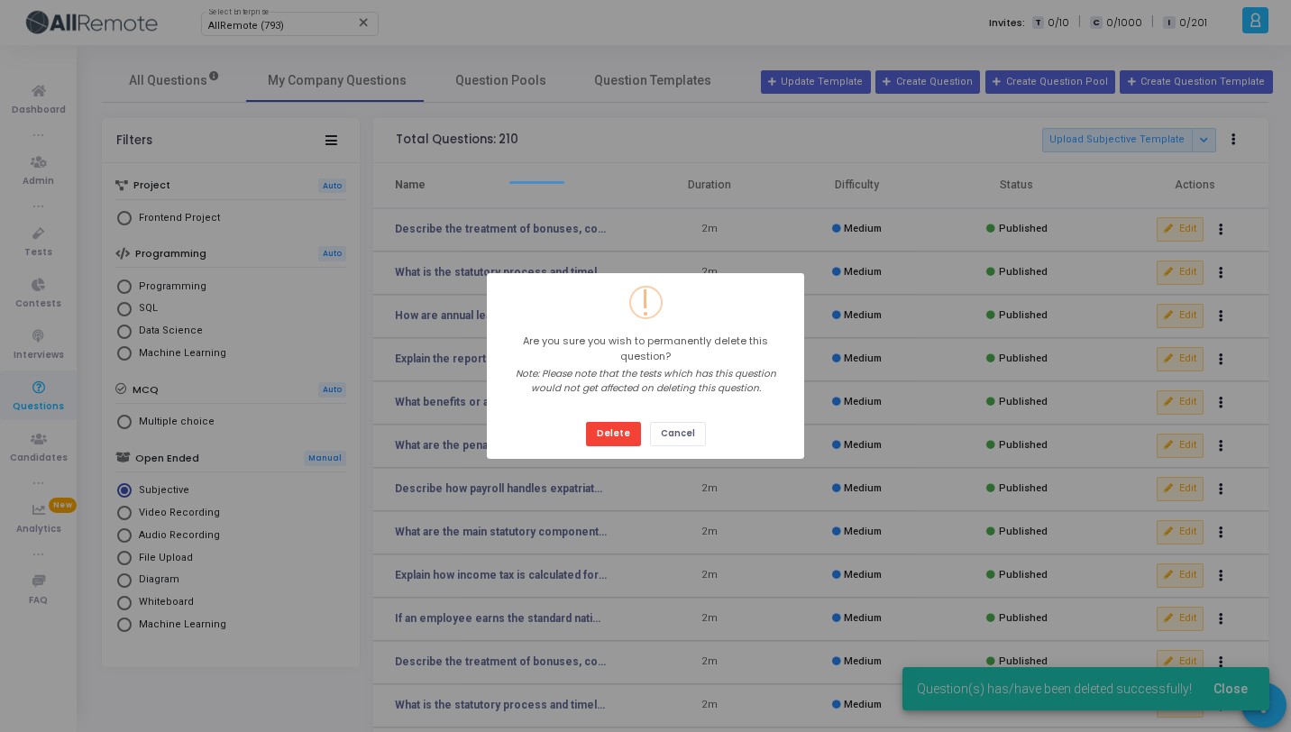
click at [586, 422] on button "Delete" at bounding box center [613, 434] width 55 height 24
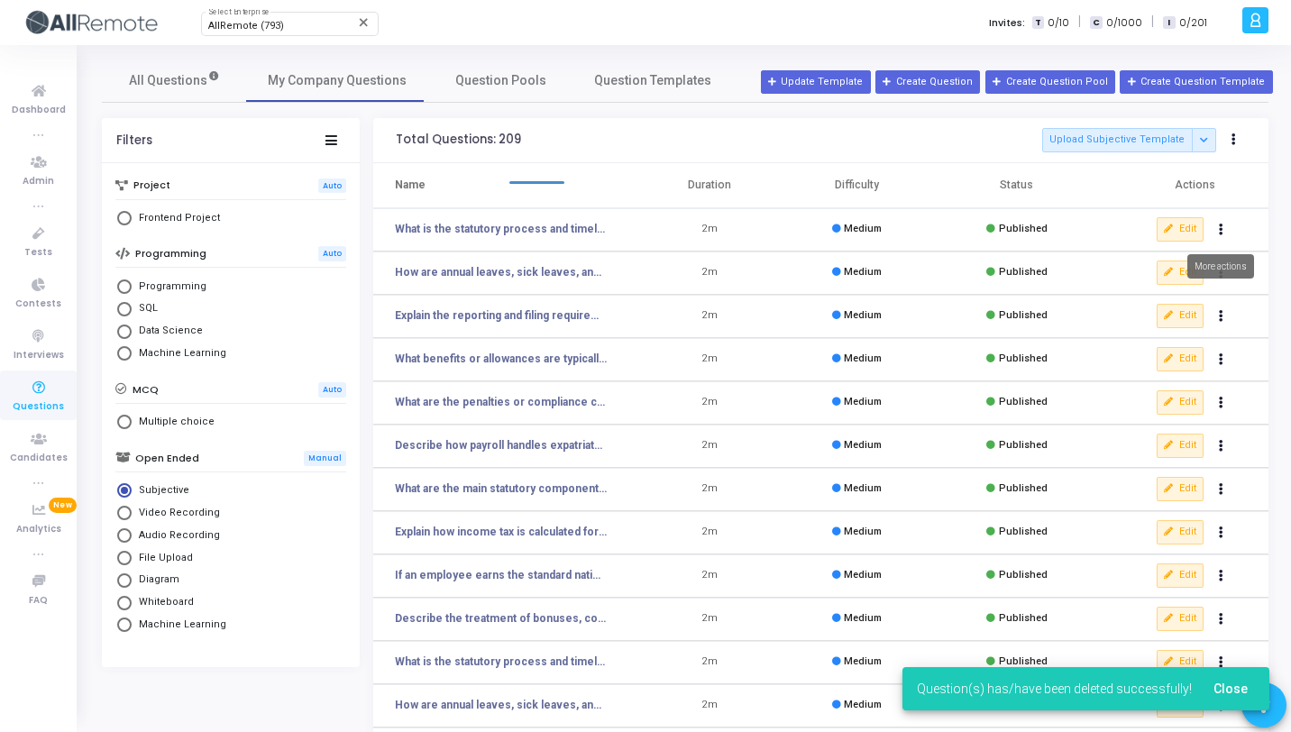
click at [1227, 231] on button "Actions" at bounding box center [1221, 229] width 25 height 25
click at [1168, 290] on button "delete Delete" at bounding box center [1164, 296] width 139 height 30
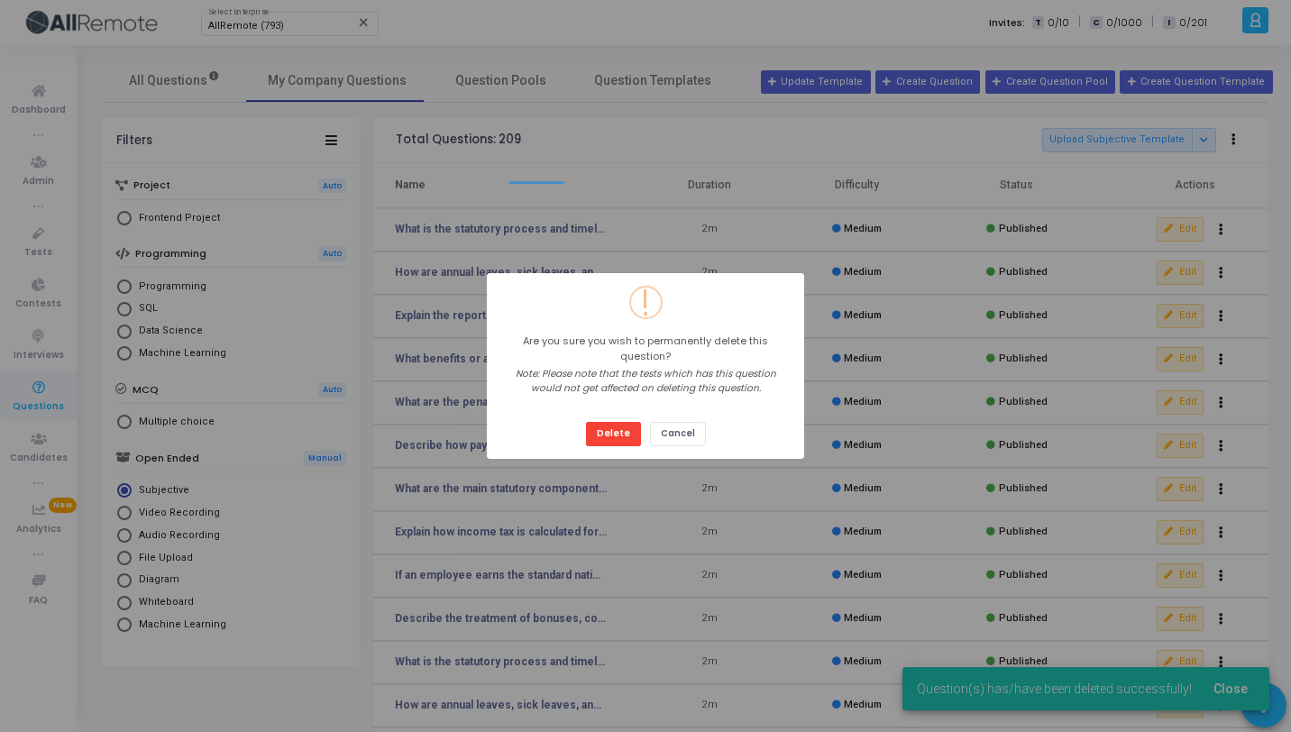
click at [586, 422] on button "Delete" at bounding box center [613, 434] width 55 height 24
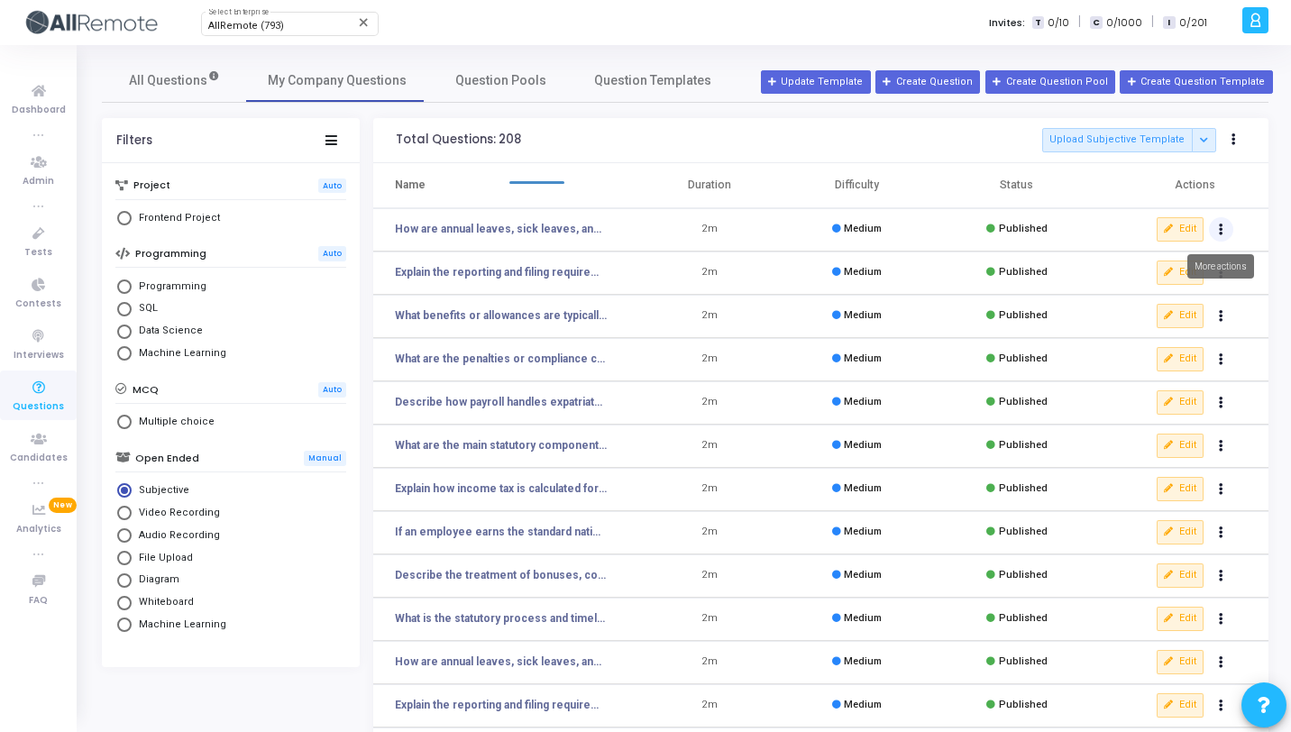
click at [1220, 225] on icon "Actions" at bounding box center [1221, 229] width 5 height 9
click at [1150, 296] on button "delete Delete" at bounding box center [1164, 296] width 139 height 30
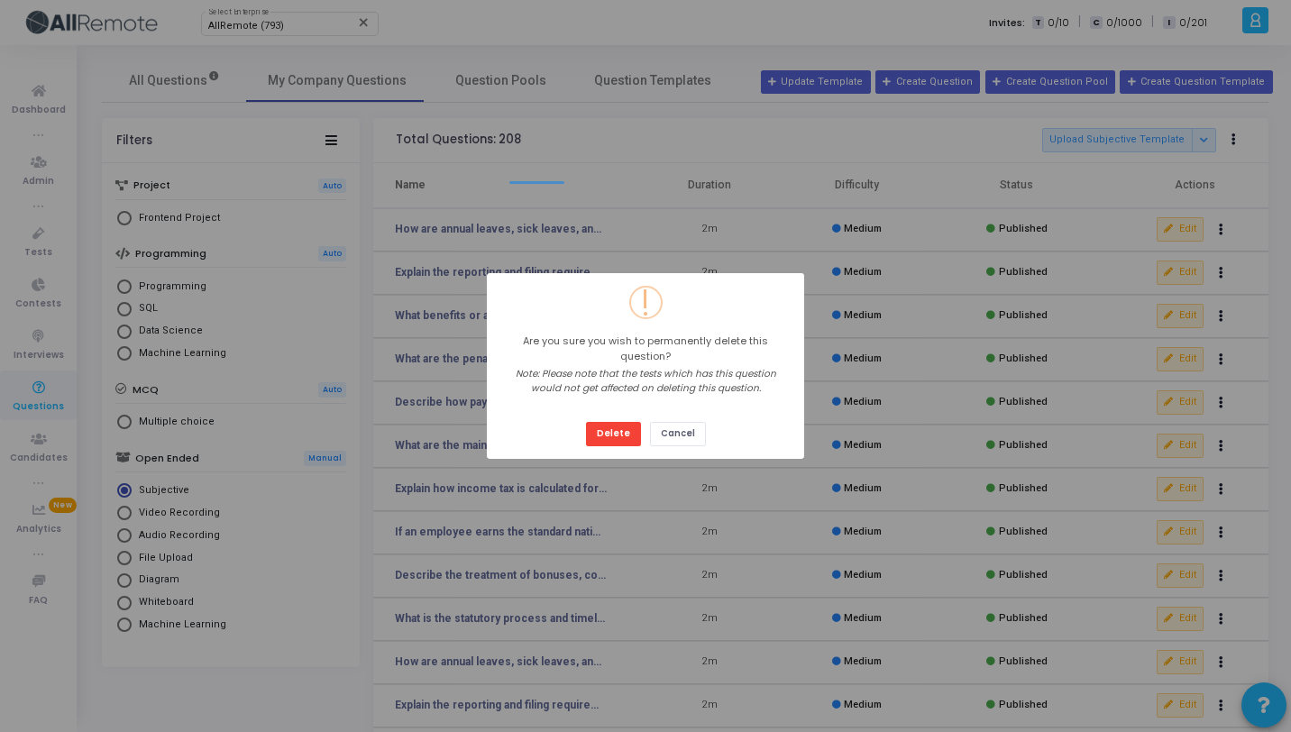
click at [586, 422] on button "Delete" at bounding box center [613, 434] width 55 height 24
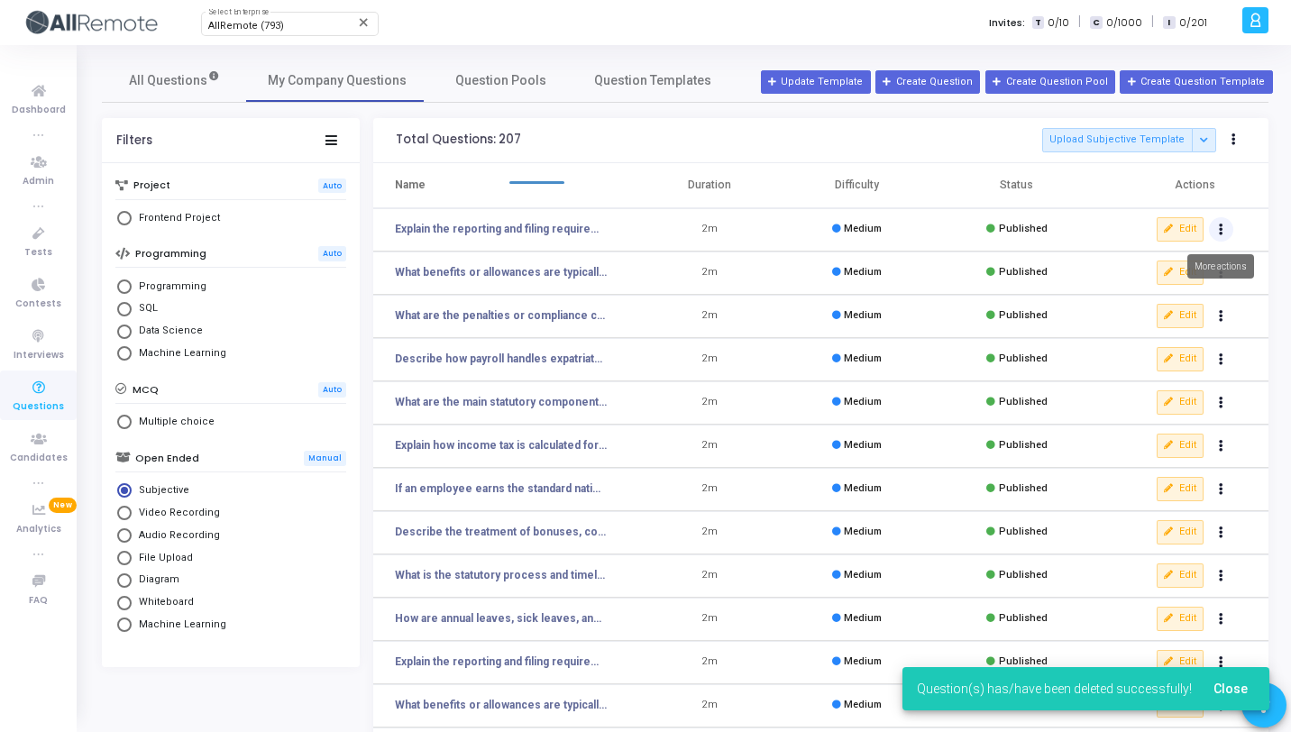
click at [1219, 238] on button "Actions" at bounding box center [1221, 229] width 25 height 25
click at [1154, 289] on button "delete Delete" at bounding box center [1164, 296] width 139 height 30
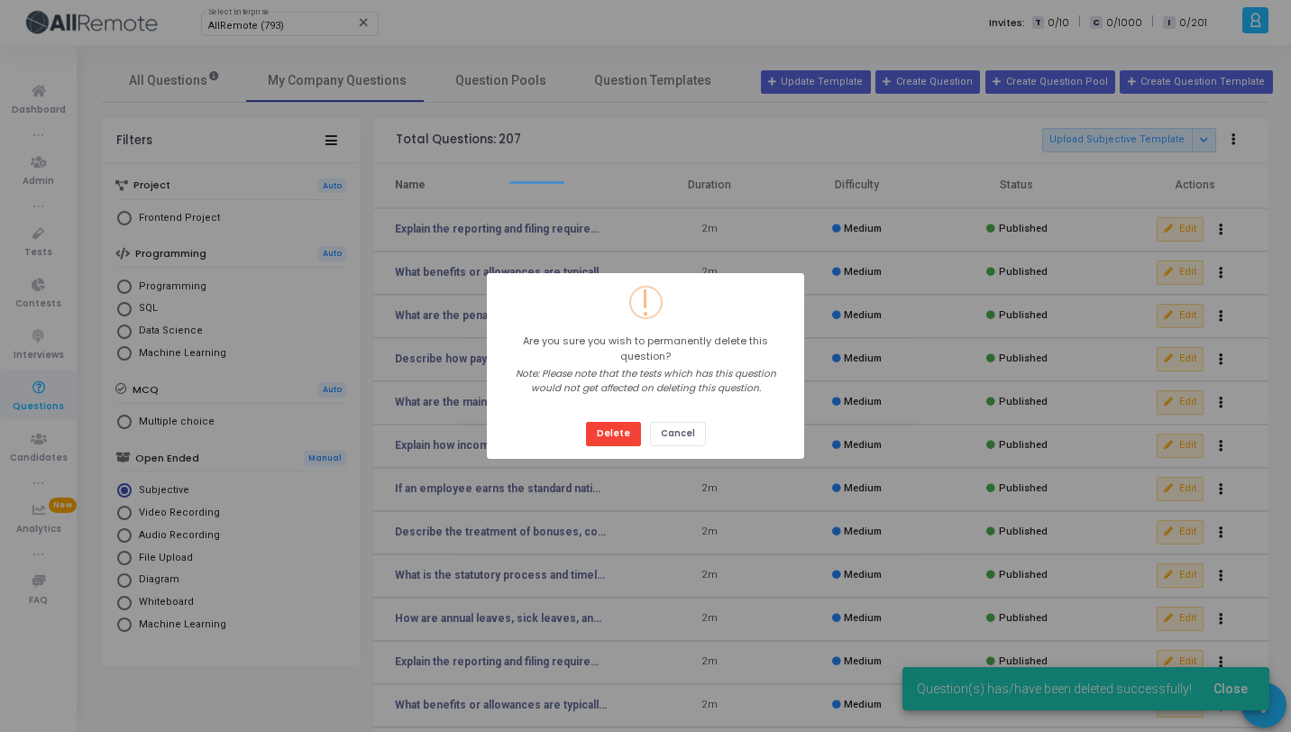
click at [586, 422] on button "Delete" at bounding box center [613, 434] width 55 height 24
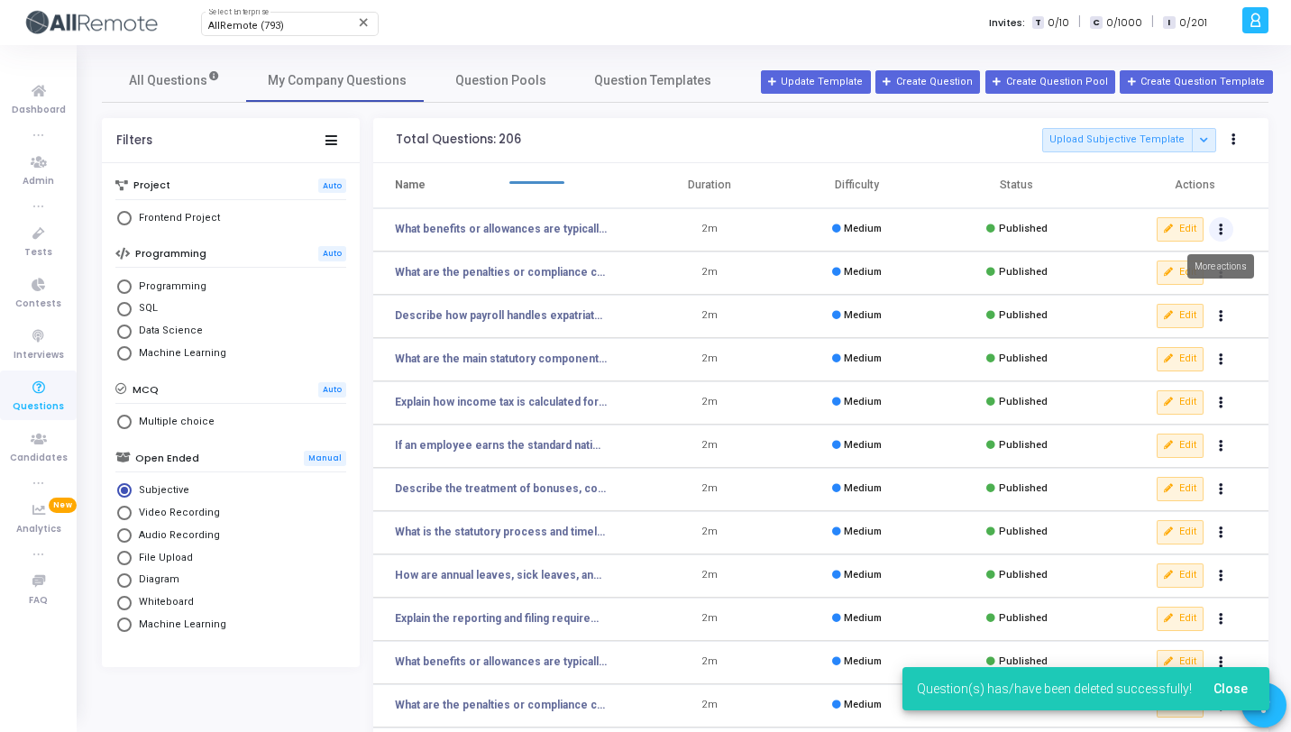
click at [1219, 228] on icon "Actions" at bounding box center [1221, 229] width 5 height 9
click at [1160, 293] on button "delete Delete" at bounding box center [1164, 296] width 139 height 30
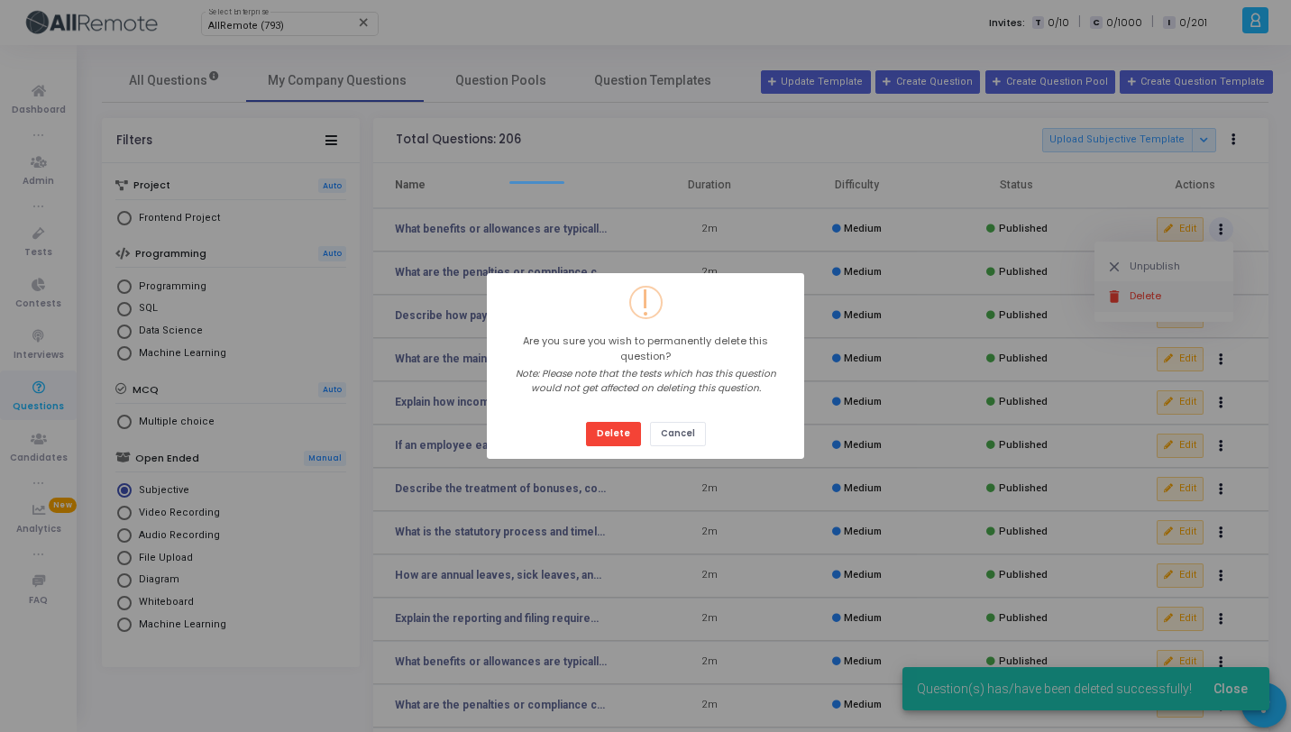
click at [586, 422] on button "Delete" at bounding box center [613, 434] width 55 height 24
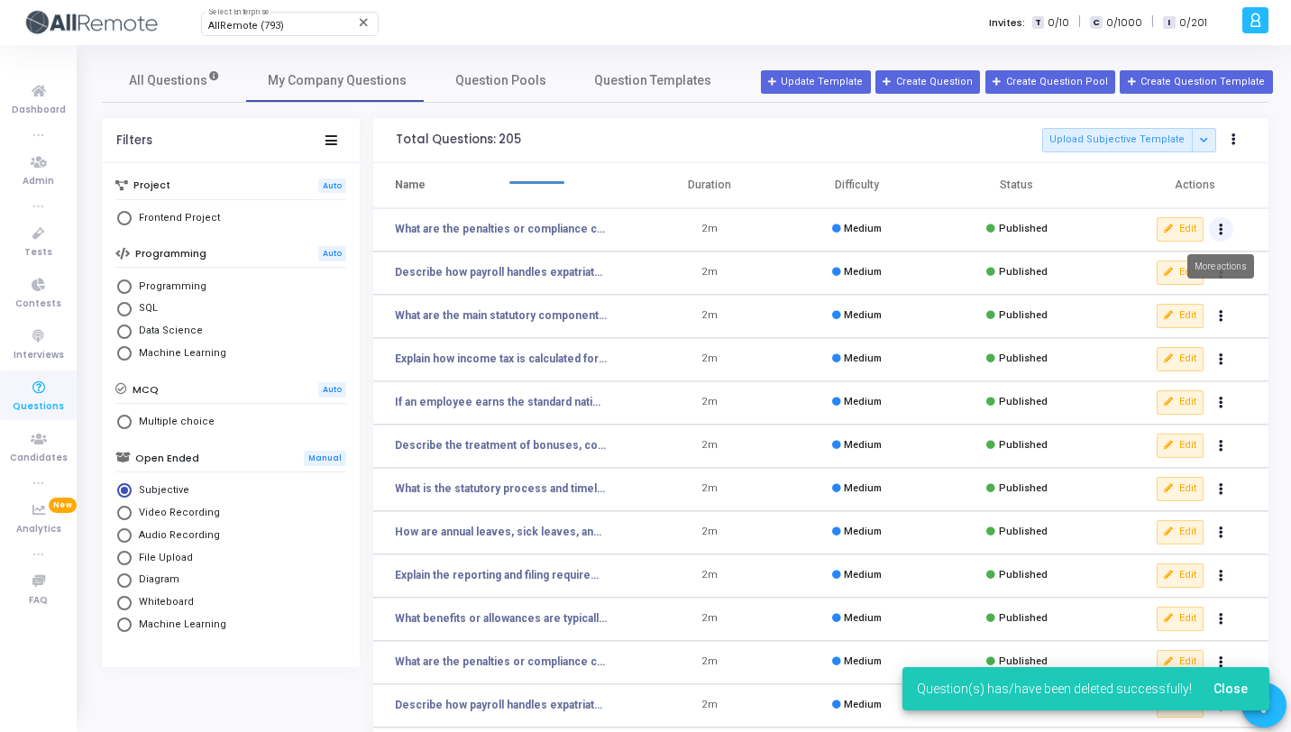
click at [1223, 227] on icon "Actions" at bounding box center [1221, 229] width 5 height 9
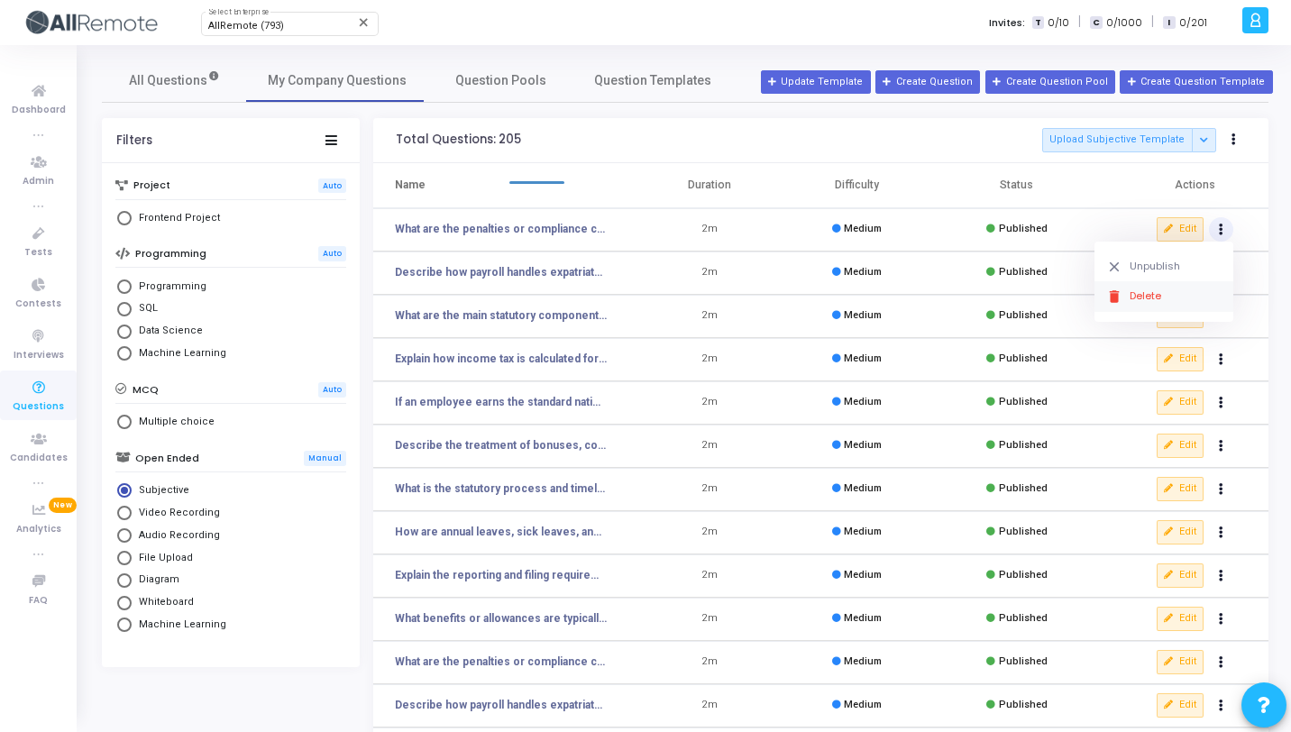
click at [1148, 299] on button "delete Delete" at bounding box center [1164, 296] width 139 height 30
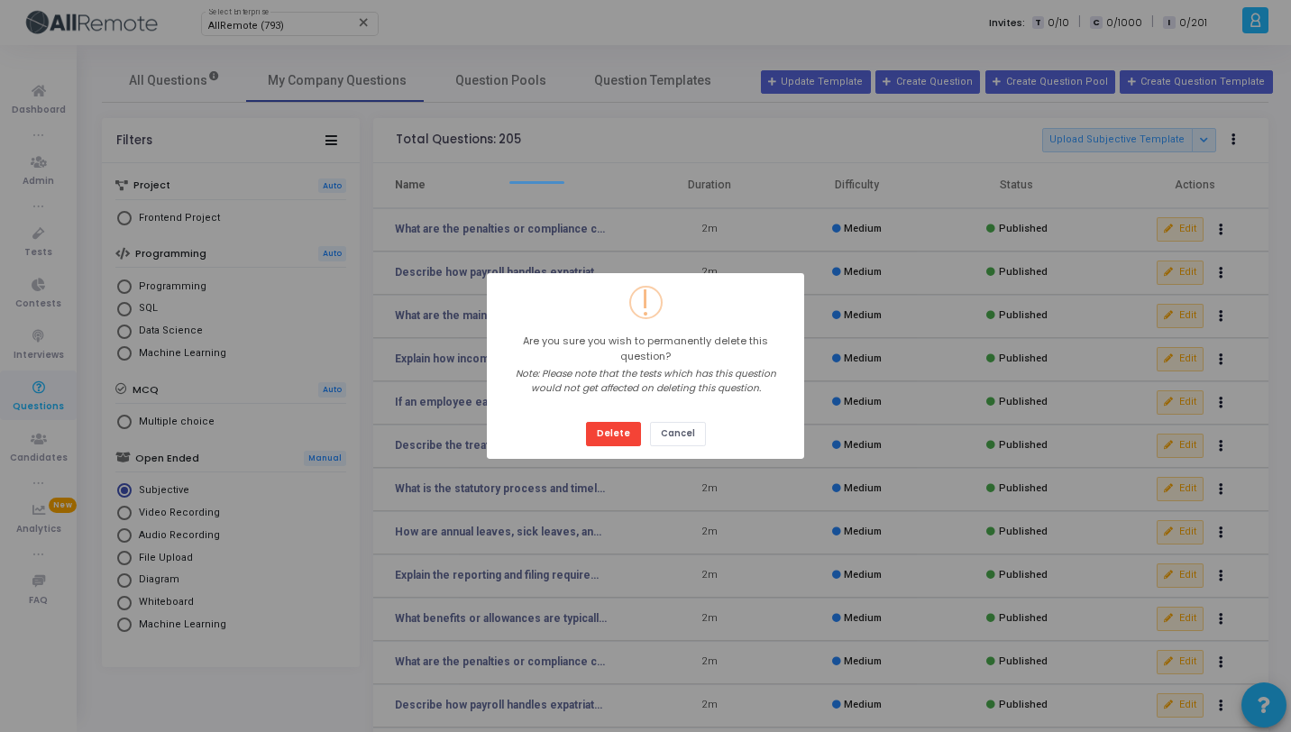
click at [586, 422] on button "Delete" at bounding box center [613, 434] width 55 height 24
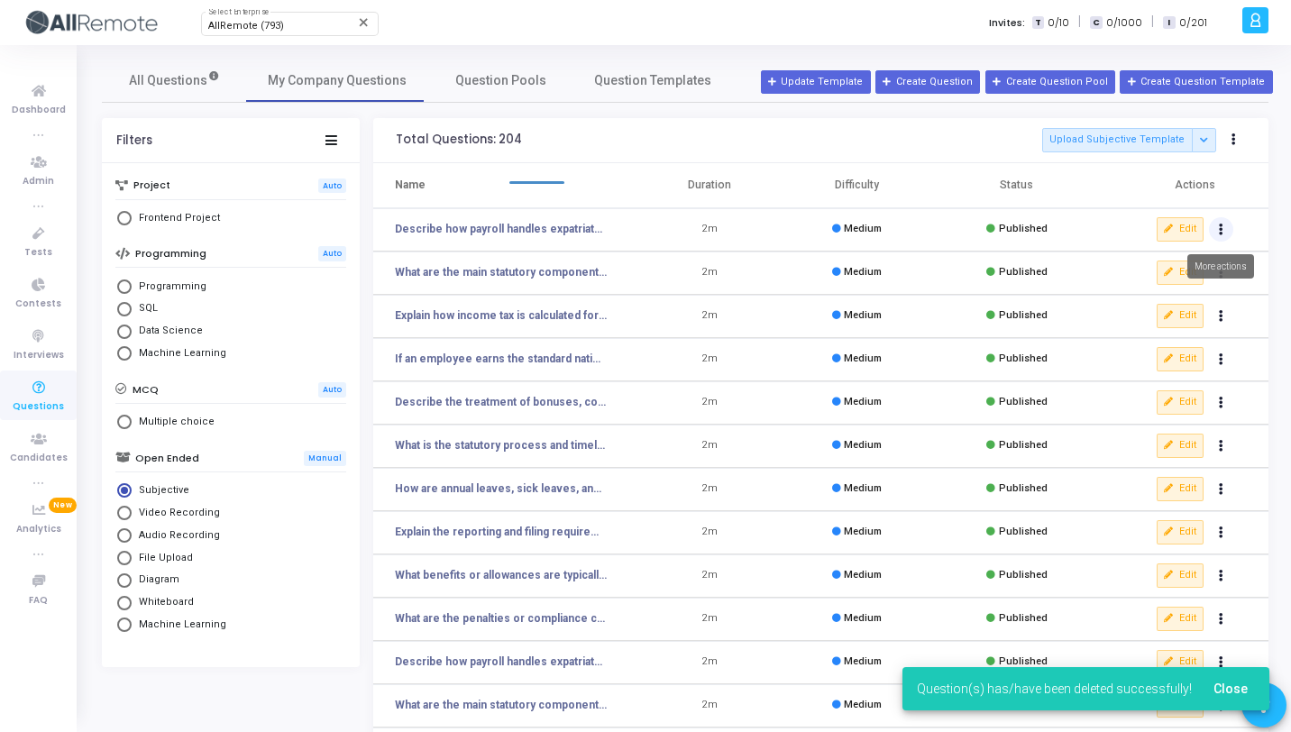
click at [1220, 225] on icon "Actions" at bounding box center [1221, 229] width 5 height 9
click at [1134, 302] on button "delete Delete" at bounding box center [1164, 296] width 139 height 30
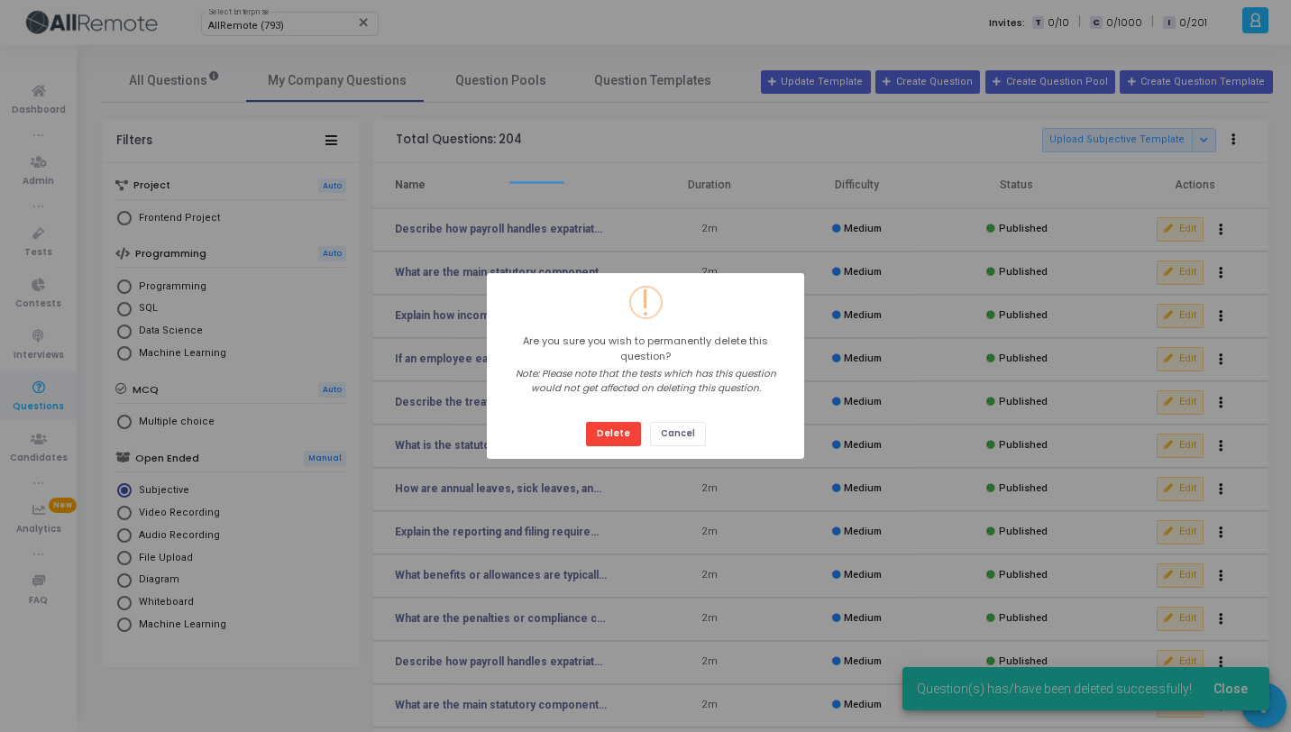
click at [586, 422] on button "Delete" at bounding box center [613, 434] width 55 height 24
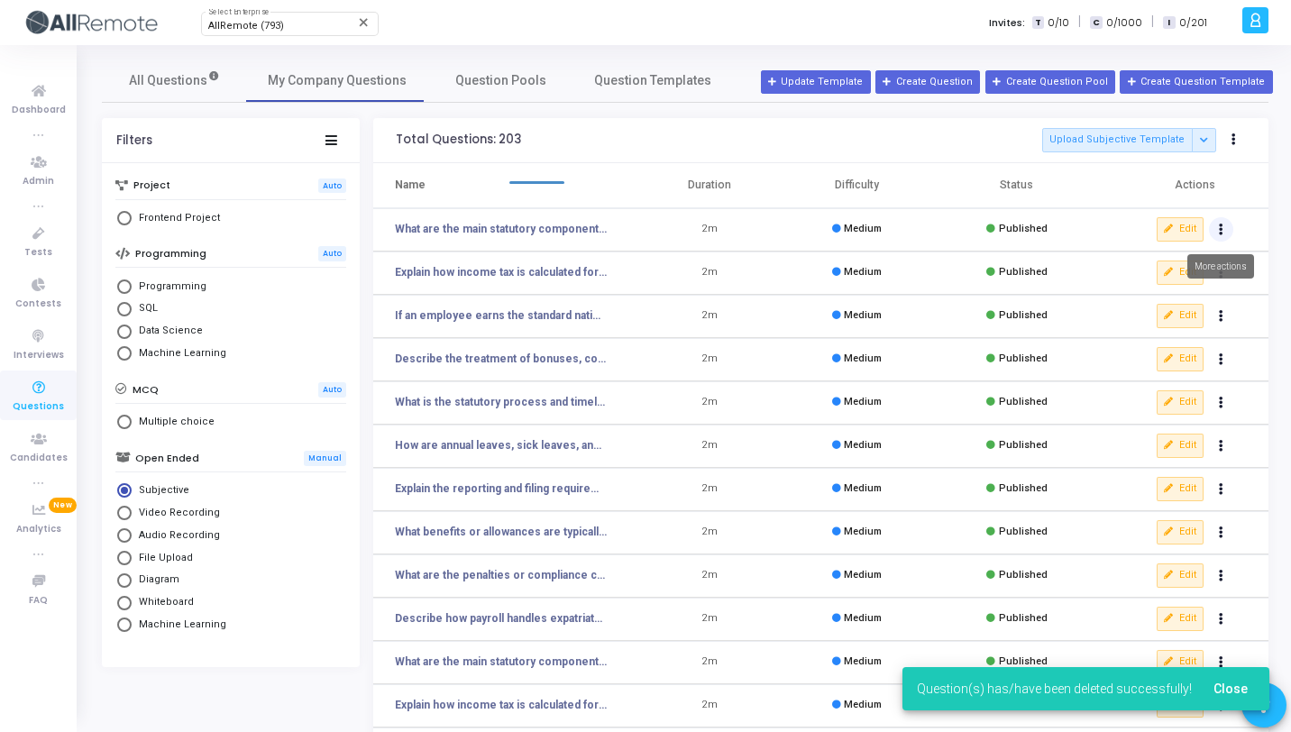
click at [1222, 227] on icon "Actions" at bounding box center [1221, 229] width 5 height 9
click at [1153, 307] on button "delete Delete" at bounding box center [1164, 296] width 139 height 30
click at [1231, 224] on button "Actions" at bounding box center [1221, 229] width 25 height 25
click at [1158, 302] on button "delete Delete" at bounding box center [1164, 296] width 139 height 30
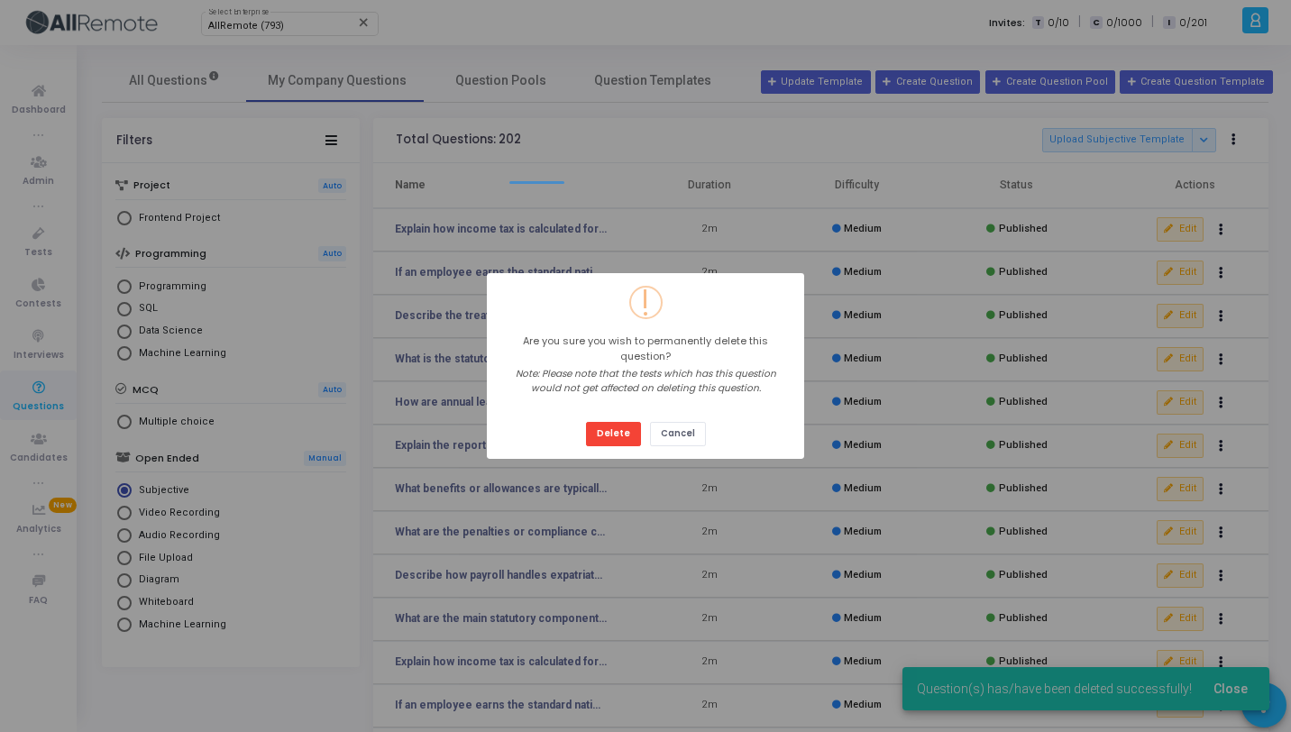
click at [586, 422] on button "Delete" at bounding box center [613, 434] width 55 height 24
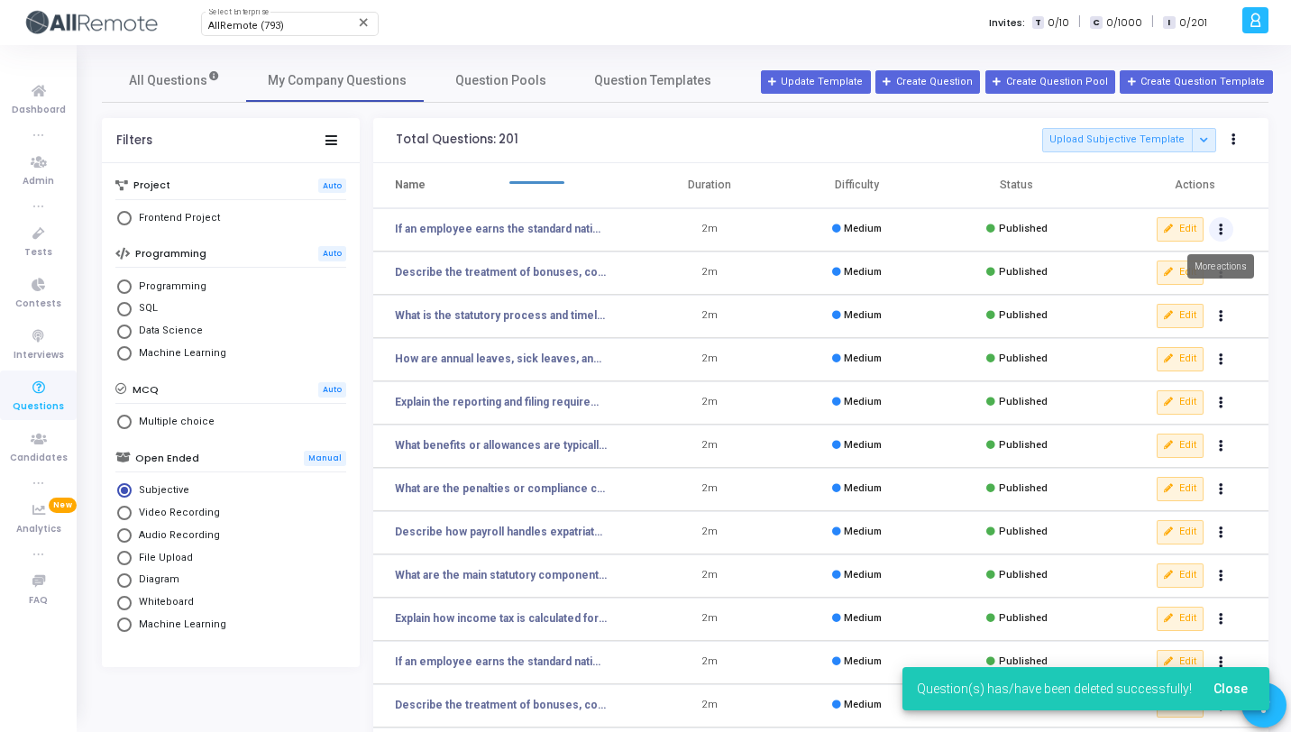
click at [1215, 230] on button "Actions" at bounding box center [1221, 229] width 25 height 25
click at [1154, 309] on button "delete Delete" at bounding box center [1164, 296] width 139 height 30
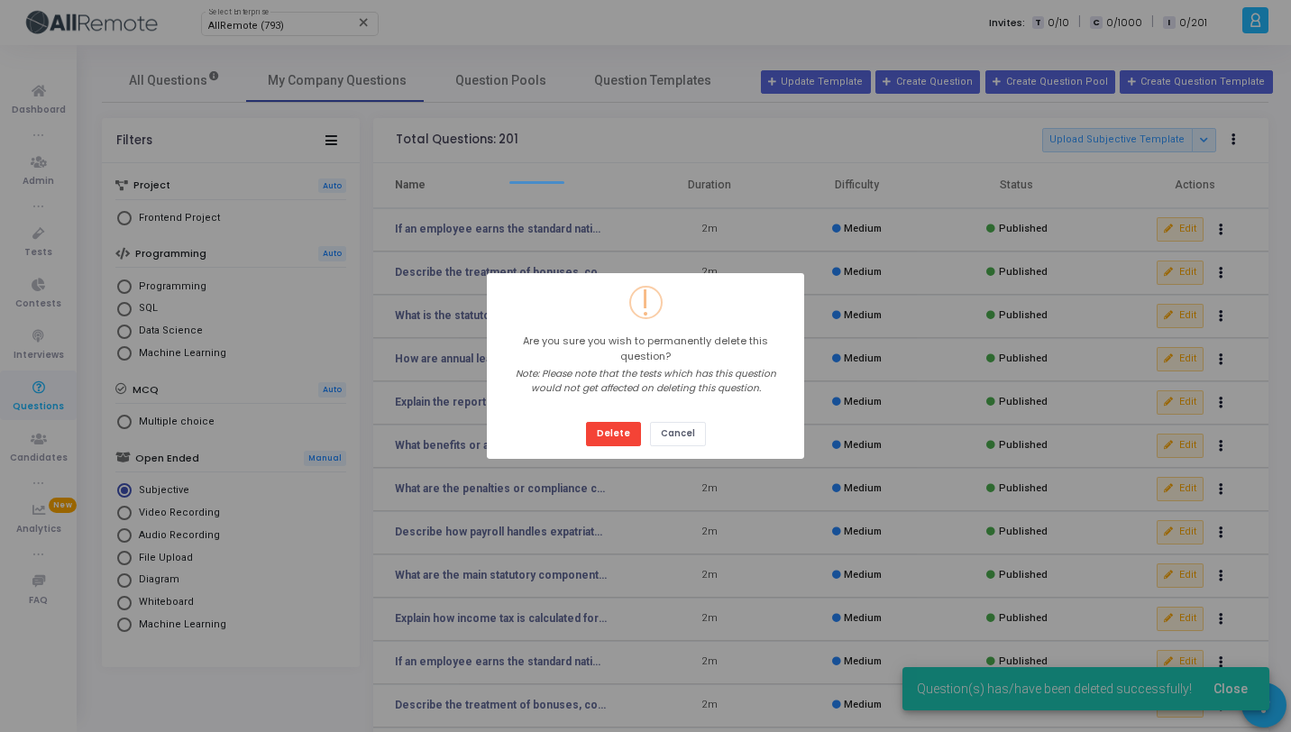
click at [586, 422] on button "Delete" at bounding box center [613, 434] width 55 height 24
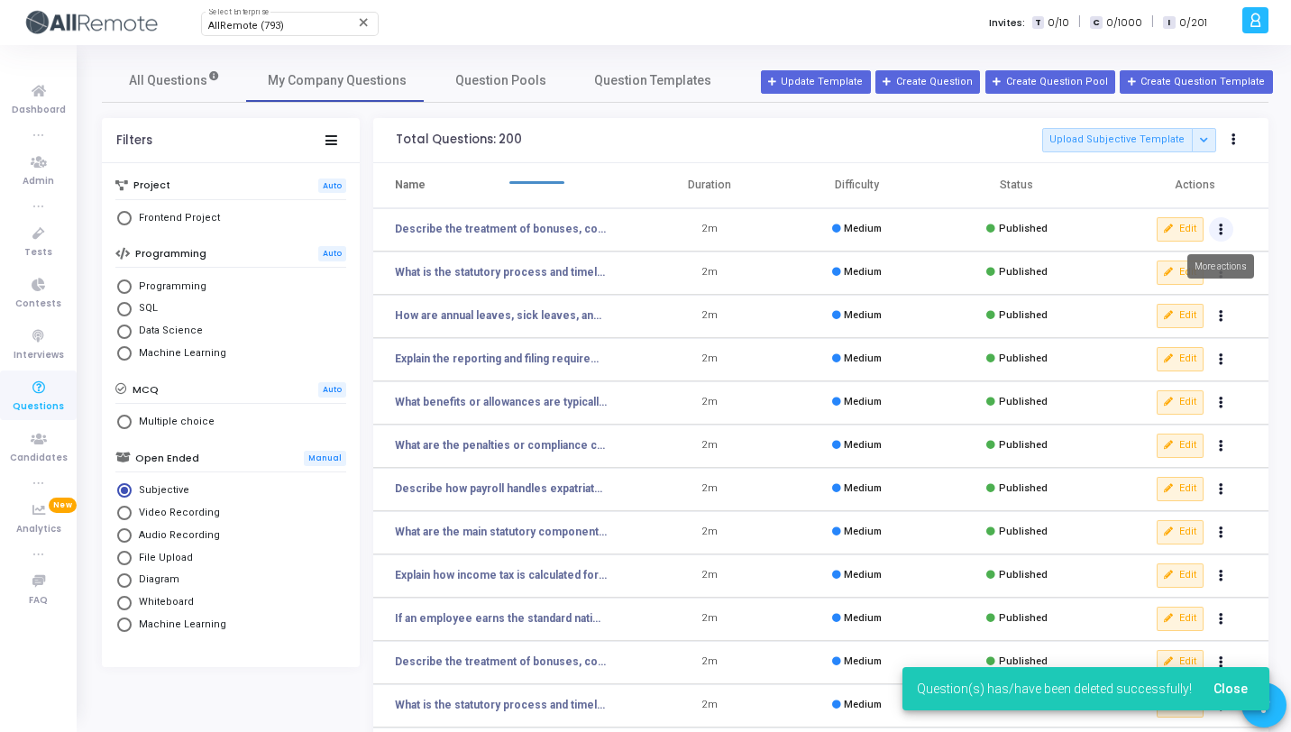
click at [1230, 236] on button "Actions" at bounding box center [1221, 229] width 25 height 25
click at [1162, 308] on button "delete Delete" at bounding box center [1164, 296] width 139 height 30
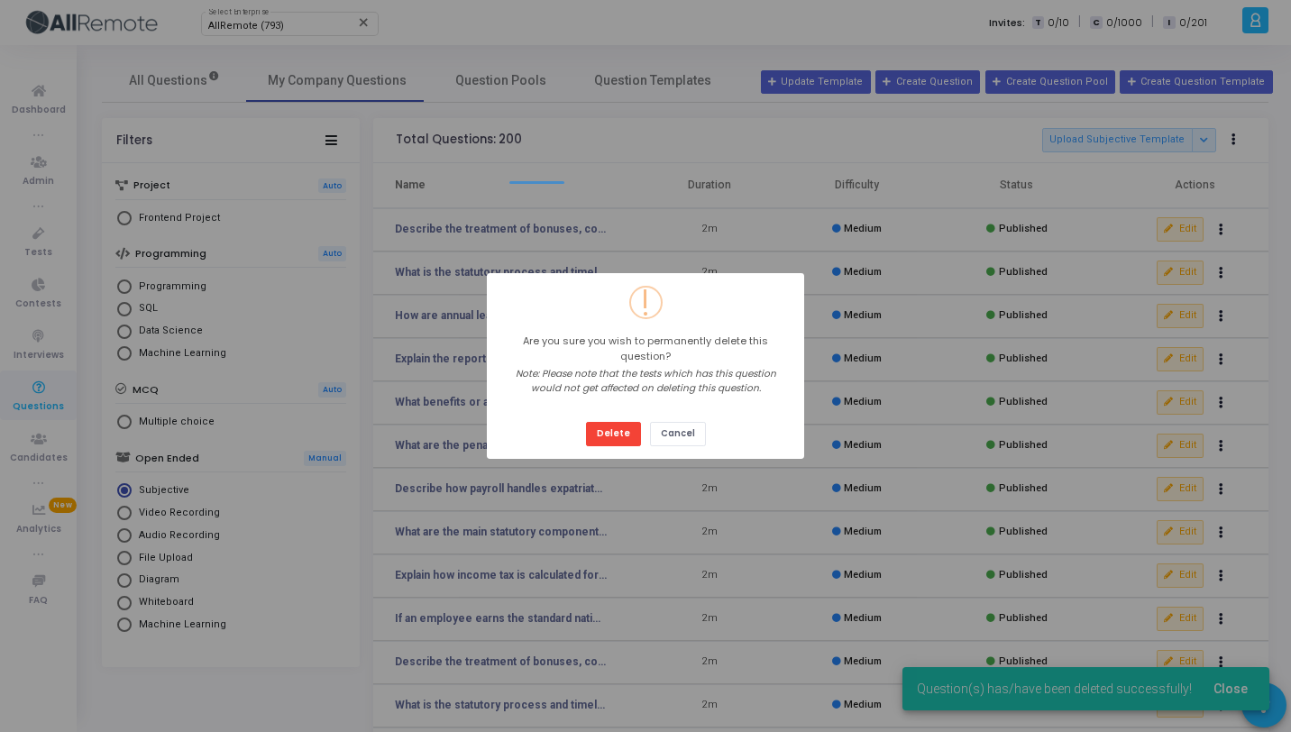
click at [586, 422] on button "Delete" at bounding box center [613, 434] width 55 height 24
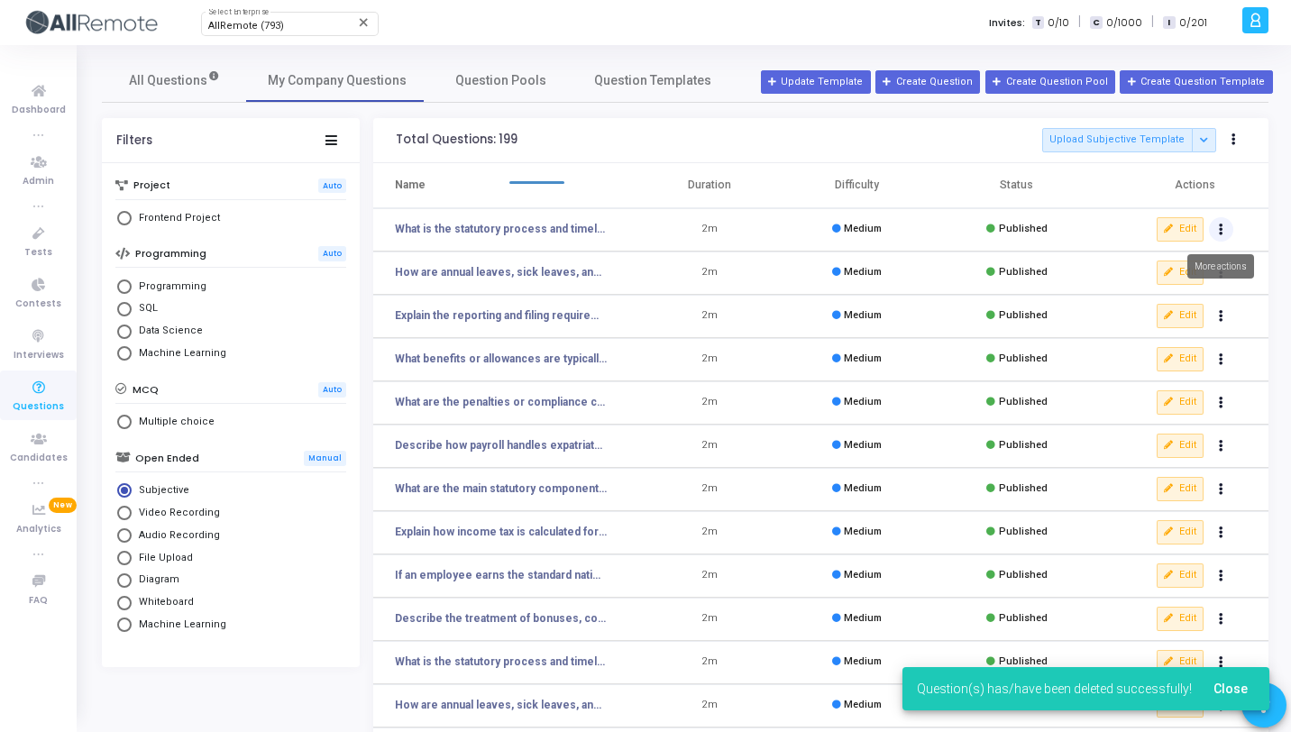
click at [1216, 234] on button "Actions" at bounding box center [1221, 229] width 25 height 25
click at [1182, 298] on button "delete Delete" at bounding box center [1164, 296] width 139 height 30
click at [1221, 231] on icon "Actions" at bounding box center [1221, 229] width 5 height 9
click at [1169, 308] on button "delete Delete" at bounding box center [1164, 296] width 139 height 30
click at [1219, 233] on icon "Actions" at bounding box center [1221, 229] width 5 height 9
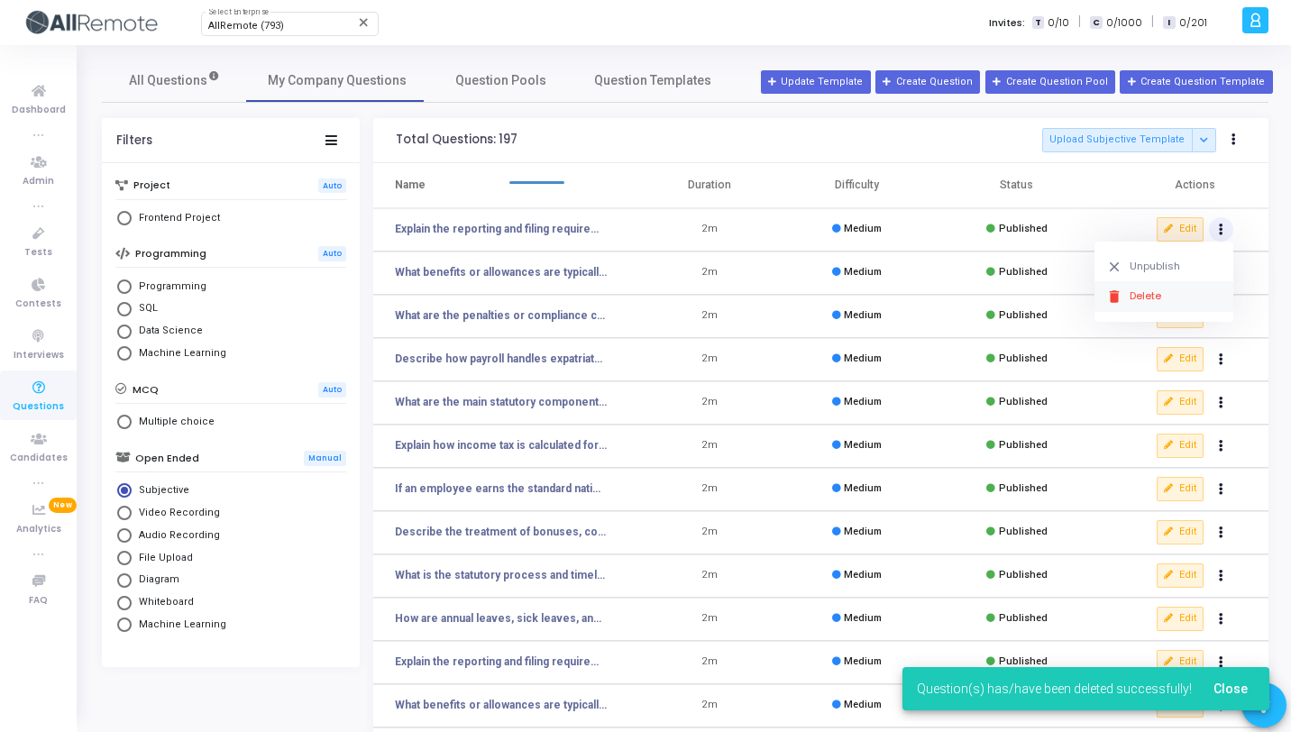
click button "delete Delete" at bounding box center [1164, 296] width 139 height 30
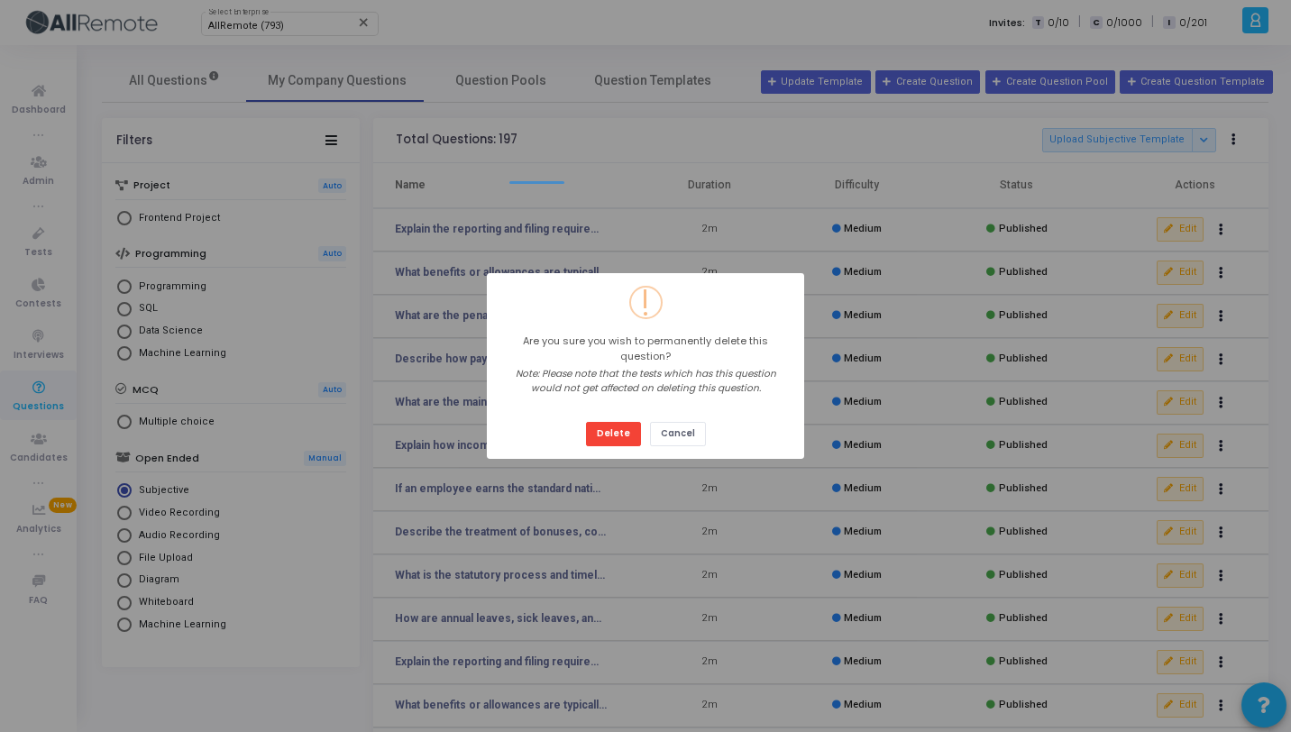
click at [586, 422] on button "Delete" at bounding box center [613, 434] width 55 height 24
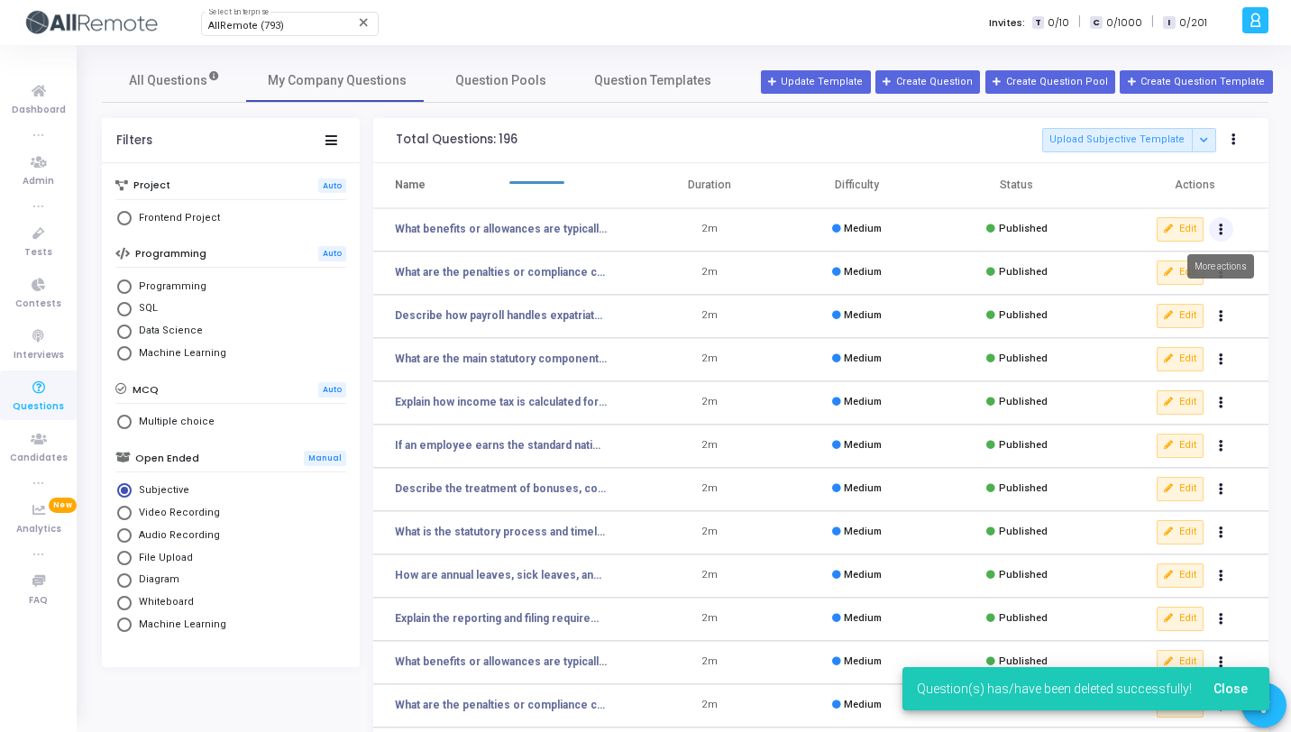
click at [1217, 223] on button "Actions" at bounding box center [1221, 229] width 25 height 25
click at [1174, 294] on button "delete Delete" at bounding box center [1164, 296] width 139 height 30
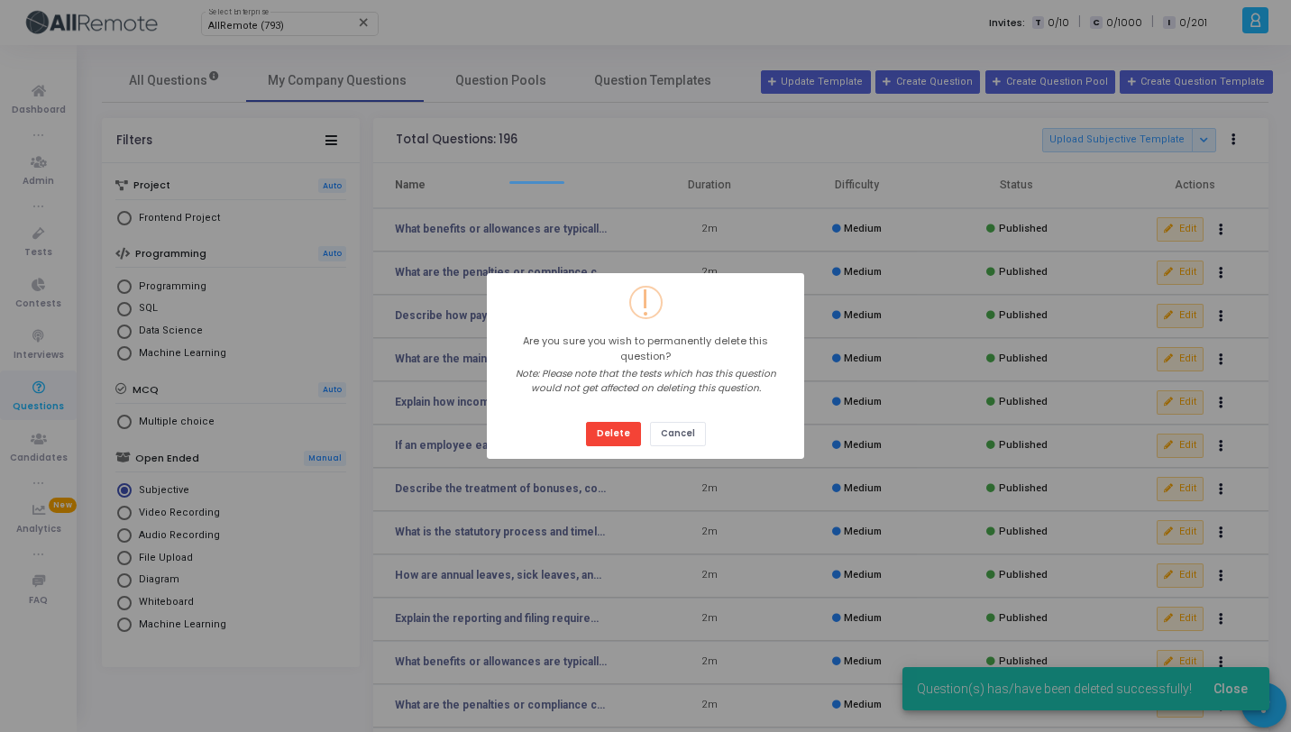
click at [586, 422] on button "Delete" at bounding box center [613, 434] width 55 height 24
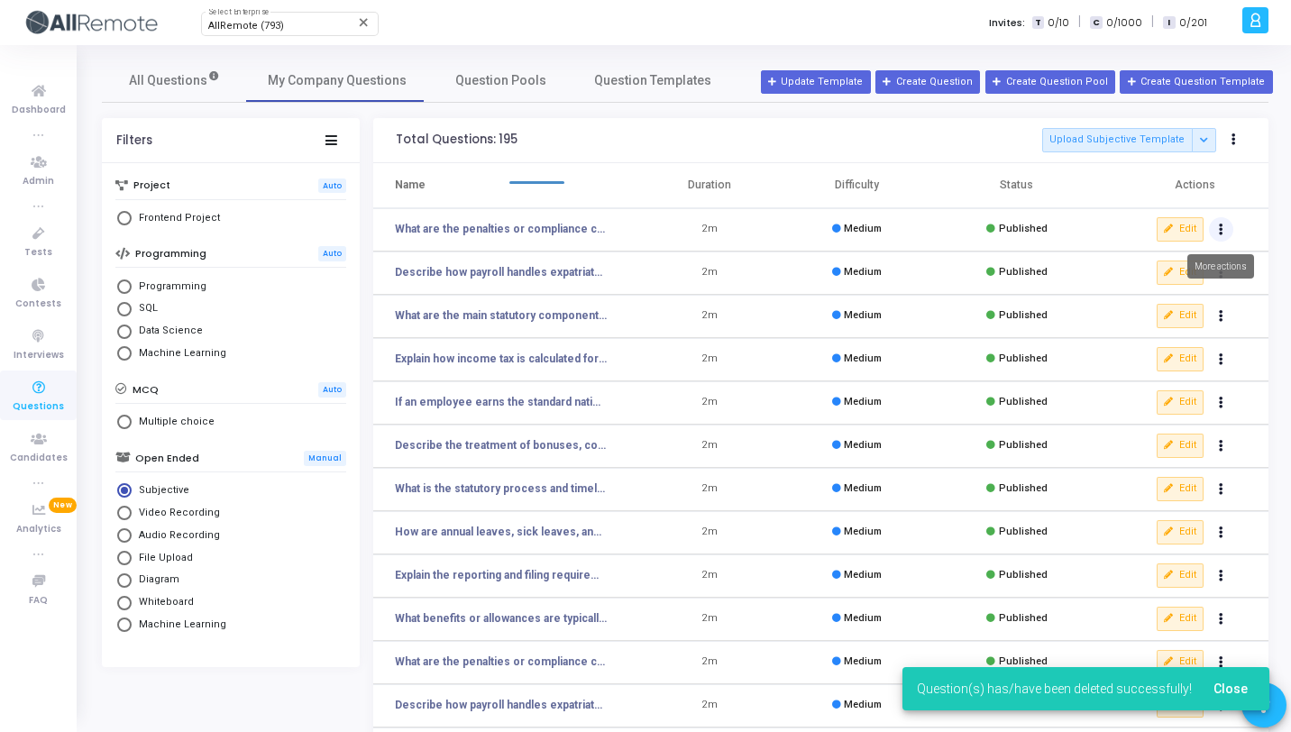
click at [1219, 234] on icon "Actions" at bounding box center [1221, 229] width 5 height 9
click at [1180, 294] on button "delete Delete" at bounding box center [1164, 296] width 139 height 30
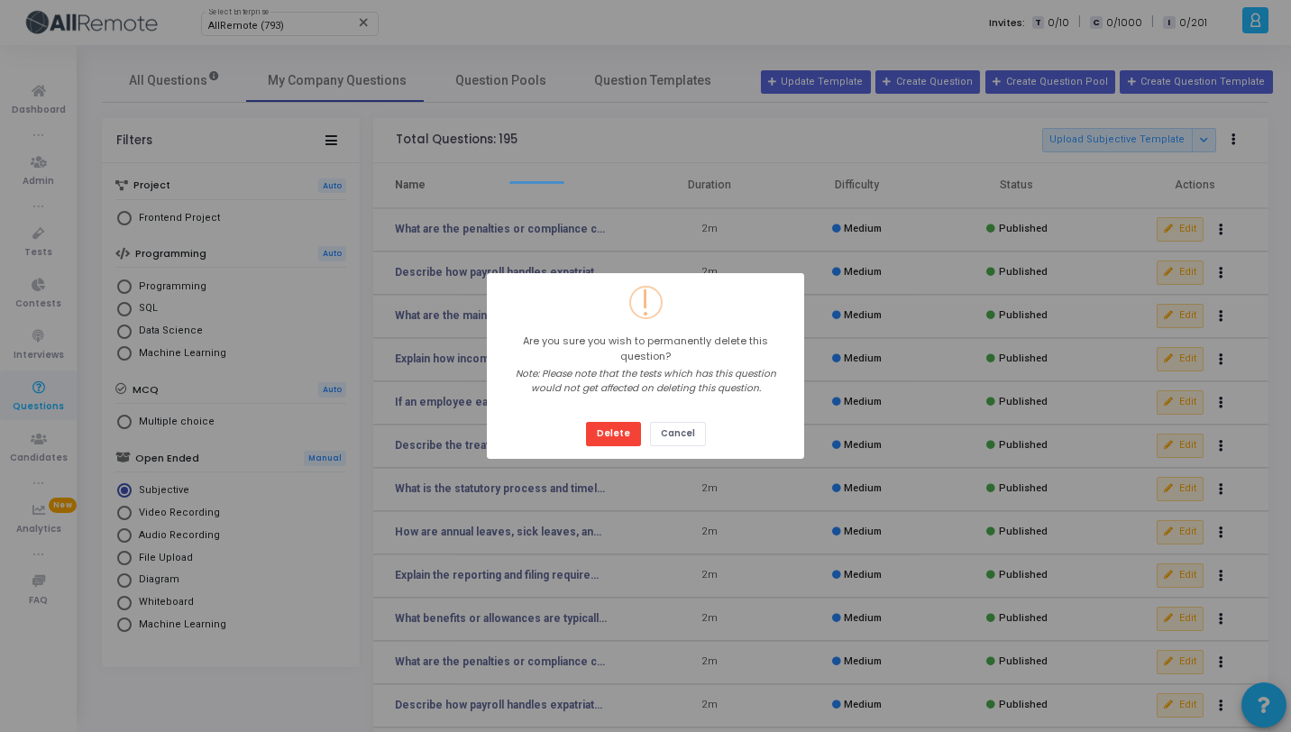
click at [586, 422] on button "Delete" at bounding box center [613, 434] width 55 height 24
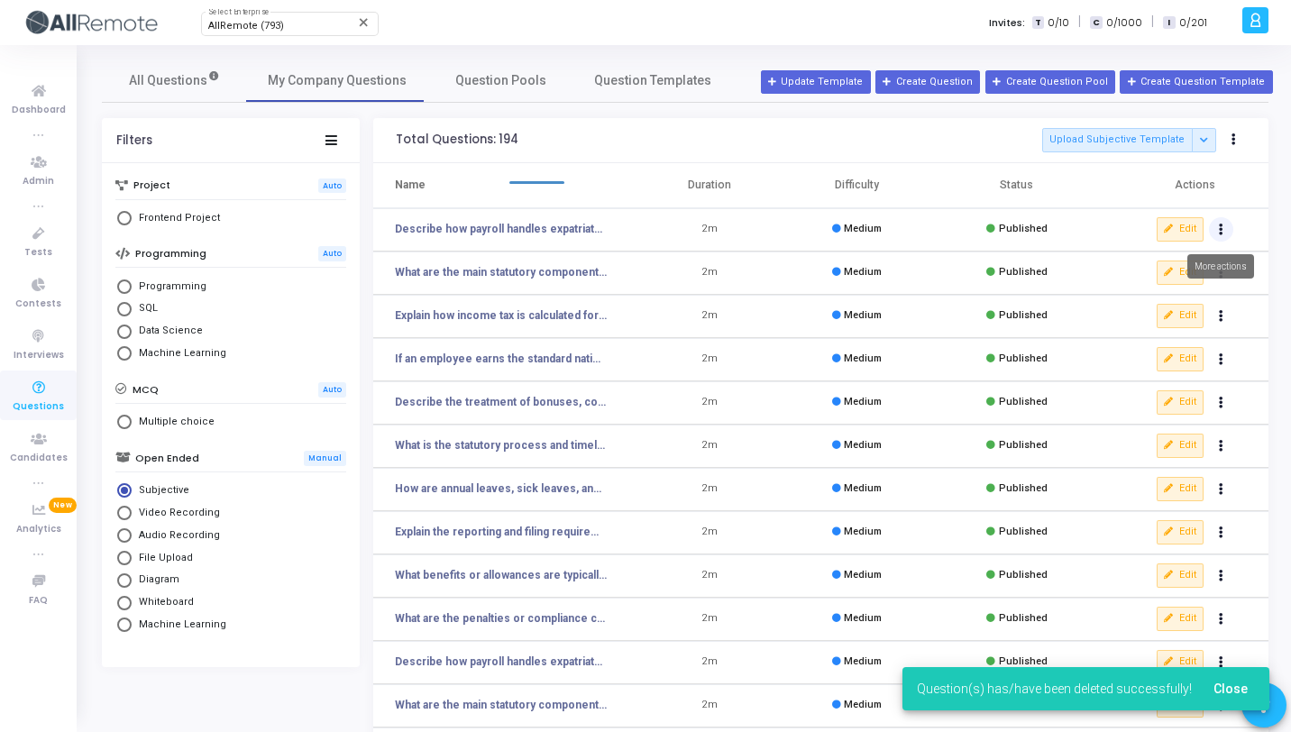
click at [1218, 232] on button "Actions" at bounding box center [1221, 229] width 25 height 25
click at [1180, 295] on button "delete Delete" at bounding box center [1164, 296] width 139 height 30
click at [1223, 235] on button "Actions" at bounding box center [1221, 229] width 25 height 25
click at [1200, 293] on button "delete Delete" at bounding box center [1164, 296] width 139 height 30
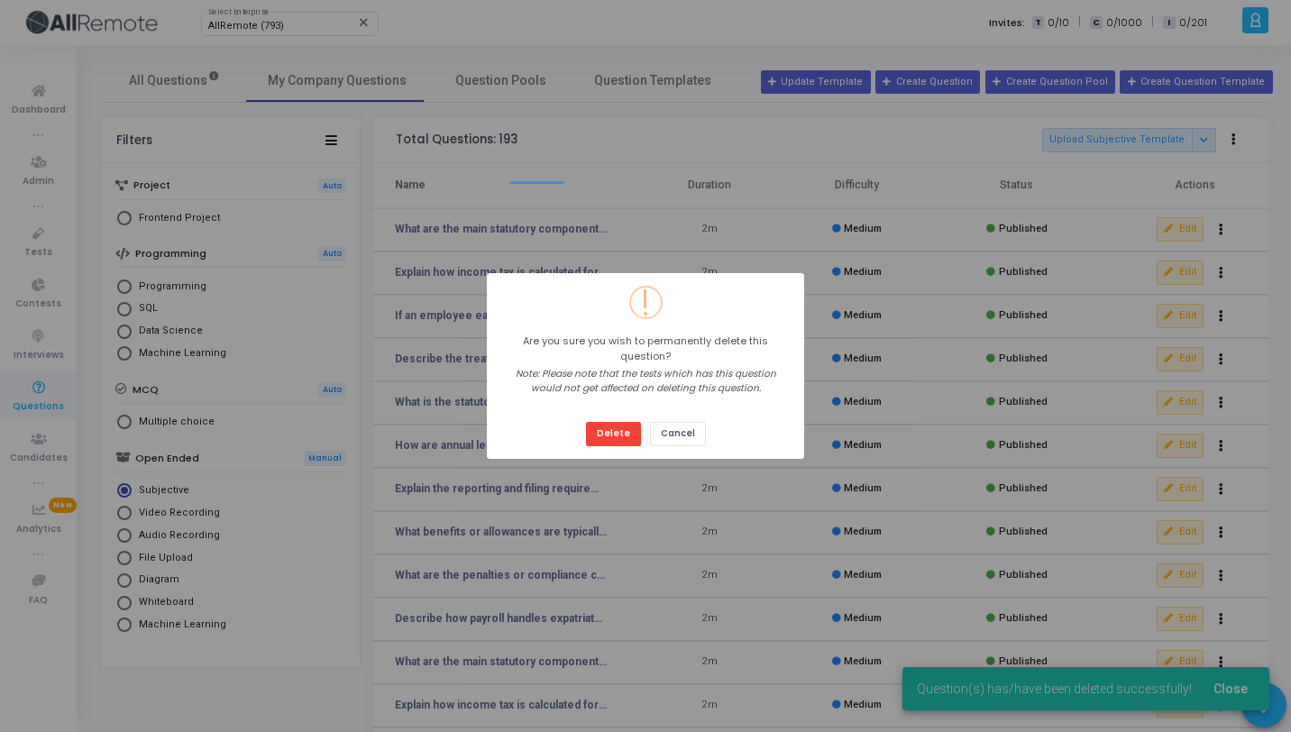
click at [586, 422] on button "Delete" at bounding box center [613, 434] width 55 height 24
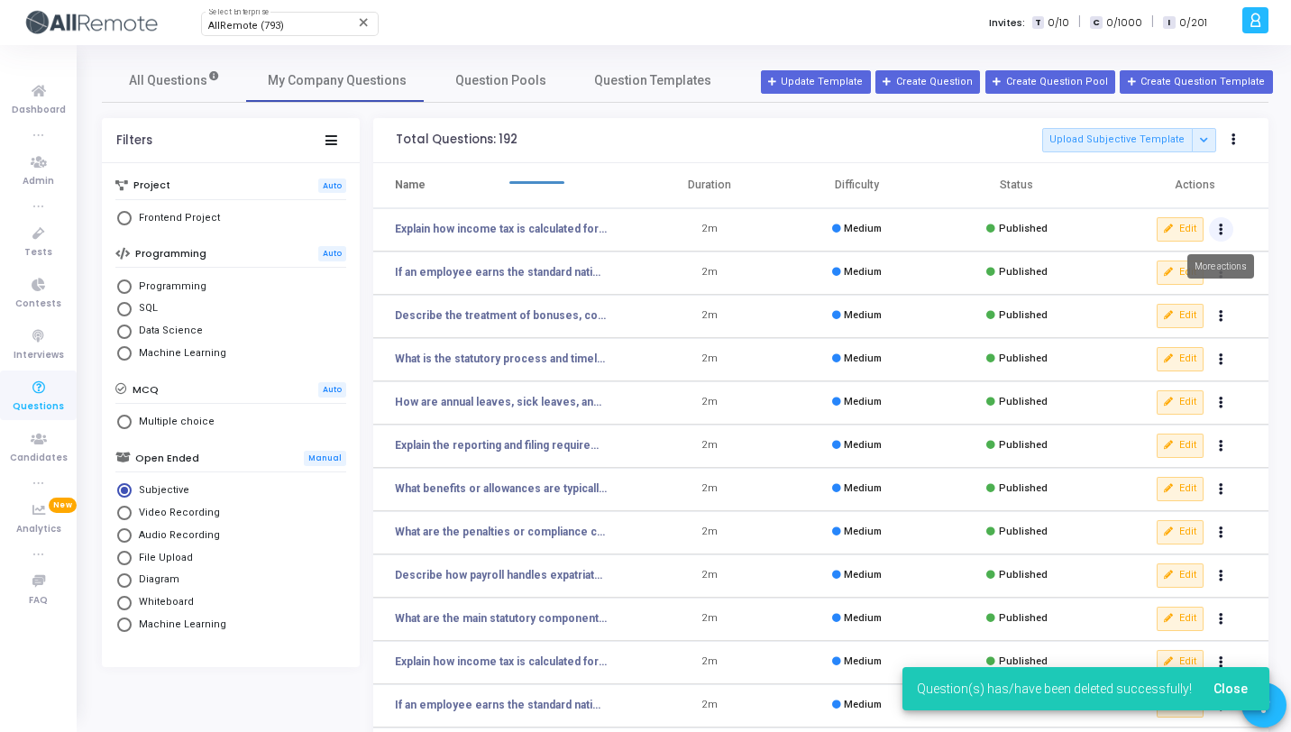
click at [1228, 232] on button "Actions" at bounding box center [1221, 229] width 25 height 25
click at [1197, 297] on button "delete Delete" at bounding box center [1164, 296] width 139 height 30
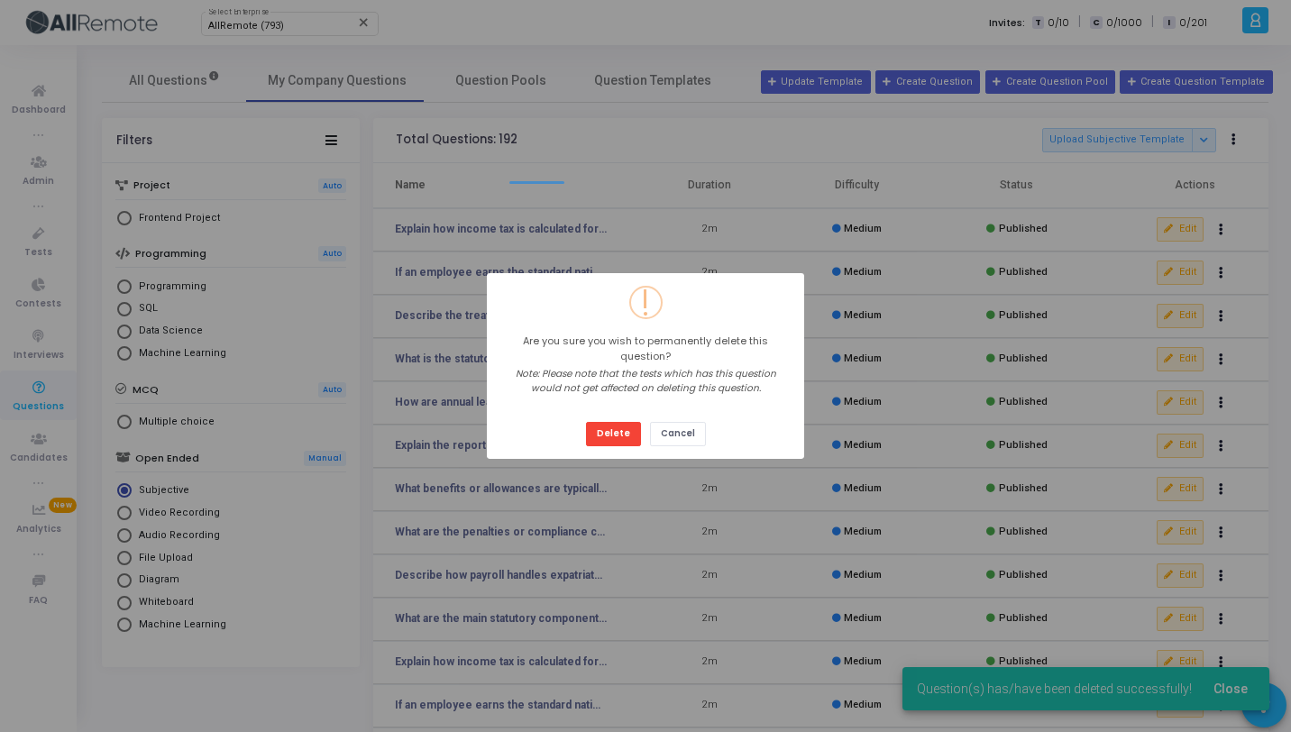
click at [586, 422] on button "Delete" at bounding box center [613, 434] width 55 height 24
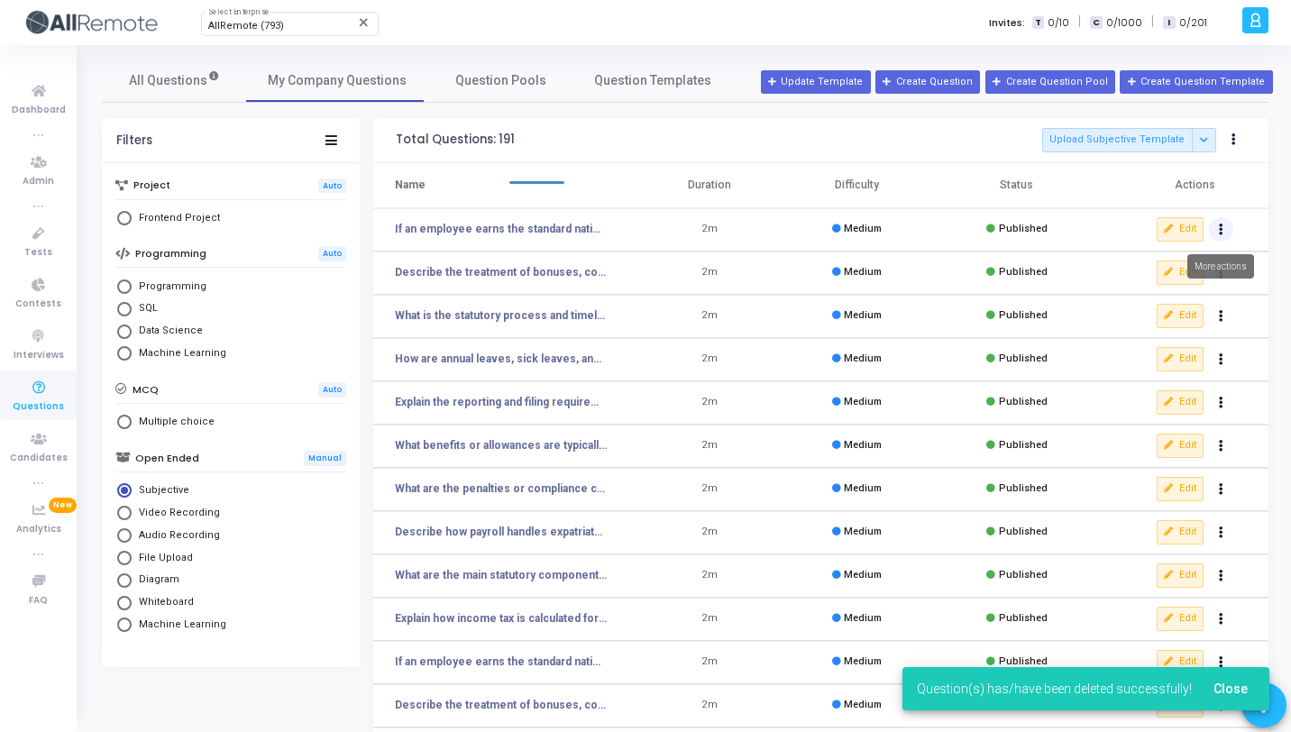
click at [1219, 225] on icon "Actions" at bounding box center [1221, 229] width 5 height 9
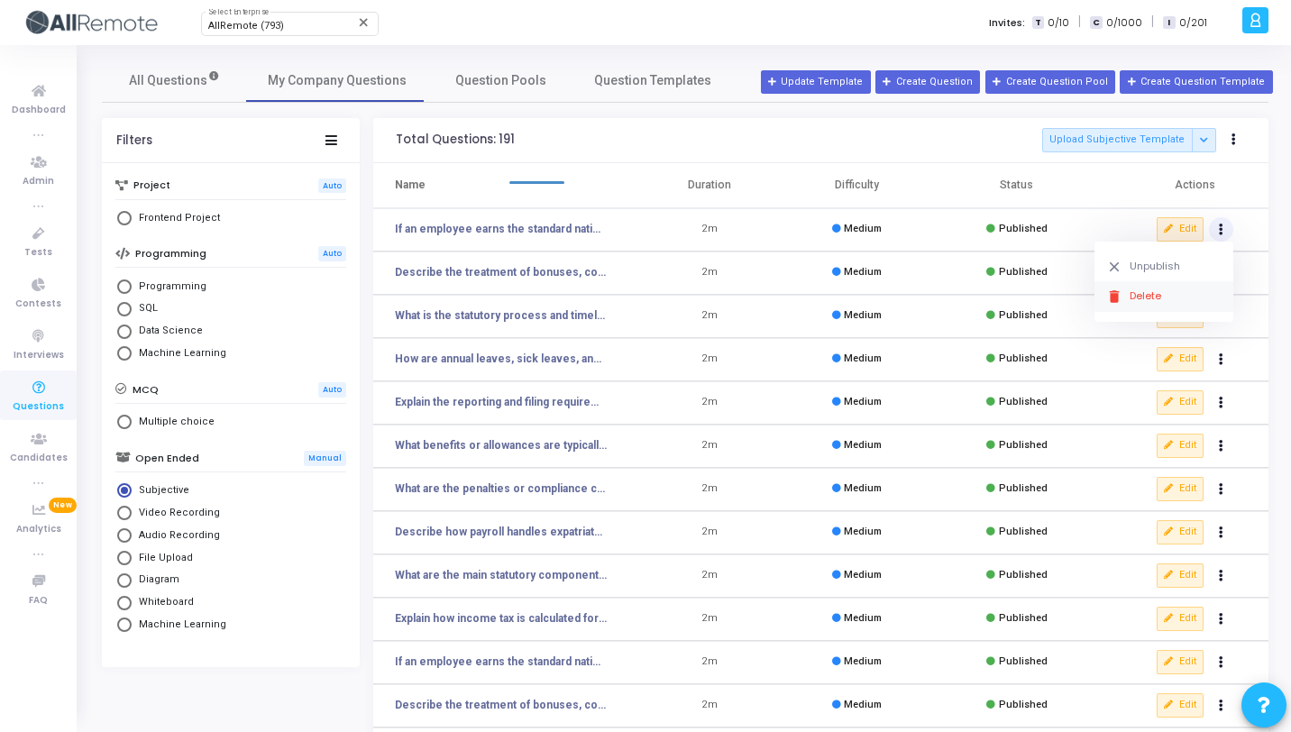
click at [1182, 310] on button "delete Delete" at bounding box center [1164, 296] width 139 height 30
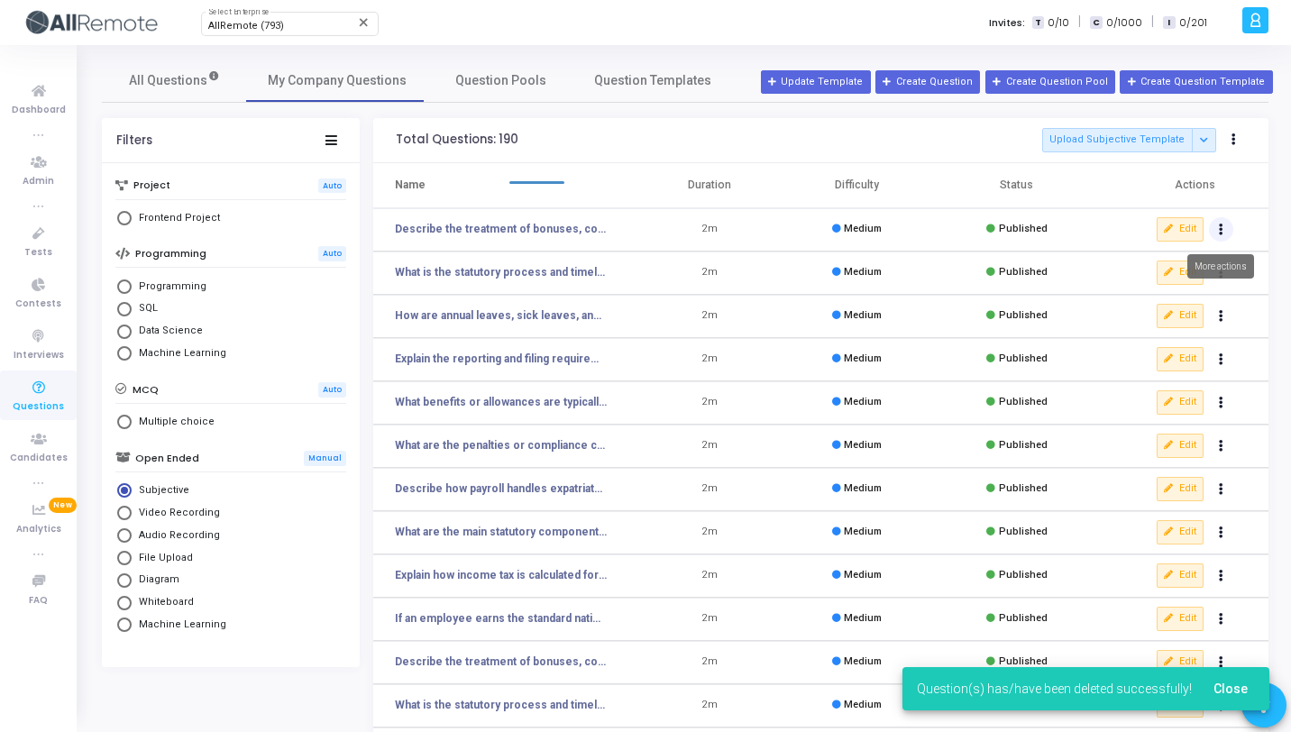
click at [1220, 235] on button "Actions" at bounding box center [1221, 229] width 25 height 25
click at [1181, 295] on button "delete Delete" at bounding box center [1164, 296] width 139 height 30
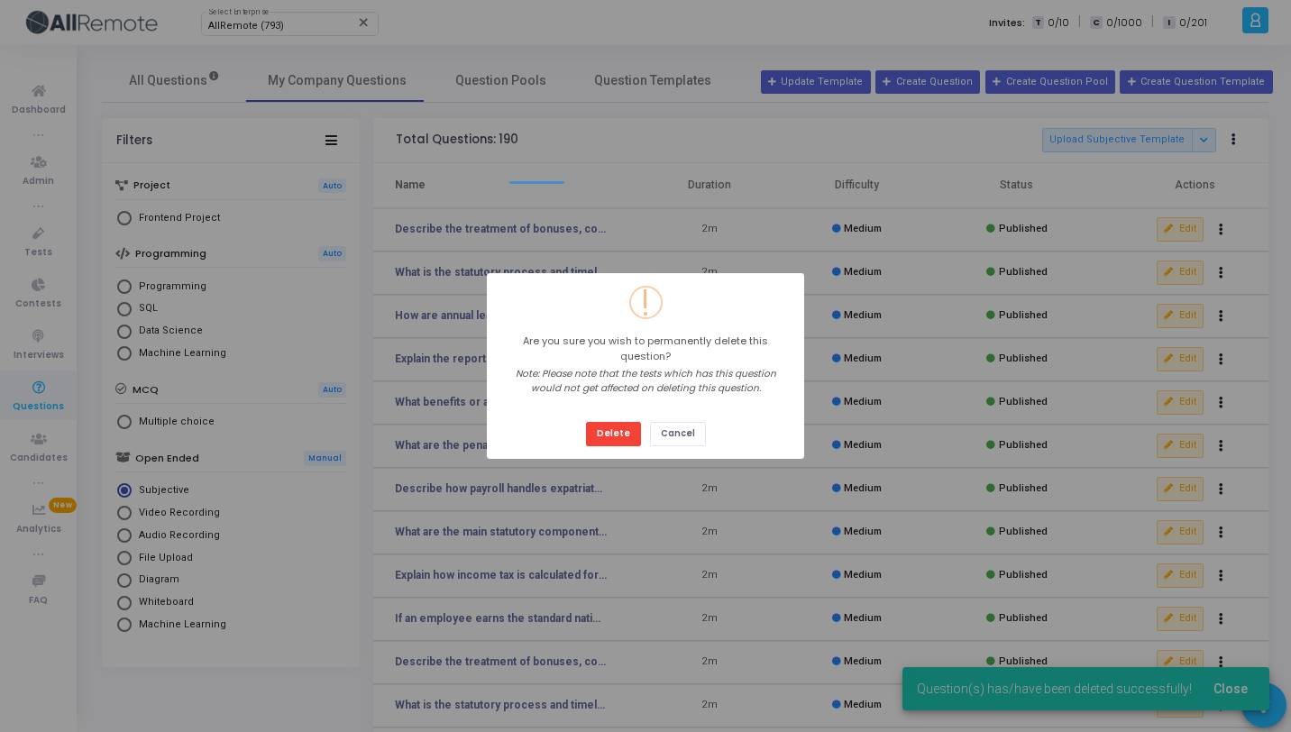
click at [586, 422] on button "Delete" at bounding box center [613, 434] width 55 height 24
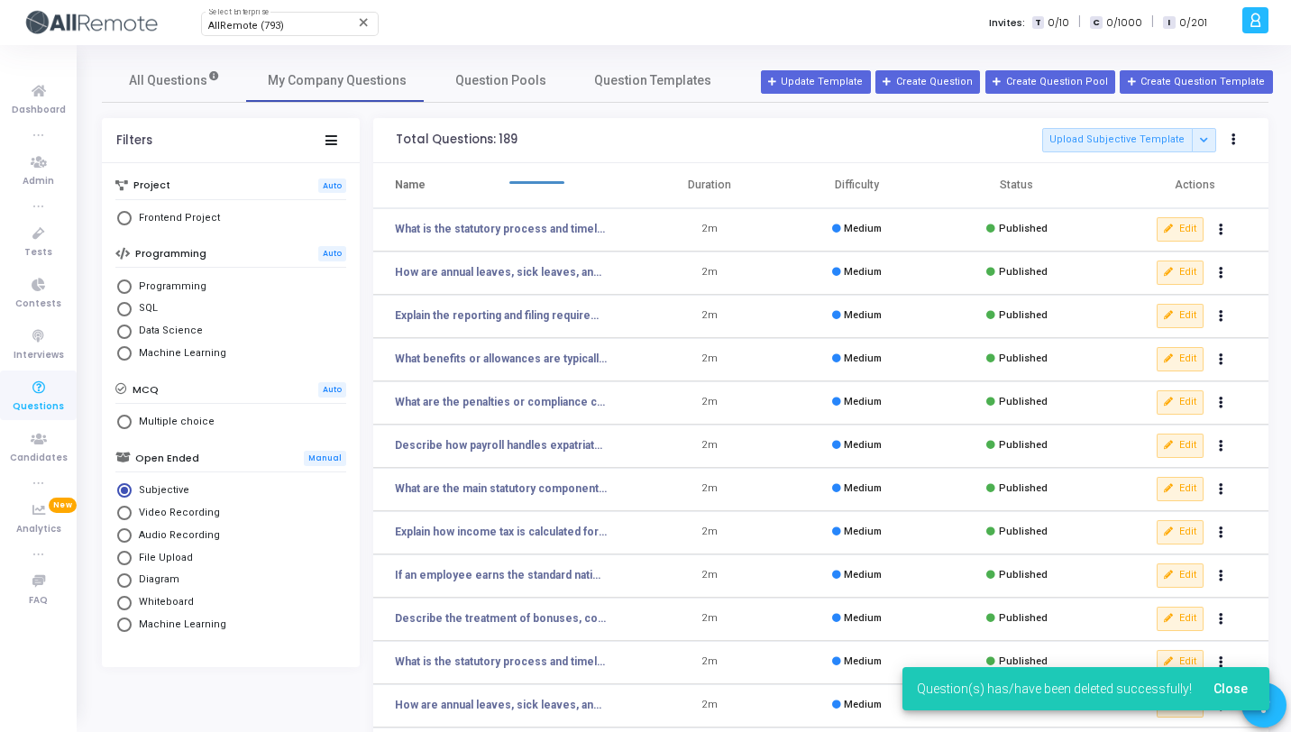
click at [1233, 227] on td "Edit clear Unpublish delete Delete" at bounding box center [1186, 229] width 165 height 43
click at [1225, 227] on button "Actions" at bounding box center [1221, 229] width 25 height 25
click at [1140, 301] on button "delete Delete" at bounding box center [1164, 296] width 139 height 30
click at [1225, 226] on button "Actions" at bounding box center [1221, 229] width 25 height 25
click at [1177, 295] on button "delete Delete" at bounding box center [1164, 296] width 139 height 30
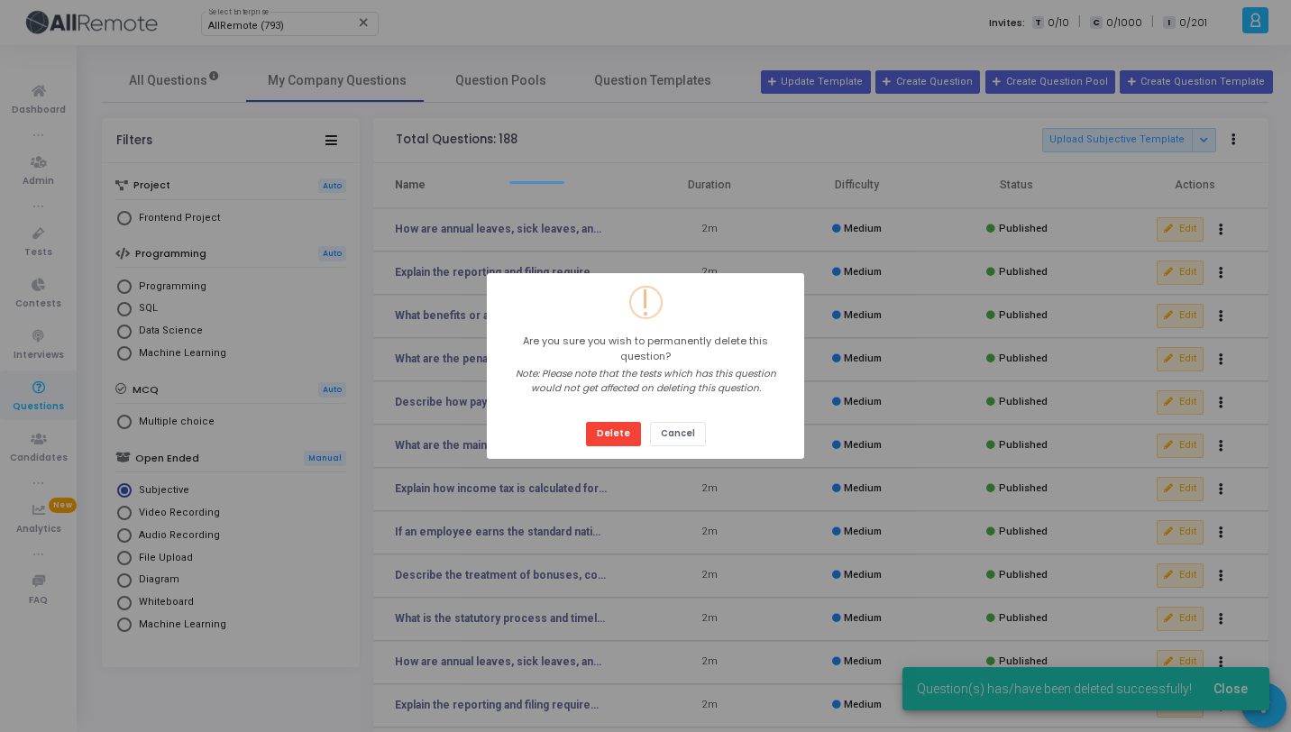
click at [586, 422] on button "Delete" at bounding box center [613, 434] width 55 height 24
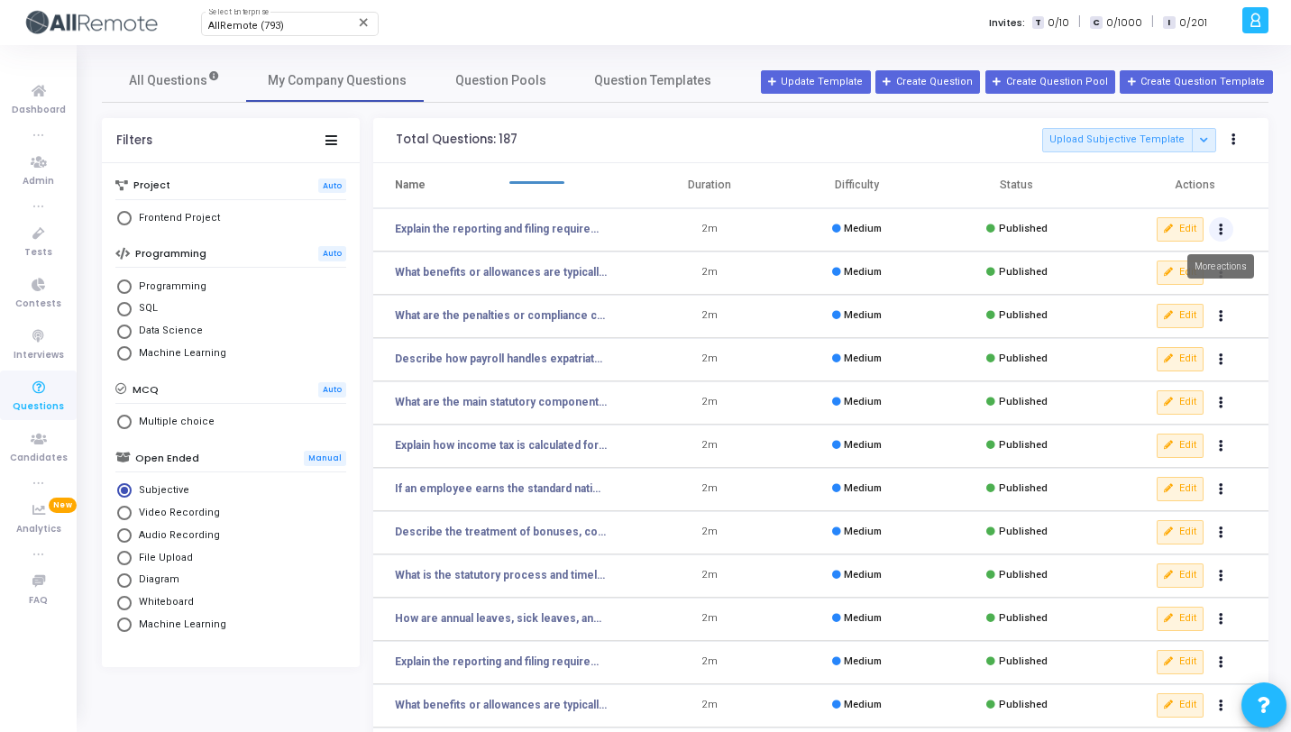
click at [1225, 225] on button "Actions" at bounding box center [1221, 229] width 25 height 25
click at [1169, 298] on button "delete Delete" at bounding box center [1164, 296] width 139 height 30
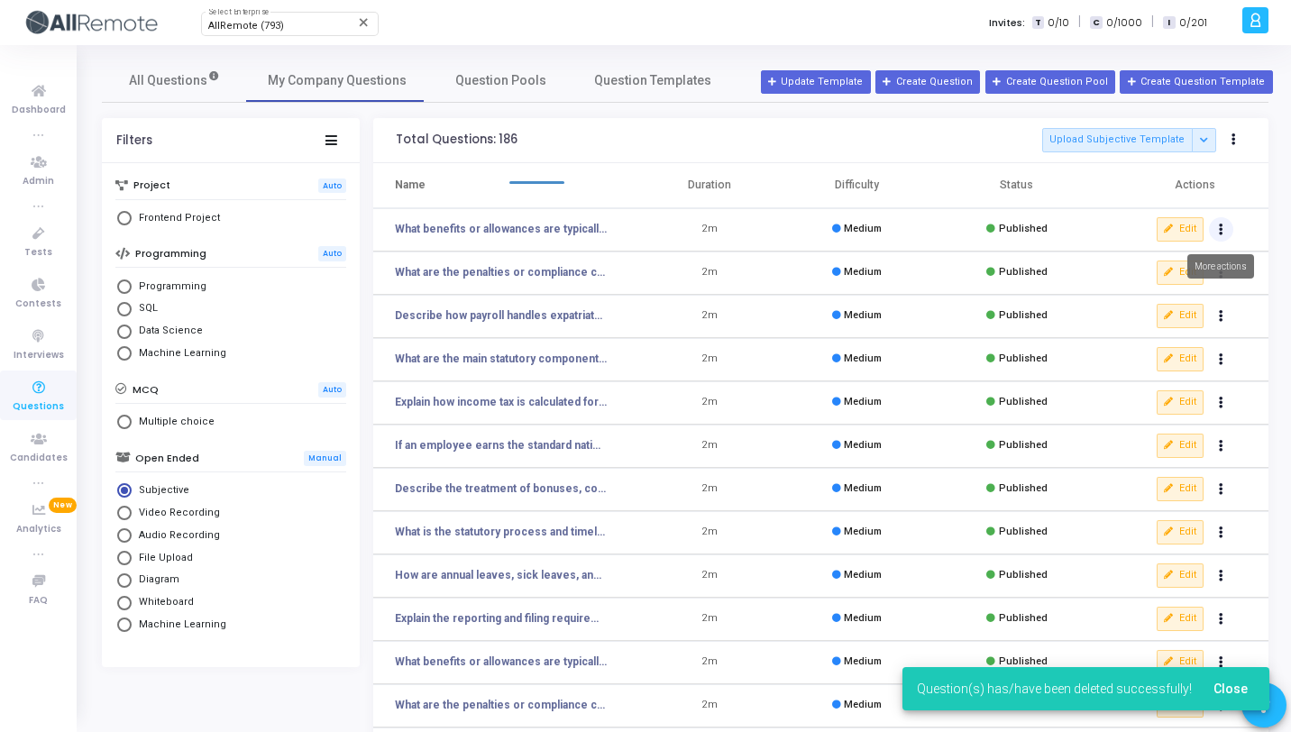
click at [1226, 234] on button "Actions" at bounding box center [1221, 229] width 25 height 25
click at [1177, 302] on button "delete Delete" at bounding box center [1164, 296] width 139 height 30
click at [1225, 234] on button "Actions" at bounding box center [1221, 229] width 25 height 25
click at [1177, 302] on button "delete Delete" at bounding box center [1164, 296] width 139 height 30
click at [1220, 230] on icon "Actions" at bounding box center [1221, 229] width 5 height 9
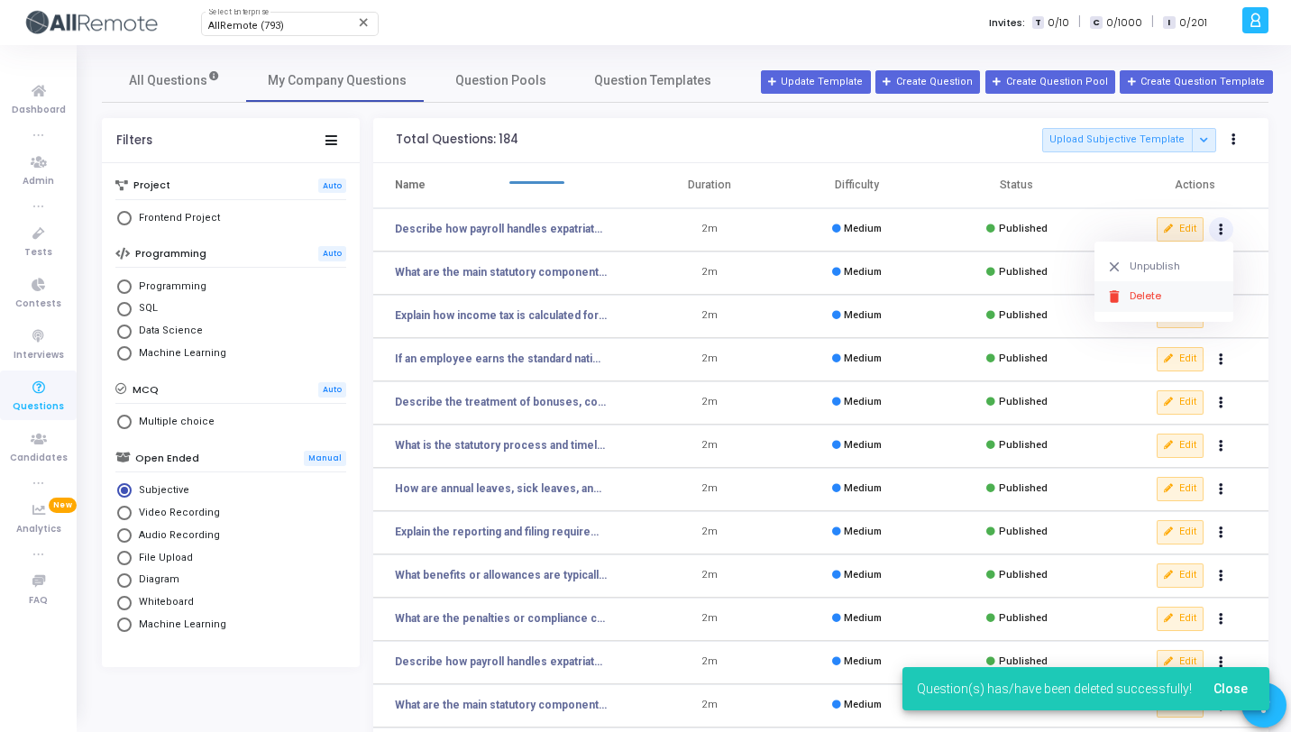
click at [1164, 301] on button "delete Delete" at bounding box center [1164, 296] width 139 height 30
click at [1233, 222] on td "Edit clear Unpublish delete Delete" at bounding box center [1186, 229] width 165 height 43
click at [1226, 229] on button "Actions" at bounding box center [1221, 229] width 25 height 25
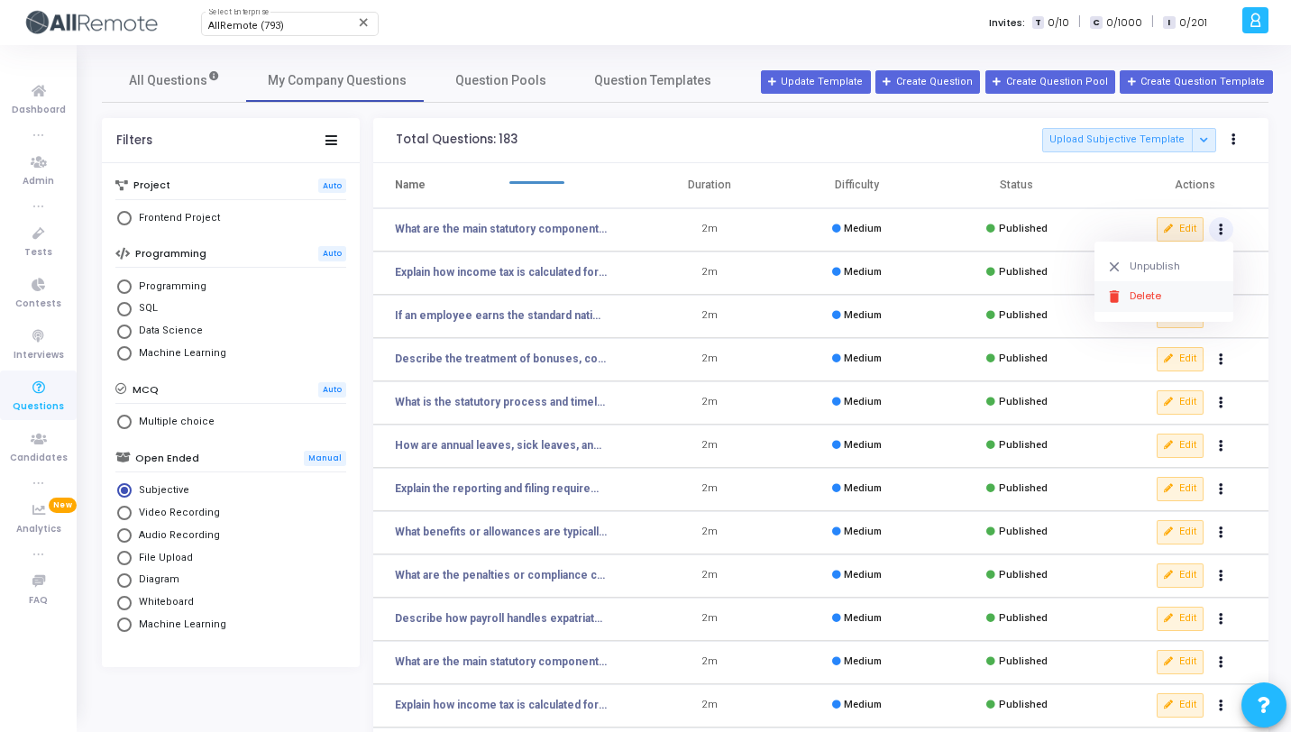
click at [1174, 299] on button "delete Delete" at bounding box center [1164, 296] width 139 height 30
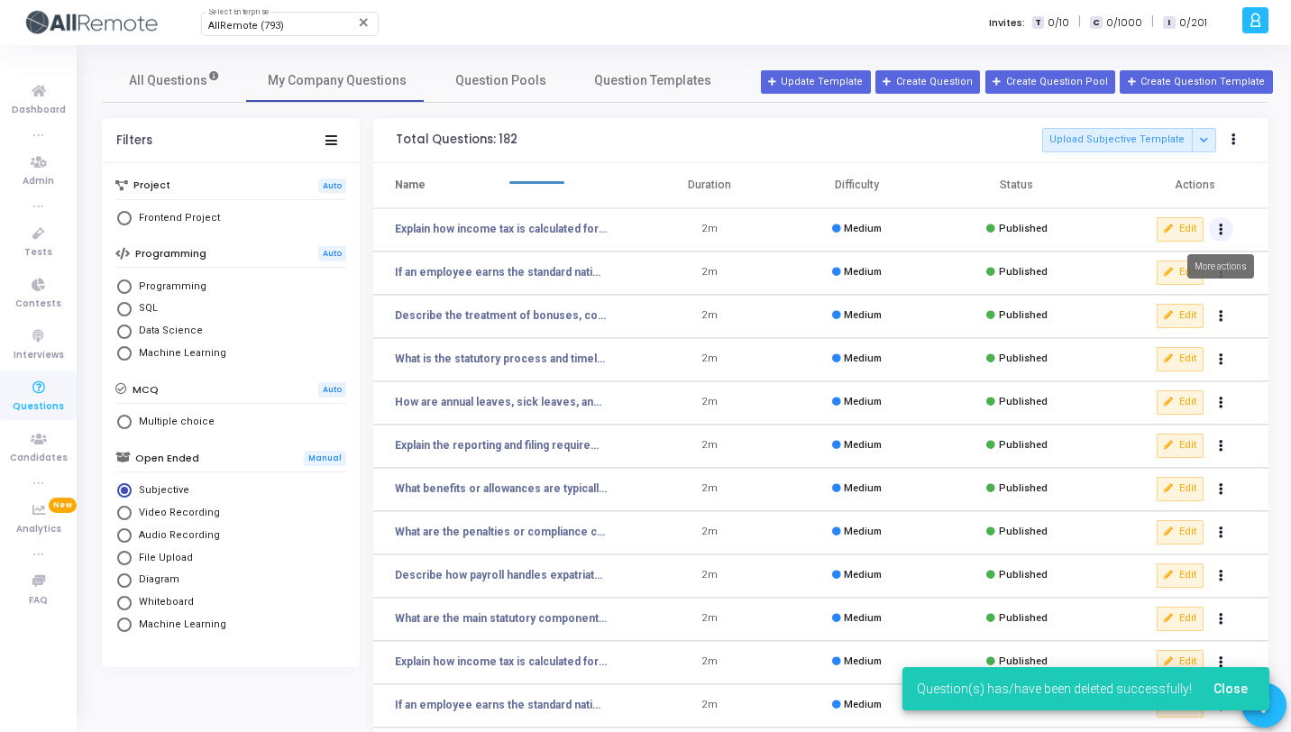
click at [1222, 233] on icon "Actions" at bounding box center [1221, 229] width 5 height 9
click at [1153, 291] on button "delete Delete" at bounding box center [1164, 296] width 139 height 30
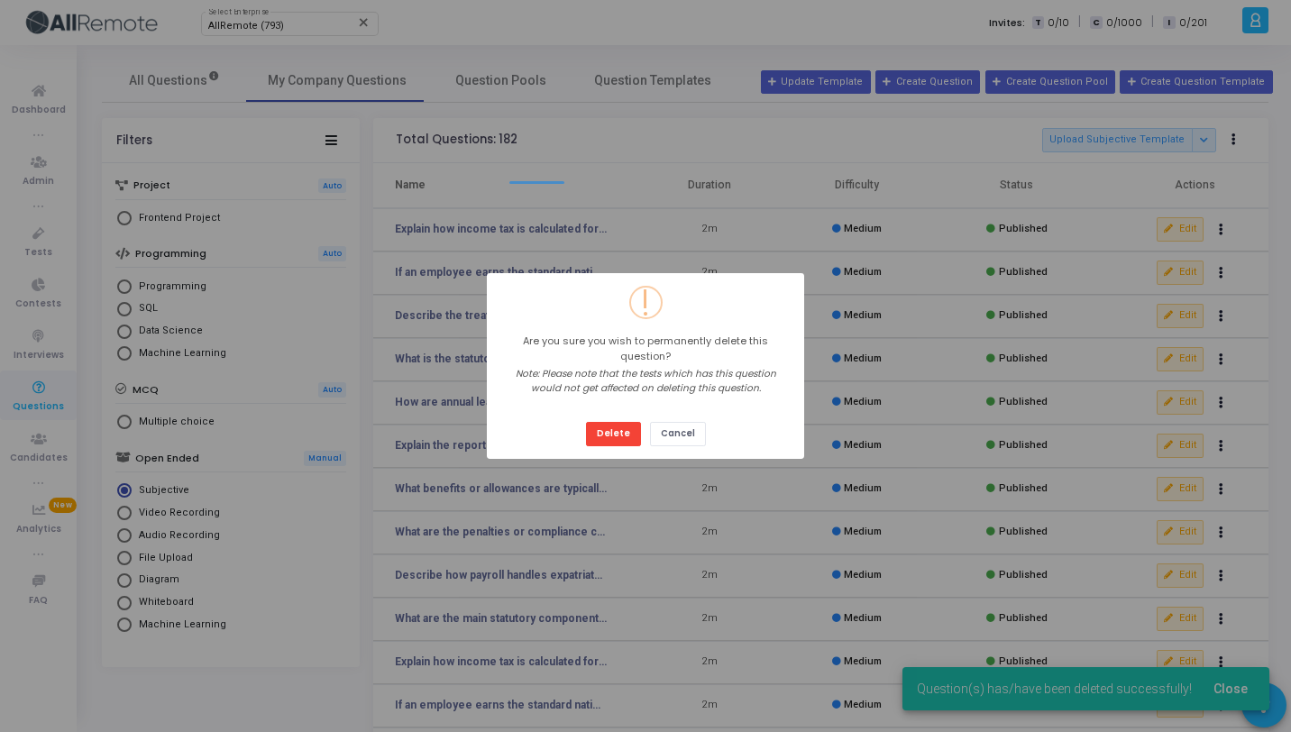
click at [586, 422] on button "Delete" at bounding box center [613, 434] width 55 height 24
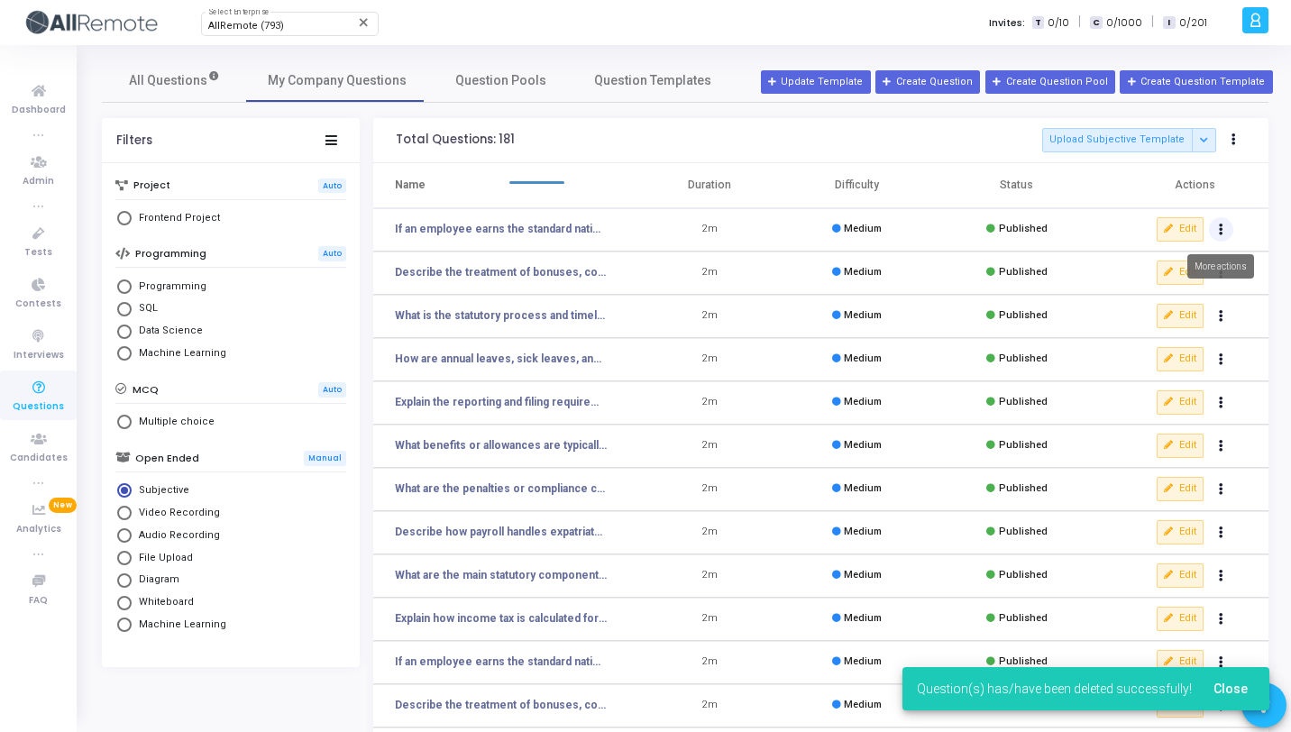
click at [1217, 222] on button "Actions" at bounding box center [1221, 229] width 25 height 25
click at [1144, 290] on button "delete Delete" at bounding box center [1164, 296] width 139 height 30
click at [1232, 233] on button "Actions" at bounding box center [1221, 229] width 25 height 25
click at [1143, 299] on button "delete Delete" at bounding box center [1164, 296] width 139 height 30
click at [1231, 233] on button "Actions" at bounding box center [1221, 229] width 25 height 25
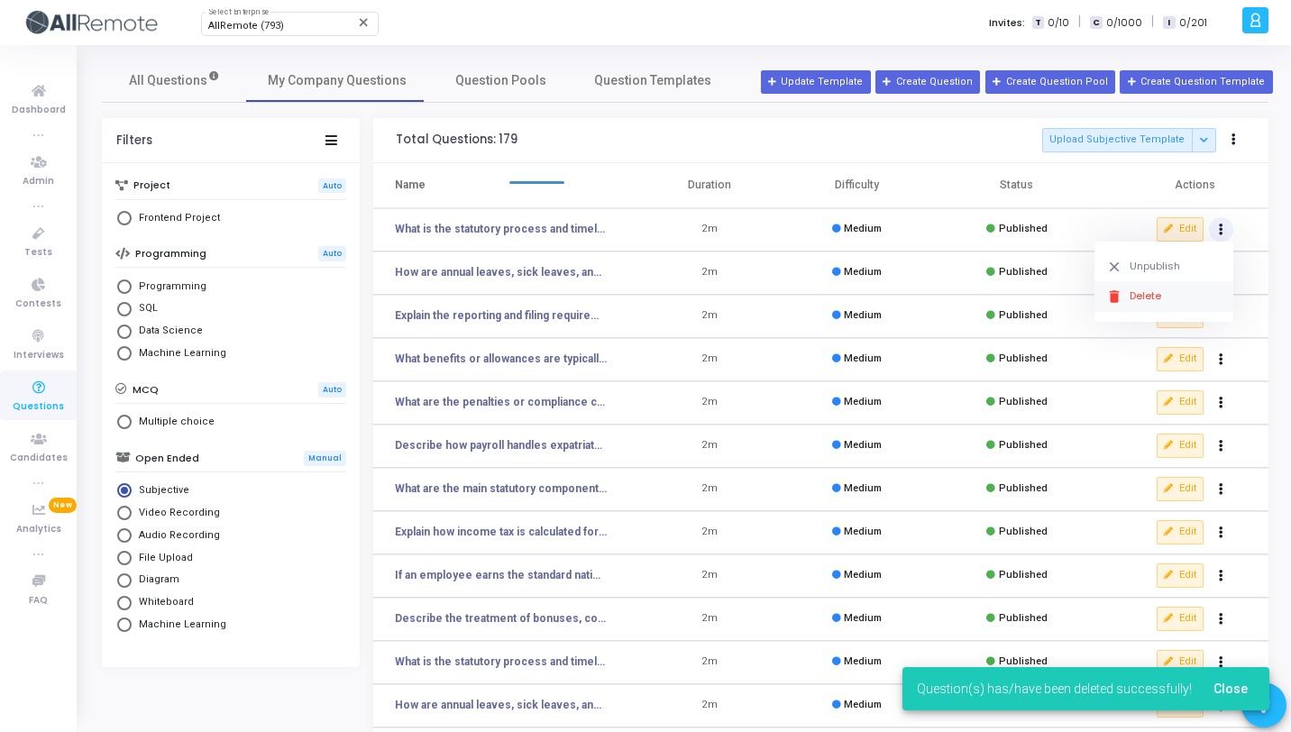
click at [1125, 301] on button "delete Delete" at bounding box center [1164, 296] width 139 height 30
click at [1214, 225] on button "Actions" at bounding box center [1221, 229] width 25 height 25
click at [1126, 293] on button "delete Delete" at bounding box center [1164, 296] width 139 height 30
click at [1226, 234] on button "Actions" at bounding box center [1221, 229] width 25 height 25
click at [1171, 289] on button "delete Delete" at bounding box center [1164, 296] width 139 height 30
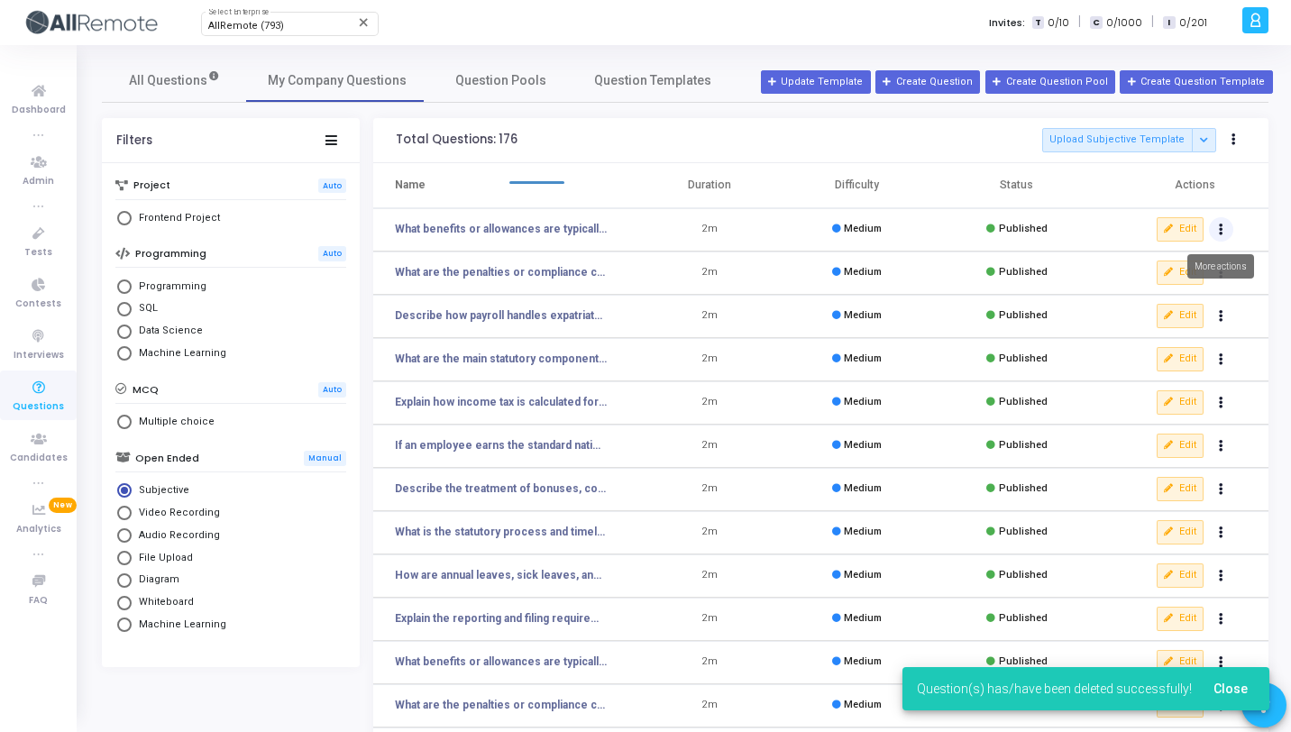
click at [1223, 228] on button "Actions" at bounding box center [1221, 229] width 25 height 25
click at [1142, 295] on button "delete Delete" at bounding box center [1164, 296] width 139 height 30
click at [1224, 229] on button "Actions" at bounding box center [1221, 229] width 25 height 25
click at [1148, 303] on button "delete Delete" at bounding box center [1164, 296] width 139 height 30
click at [1217, 233] on button "Actions" at bounding box center [1221, 229] width 25 height 25
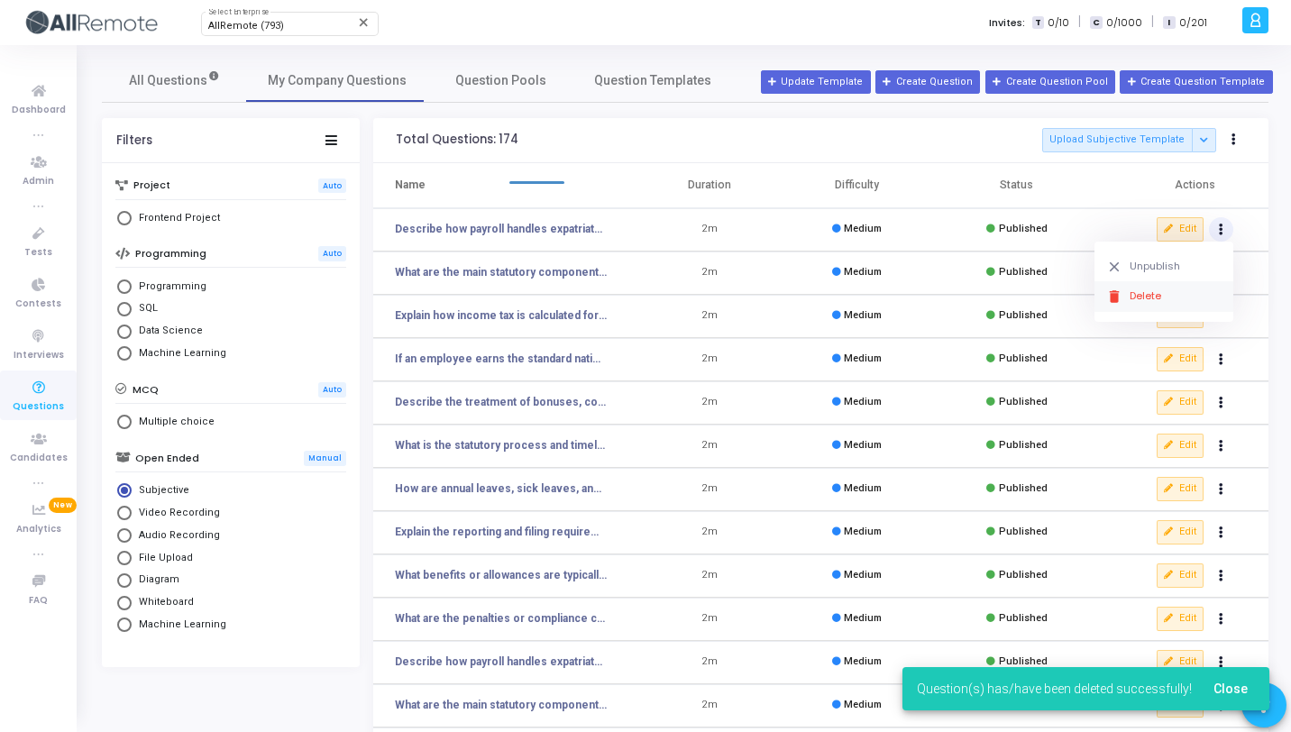
click at [1108, 293] on icon "delete" at bounding box center [1115, 297] width 16 height 16
click at [1213, 227] on button "Actions" at bounding box center [1221, 229] width 25 height 25
click at [1124, 304] on button "delete Delete" at bounding box center [1164, 296] width 139 height 30
click at [1220, 233] on icon "Actions" at bounding box center [1221, 229] width 5 height 9
click at [1152, 304] on button "delete Delete" at bounding box center [1164, 296] width 139 height 30
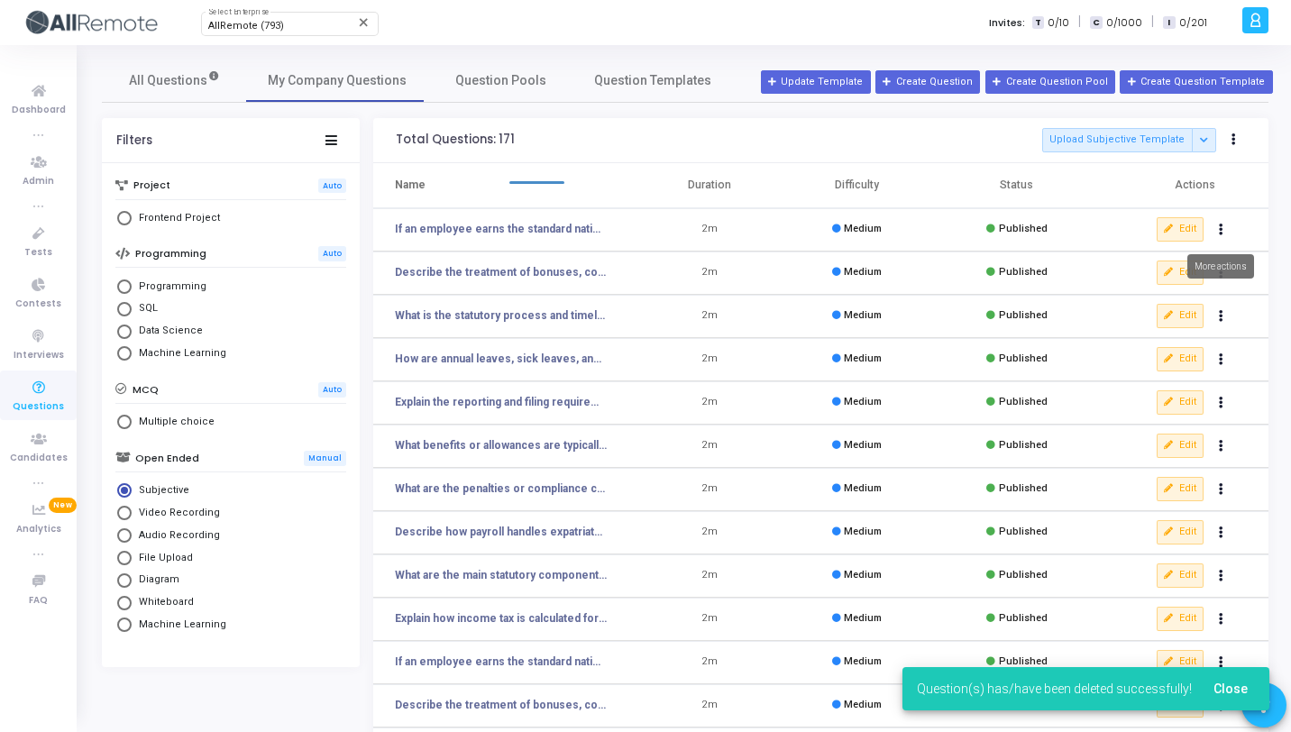
click at [1217, 230] on button "Actions" at bounding box center [1221, 229] width 25 height 25
click at [1147, 291] on button "delete Delete" at bounding box center [1164, 296] width 139 height 30
click at [1224, 232] on button "Actions" at bounding box center [1221, 229] width 25 height 25
click at [1152, 306] on button "delete Delete" at bounding box center [1164, 296] width 139 height 30
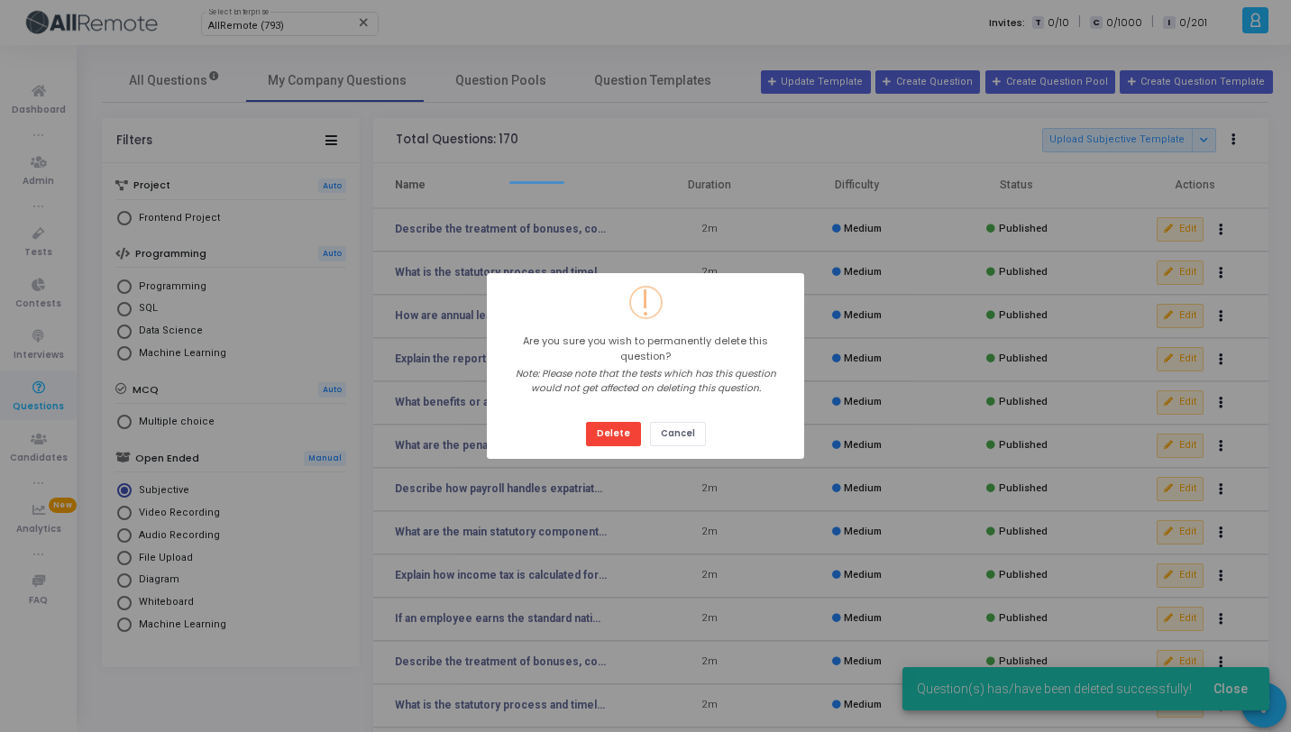
click at [586, 422] on button "Delete" at bounding box center [613, 434] width 55 height 24
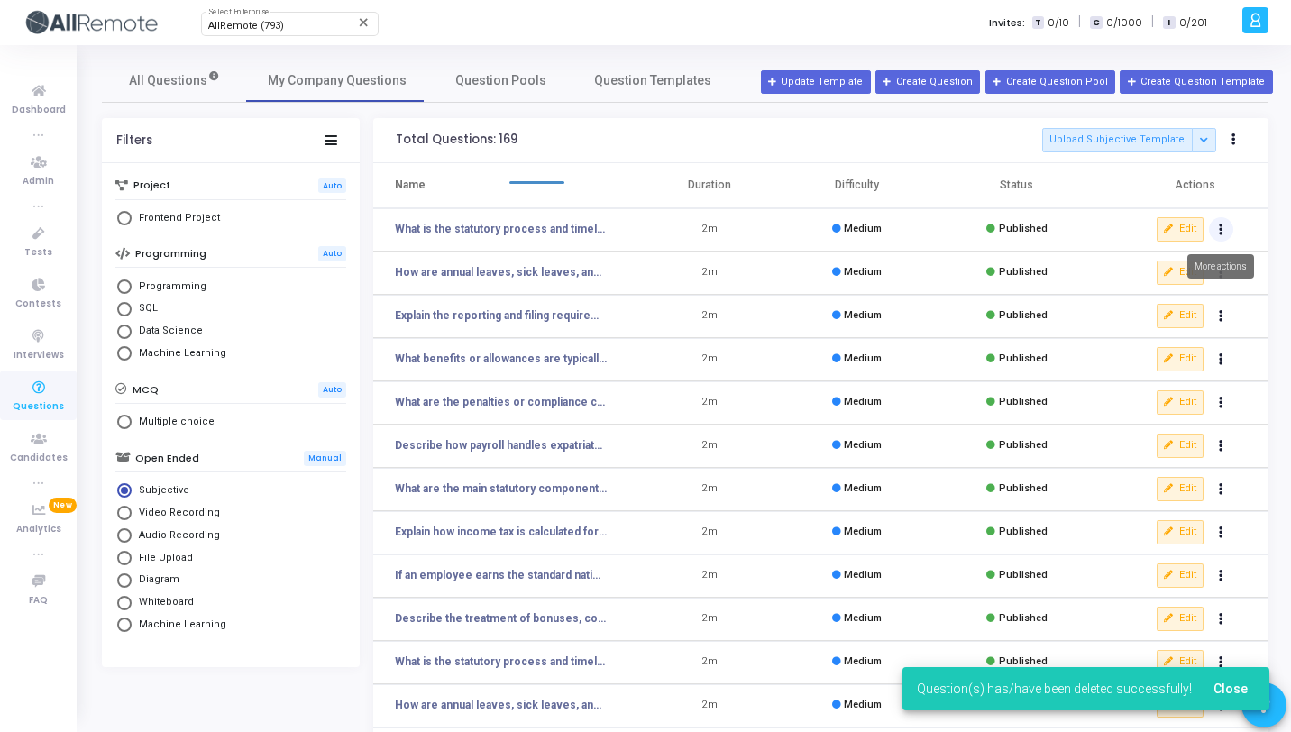
click at [1224, 234] on button "Actions" at bounding box center [1221, 229] width 25 height 25
click at [1134, 303] on button "delete Delete" at bounding box center [1164, 296] width 139 height 30
click at [1226, 232] on button "Actions" at bounding box center [1221, 229] width 25 height 25
click at [1175, 289] on button "delete Delete" at bounding box center [1164, 296] width 139 height 30
click at [1219, 236] on button "Actions" at bounding box center [1221, 229] width 25 height 25
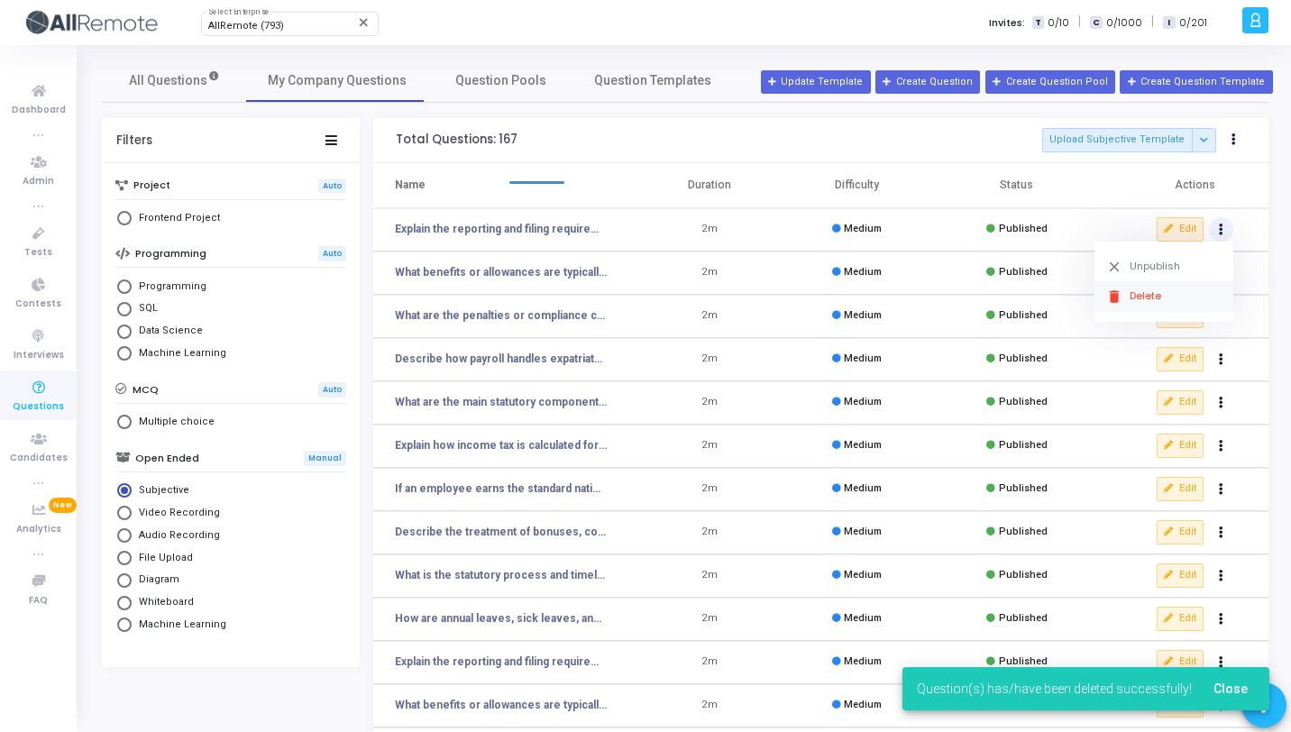
click at [1189, 291] on button "delete Delete" at bounding box center [1164, 296] width 139 height 30
click at [1213, 231] on button "Actions" at bounding box center [1221, 229] width 25 height 25
click at [1183, 288] on button "delete Delete" at bounding box center [1164, 296] width 139 height 30
click at [1224, 225] on button "Actions" at bounding box center [1221, 229] width 25 height 25
click at [1187, 292] on button "delete Delete" at bounding box center [1164, 296] width 139 height 30
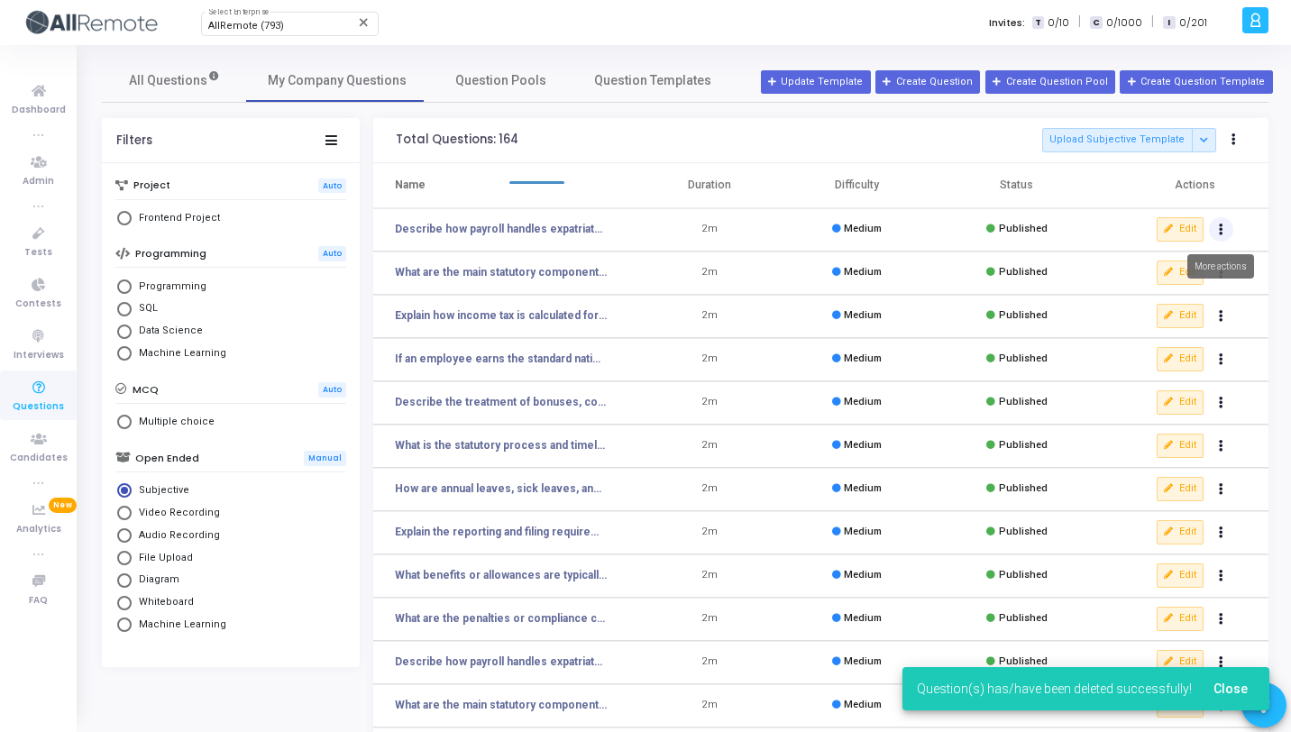
click at [1229, 229] on button "Actions" at bounding box center [1221, 229] width 25 height 25
click at [1170, 287] on button "delete Delete" at bounding box center [1164, 296] width 139 height 30
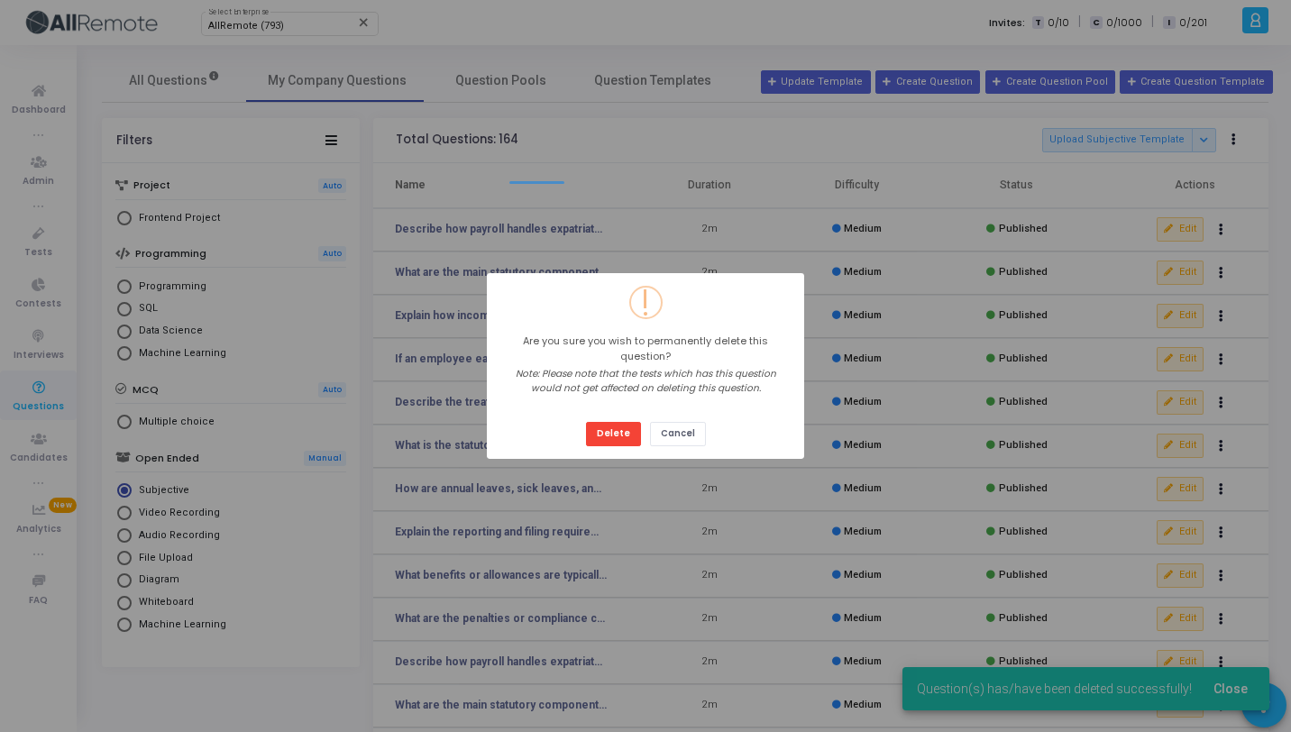
click at [586, 422] on button "Delete" at bounding box center [613, 434] width 55 height 24
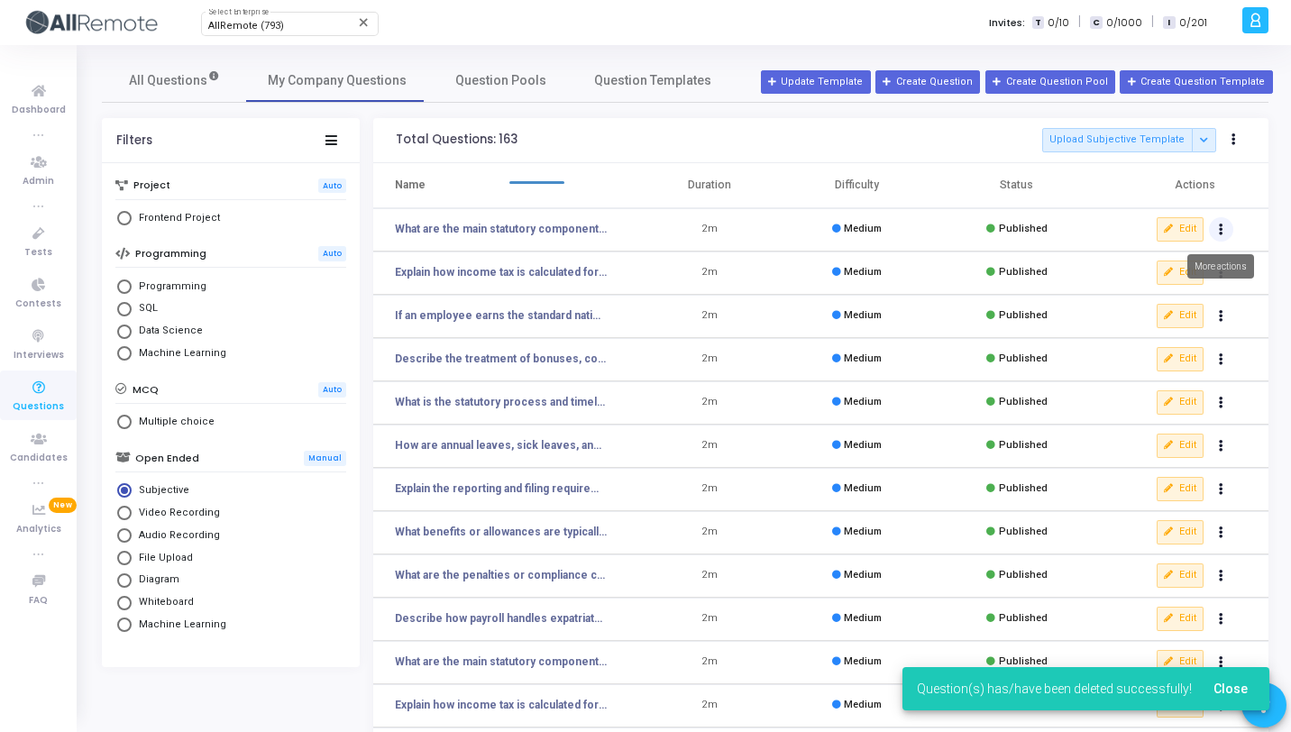
click at [1224, 235] on button "Actions" at bounding box center [1221, 229] width 25 height 25
click at [1165, 301] on button "delete Delete" at bounding box center [1164, 296] width 139 height 30
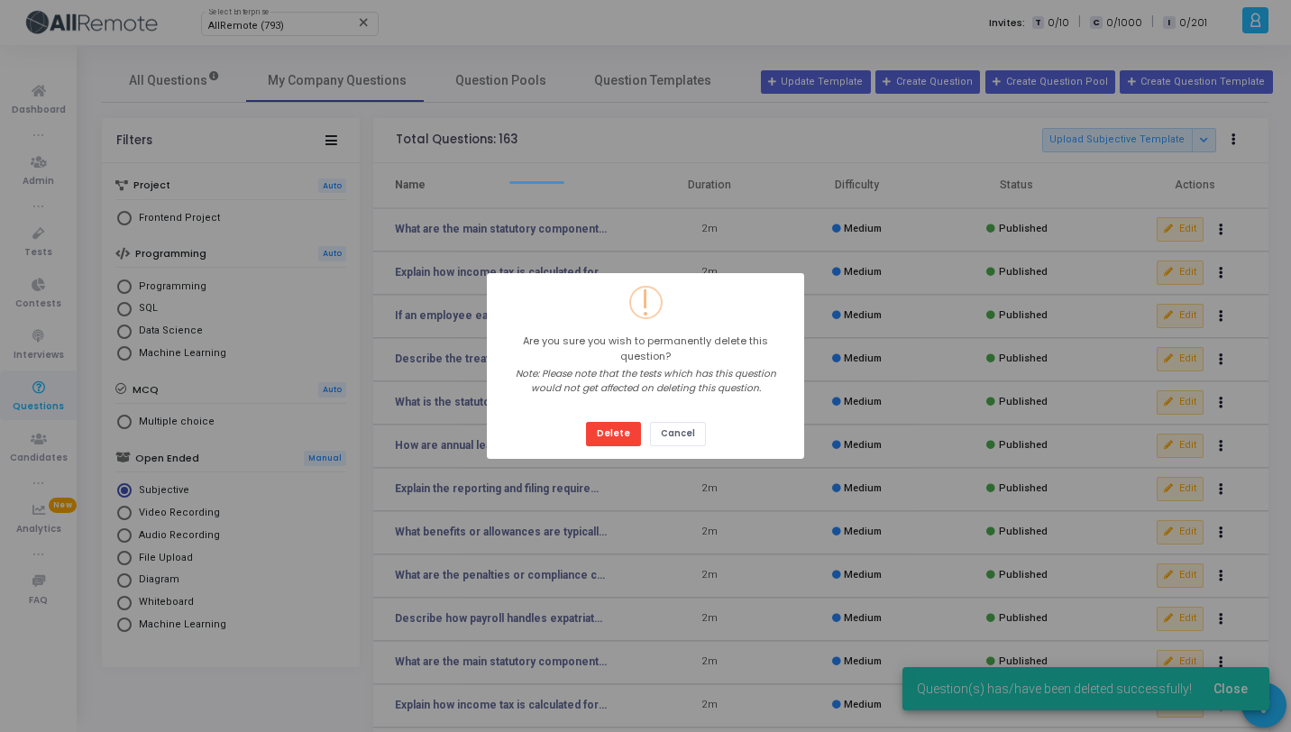
click at [586, 422] on button "Delete" at bounding box center [613, 434] width 55 height 24
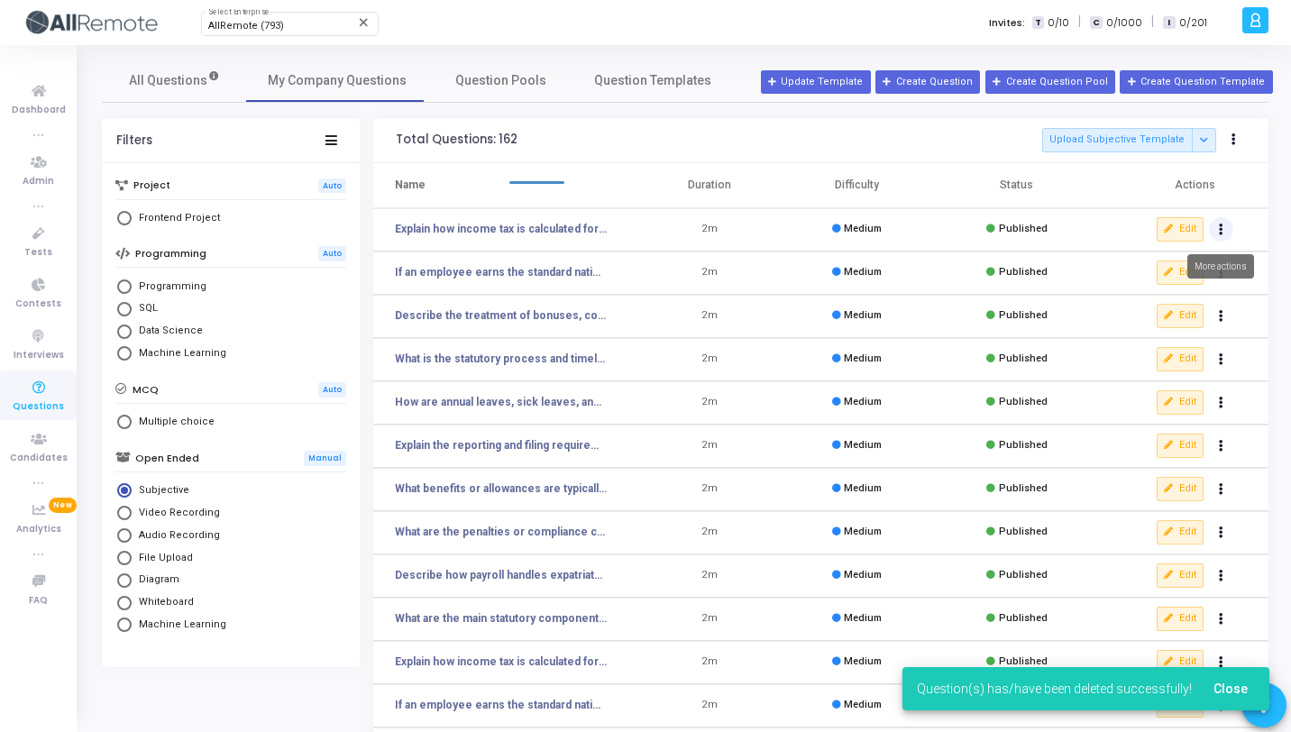
click at [1219, 234] on icon "Actions" at bounding box center [1221, 229] width 5 height 9
click at [1168, 303] on button "delete Delete" at bounding box center [1164, 296] width 139 height 30
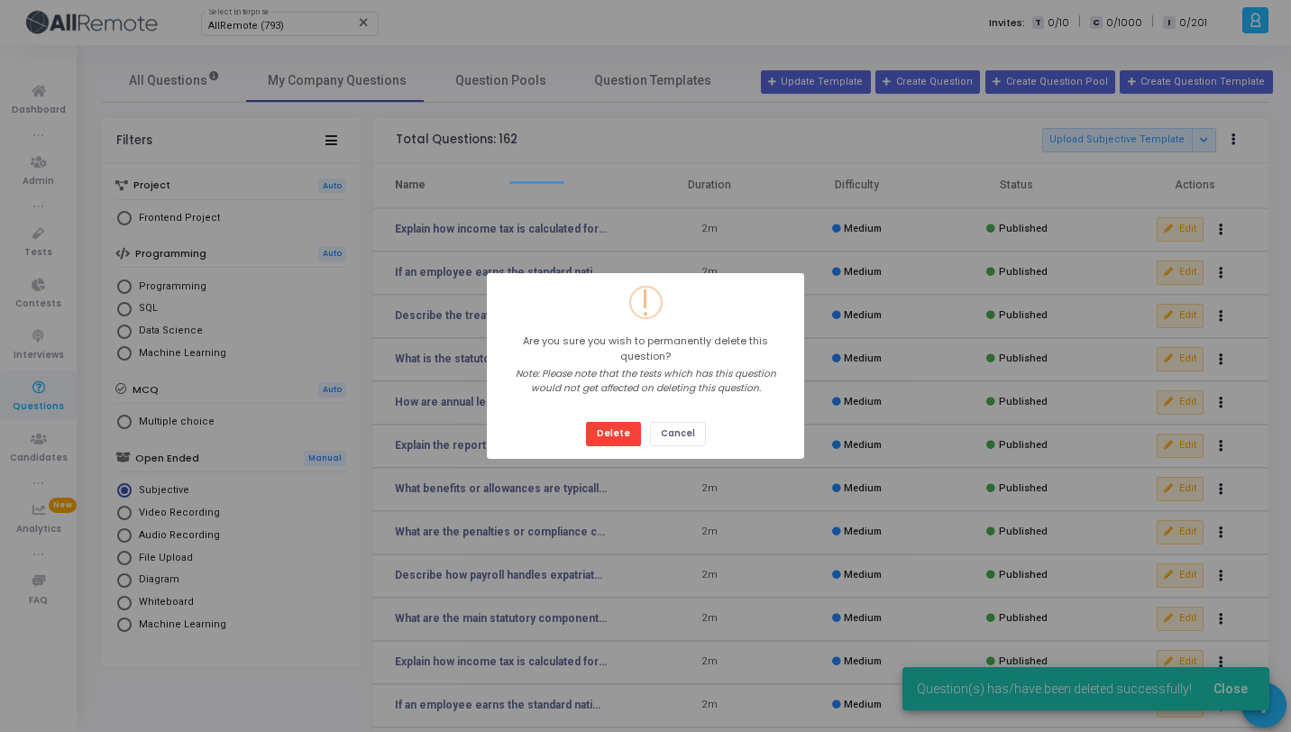
click at [586, 422] on button "Delete" at bounding box center [613, 434] width 55 height 24
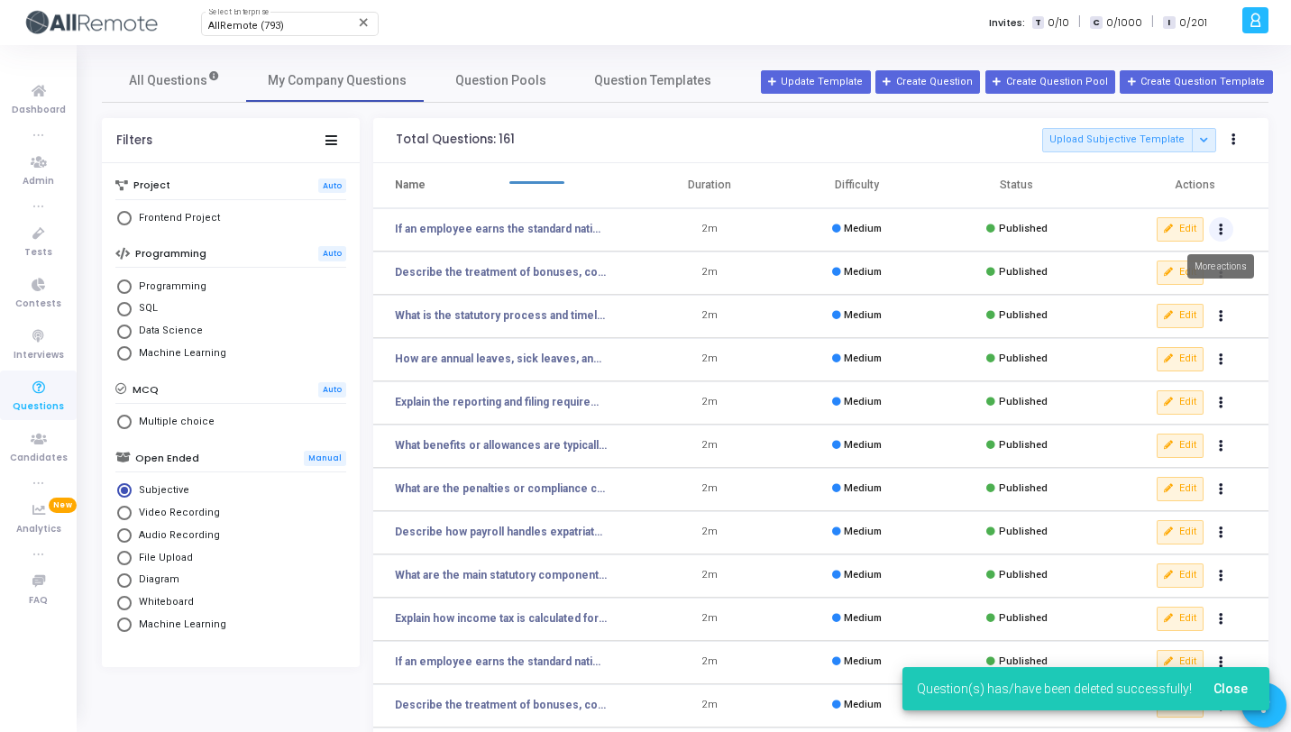
click at [1221, 234] on icon "Actions" at bounding box center [1221, 229] width 5 height 9
click at [1179, 290] on button "delete Delete" at bounding box center [1164, 296] width 139 height 30
click at [1230, 228] on button "Actions" at bounding box center [1221, 229] width 25 height 25
click at [1172, 297] on button "delete Delete" at bounding box center [1164, 296] width 139 height 30
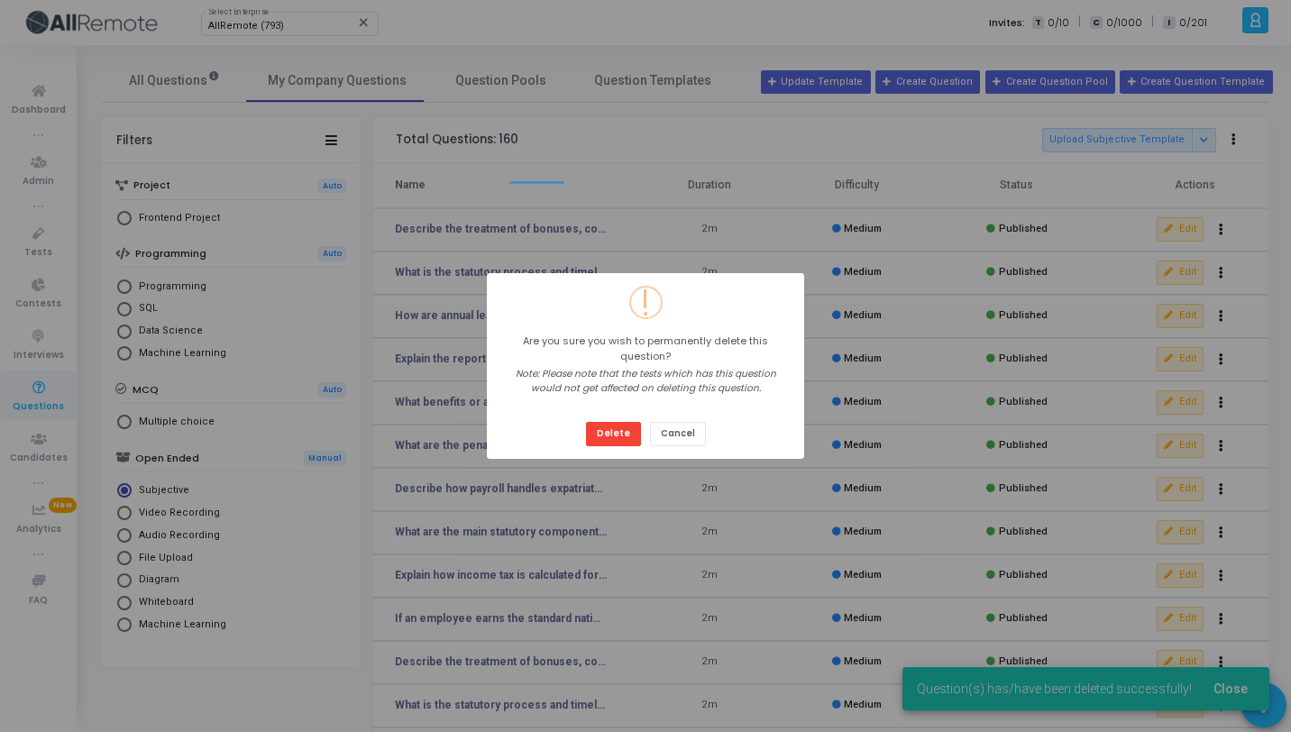
click at [586, 422] on button "Delete" at bounding box center [613, 434] width 55 height 24
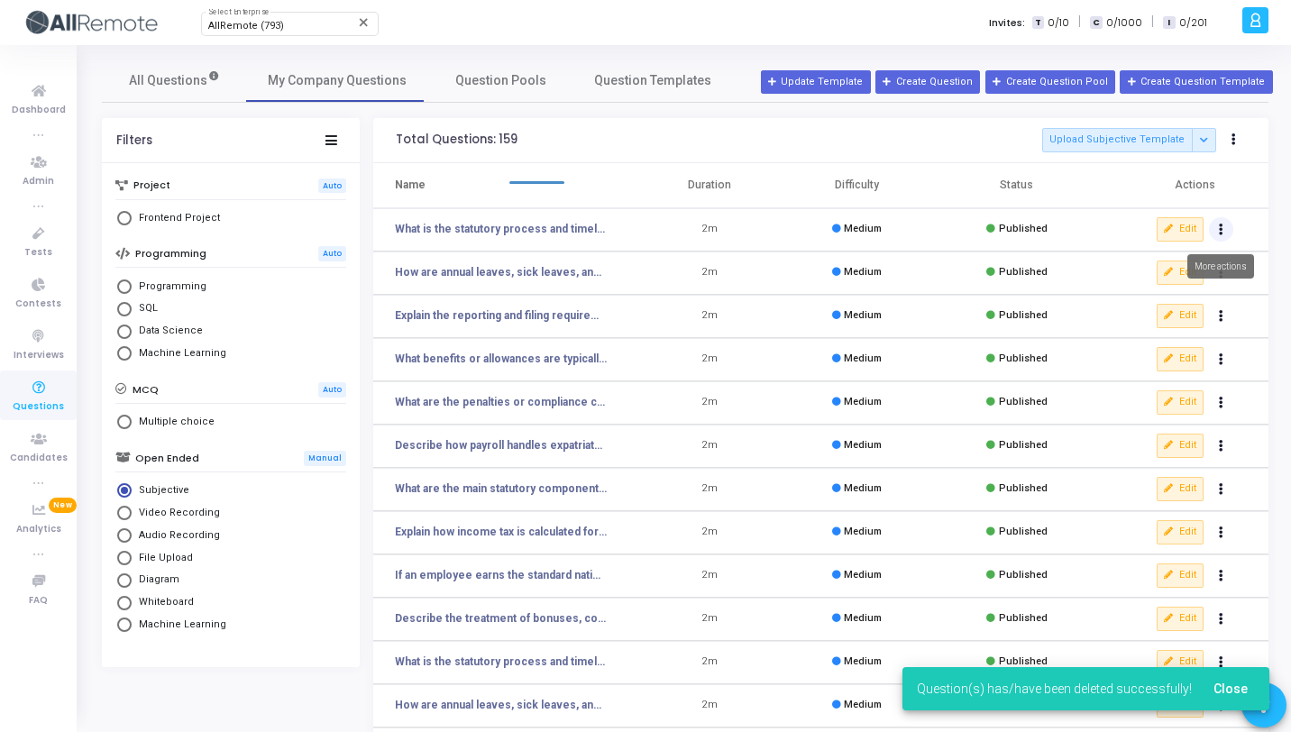
click at [1215, 234] on button "Actions" at bounding box center [1221, 229] width 25 height 25
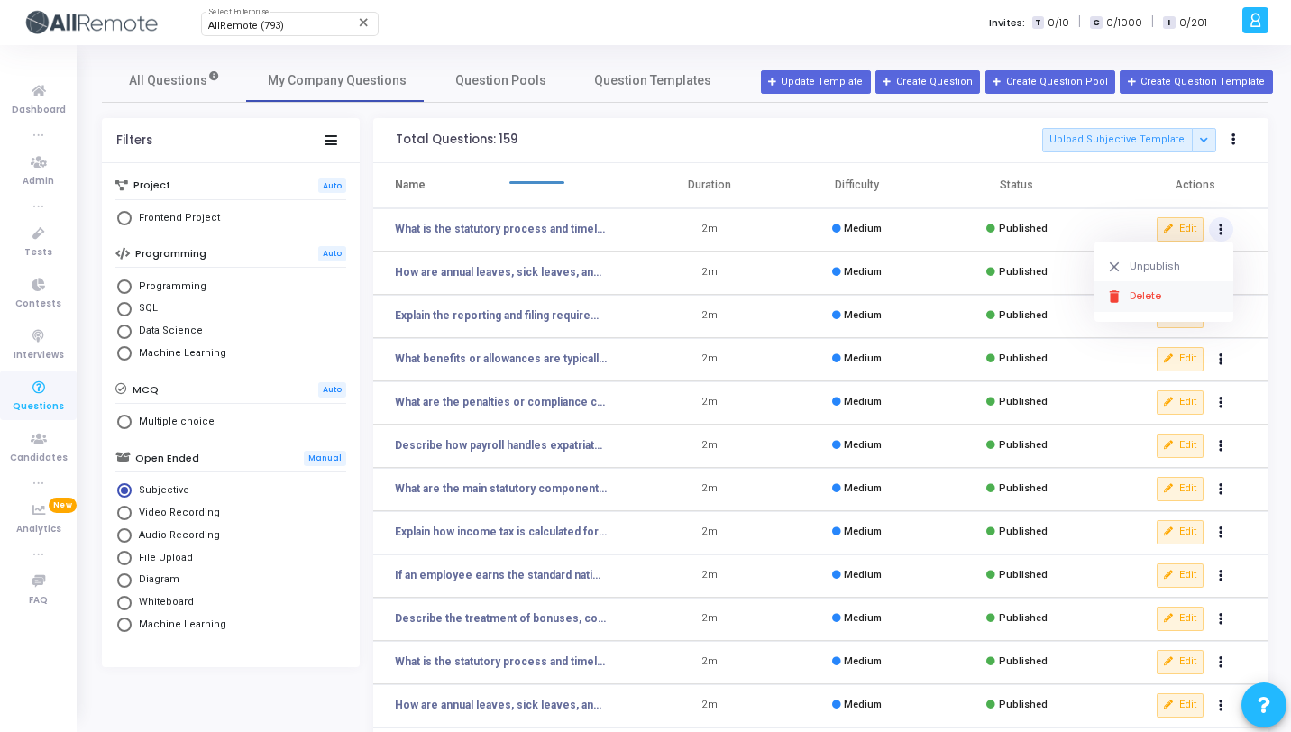
click at [1180, 298] on button "delete Delete" at bounding box center [1164, 296] width 139 height 30
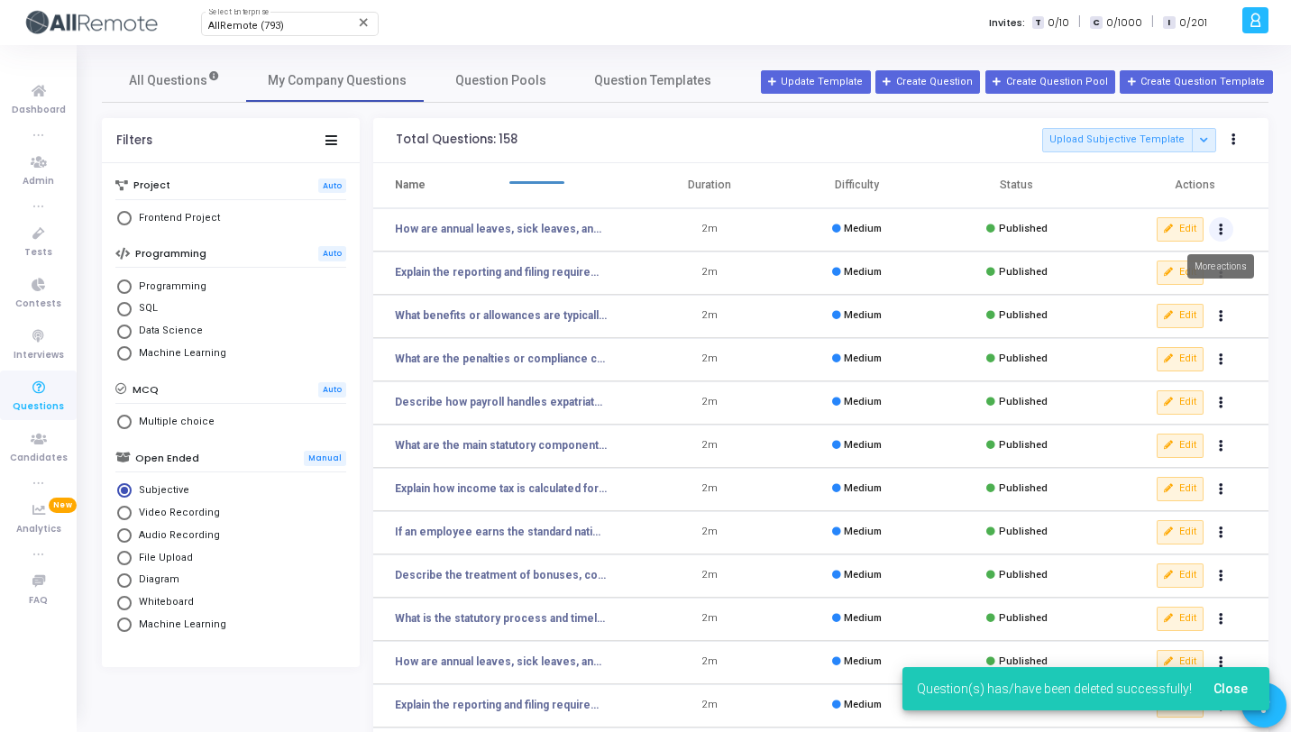
click at [1223, 234] on button "Actions" at bounding box center [1221, 229] width 25 height 25
click at [1161, 308] on button "delete Delete" at bounding box center [1164, 296] width 139 height 30
click at [1223, 234] on button "Actions" at bounding box center [1221, 229] width 25 height 25
click at [1179, 301] on button "delete Delete" at bounding box center [1164, 296] width 139 height 30
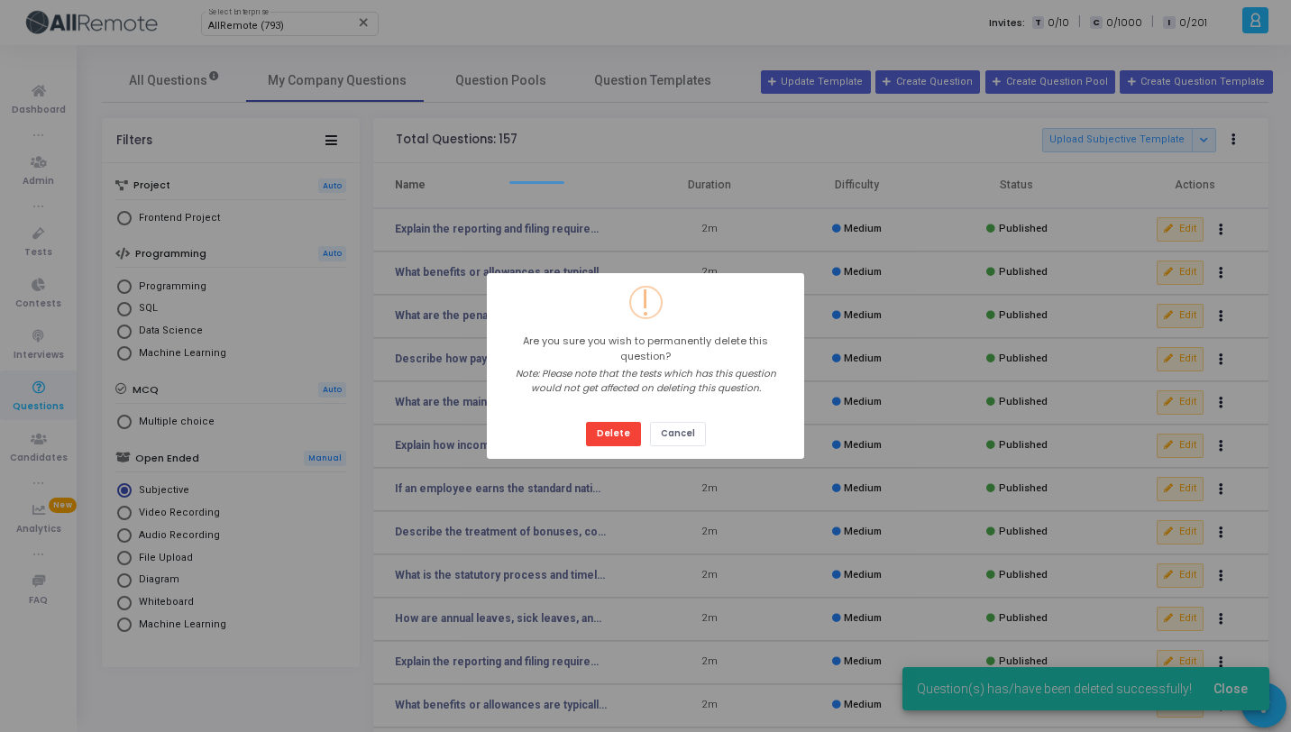
click at [586, 422] on button "Delete" at bounding box center [613, 434] width 55 height 24
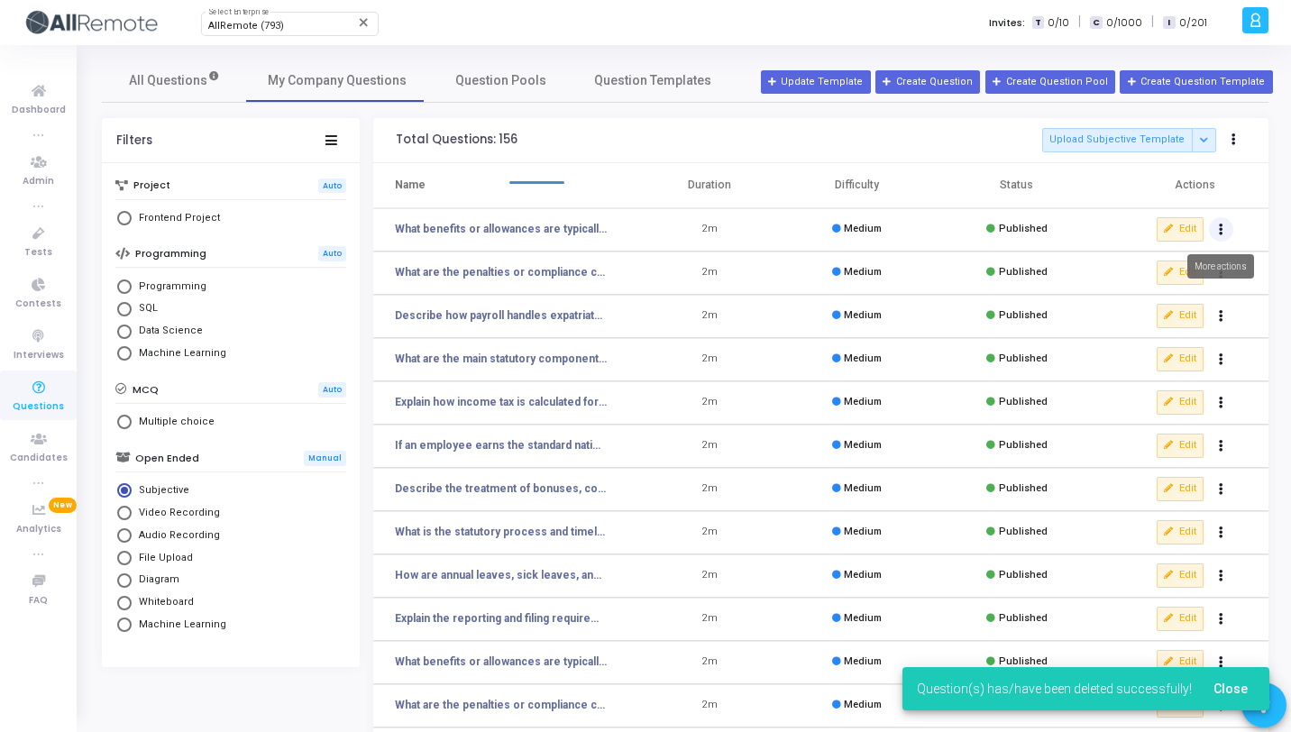
click at [1223, 232] on icon "Actions" at bounding box center [1221, 229] width 5 height 9
click at [1155, 293] on button "delete Delete" at bounding box center [1164, 296] width 139 height 30
click at [1226, 233] on button "Actions" at bounding box center [1221, 229] width 25 height 25
click at [1164, 299] on button "delete Delete" at bounding box center [1164, 296] width 139 height 30
click at [1227, 230] on button "Actions" at bounding box center [1221, 229] width 25 height 25
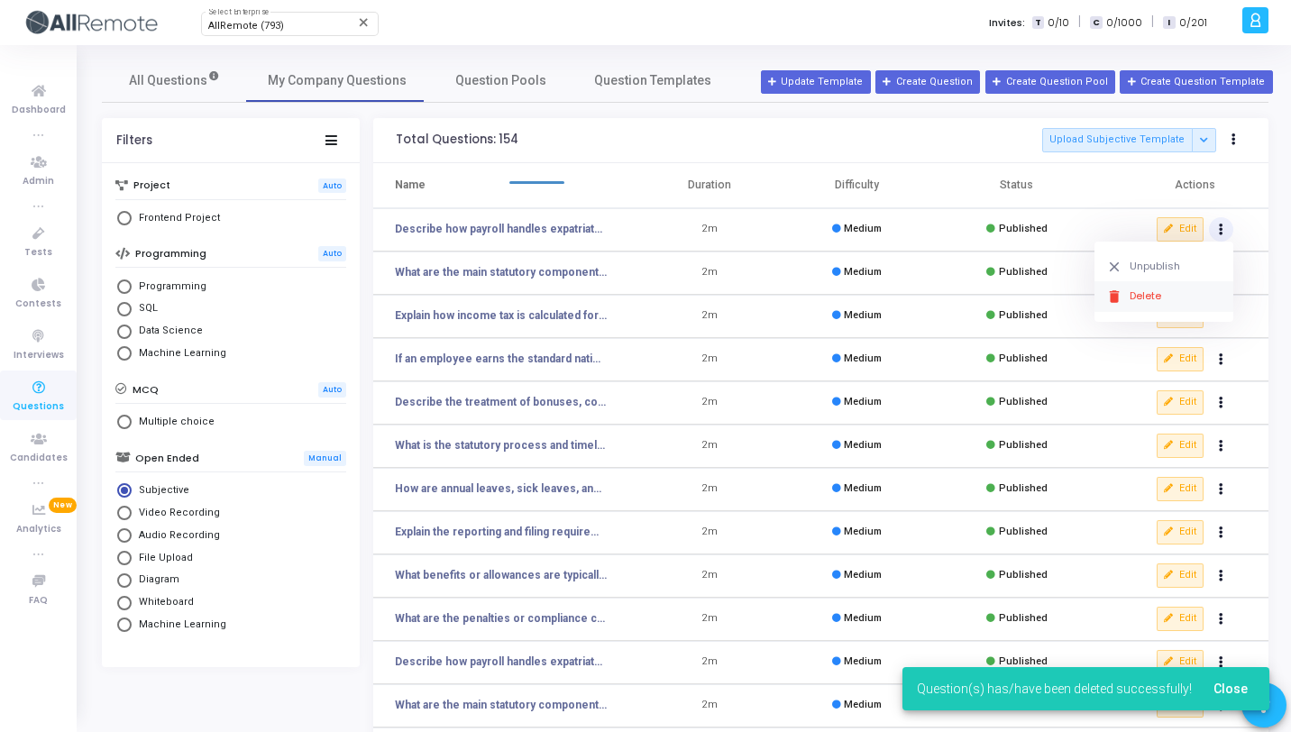
click at [1149, 306] on button "delete Delete" at bounding box center [1164, 296] width 139 height 30
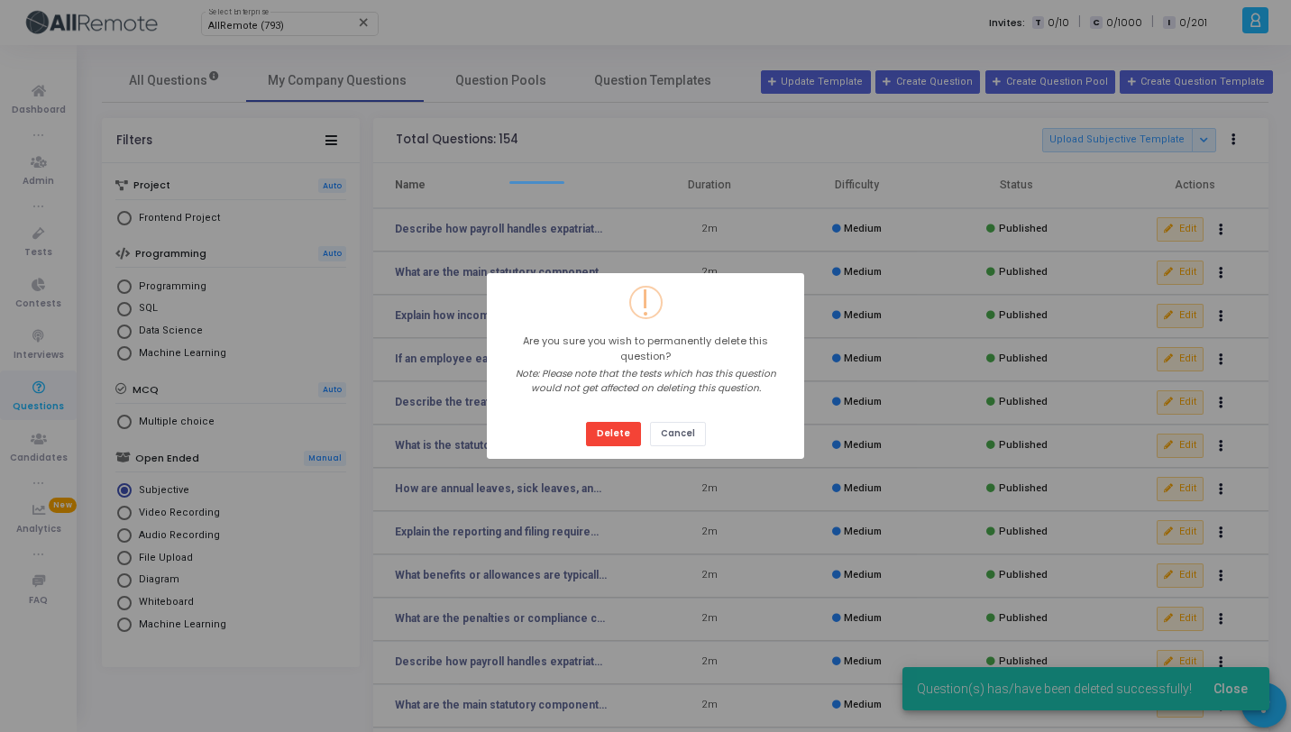
click at [586, 422] on button "Delete" at bounding box center [613, 434] width 55 height 24
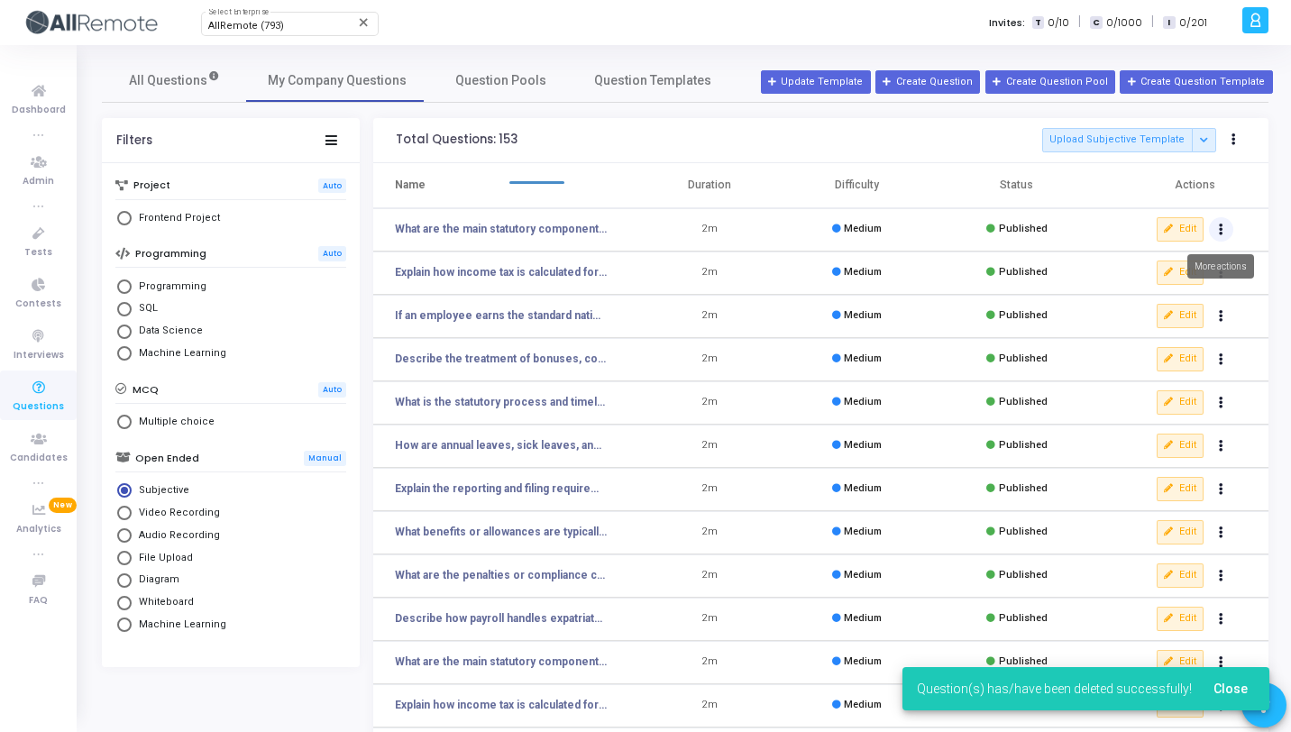
click at [1220, 237] on button "Actions" at bounding box center [1221, 229] width 25 height 25
click at [1175, 299] on button "delete Delete" at bounding box center [1164, 296] width 139 height 30
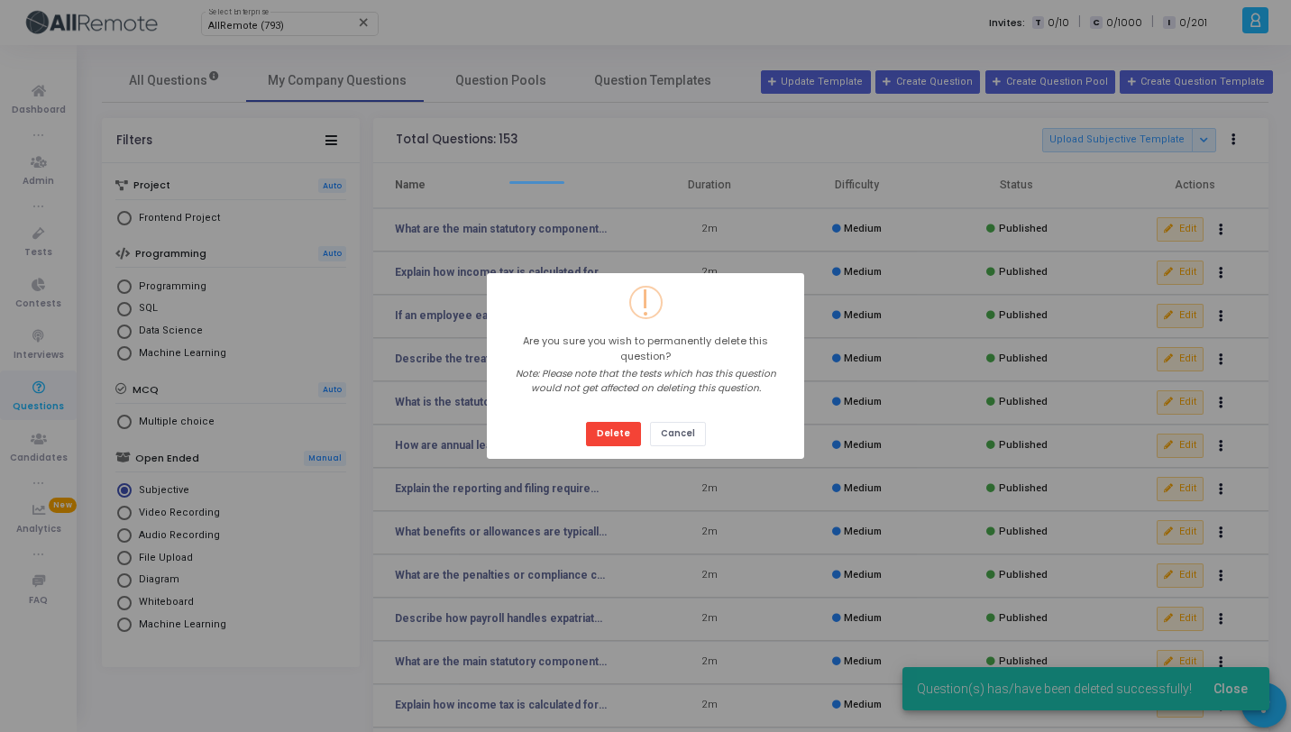
click at [586, 422] on button "Delete" at bounding box center [613, 434] width 55 height 24
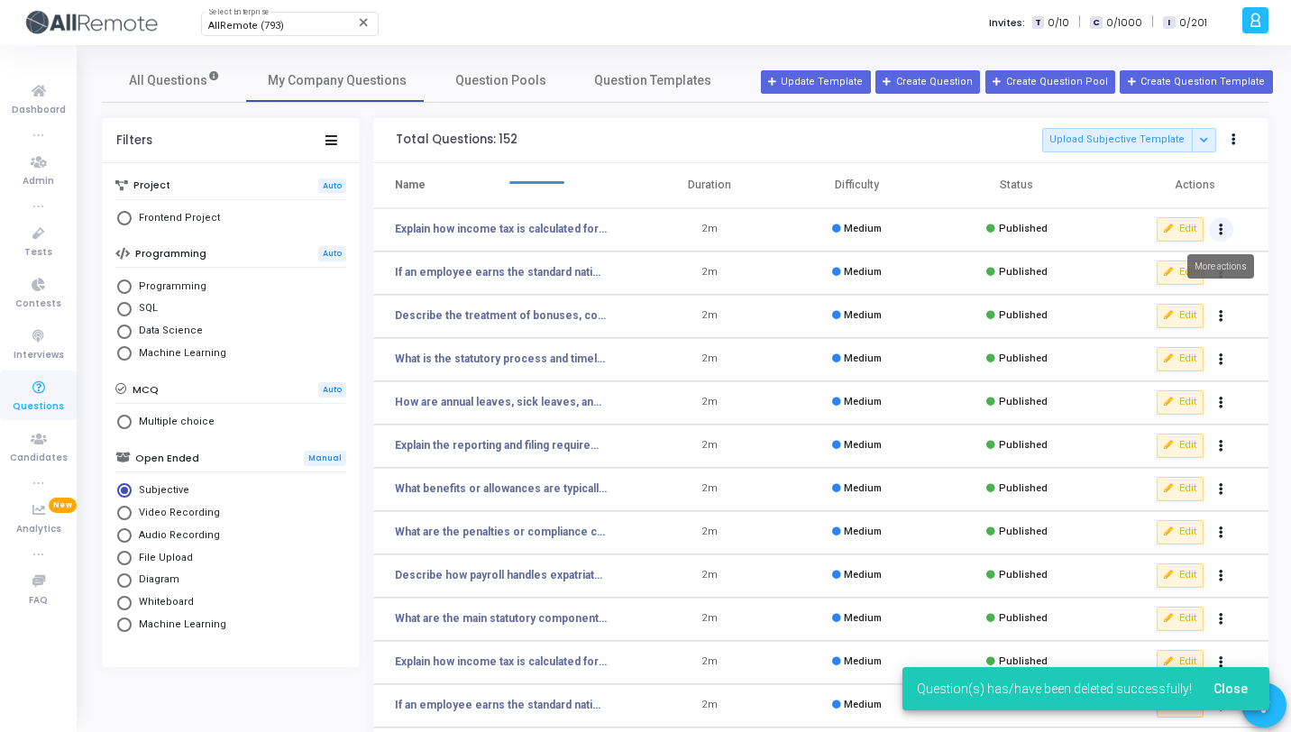
click at [1219, 229] on icon "Actions" at bounding box center [1221, 229] width 5 height 9
click at [1164, 300] on button "delete Delete" at bounding box center [1164, 296] width 139 height 30
click at [1222, 232] on icon "Actions" at bounding box center [1221, 229] width 5 height 9
click at [1155, 300] on button "delete Delete" at bounding box center [1164, 296] width 139 height 30
click at [1221, 243] on td "Edit clear Unpublish delete Delete" at bounding box center [1186, 229] width 165 height 43
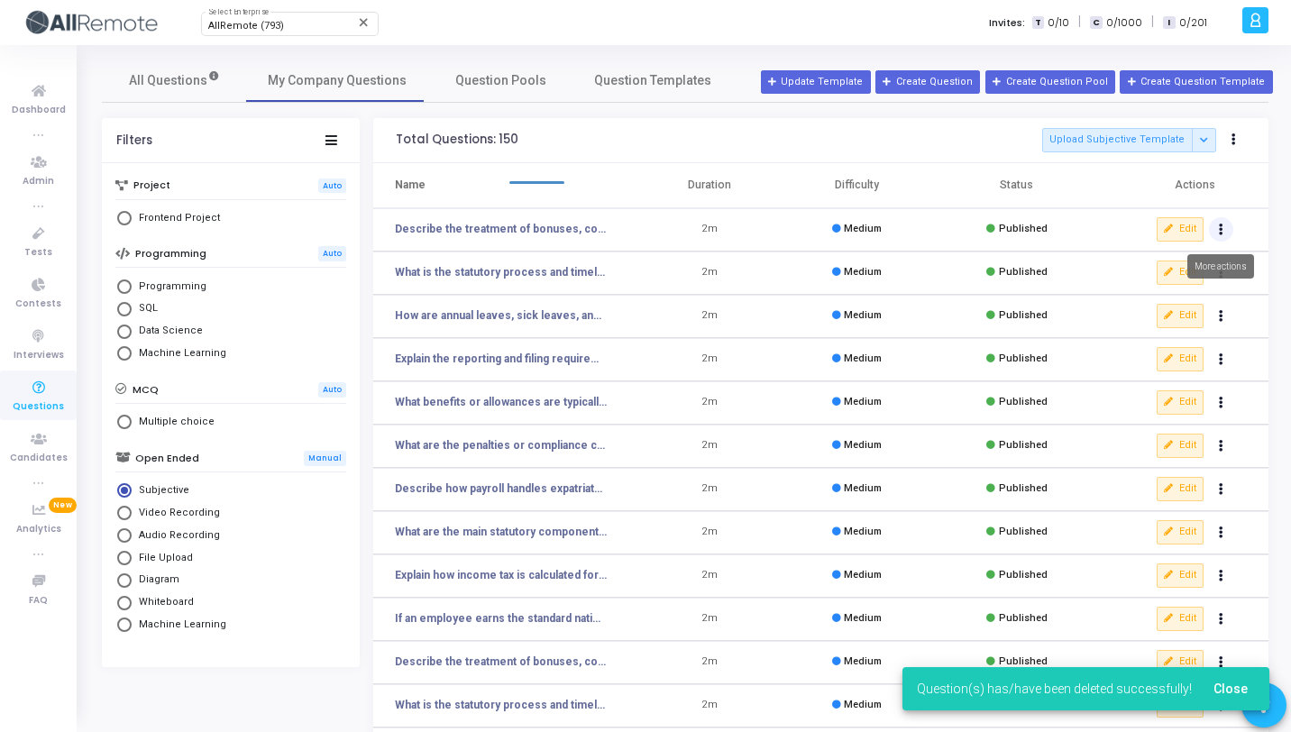
click at [1222, 228] on icon "Actions" at bounding box center [1221, 229] width 5 height 9
click at [1171, 292] on button "delete Delete" at bounding box center [1164, 296] width 139 height 30
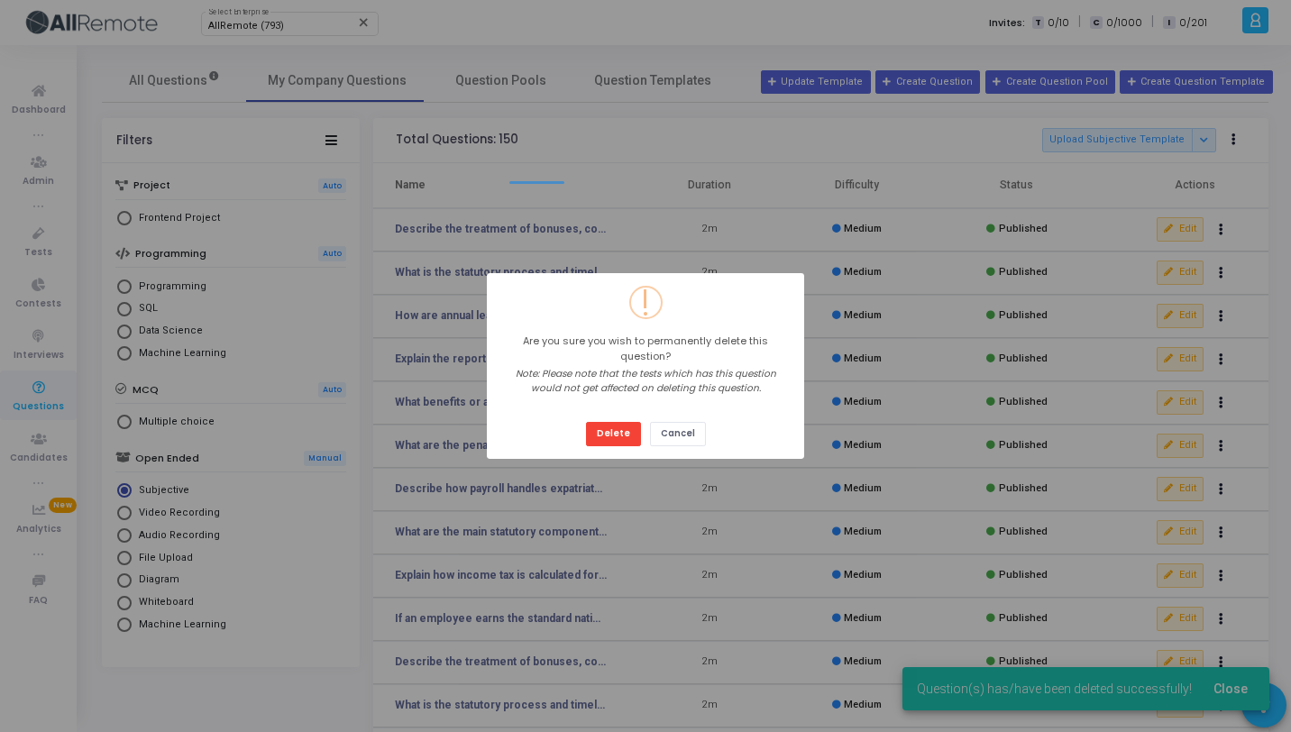
click at [586, 422] on button "Delete" at bounding box center [613, 434] width 55 height 24
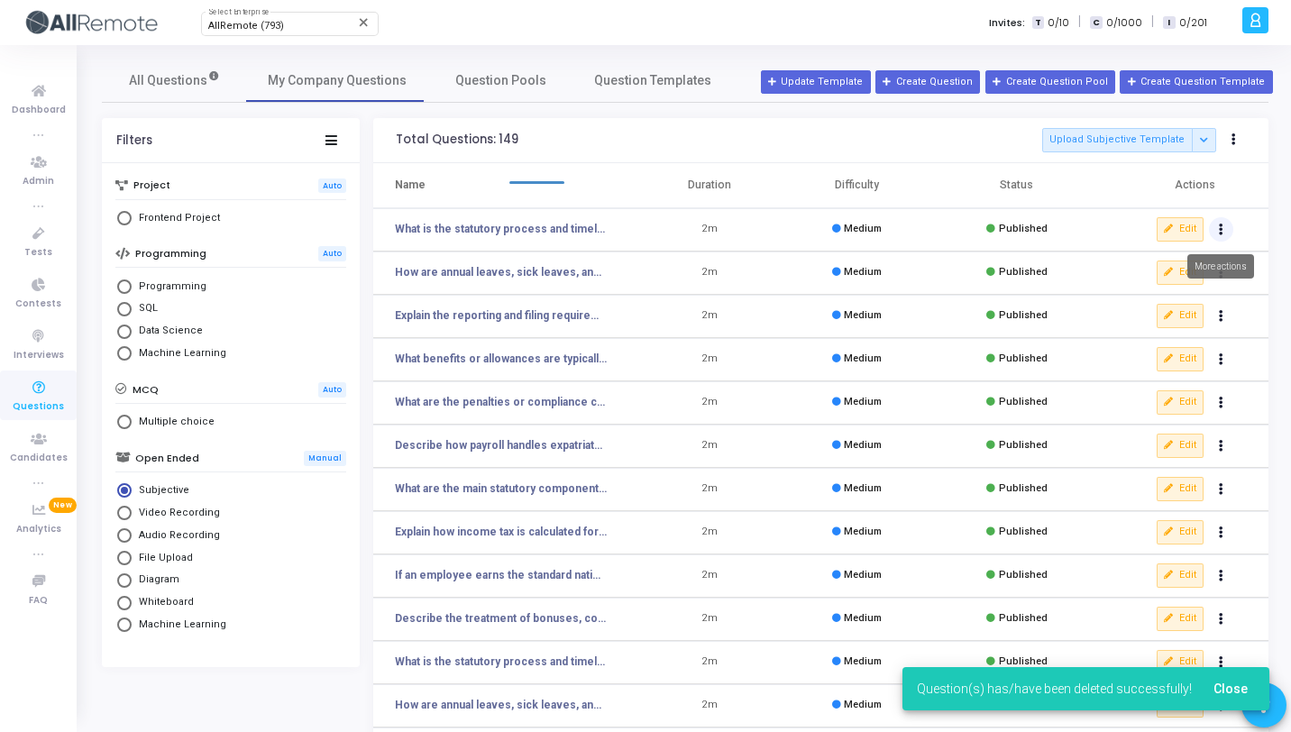
click at [1221, 232] on icon "Actions" at bounding box center [1221, 229] width 5 height 9
click at [1185, 282] on button "delete Delete" at bounding box center [1164, 296] width 139 height 30
click at [1220, 225] on icon "Actions" at bounding box center [1221, 229] width 5 height 9
click at [1173, 286] on button "delete Delete" at bounding box center [1164, 296] width 139 height 30
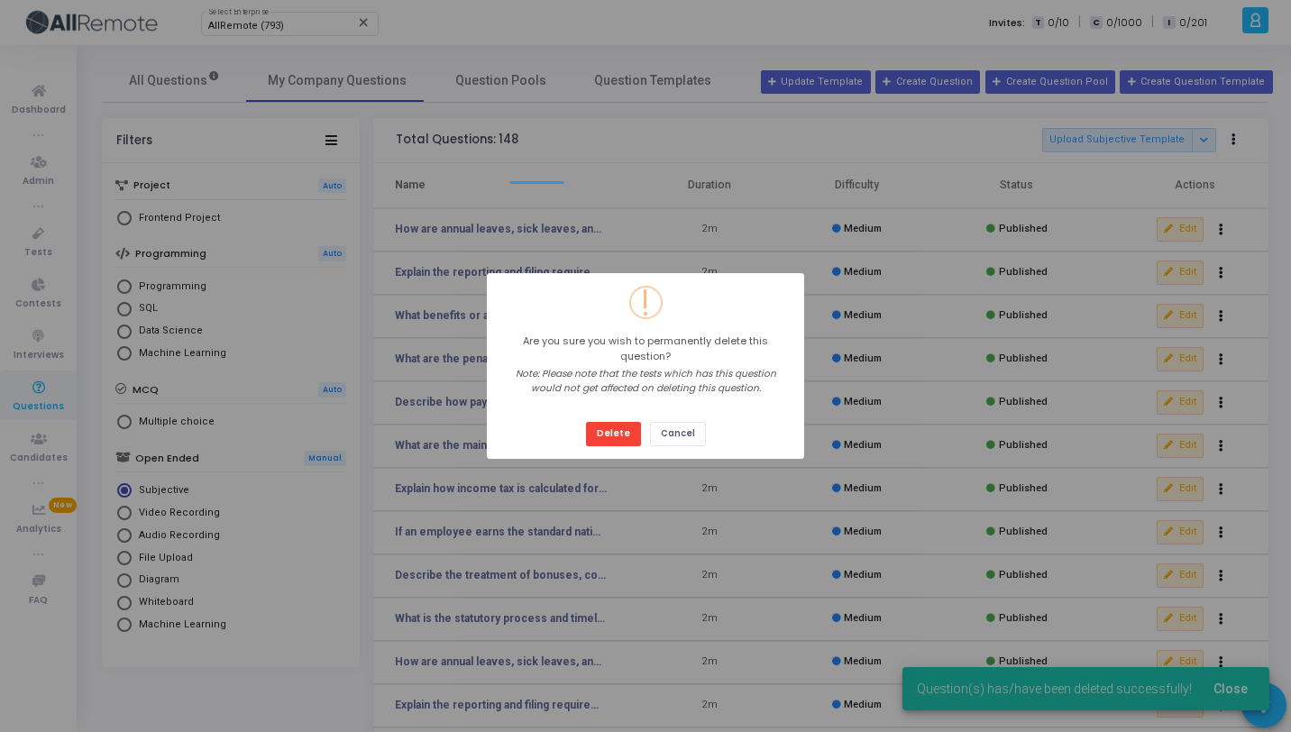
click at [586, 422] on button "Delete" at bounding box center [613, 434] width 55 height 24
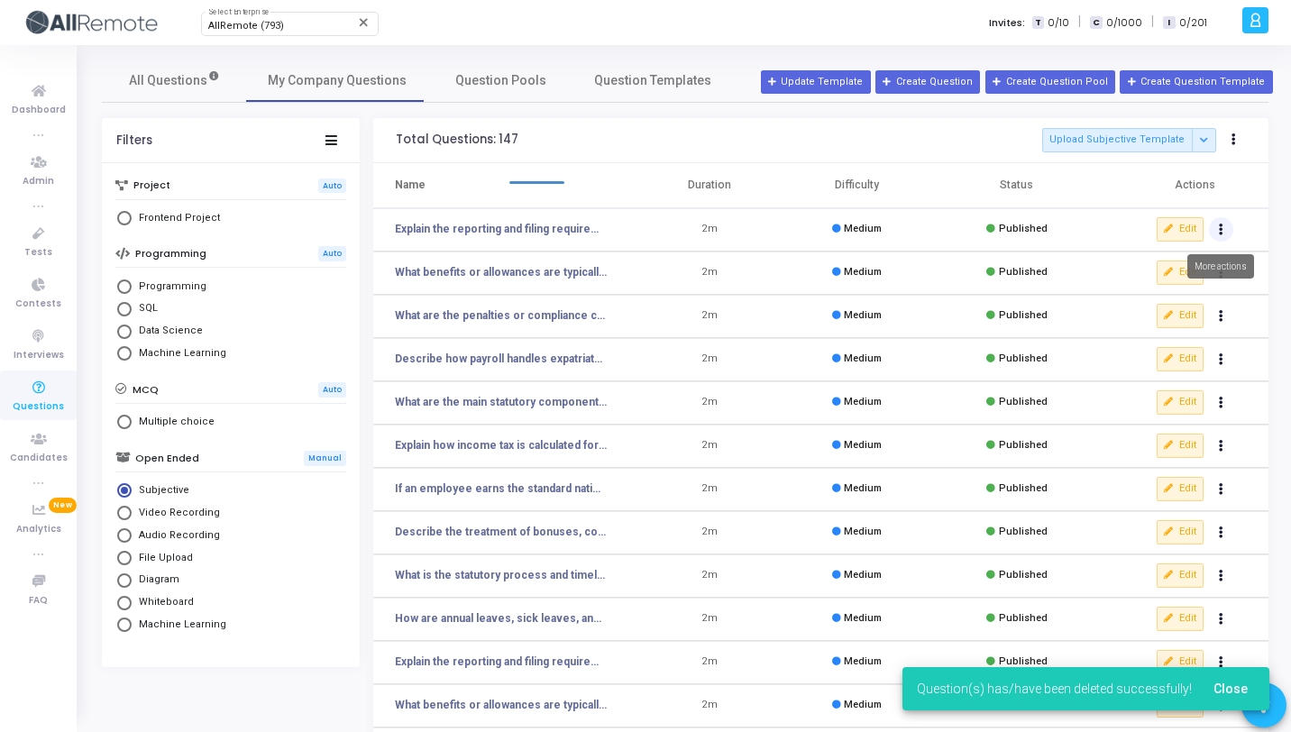
click at [1215, 236] on button "Actions" at bounding box center [1221, 229] width 25 height 25
click at [1150, 297] on button "delete Delete" at bounding box center [1164, 296] width 139 height 30
click at [1225, 234] on button "Actions" at bounding box center [1221, 229] width 25 height 25
click at [1144, 295] on button "delete Delete" at bounding box center [1164, 296] width 139 height 30
click at [1217, 233] on button "Actions" at bounding box center [1221, 229] width 25 height 25
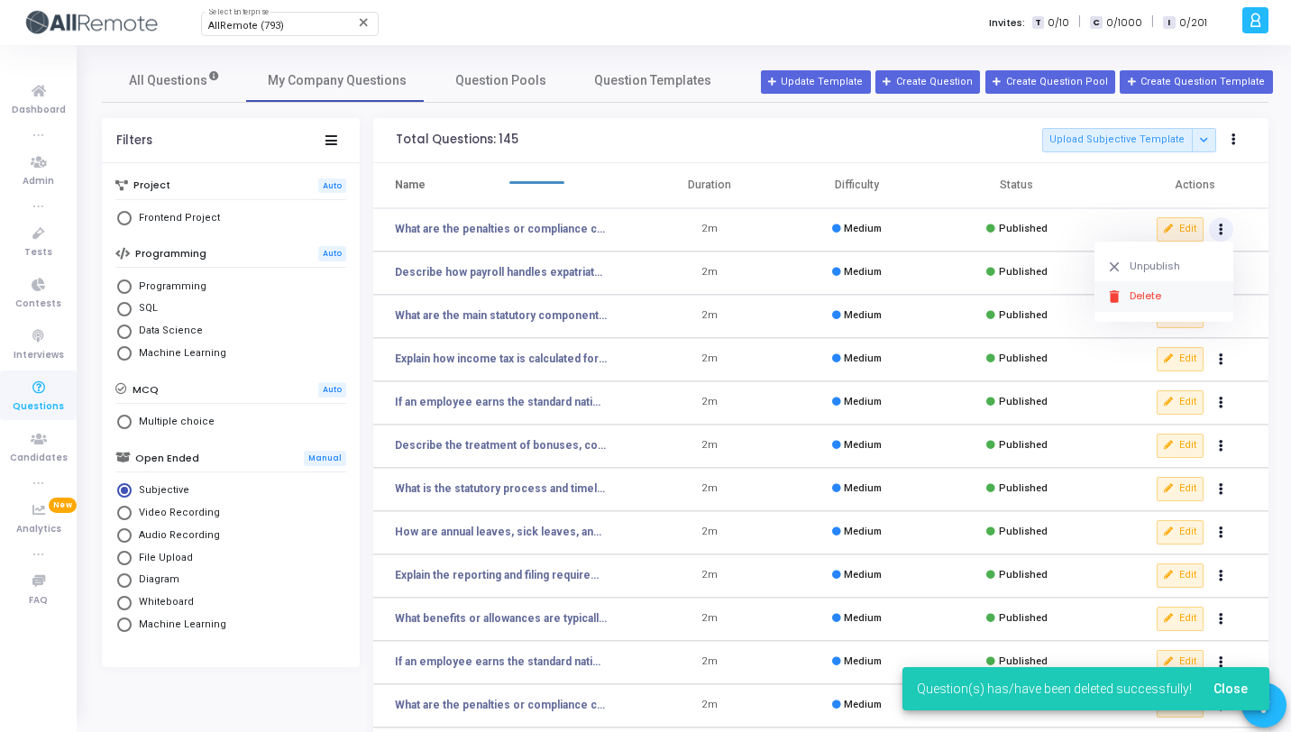
click at [1121, 297] on icon "delete" at bounding box center [1115, 297] width 16 height 16
click at [1220, 225] on icon "Actions" at bounding box center [1221, 229] width 5 height 9
click at [1126, 307] on button "delete Delete" at bounding box center [1164, 296] width 139 height 30
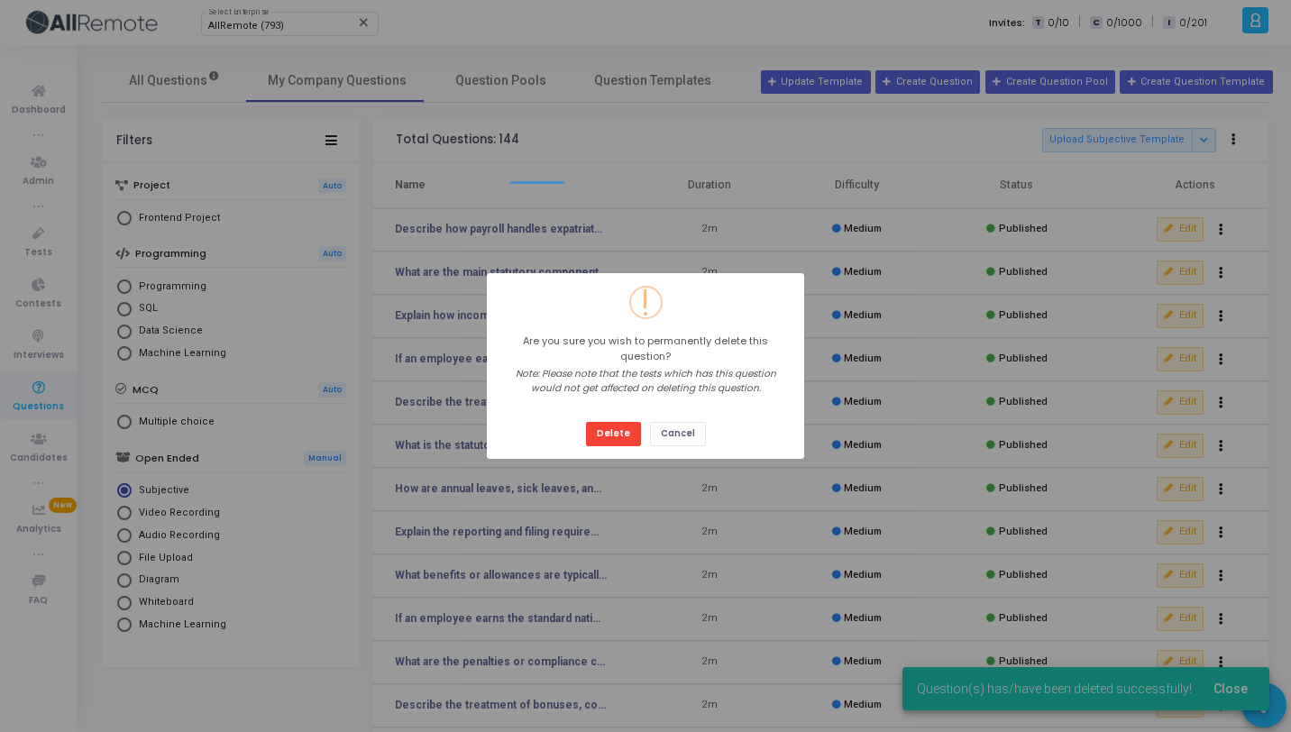
click at [586, 422] on button "Delete" at bounding box center [613, 434] width 55 height 24
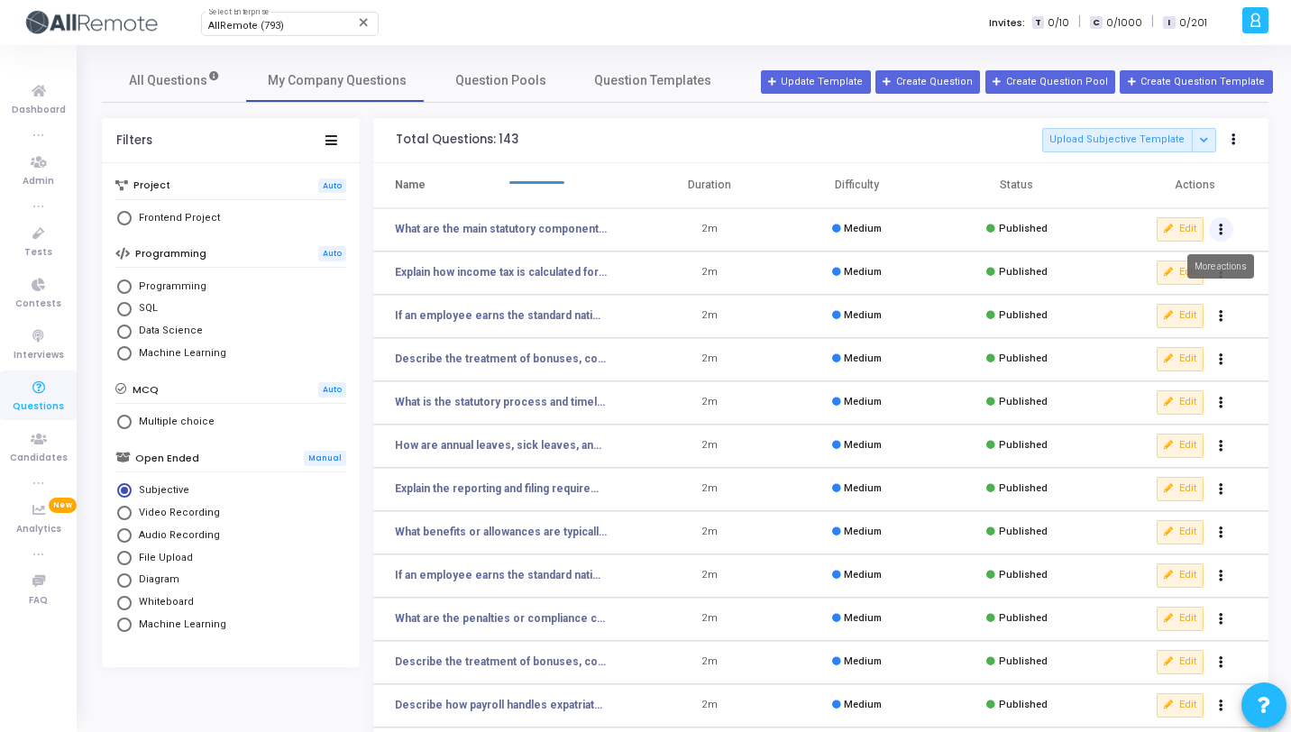
click at [1226, 234] on button "Actions" at bounding box center [1221, 229] width 25 height 25
click at [1145, 299] on button "delete Delete" at bounding box center [1164, 296] width 139 height 30
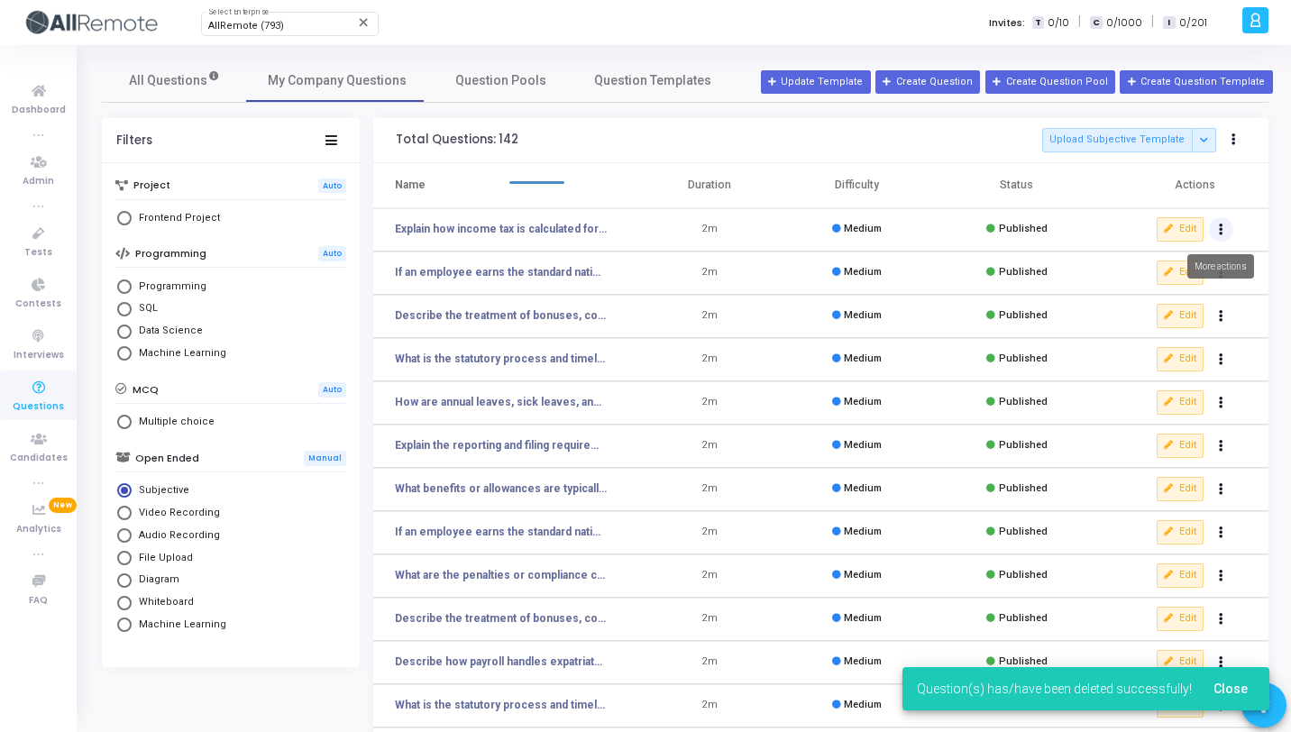
click at [1218, 222] on button "Actions" at bounding box center [1221, 229] width 25 height 25
click at [1144, 287] on button "delete Delete" at bounding box center [1164, 296] width 139 height 30
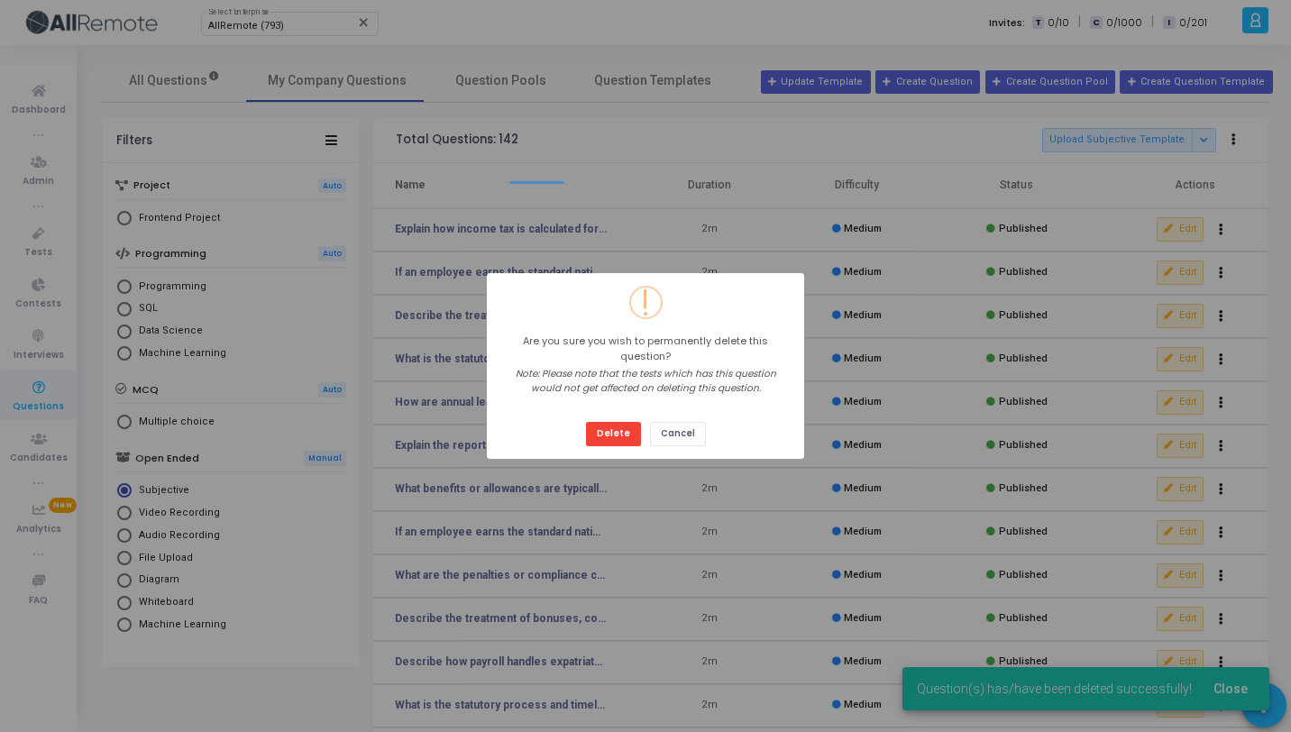
click at [586, 422] on button "Delete" at bounding box center [613, 434] width 55 height 24
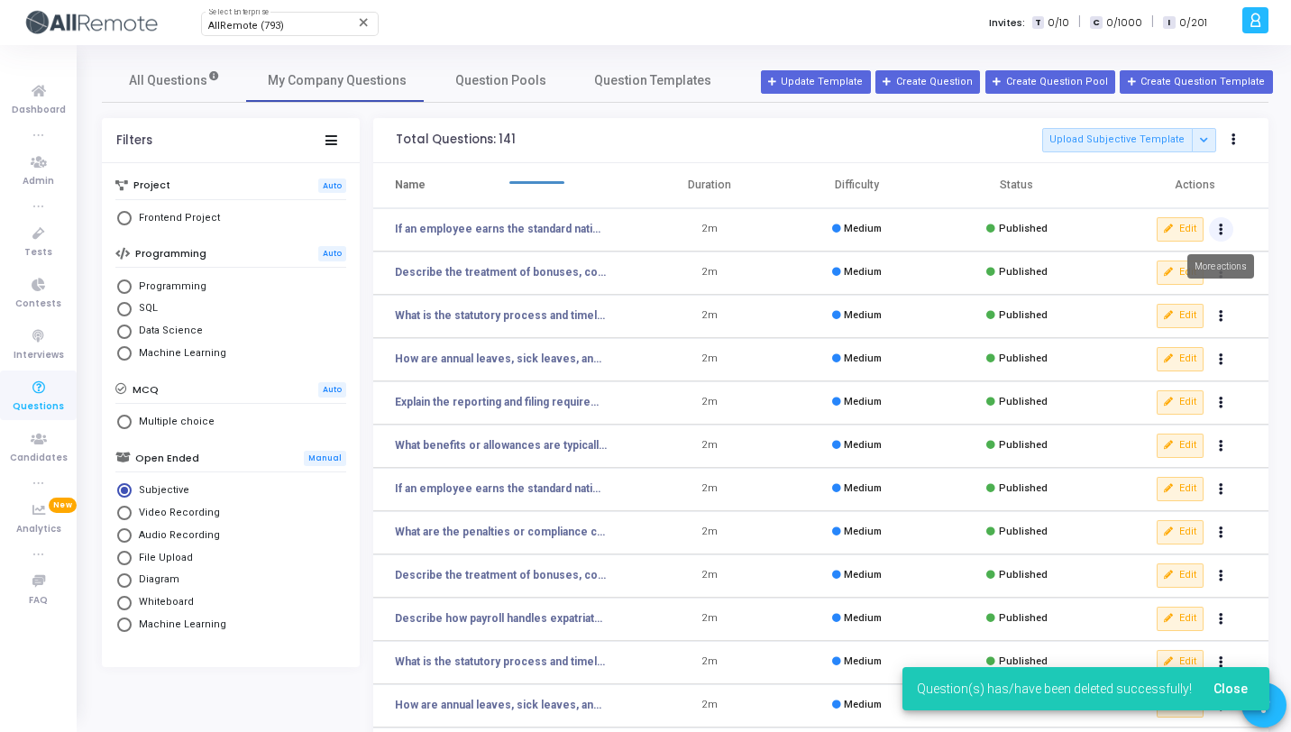
click at [1219, 233] on icon "Actions" at bounding box center [1221, 229] width 5 height 9
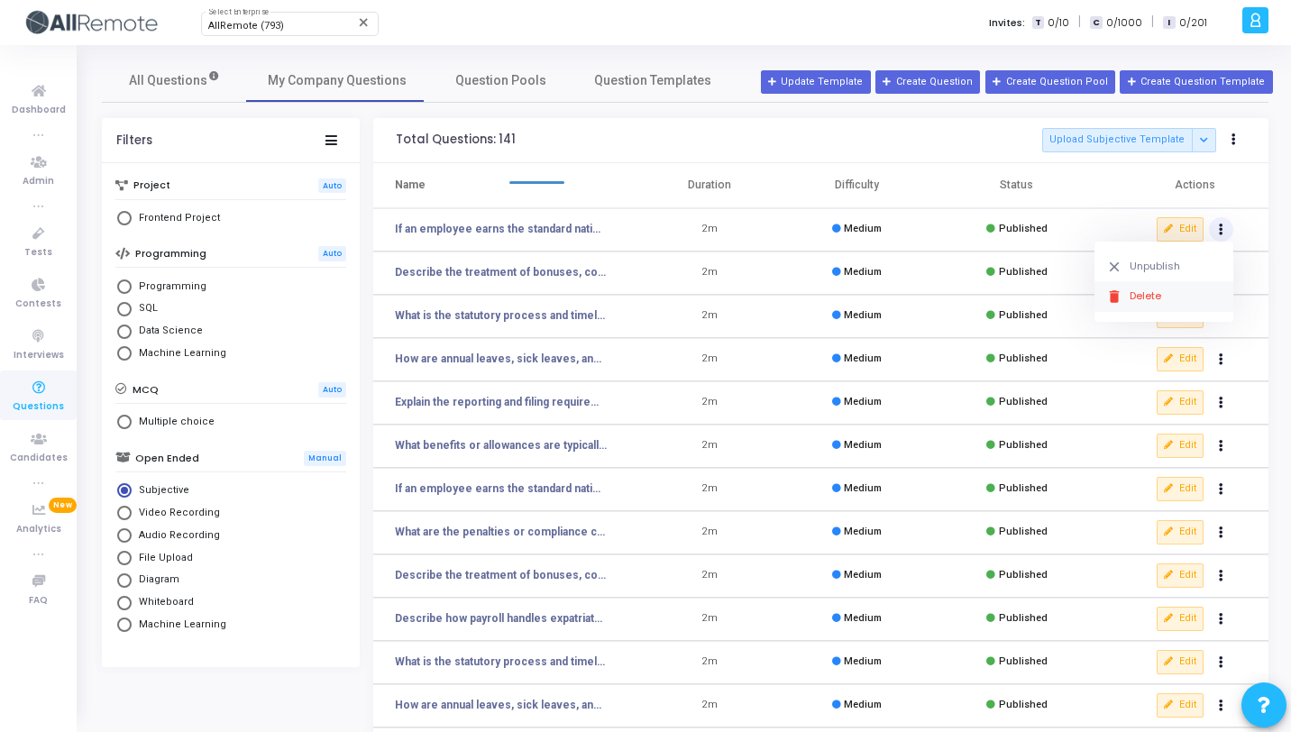
click at [1141, 290] on button "delete Delete" at bounding box center [1164, 296] width 139 height 30
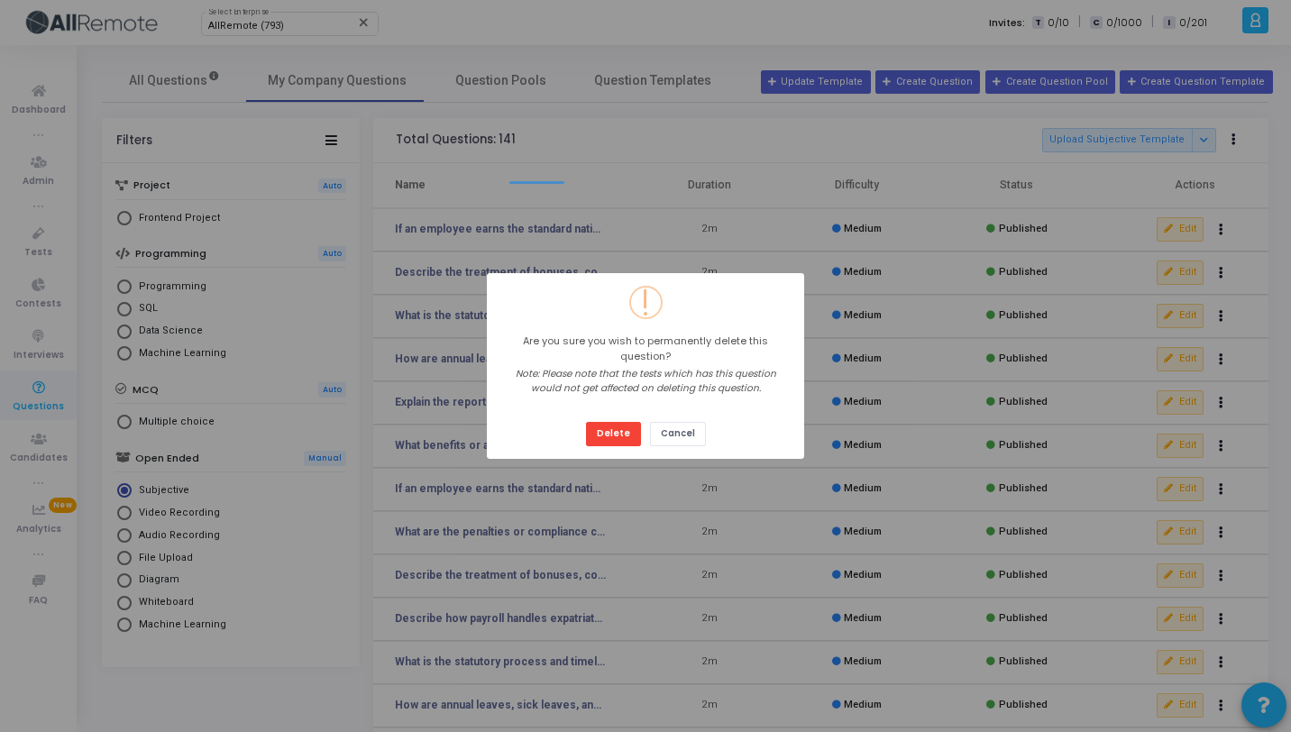
click at [586, 422] on button "Delete" at bounding box center [613, 434] width 55 height 24
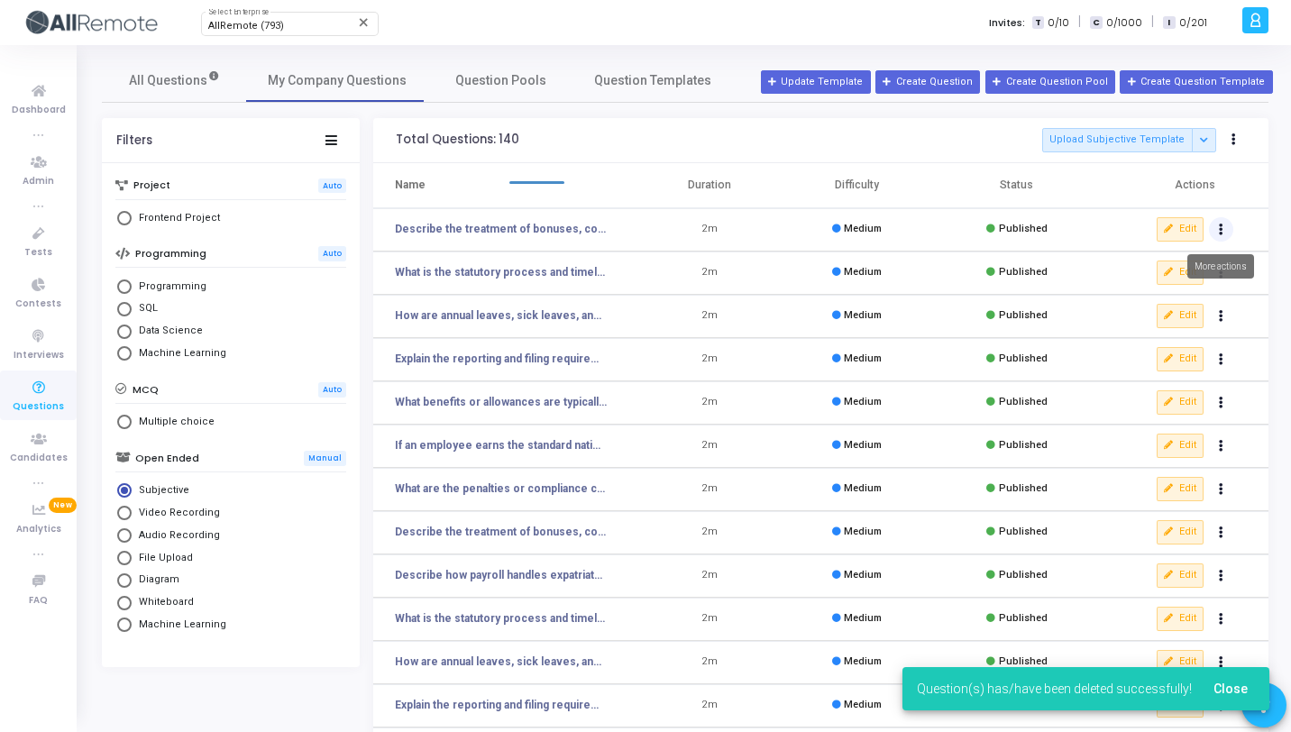
click at [1219, 231] on icon "Actions" at bounding box center [1221, 229] width 5 height 9
click at [1161, 288] on button "delete Delete" at bounding box center [1164, 296] width 139 height 30
click at [1223, 232] on icon "Actions" at bounding box center [1221, 229] width 5 height 9
click at [1165, 298] on button "delete Delete" at bounding box center [1164, 296] width 139 height 30
click at [1222, 229] on icon "Actions" at bounding box center [1221, 229] width 5 height 9
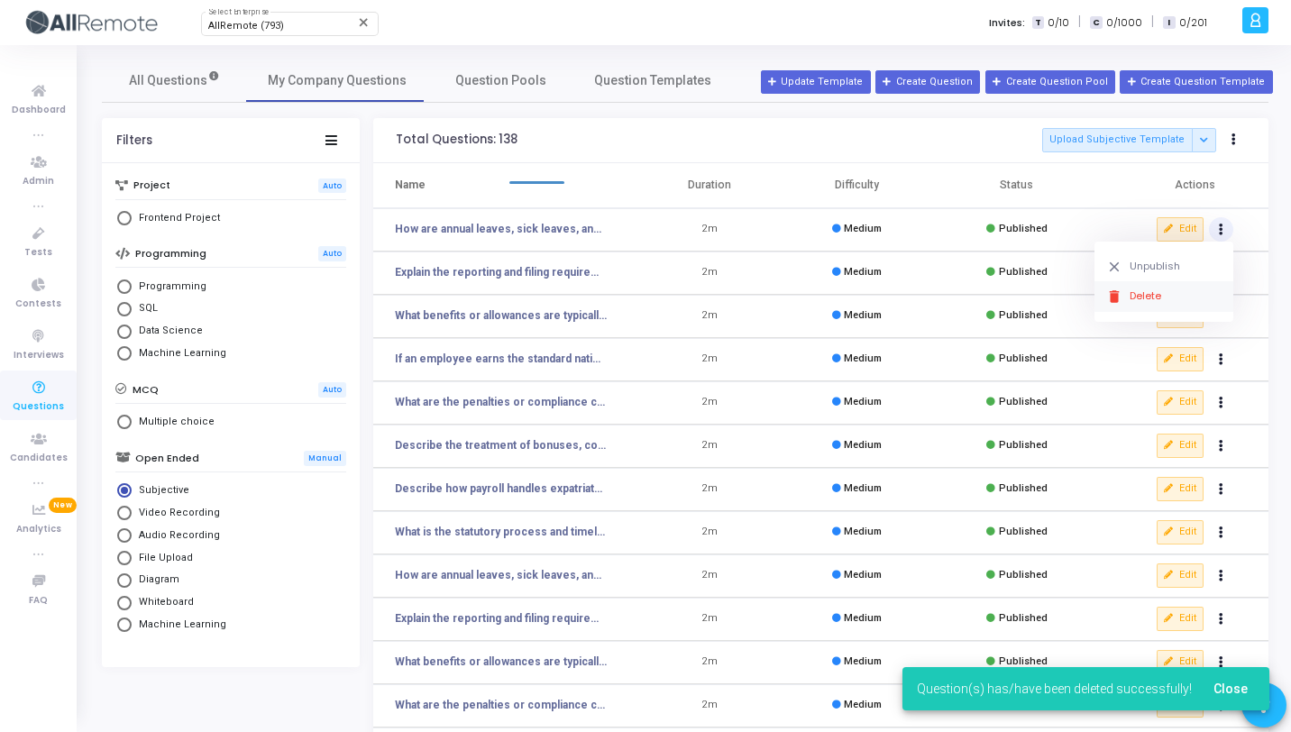
click at [1173, 307] on button "delete Delete" at bounding box center [1164, 296] width 139 height 30
click at [1223, 232] on icon "Actions" at bounding box center [1221, 229] width 5 height 9
click at [1169, 298] on button "delete Delete" at bounding box center [1164, 296] width 139 height 30
click at [1214, 232] on button "Actions" at bounding box center [1221, 229] width 25 height 25
click at [1171, 286] on button "delete Delete" at bounding box center [1164, 296] width 139 height 30
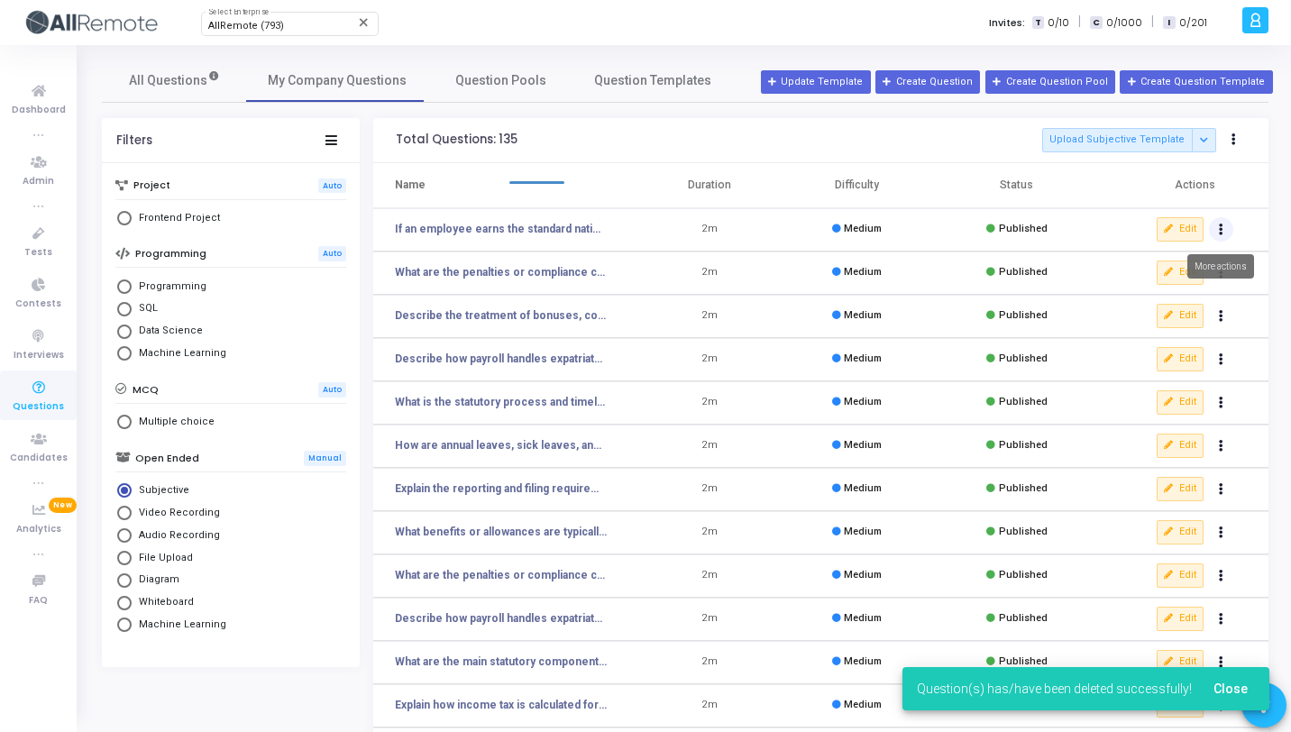
click at [1223, 226] on button "Actions" at bounding box center [1221, 229] width 25 height 25
click at [1162, 292] on button "delete Delete" at bounding box center [1164, 296] width 139 height 30
click
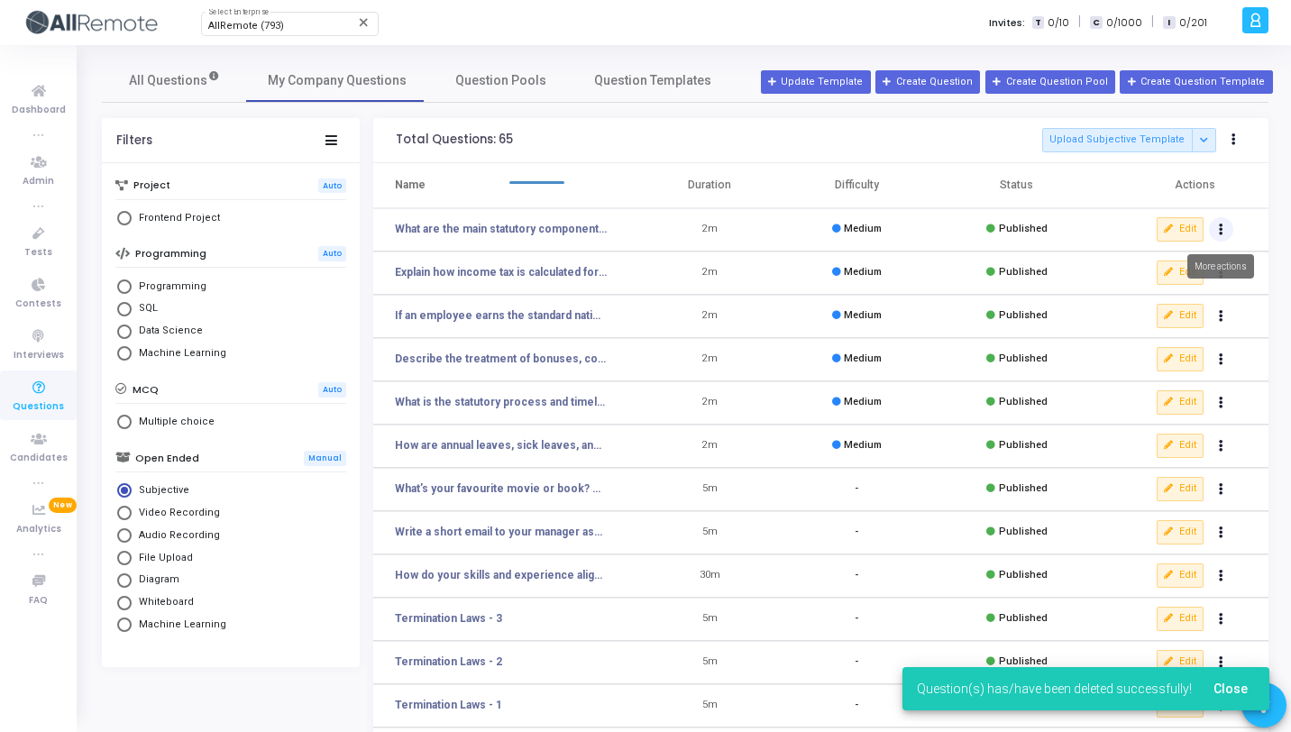
click at [1221, 227] on icon "Actions" at bounding box center [1221, 229] width 5 height 9
click at [1168, 289] on button "delete Delete" at bounding box center [1164, 296] width 139 height 30
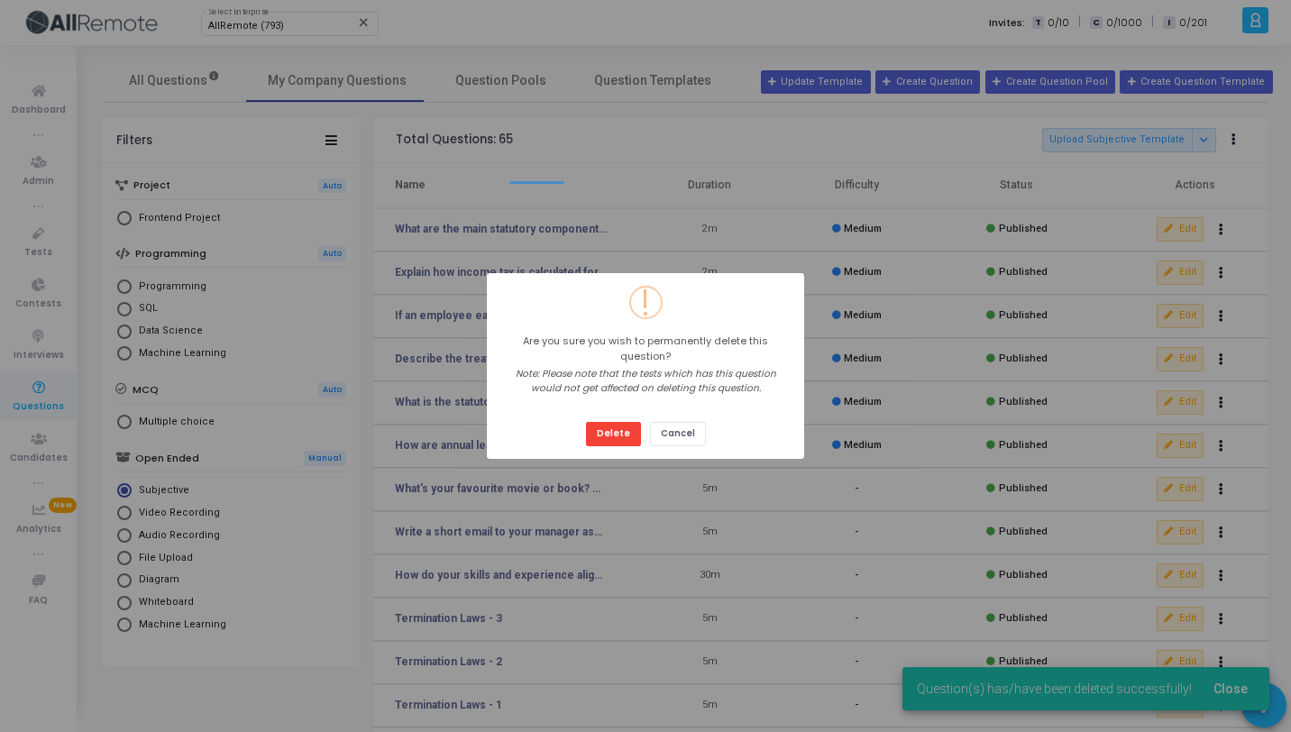
click at [586, 422] on button "Delete" at bounding box center [613, 434] width 55 height 24
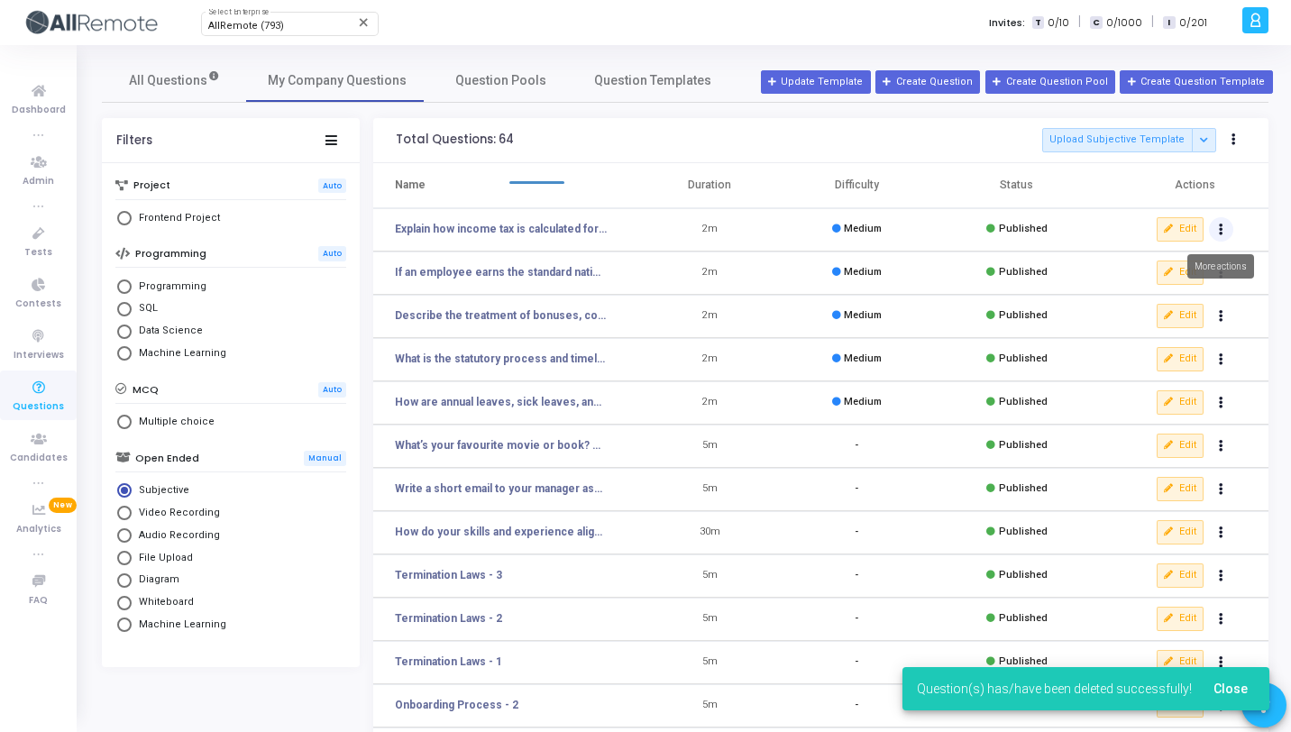
click at [1220, 230] on icon "Actions" at bounding box center [1221, 229] width 5 height 9
click at [1176, 293] on button "delete Delete" at bounding box center [1164, 296] width 139 height 30
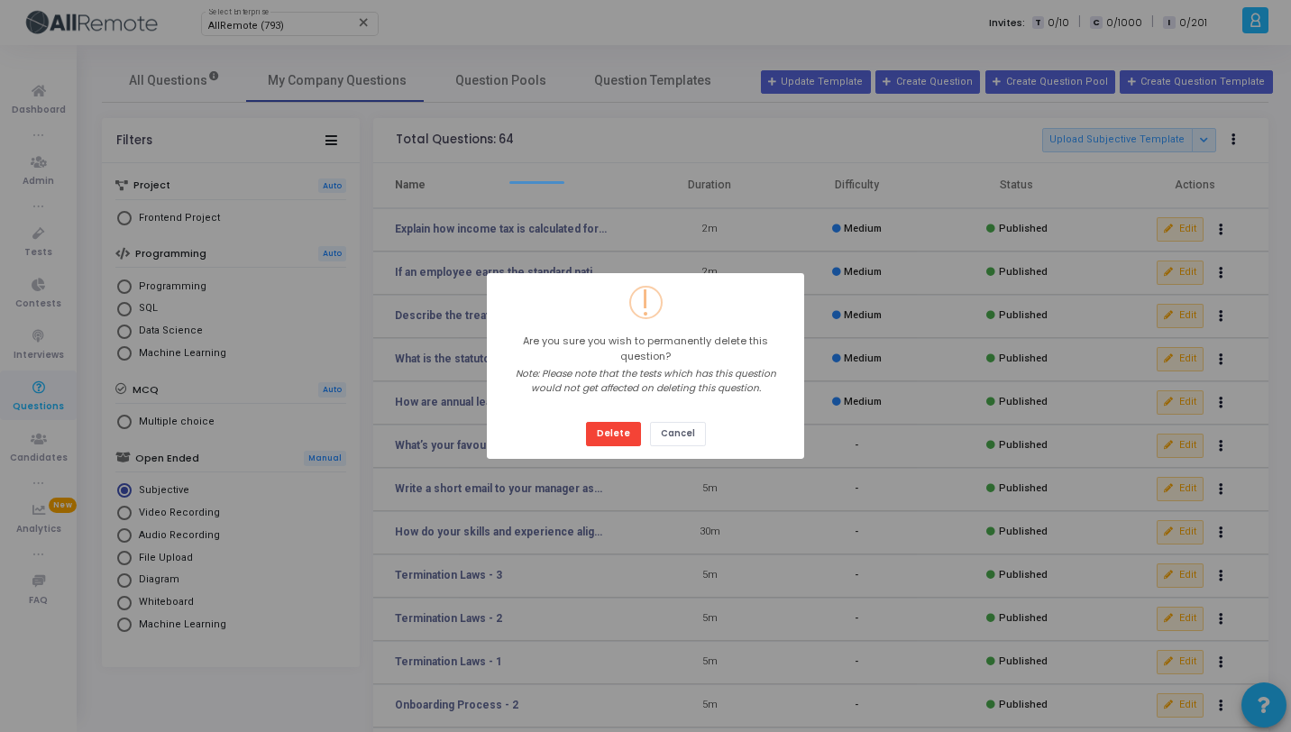
click at [586, 422] on button "Delete" at bounding box center [613, 434] width 55 height 24
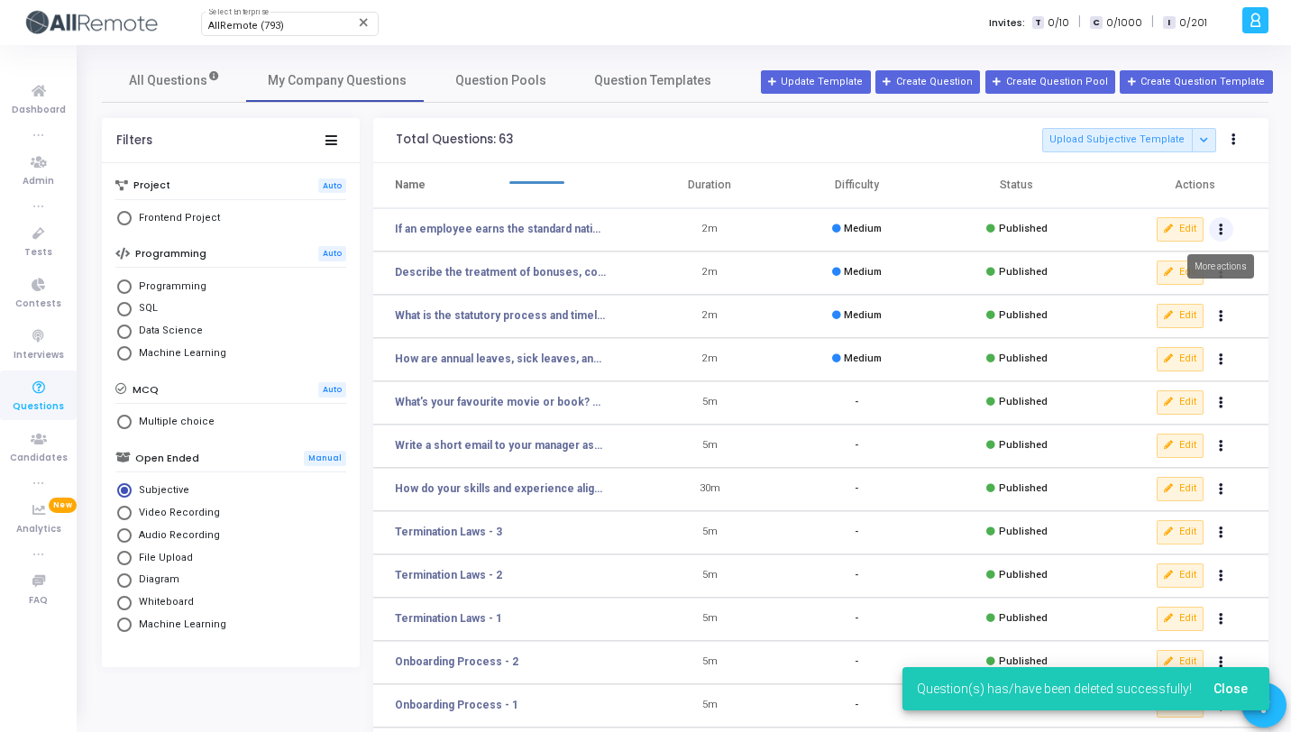
click at [1217, 231] on button "Actions" at bounding box center [1221, 229] width 25 height 25
click at [1163, 295] on button "delete Delete" at bounding box center [1164, 296] width 139 height 30
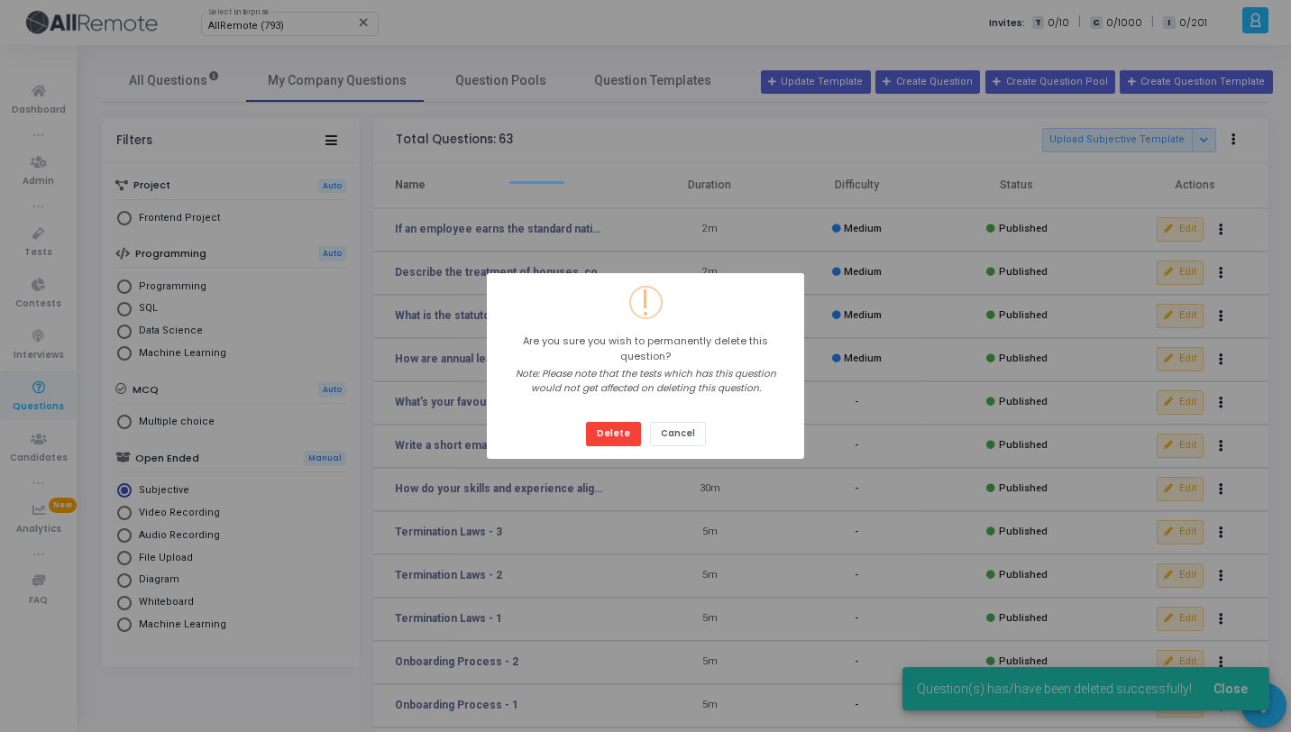
click at [586, 422] on button "Delete" at bounding box center [613, 434] width 55 height 24
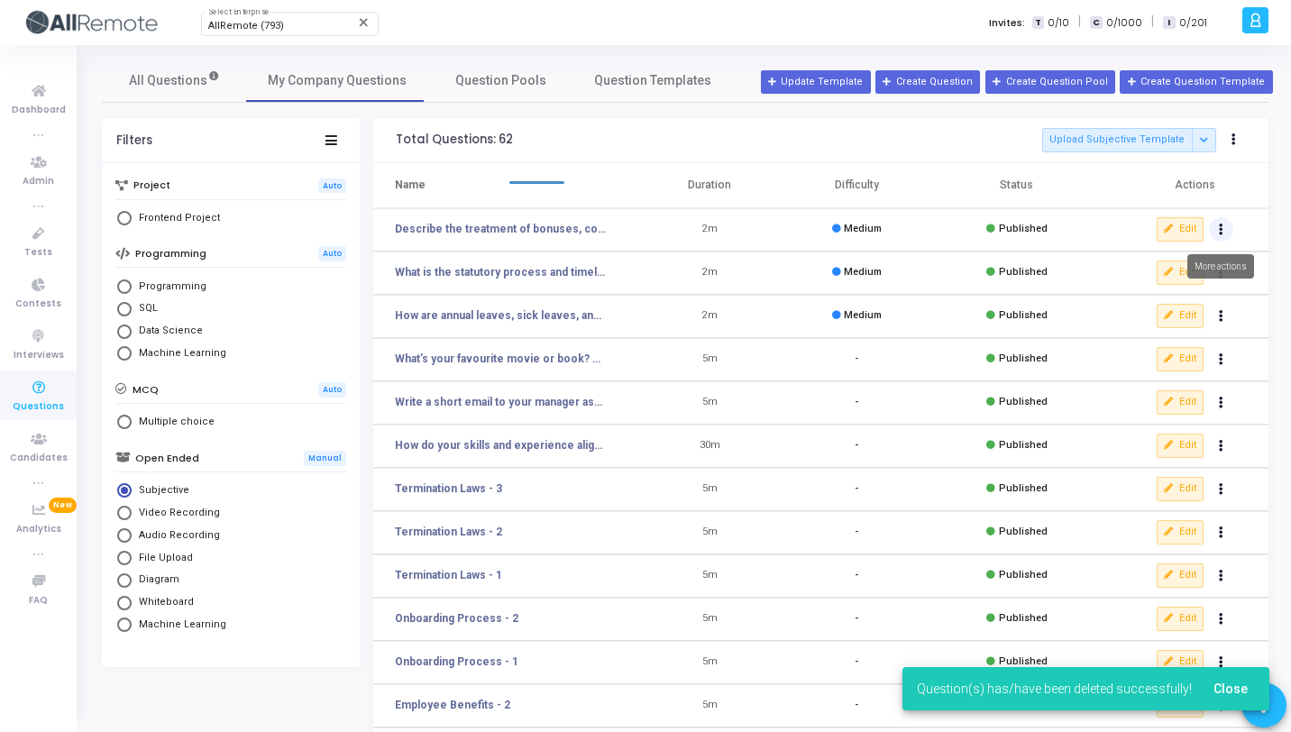
click at [1217, 225] on button "Actions" at bounding box center [1221, 229] width 25 height 25
click at [1179, 297] on button "delete Delete" at bounding box center [1164, 296] width 139 height 30
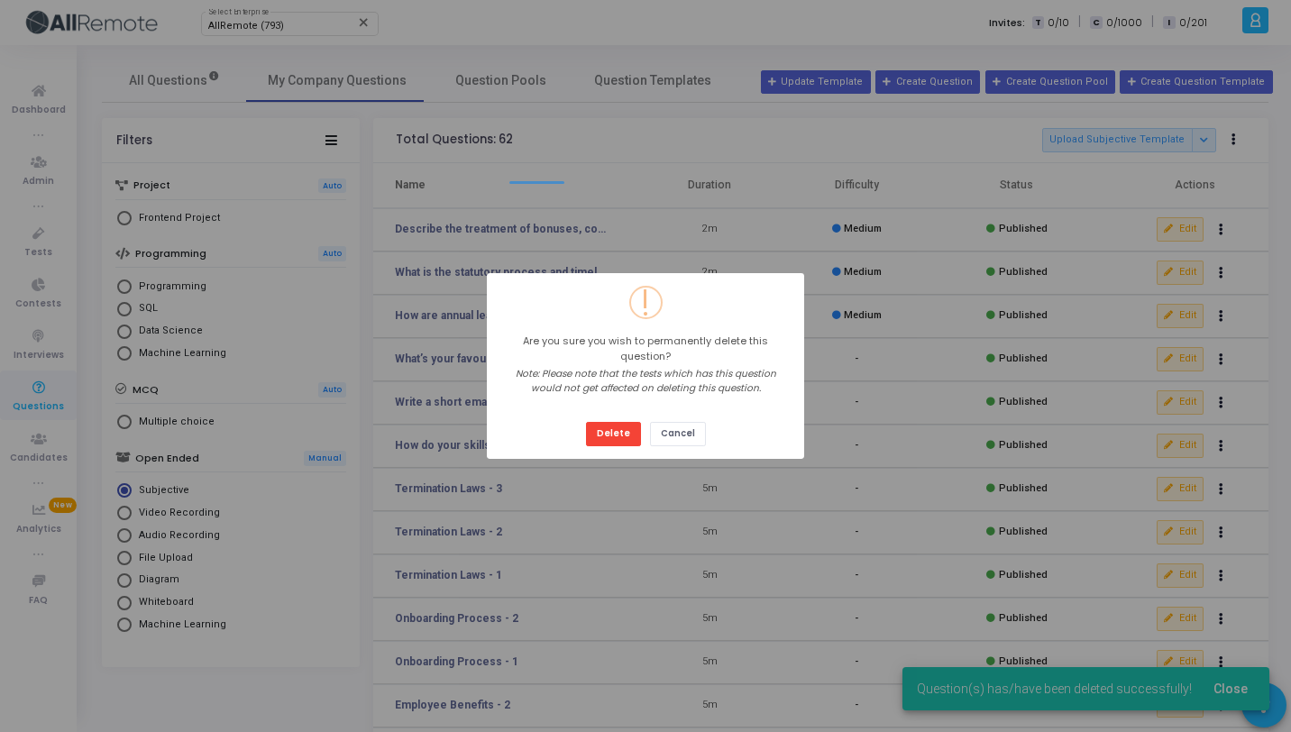
click at [586, 422] on button "Delete" at bounding box center [613, 434] width 55 height 24
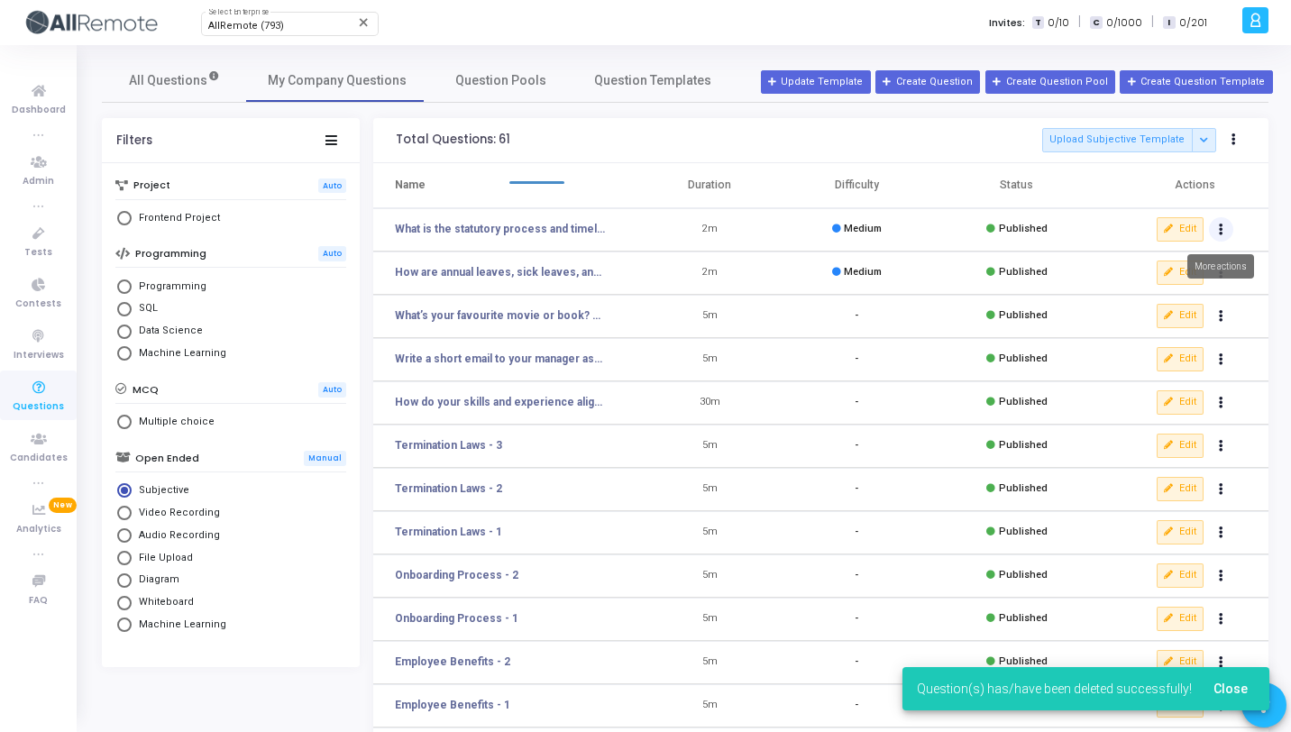
click at [1221, 234] on icon "Actions" at bounding box center [1221, 229] width 5 height 9
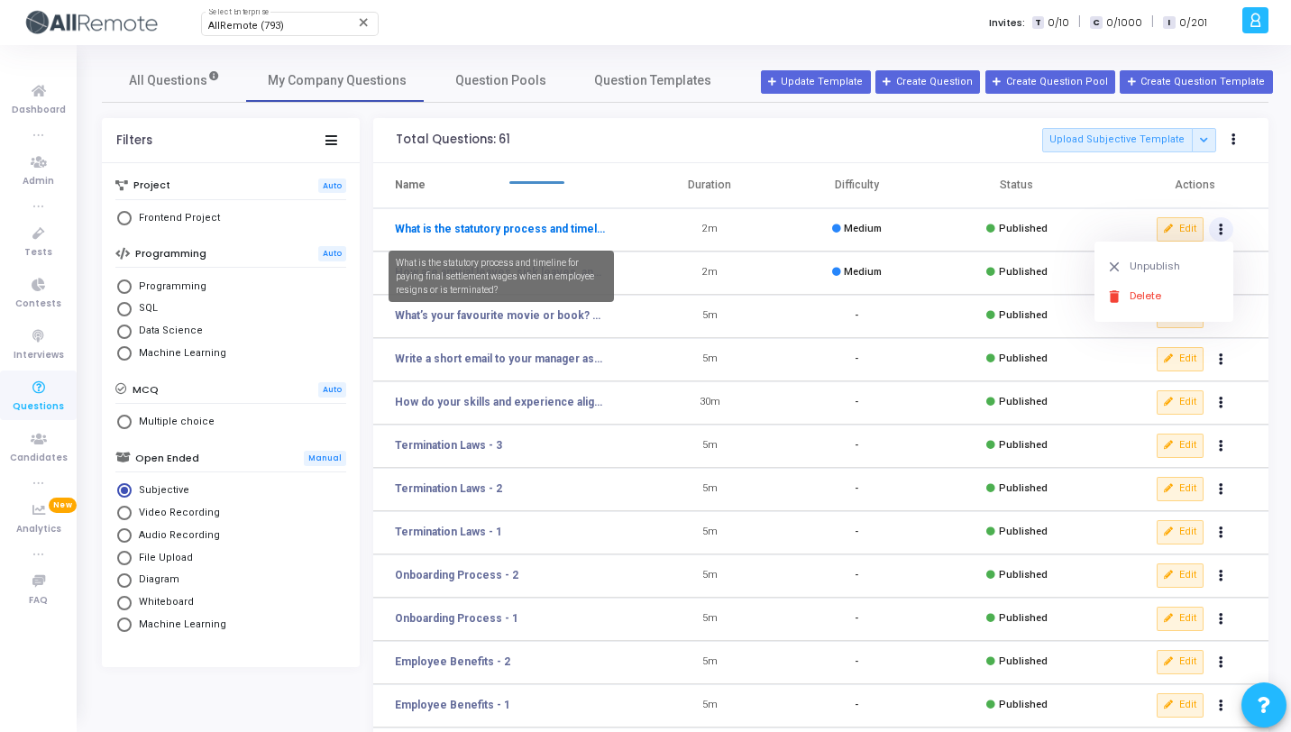
click at [536, 225] on link "What is the statutory process and timeline for paying final settlement wages wh…" at bounding box center [501, 229] width 213 height 16
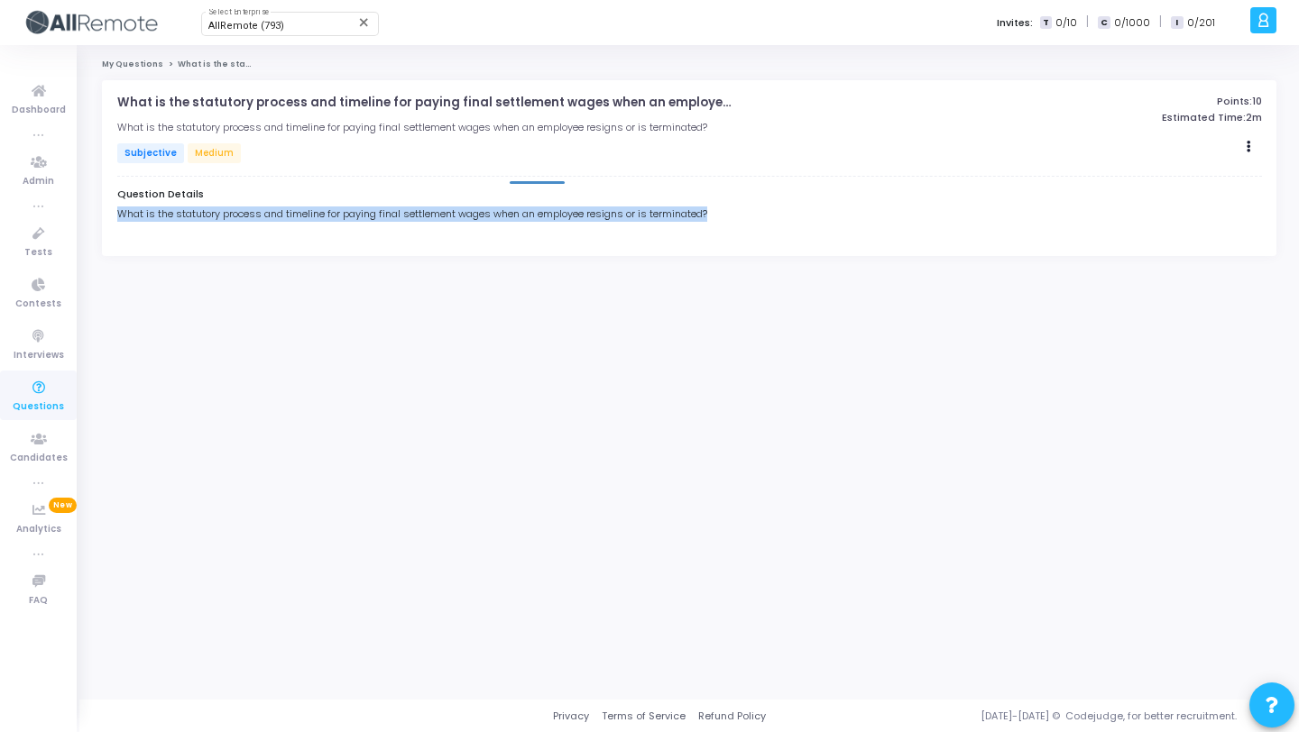
drag, startPoint x: 718, startPoint y: 213, endPoint x: 120, endPoint y: 208, distance: 597.9
click at [120, 208] on div "What is the statutory process and timeline for paying final settlement wages wh…" at bounding box center [689, 214] width 1144 height 15
copy div "What is the statutory process and timeline for paying final settlement wages wh…"
click at [136, 65] on link "My Questions" at bounding box center [132, 64] width 61 height 11
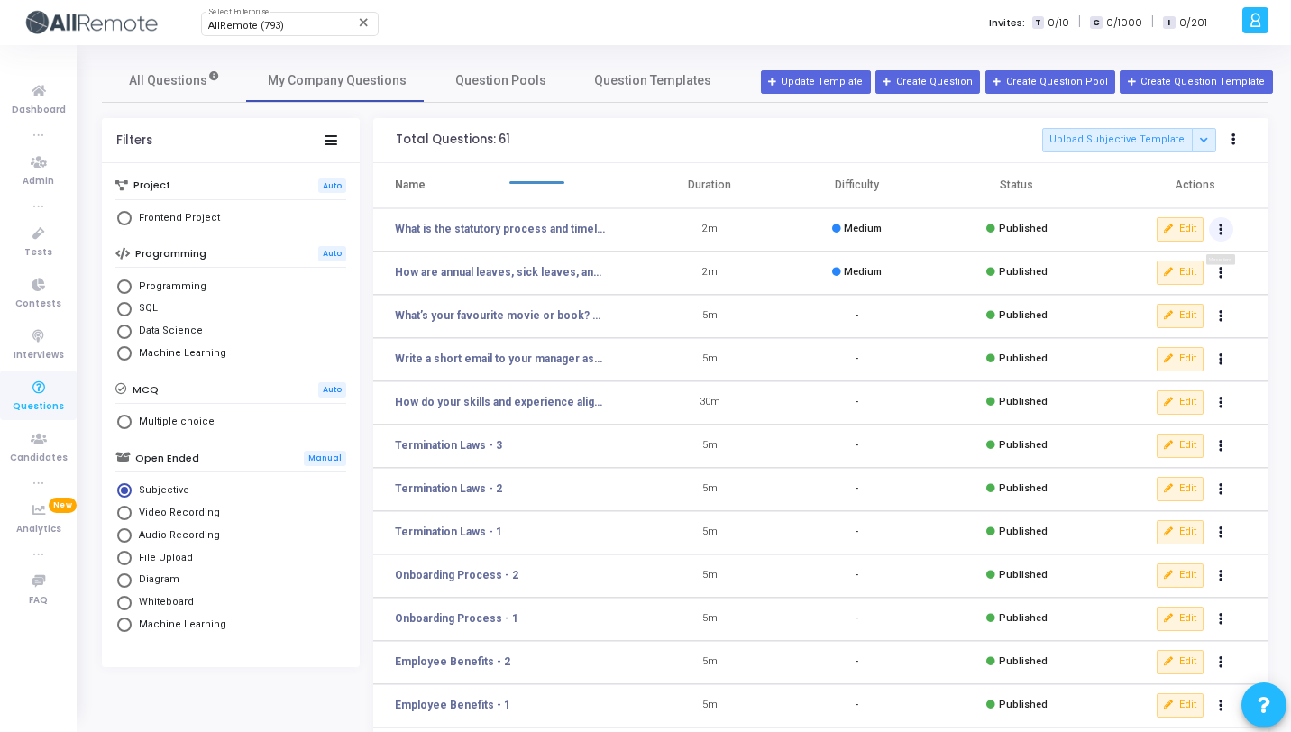
click at [1216, 225] on button "Actions" at bounding box center [1221, 229] width 25 height 25
click at [1126, 293] on button "delete Delete" at bounding box center [1164, 296] width 139 height 30
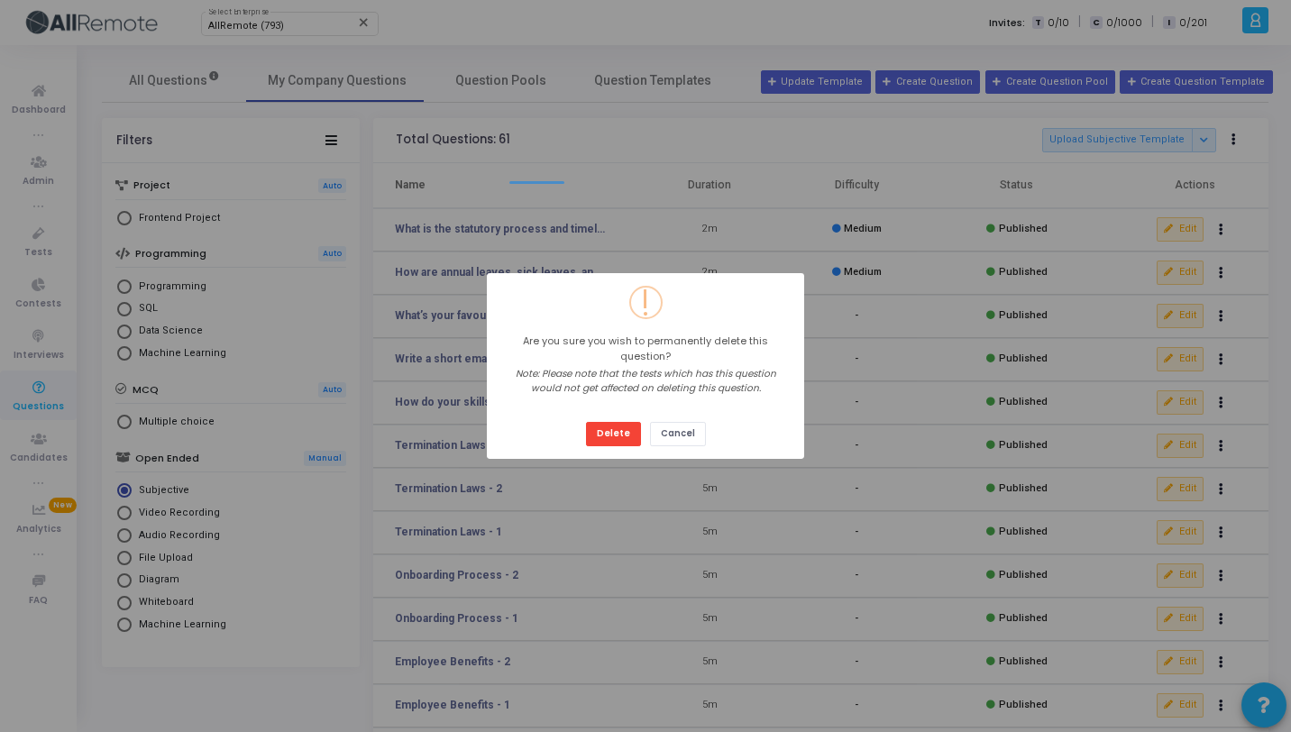
click at [627, 413] on div "Delete Cancel" at bounding box center [646, 428] width 129 height 38
click at [618, 428] on button "Delete" at bounding box center [613, 434] width 55 height 24
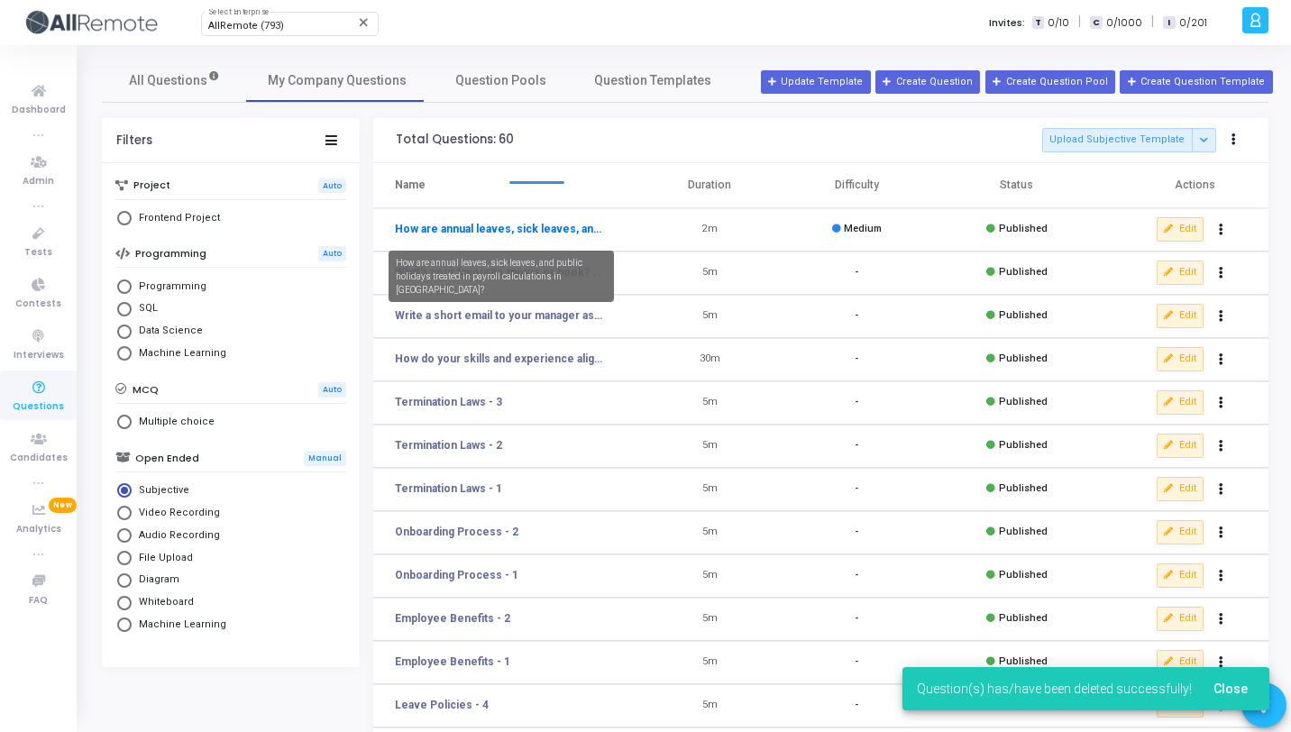
click at [591, 231] on link "How are annual leaves, sick leaves, and public holidays treated in payroll calc…" at bounding box center [501, 229] width 213 height 16
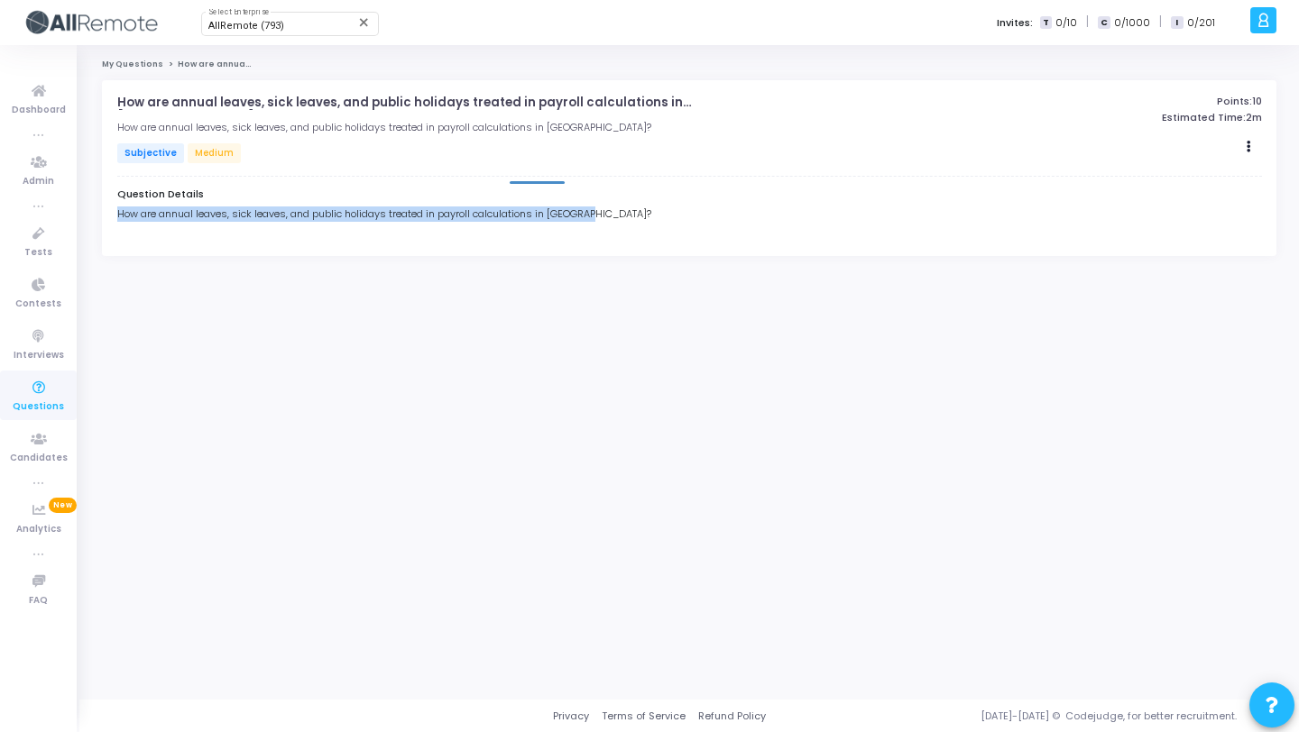
drag, startPoint x: 611, startPoint y: 215, endPoint x: 116, endPoint y: 211, distance: 494.2
click at [115, 210] on div "How are annual leaves, sick leaves, and public holidays treated in payroll calc…" at bounding box center [689, 167] width 1174 height 175
copy div "How are annual leaves, sick leaves, and public holidays treated in payroll calc…"
click at [122, 60] on link "My Questions" at bounding box center [132, 64] width 61 height 11
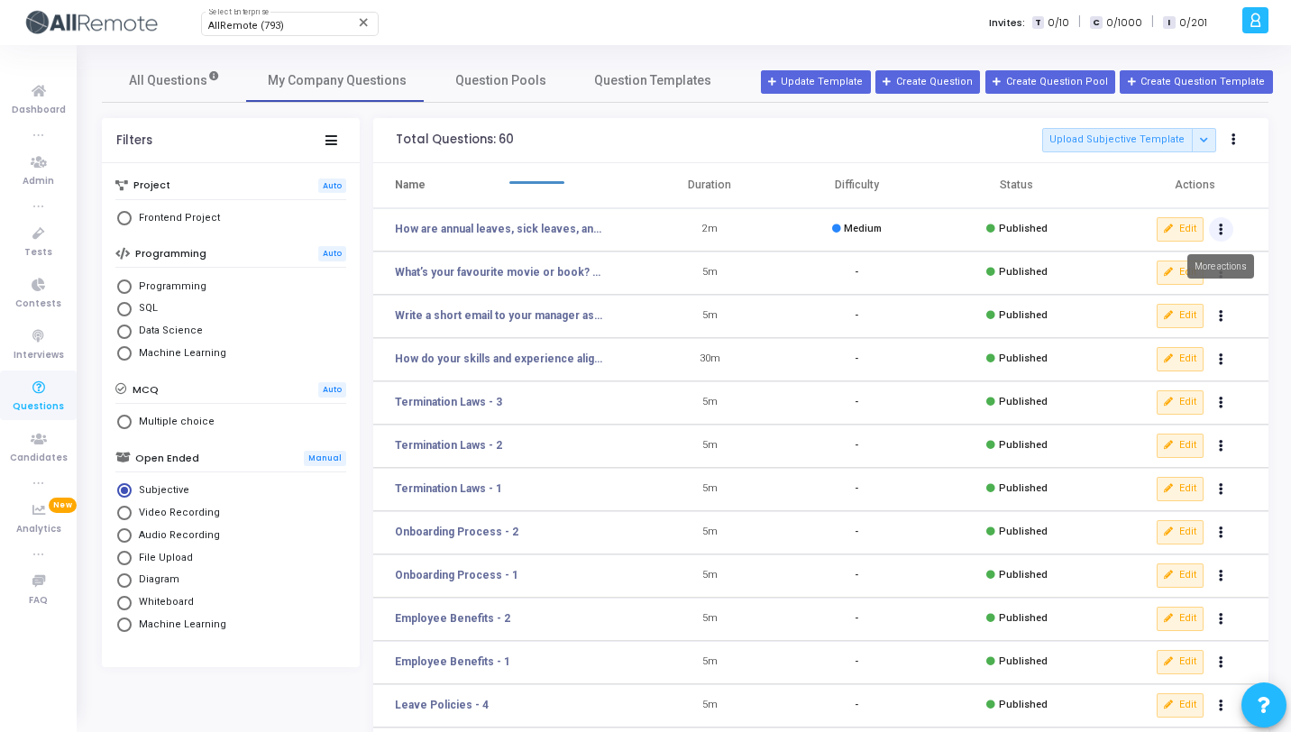
click at [1228, 226] on button "Actions" at bounding box center [1221, 229] width 25 height 25
click at [1144, 308] on button "delete Delete" at bounding box center [1164, 296] width 139 height 30
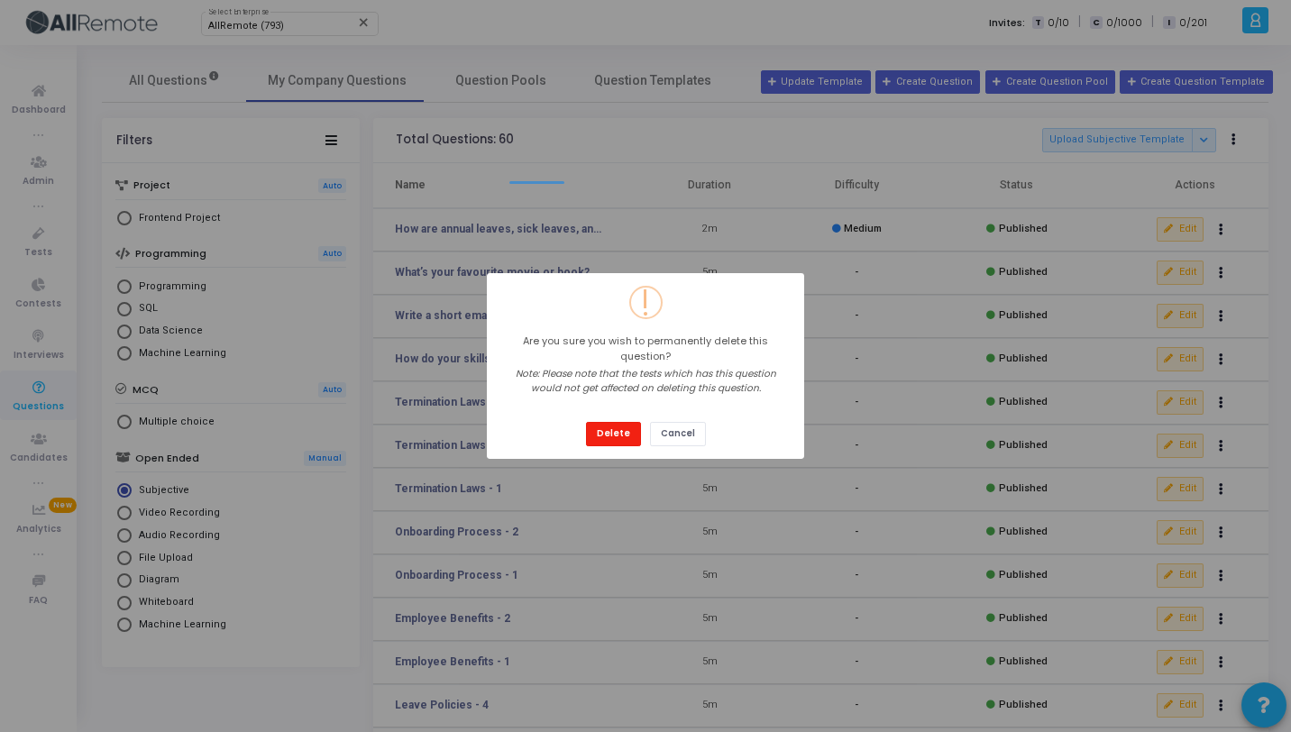
click at [613, 426] on button "Delete" at bounding box center [613, 434] width 55 height 24
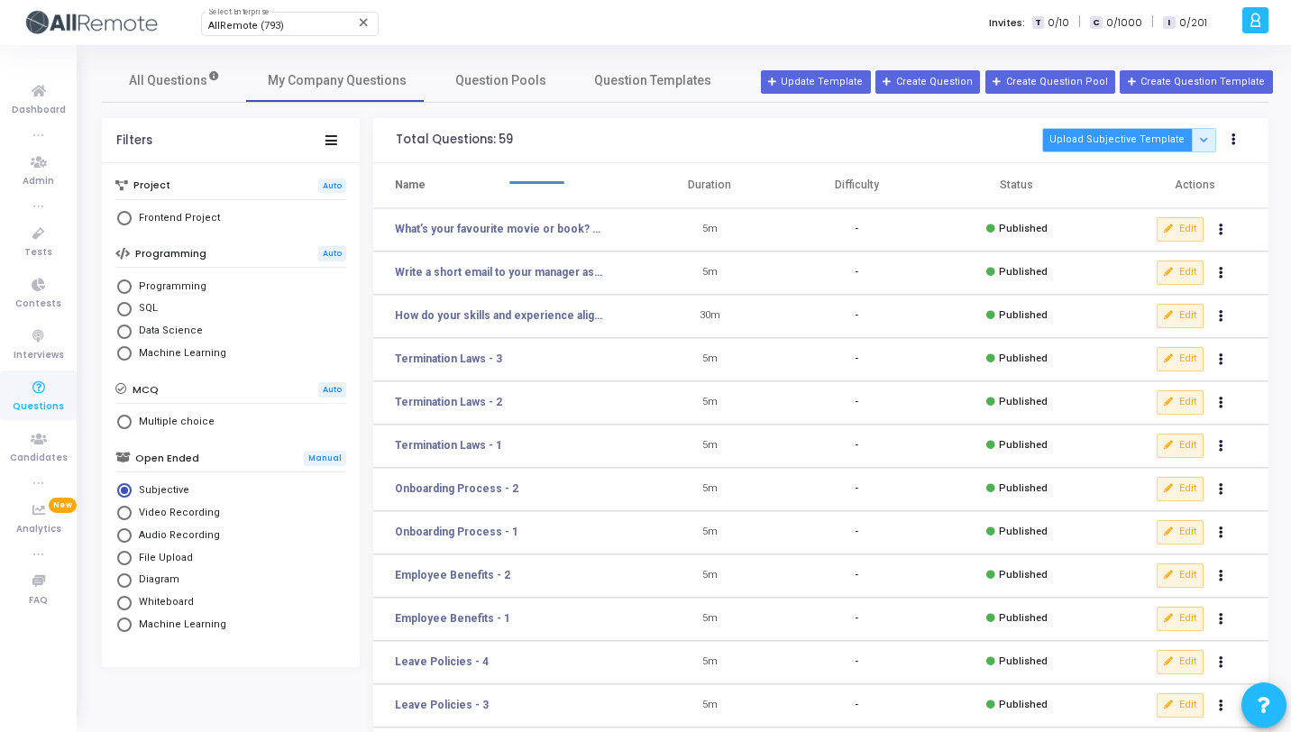
click at [1106, 145] on button "Upload Subjective Template" at bounding box center [1118, 140] width 150 height 24
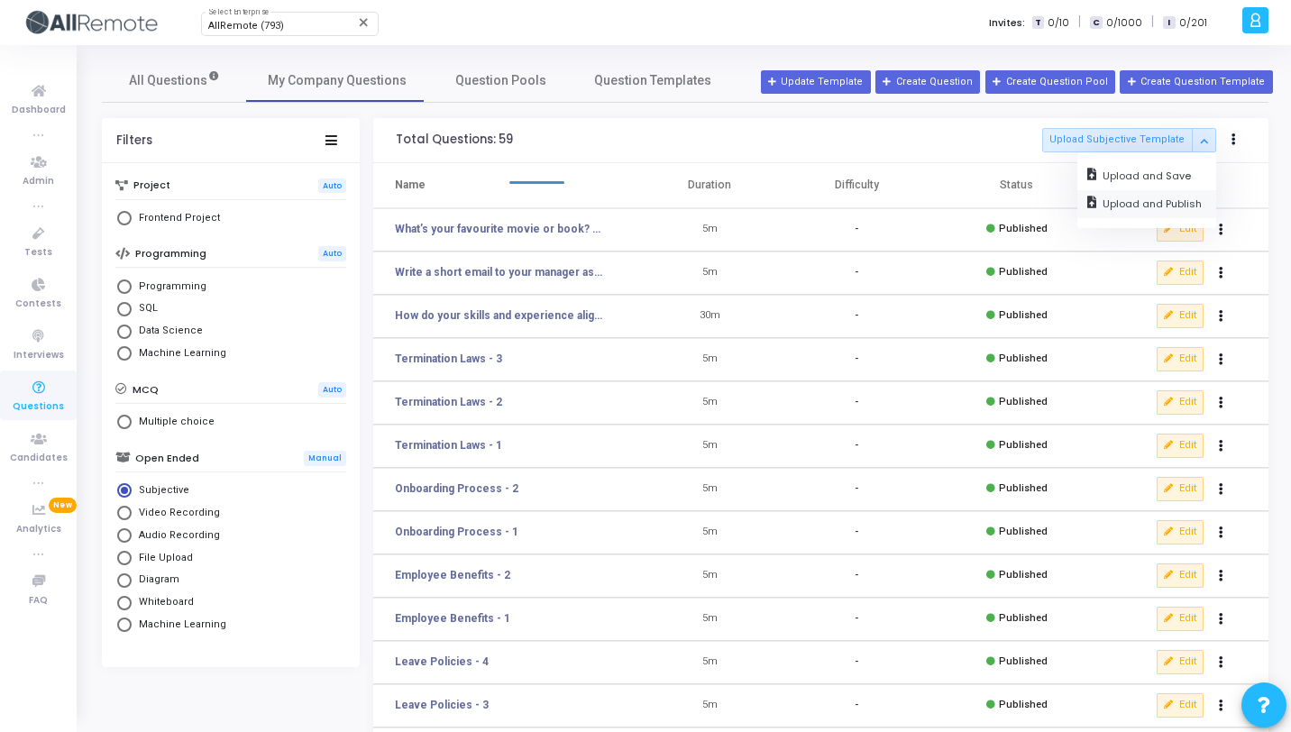
click at [1123, 201] on input "file" at bounding box center [1147, 204] width 139 height 28
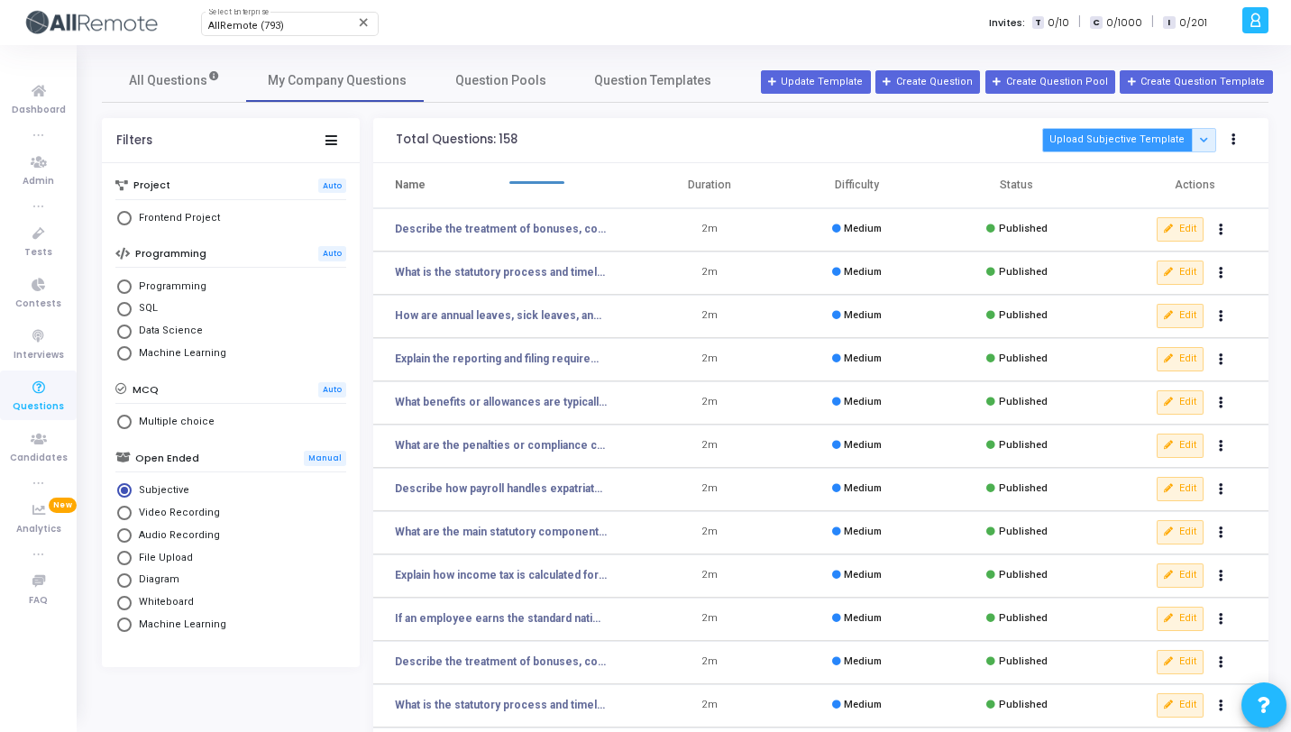
click at [1086, 147] on button "Upload Subjective Template" at bounding box center [1118, 140] width 150 height 24
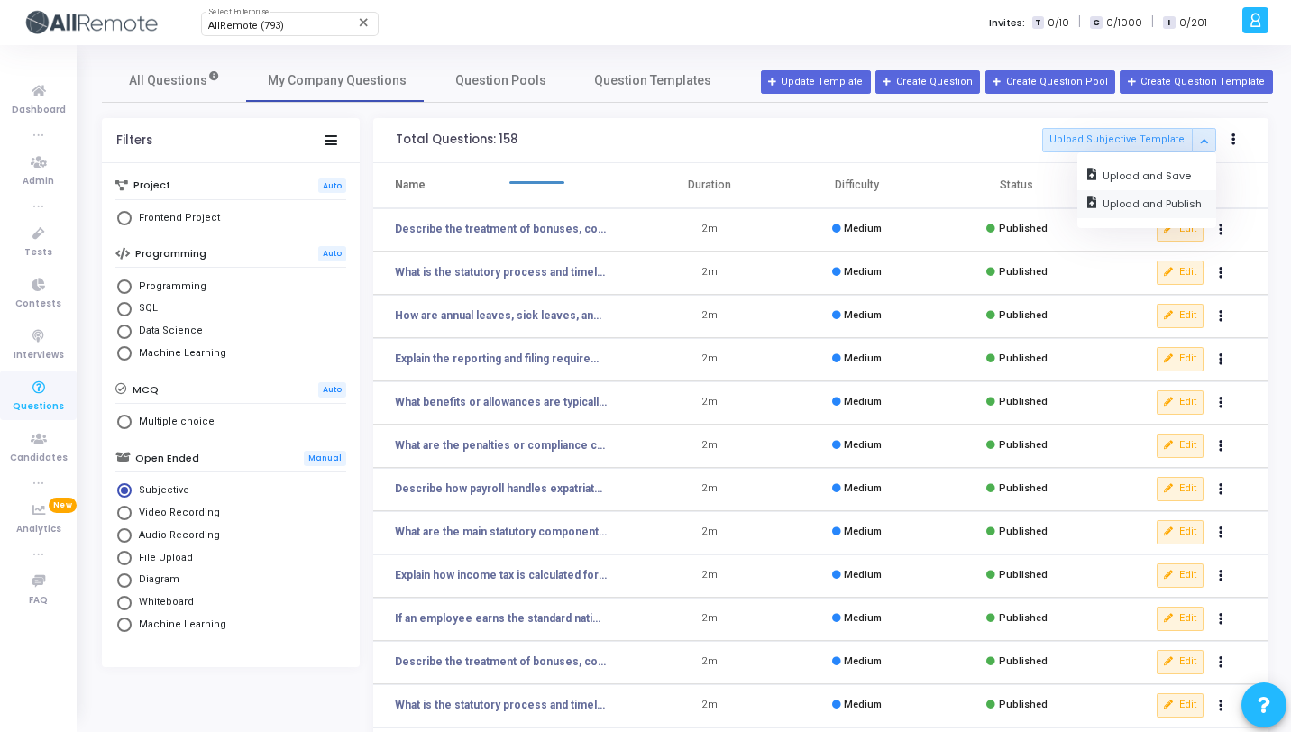
click at [1135, 207] on input "file" at bounding box center [1147, 204] width 139 height 28
click at [40, 247] on span "Tests" at bounding box center [38, 252] width 28 height 15
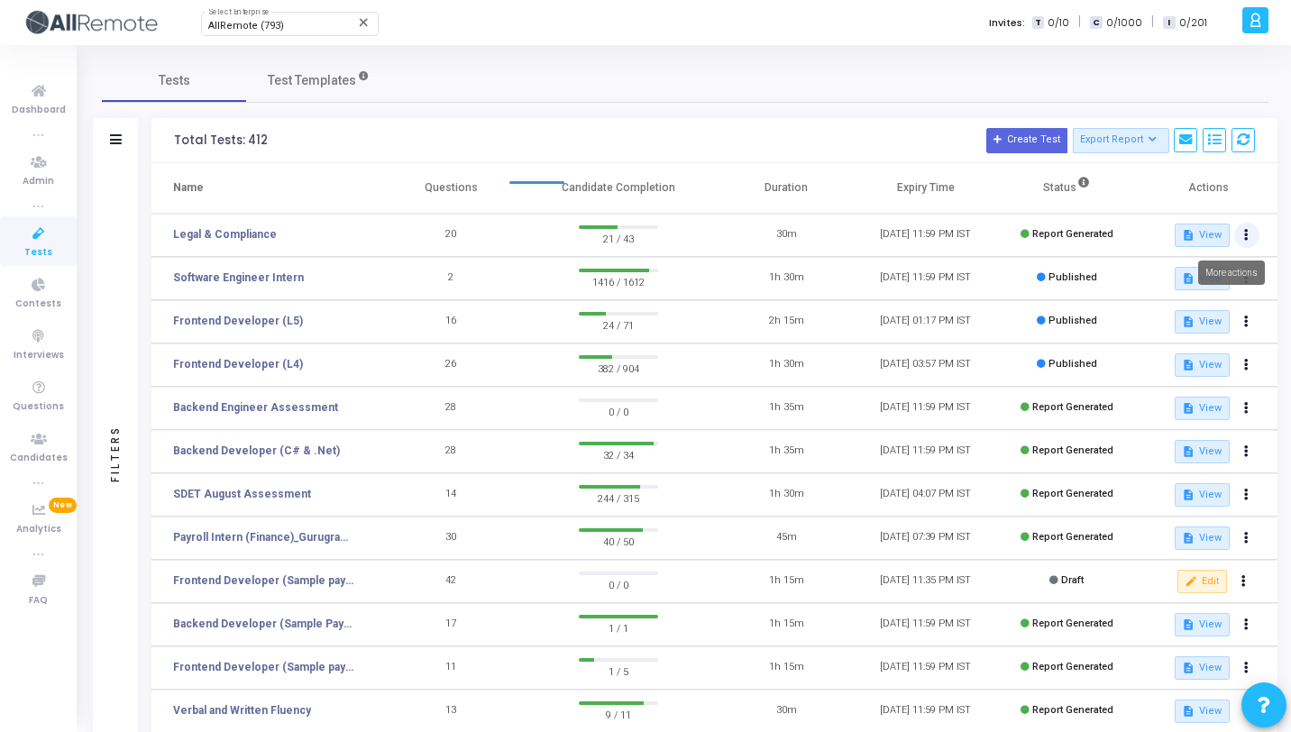
click at [1246, 236] on icon at bounding box center [1247, 235] width 5 height 9
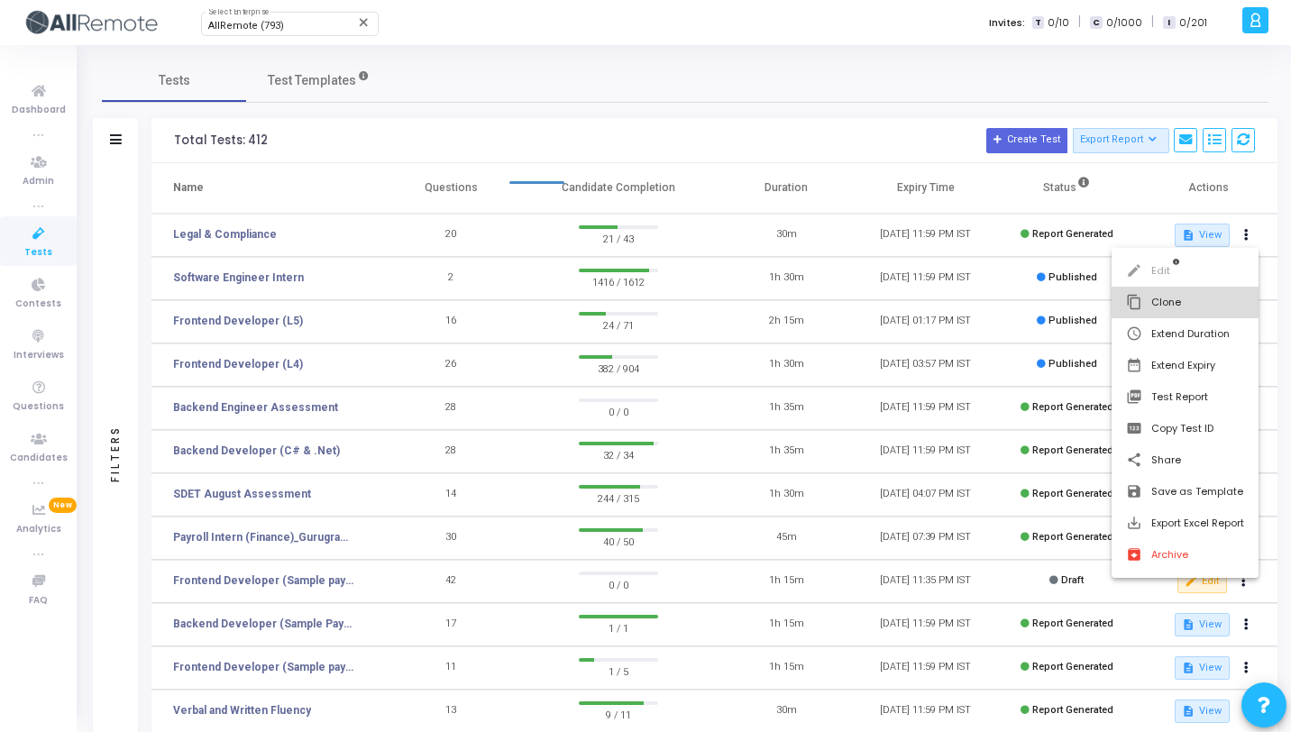
click at [1162, 294] on button "content_copy Clone" at bounding box center [1185, 303] width 147 height 32
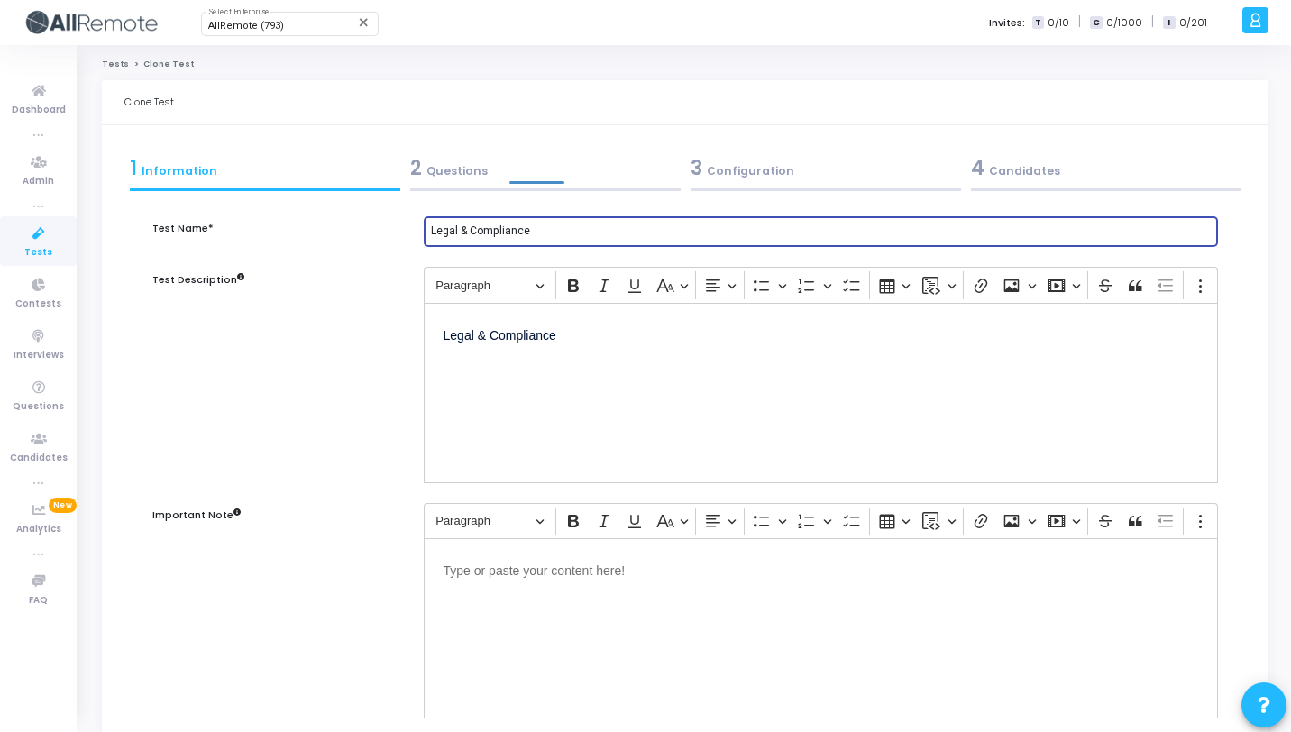
drag, startPoint x: 542, startPoint y: 233, endPoint x: 431, endPoint y: 228, distance: 111.0
click at [431, 228] on input "Legal & Compliance" at bounding box center [821, 231] width 780 height 13
type input "Global Payroll India"
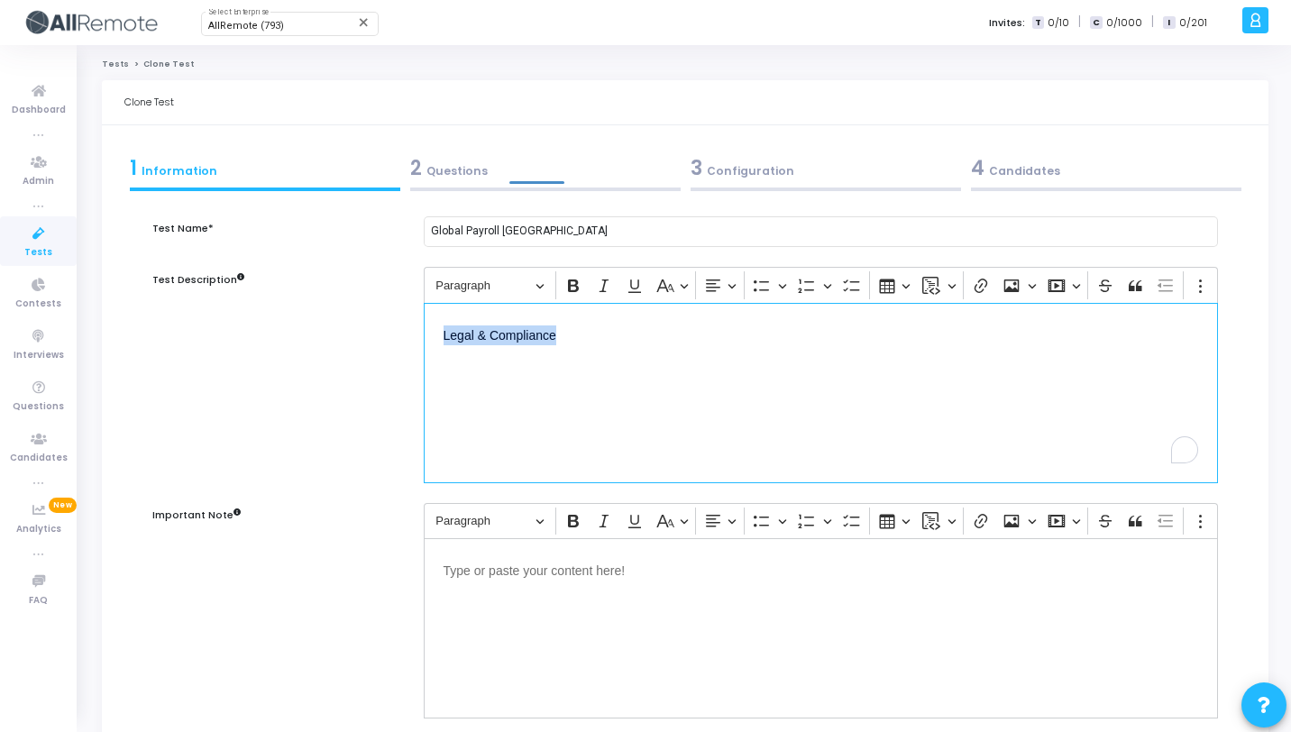
drag, startPoint x: 456, startPoint y: 335, endPoint x: 398, endPoint y: 335, distance: 58.6
click at [398, 335] on div "Test Description Rich Text Editor Paragraph Bold Italic Underline Basic styles …" at bounding box center [685, 384] width 1084 height 235
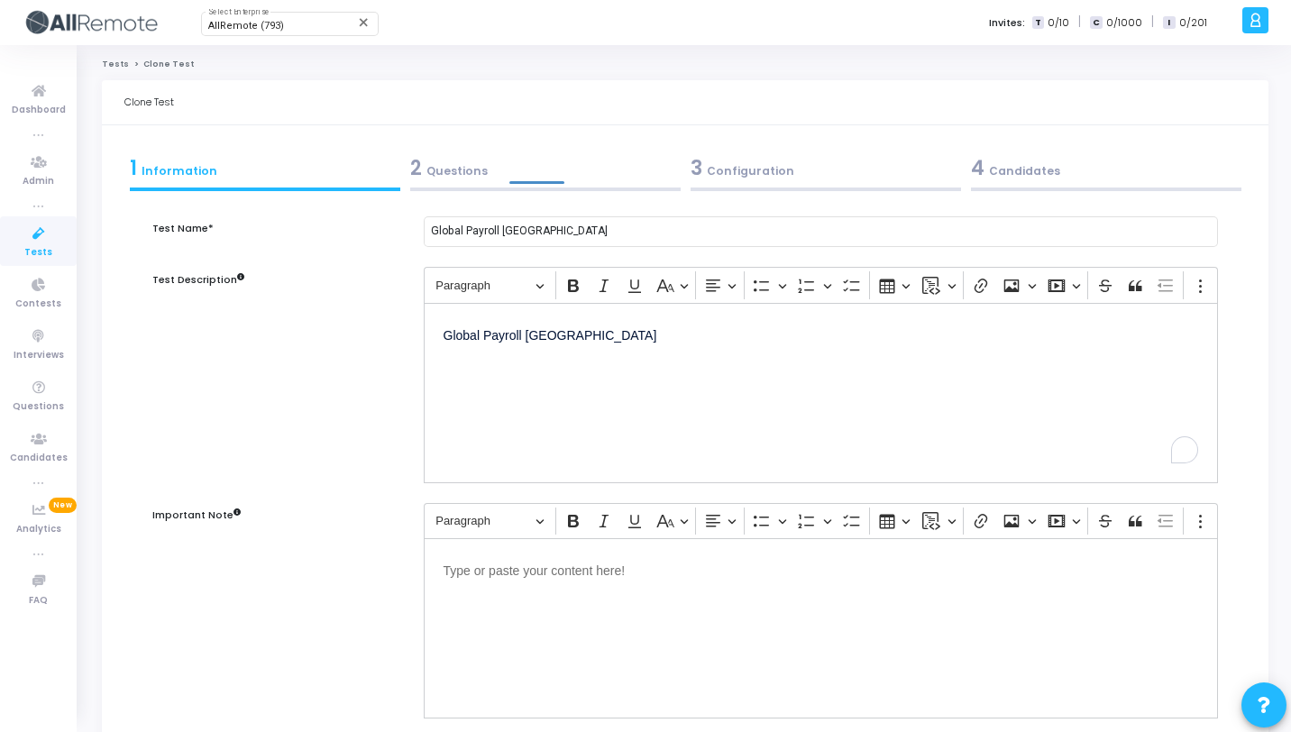
click at [555, 162] on div "2 Questions" at bounding box center [545, 168] width 271 height 30
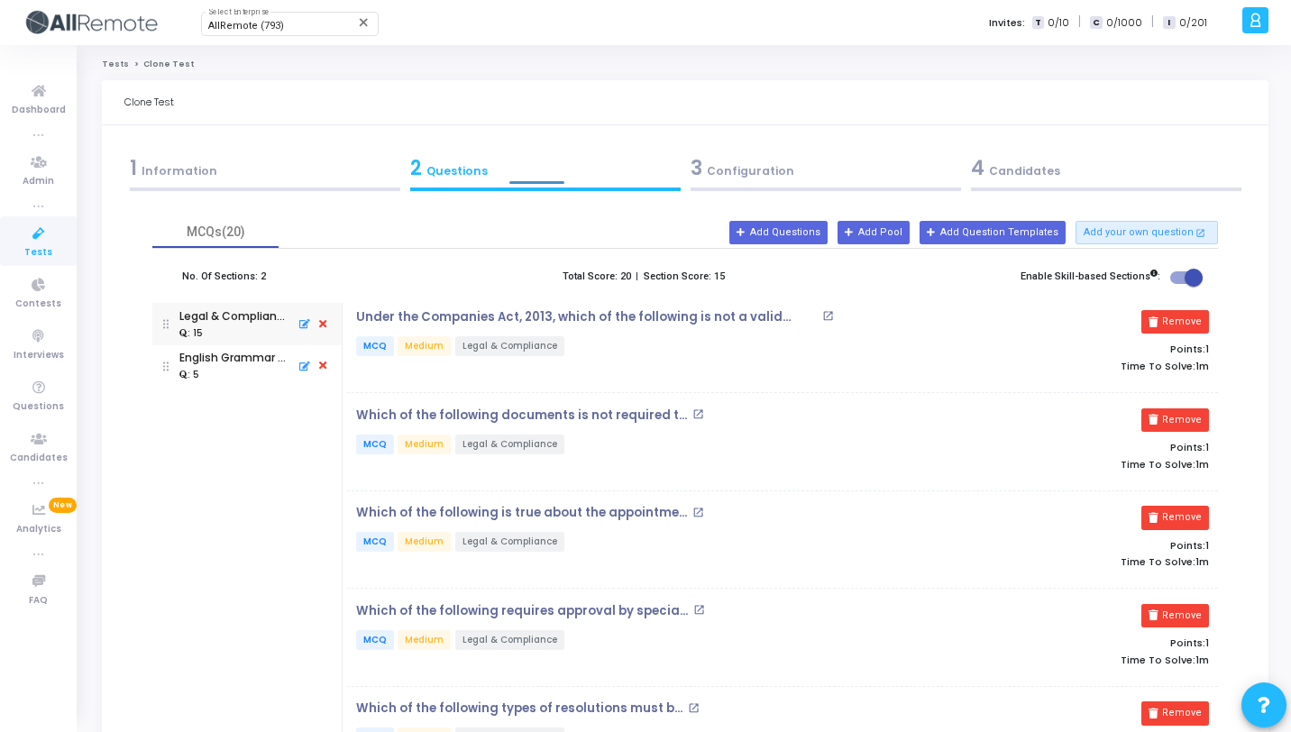
click at [326, 322] on icon at bounding box center [323, 325] width 16 height 20
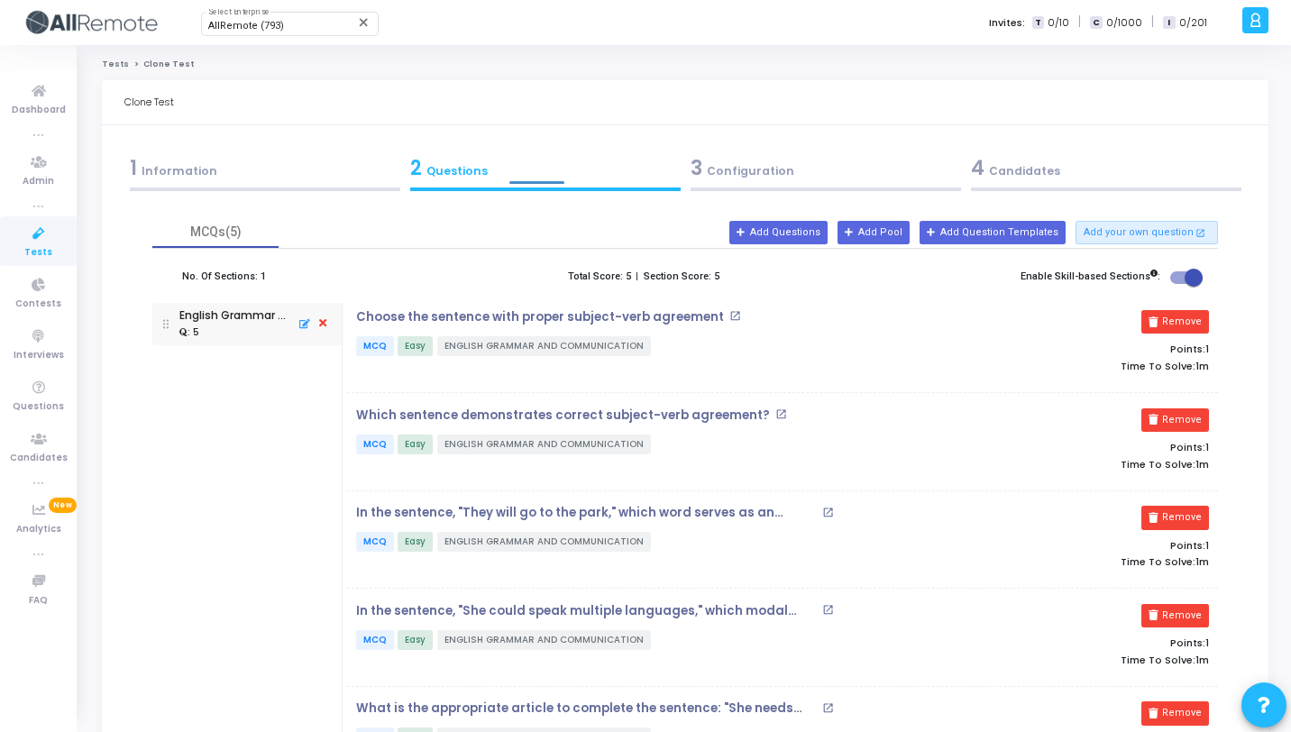
click at [326, 322] on icon at bounding box center [323, 325] width 16 height 20
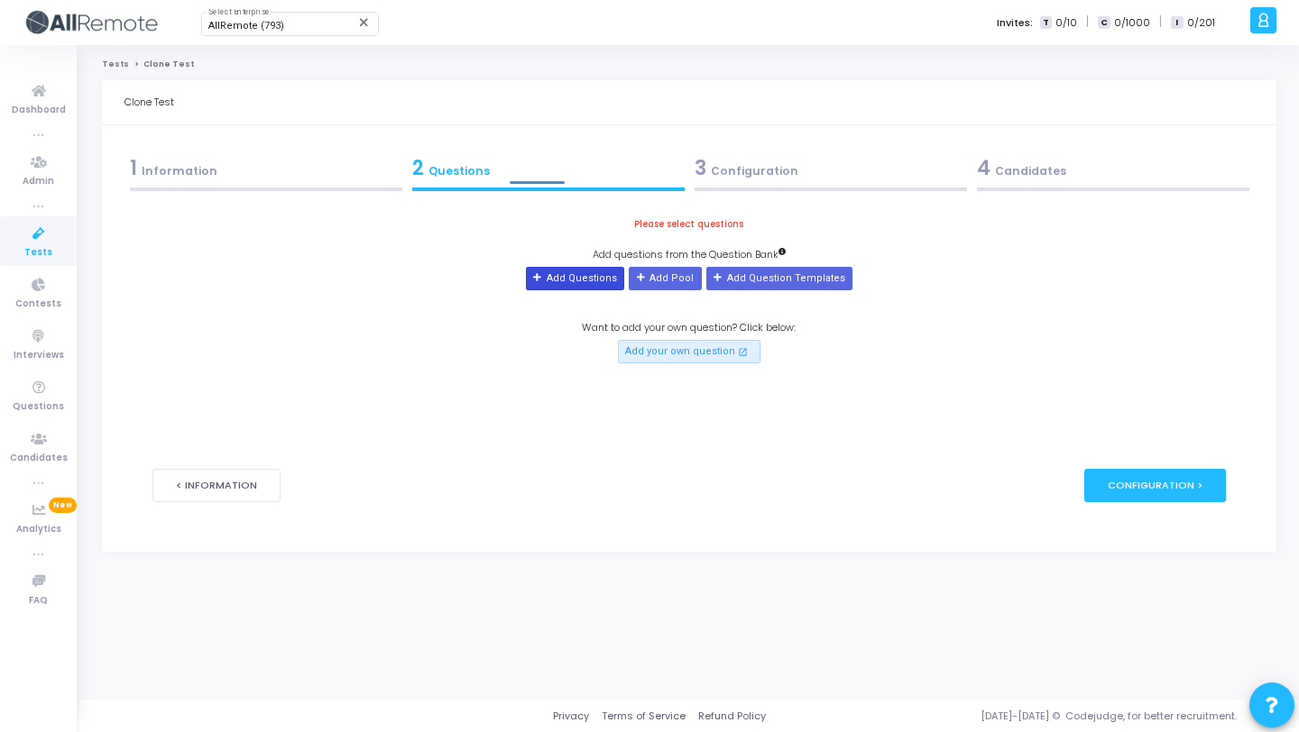
click at [591, 283] on button "Add Questions" at bounding box center [575, 278] width 98 height 23
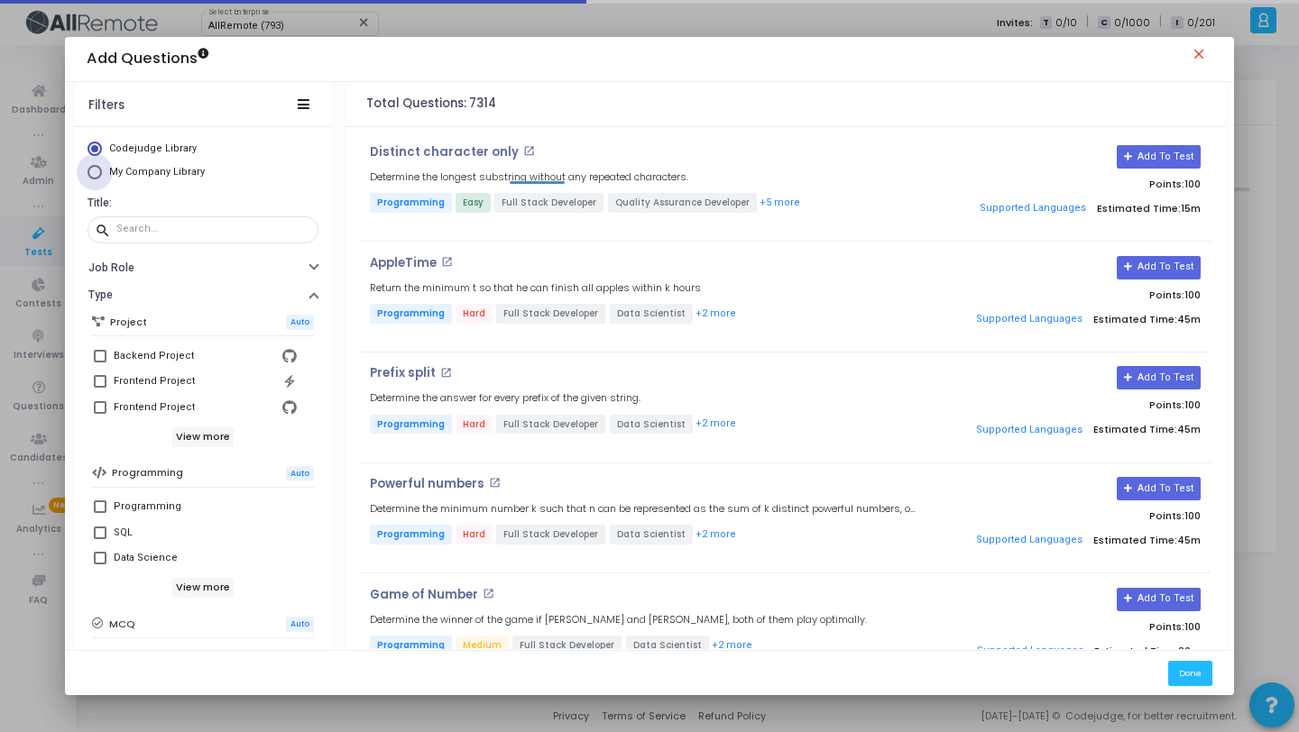
click at [172, 174] on span "My Company Library" at bounding box center [157, 172] width 96 height 12
click at [102, 174] on input "My Company Library" at bounding box center [94, 172] width 14 height 14
radio input "true"
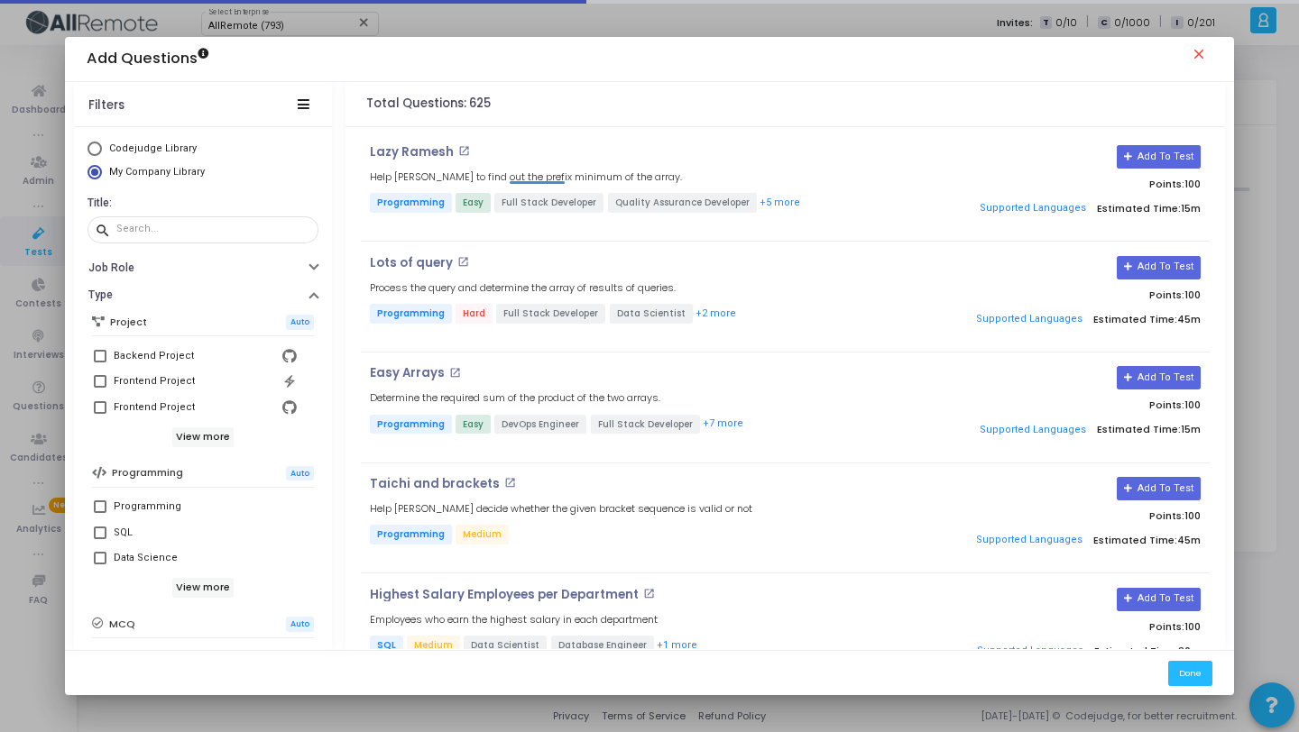
scroll to position [309, 0]
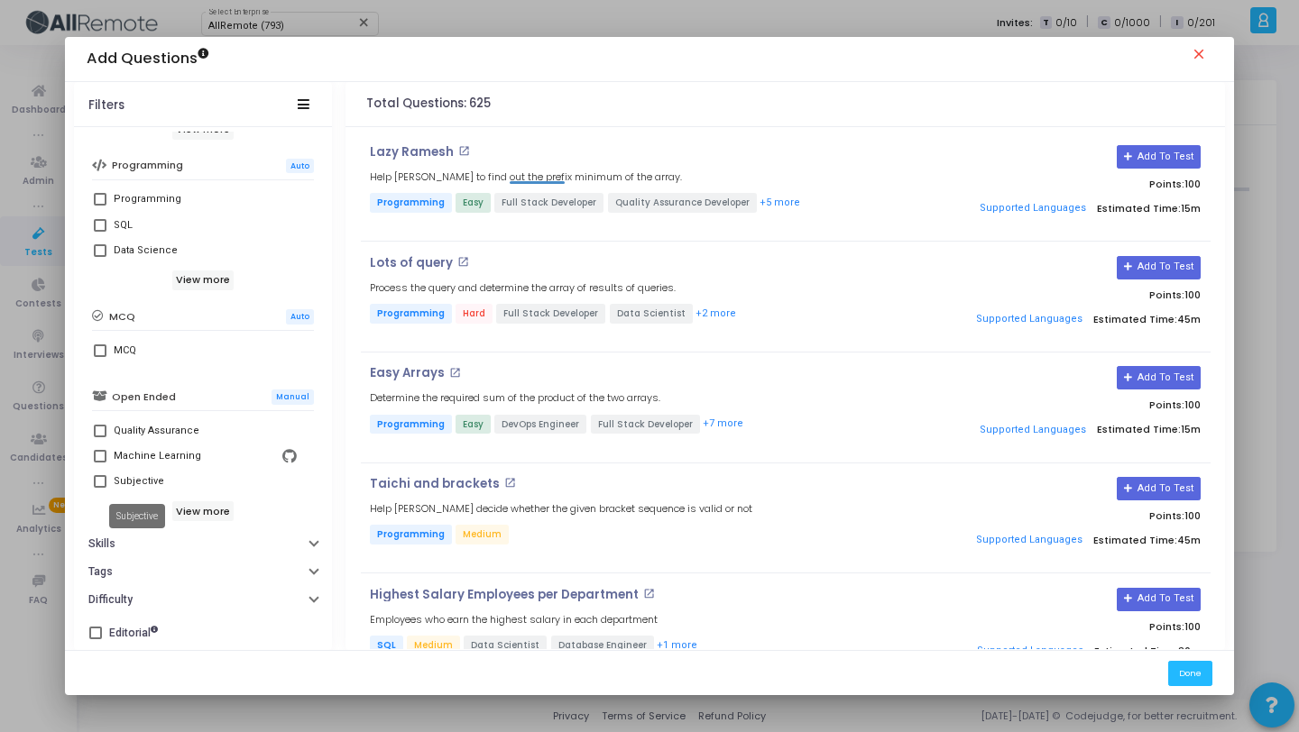
click at [132, 473] on div "Subjective" at bounding box center [139, 482] width 51 height 22
click at [100, 488] on input "Subjective" at bounding box center [99, 488] width 1 height 1
checkbox input "true"
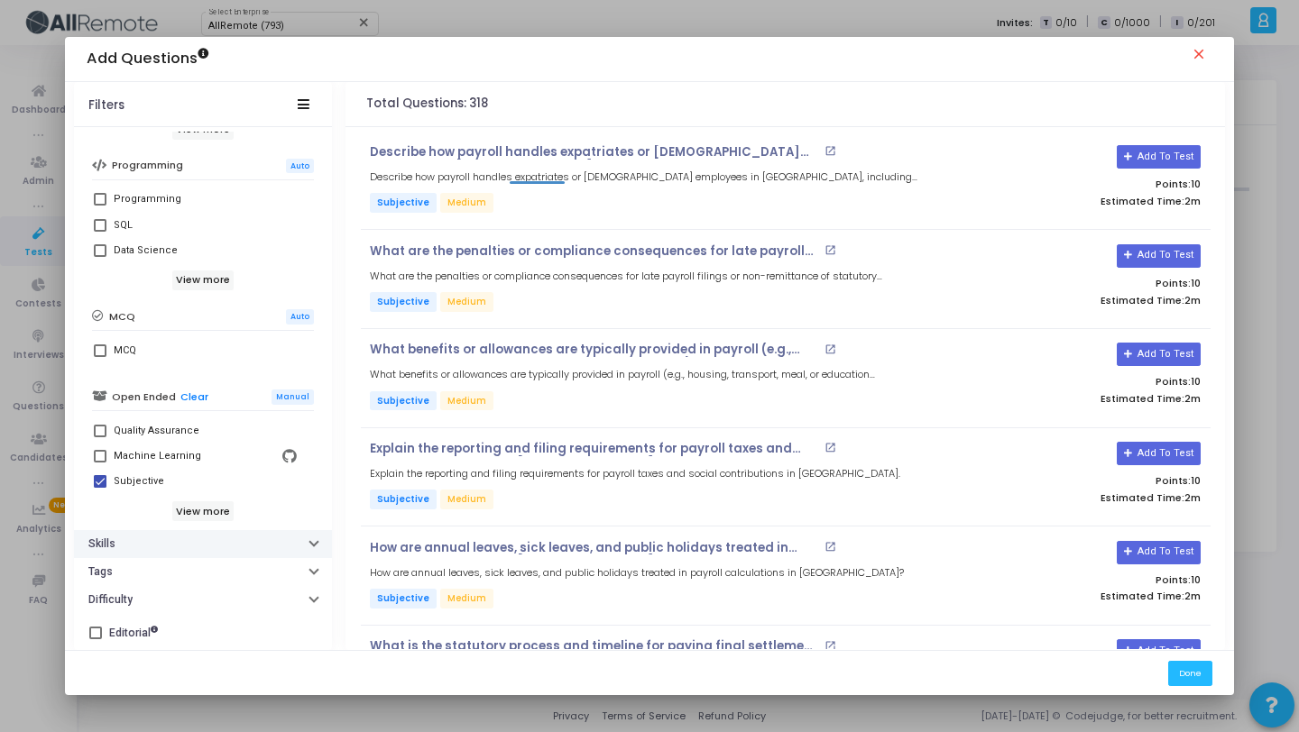
click at [178, 547] on button "Skills" at bounding box center [203, 544] width 258 height 28
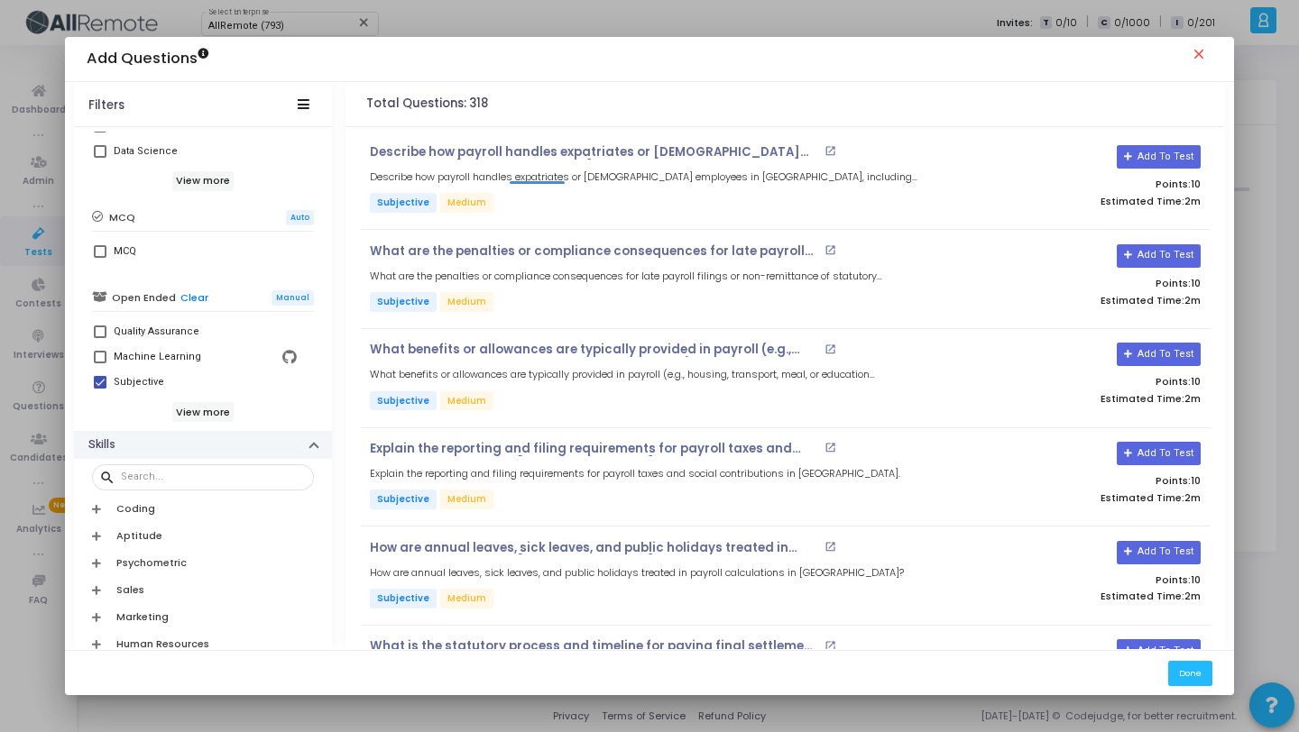
scroll to position [421, 0]
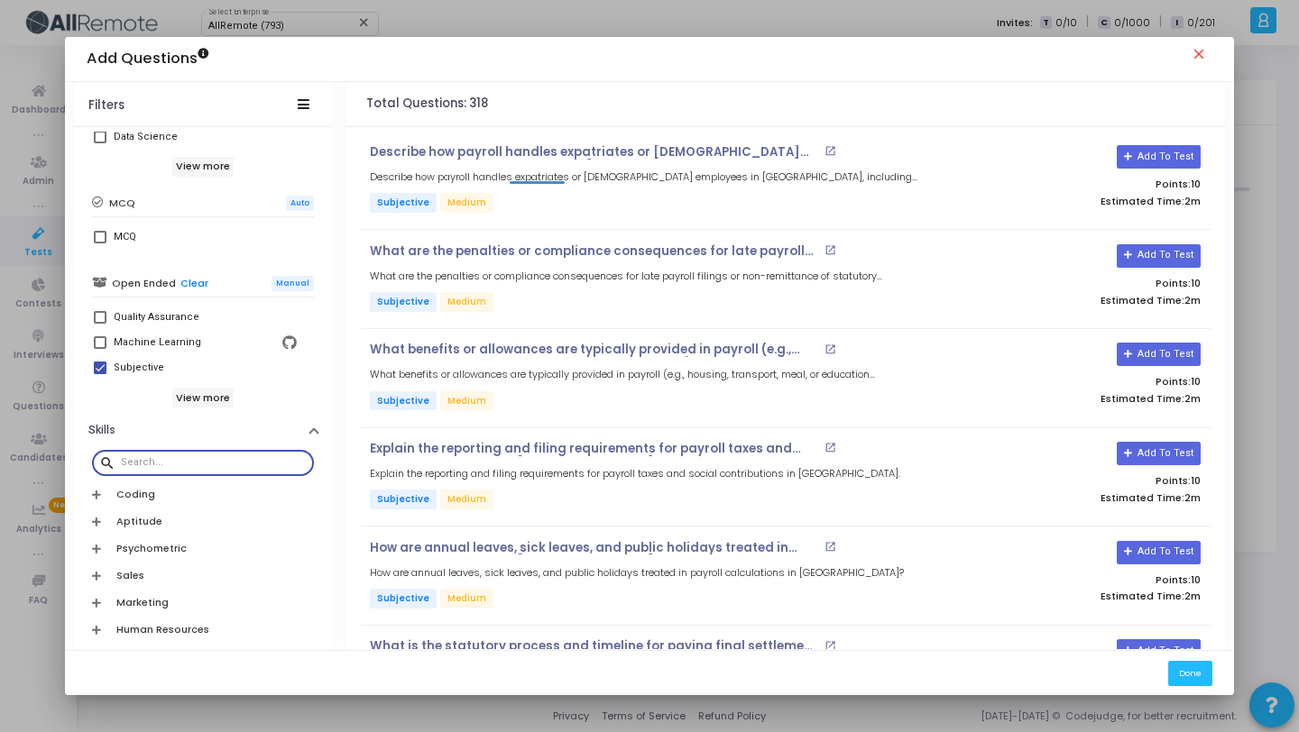
click at [172, 459] on input "text" at bounding box center [214, 462] width 186 height 11
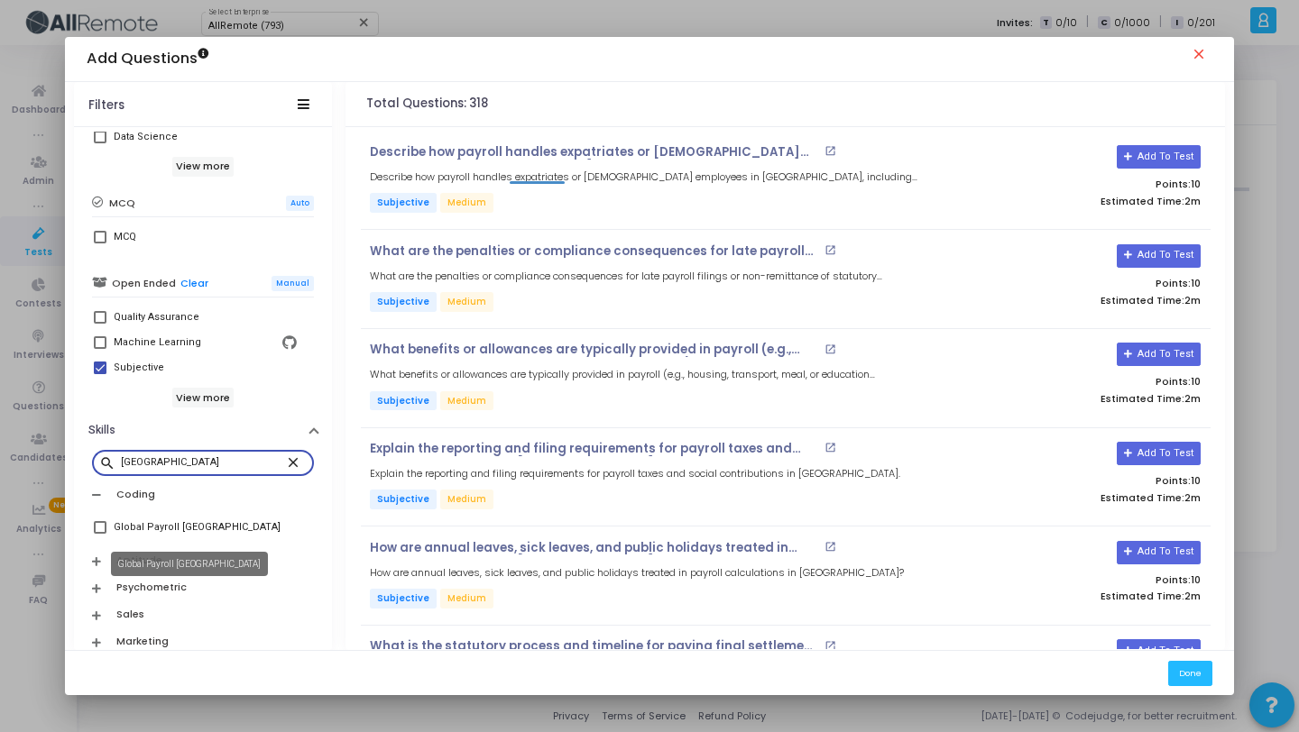
type input "India"
click at [189, 530] on div "Global Payroll India" at bounding box center [197, 528] width 167 height 22
click at [100, 534] on input "Global Payroll India" at bounding box center [99, 534] width 1 height 1
checkbox input "true"
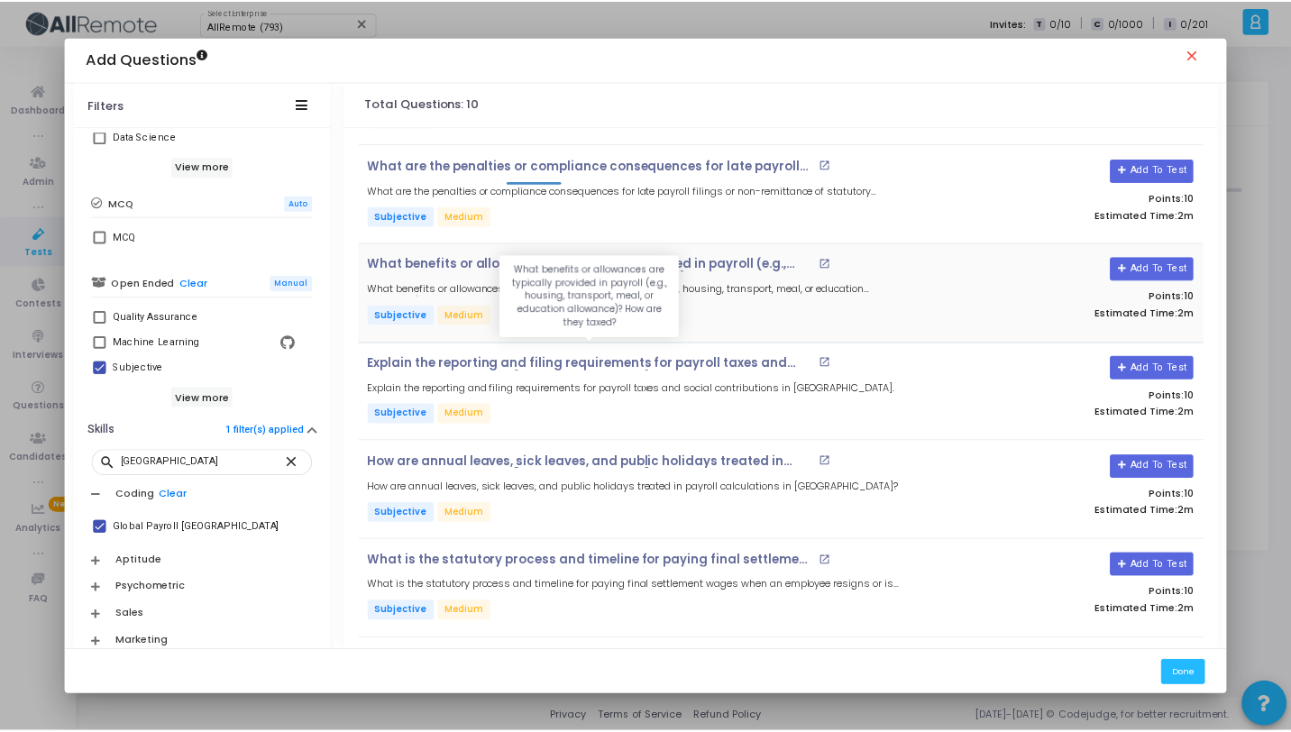
scroll to position [481, 0]
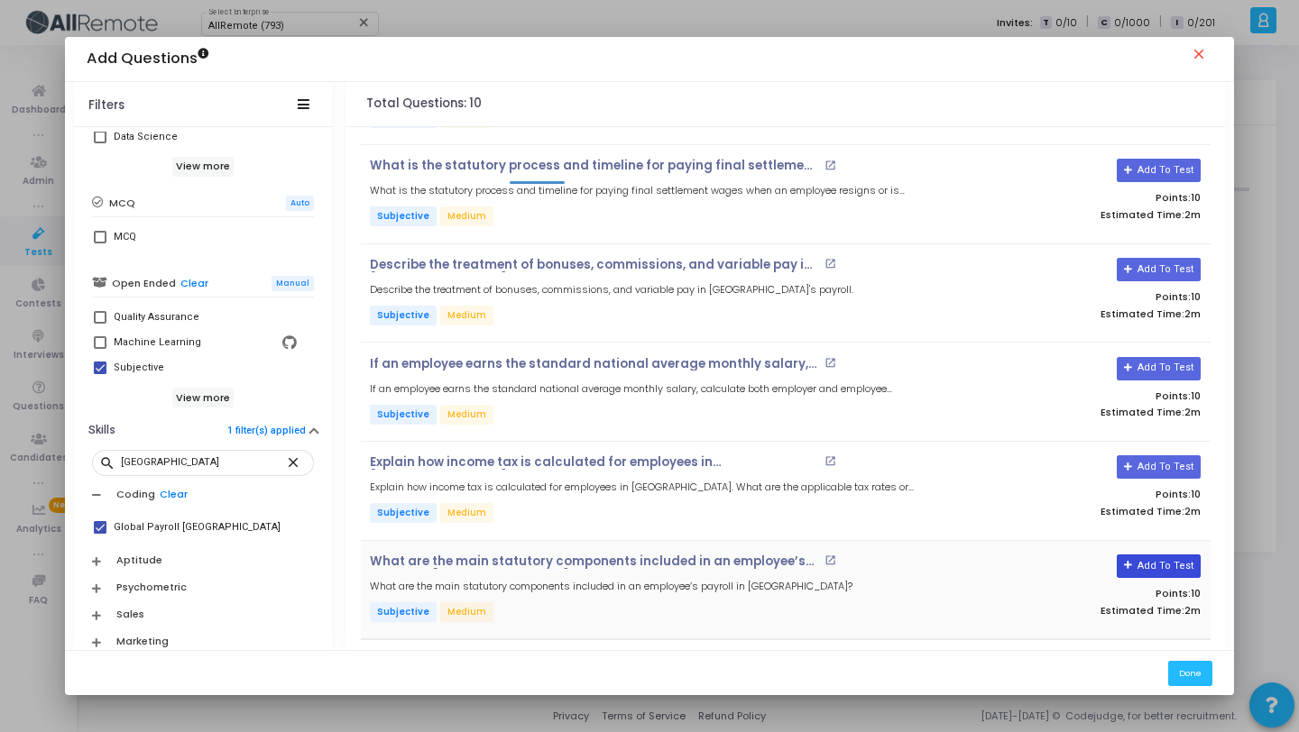
click at [1164, 563] on button "Add To Test" at bounding box center [1158, 566] width 84 height 23
click at [1155, 468] on button "Add To Test" at bounding box center [1158, 466] width 84 height 23
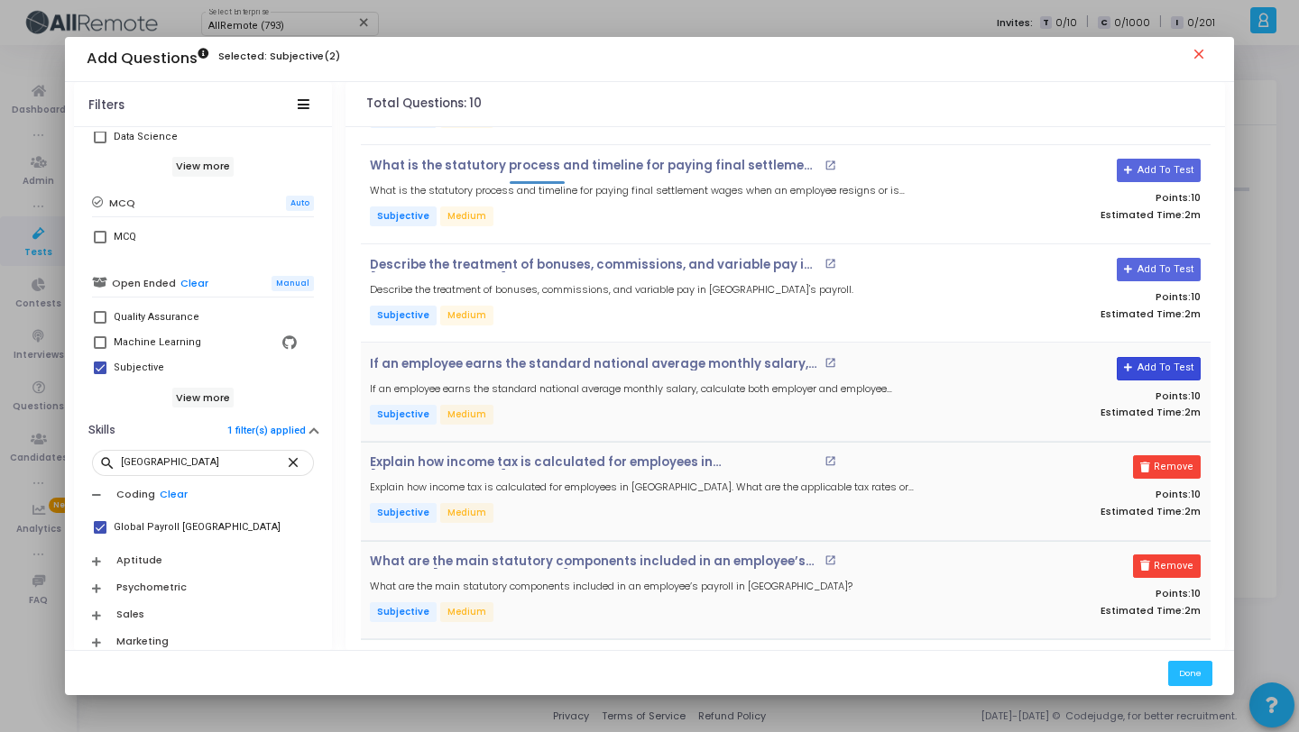
click at [1151, 373] on button "Add To Test" at bounding box center [1158, 368] width 84 height 23
click at [1148, 272] on button "Add To Test" at bounding box center [1152, 269] width 84 height 23
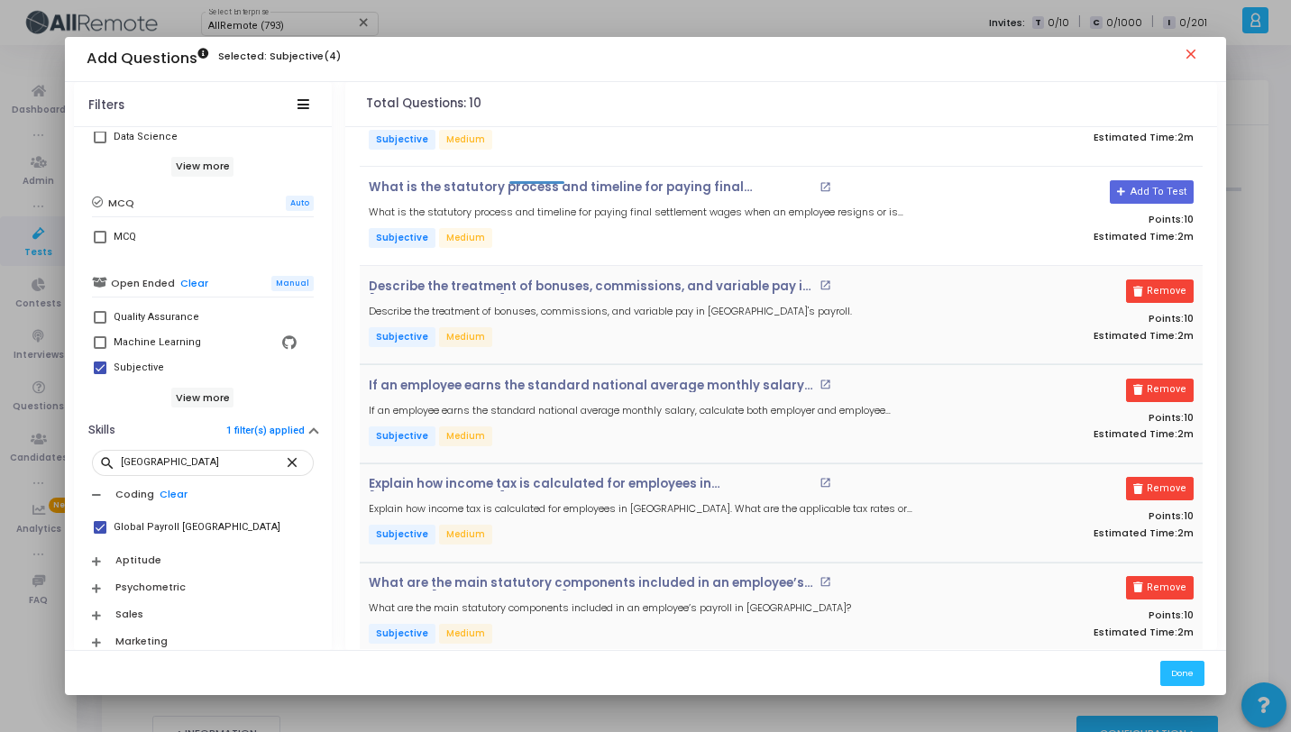
scroll to position [407, 0]
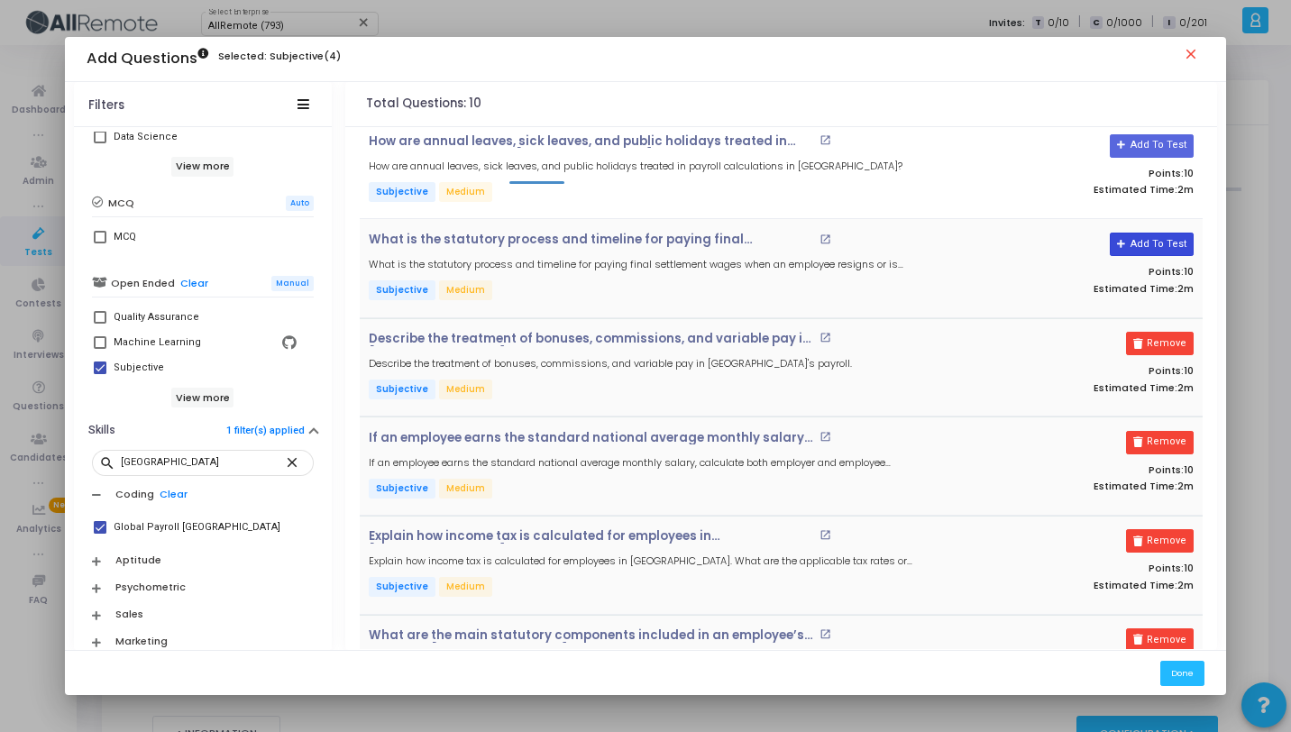
click at [1153, 247] on button "Add To Test" at bounding box center [1152, 244] width 84 height 23
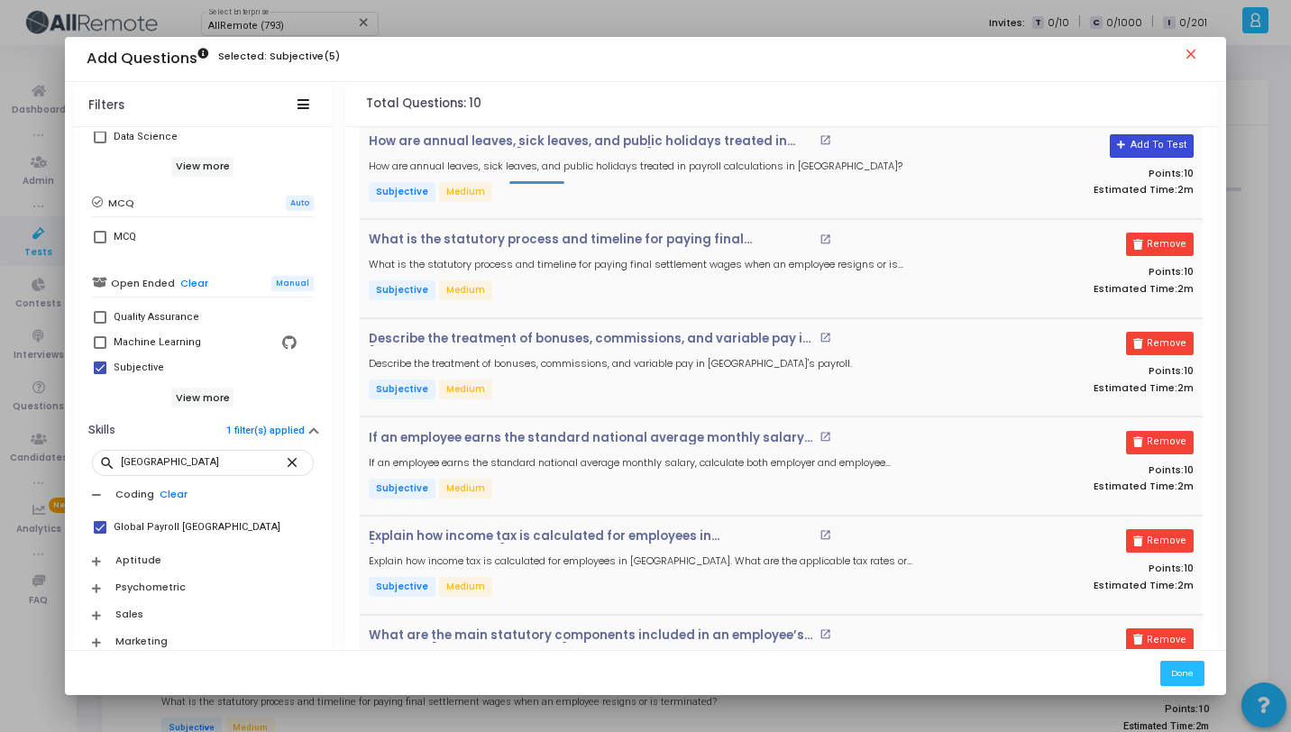
click at [1148, 147] on button "Add To Test" at bounding box center [1152, 145] width 84 height 23
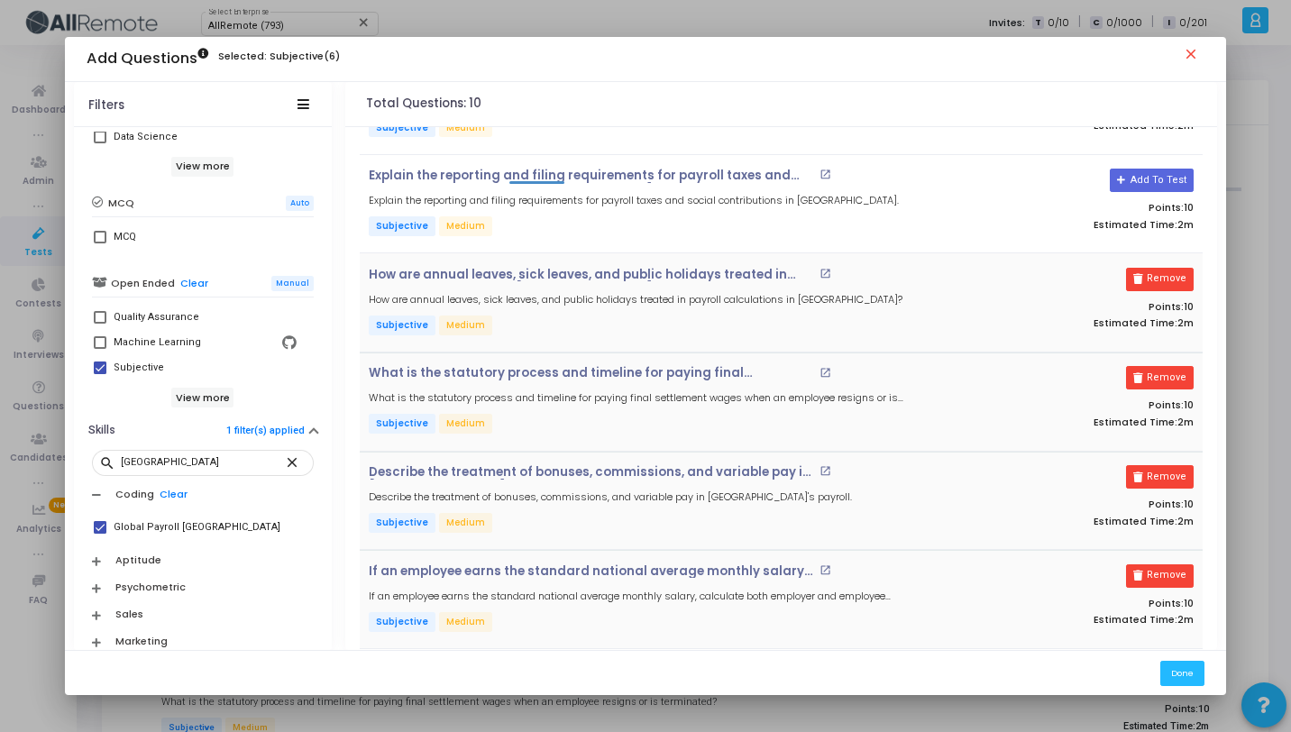
scroll to position [82, 0]
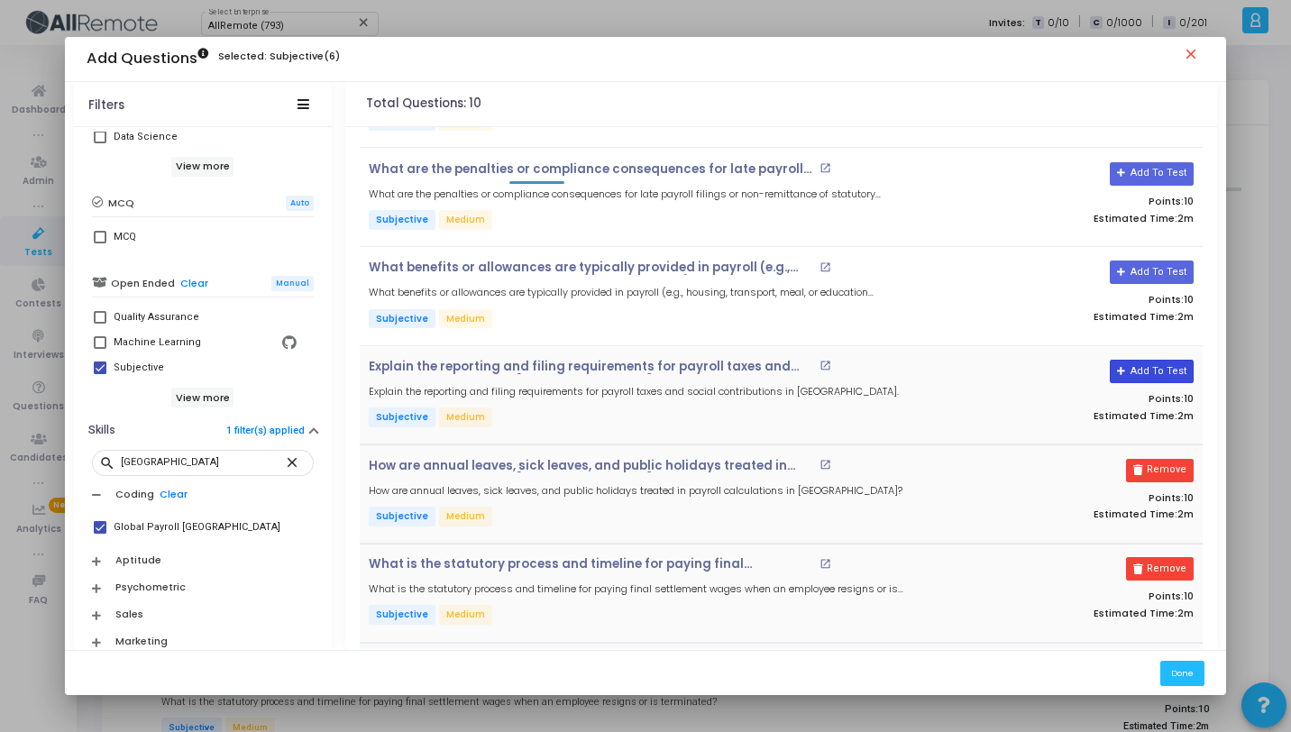
click at [1134, 369] on button "Add To Test" at bounding box center [1152, 371] width 84 height 23
click at [1136, 271] on button "Add To Test" at bounding box center [1152, 272] width 84 height 23
click at [1143, 176] on button "Add To Test" at bounding box center [1152, 173] width 84 height 23
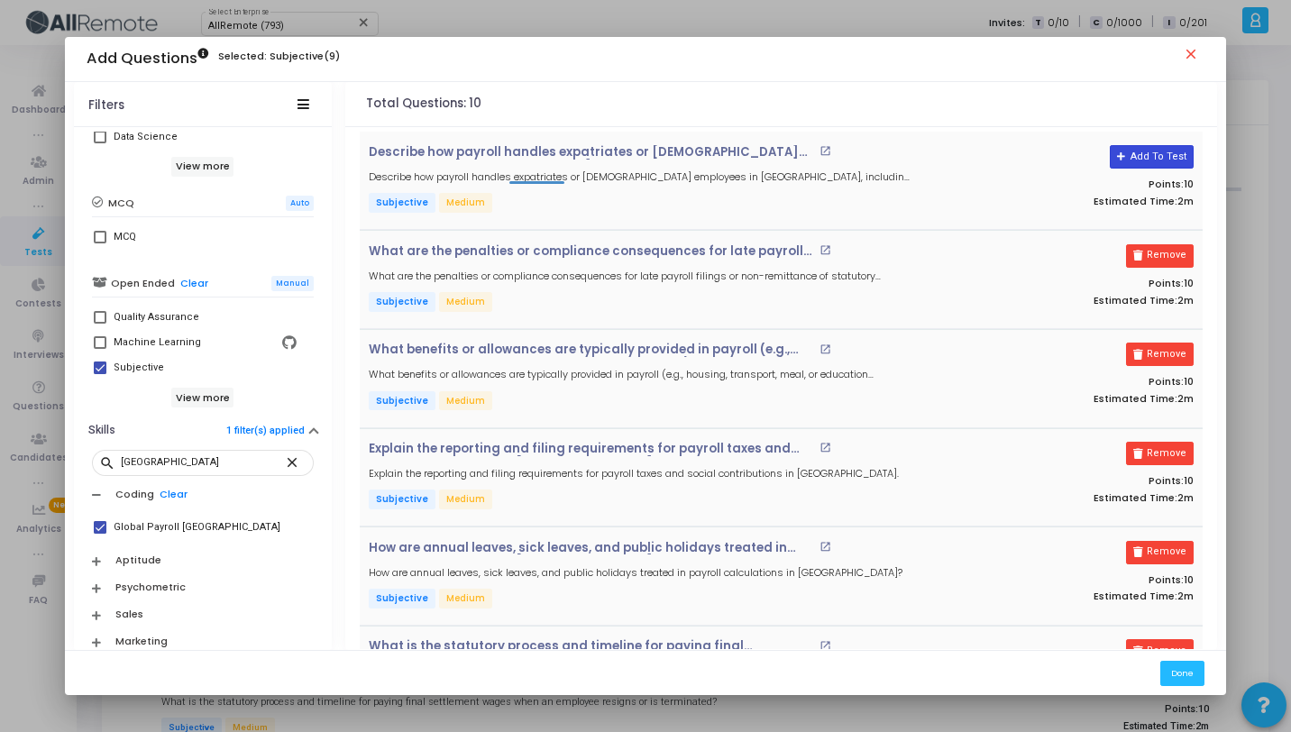
click at [1143, 161] on button "Add To Test" at bounding box center [1152, 156] width 84 height 23
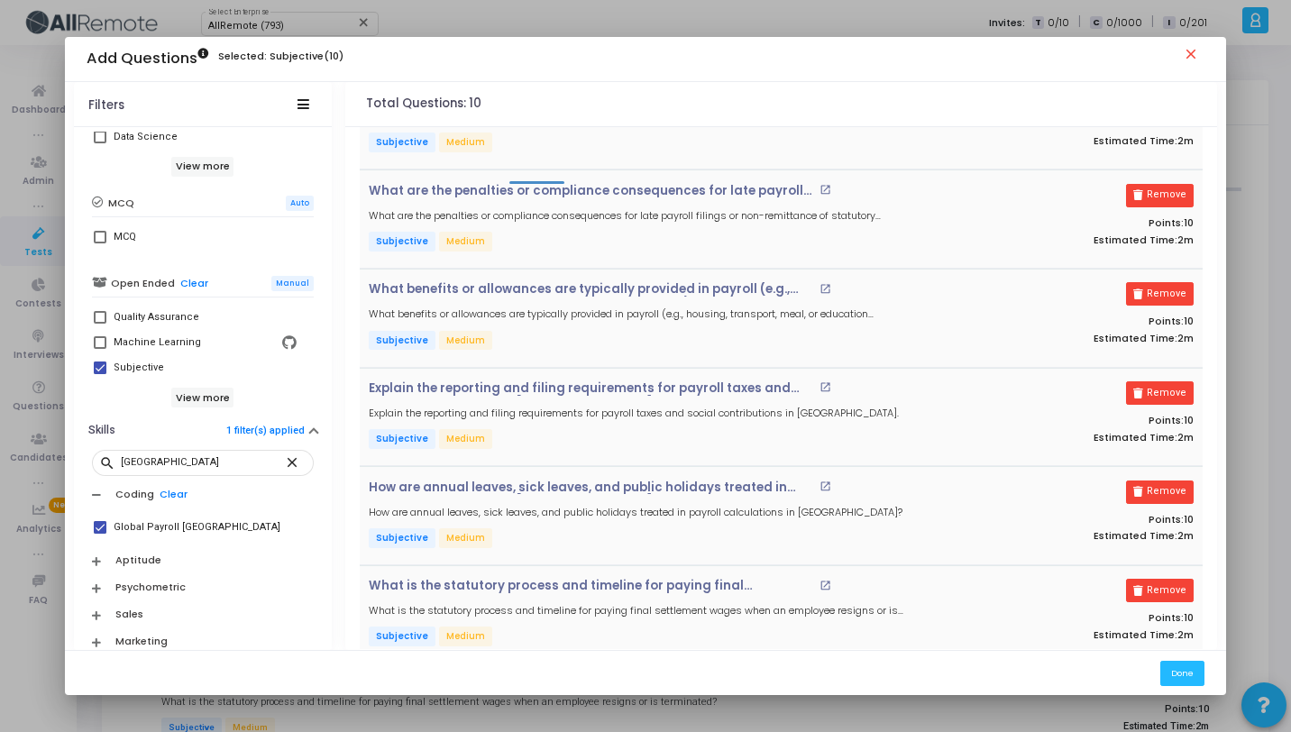
scroll to position [161, 0]
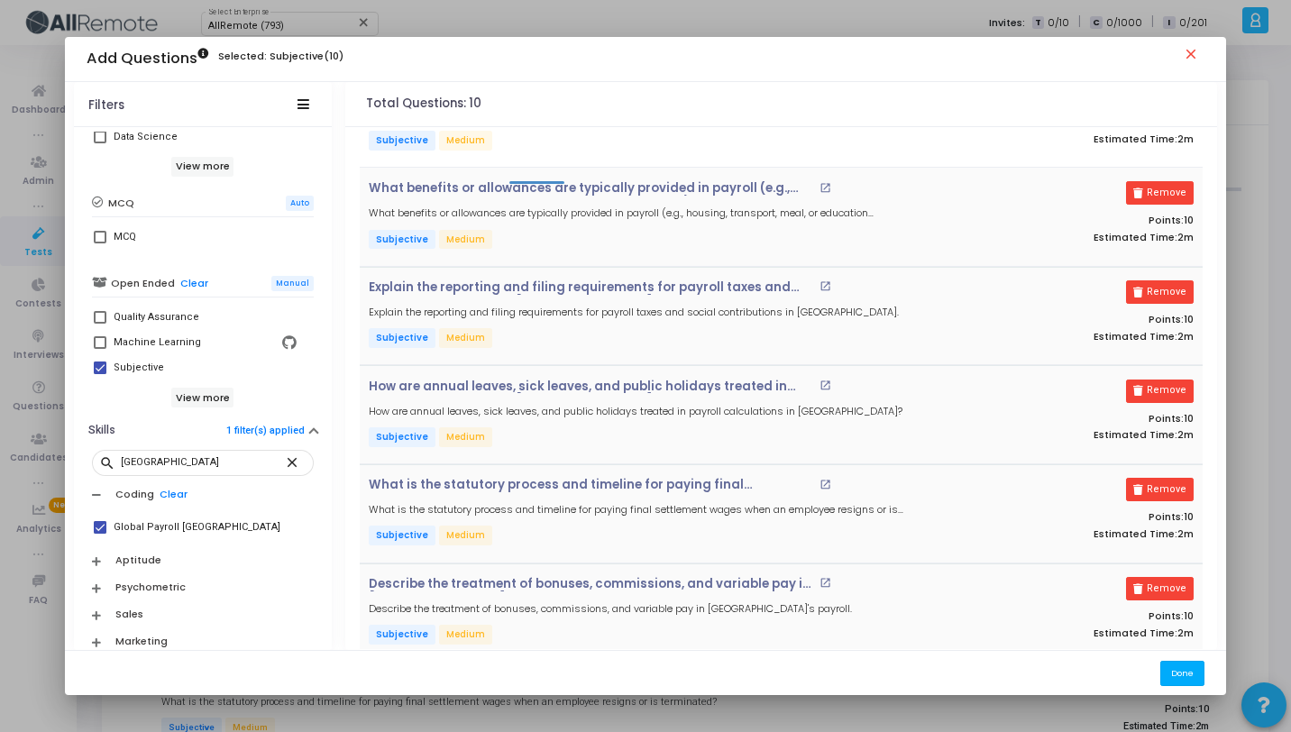
click at [1199, 669] on button "Done" at bounding box center [1183, 673] width 44 height 24
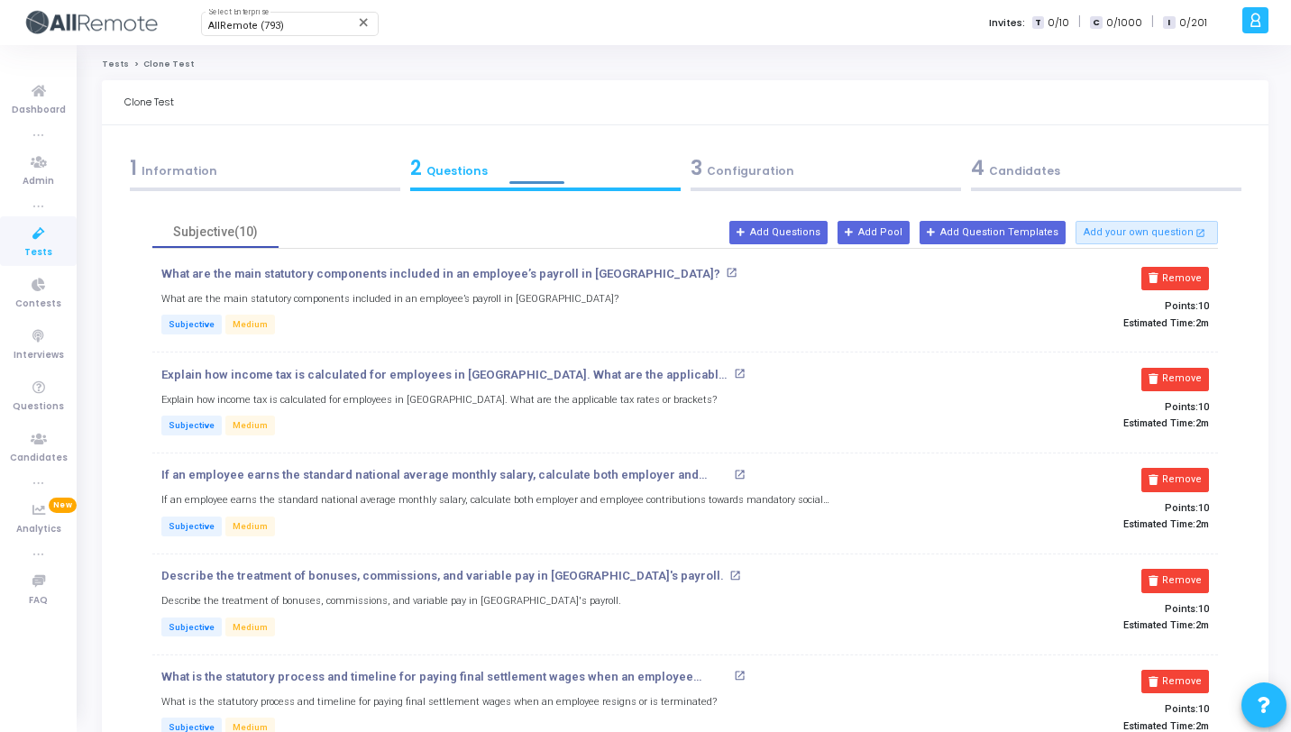
click at [815, 164] on div "3 Configuration" at bounding box center [826, 168] width 271 height 30
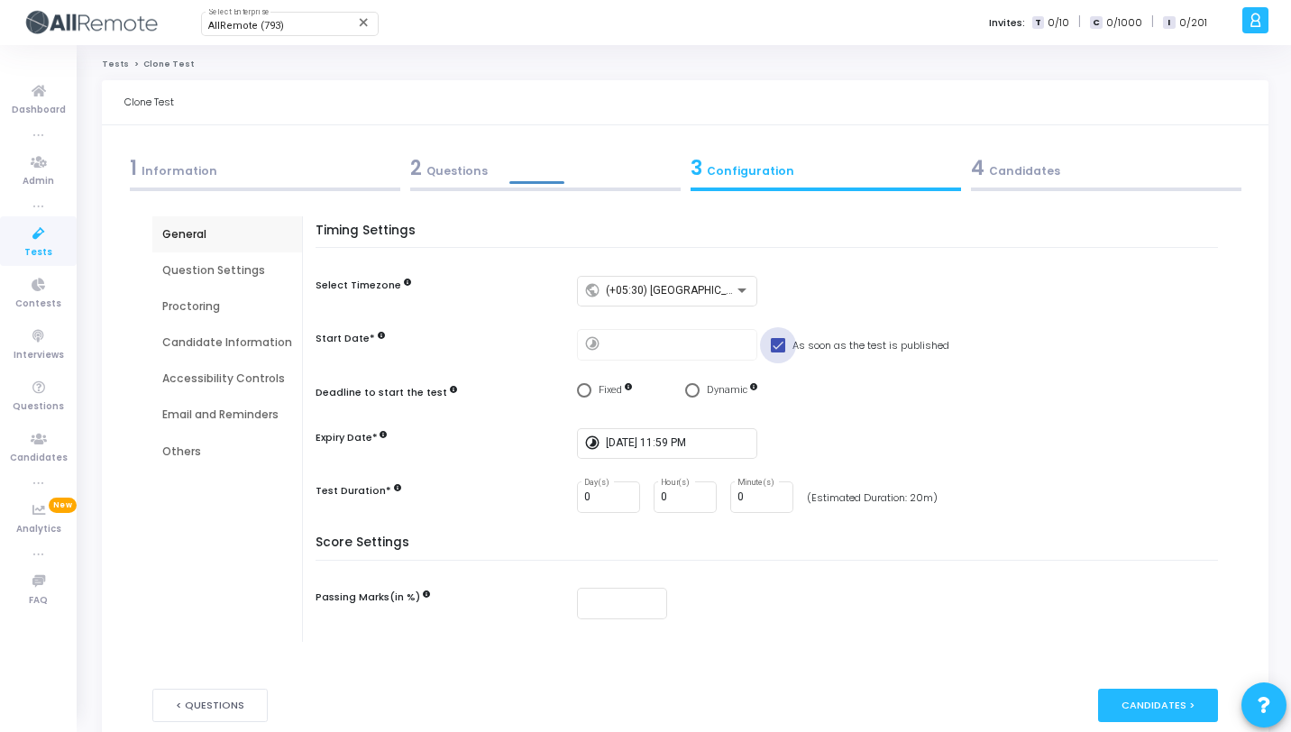
click at [775, 347] on span at bounding box center [778, 345] width 14 height 14
click at [777, 353] on input "As soon as the test is published" at bounding box center [777, 353] width 1 height 1
checkbox input "false"
type input "10/8/2025, 11:08 PM"
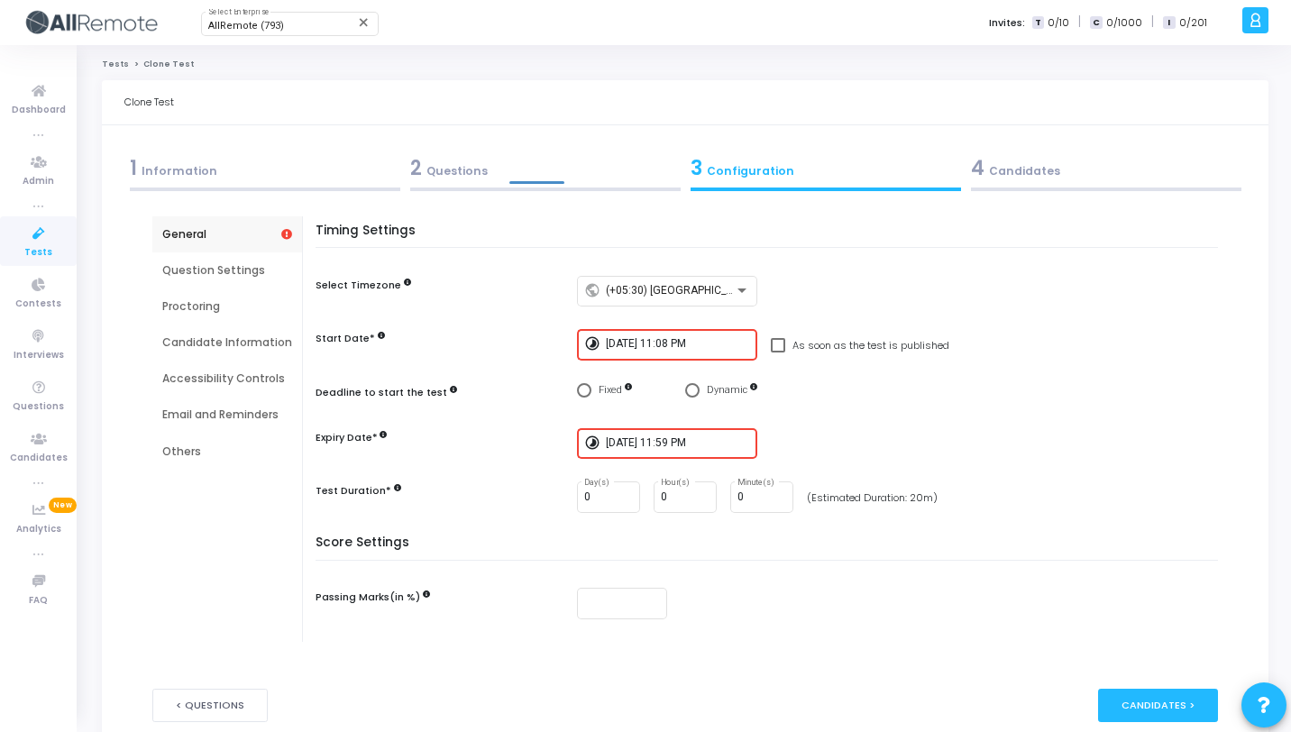
click at [656, 346] on input "10/8/2025, 11:08 PM" at bounding box center [678, 344] width 144 height 13
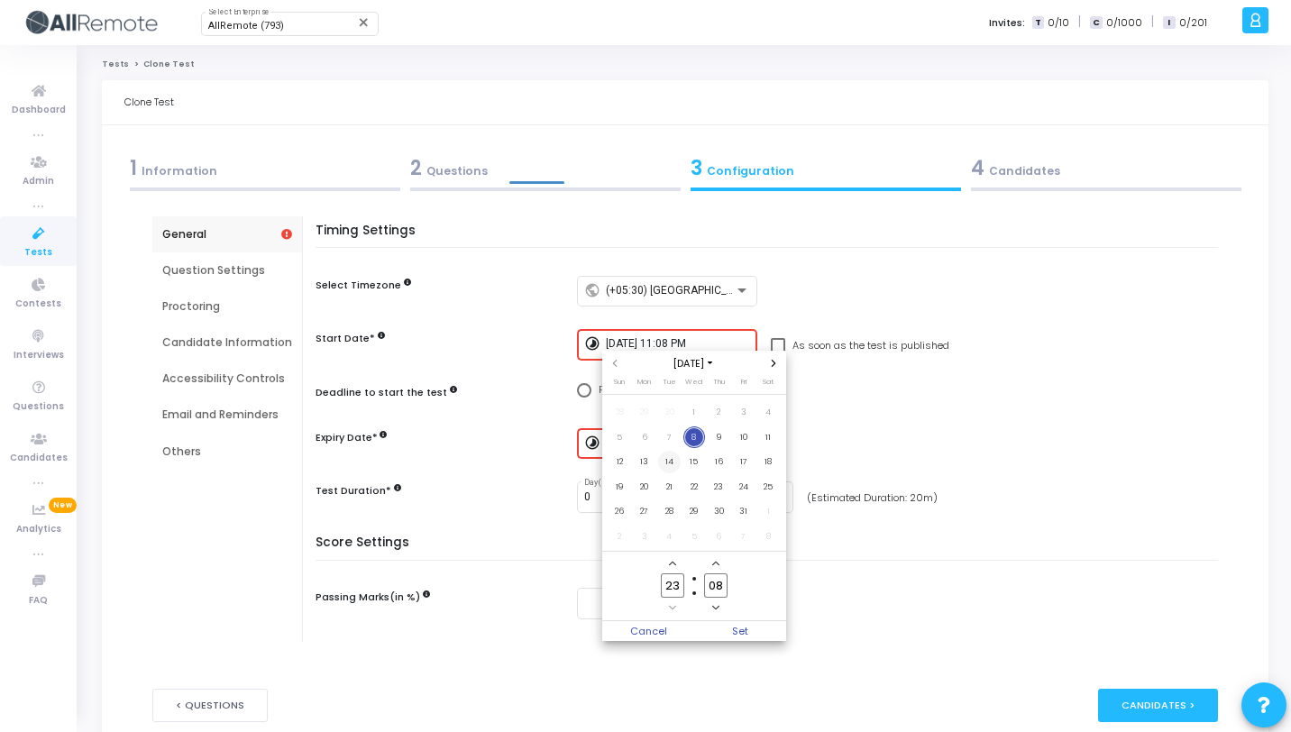
click at [664, 464] on span "14" at bounding box center [669, 462] width 23 height 23
click at [681, 586] on input "23" at bounding box center [672, 586] width 23 height 24
type input "2"
type input "10"
click at [724, 585] on input "08" at bounding box center [715, 586] width 23 height 24
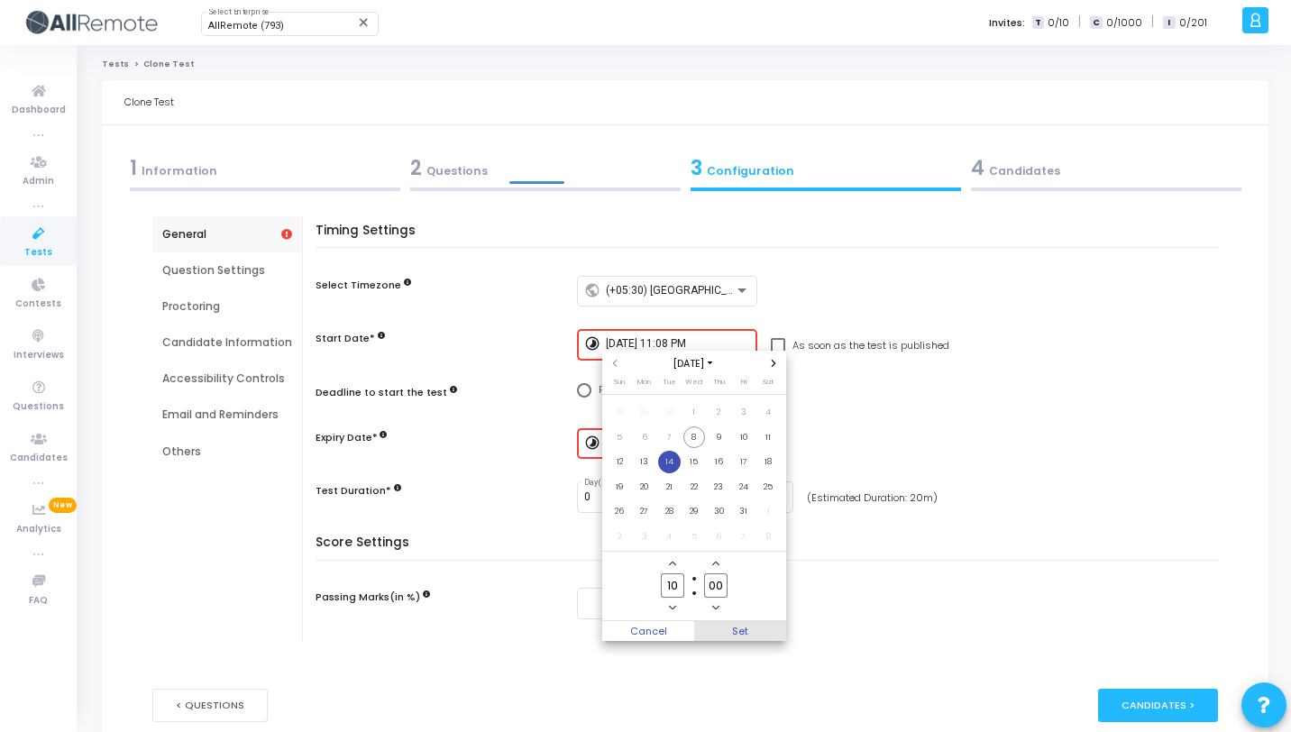
type input "00"
click at [749, 630] on span "Set" at bounding box center [740, 631] width 92 height 20
type input "10/14/2025, 10:00 AM"
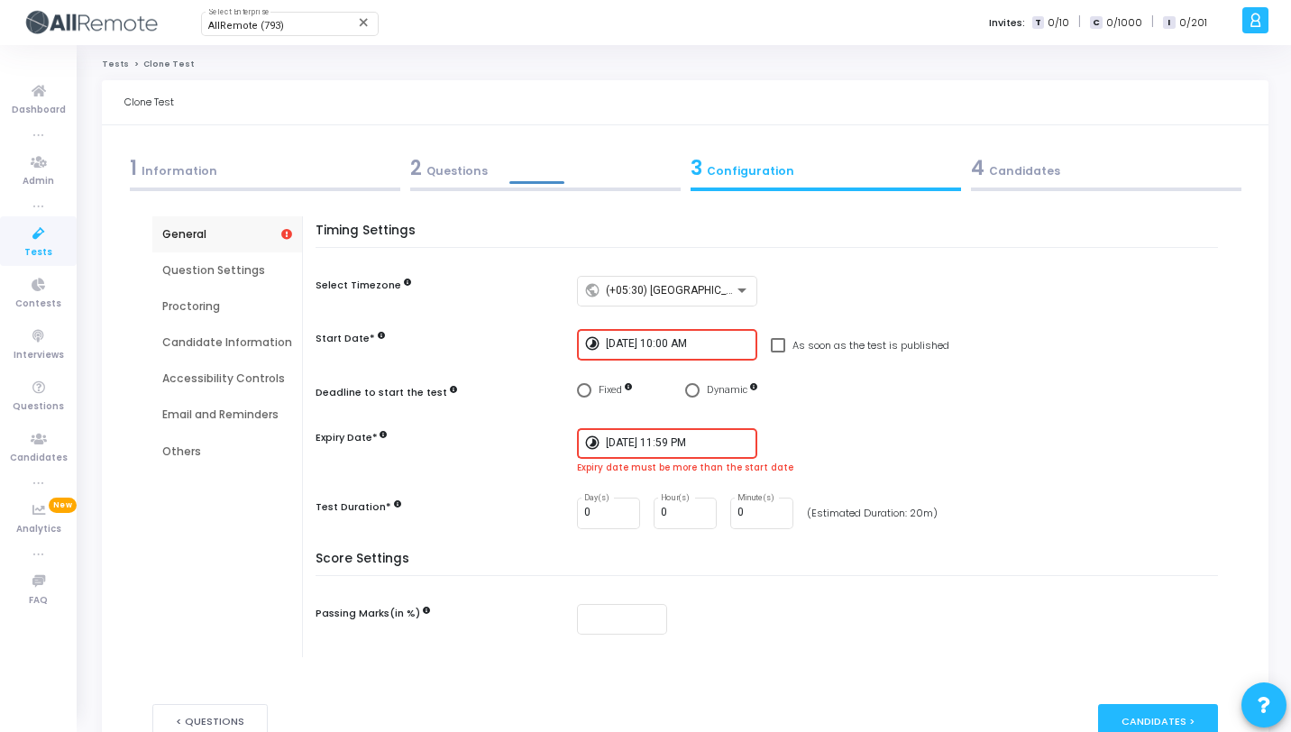
click at [626, 442] on input "9/30/2025, 11:59 PM" at bounding box center [678, 443] width 144 height 13
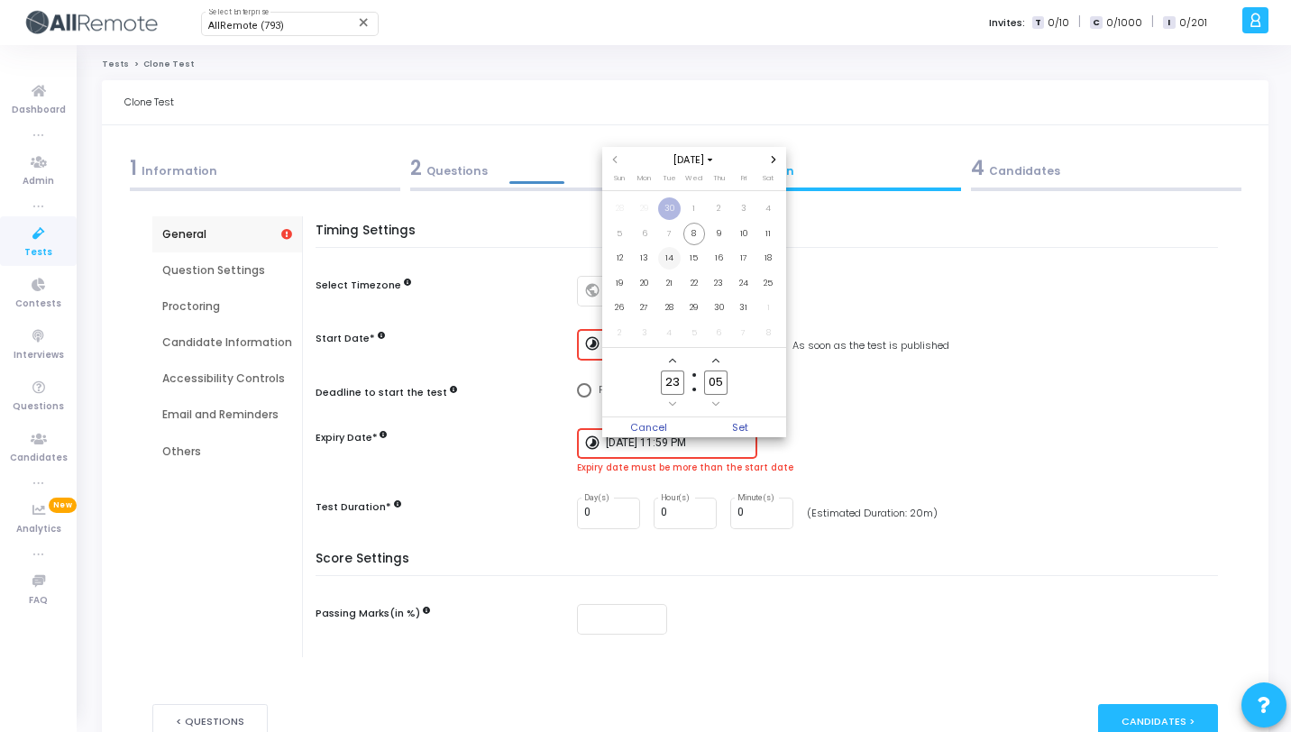
click at [677, 260] on span "14" at bounding box center [669, 258] width 23 height 23
click at [681, 386] on input "23" at bounding box center [672, 383] width 23 height 24
type input "2"
type input "11"
click at [722, 382] on input "05" at bounding box center [715, 383] width 23 height 24
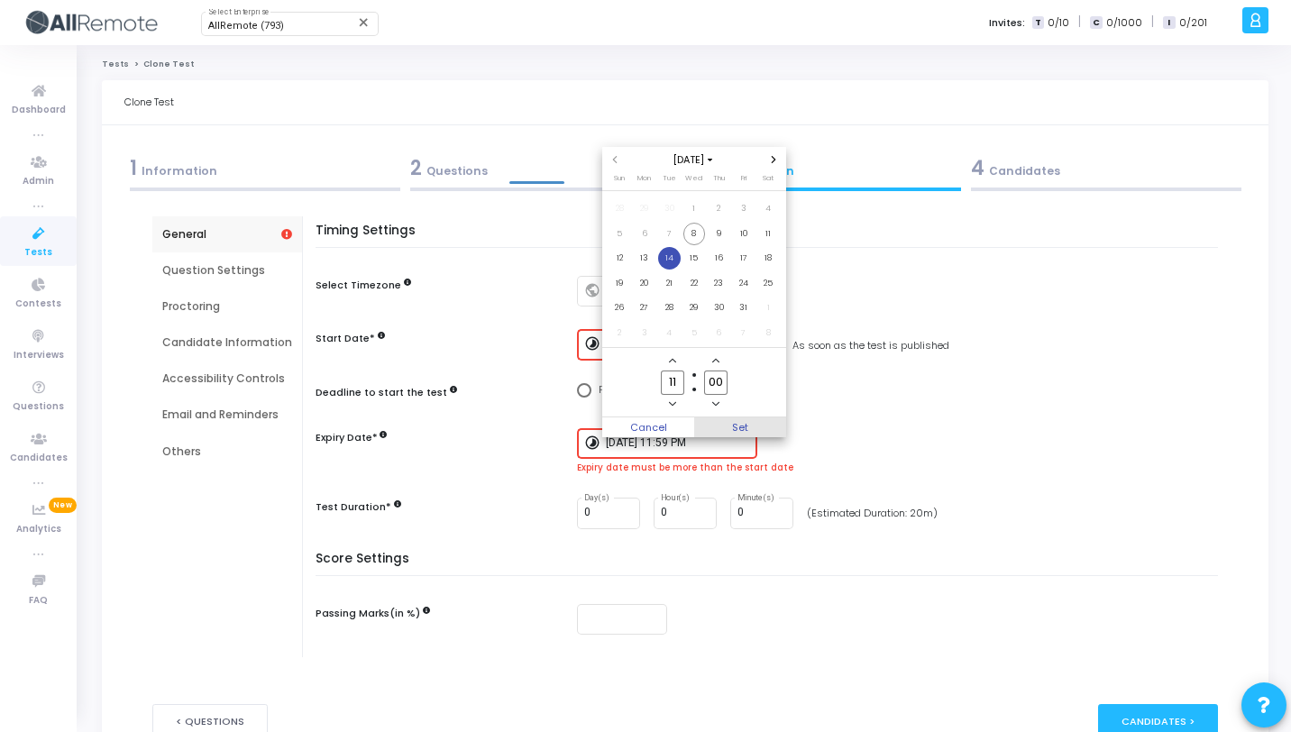
type input "00"
click at [745, 432] on span "Set" at bounding box center [740, 428] width 92 height 20
type input "10/14/2025, 11:00 AM"
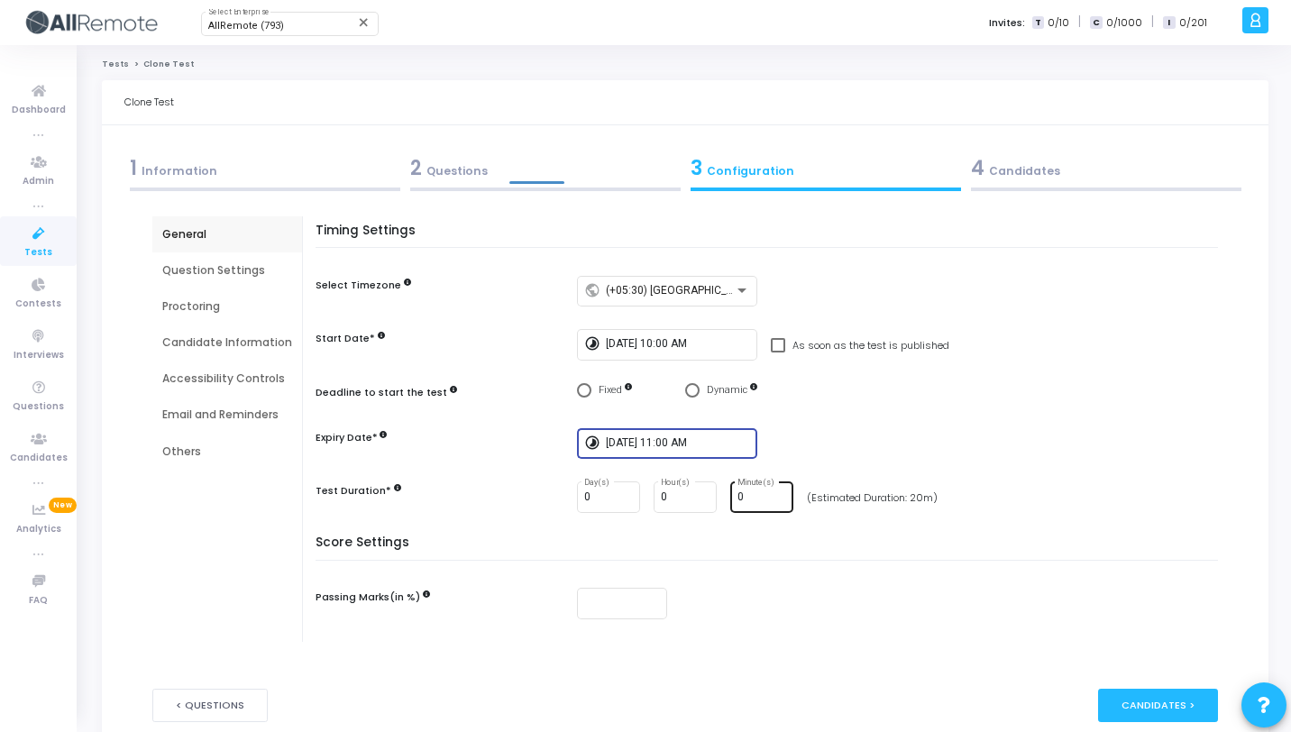
click at [755, 490] on div "0 Minute(s)" at bounding box center [762, 496] width 49 height 33
type input "30"
click at [743, 552] on h5 "Score Settings" at bounding box center [772, 548] width 912 height 25
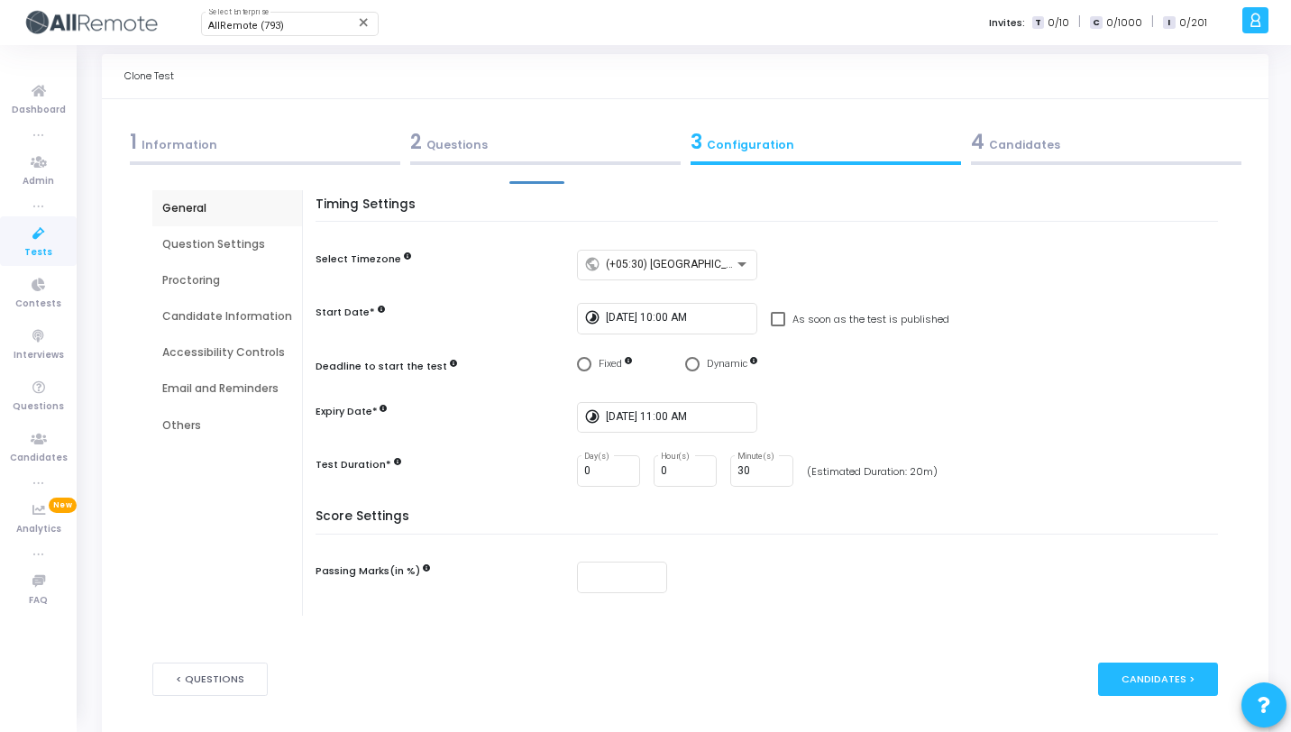
scroll to position [0, 0]
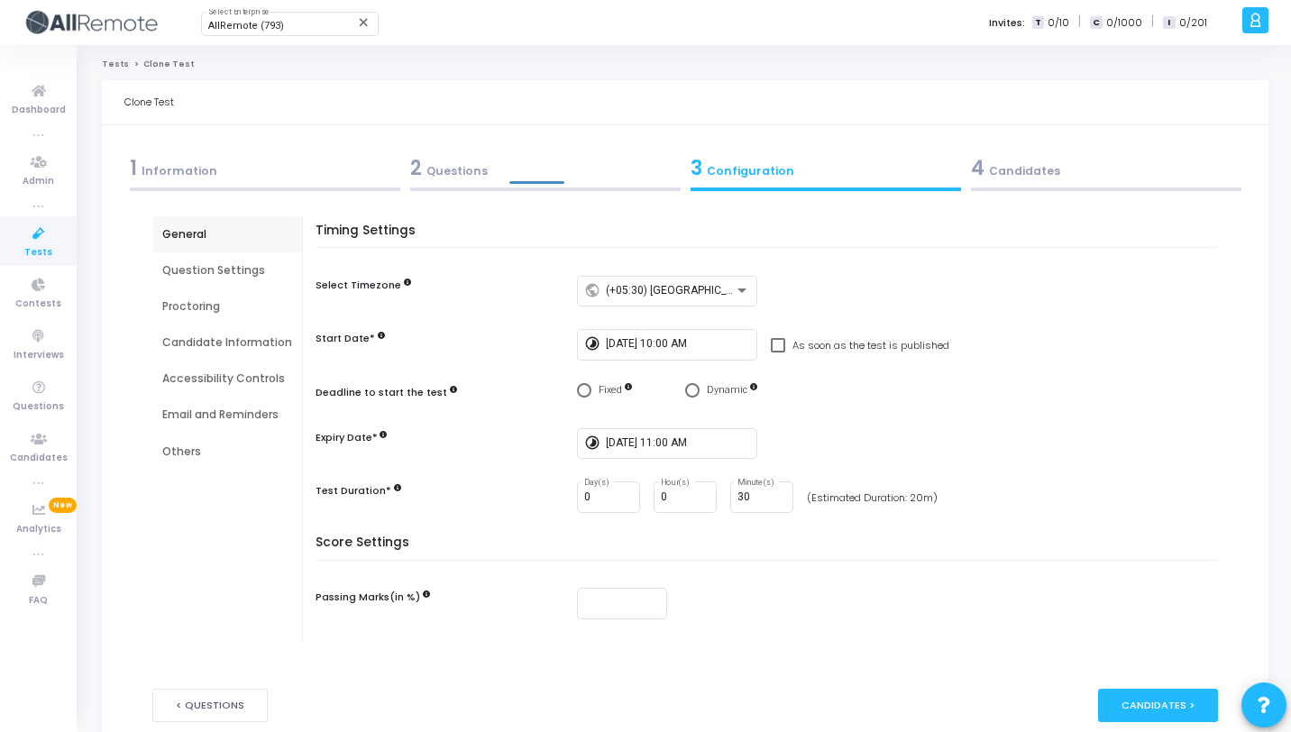
click at [202, 268] on div "Question Settings" at bounding box center [227, 270] width 130 height 16
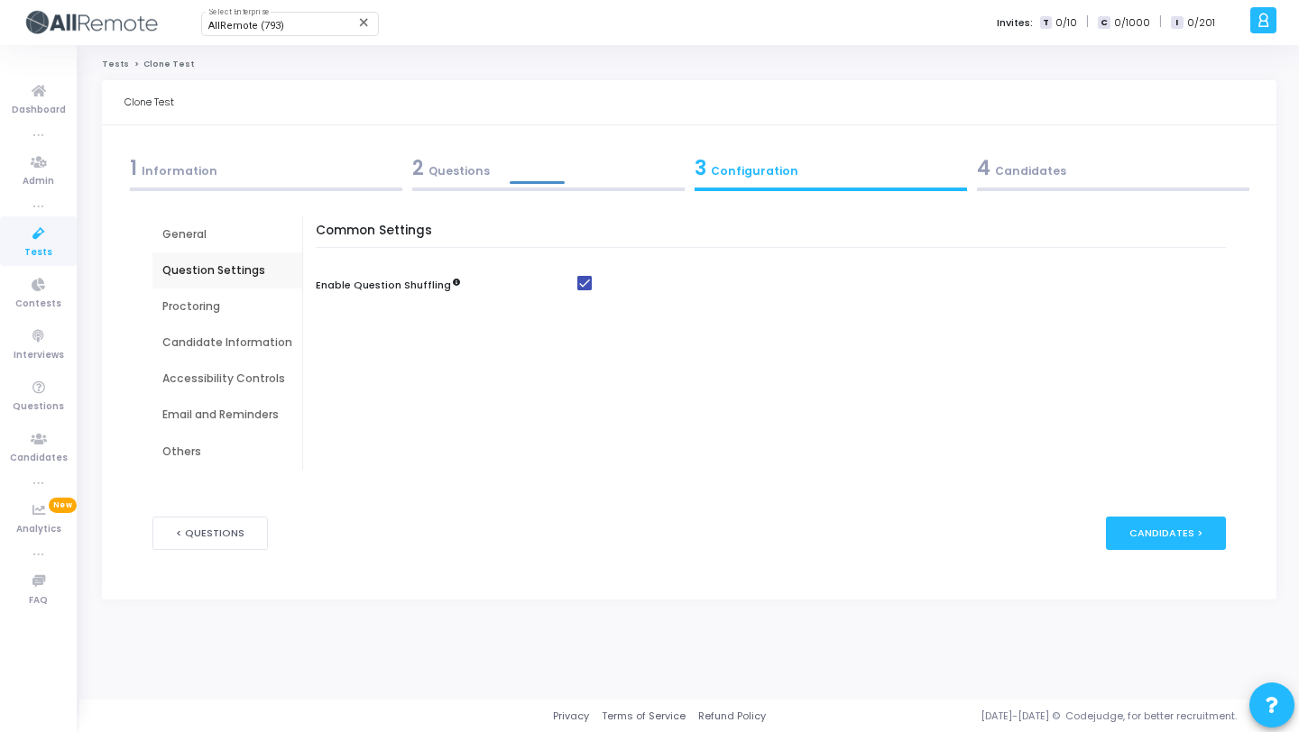
click at [217, 309] on div "Proctoring" at bounding box center [227, 307] width 130 height 16
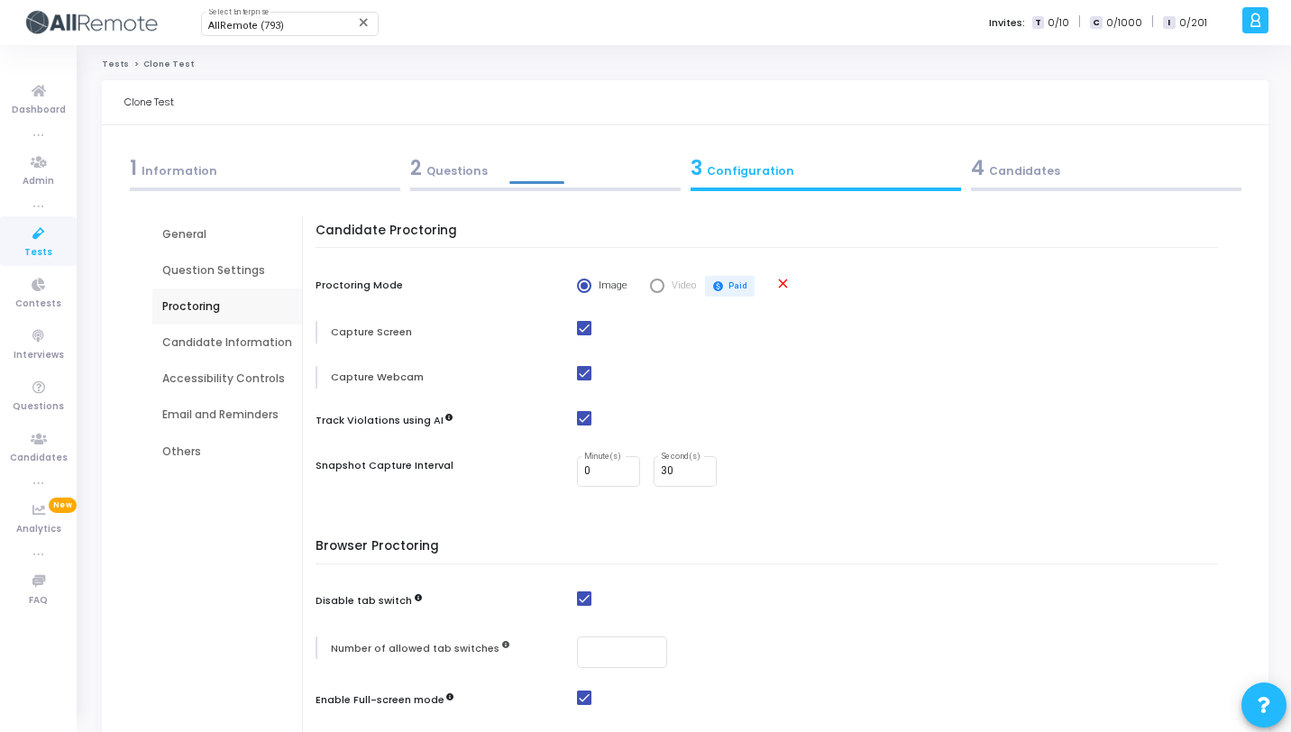
click at [247, 271] on div "Question Settings" at bounding box center [227, 270] width 130 height 16
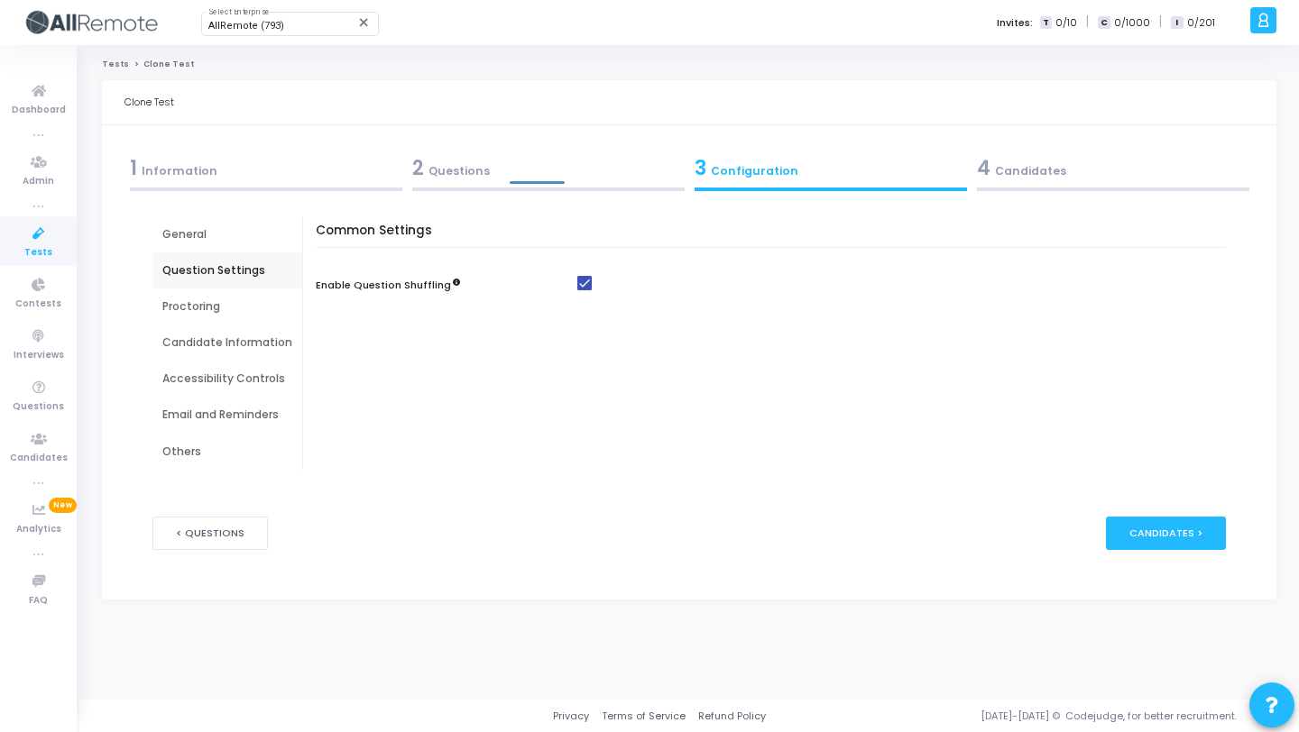
click at [245, 293] on div "Proctoring" at bounding box center [227, 307] width 150 height 36
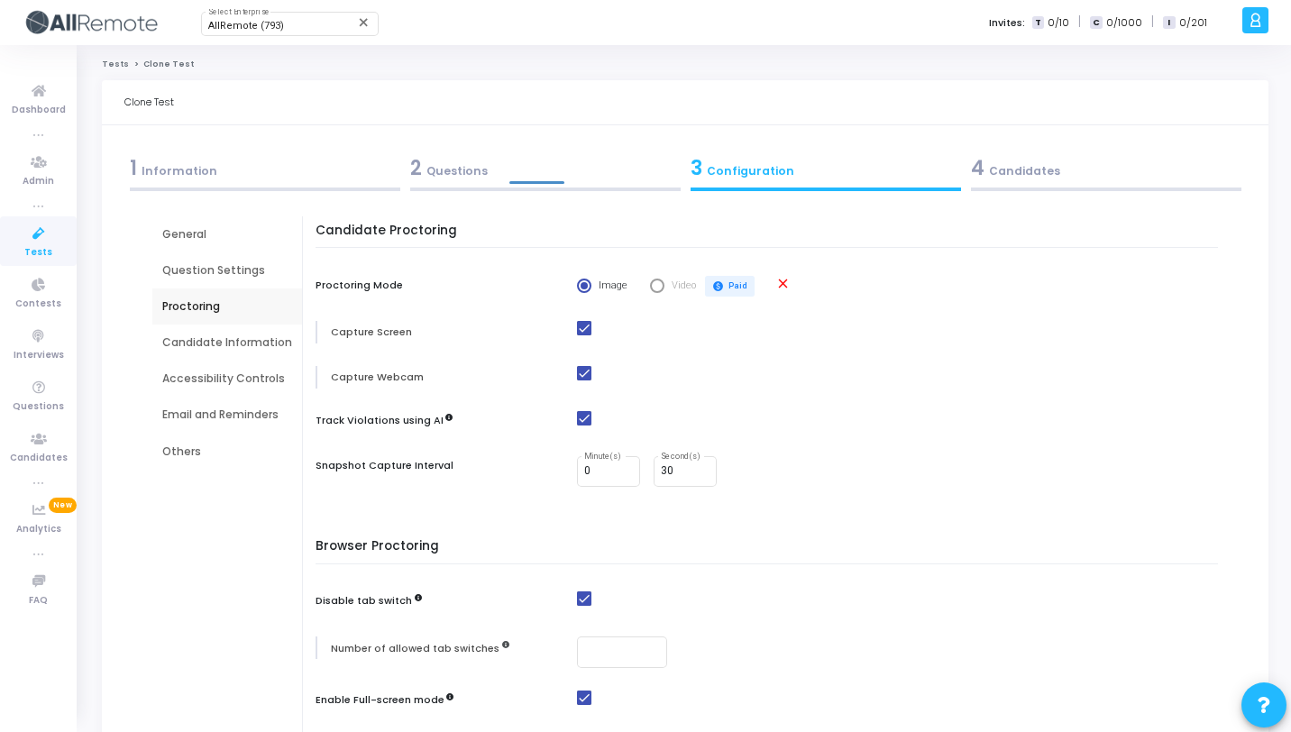
click at [281, 343] on div "Candidate Information" at bounding box center [227, 343] width 130 height 16
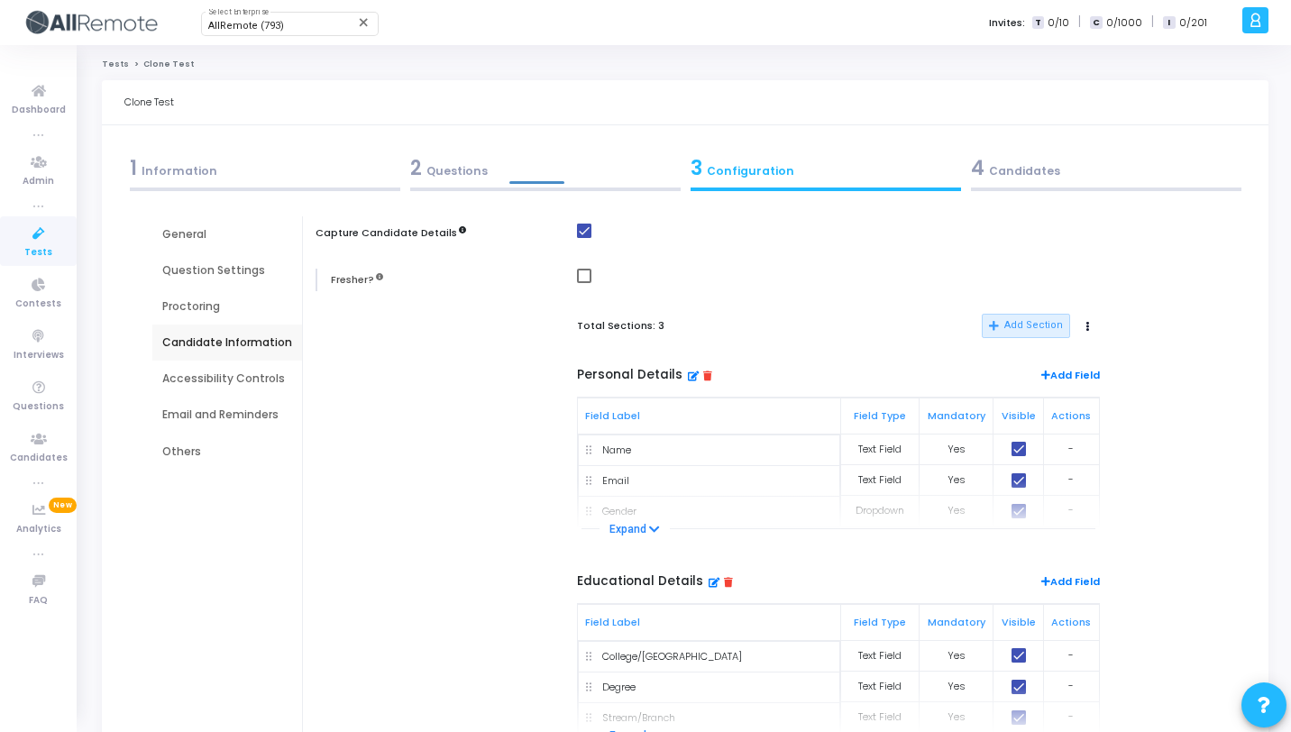
click at [224, 370] on div "Accessibility Controls" at bounding box center [227, 379] width 150 height 36
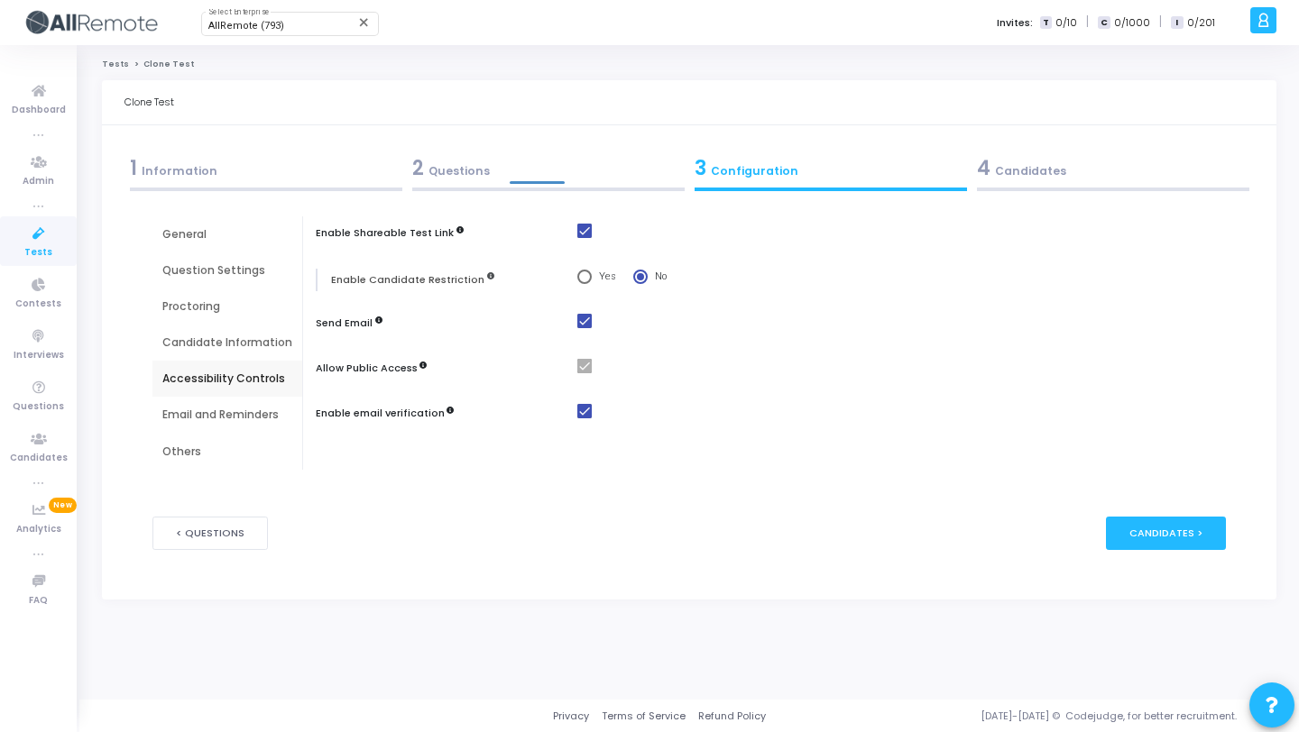
click at [226, 412] on div "Email and Reminders" at bounding box center [227, 415] width 130 height 16
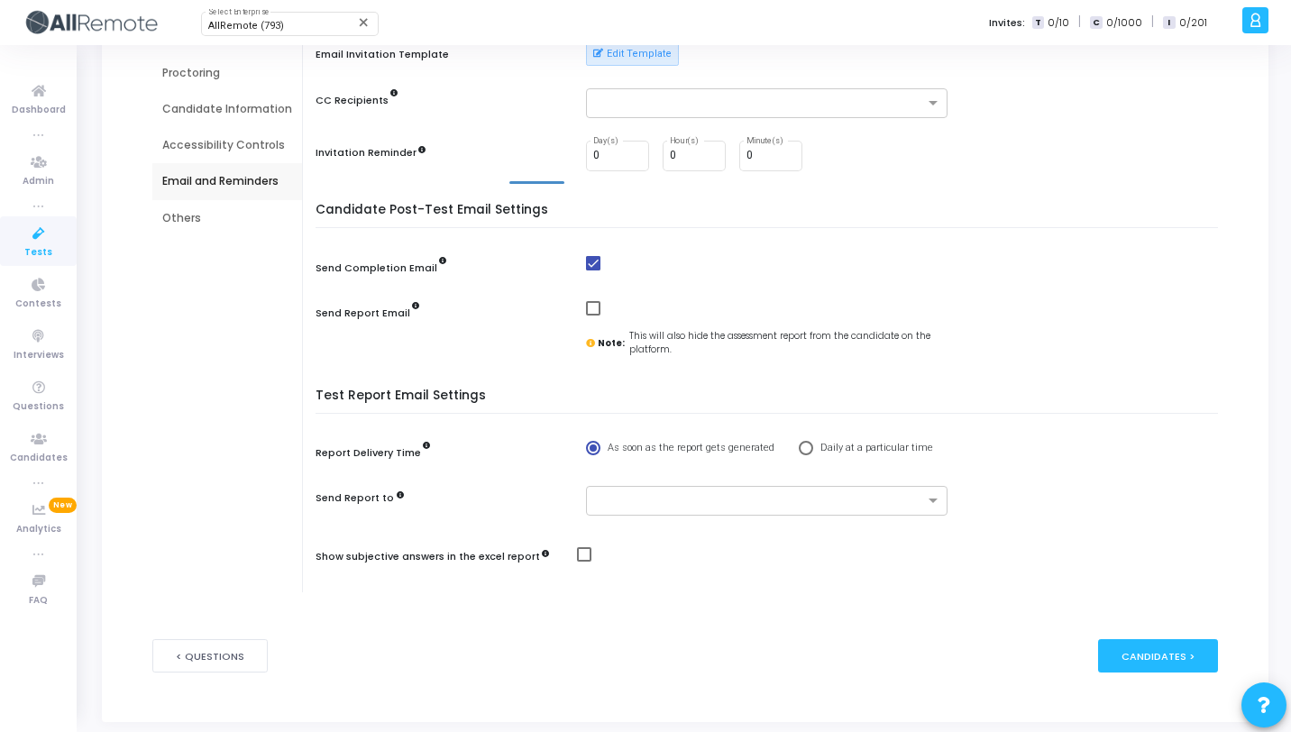
scroll to position [240, 0]
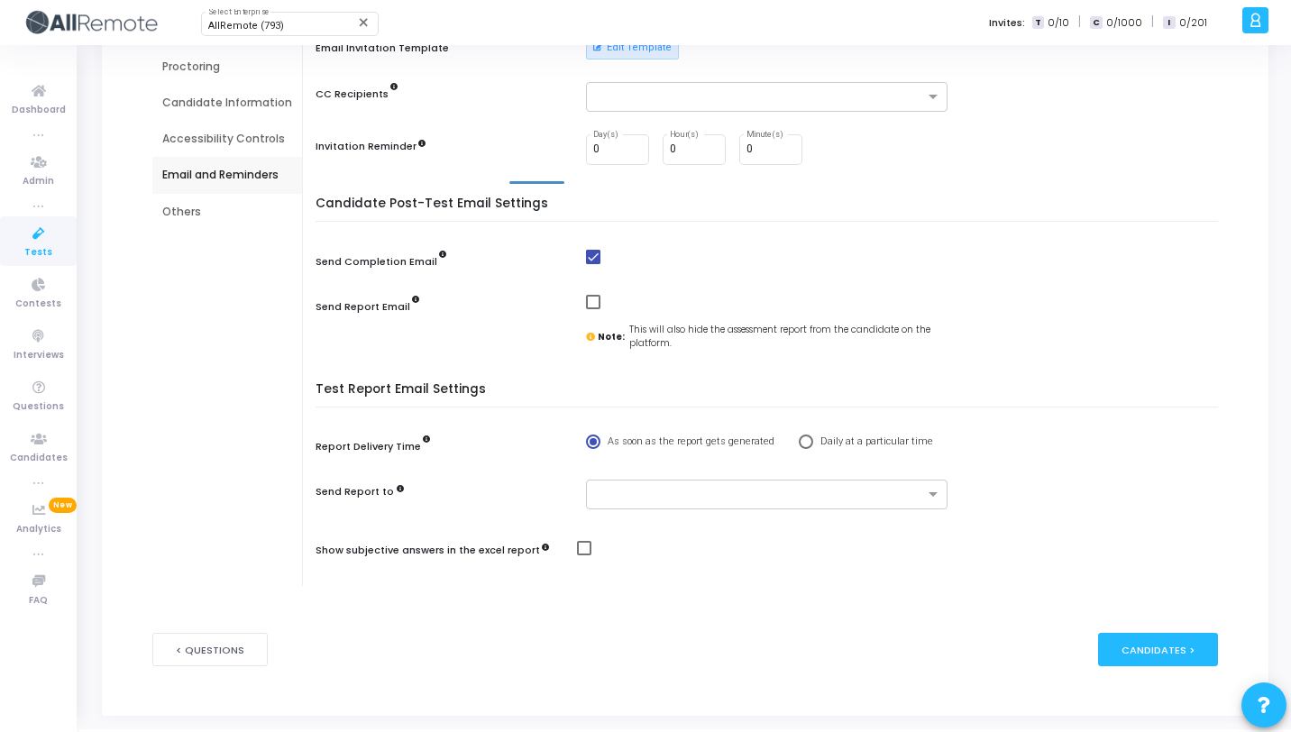
click at [217, 211] on div "Others" at bounding box center [227, 212] width 130 height 16
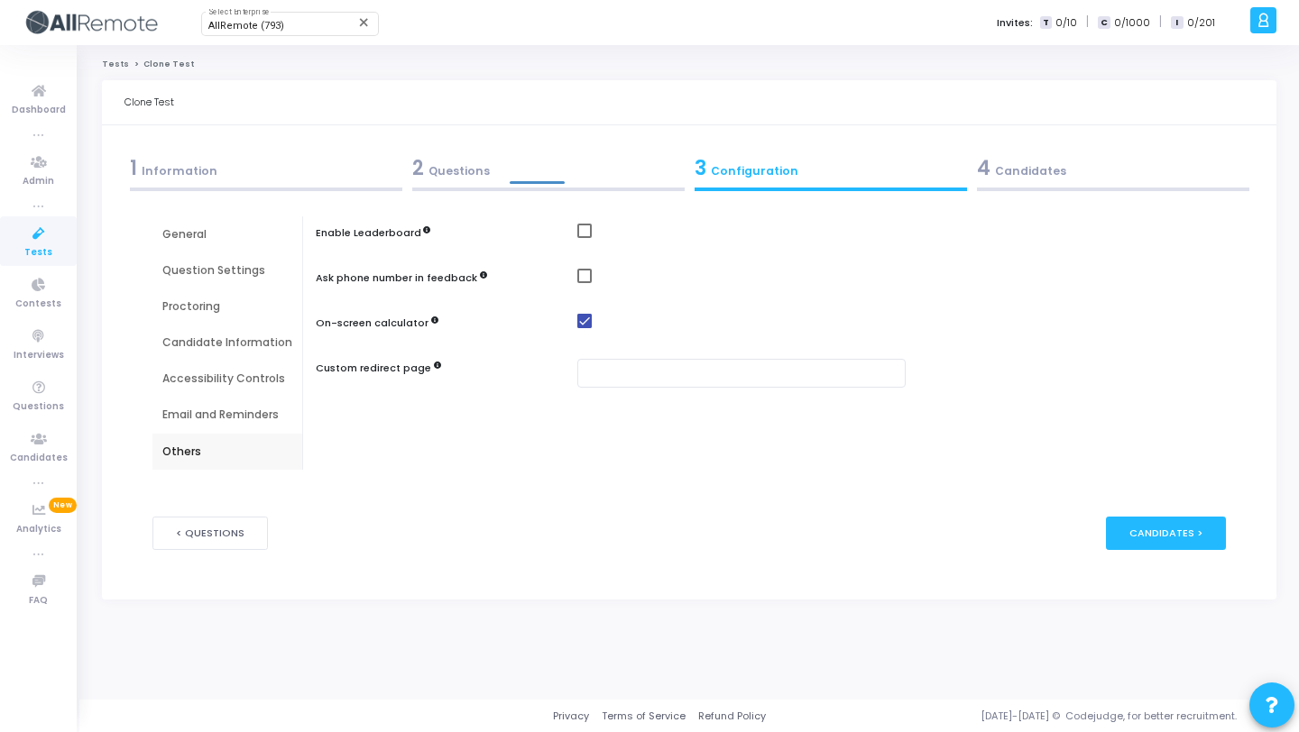
click at [228, 403] on div "Email and Reminders" at bounding box center [227, 415] width 150 height 36
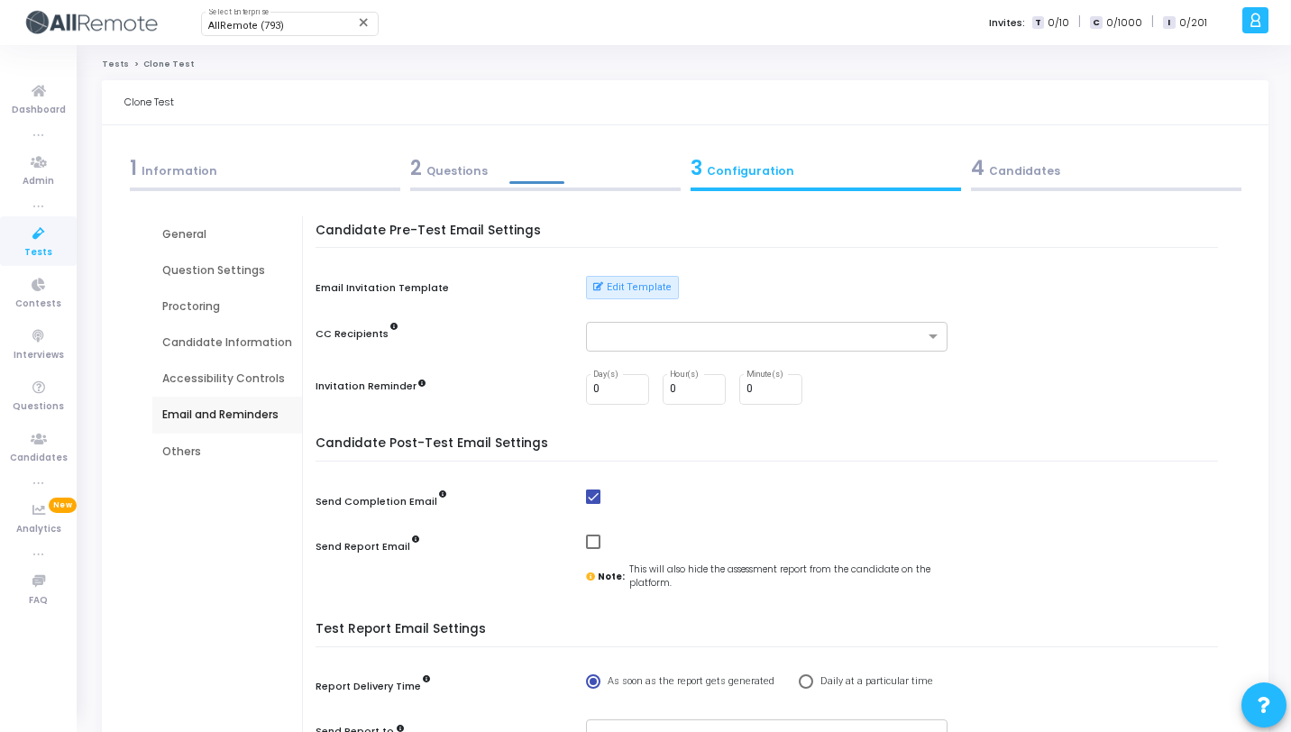
scroll to position [271, 0]
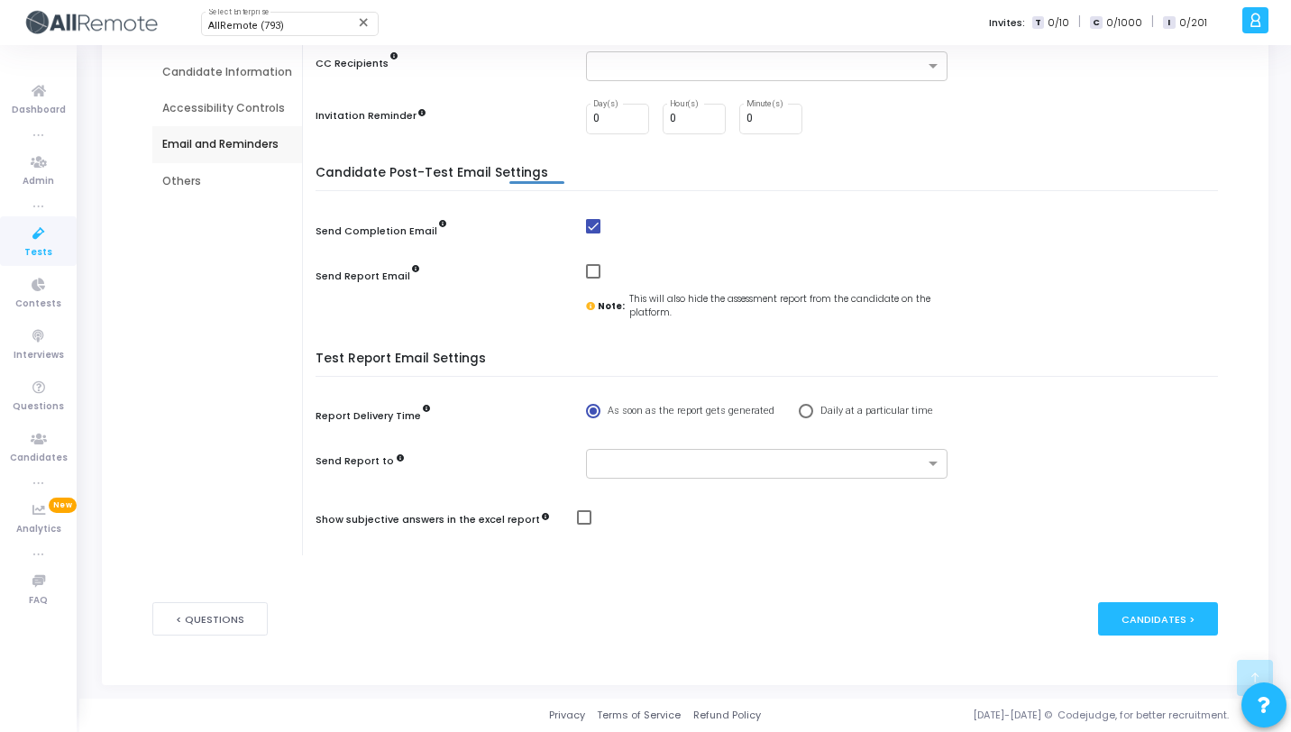
click at [580, 519] on span at bounding box center [584, 517] width 14 height 14
click at [583, 525] on input "checkbox" at bounding box center [583, 525] width 1 height 1
checkbox input "true"
click at [216, 186] on div "Others" at bounding box center [227, 181] width 130 height 16
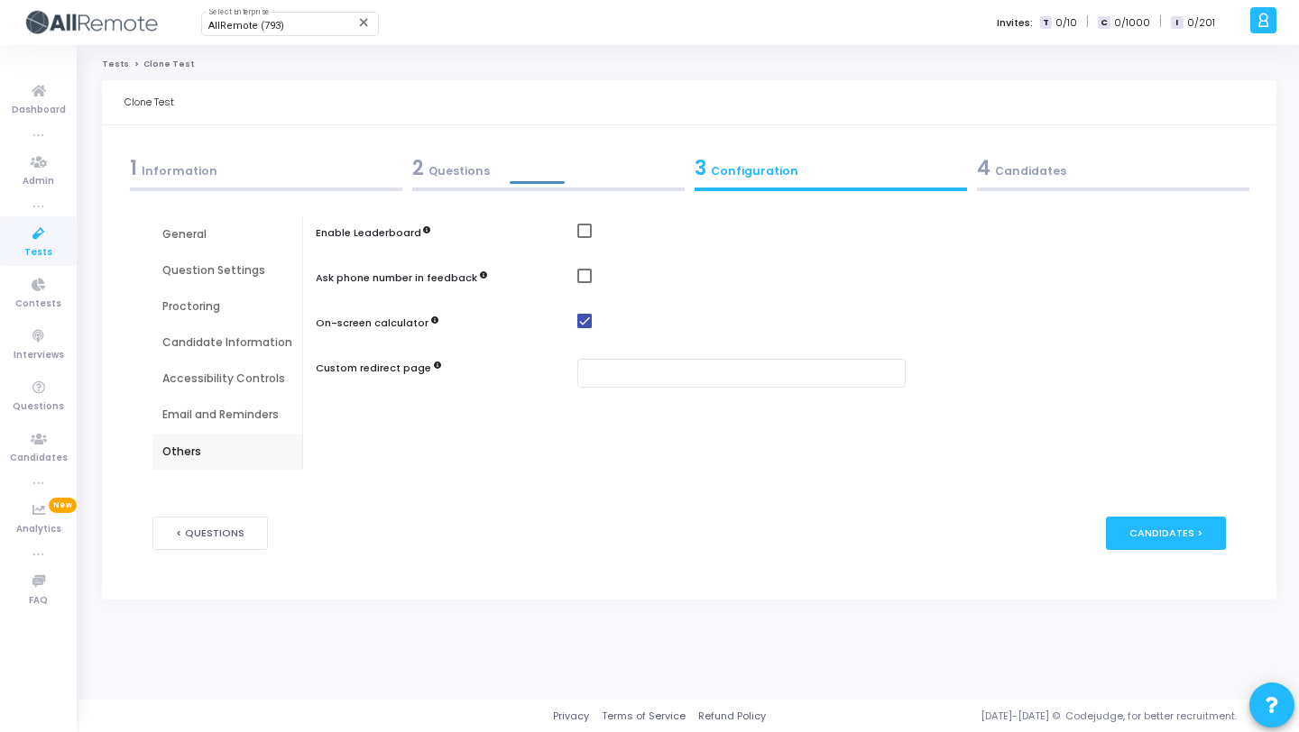
click at [1070, 185] on div "4 Candidates" at bounding box center [1112, 172] width 282 height 49
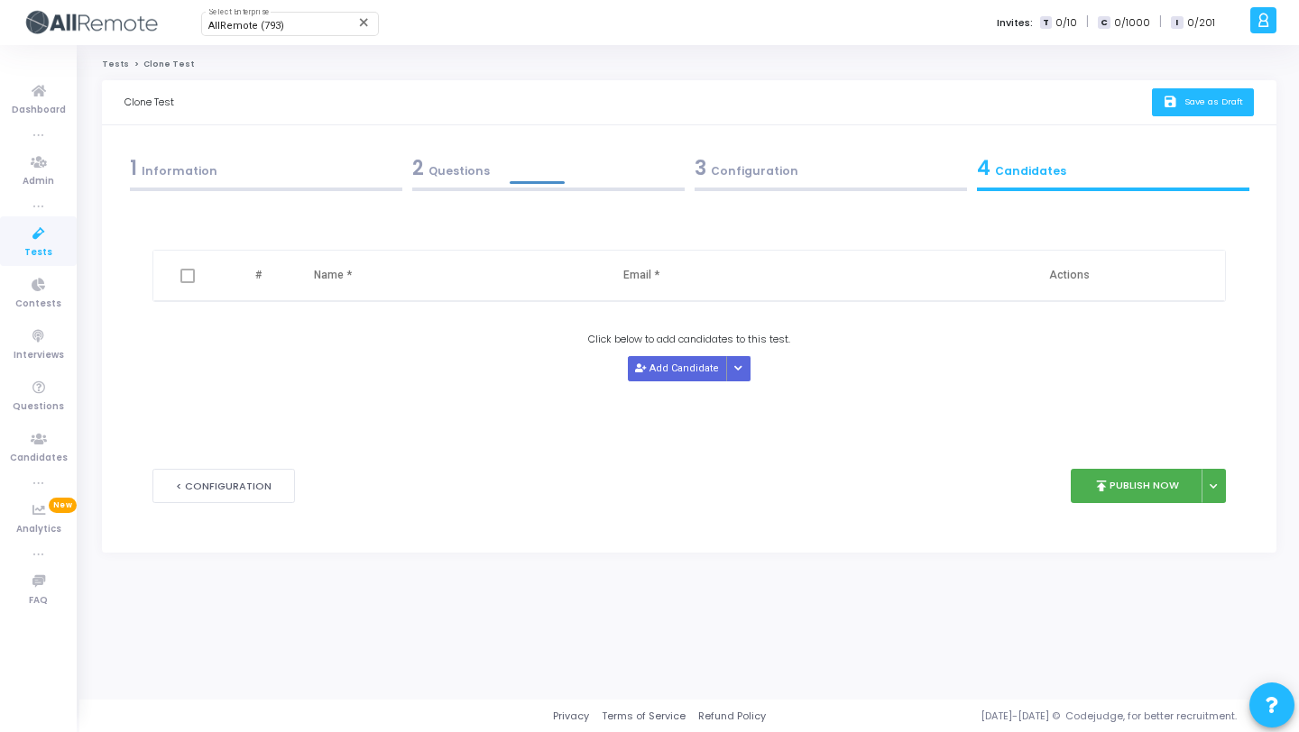
click at [1195, 110] on button "save Save as Draft" at bounding box center [1203, 102] width 102 height 28
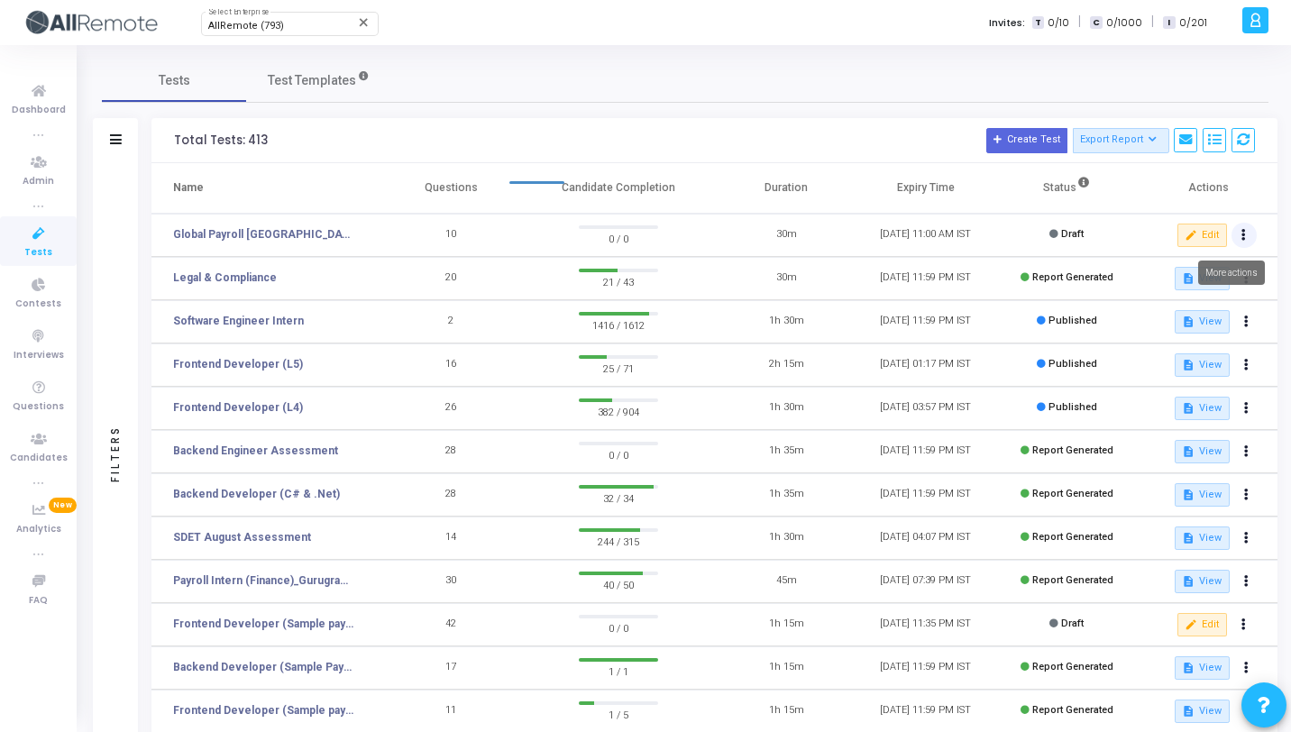
click at [1252, 237] on button at bounding box center [1244, 235] width 25 height 25
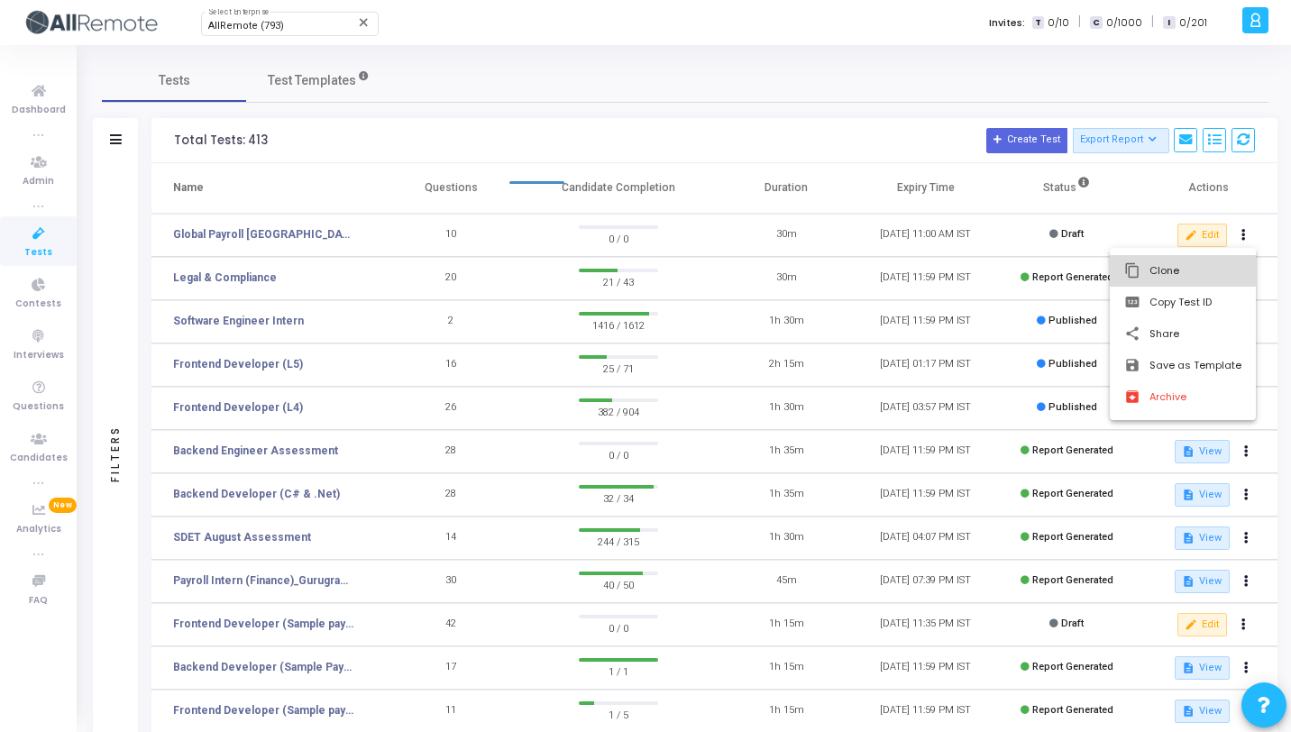
click at [1161, 269] on button "content_copy Clone" at bounding box center [1183, 271] width 146 height 32
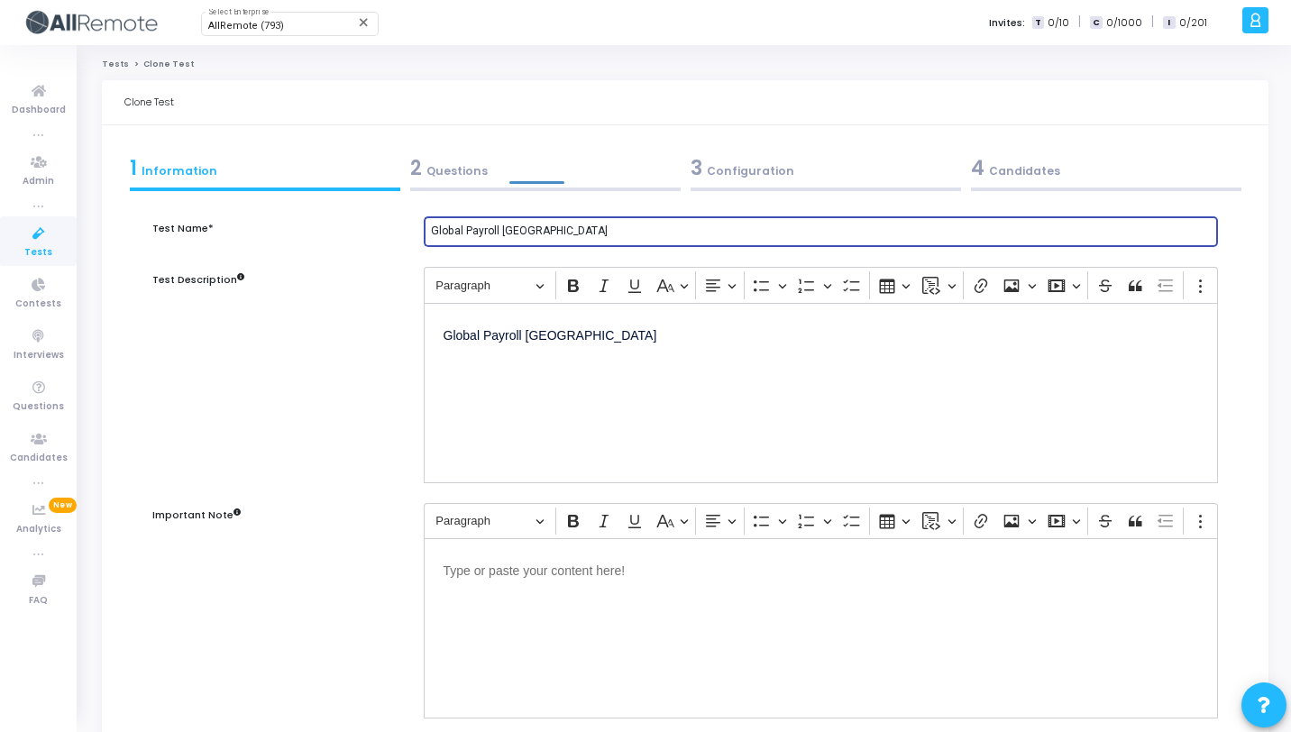
click at [515, 234] on input "Global Payroll India" at bounding box center [821, 231] width 780 height 13
paste input "Philippines"
type input "Global Payroll Philippines"
click at [537, 335] on p "Global Payroll India" at bounding box center [821, 334] width 755 height 23
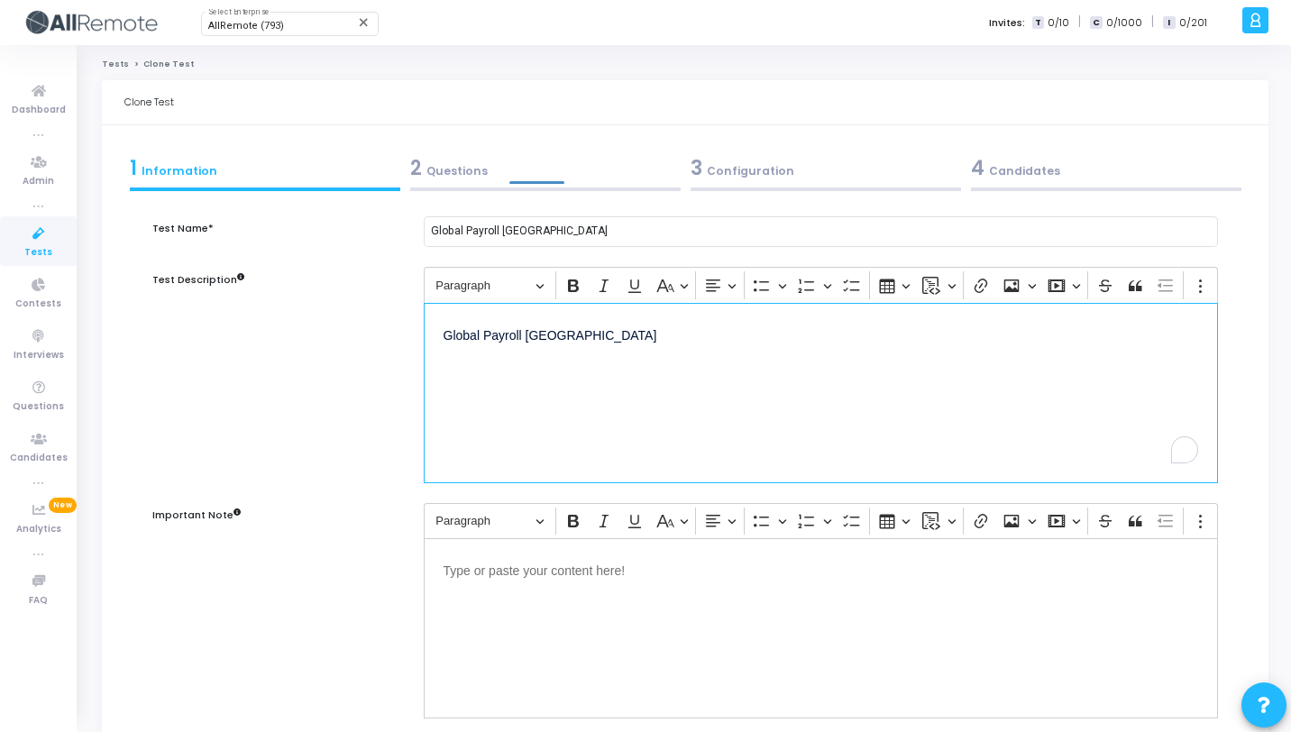
click at [537, 335] on p "Global Payroll India" at bounding box center [821, 334] width 755 height 23
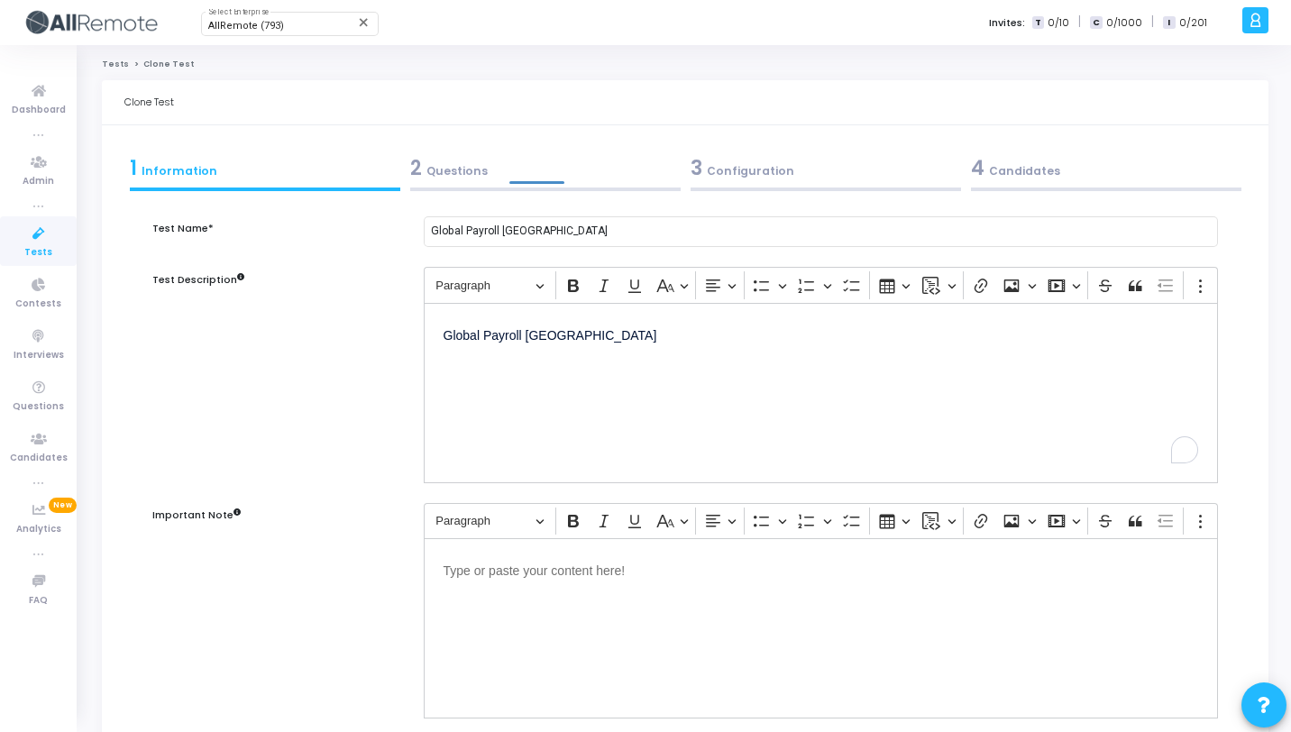
click at [593, 175] on div "2 Questions" at bounding box center [545, 168] width 271 height 30
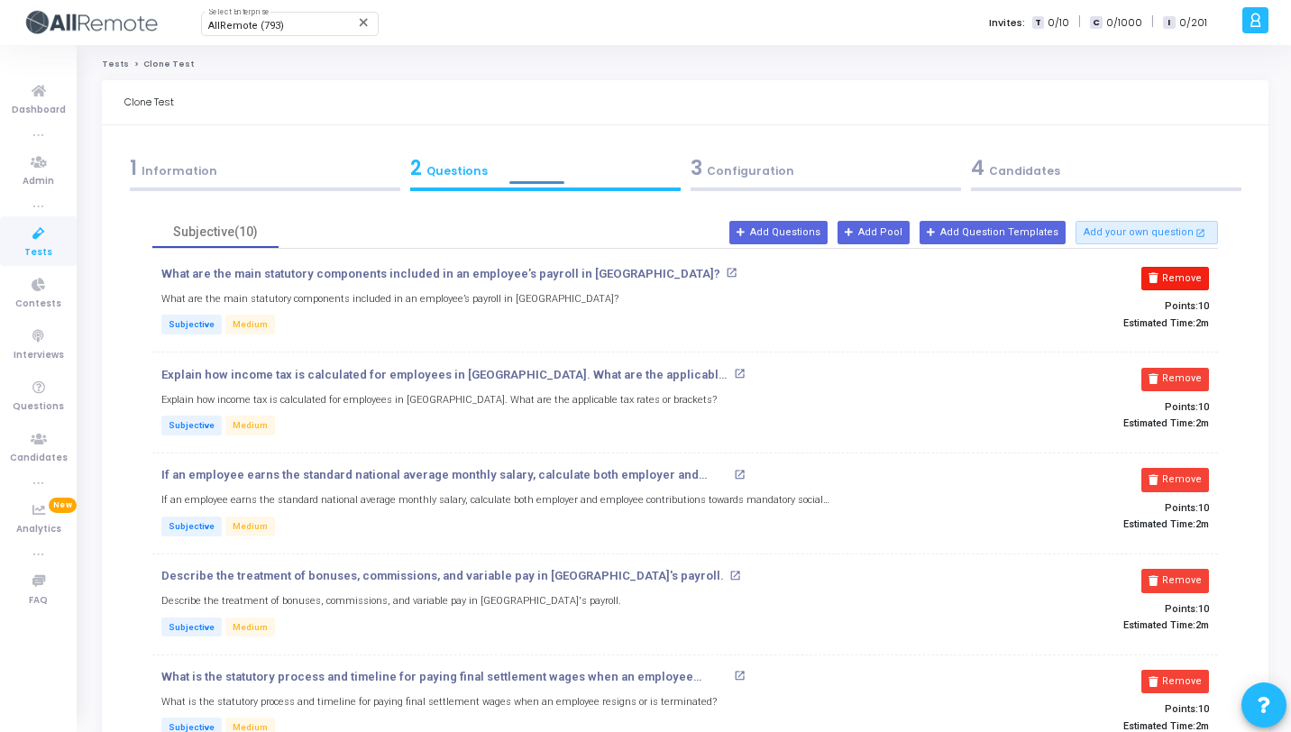
click at [1159, 277] on icon at bounding box center [1154, 278] width 10 height 10
click at [1159, 374] on icon at bounding box center [1154, 379] width 10 height 10
click at [1159, 475] on icon at bounding box center [1154, 480] width 10 height 10
click at [1159, 277] on icon at bounding box center [1154, 278] width 10 height 10
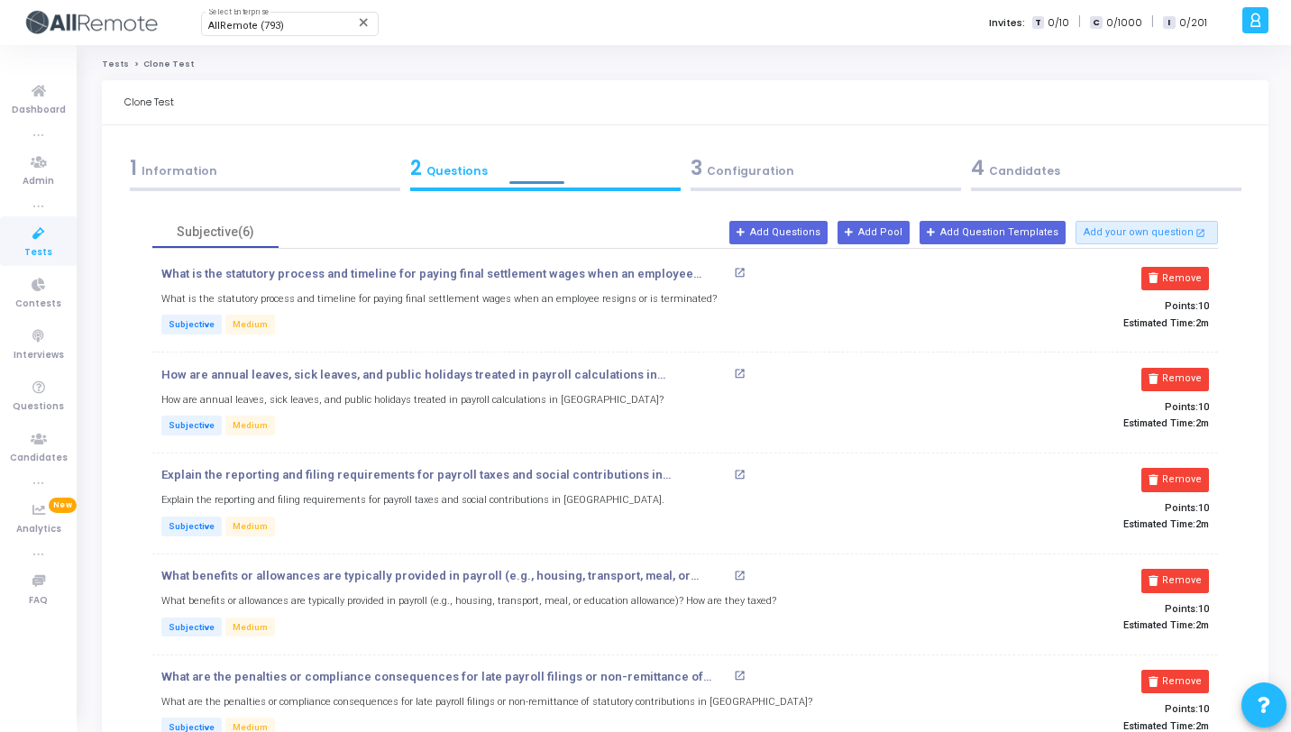
click at [1159, 277] on icon at bounding box center [1154, 278] width 10 height 10
click at [1159, 374] on icon at bounding box center [1154, 379] width 10 height 10
click at [1159, 475] on icon at bounding box center [1154, 480] width 10 height 10
click at [1159, 576] on icon at bounding box center [1154, 581] width 10 height 10
click at [1159, 677] on icon at bounding box center [1154, 682] width 10 height 10
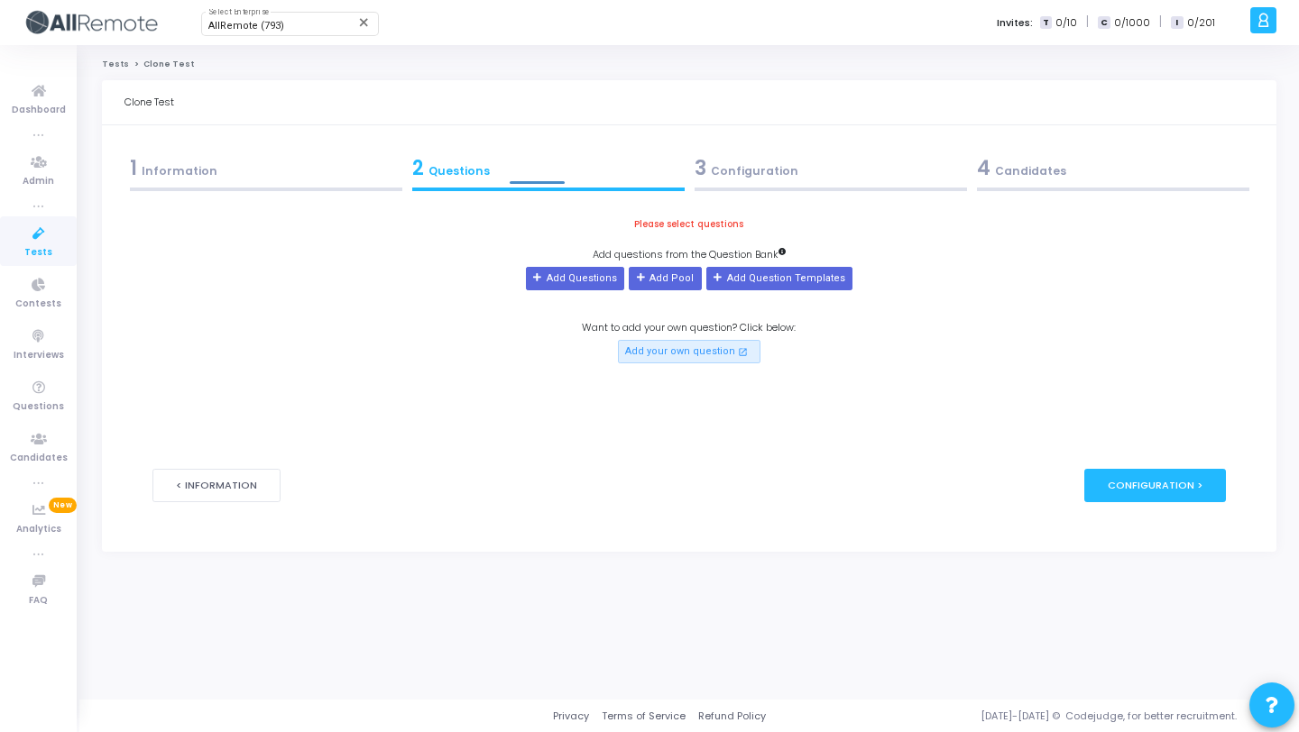
click at [1161, 277] on div "Please select questions Add questions from the Question Bank Add Questions Add …" at bounding box center [688, 289] width 1072 height 147
click at [364, 262] on div "Please select questions Add questions from the Question Bank Add Questions Add …" at bounding box center [688, 289] width 1072 height 147
click at [572, 271] on button "Add Questions" at bounding box center [575, 278] width 98 height 23
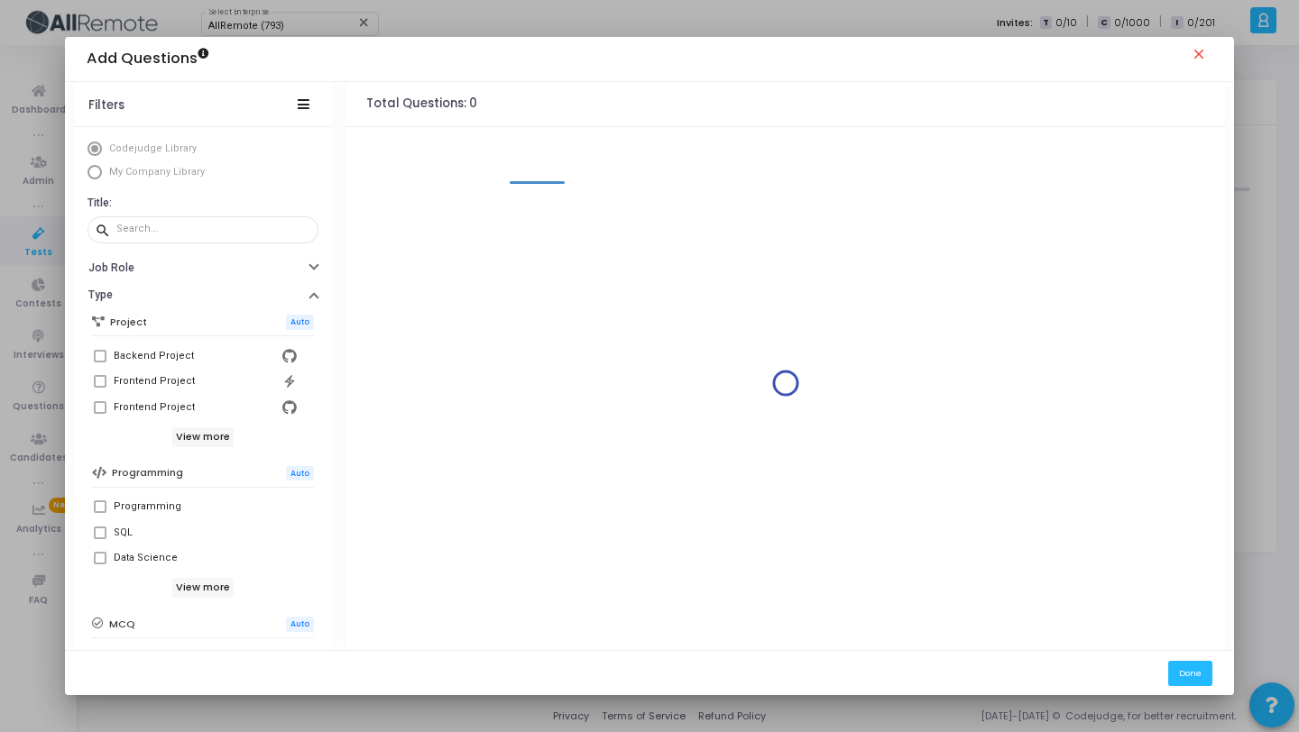
scroll to position [309, 0]
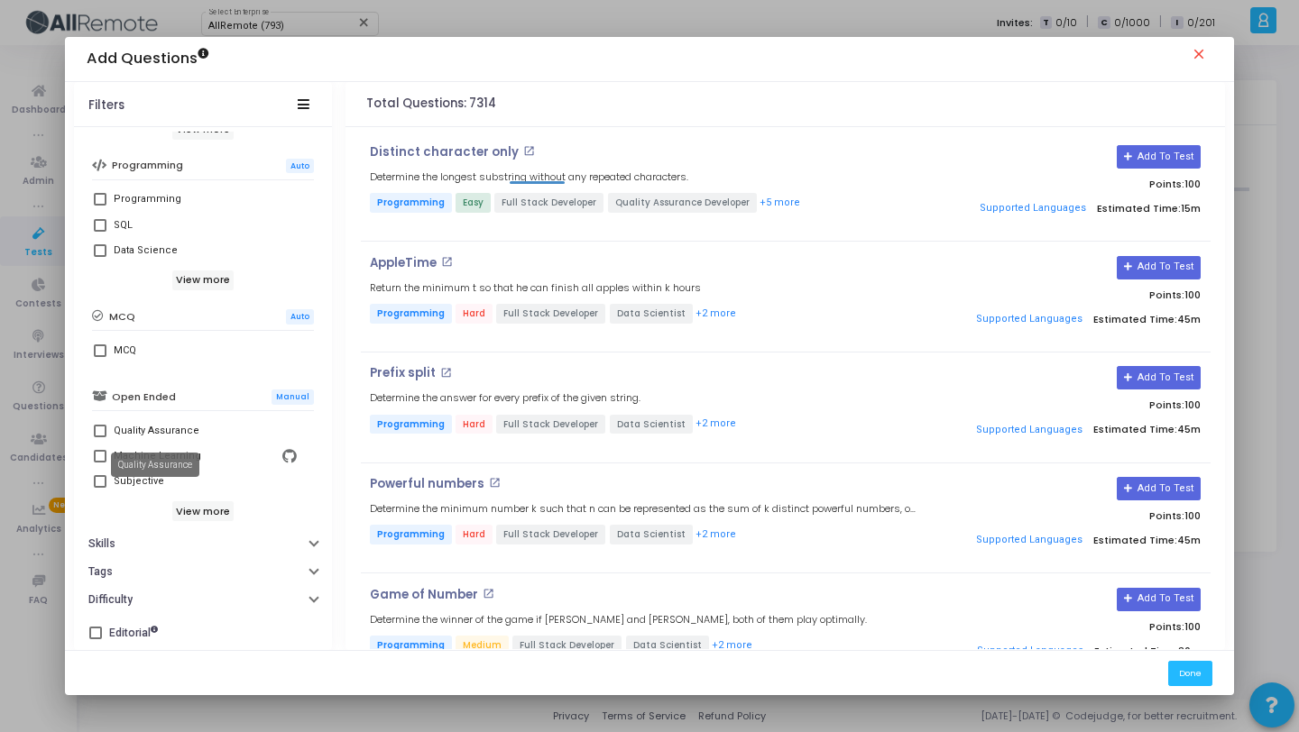
click at [142, 476] on div "Quality Assurance" at bounding box center [155, 465] width 88 height 24
click at [102, 482] on mat-tooltip-component "Quality Assurance" at bounding box center [155, 465] width 114 height 50
click at [100, 479] on span at bounding box center [100, 481] width 13 height 13
click at [100, 488] on input "Subjective" at bounding box center [99, 488] width 1 height 1
checkbox input "true"
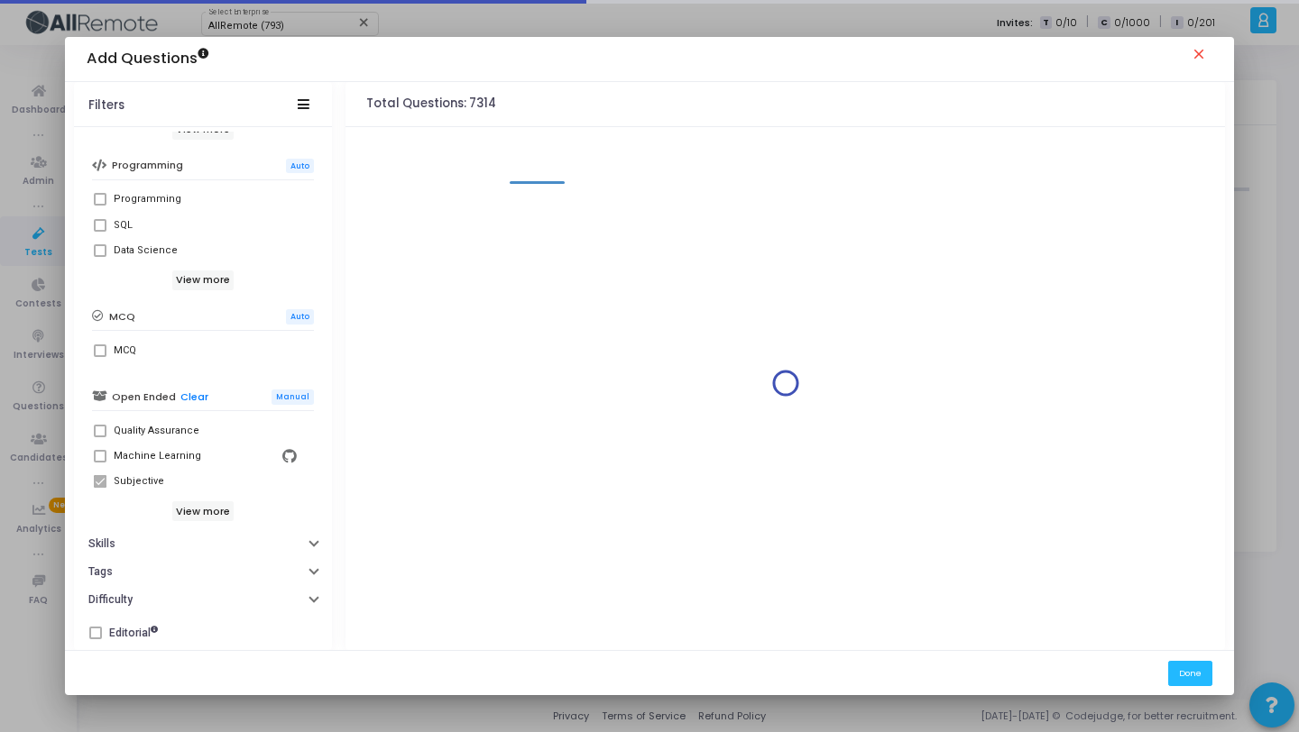
scroll to position [0, 0]
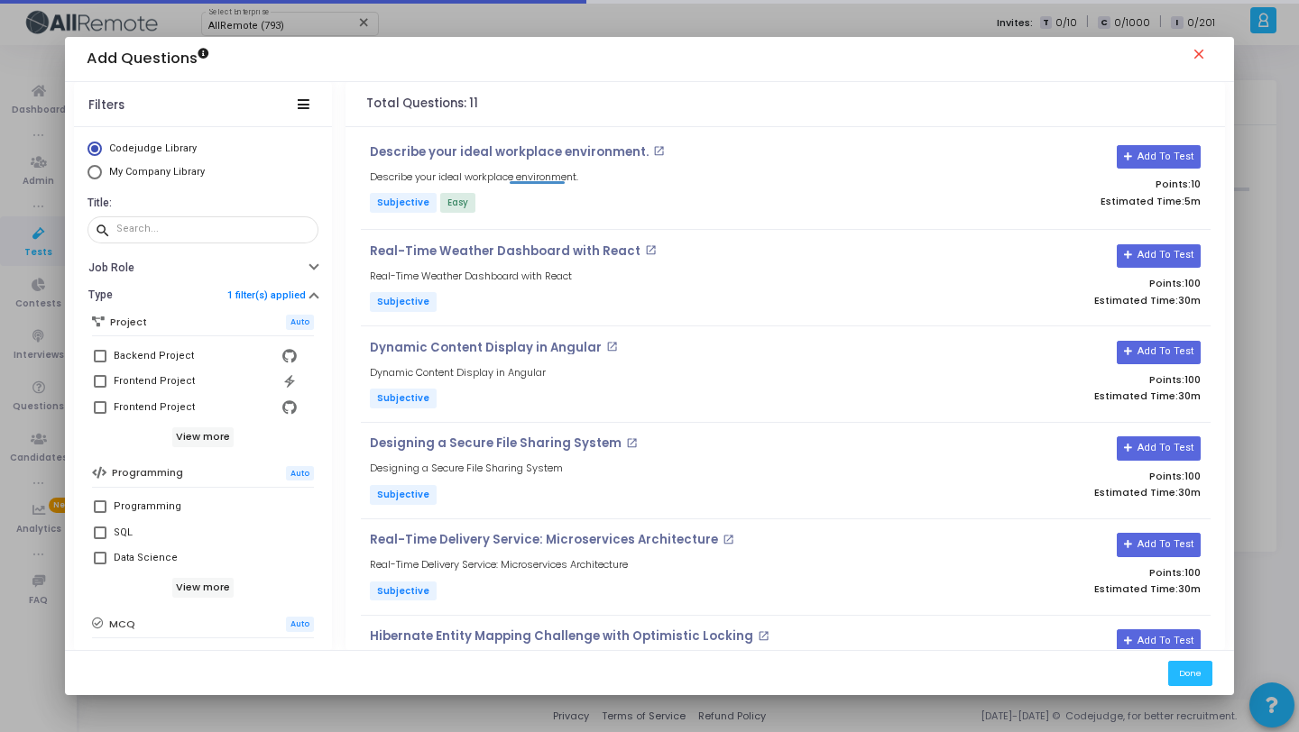
click at [95, 177] on span "Select Library" at bounding box center [94, 172] width 14 height 14
click at [95, 177] on input "My Company Library" at bounding box center [94, 172] width 14 height 14
radio input "true"
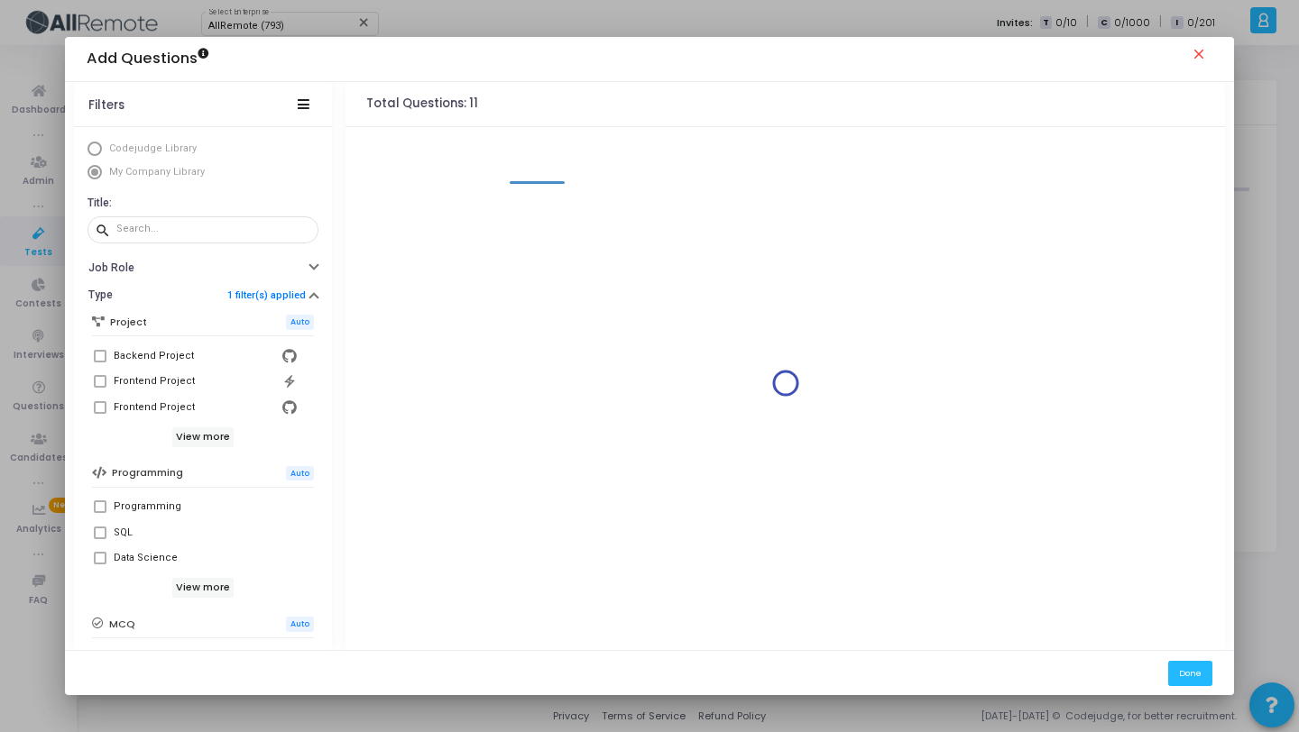
scroll to position [309, 0]
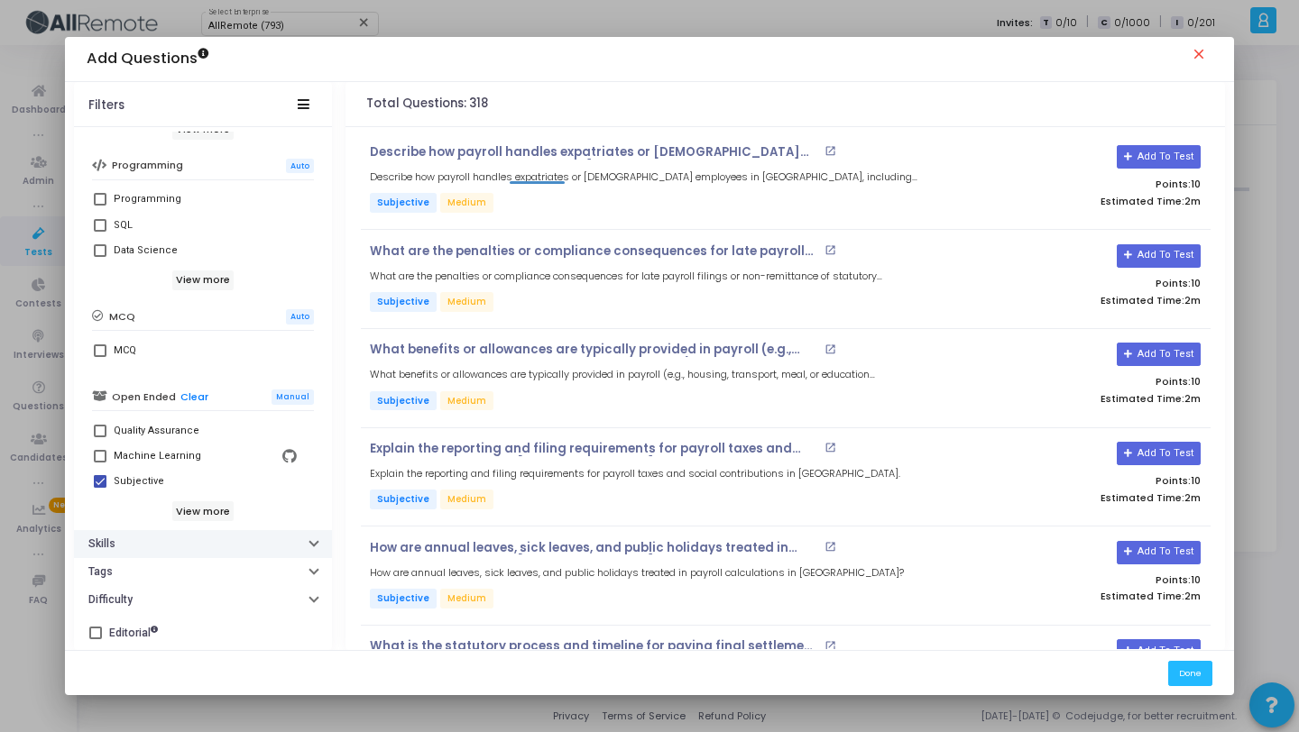
click at [146, 541] on button "Skills" at bounding box center [203, 544] width 258 height 28
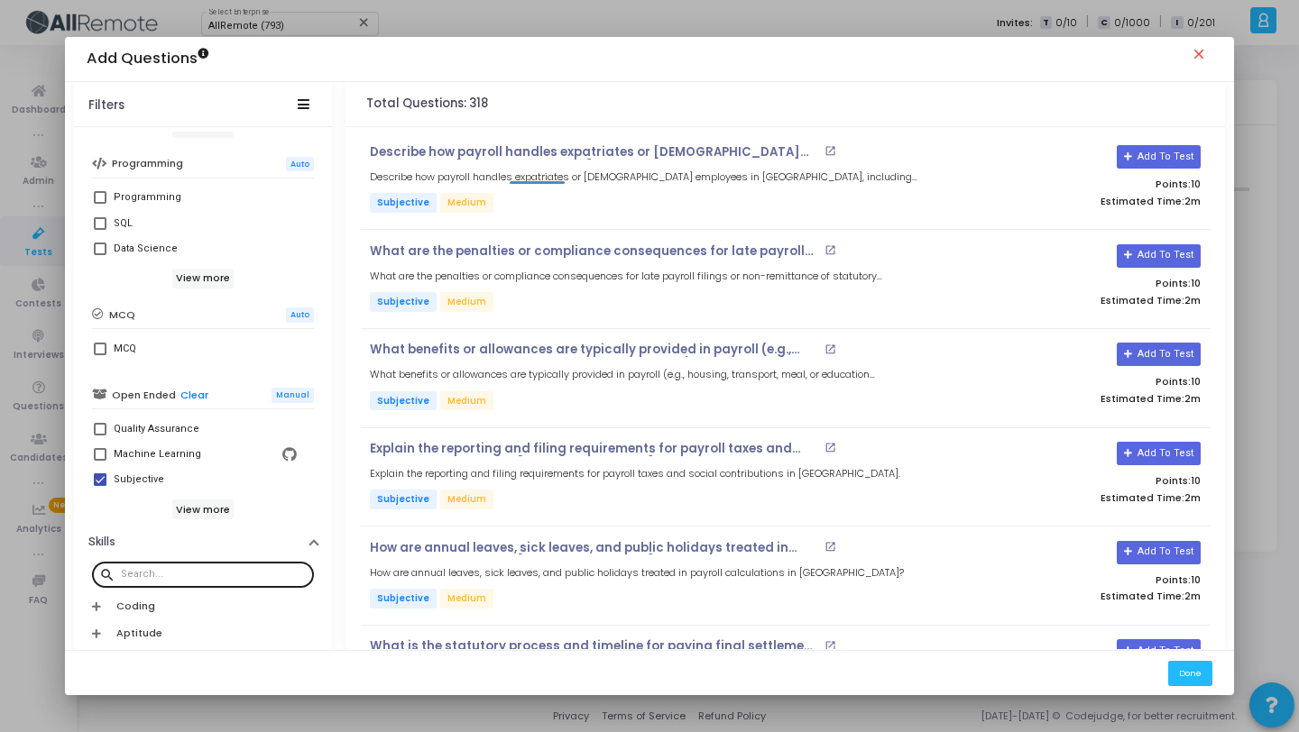
click at [217, 568] on div at bounding box center [214, 573] width 186 height 29
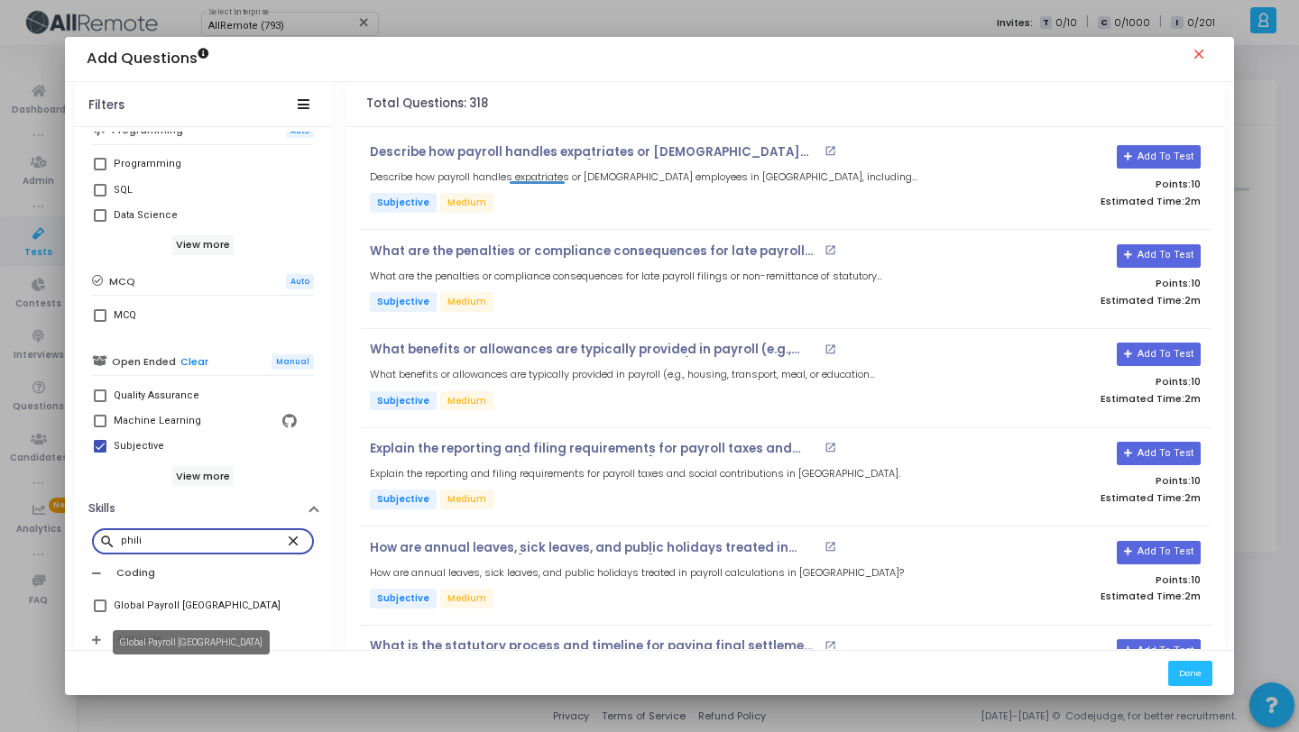
type input "phili"
click at [204, 607] on div "Global Payroll Philippines" at bounding box center [197, 606] width 167 height 22
click at [100, 612] on input "Global Payroll Philippines" at bounding box center [99, 612] width 1 height 1
checkbox input "true"
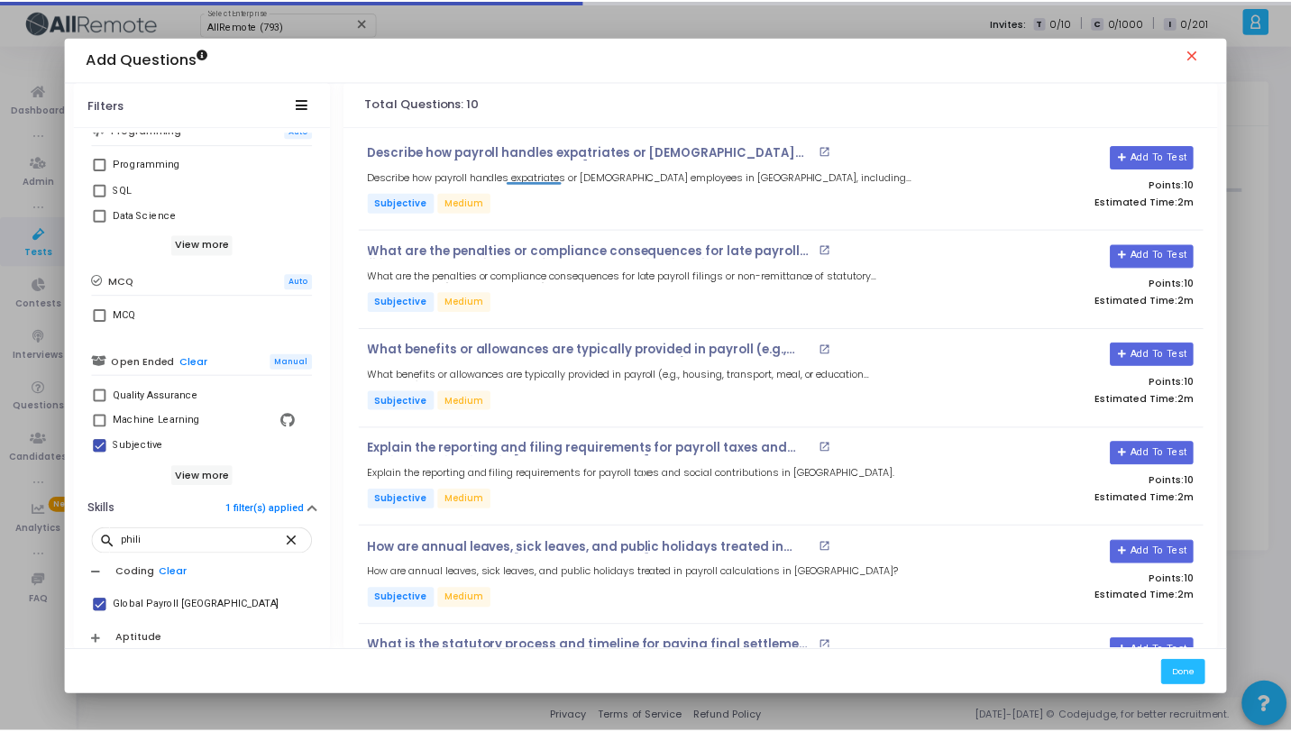
scroll to position [481, 0]
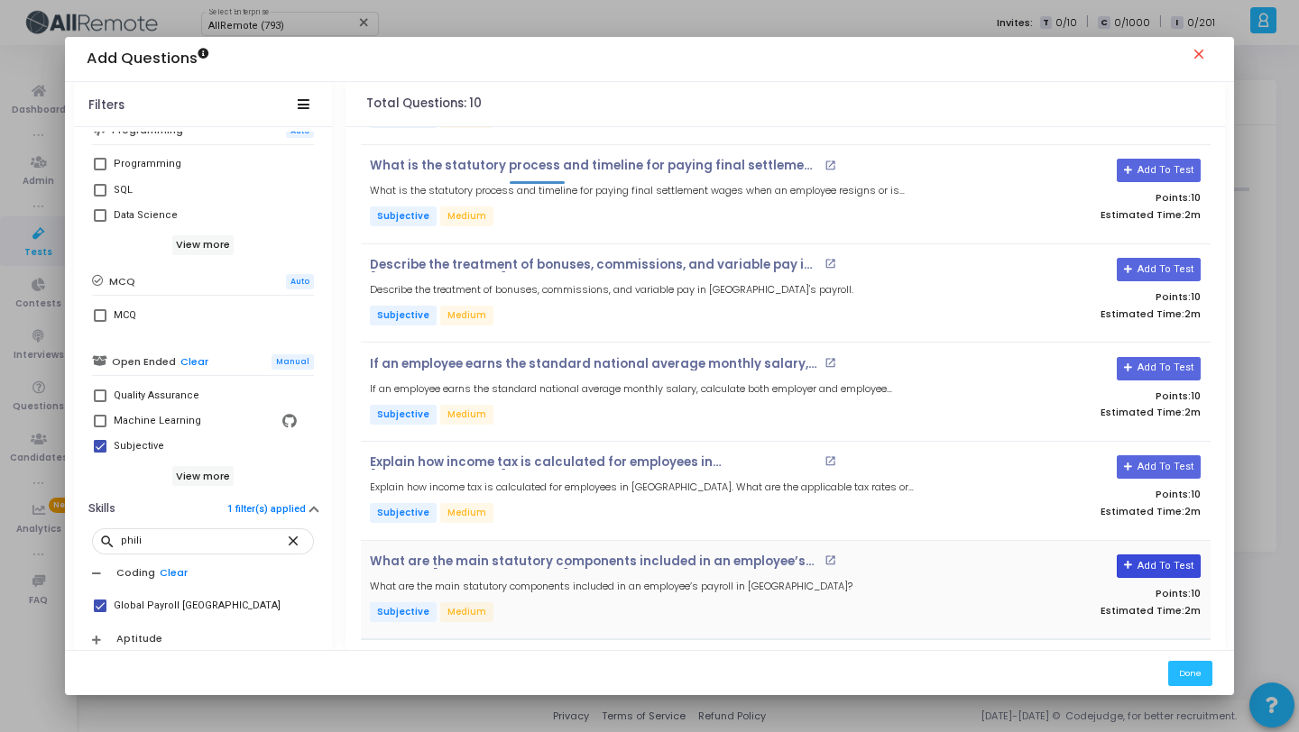
click at [1148, 566] on button "Add To Test" at bounding box center [1158, 566] width 84 height 23
click at [1148, 460] on button "Add To Test" at bounding box center [1158, 466] width 84 height 23
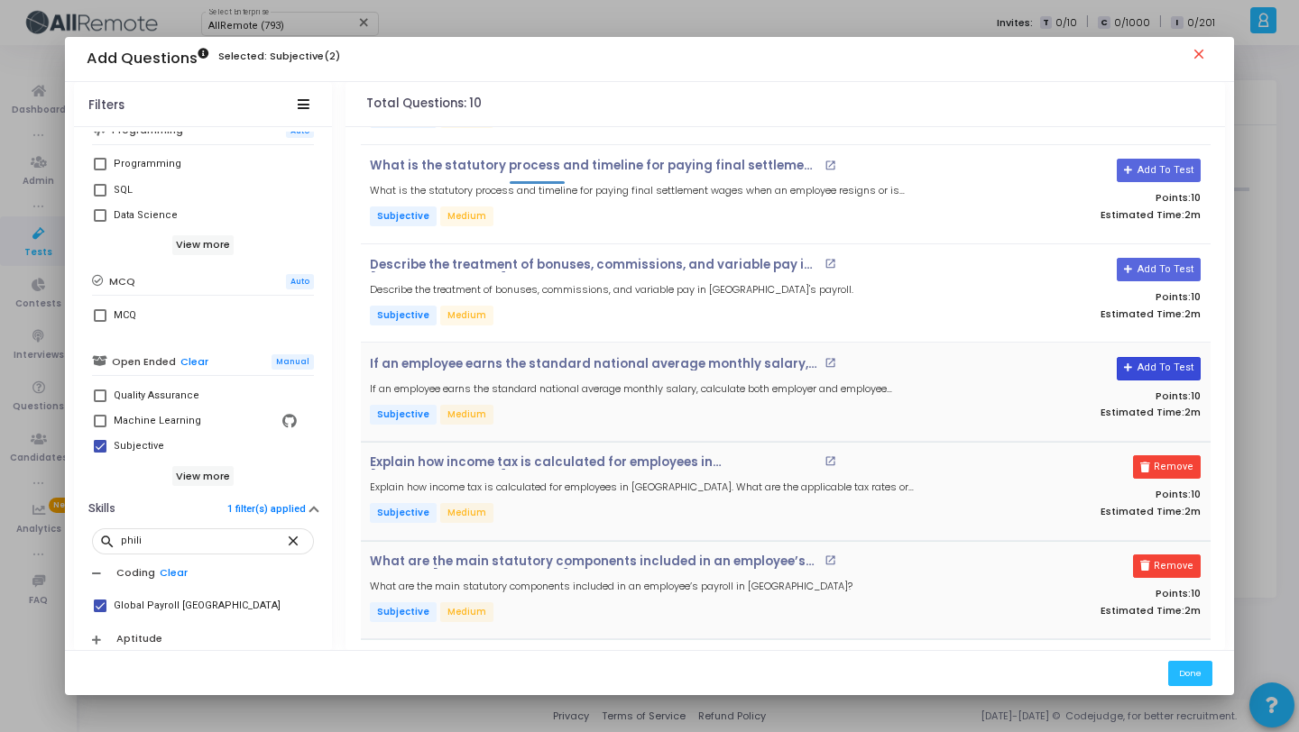
click at [1148, 361] on button "Add To Test" at bounding box center [1158, 368] width 84 height 23
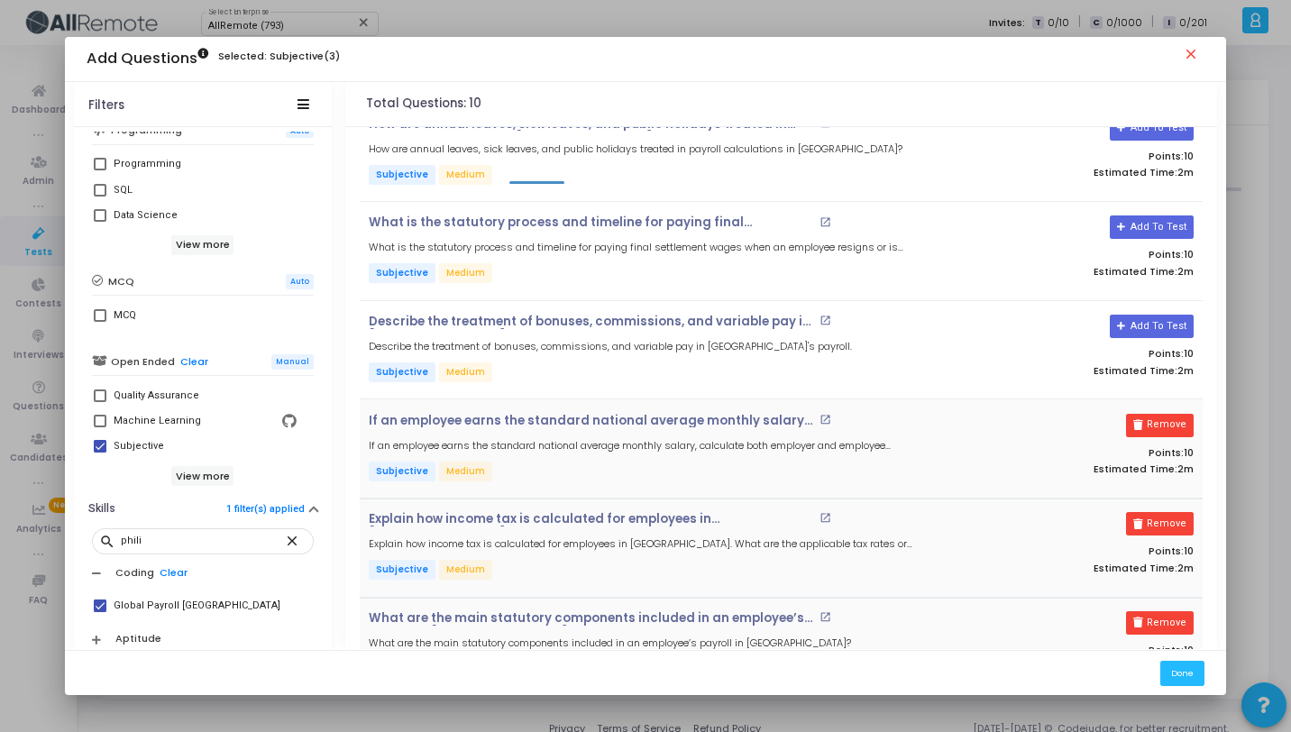
scroll to position [363, 0]
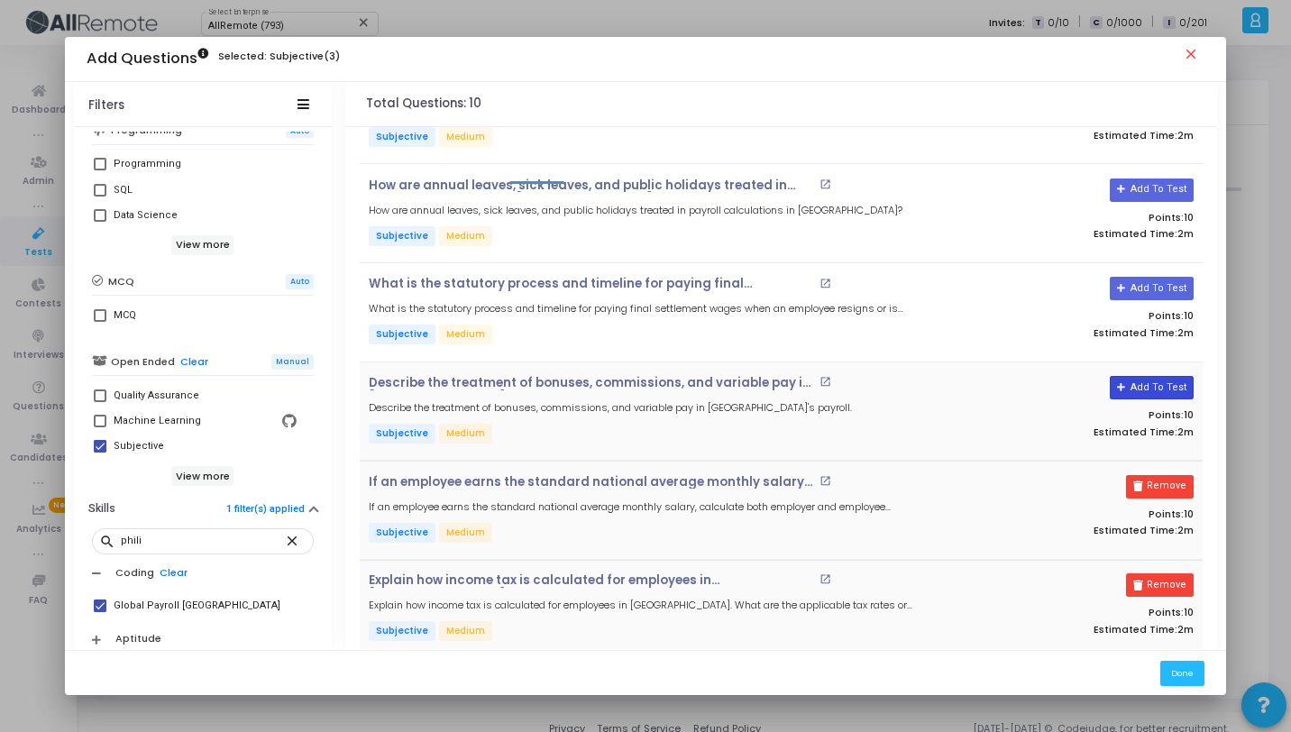
click at [1151, 381] on button "Add To Test" at bounding box center [1152, 387] width 84 height 23
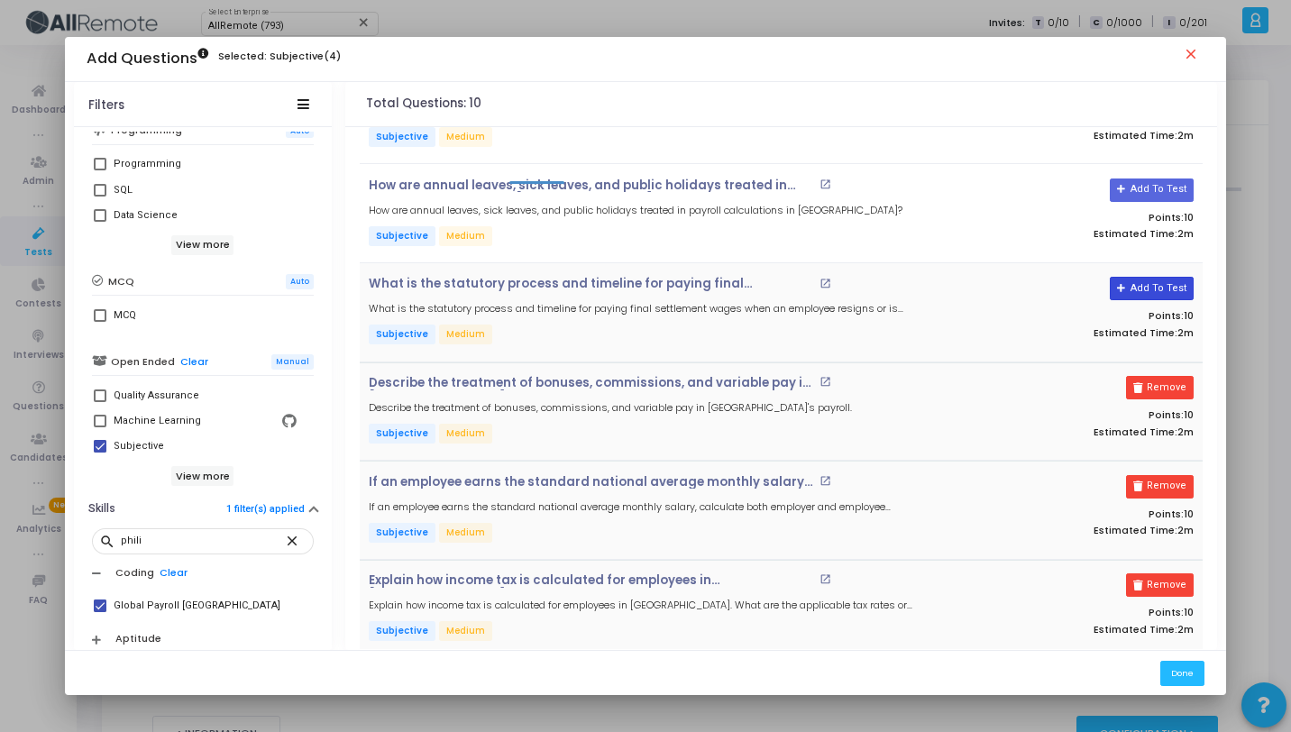
click at [1144, 280] on button "Add To Test" at bounding box center [1152, 288] width 84 height 23
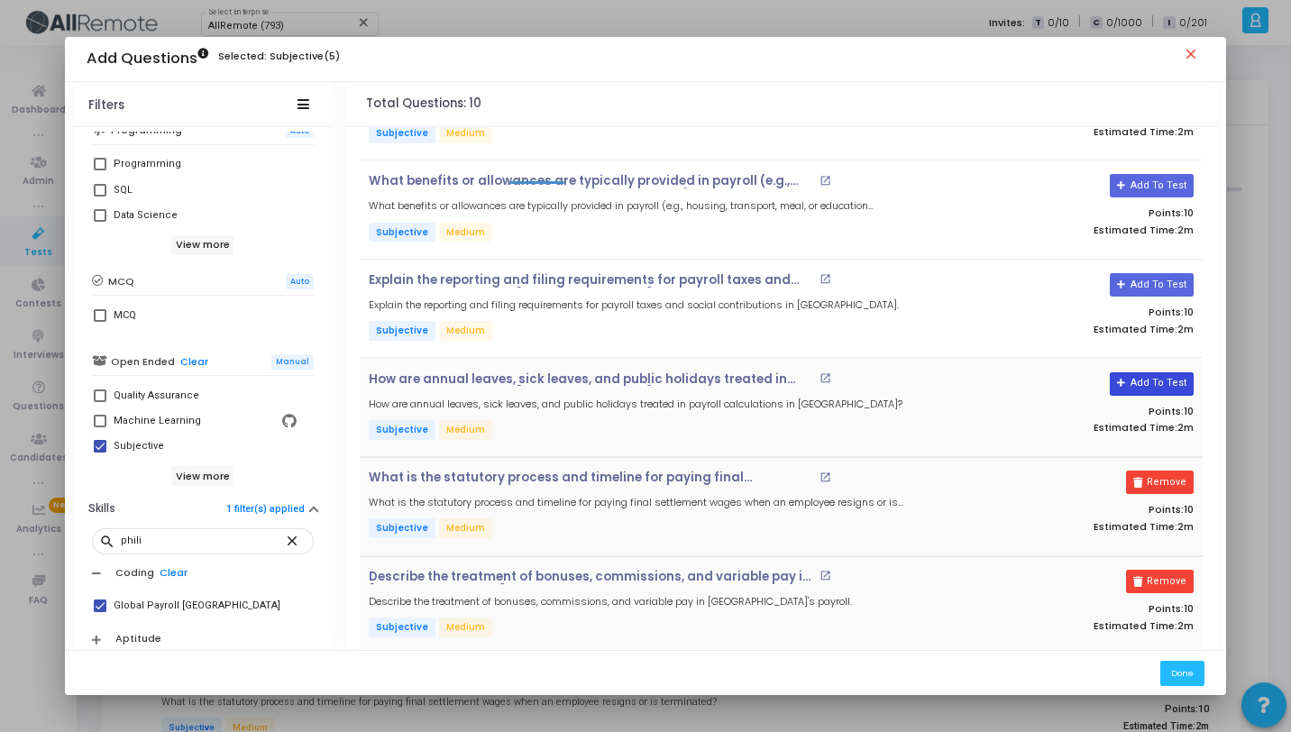
scroll to position [139, 0]
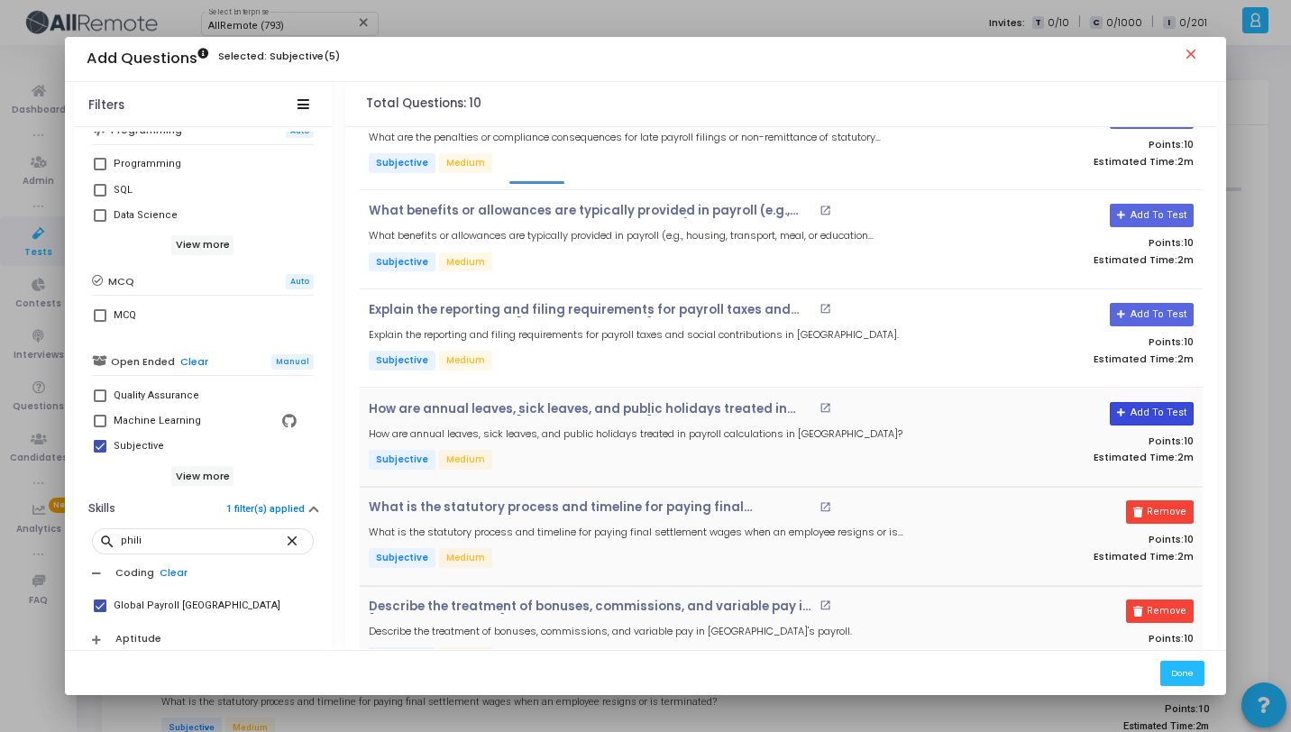
click at [1159, 409] on button "Add To Test" at bounding box center [1152, 413] width 84 height 23
click at [1158, 308] on button "Add To Test" at bounding box center [1152, 314] width 84 height 23
click at [1153, 211] on button "Add To Test" at bounding box center [1152, 215] width 84 height 23
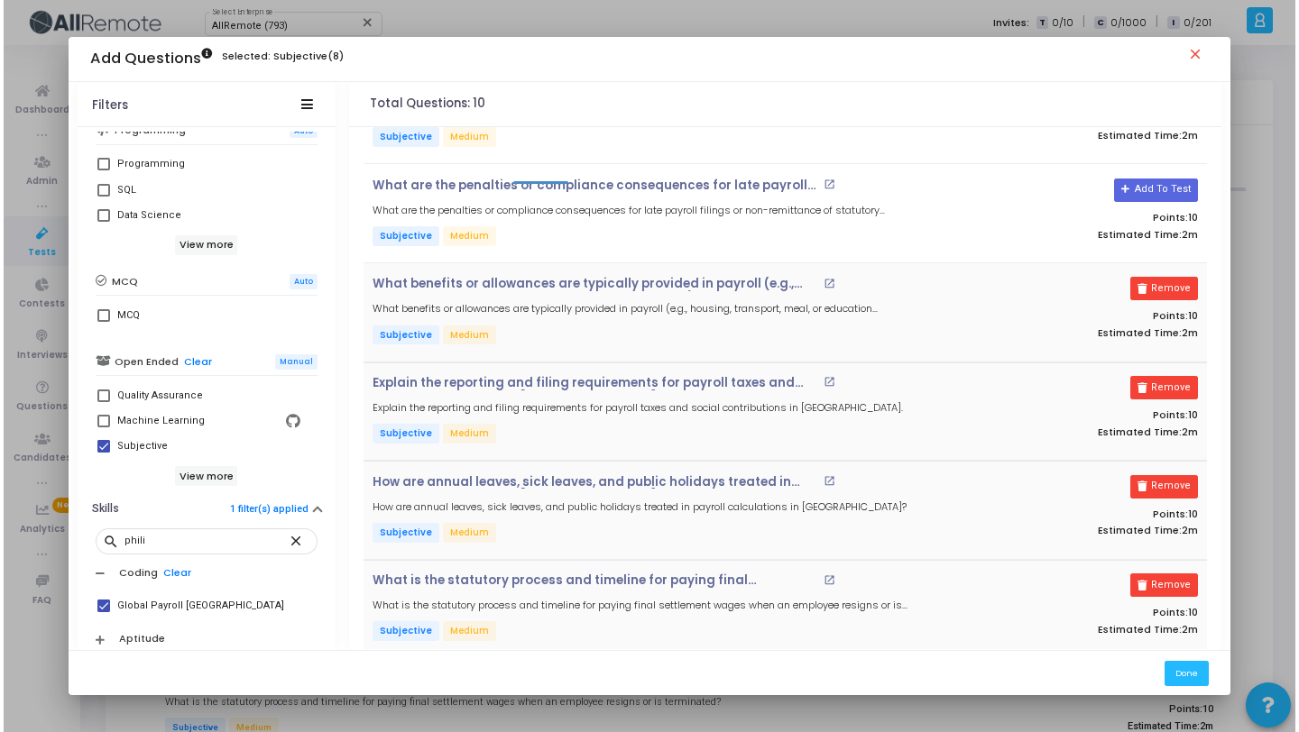
scroll to position [0, 0]
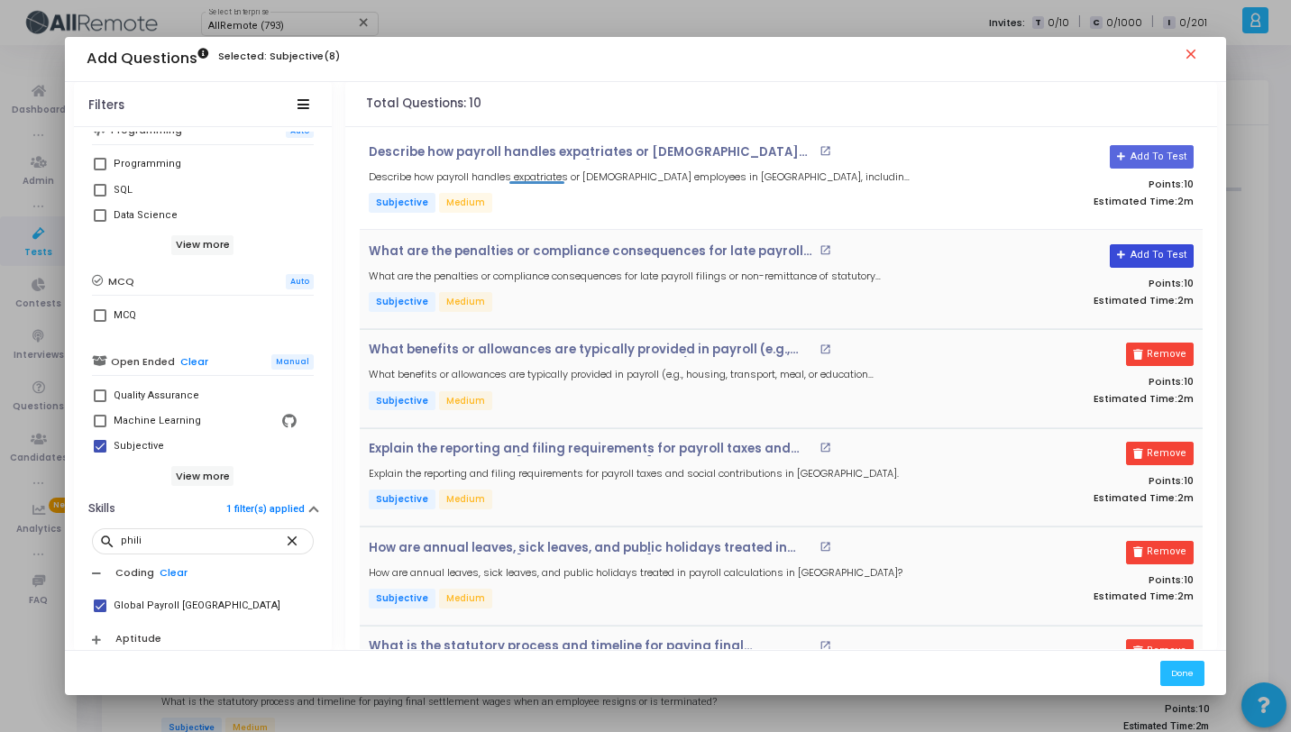
click at [1153, 247] on button "Add To Test" at bounding box center [1152, 255] width 84 height 23
click at [1146, 151] on button "Add To Test" at bounding box center [1152, 156] width 84 height 23
click at [1189, 672] on button "Done" at bounding box center [1183, 673] width 44 height 24
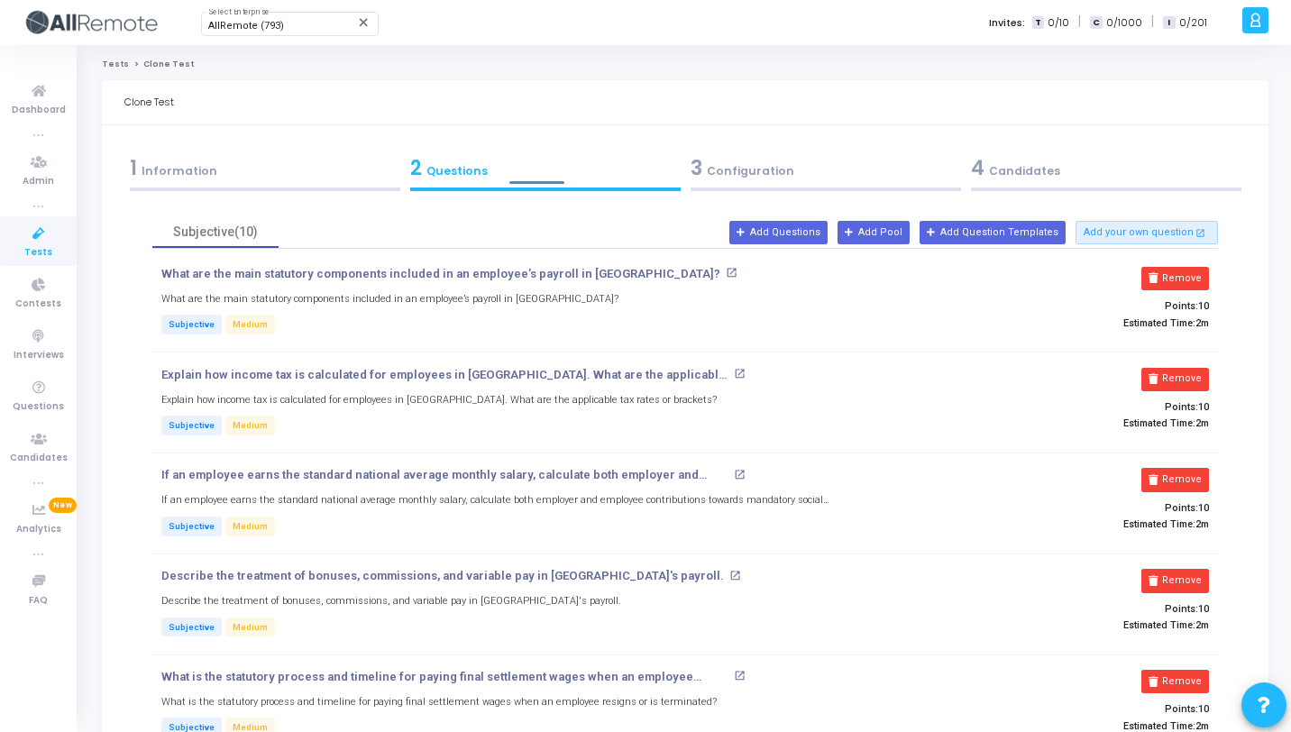
click at [786, 176] on div "3 Configuration" at bounding box center [826, 168] width 271 height 30
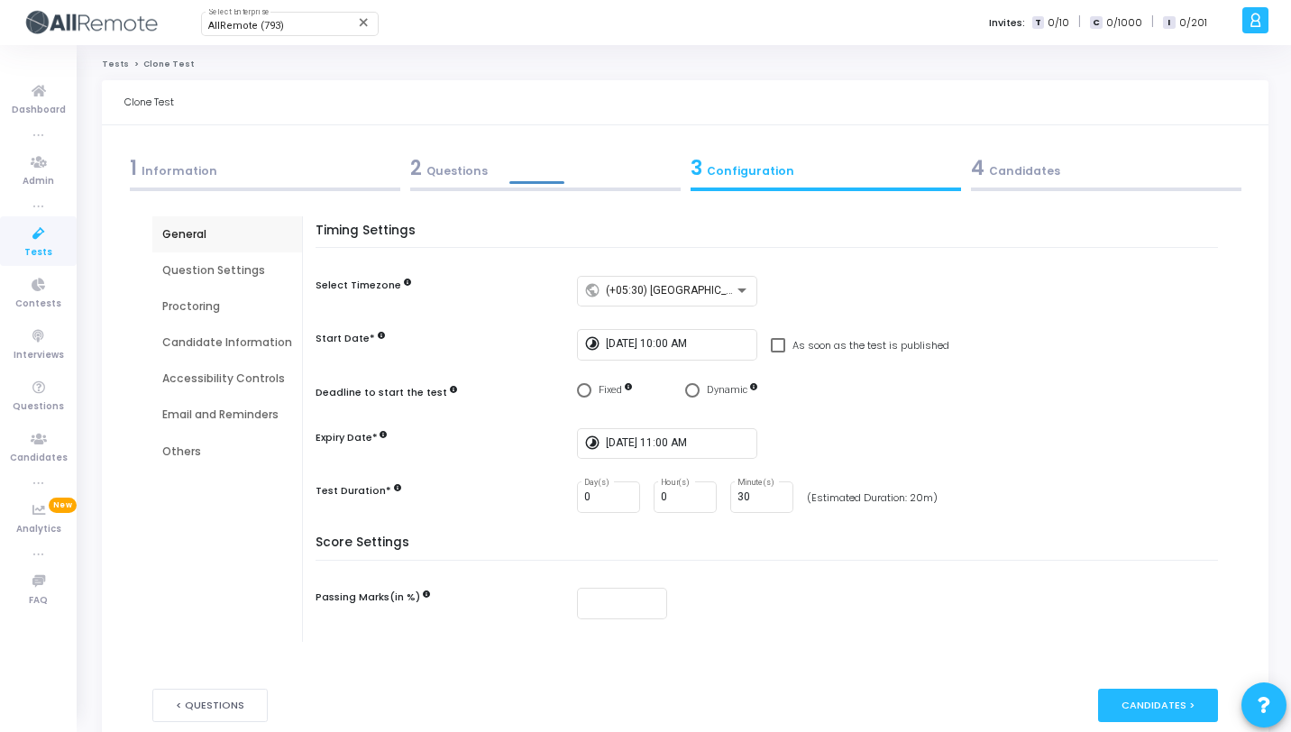
click at [979, 178] on span "4" at bounding box center [978, 168] width 14 height 28
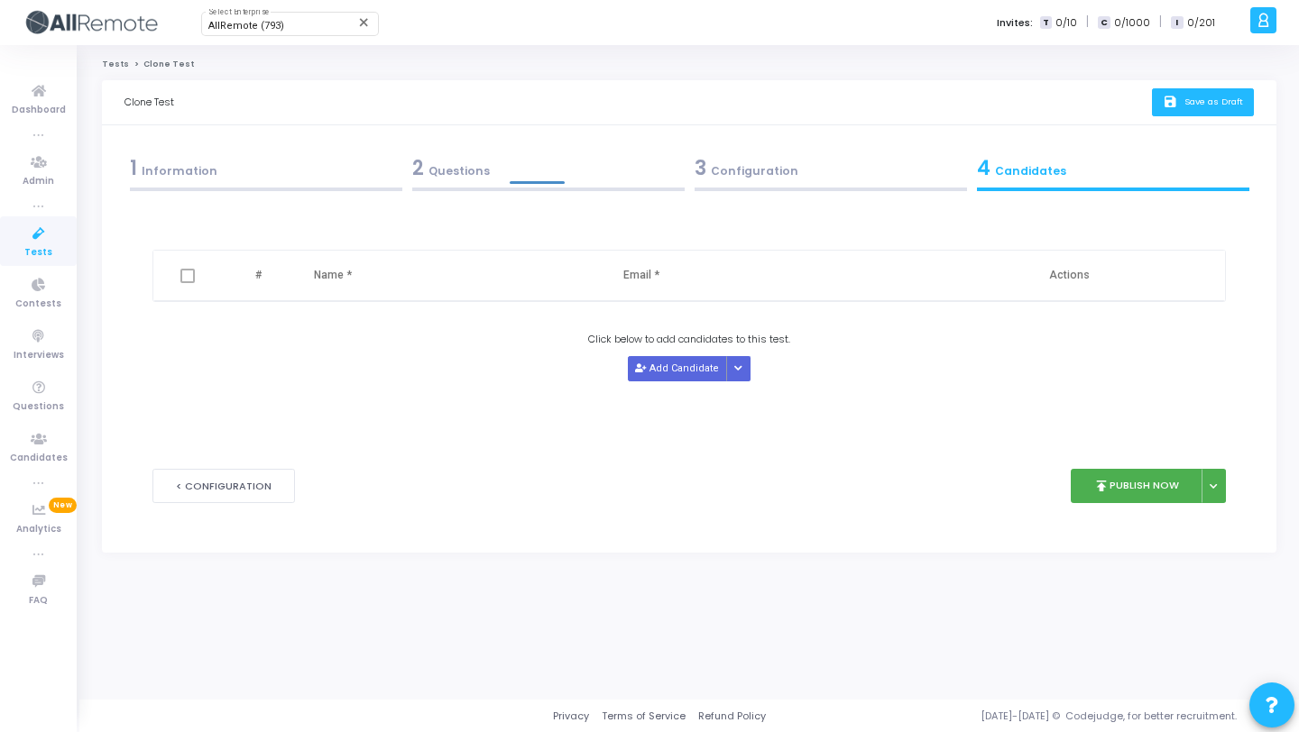
click at [1180, 107] on icon "save" at bounding box center [1171, 102] width 19 height 15
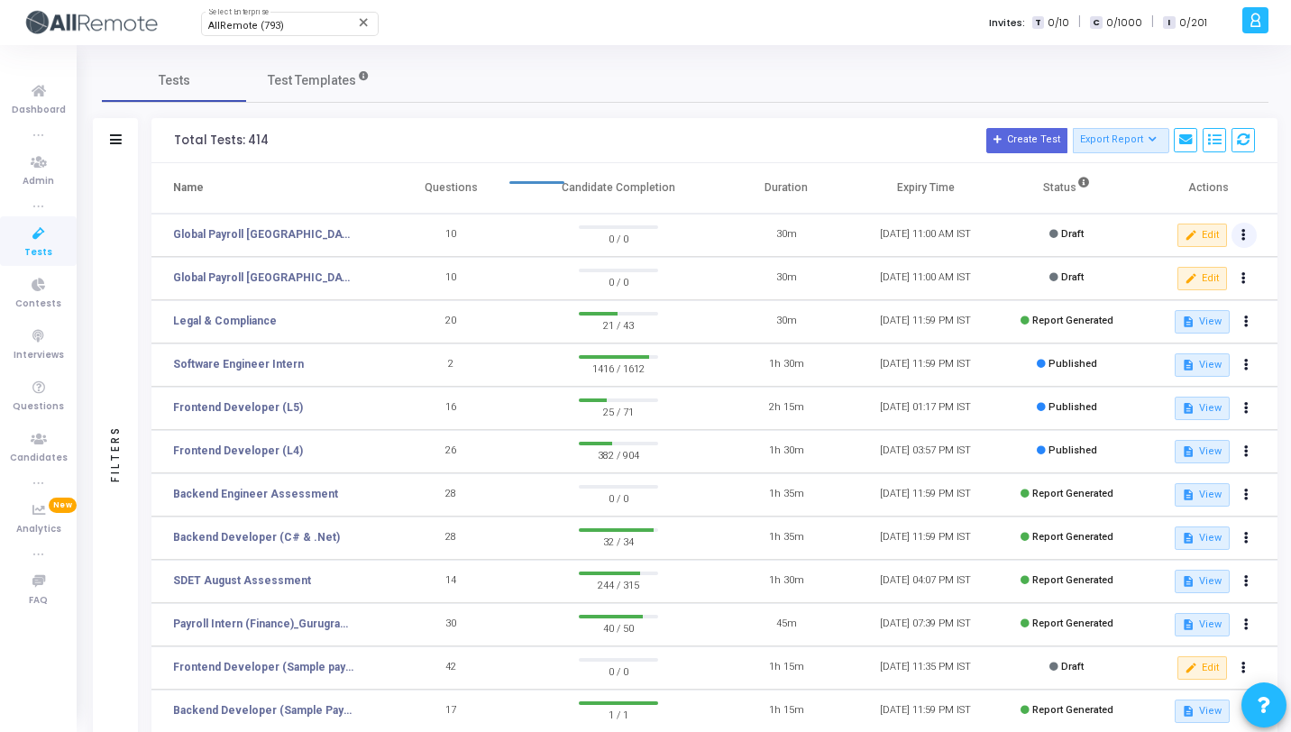
click at [1238, 237] on button at bounding box center [1244, 235] width 25 height 25
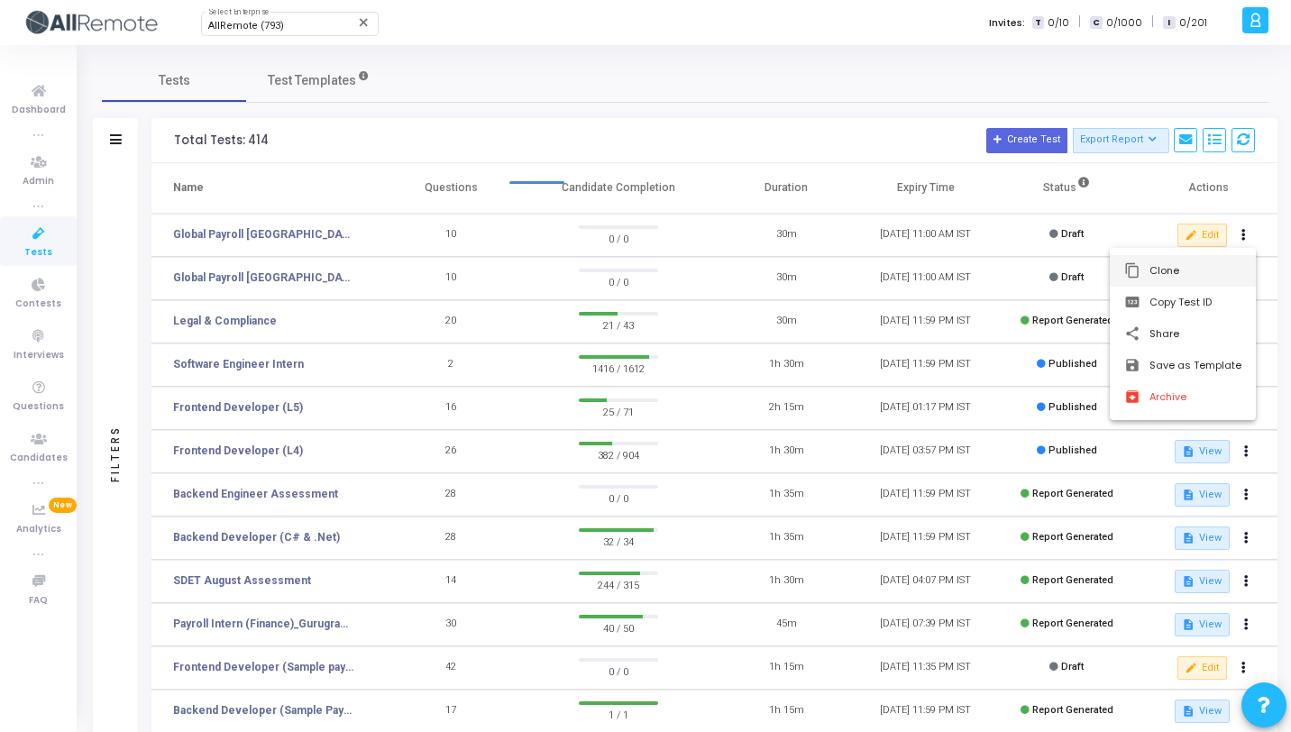
click at [1144, 276] on button "content_copy Clone" at bounding box center [1183, 271] width 146 height 32
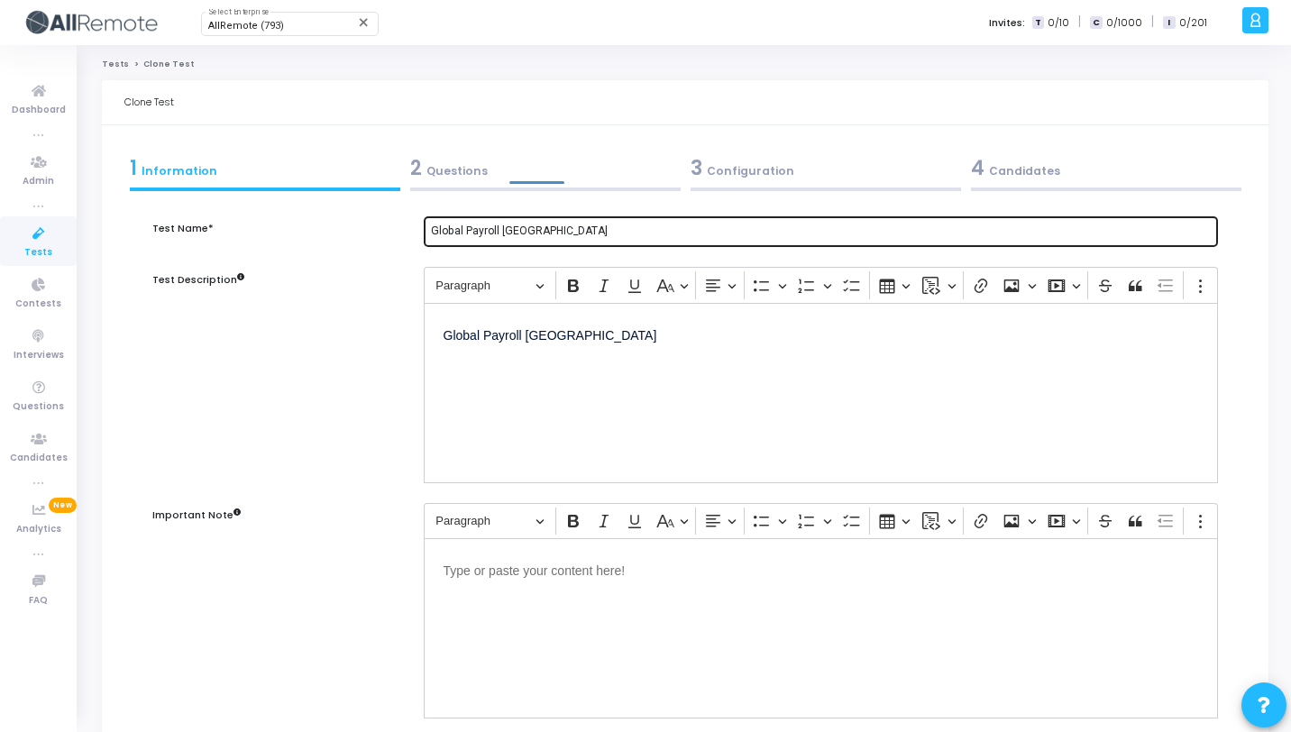
click at [531, 234] on input "Global Payroll Philippines" at bounding box center [821, 231] width 780 height 13
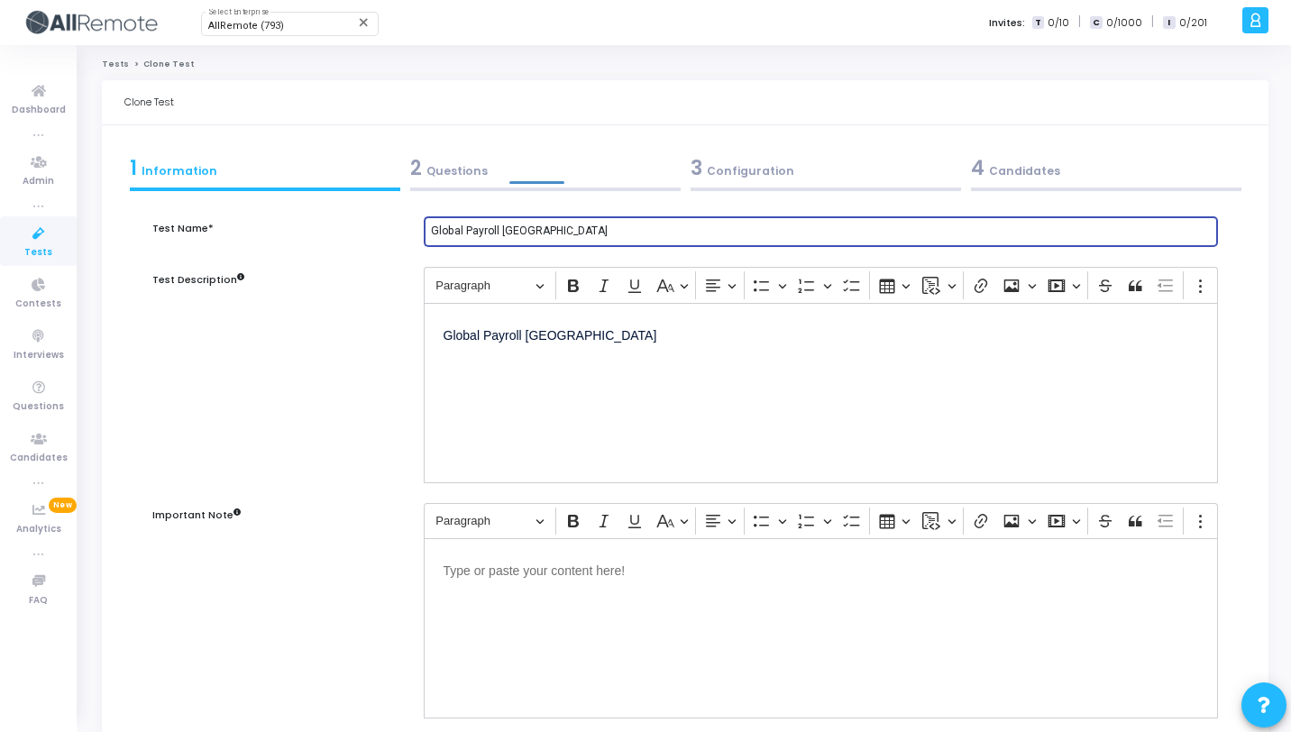
click at [531, 234] on input "Global Payroll Philippines" at bounding box center [821, 231] width 780 height 13
paste input "Argentina"
type input "Global Payroll Argentina"
click at [556, 342] on p "Global Payroll Philippines" at bounding box center [821, 334] width 755 height 23
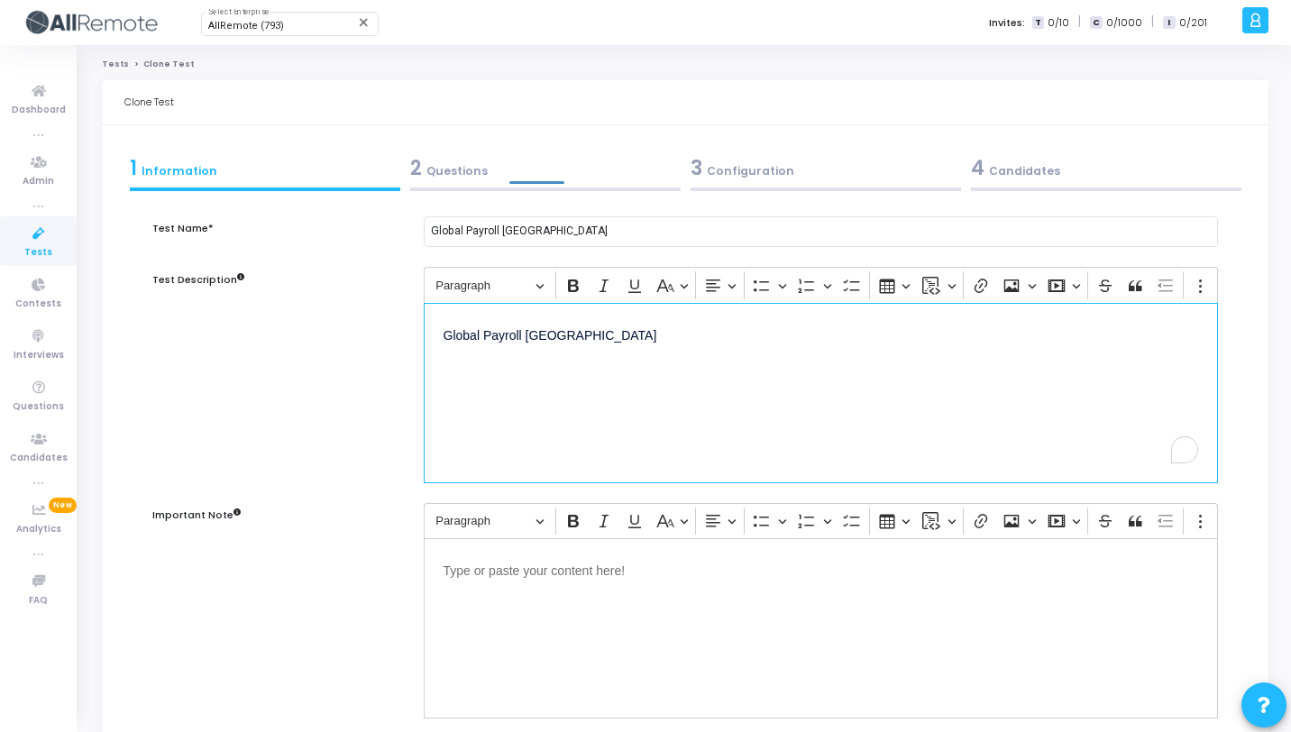
click at [556, 342] on p "Global Payroll Philippines" at bounding box center [821, 334] width 755 height 23
click at [638, 177] on div "2 Questions" at bounding box center [545, 168] width 271 height 30
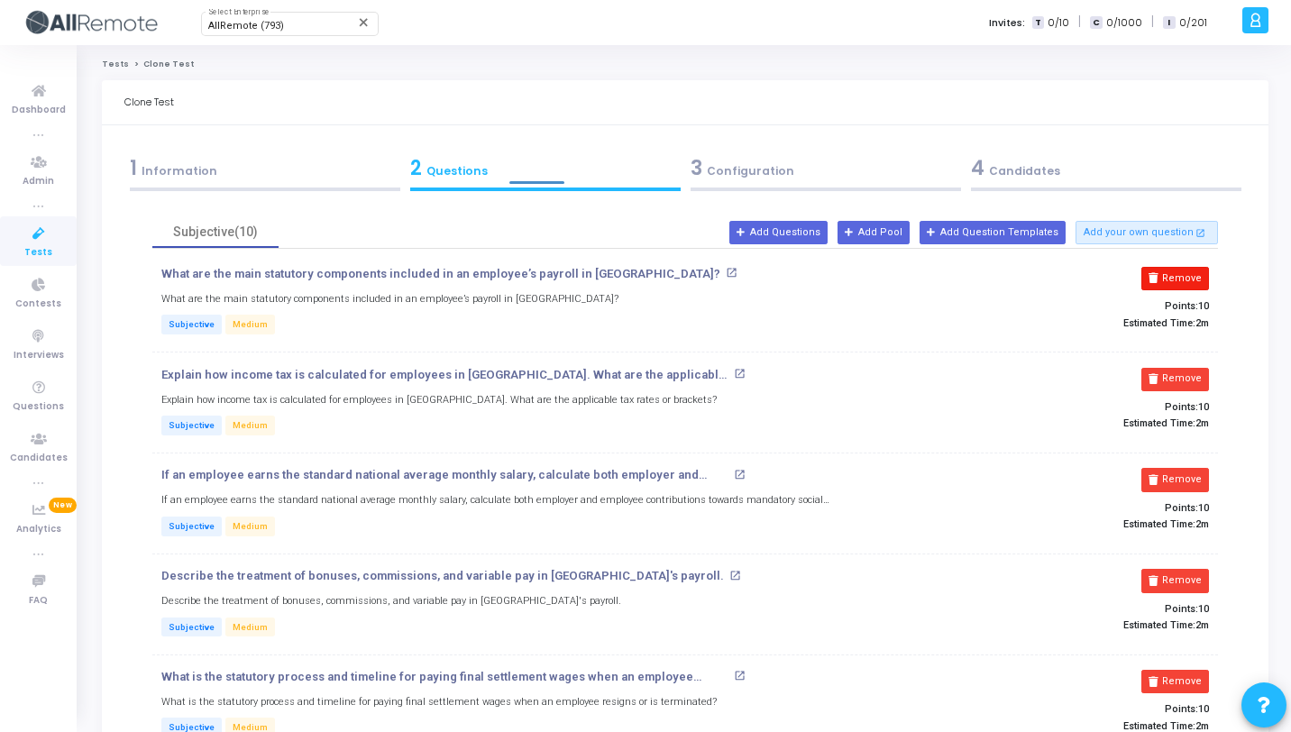
click at [1186, 280] on button "Remove" at bounding box center [1176, 278] width 68 height 23
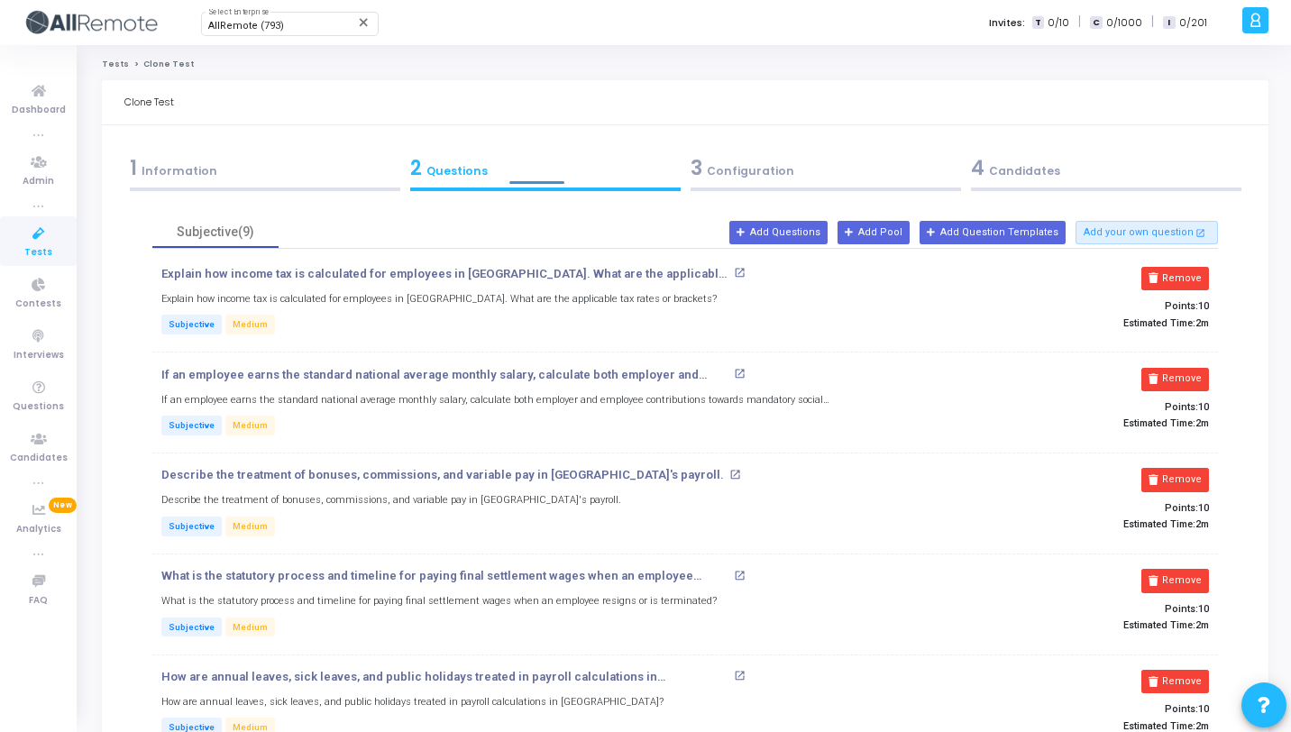
click at [1186, 280] on button "Remove" at bounding box center [1176, 278] width 68 height 23
click at [1186, 368] on button "Remove" at bounding box center [1176, 379] width 68 height 23
click at [1186, 280] on button "Remove" at bounding box center [1176, 278] width 68 height 23
click at [1186, 368] on button "Remove" at bounding box center [1176, 379] width 68 height 23
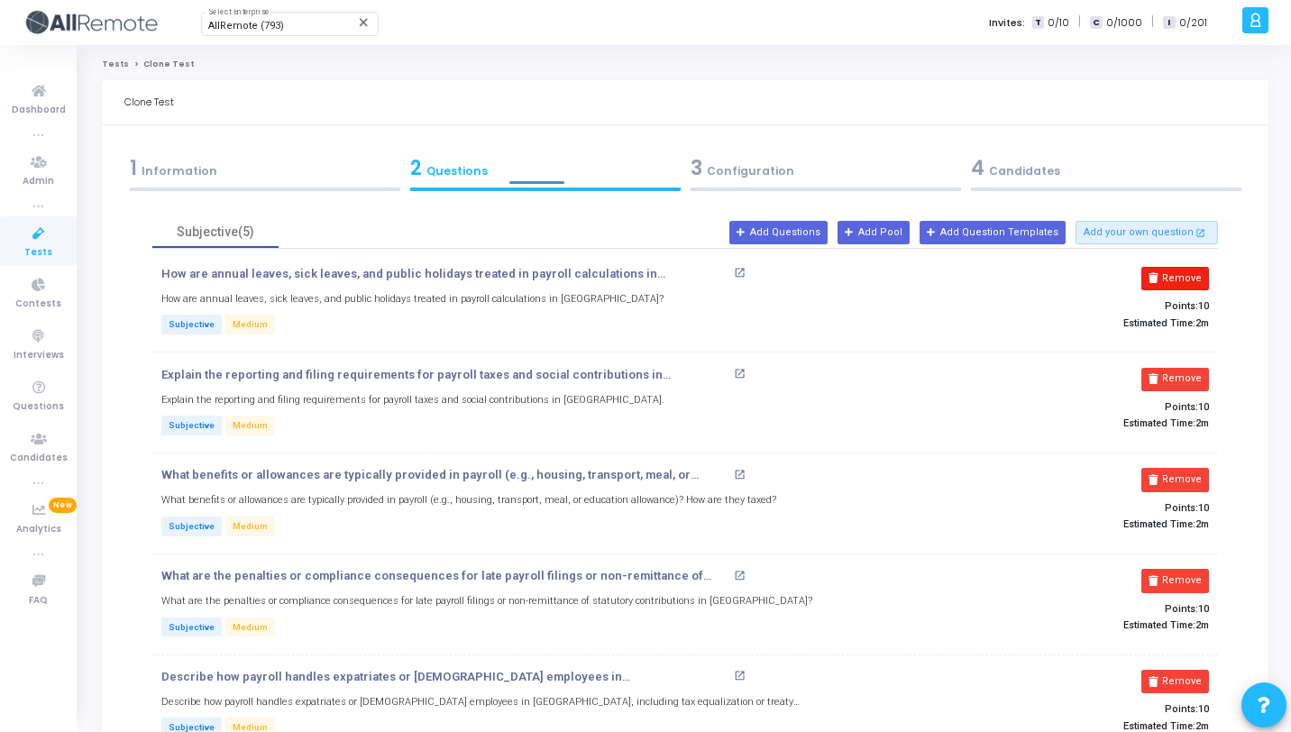
click at [1185, 280] on button "Remove" at bounding box center [1176, 278] width 68 height 23
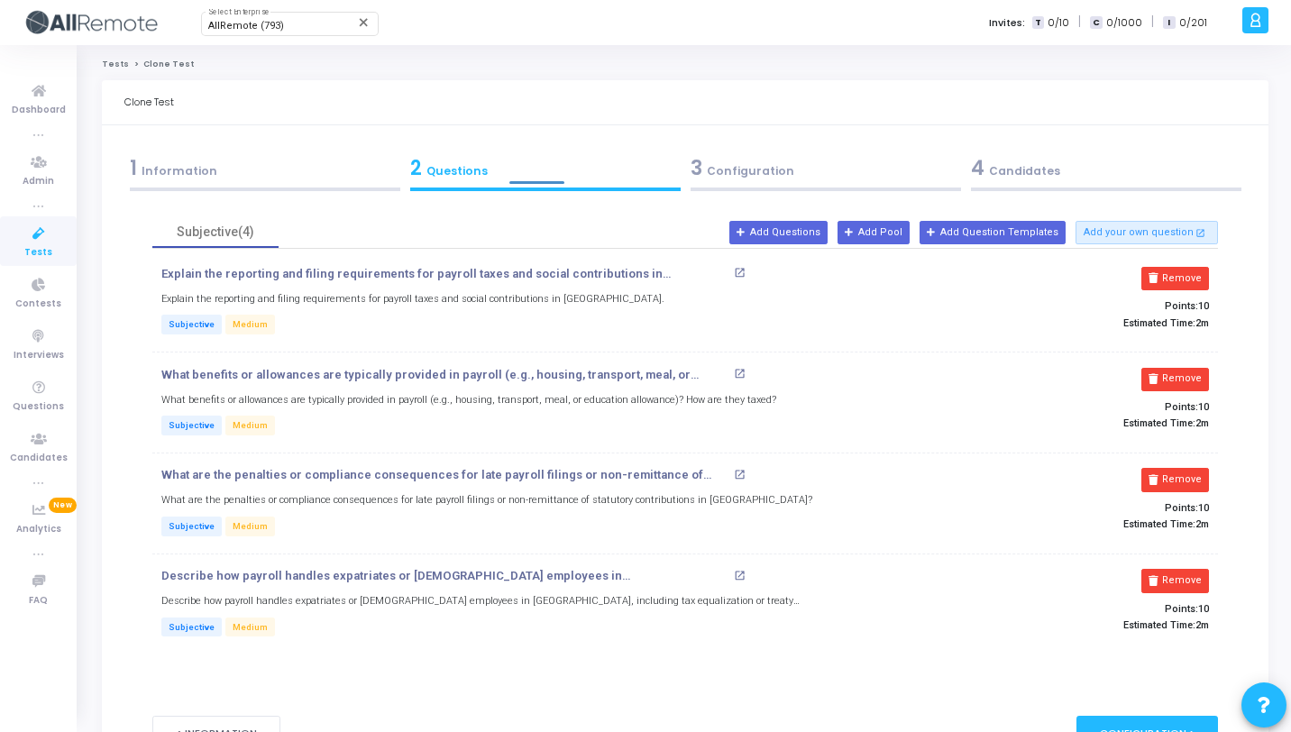
click at [1185, 280] on button "Remove" at bounding box center [1176, 278] width 68 height 23
click at [1185, 368] on button "Remove" at bounding box center [1176, 379] width 68 height 23
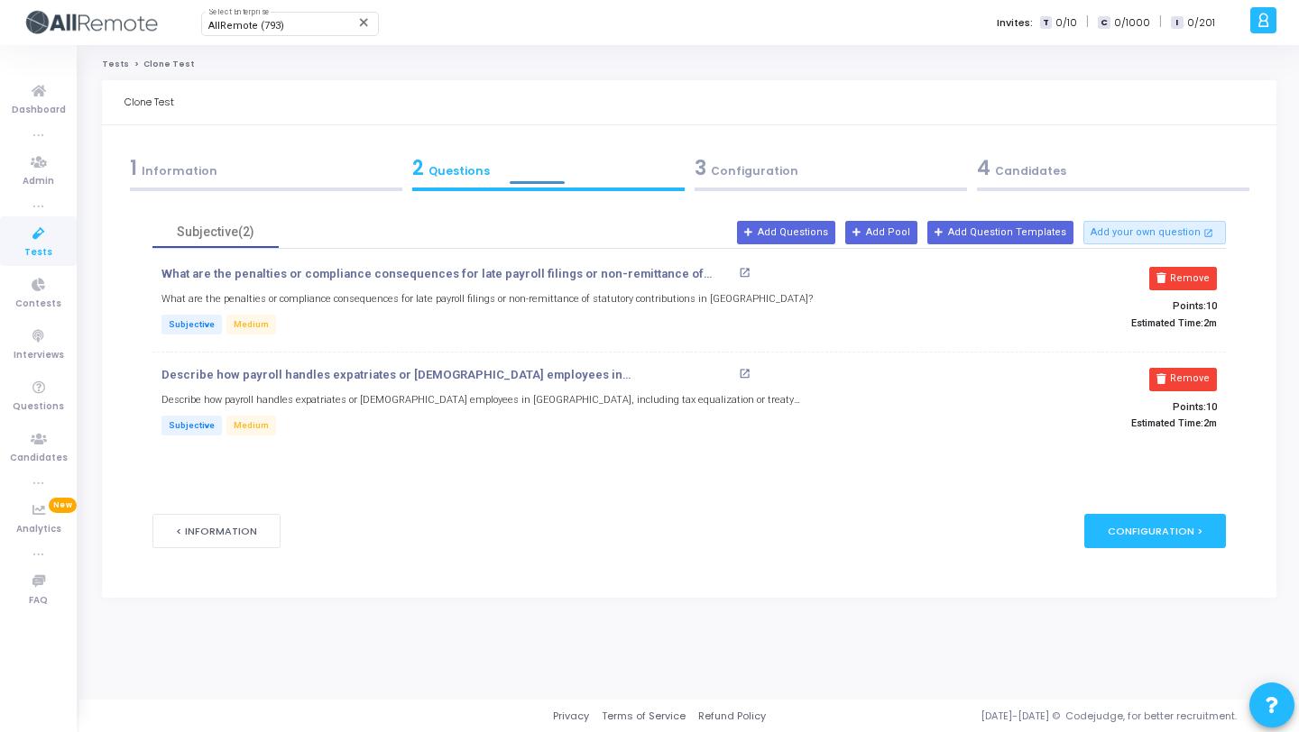
click at [1185, 280] on button "Remove" at bounding box center [1183, 278] width 68 height 23
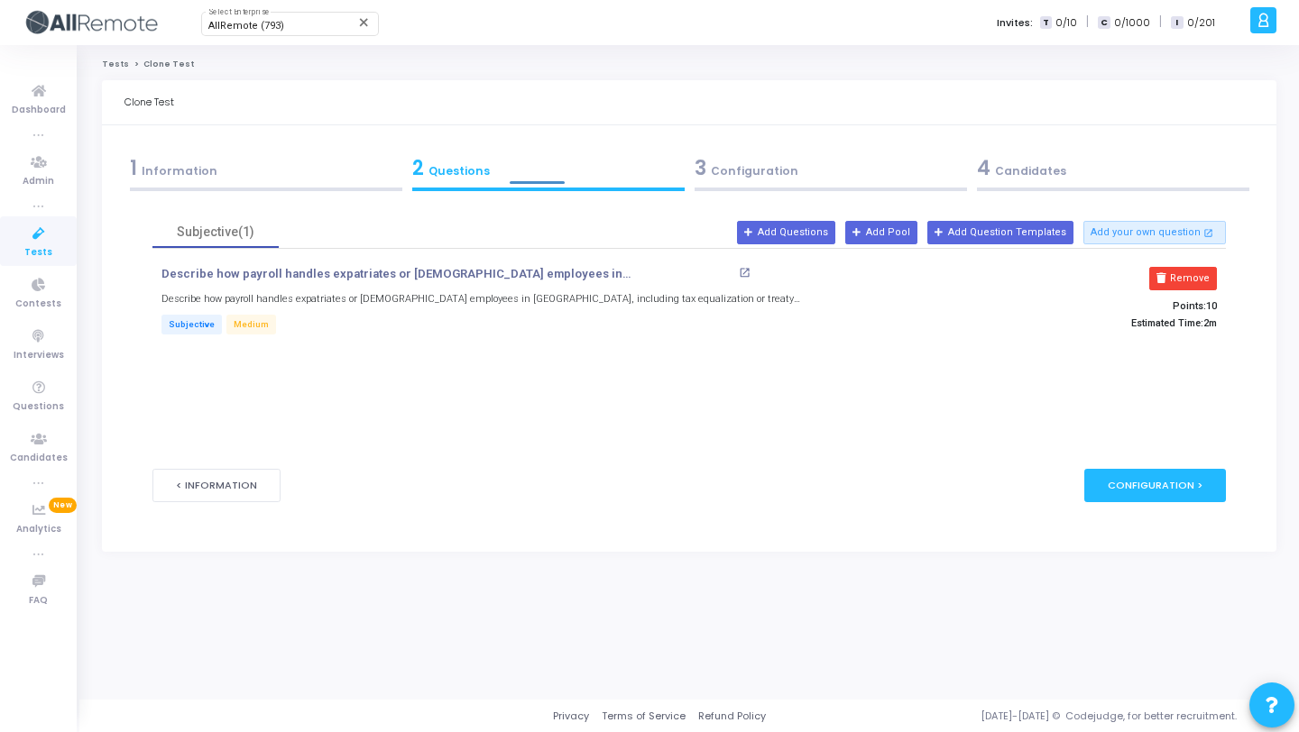
click at [1185, 280] on button "Remove" at bounding box center [1183, 278] width 68 height 23
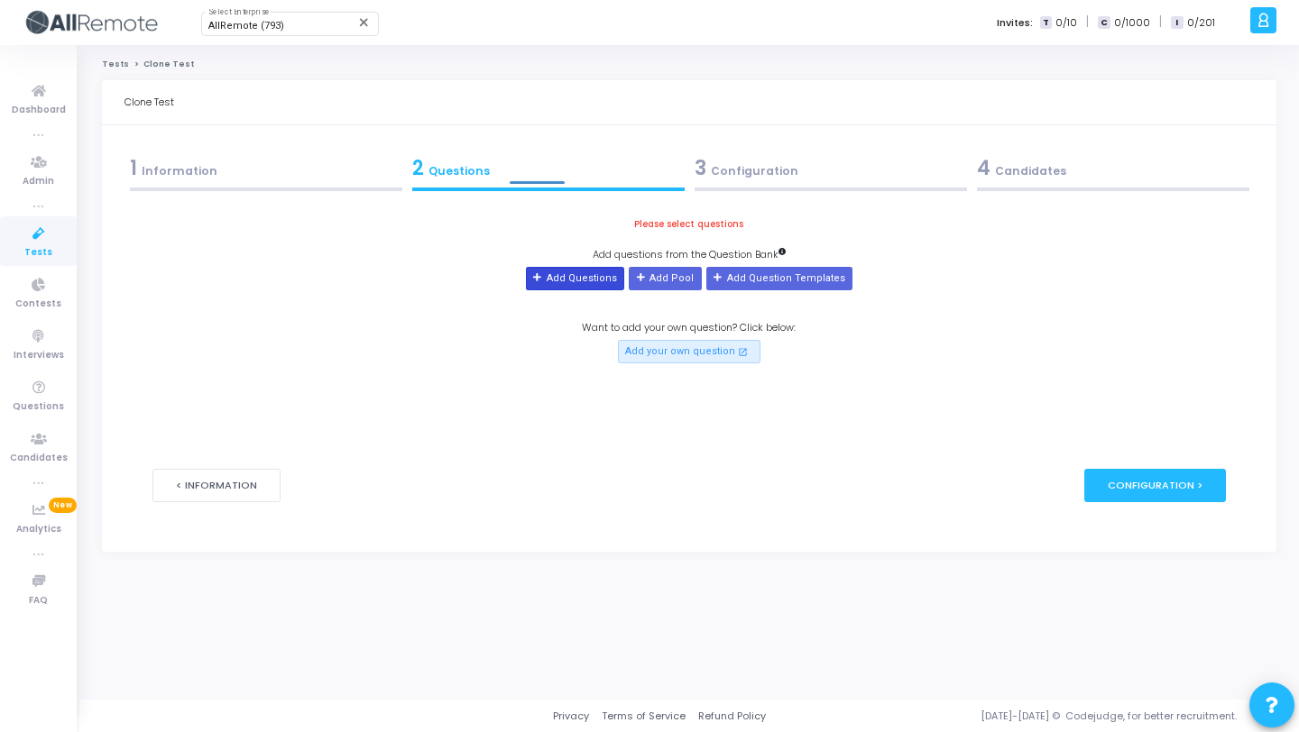
click at [571, 278] on button "Add Questions" at bounding box center [575, 278] width 98 height 23
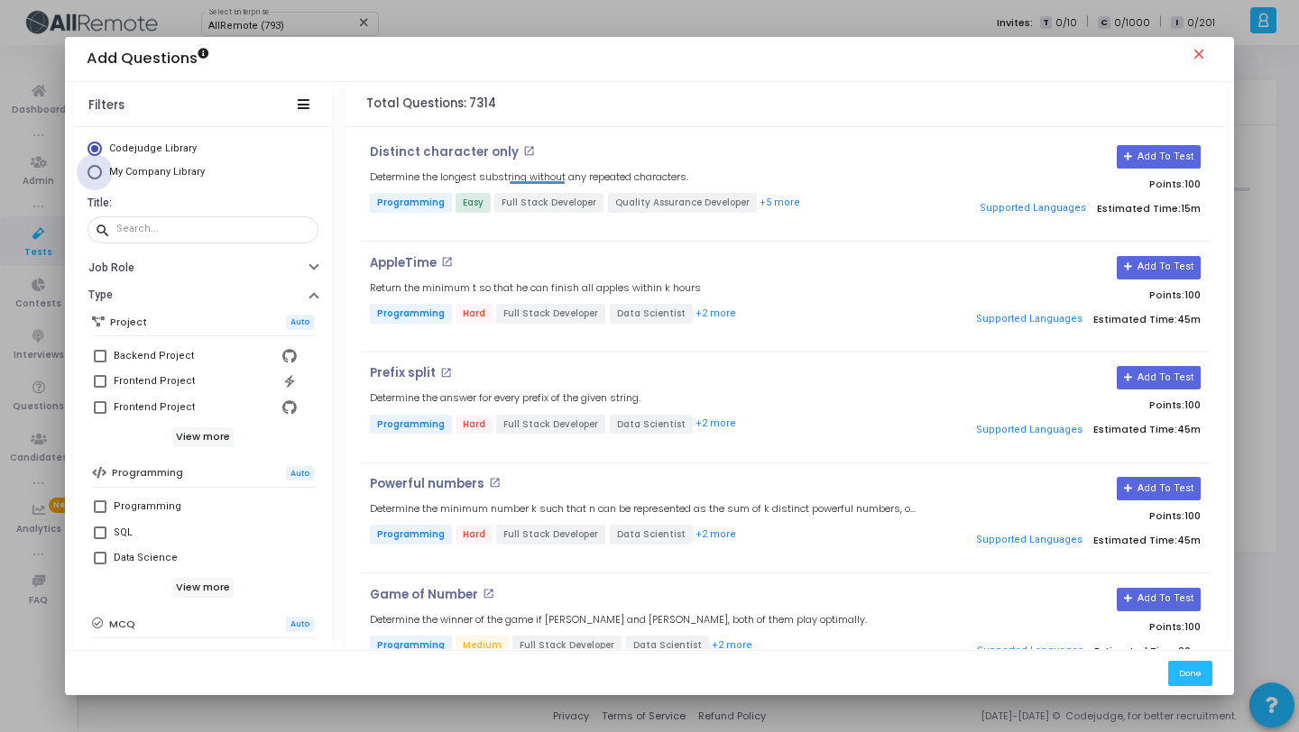
click at [163, 177] on span "My Company Library" at bounding box center [157, 172] width 96 height 12
click at [102, 177] on input "My Company Library" at bounding box center [94, 172] width 14 height 14
radio input "true"
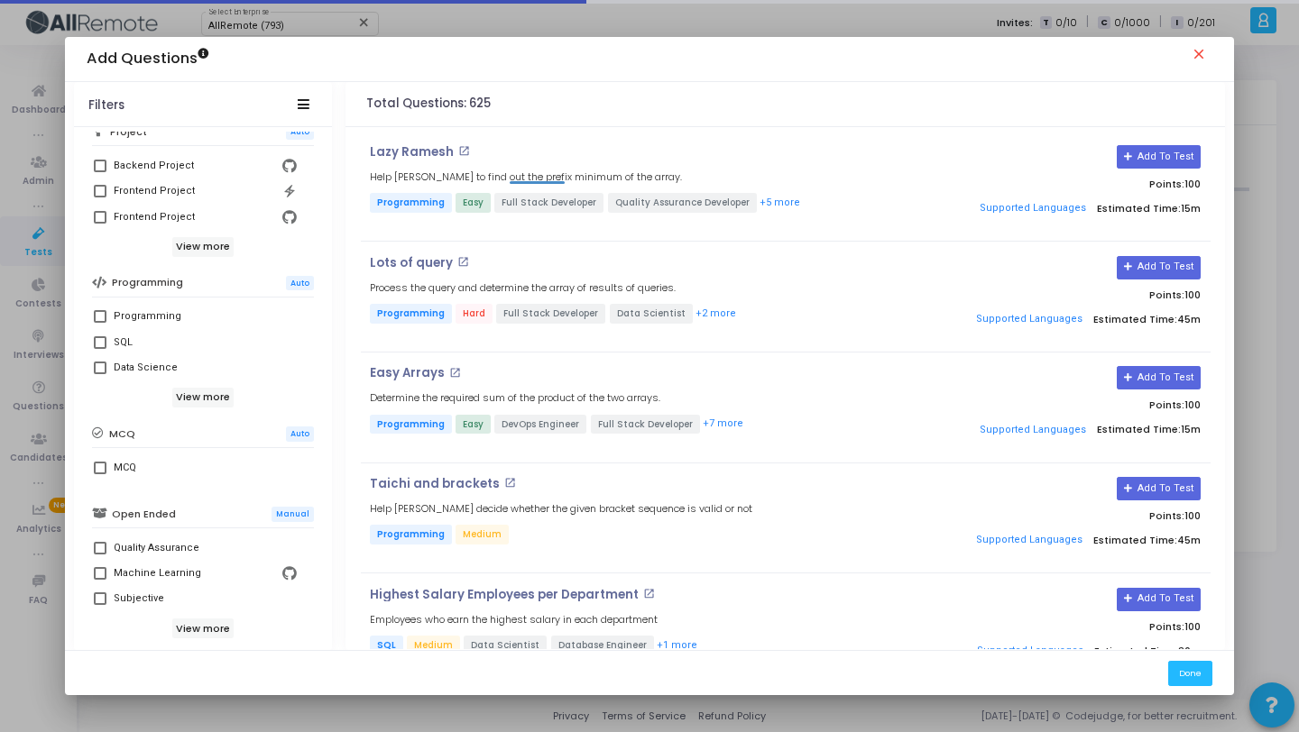
scroll to position [309, 0]
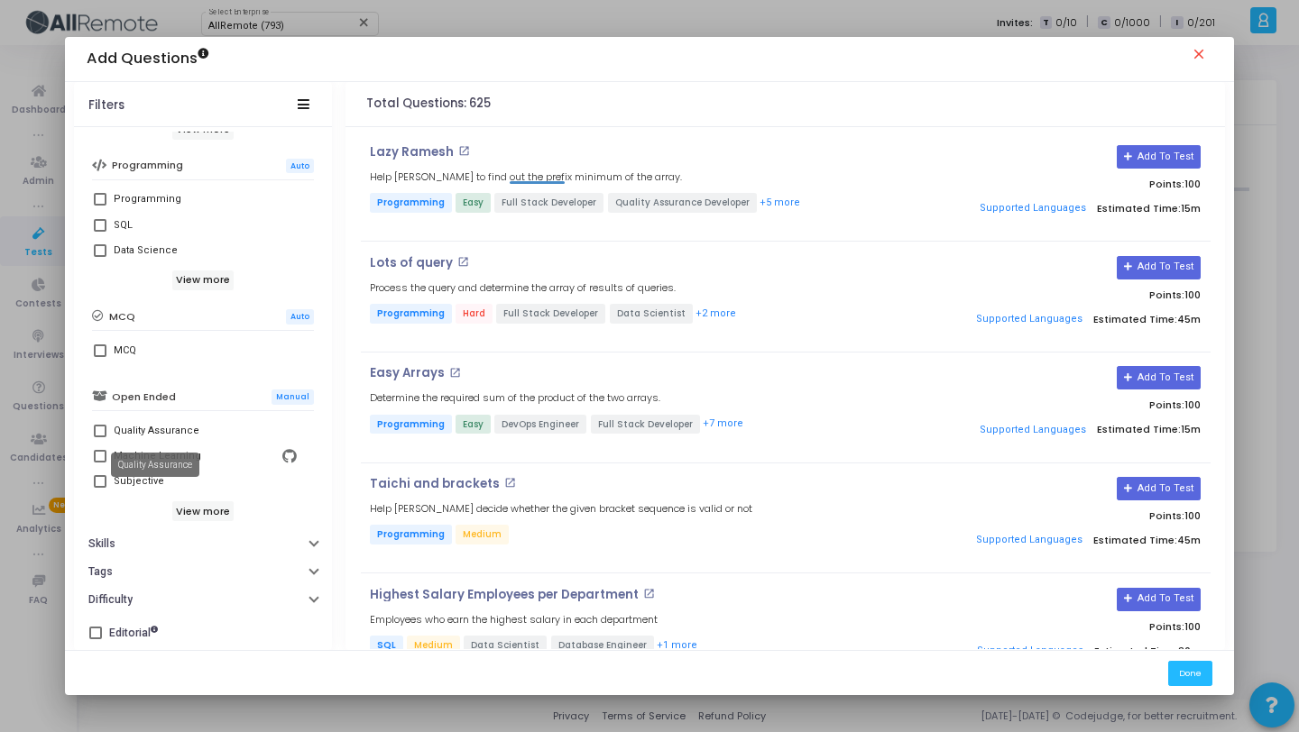
click at [110, 484] on mat-tooltip-component "Quality Assurance" at bounding box center [155, 465] width 114 height 50
click at [99, 481] on mat-tooltip-component "Quality Assurance" at bounding box center [155, 465] width 114 height 50
click at [133, 473] on div "Subjective" at bounding box center [139, 482] width 51 height 22
click at [100, 488] on input "Subjective" at bounding box center [99, 488] width 1 height 1
checkbox input "true"
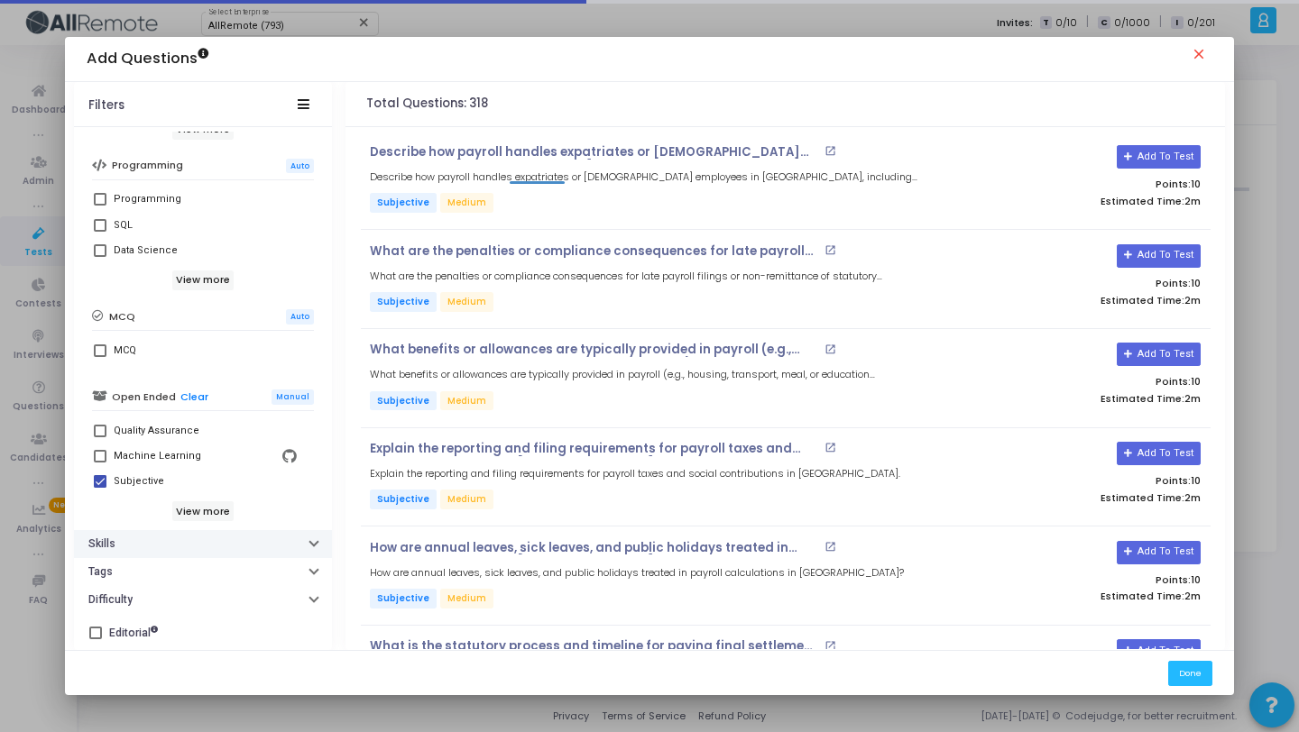
click at [160, 535] on button "Skills" at bounding box center [203, 544] width 258 height 28
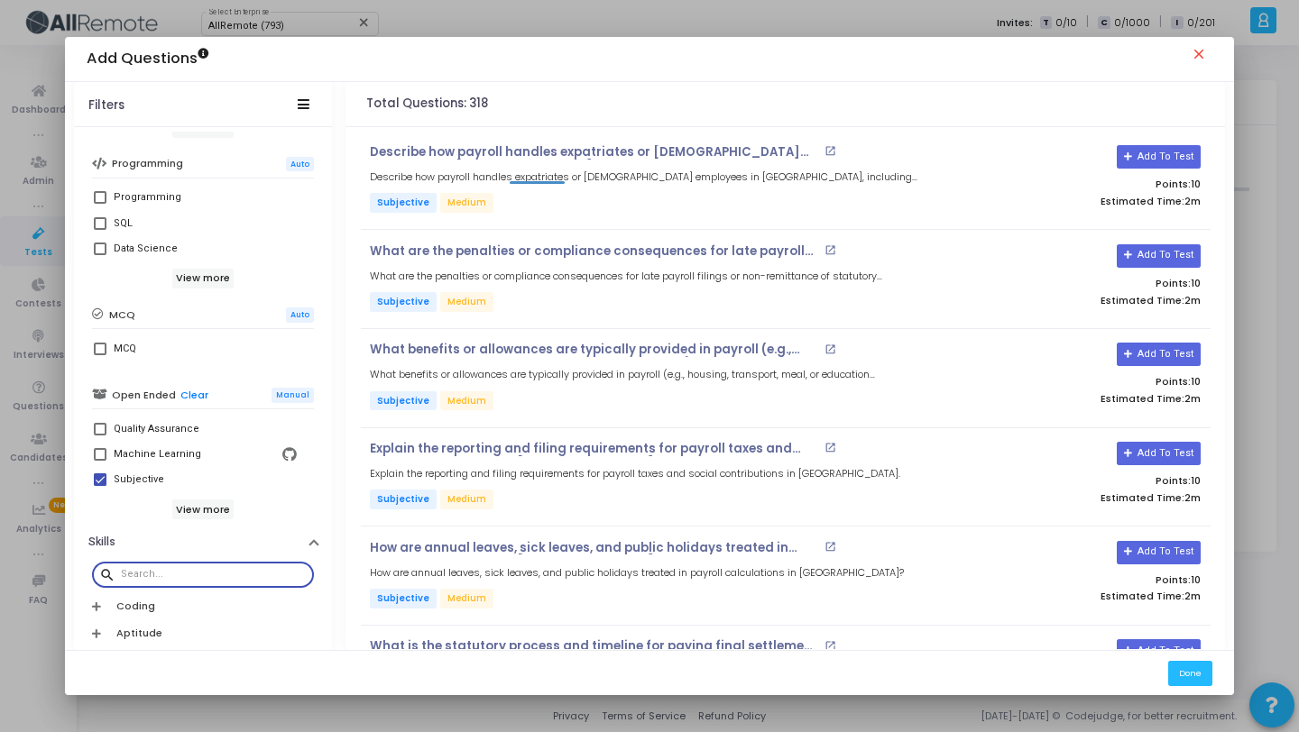
click at [177, 574] on input "text" at bounding box center [214, 574] width 186 height 11
paste input "Argentina"
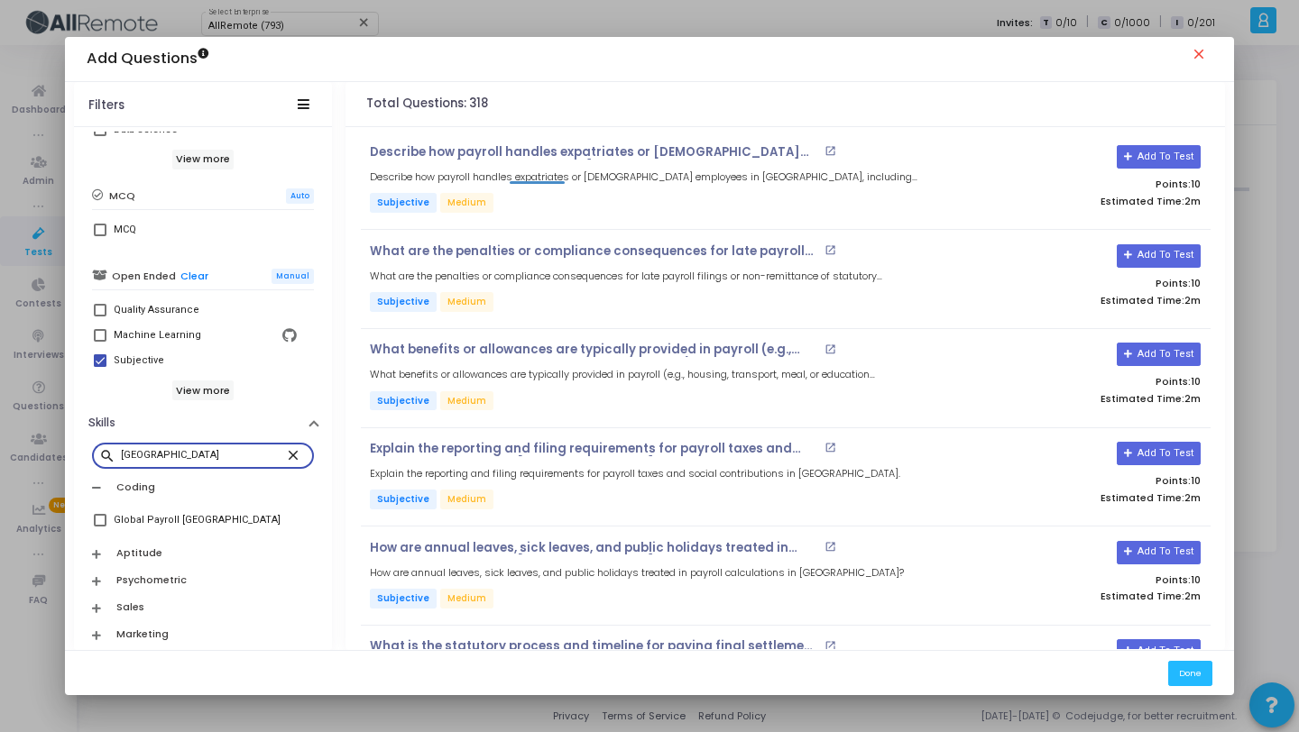
scroll to position [435, 0]
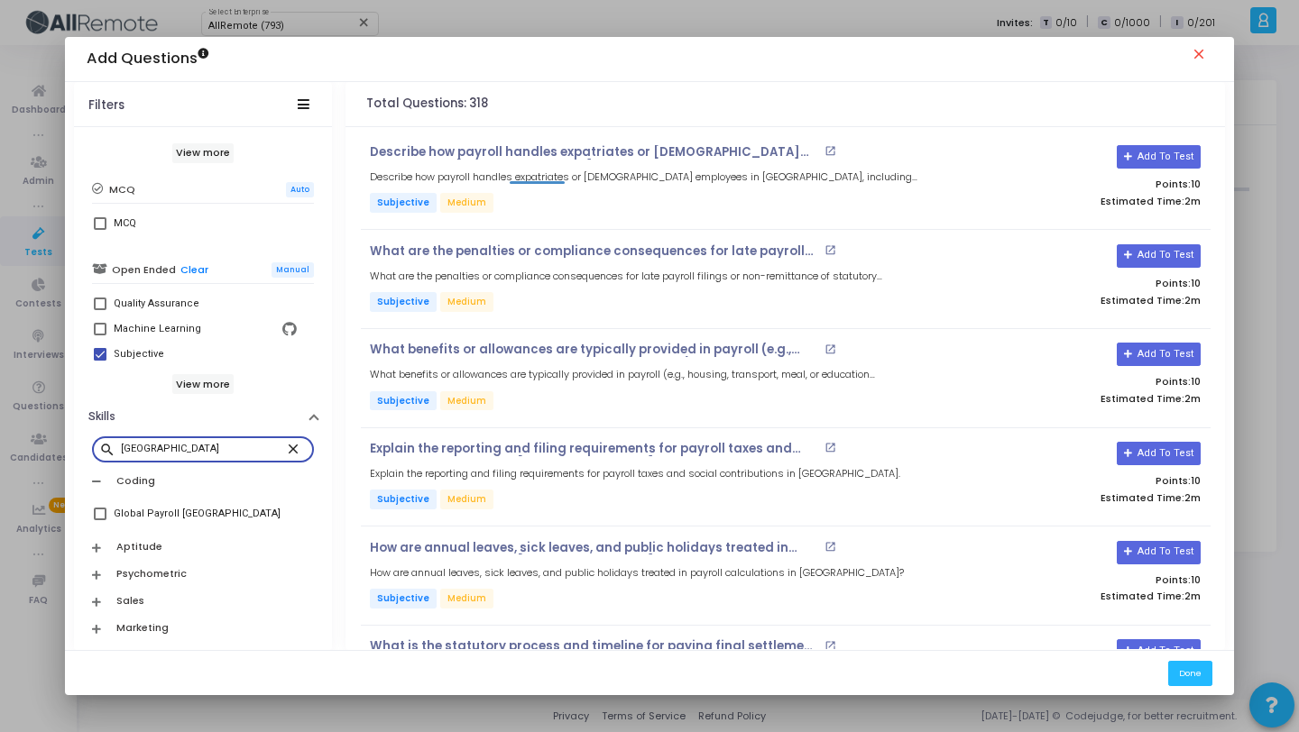
type input "Argentina"
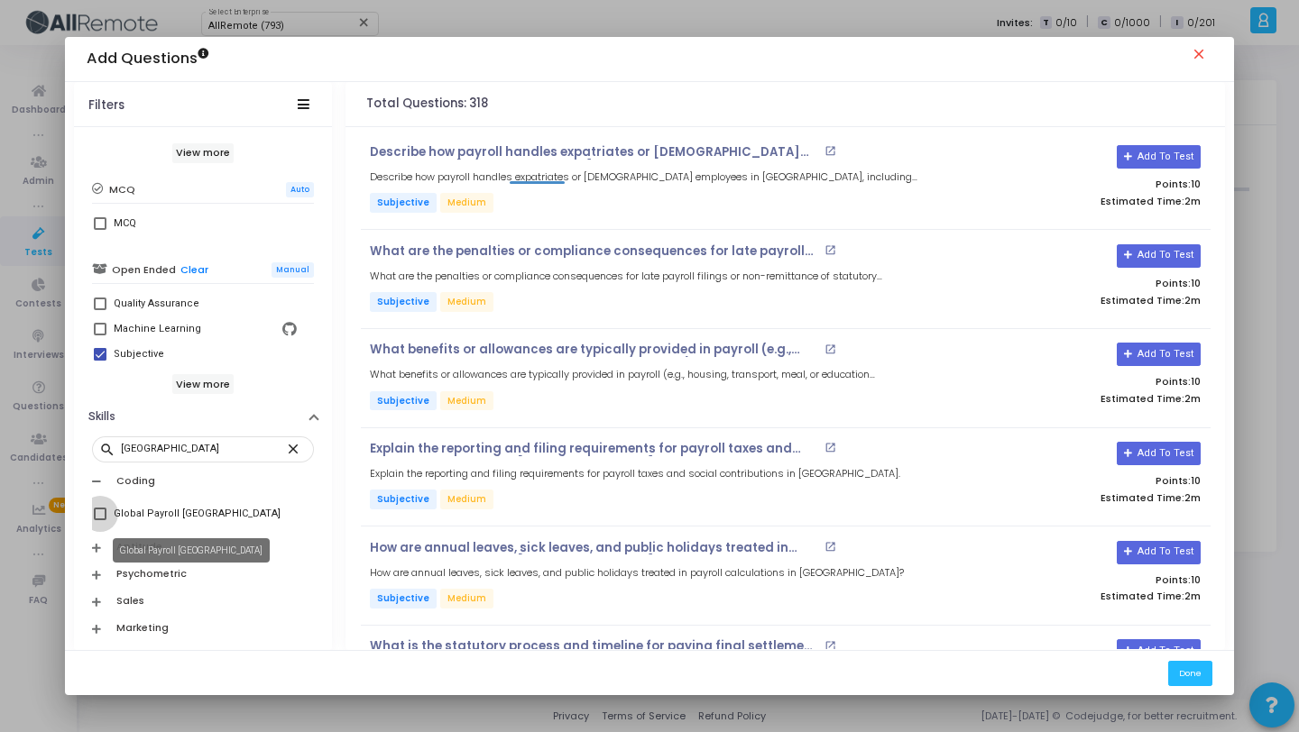
click at [188, 513] on div "Global Payroll Argentina" at bounding box center [197, 514] width 167 height 22
click at [100, 520] on input "Global Payroll Argentina" at bounding box center [99, 520] width 1 height 1
checkbox input "true"
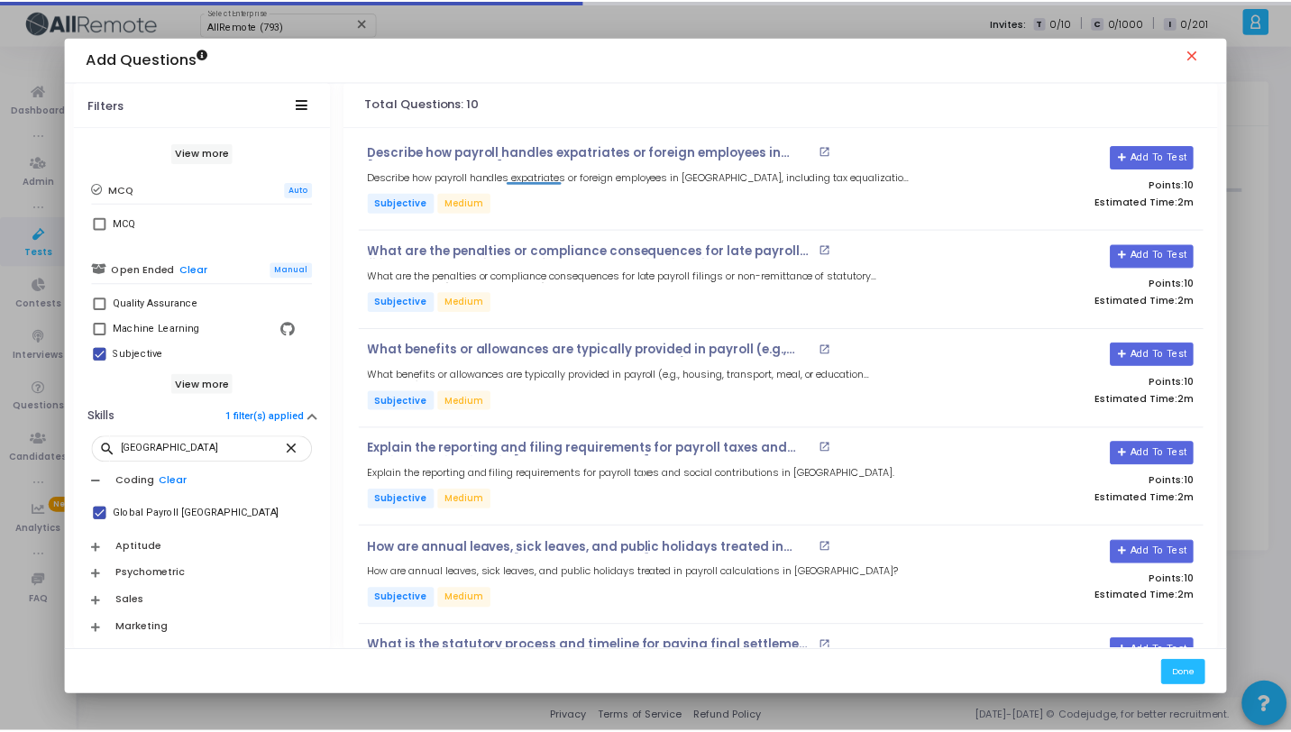
scroll to position [481, 0]
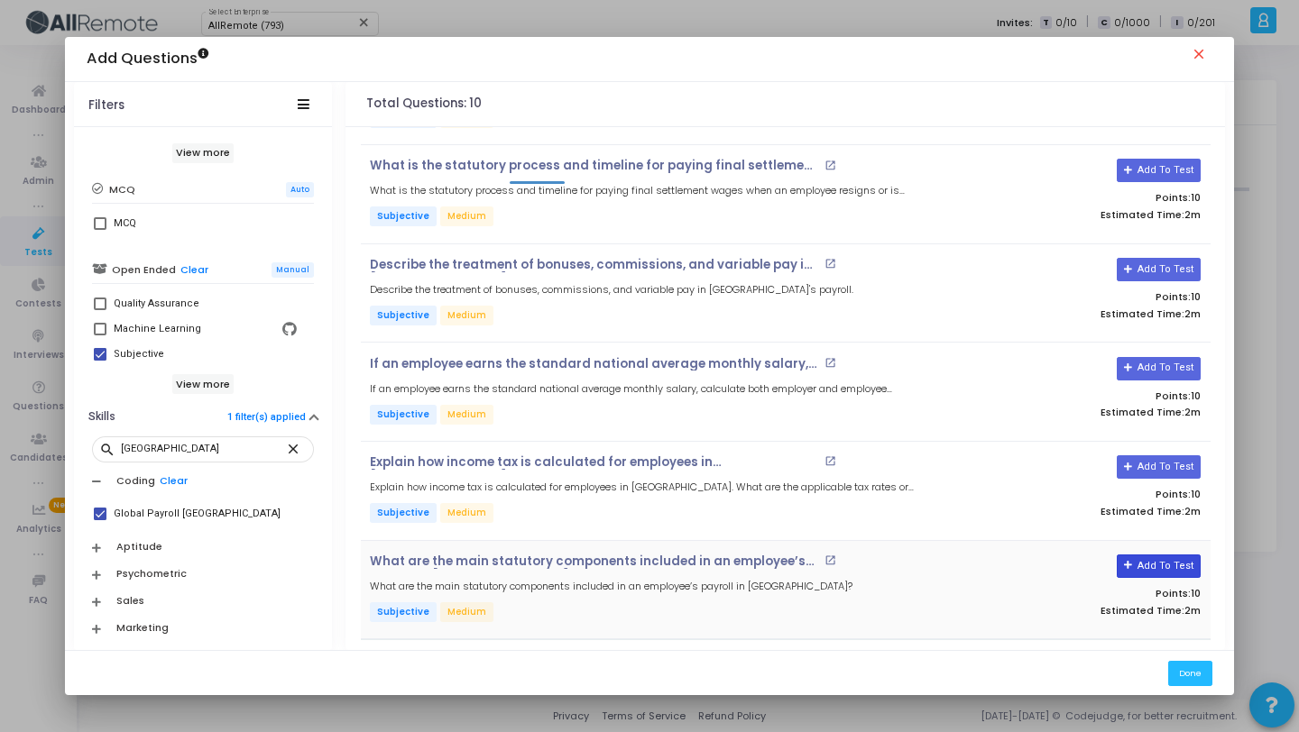
click at [1159, 556] on button "Add To Test" at bounding box center [1158, 566] width 84 height 23
click at [1158, 462] on button "Add To Test" at bounding box center [1158, 466] width 84 height 23
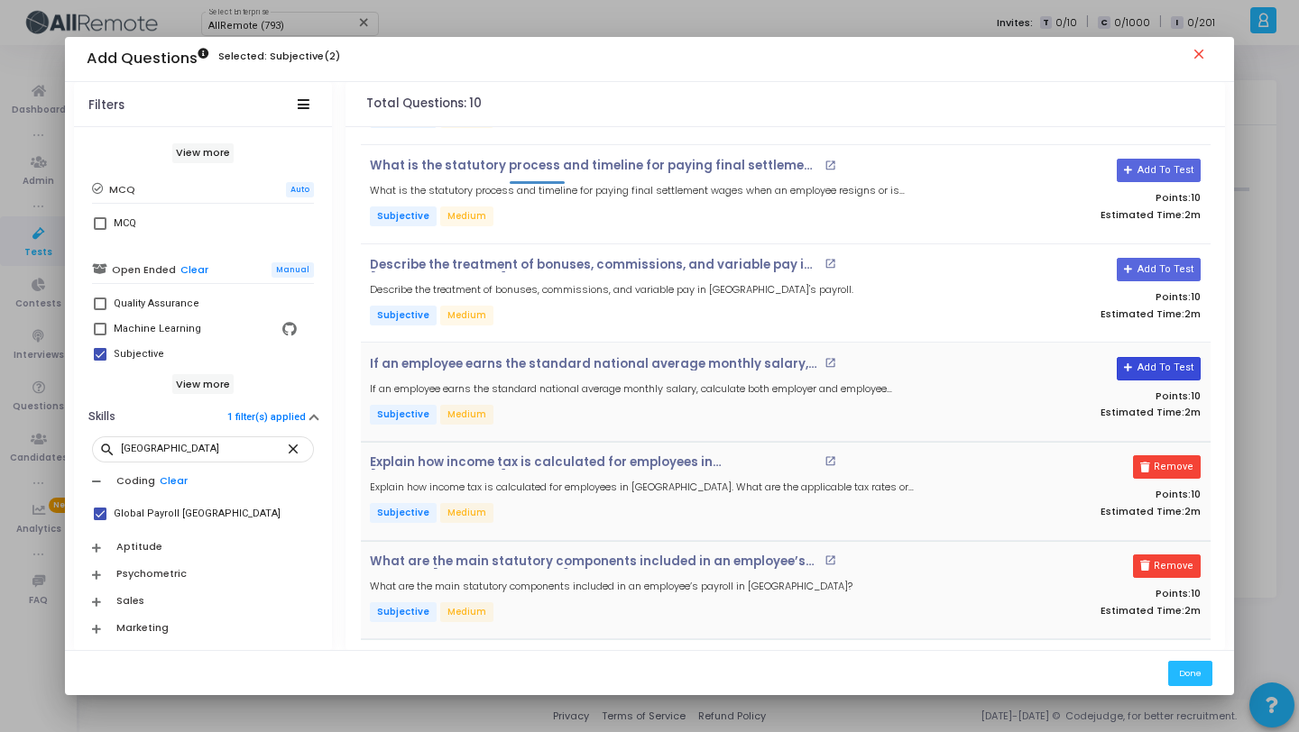
click at [1153, 370] on button "Add To Test" at bounding box center [1158, 368] width 84 height 23
click at [1146, 263] on button "Add To Test" at bounding box center [1152, 269] width 84 height 23
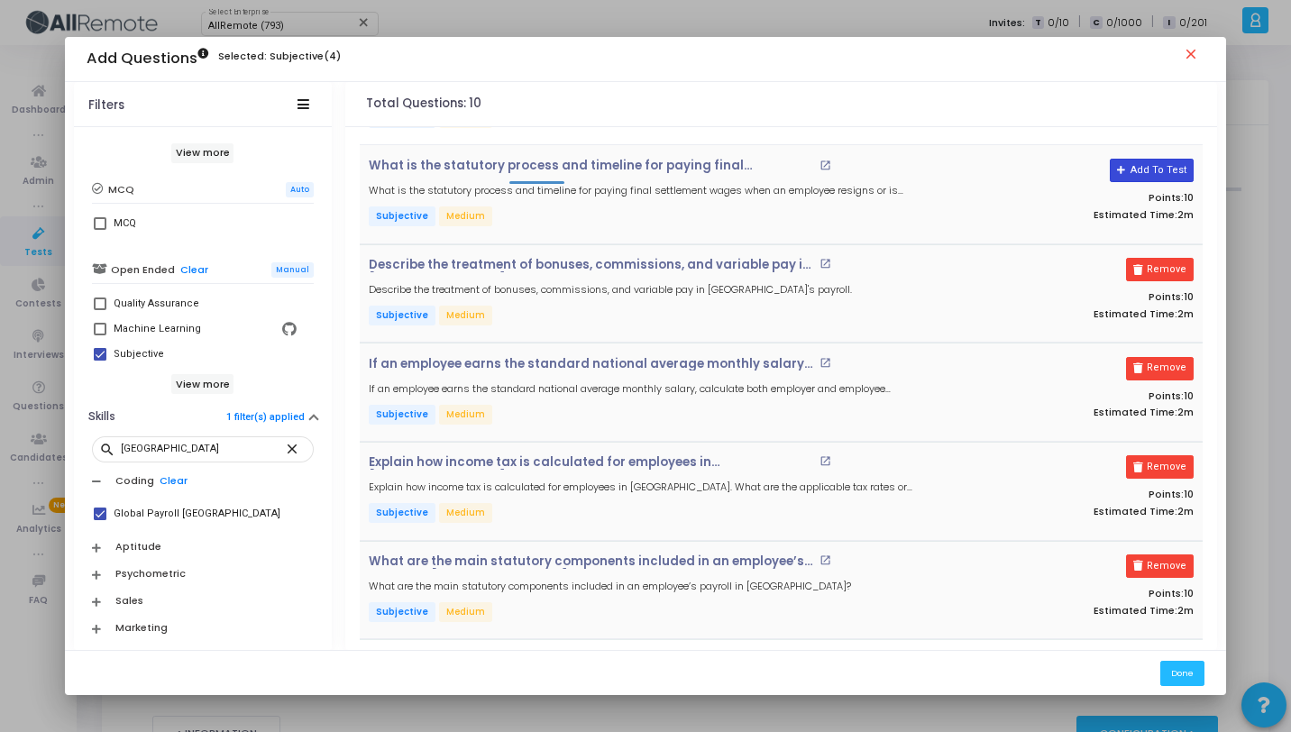
click at [1146, 170] on button "Add To Test" at bounding box center [1152, 170] width 84 height 23
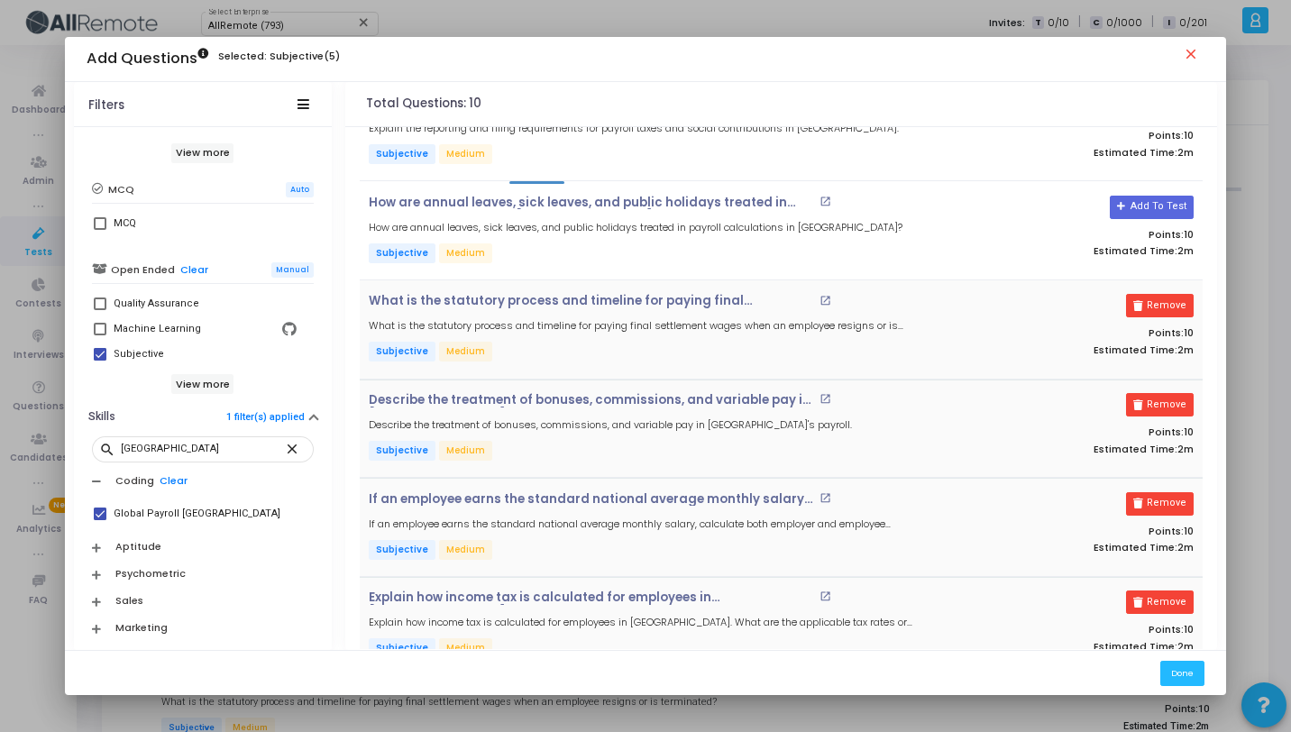
scroll to position [309, 0]
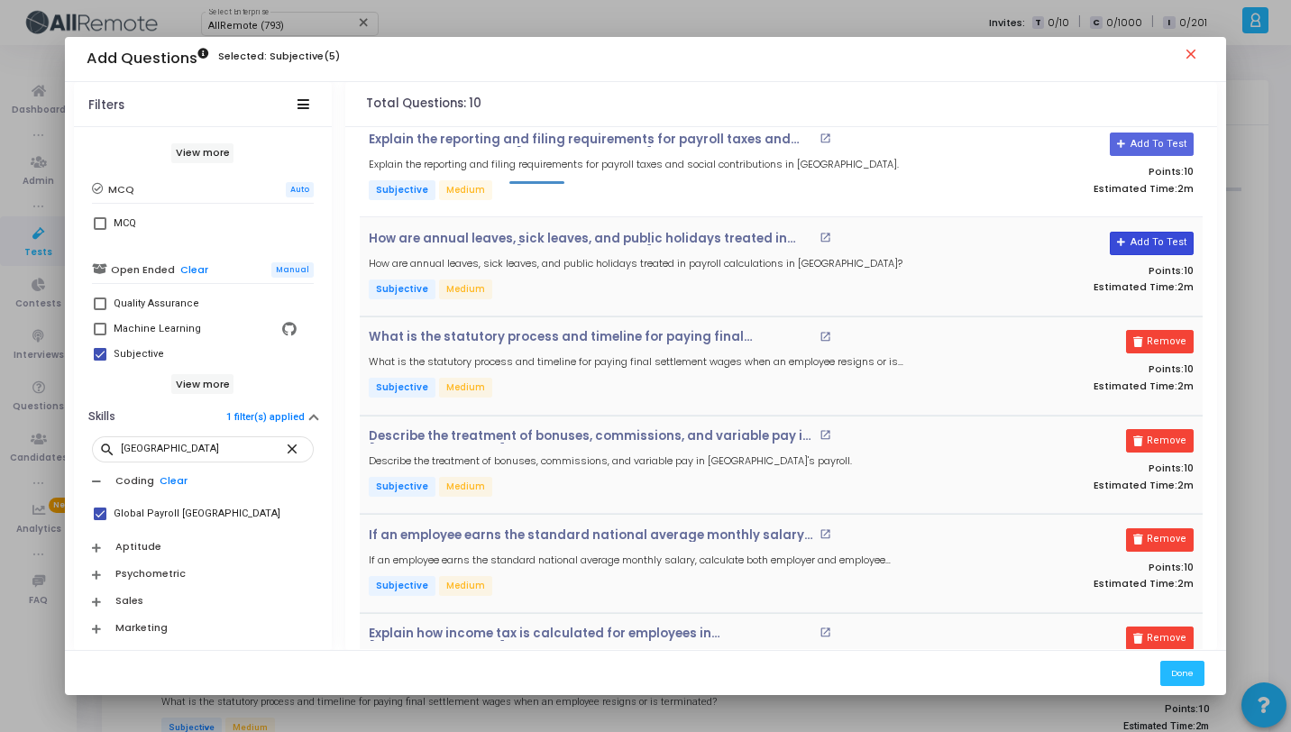
click at [1146, 234] on button "Add To Test" at bounding box center [1152, 243] width 84 height 23
click at [1146, 141] on button "Add To Test" at bounding box center [1152, 144] width 84 height 23
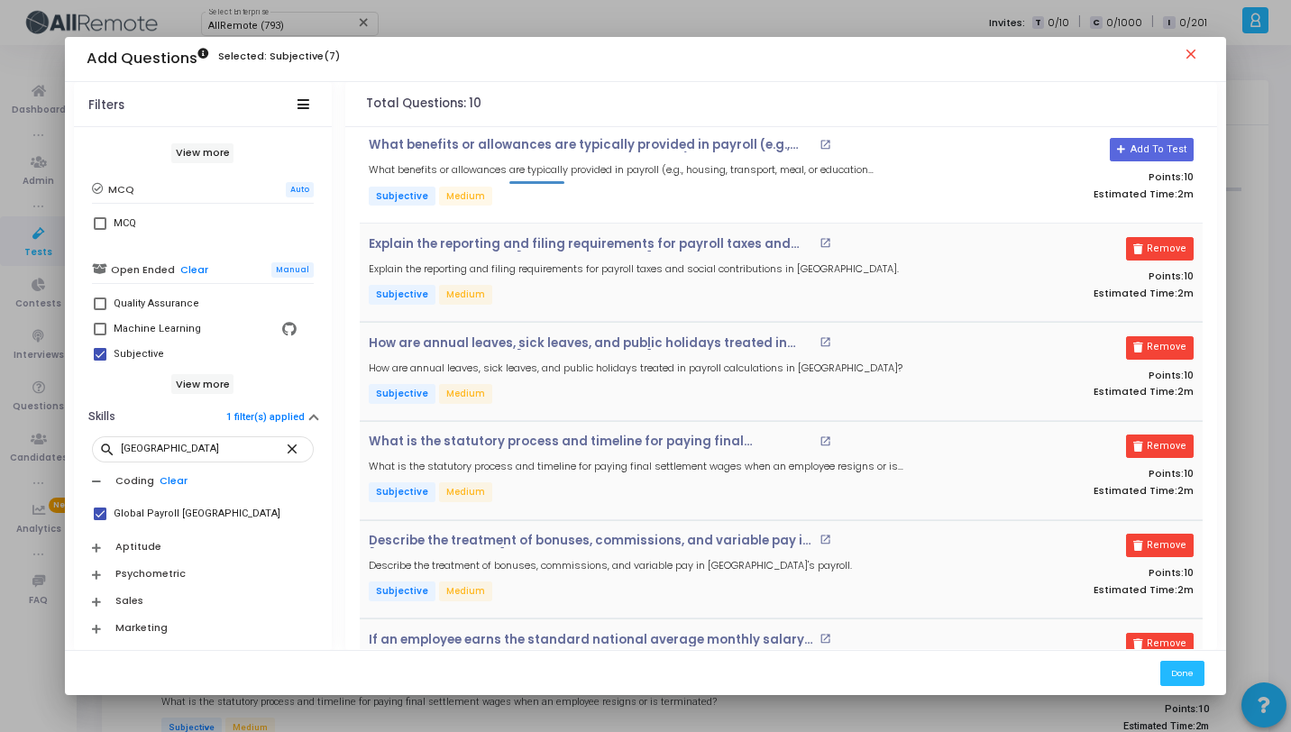
scroll to position [0, 0]
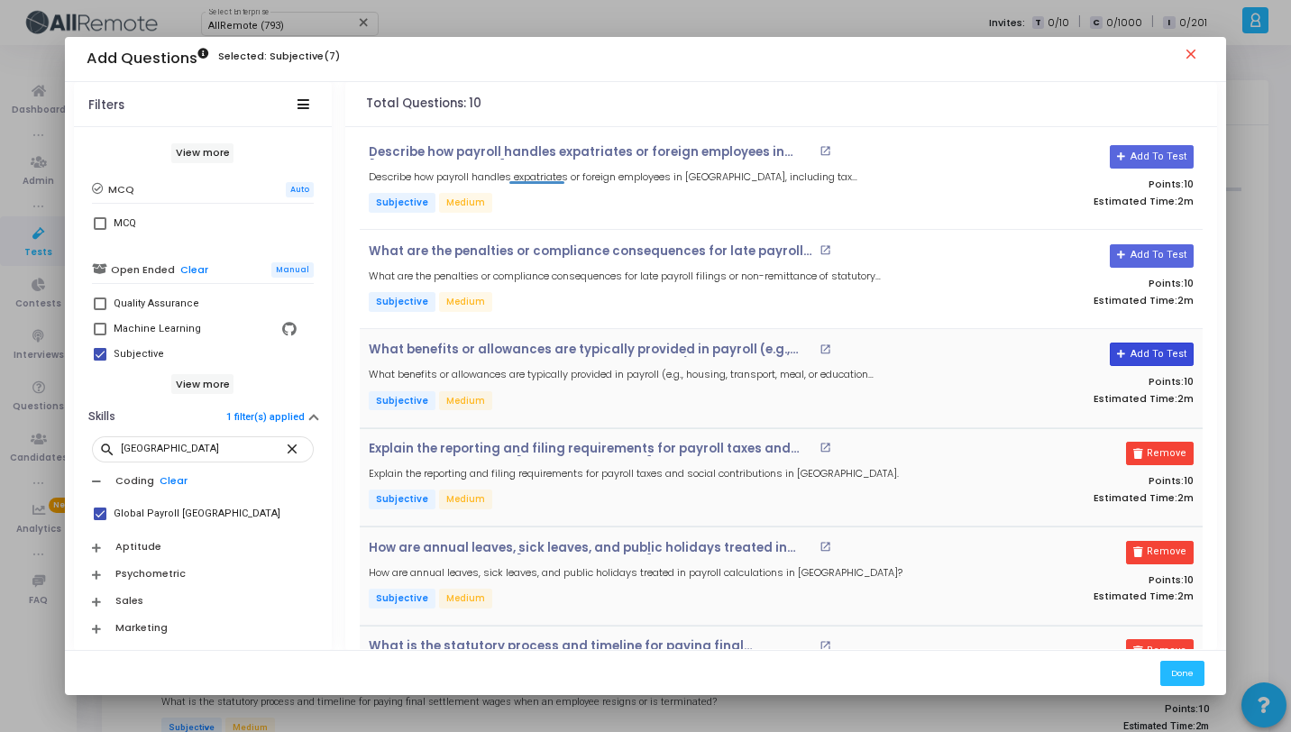
click at [1139, 347] on button "Add To Test" at bounding box center [1152, 354] width 84 height 23
click at [1139, 250] on button "Add To Test" at bounding box center [1152, 255] width 84 height 23
click at [1137, 164] on button "Add To Test" at bounding box center [1152, 156] width 84 height 23
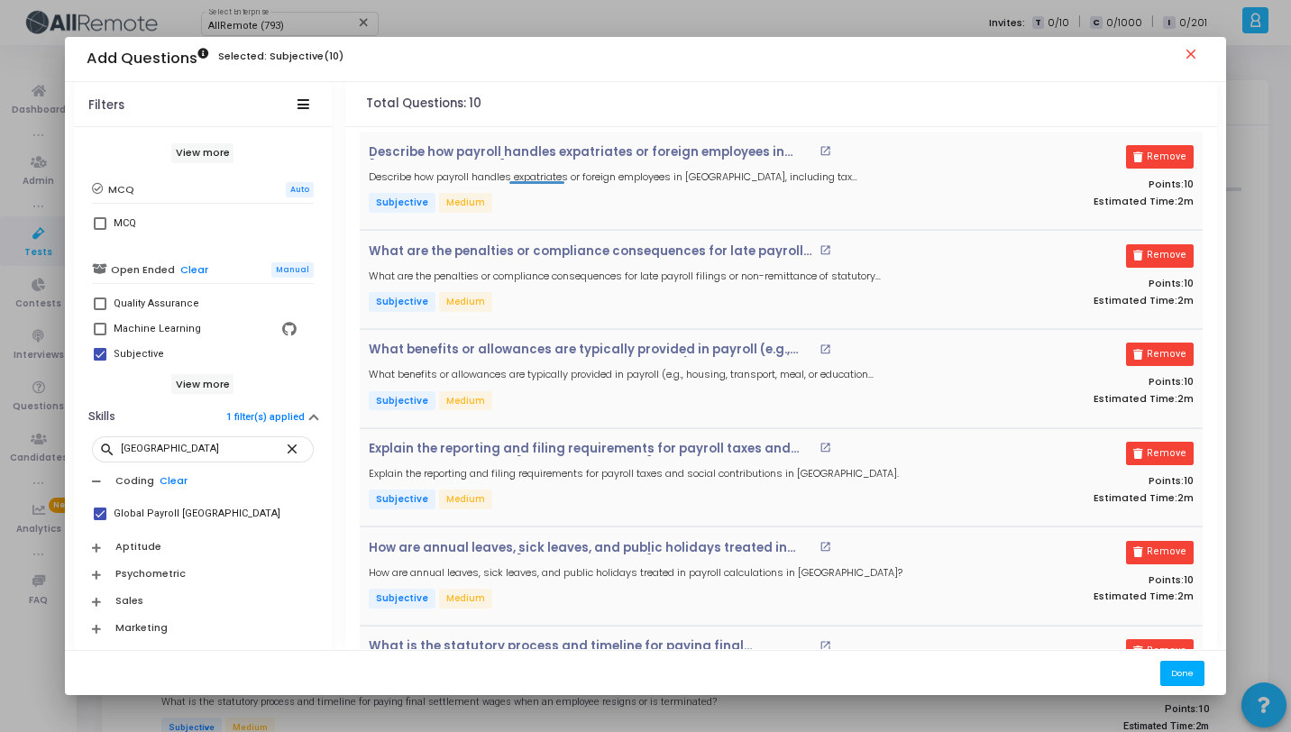
click at [1184, 672] on button "Done" at bounding box center [1183, 673] width 44 height 24
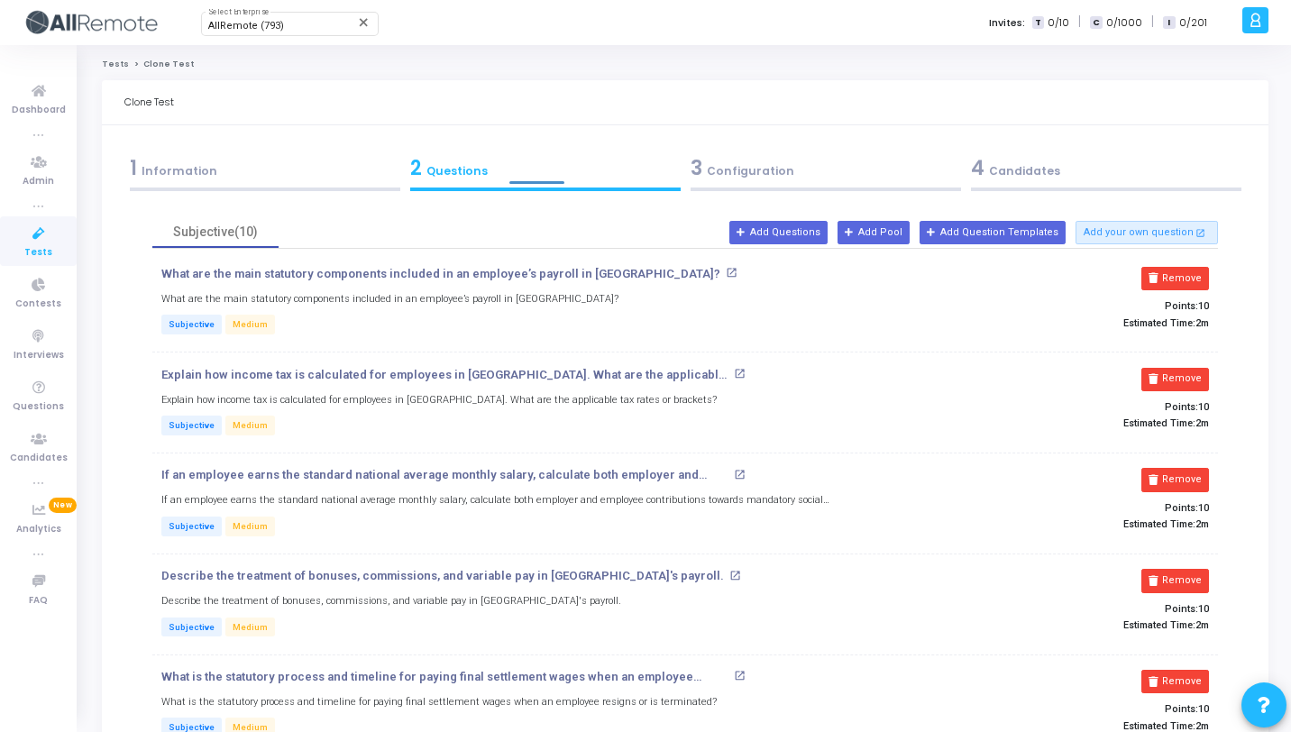
click at [853, 161] on div "3 Configuration" at bounding box center [826, 168] width 271 height 30
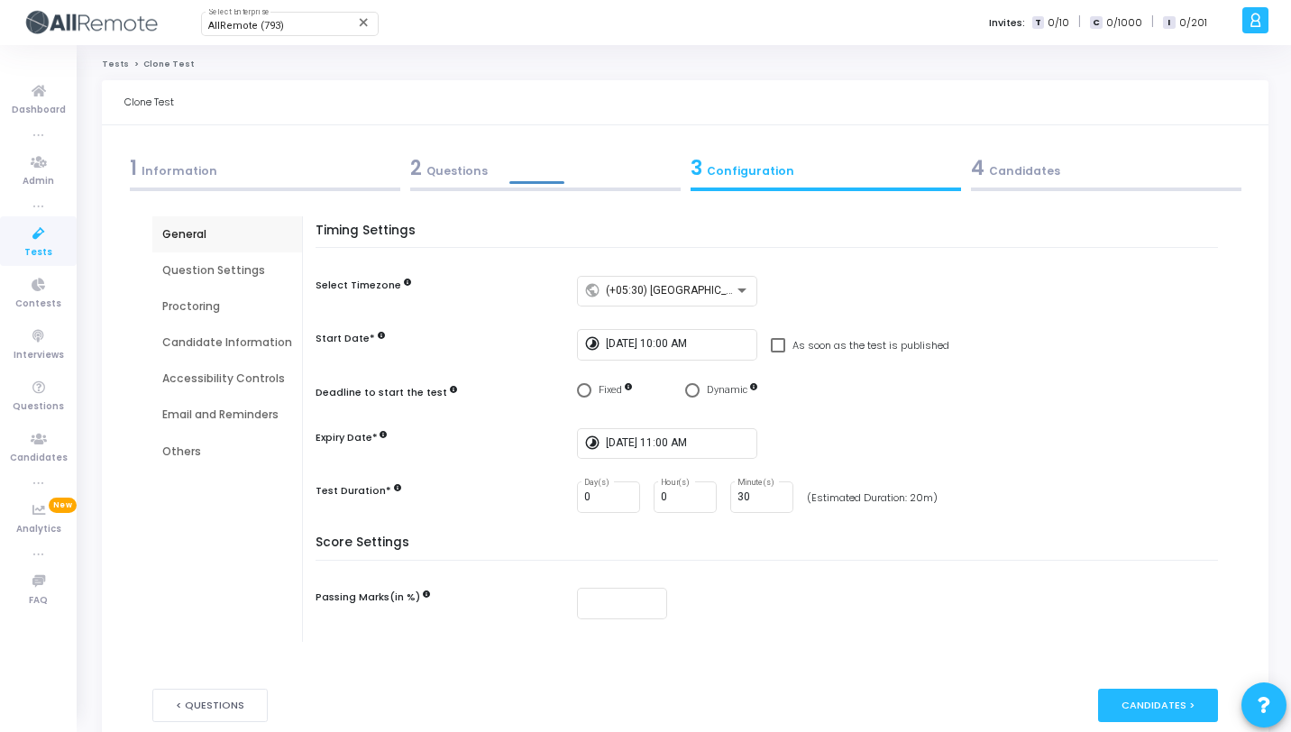
click at [372, 168] on div "1 Information" at bounding box center [265, 168] width 271 height 30
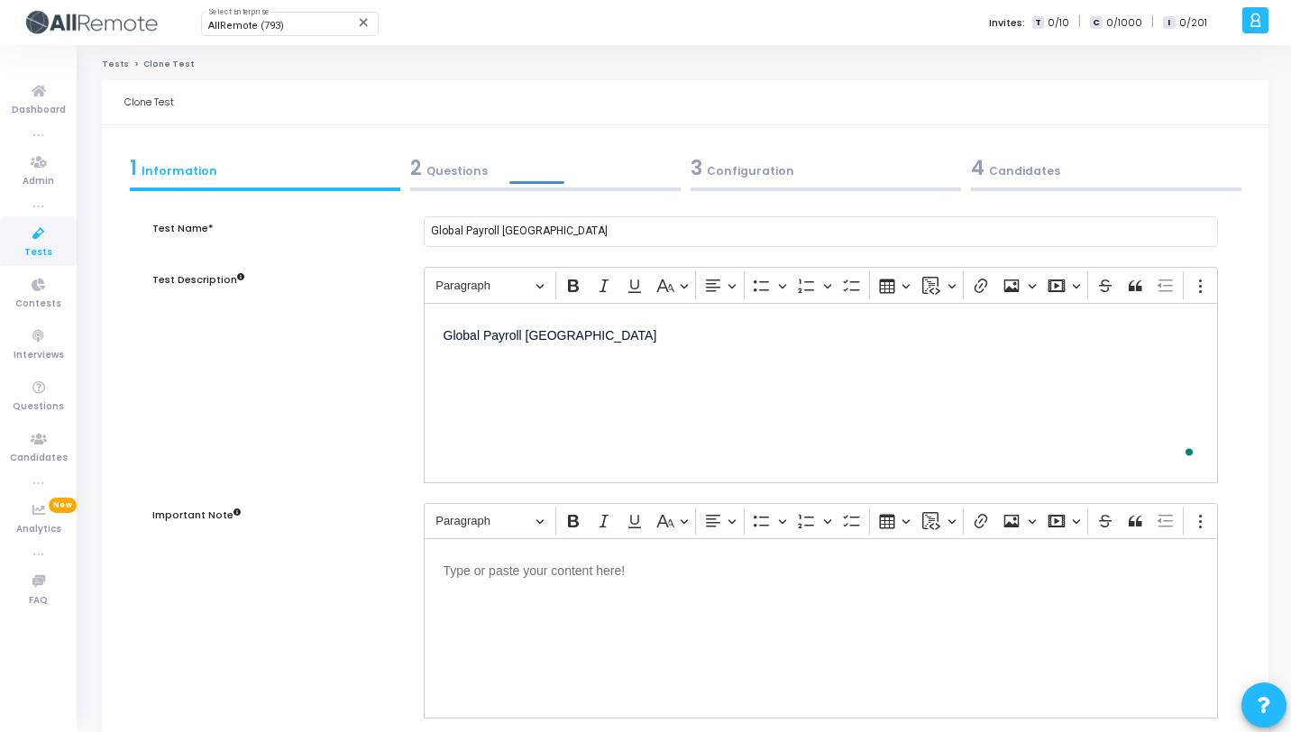
click at [579, 166] on div "2 Questions" at bounding box center [545, 168] width 271 height 30
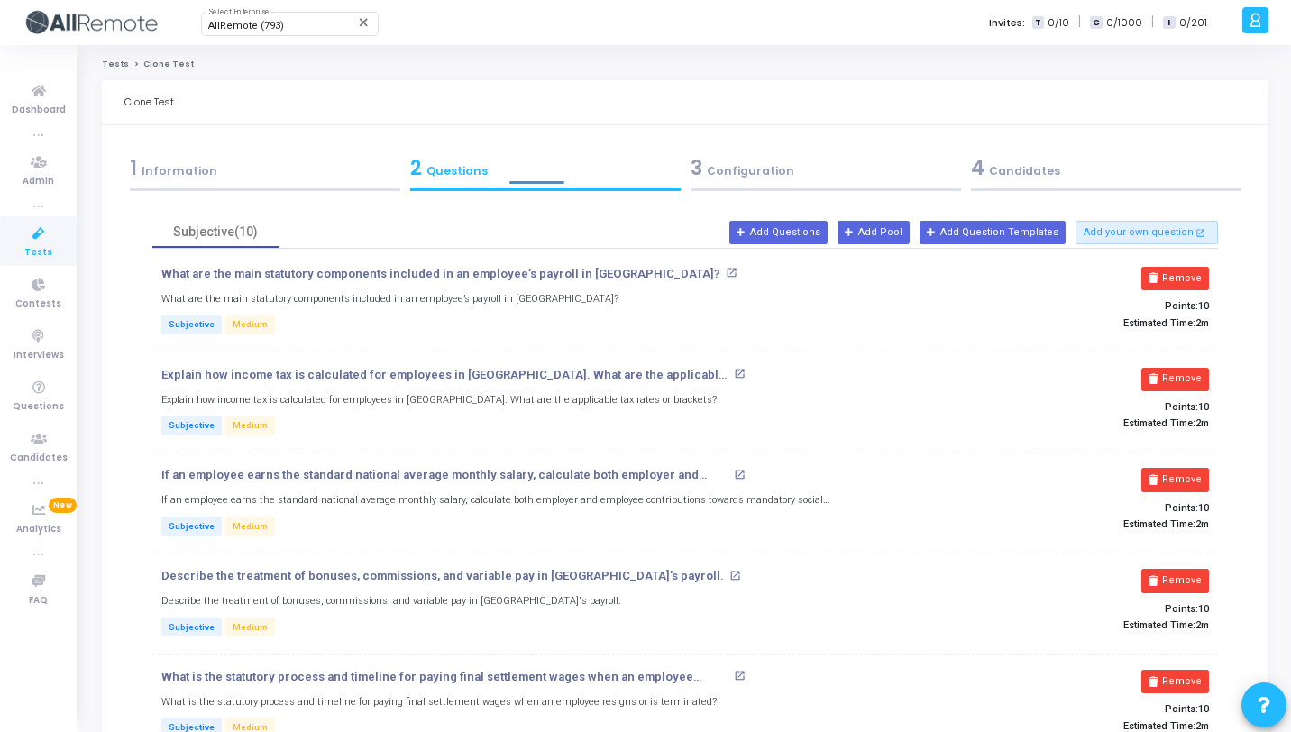
click at [764, 167] on div "3 Configuration" at bounding box center [826, 168] width 271 height 30
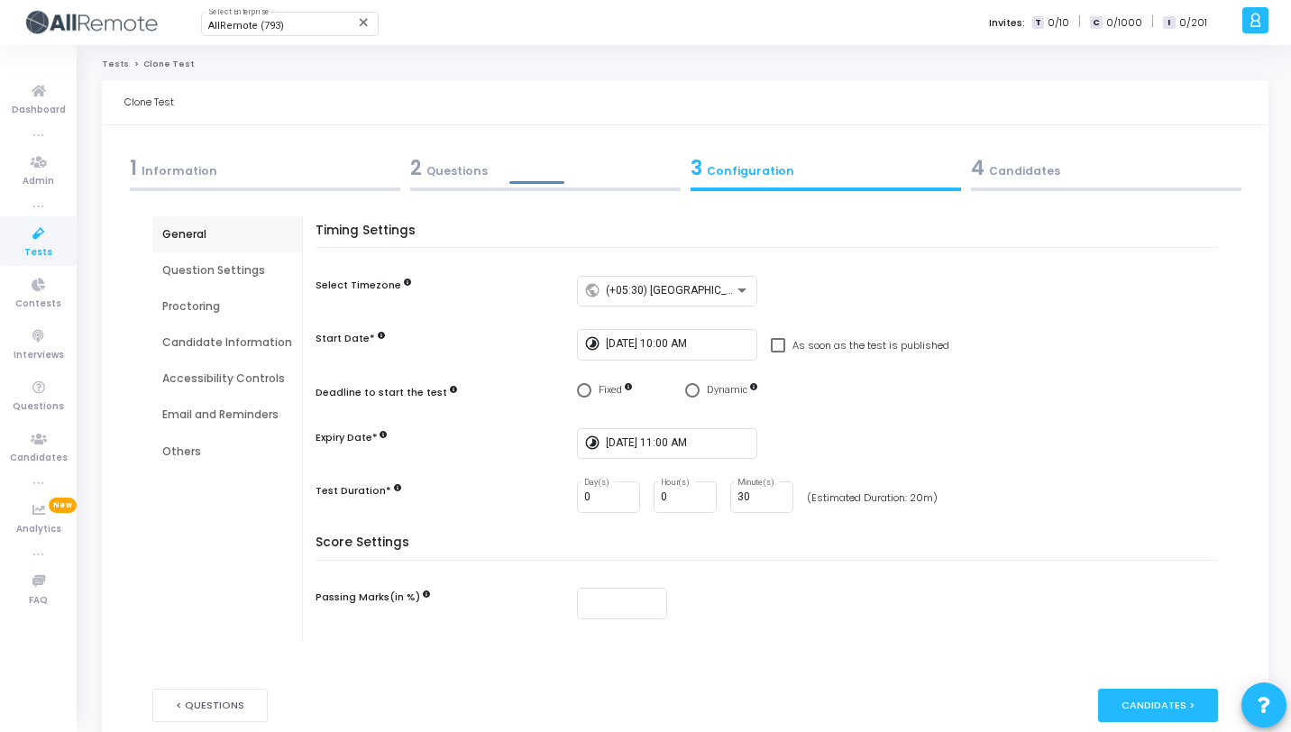
click at [1044, 157] on div "4 Candidates" at bounding box center [1106, 168] width 271 height 30
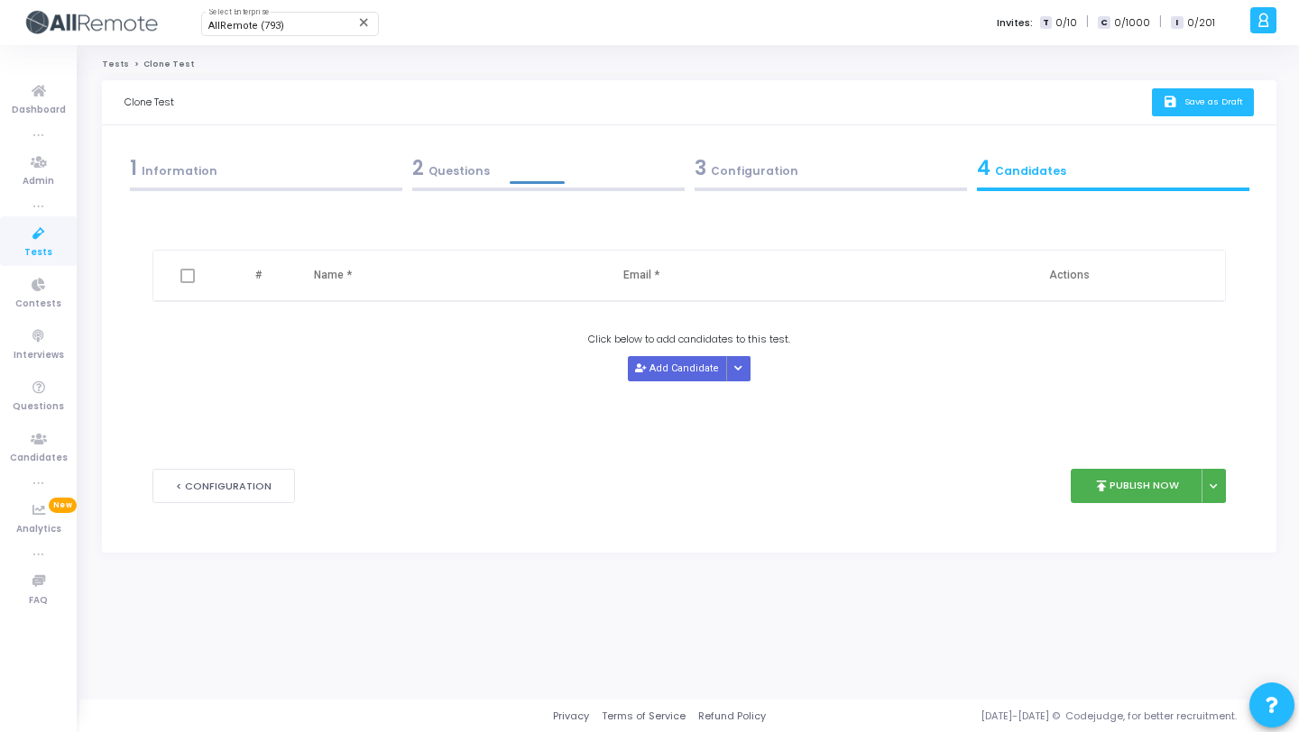
click at [1197, 106] on span "Save as Draft" at bounding box center [1213, 102] width 59 height 12
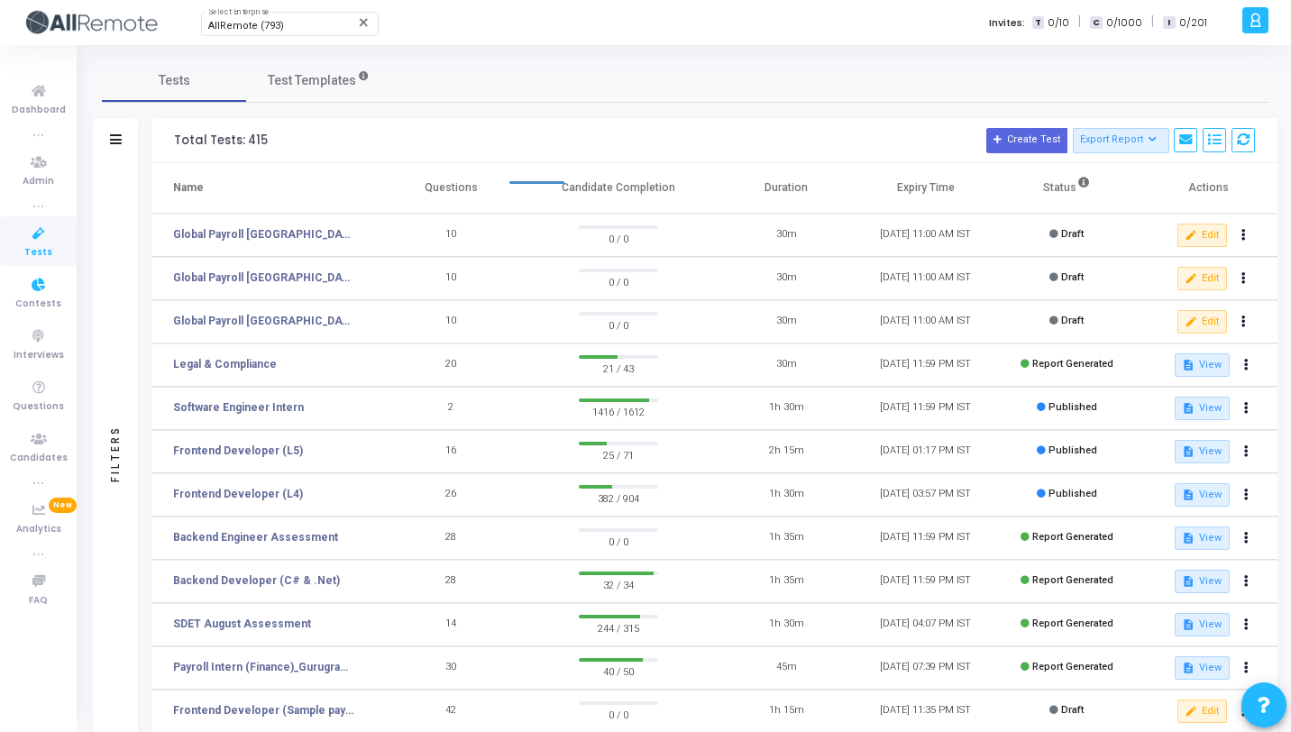
click at [29, 243] on icon at bounding box center [39, 234] width 38 height 23
